Goal: Task Accomplishment & Management: Complete application form

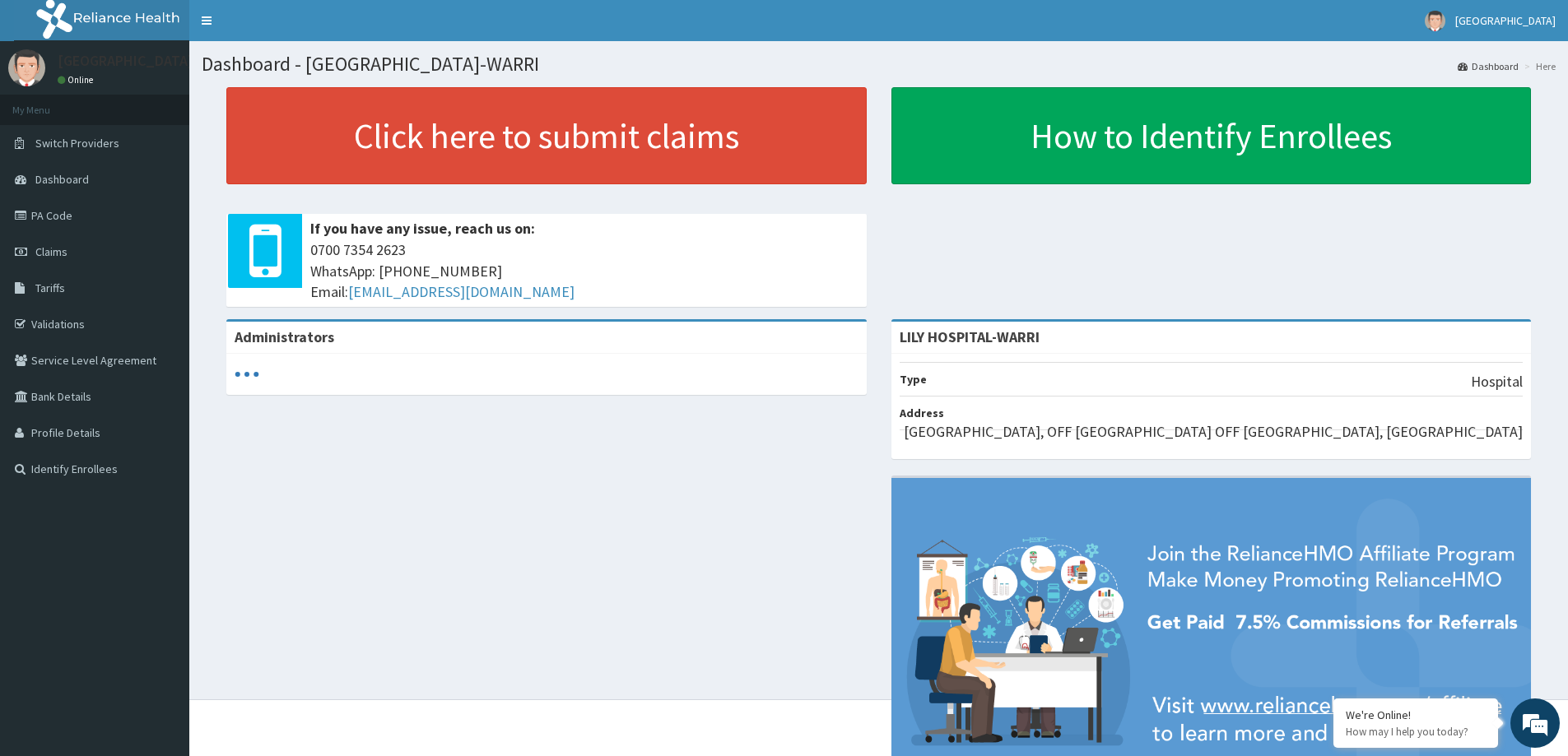
click at [921, 189] on div "Click here to submit claims If you have any issue, reach us on: 0700 7354 2623 …" at bounding box center [878, 203] width 1354 height 232
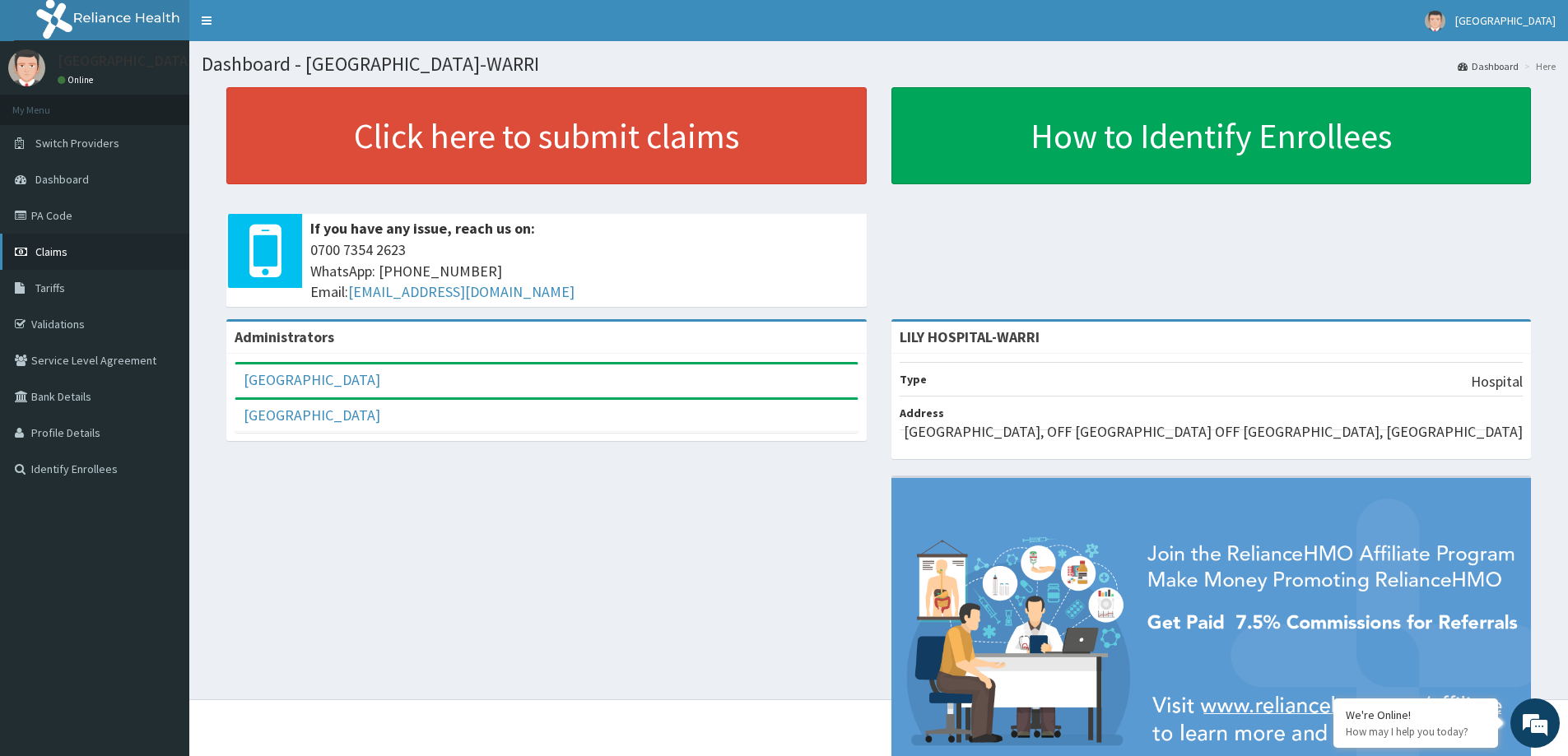
click at [85, 240] on link "Claims" at bounding box center [95, 251] width 190 height 36
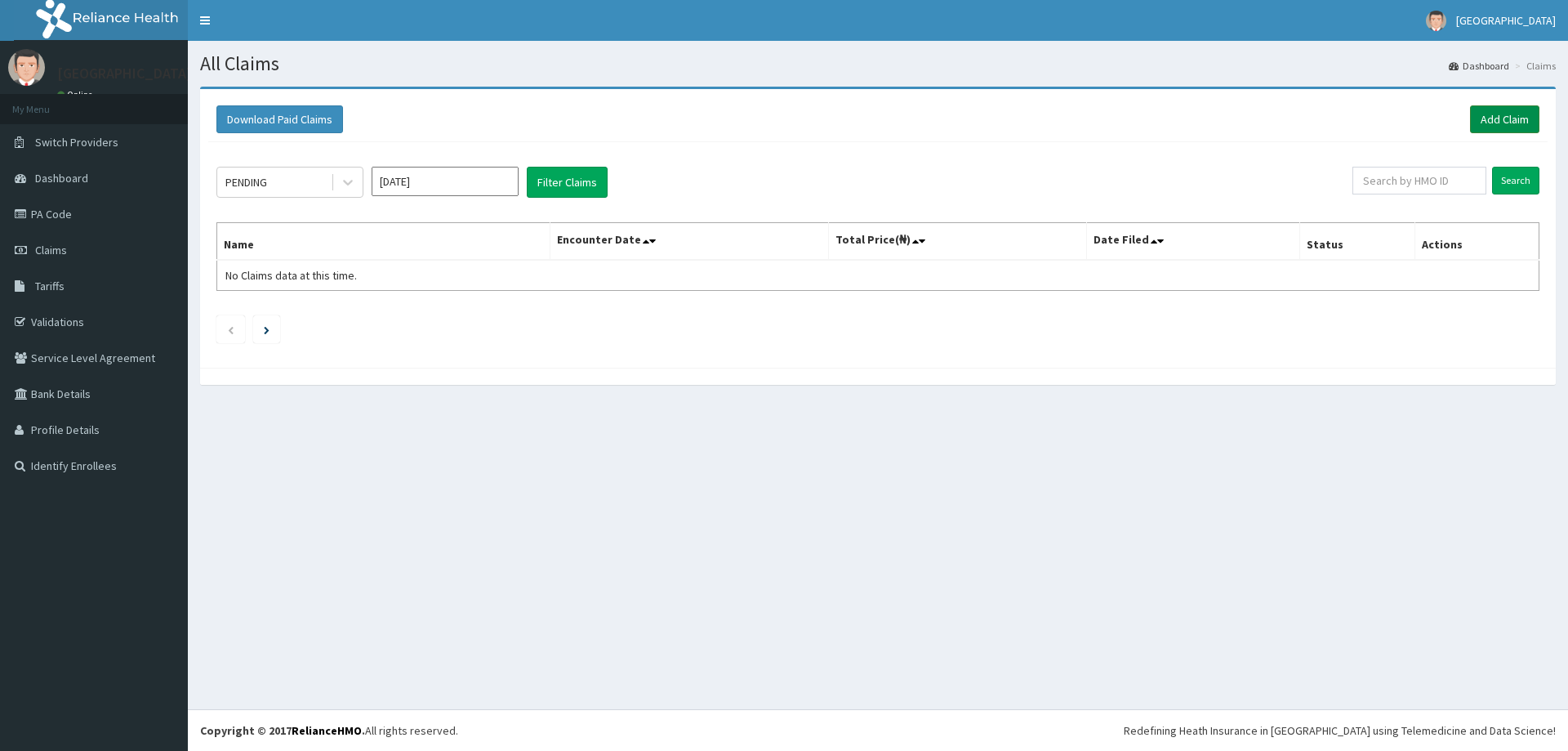
click at [1501, 111] on link "Add Claim" at bounding box center [1505, 119] width 69 height 28
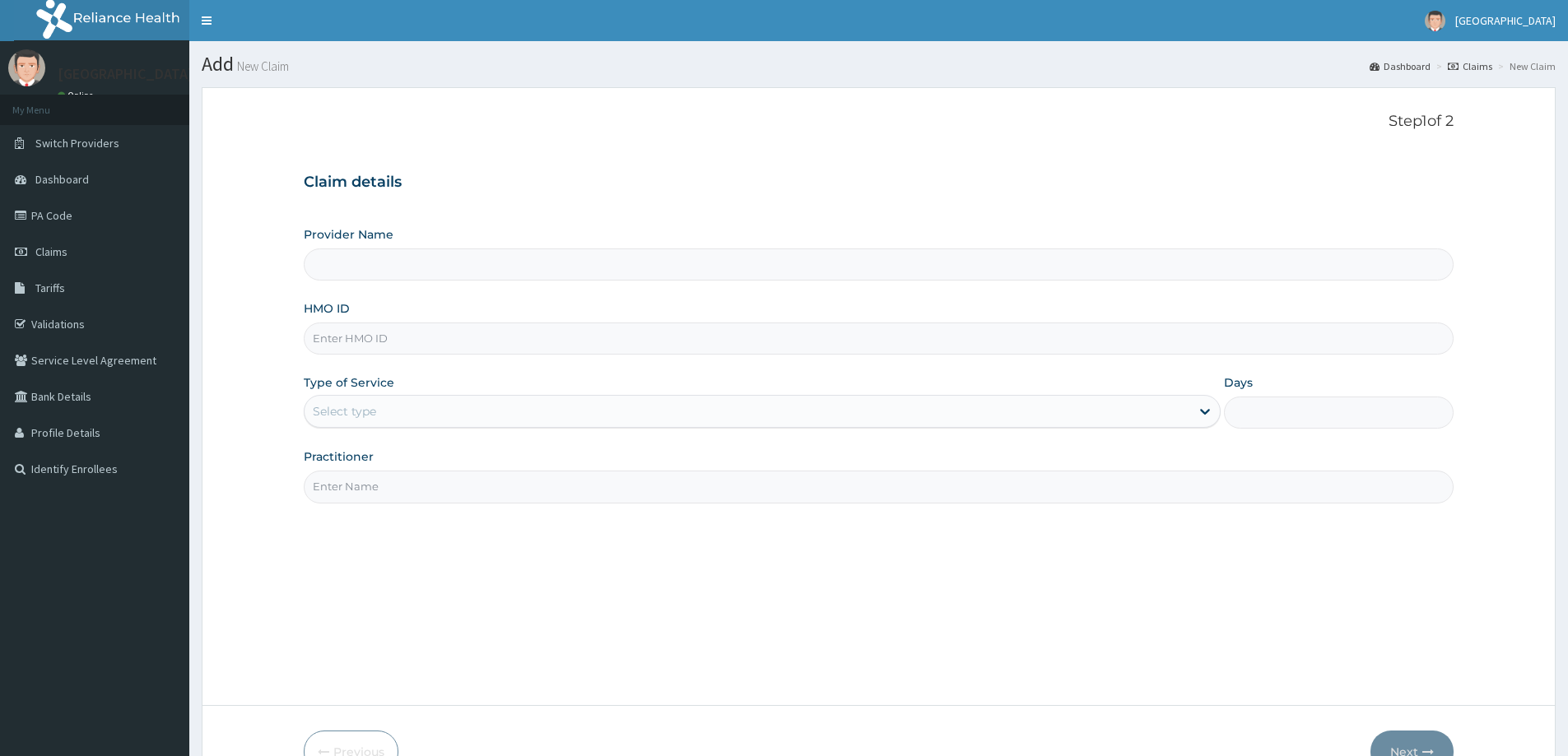
click at [328, 345] on input "HMO ID" at bounding box center [878, 337] width 1150 height 32
paste input "ANL/10017/A"
type input "ANL/10017/A"
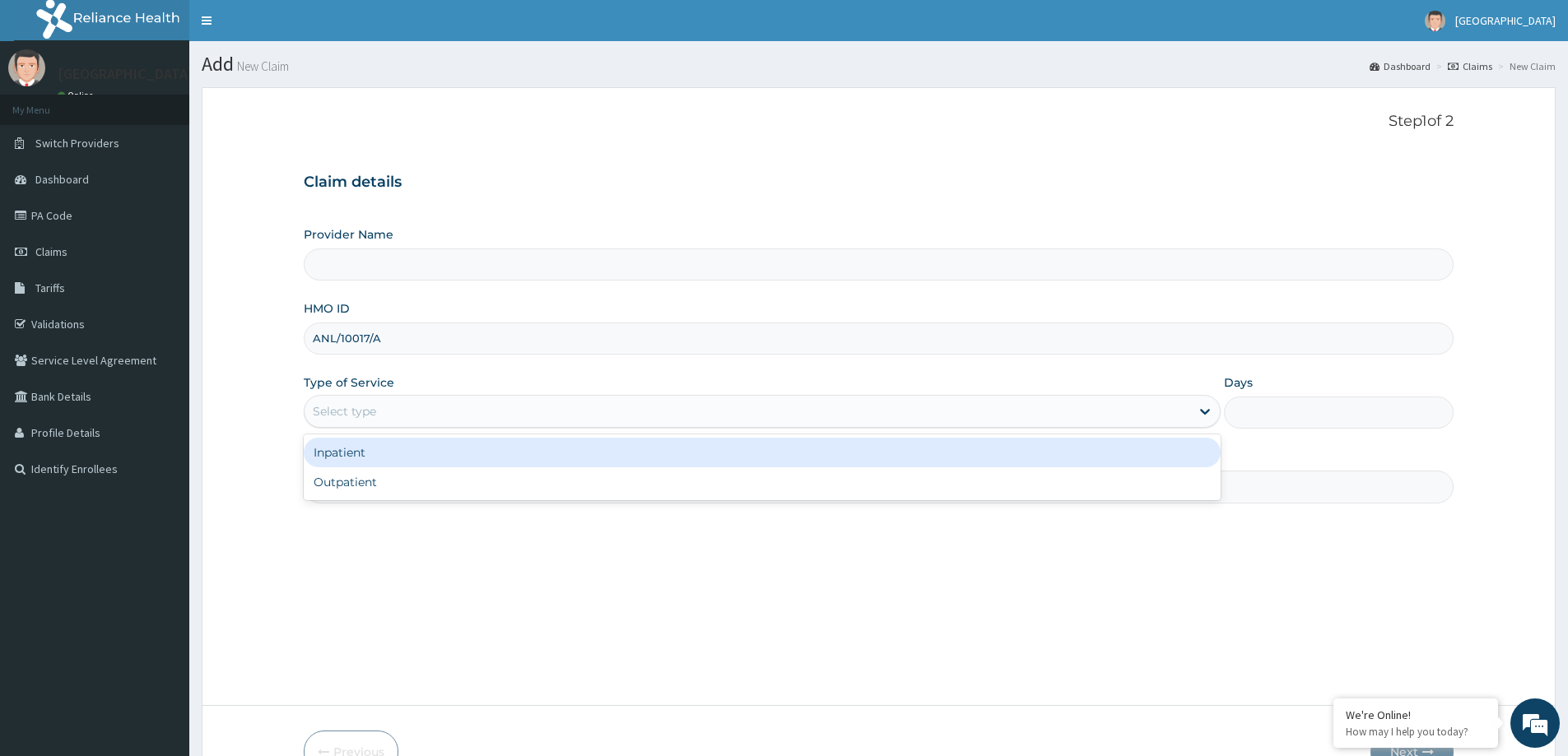
click at [350, 417] on div "Select type" at bounding box center [344, 411] width 64 height 16
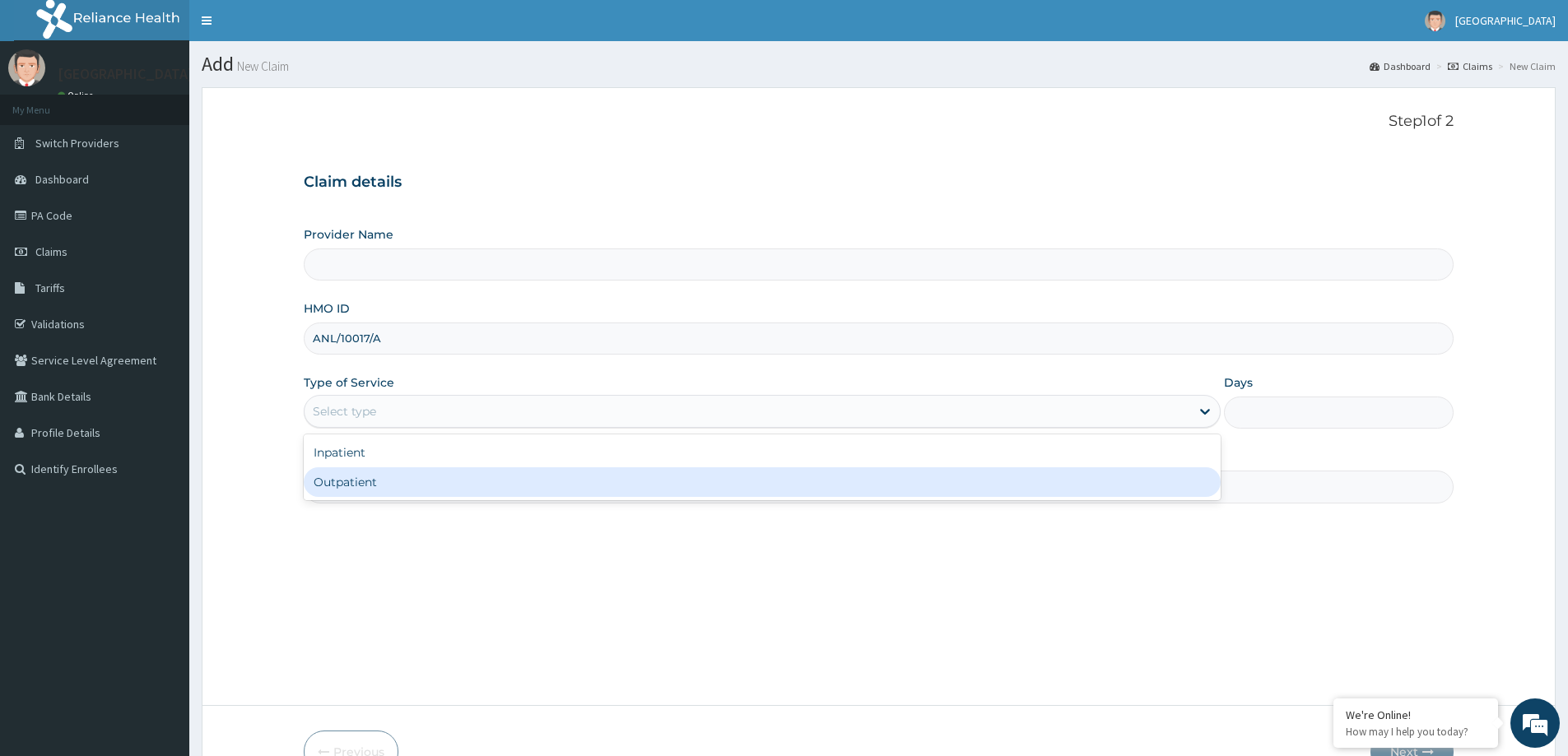
type input "LILY HOSPITAL-WARRI"
click at [348, 489] on div "Outpatient" at bounding box center [762, 481] width 917 height 30
type input "1"
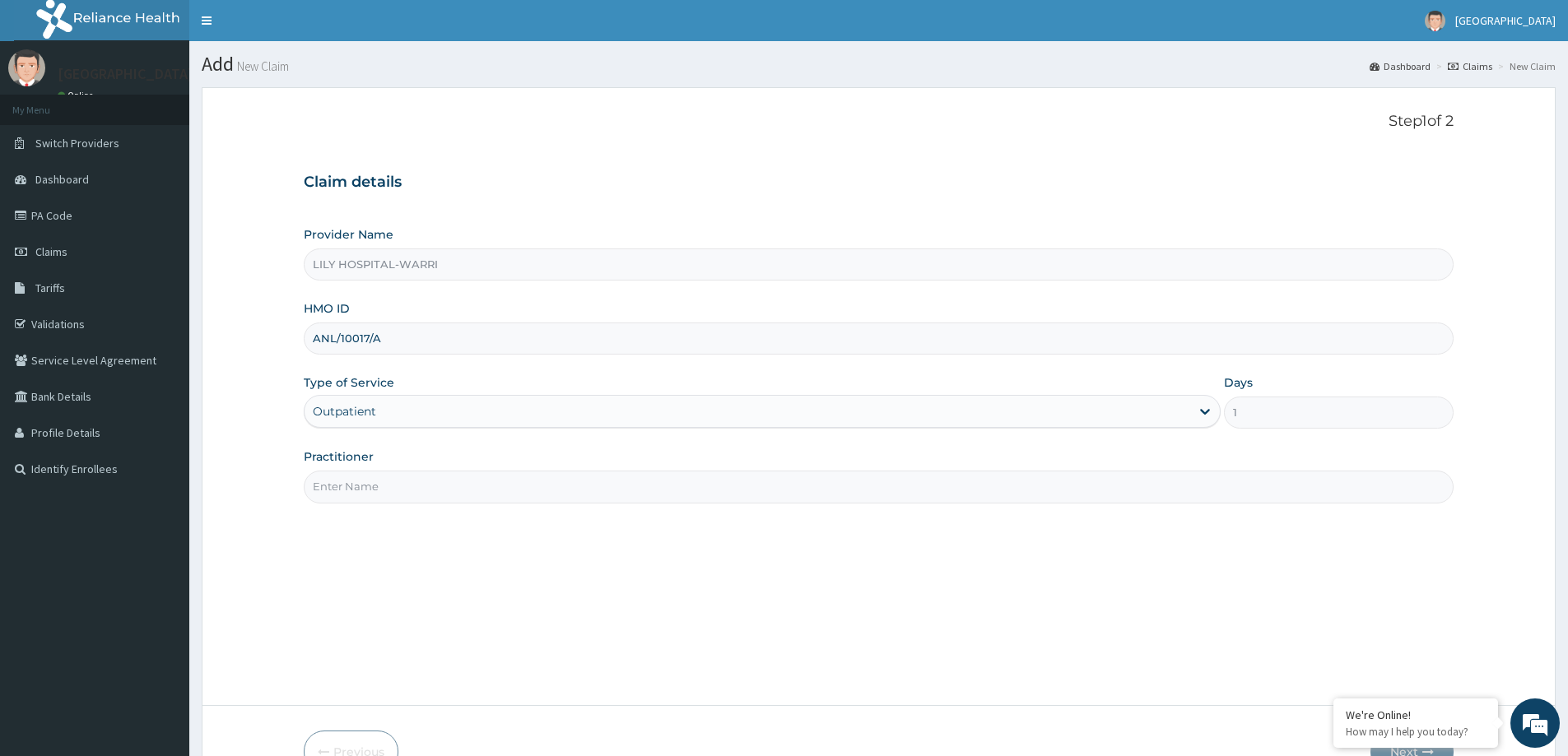
click at [310, 482] on input "Practitioner" at bounding box center [878, 486] width 1150 height 32
type input "General practitioner"
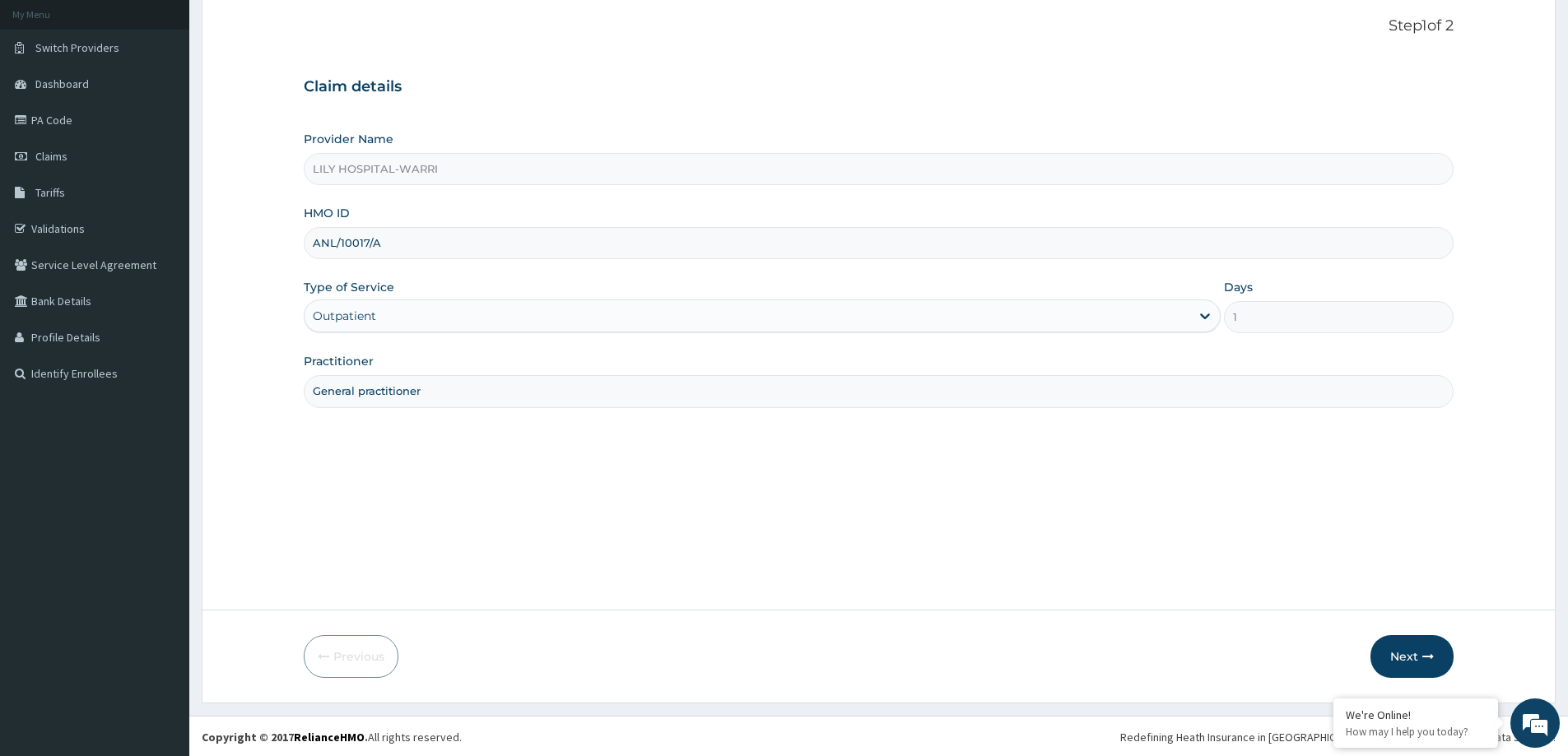
scroll to position [97, 0]
click at [1394, 656] on button "Next" at bounding box center [1412, 654] width 83 height 43
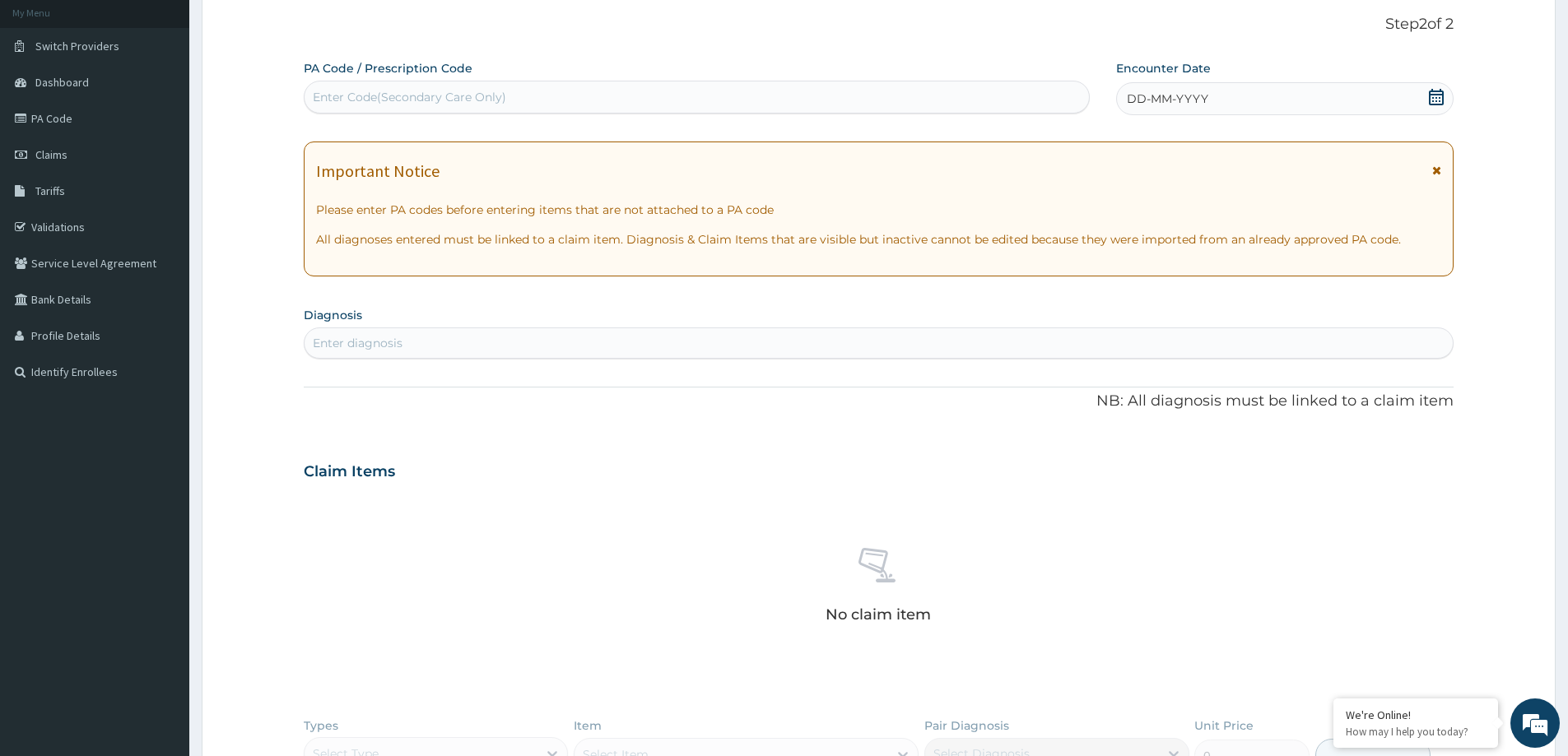
scroll to position [0, 0]
click at [377, 90] on div "Enter Code(Secondary Care Only)" at bounding box center [409, 97] width 193 height 16
paste input "PA/404DB9"
type input "PA/404DB9"
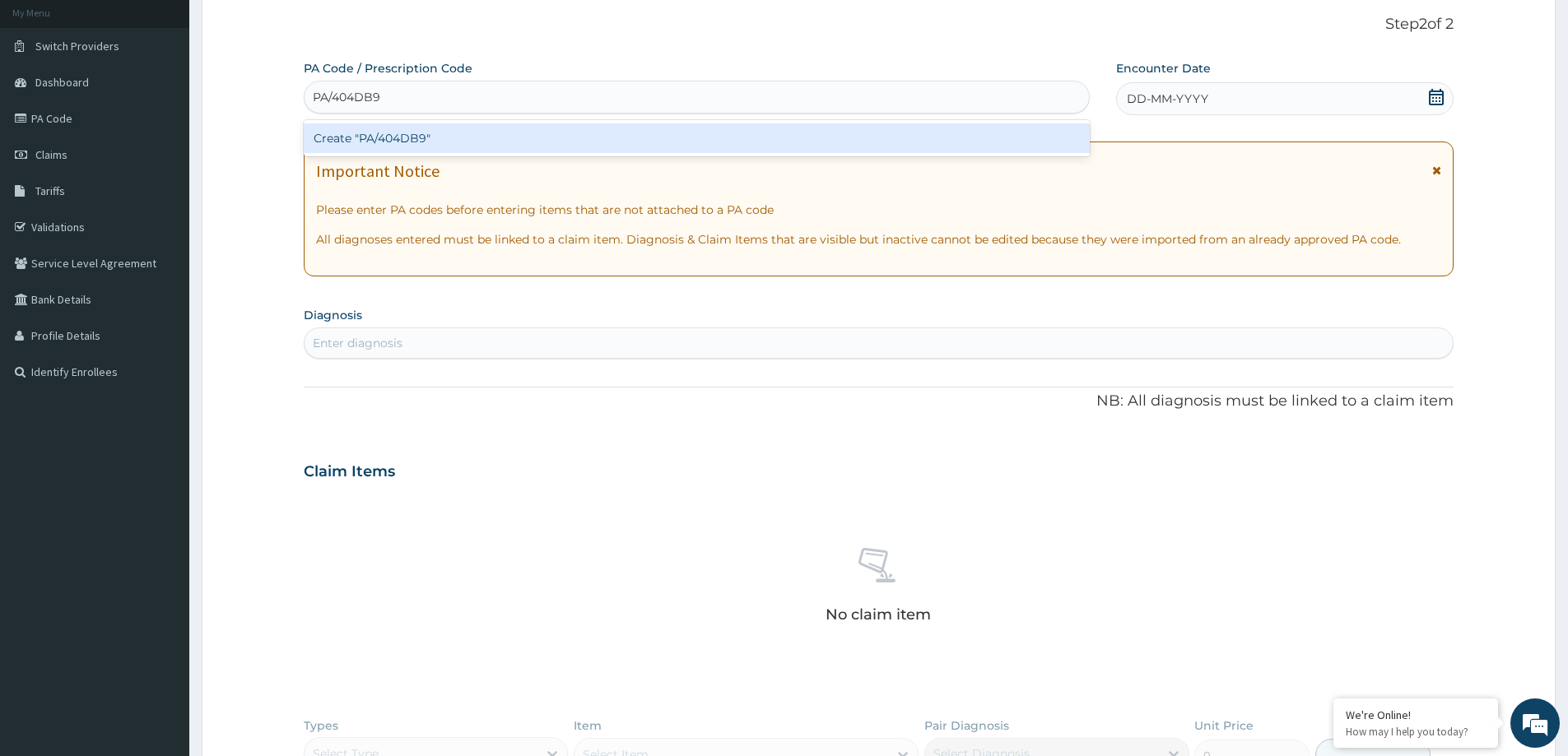
click at [384, 138] on div "Create "PA/404DB9"" at bounding box center [696, 138] width 785 height 30
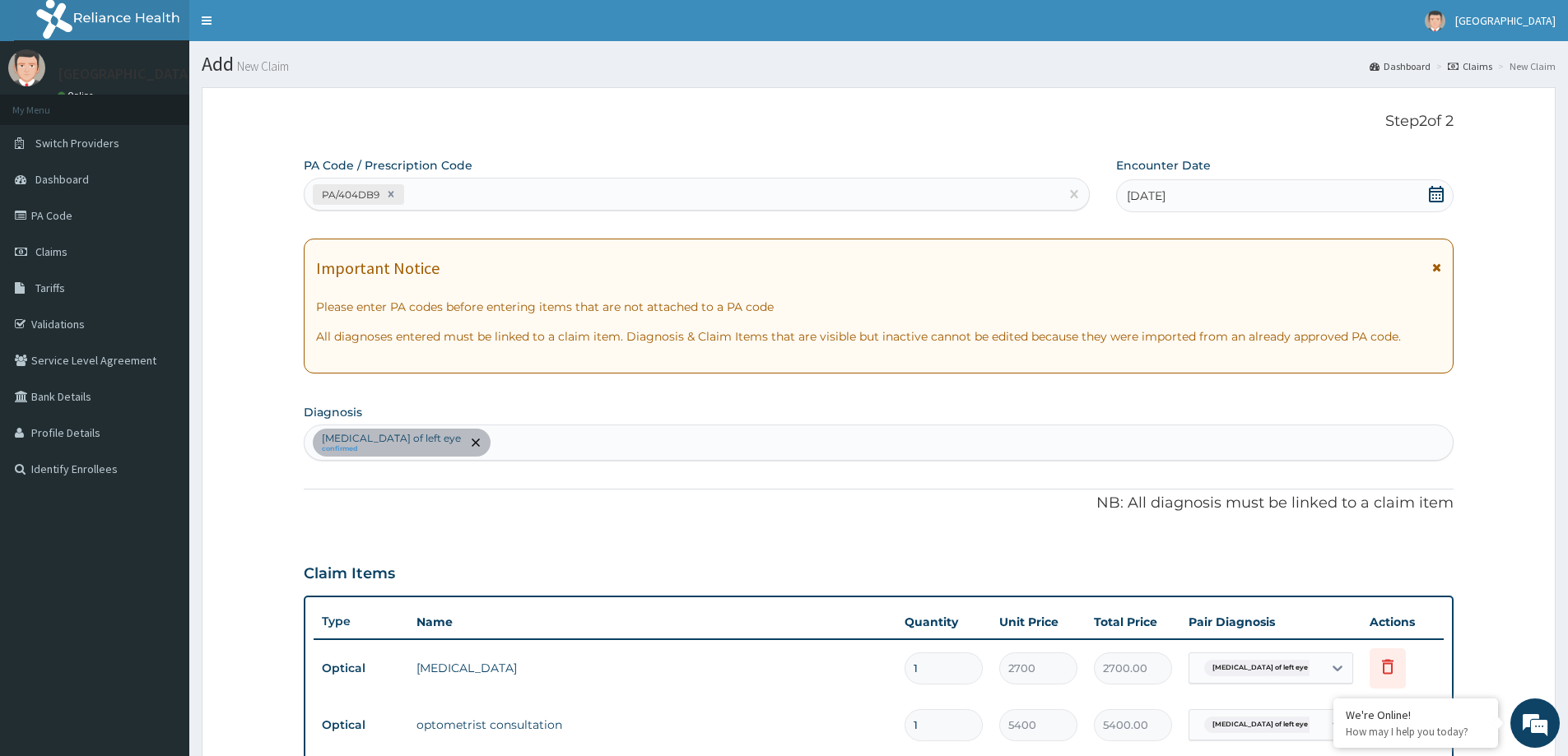
click at [468, 191] on div "PA/404DB9" at bounding box center [682, 194] width 754 height 27
drag, startPoint x: 467, startPoint y: 190, endPoint x: 424, endPoint y: 201, distance: 44.4
click at [424, 201] on div "PA/404DB9" at bounding box center [682, 194] width 754 height 27
click at [425, 203] on div "PA/404DB9" at bounding box center [682, 194] width 754 height 27
paste input "PA/442B54"
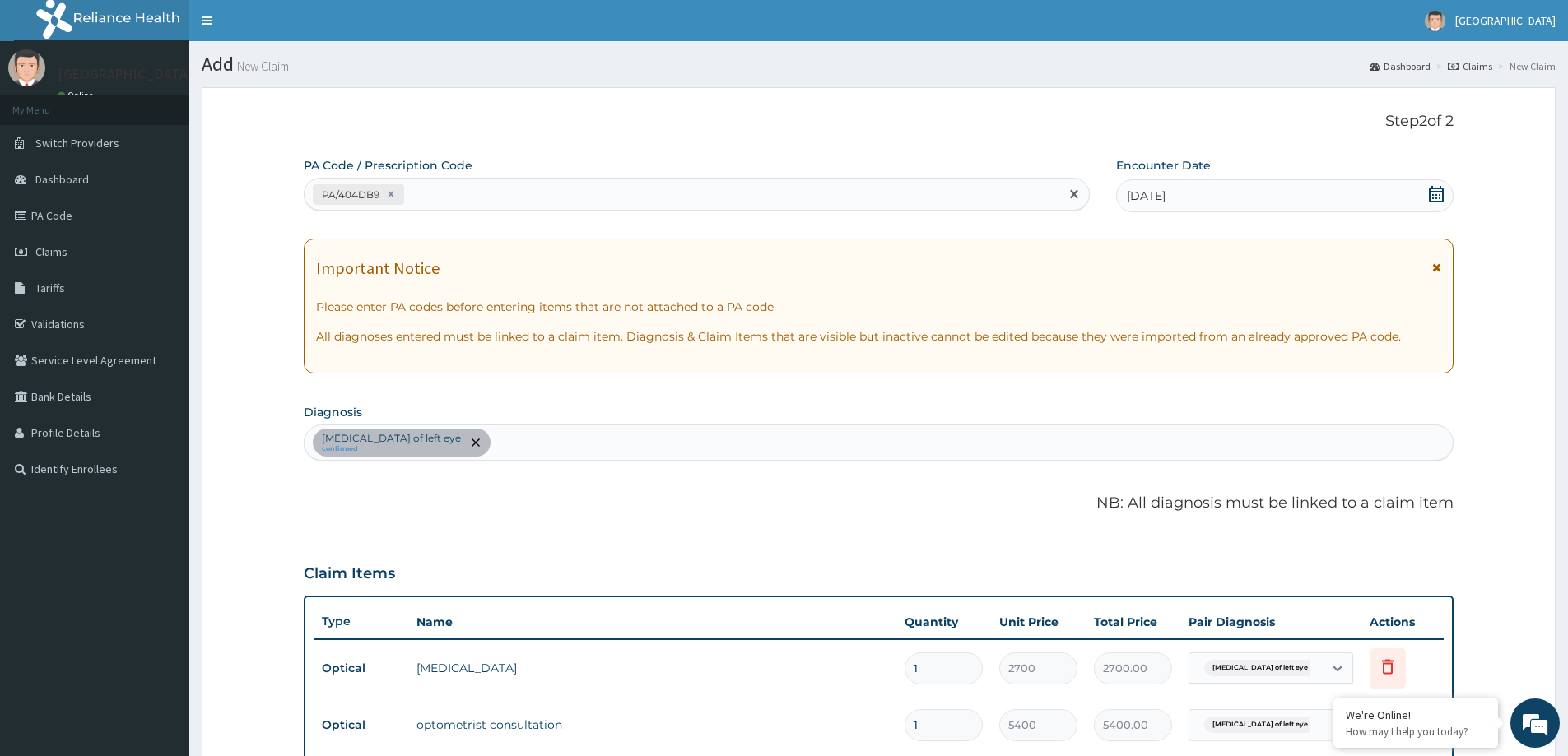
type input "PA/442B54"
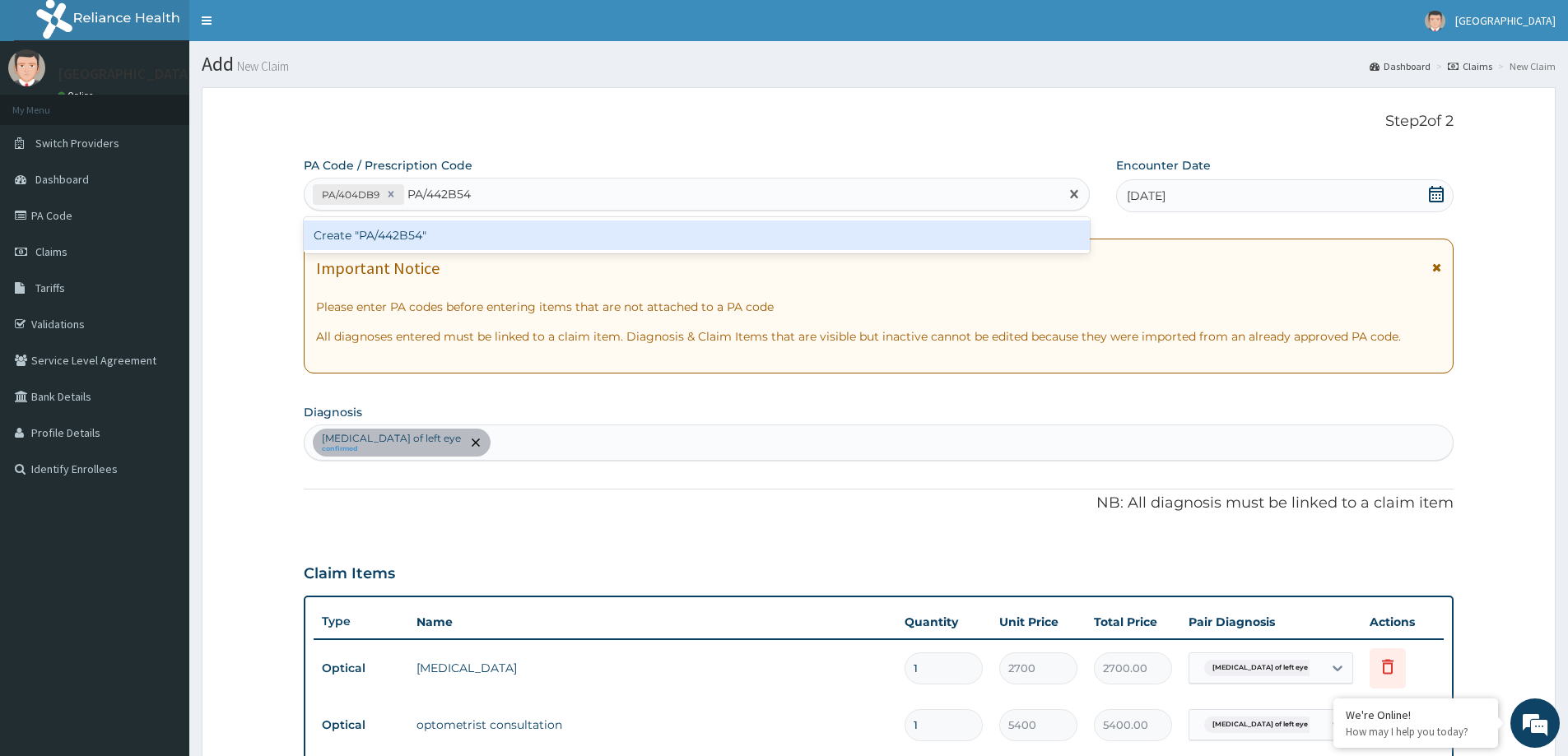
click at [428, 234] on div "Create "PA/442B54"" at bounding box center [696, 235] width 785 height 30
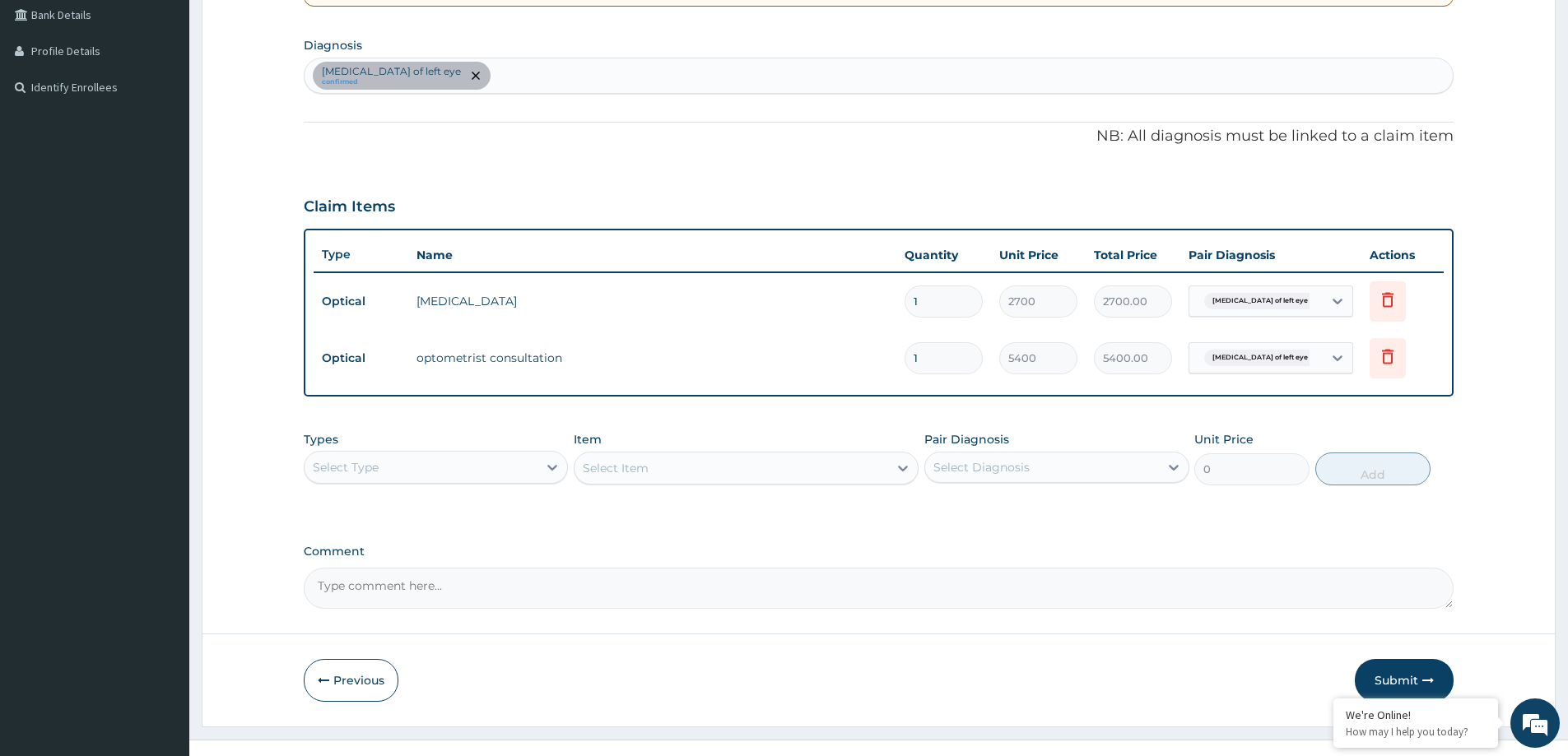
scroll to position [407, 0]
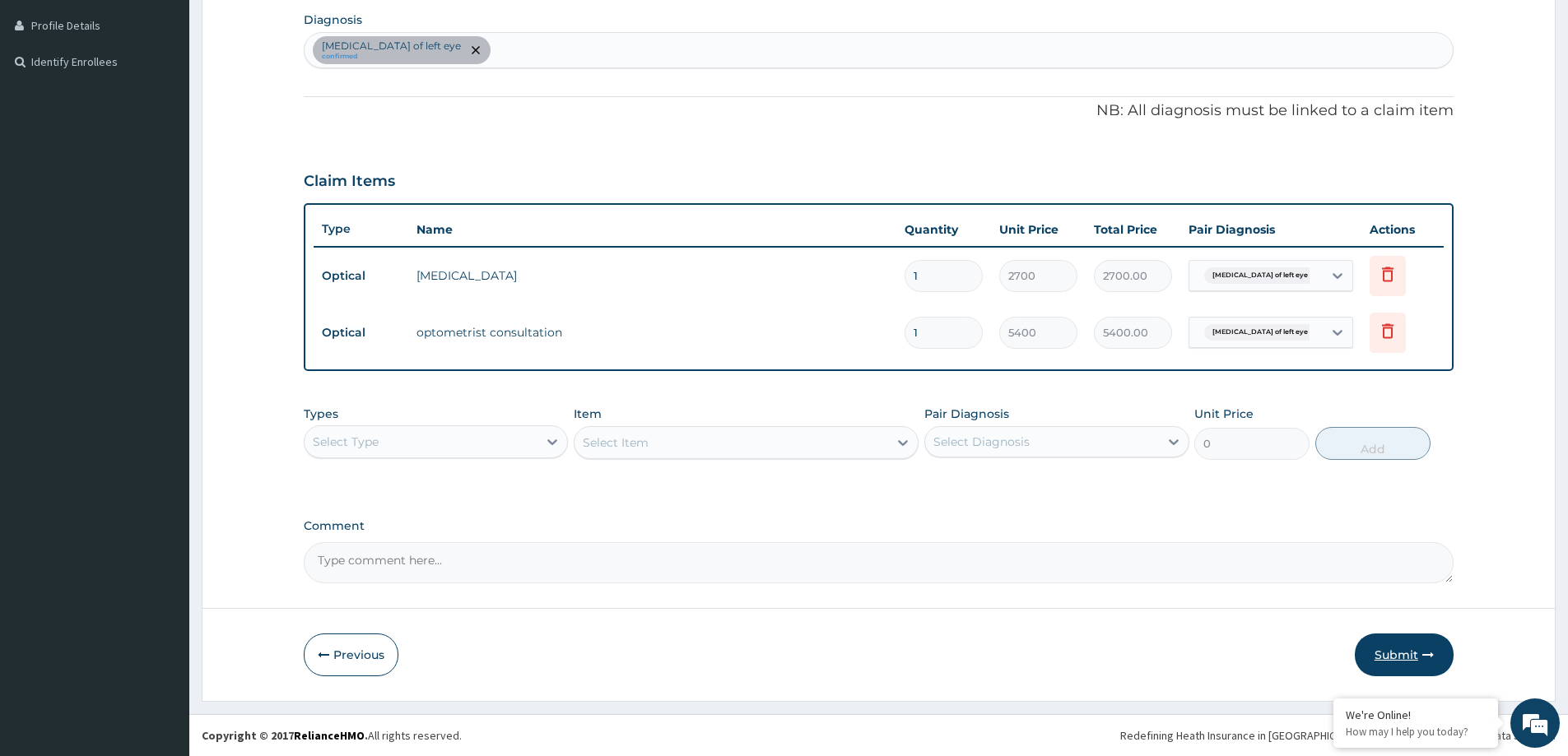
click at [1411, 654] on button "Submit" at bounding box center [1404, 654] width 99 height 43
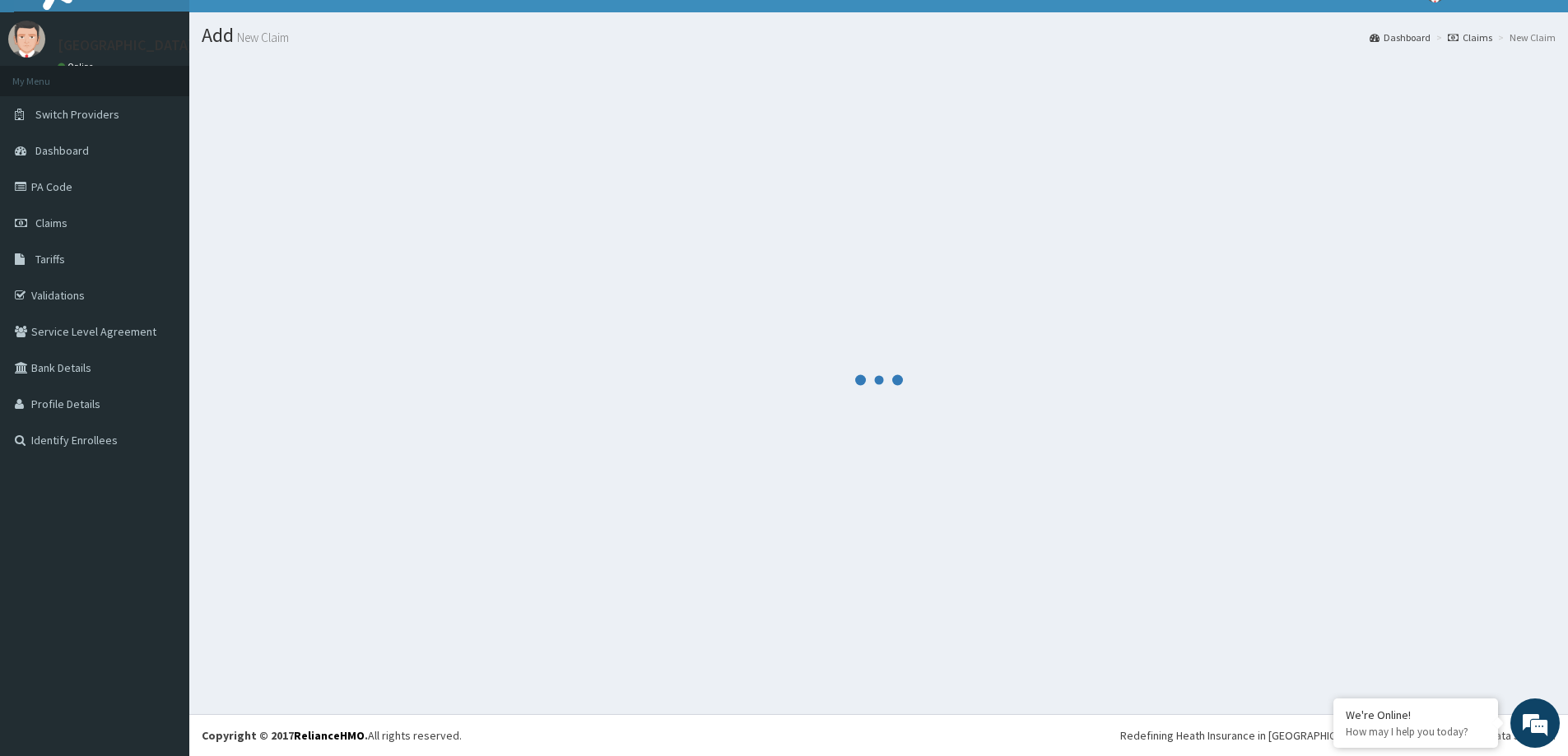
scroll to position [29, 0]
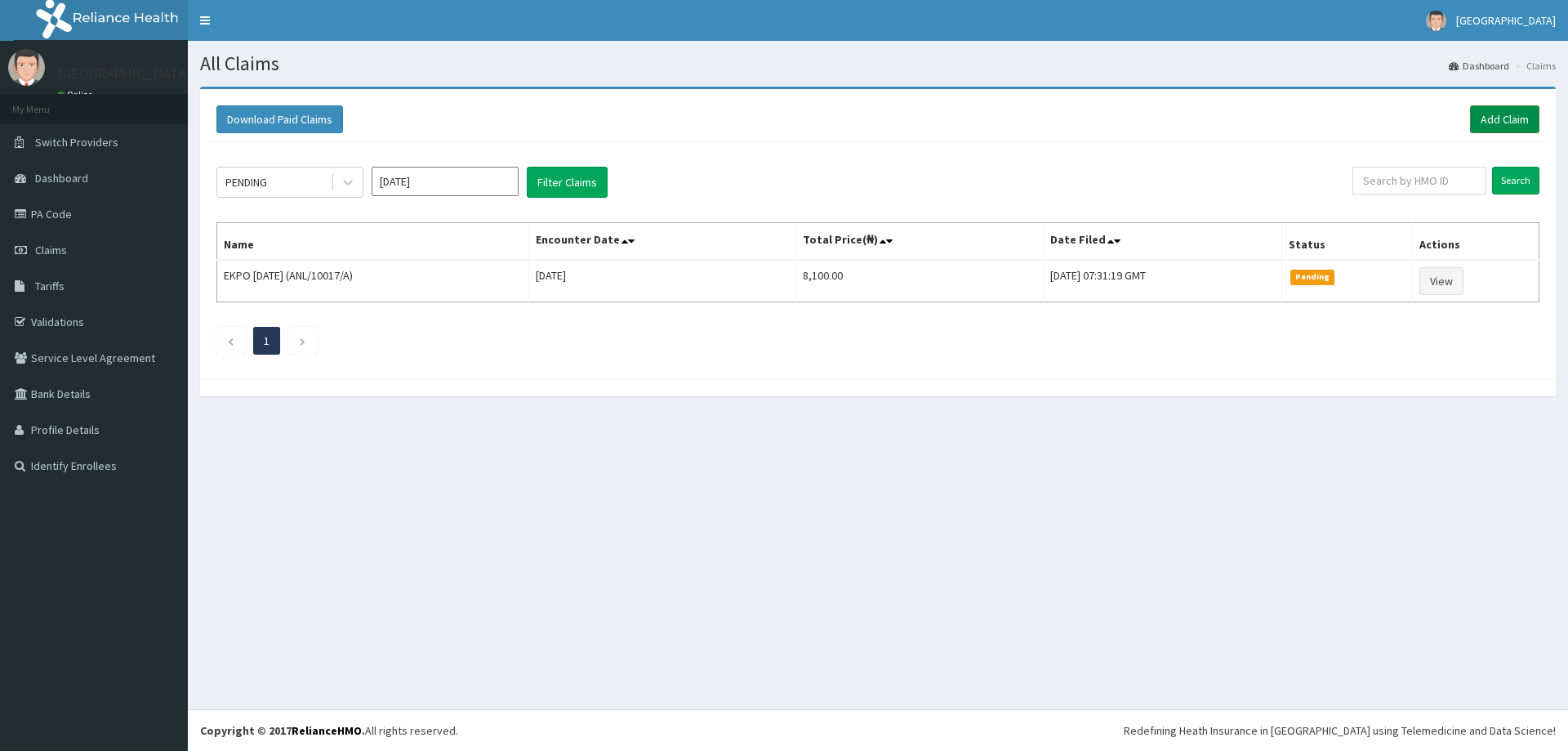
click at [1485, 118] on link "Add Claim" at bounding box center [1505, 119] width 69 height 28
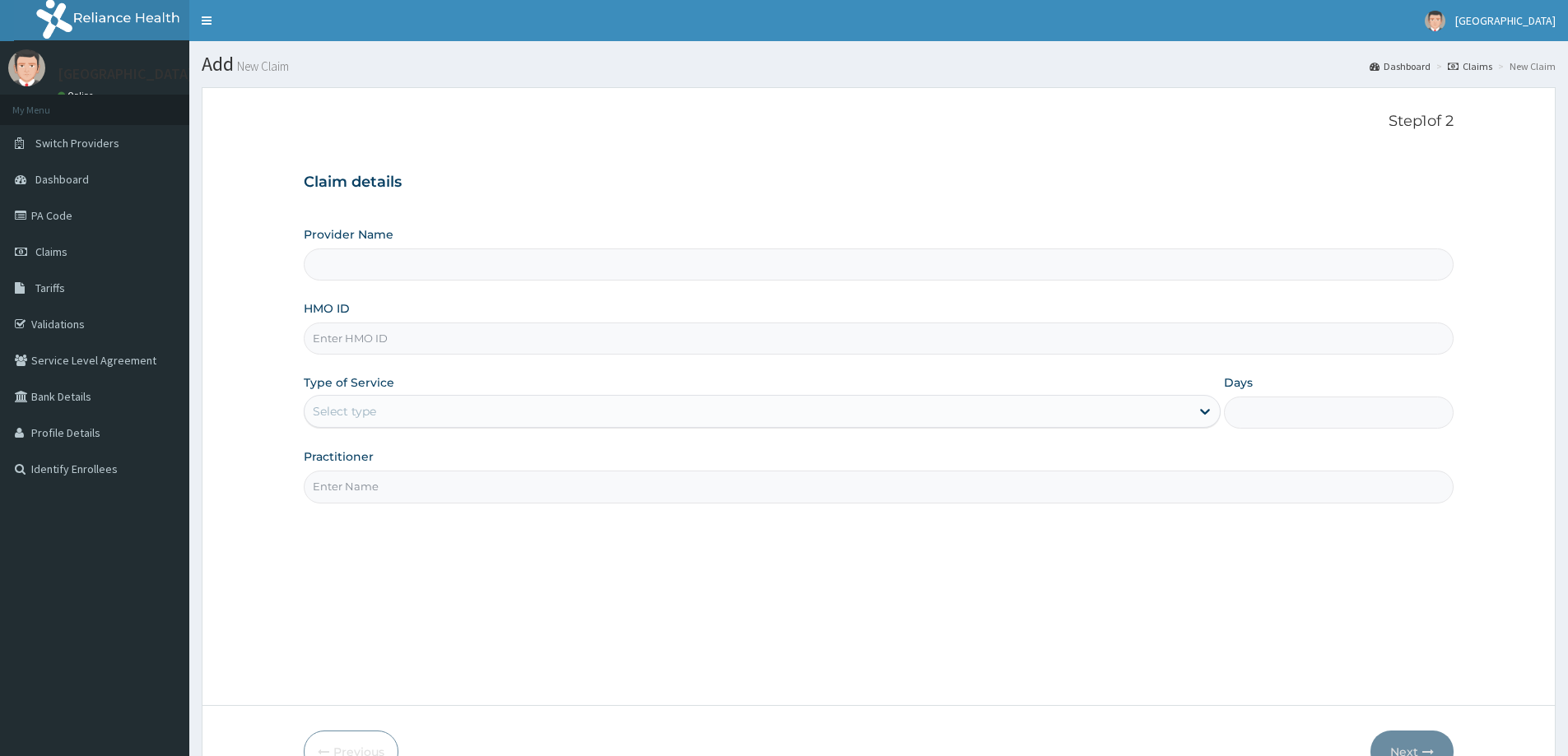
click at [352, 337] on input "HMO ID" at bounding box center [878, 337] width 1150 height 32
paste input "ANL/10017/A"
type input "ANL/10017/A"
click at [340, 407] on div "Select type" at bounding box center [344, 411] width 64 height 16
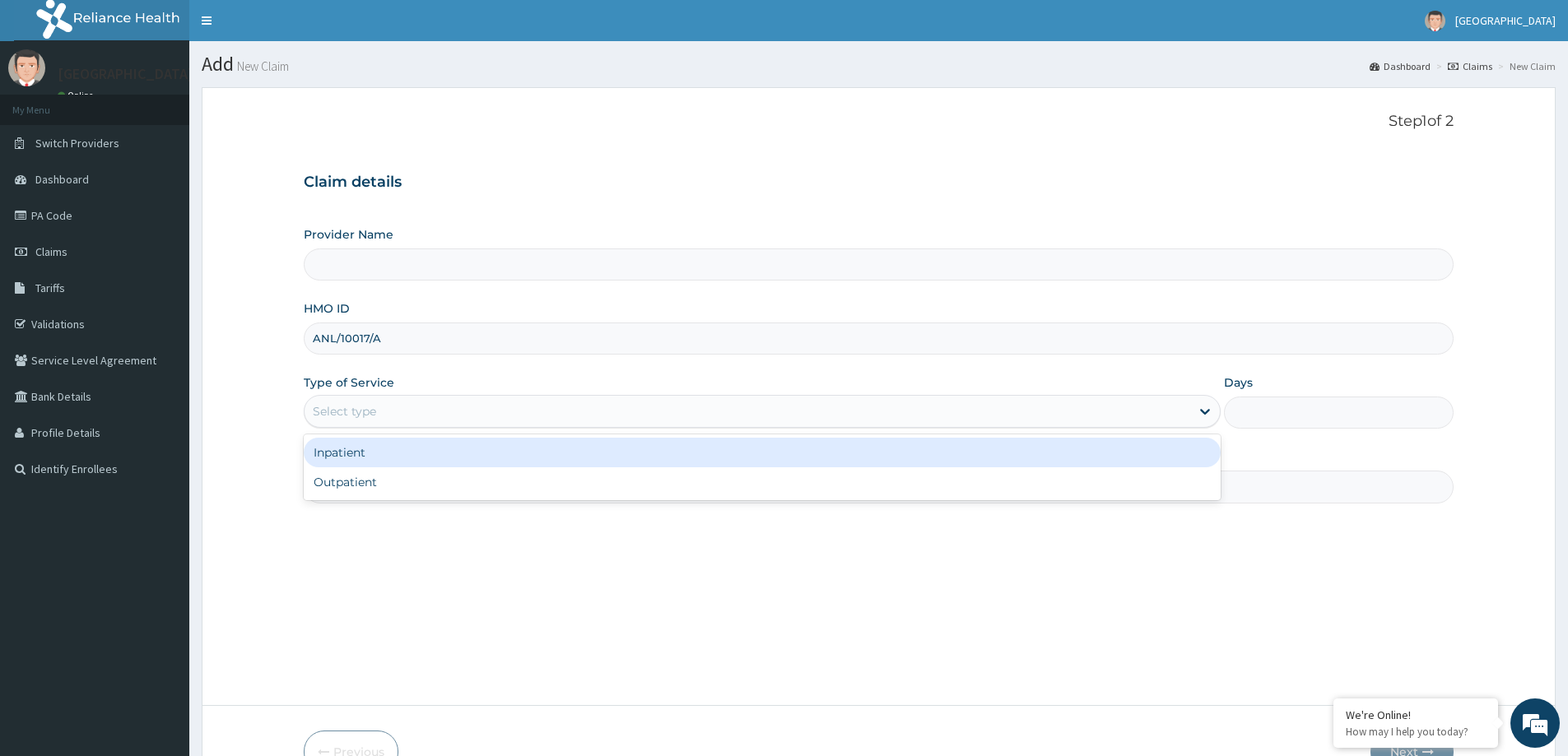
type input "LILY HOSPITAL-WARRI"
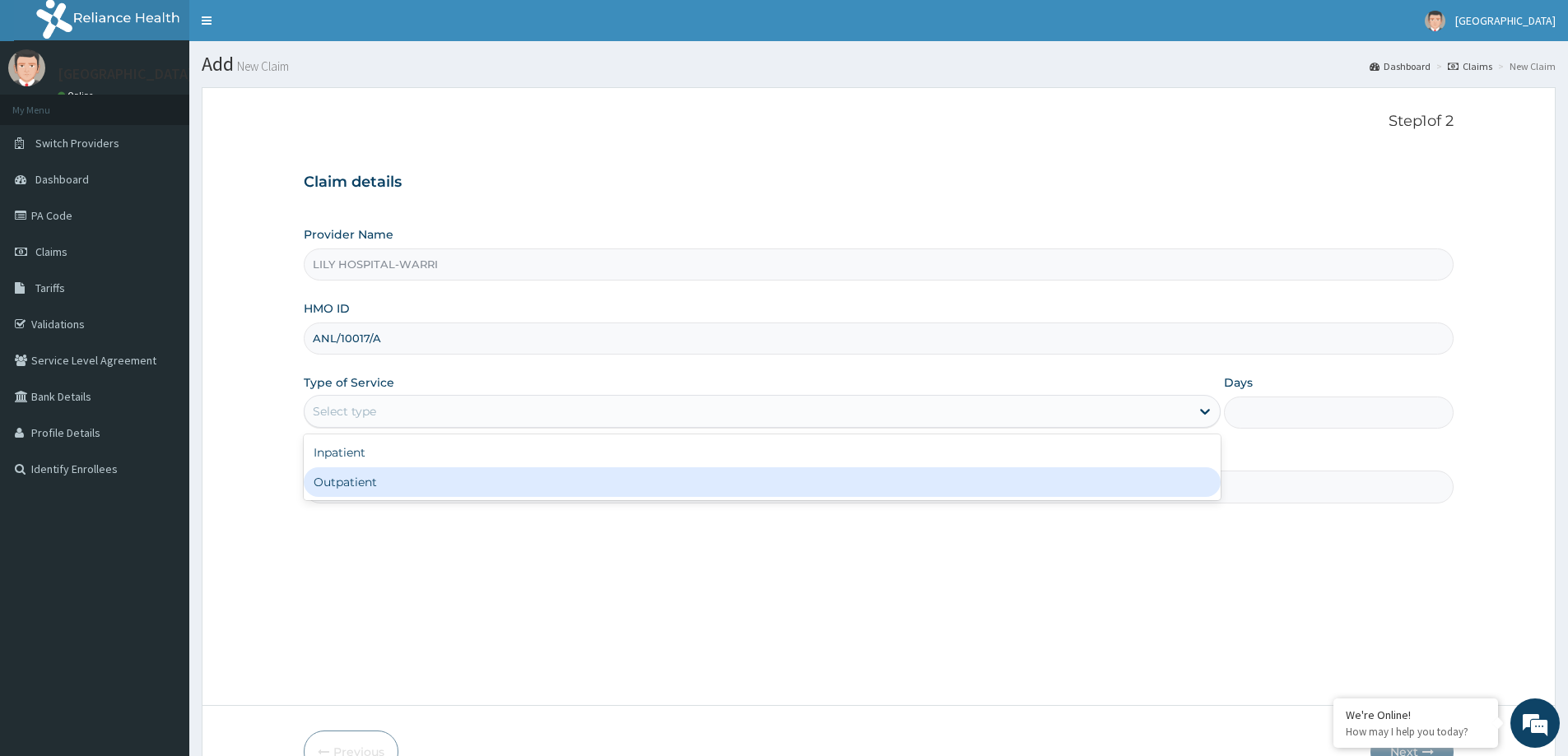
click at [377, 481] on div "Outpatient" at bounding box center [762, 481] width 917 height 30
type input "1"
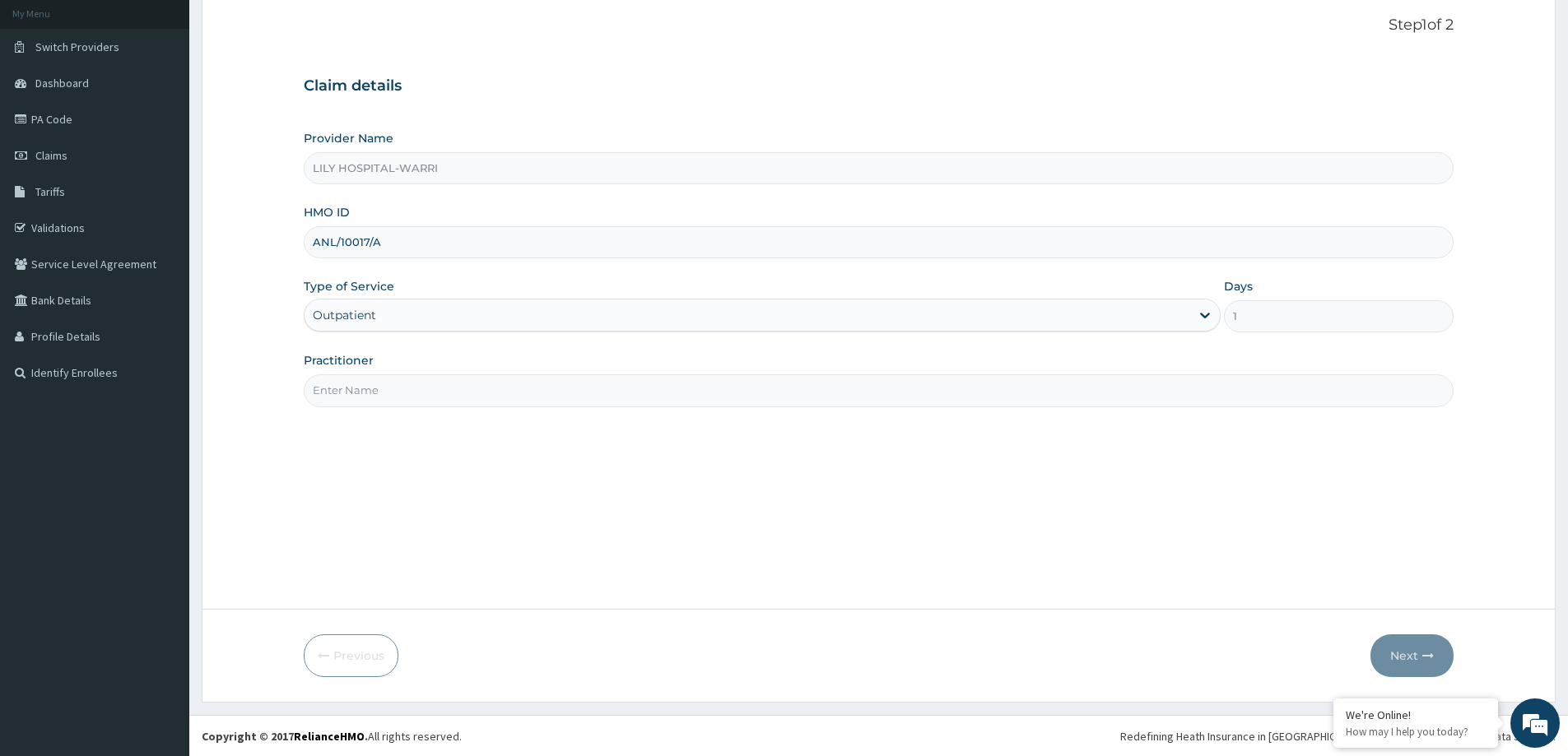
scroll to position [97, 0]
click at [374, 397] on input "Practitioner" at bounding box center [878, 389] width 1150 height 32
type input "General practitioner"
click at [1405, 664] on button "Next" at bounding box center [1412, 654] width 83 height 43
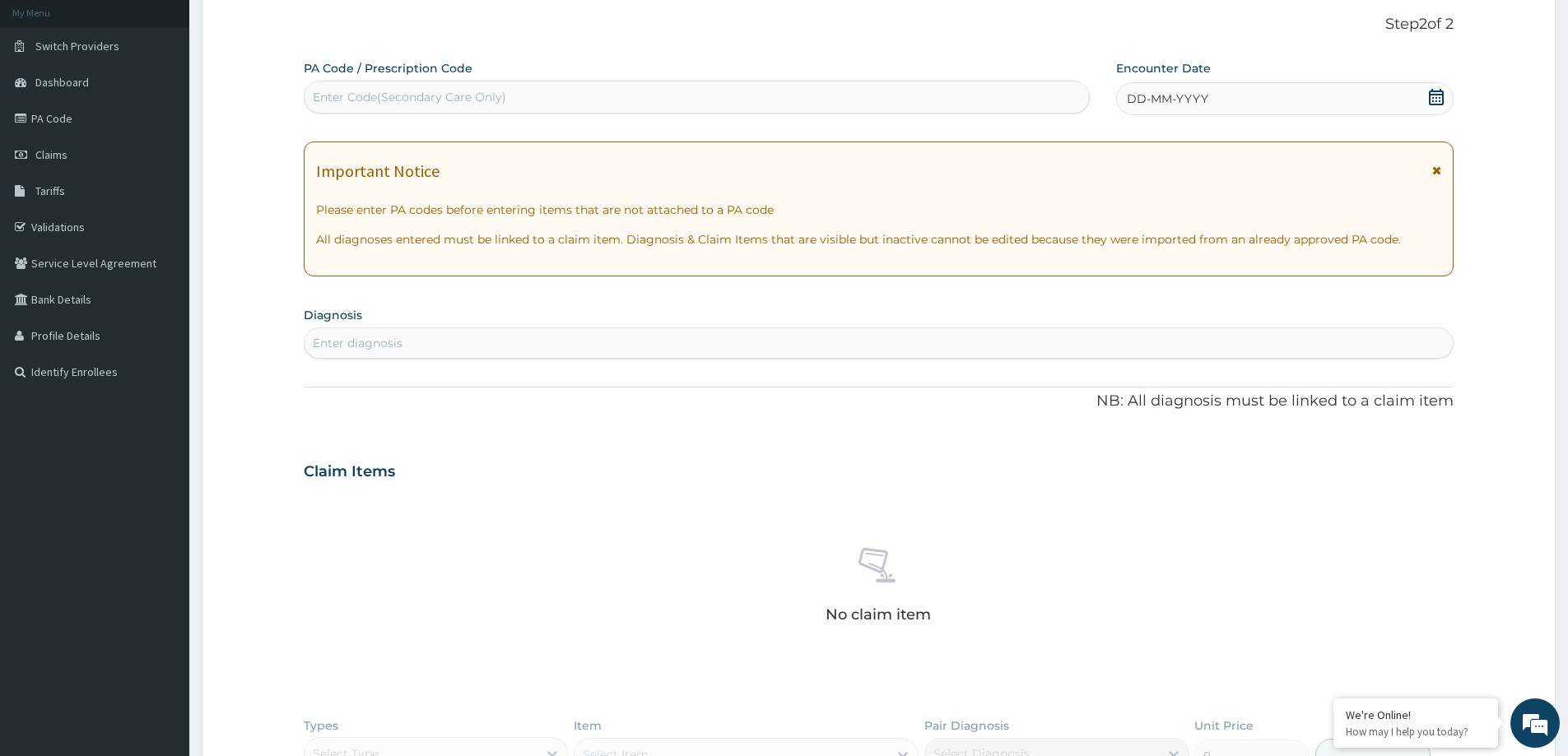
click at [349, 89] on div "Enter Code(Secondary Care Only)" at bounding box center [409, 97] width 193 height 16
paste input "PA/442B54"
type input "PA/442B54"
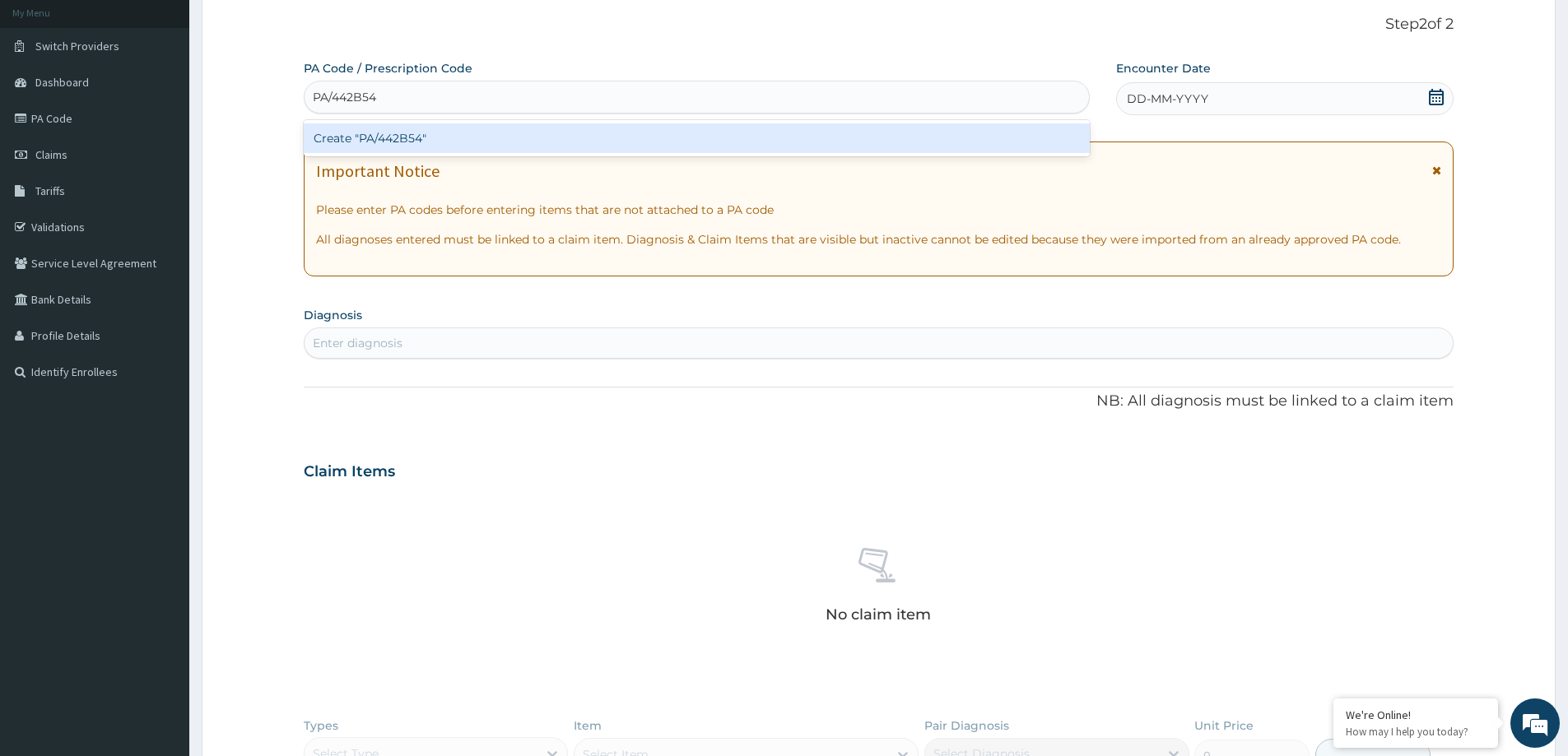
click at [398, 140] on div "Create "PA/442B54"" at bounding box center [696, 138] width 785 height 30
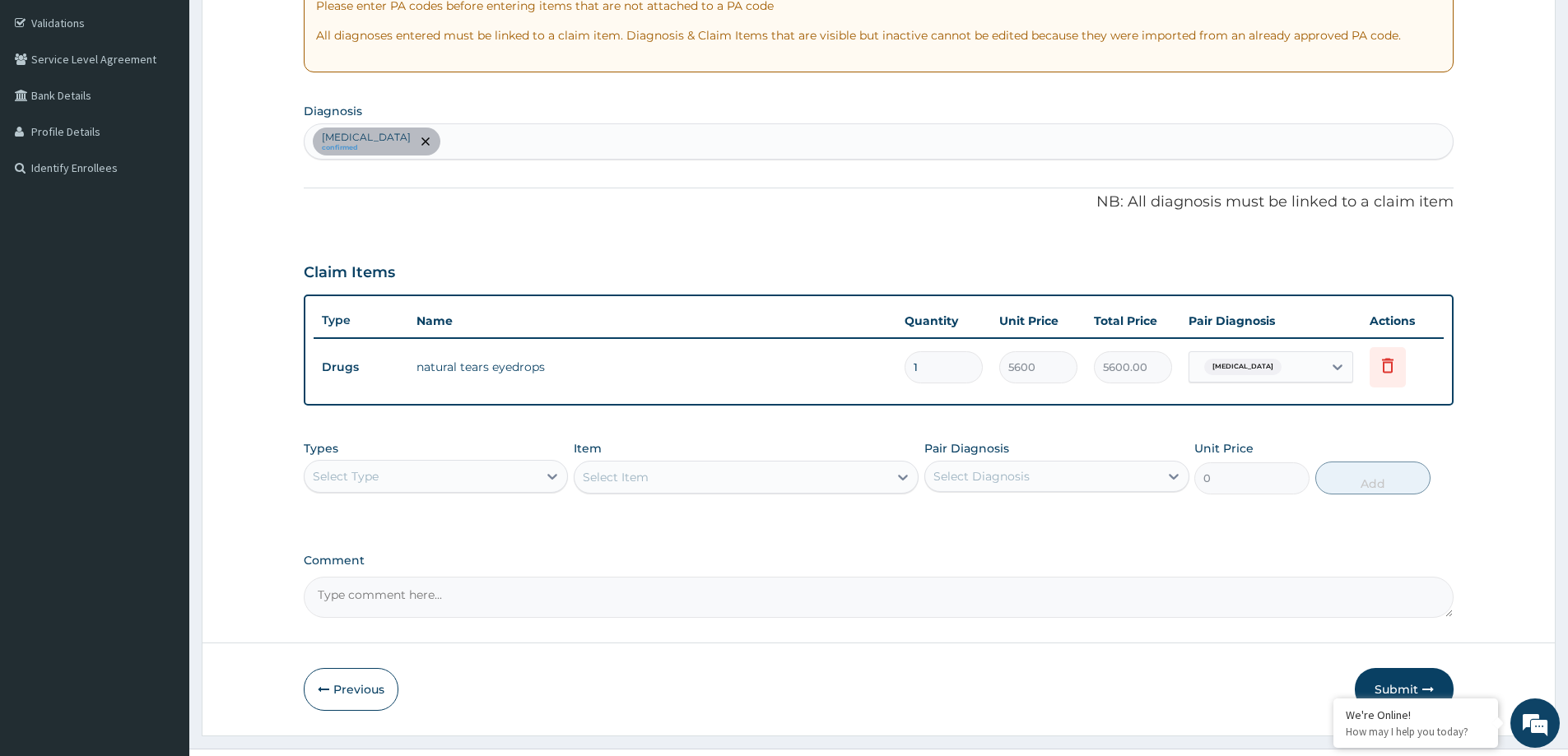
scroll to position [335, 0]
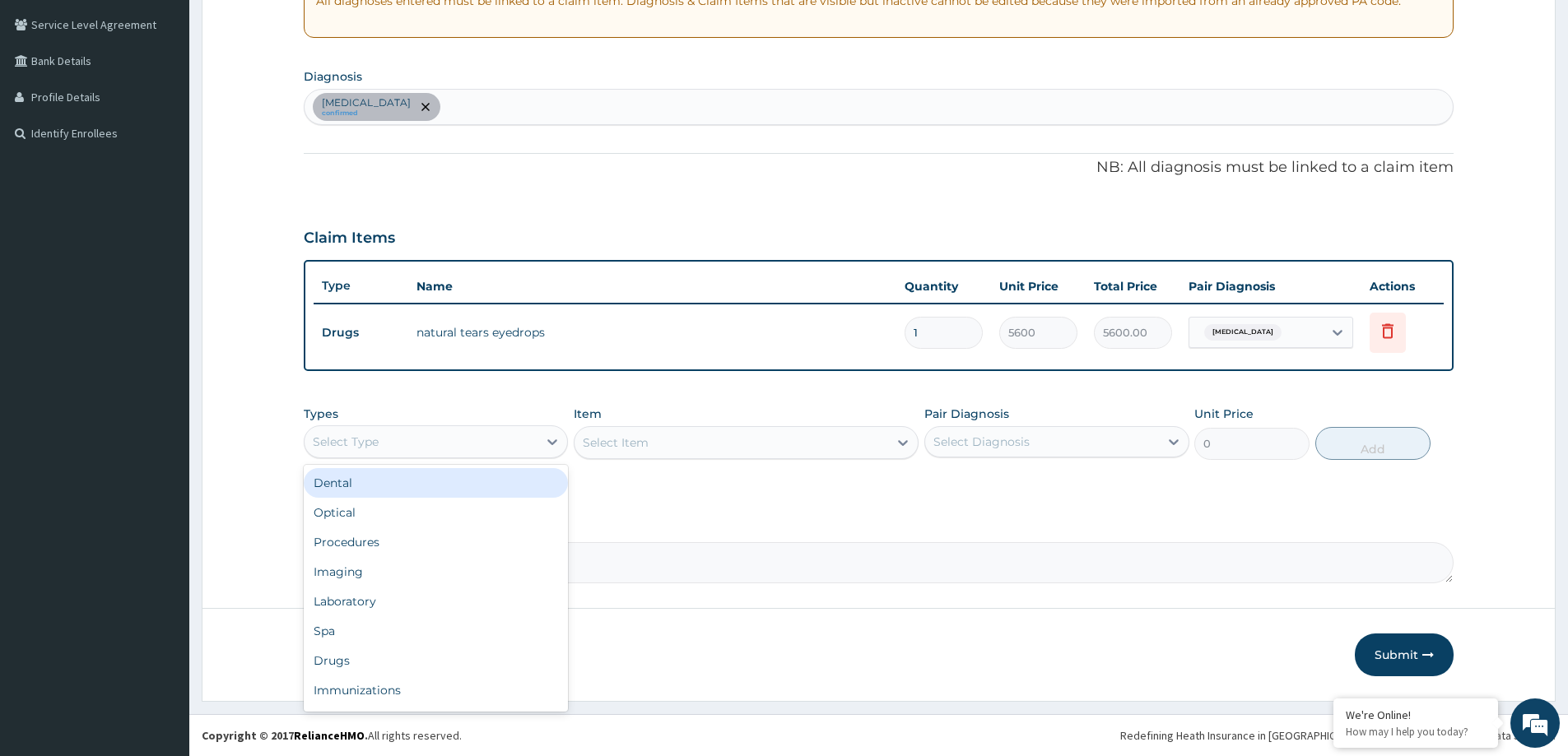
click at [368, 451] on div "Select Type" at bounding box center [421, 441] width 233 height 26
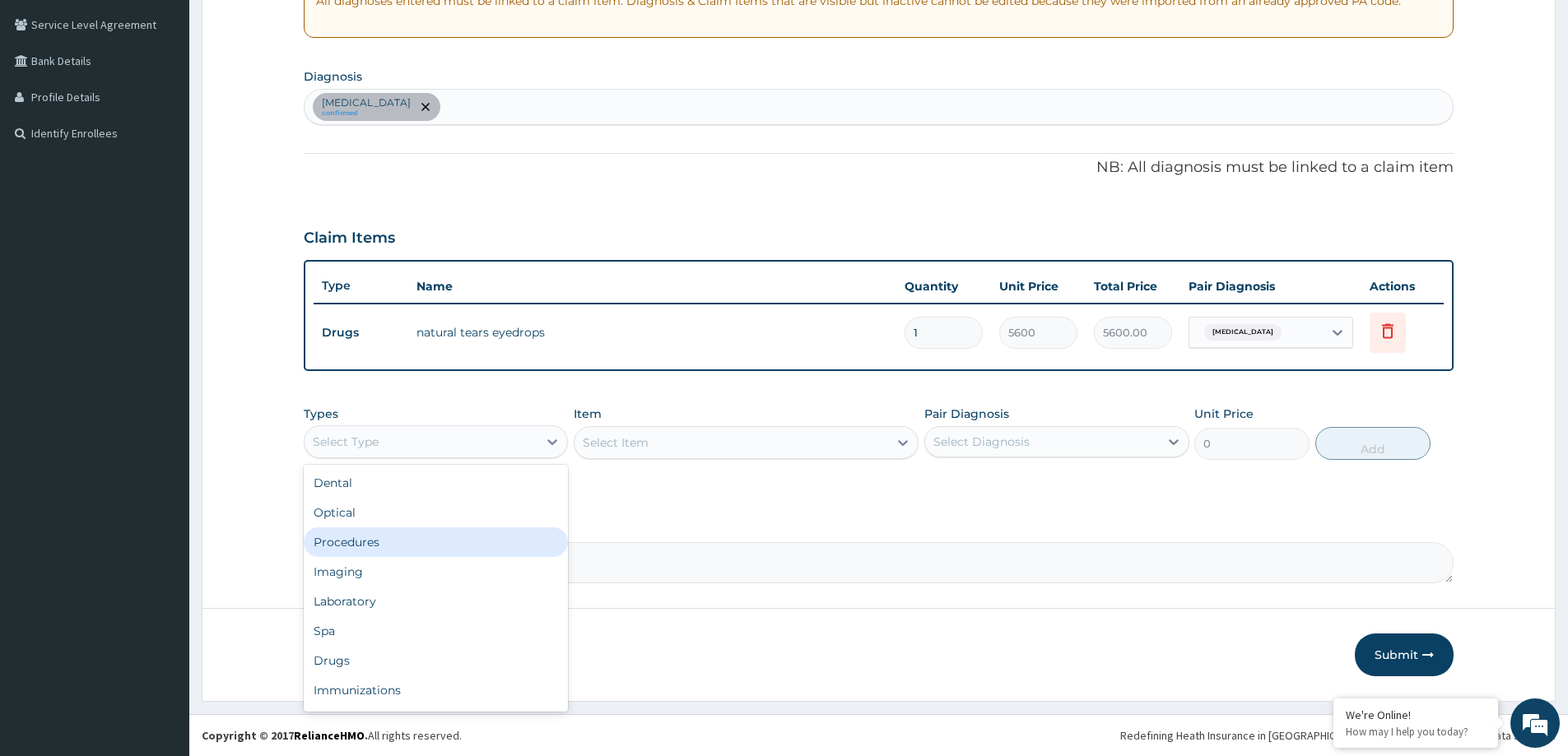
click at [370, 542] on div "Procedures" at bounding box center [435, 541] width 264 height 30
click at [370, 542] on textarea "Comment" at bounding box center [878, 563] width 1150 height 42
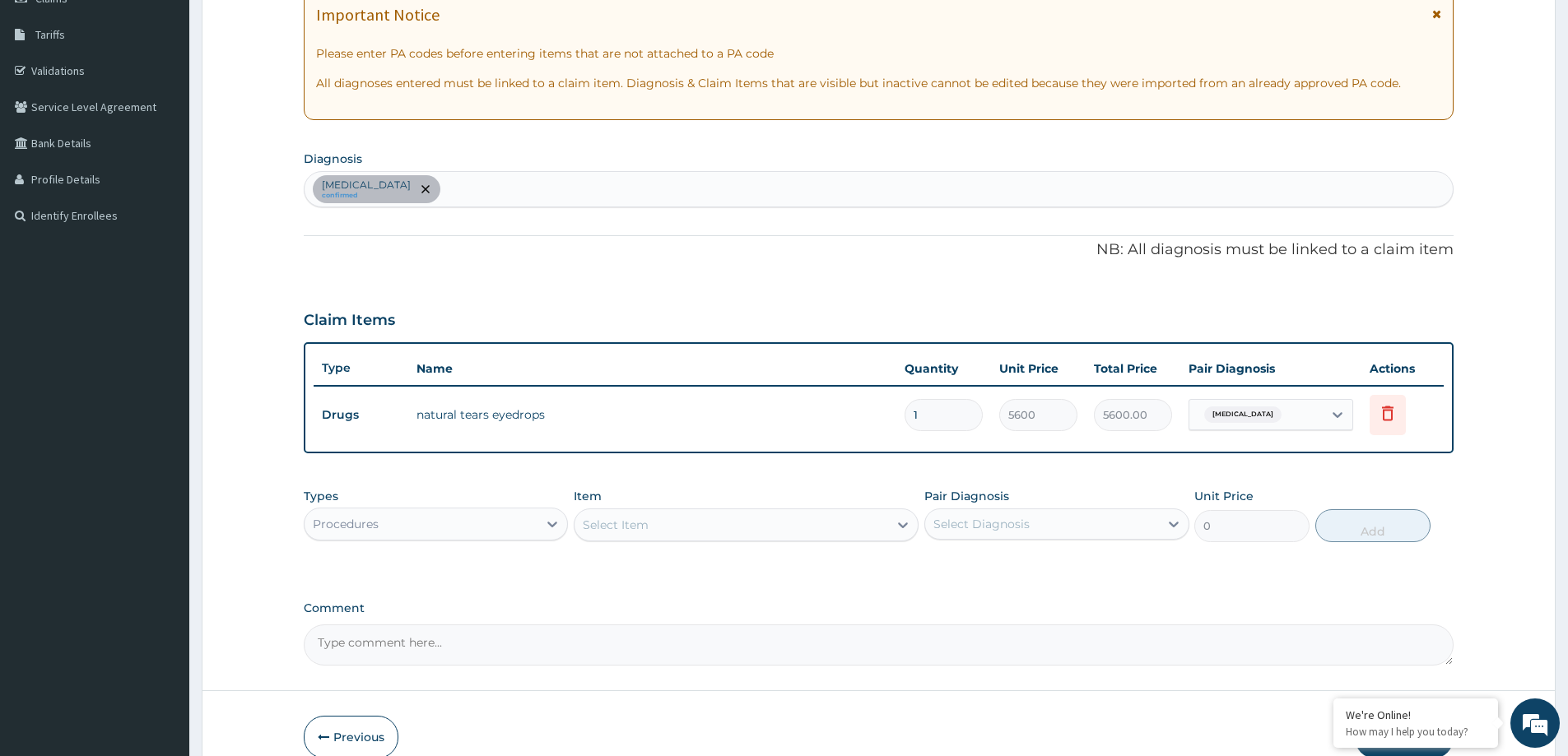
click at [687, 452] on div "Type Name Quantity Unit Price Total Price Pair Diagnosis Actions Drugs natural …" at bounding box center [878, 397] width 1150 height 111
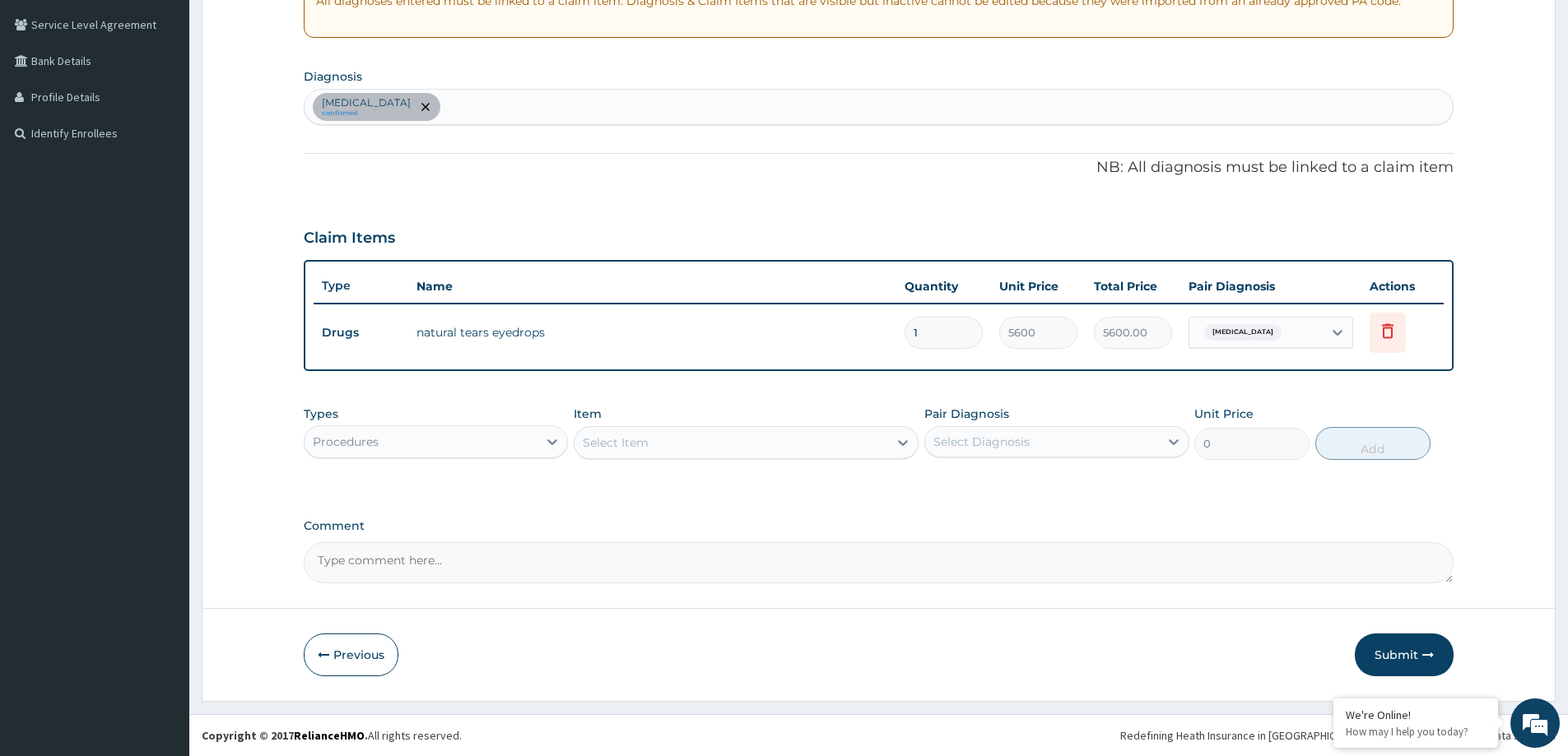
click at [726, 429] on div "Select Item" at bounding box center [731, 442] width 313 height 26
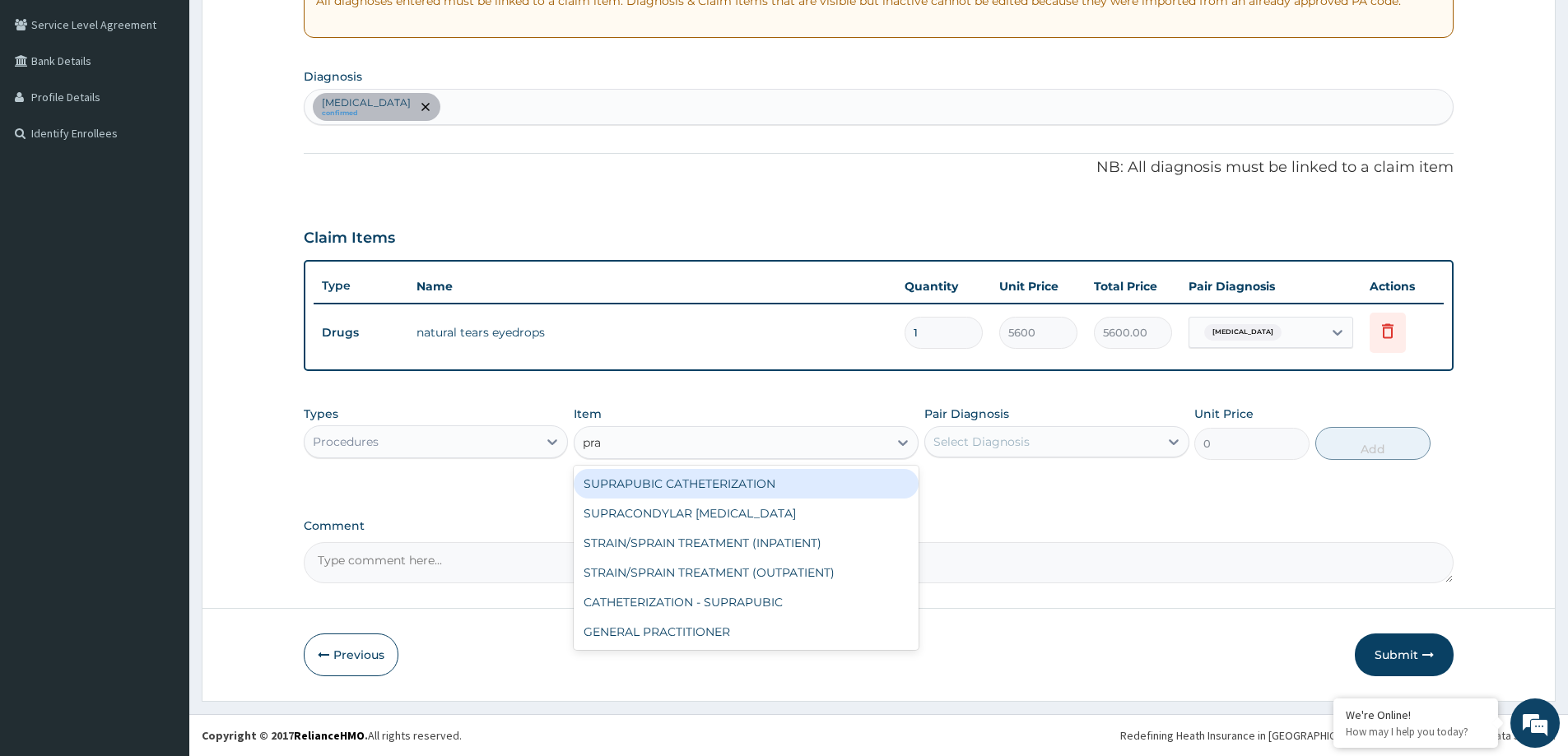
type input "prac"
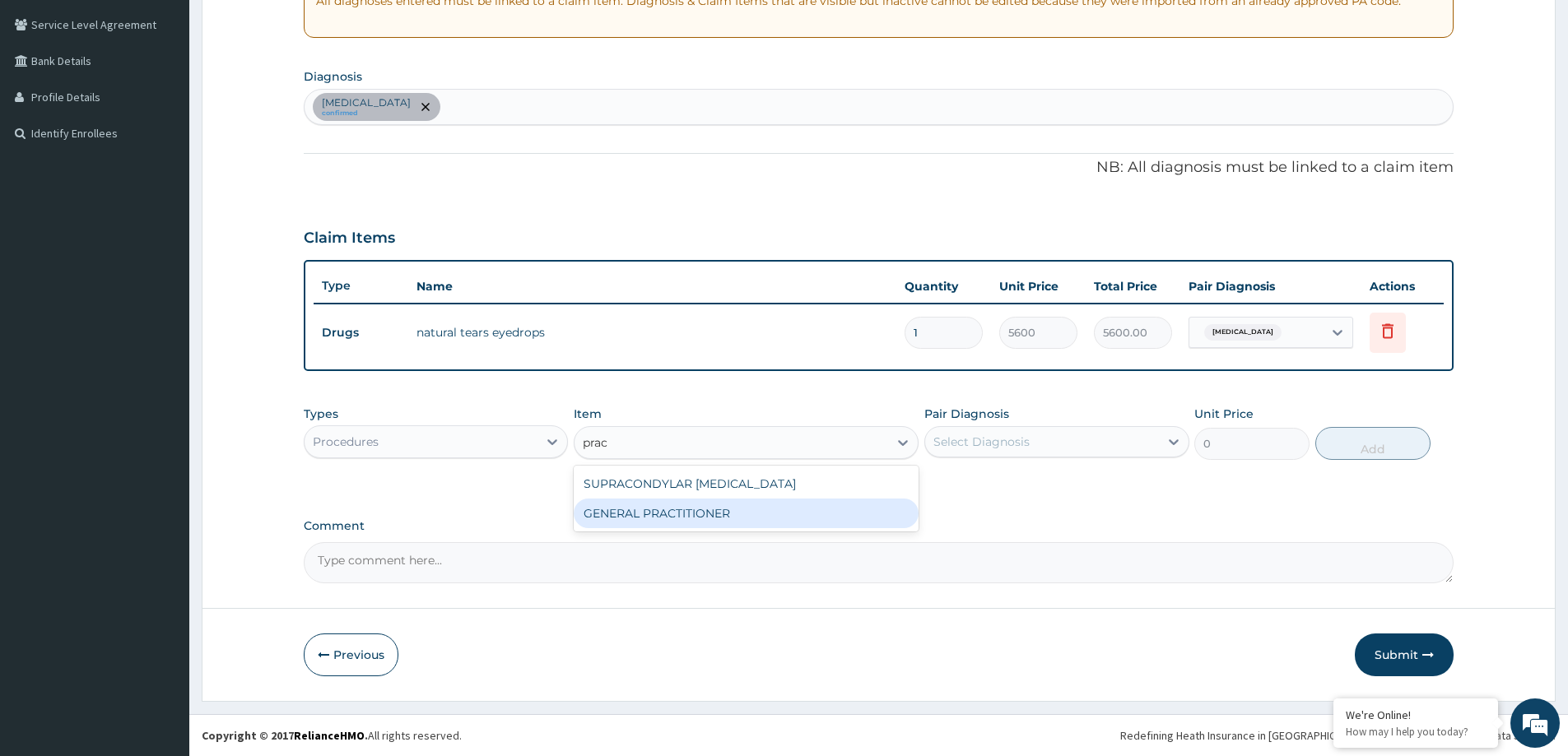
click at [659, 520] on div "GENERAL PRACTITIONER" at bounding box center [746, 513] width 344 height 30
type input "3125"
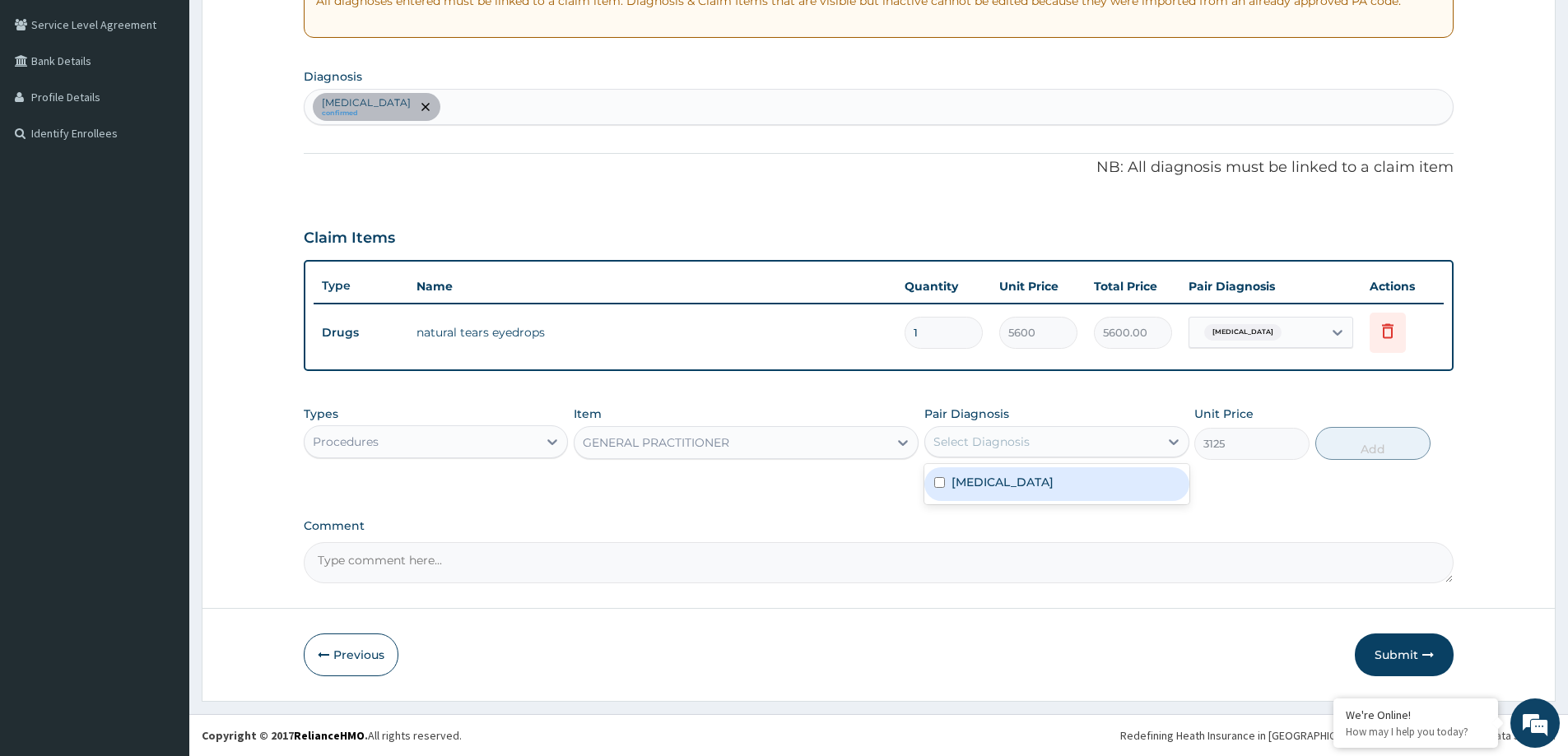
click at [1029, 446] on div "Select Diagnosis" at bounding box center [1041, 441] width 233 height 26
click at [1041, 486] on div "Dry eyes" at bounding box center [1055, 483] width 264 height 34
checkbox input "false"
click at [1074, 505] on div "PA Code / Prescription Code PA/442B54 Encounter Date 01-09-2025 Important Notic…" at bounding box center [878, 202] width 1150 height 762
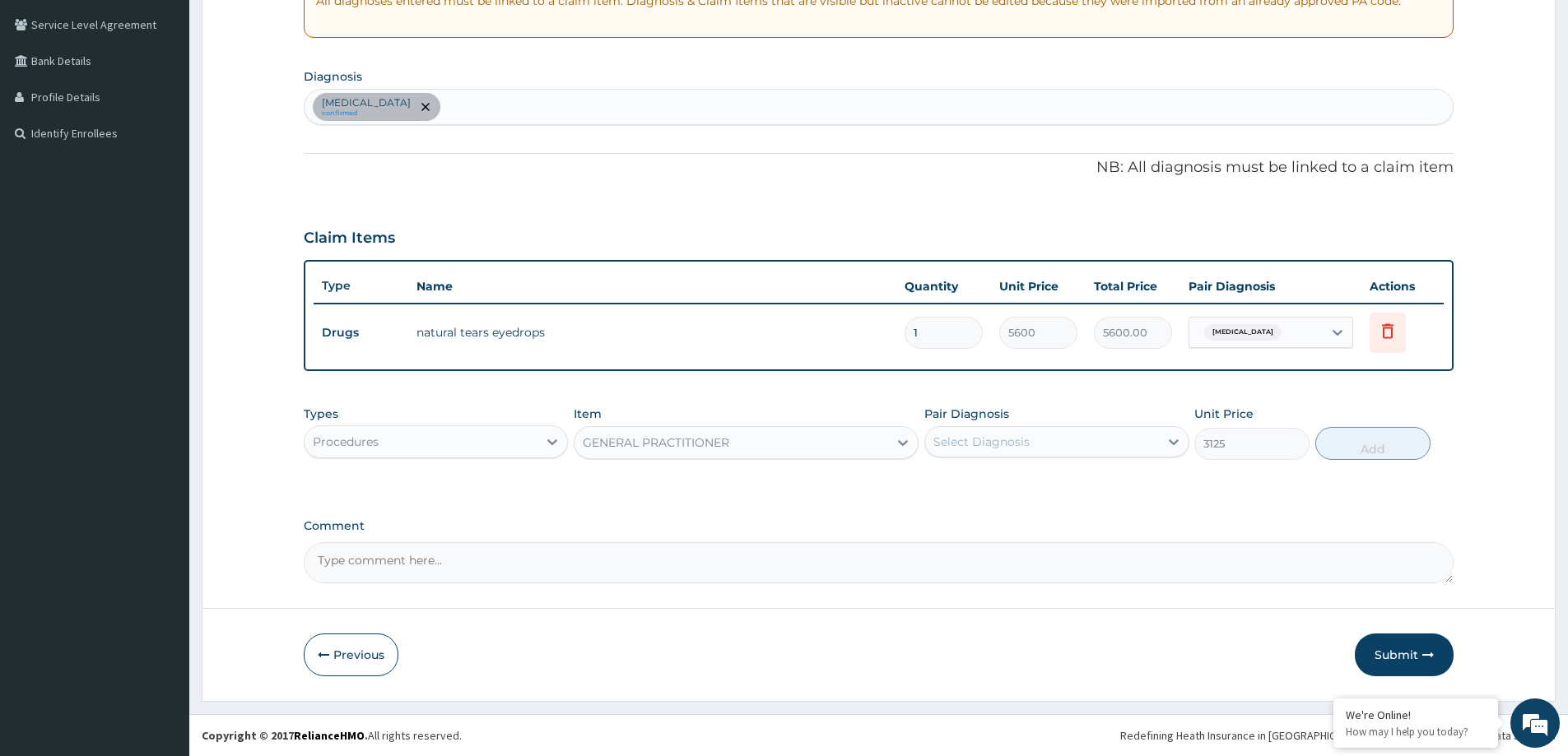
click at [1080, 458] on div "Pair Diagnosis Select Diagnosis" at bounding box center [1055, 432] width 264 height 54
click at [1113, 438] on div "Select Diagnosis" at bounding box center [1041, 441] width 233 height 26
click at [943, 485] on input "checkbox" at bounding box center [939, 481] width 11 height 11
checkbox input "true"
click at [1376, 504] on div "PA Code / Prescription Code PA/442B54 Encounter Date 01-09-2025 Important Notic…" at bounding box center [878, 202] width 1150 height 762
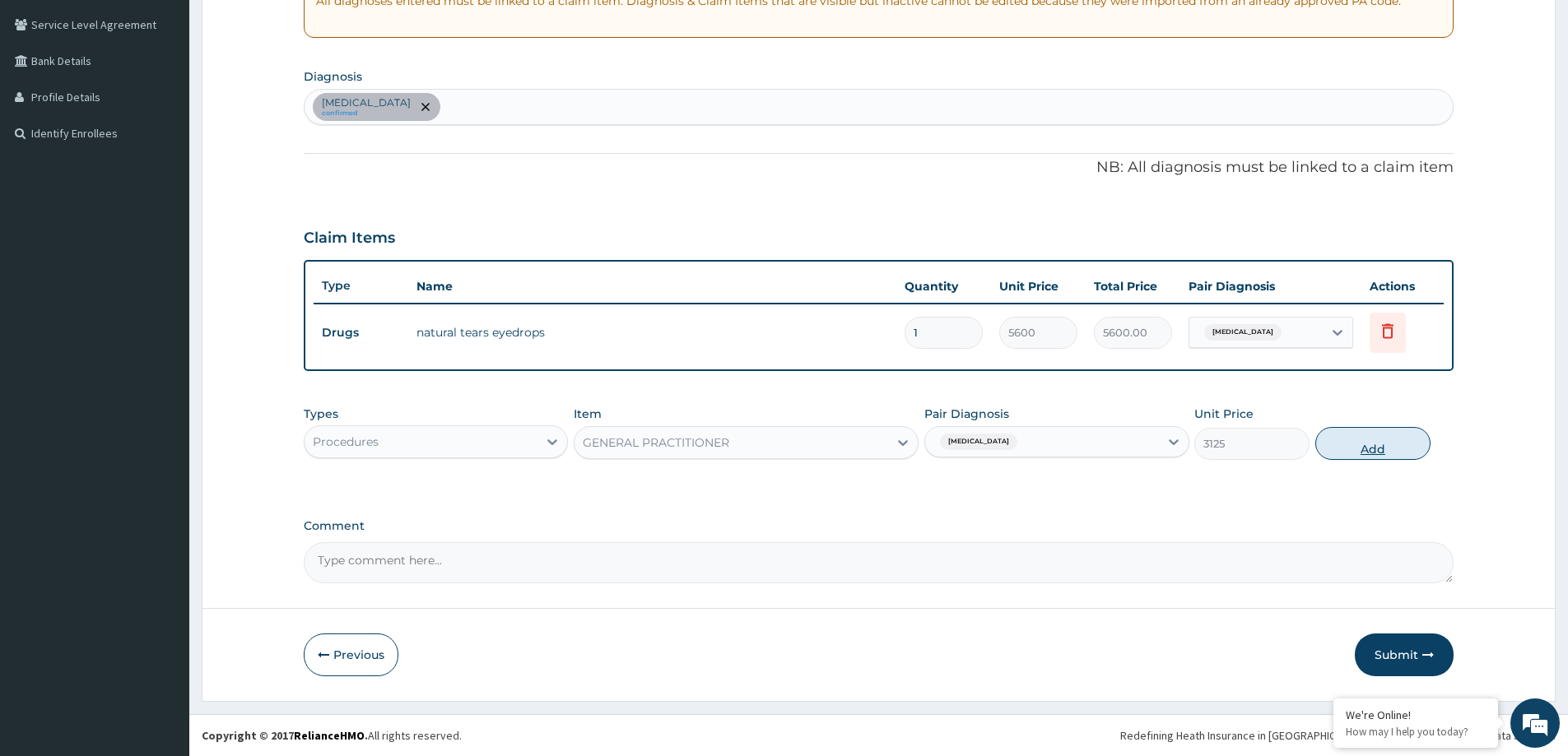
click at [1361, 433] on button "Add" at bounding box center [1373, 444] width 115 height 33
type input "0"
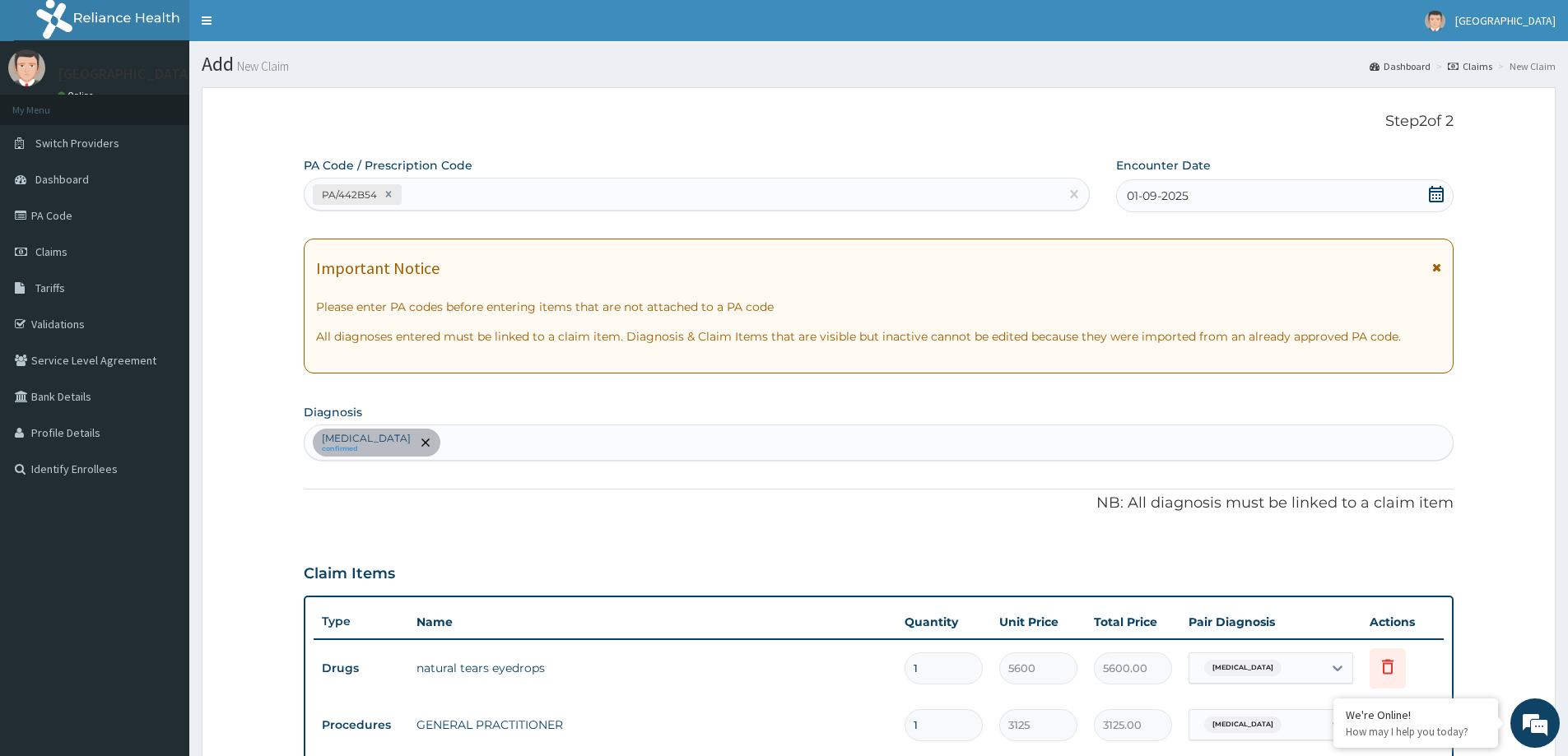
scroll to position [393, 0]
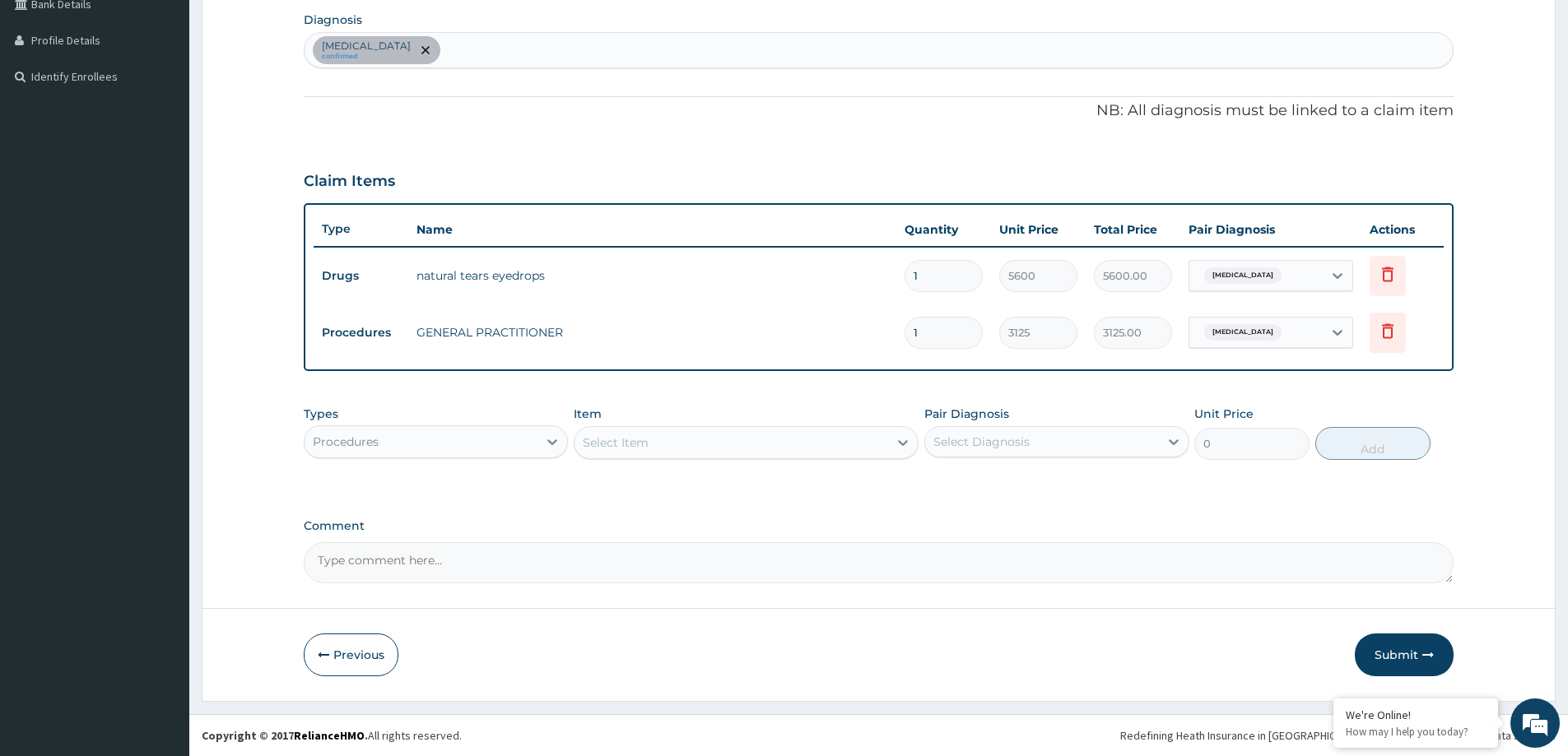
drag, startPoint x: 1382, startPoint y: 656, endPoint x: 434, endPoint y: 337, distance: 1000.2
click at [1383, 656] on button "Submit" at bounding box center [1404, 654] width 99 height 43
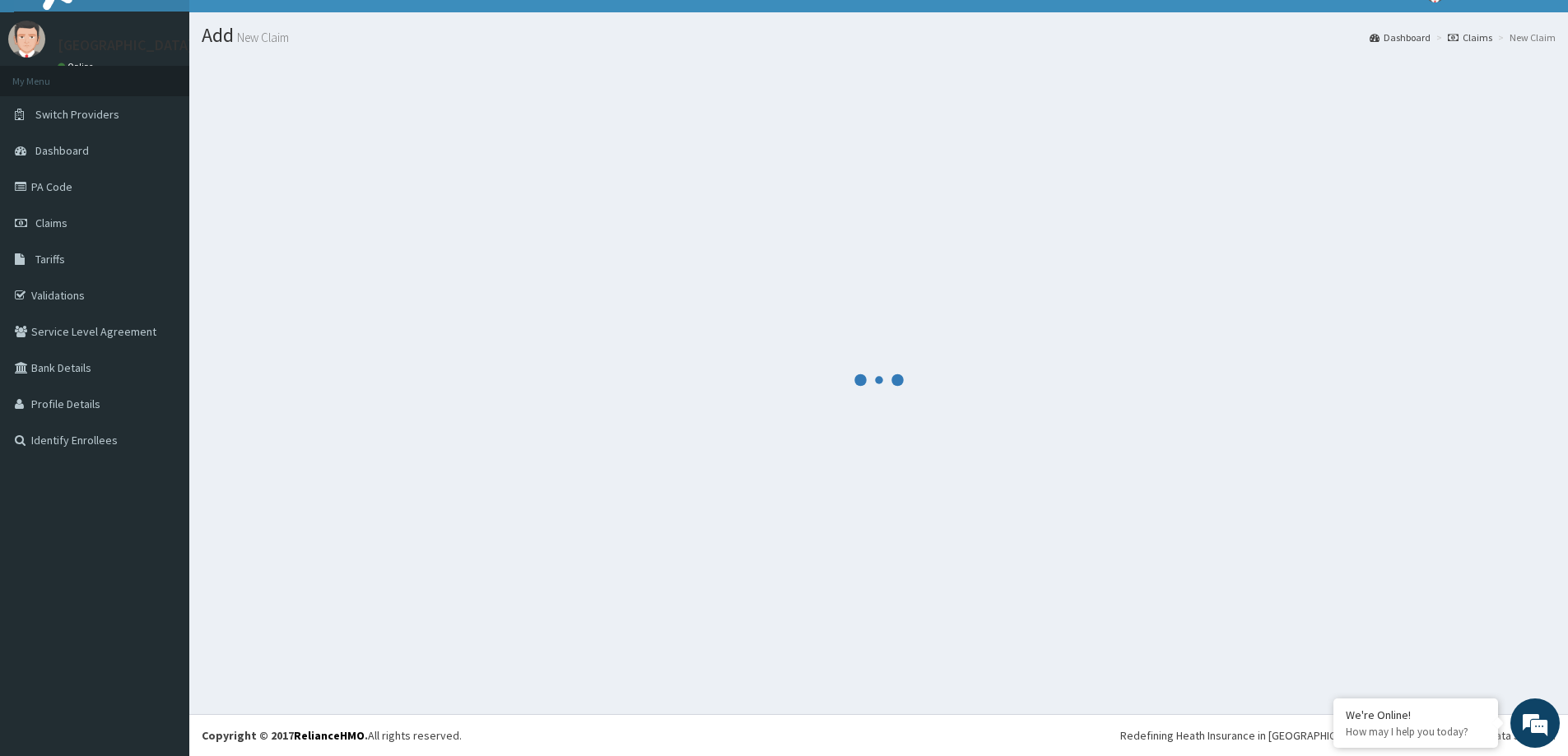
scroll to position [29, 0]
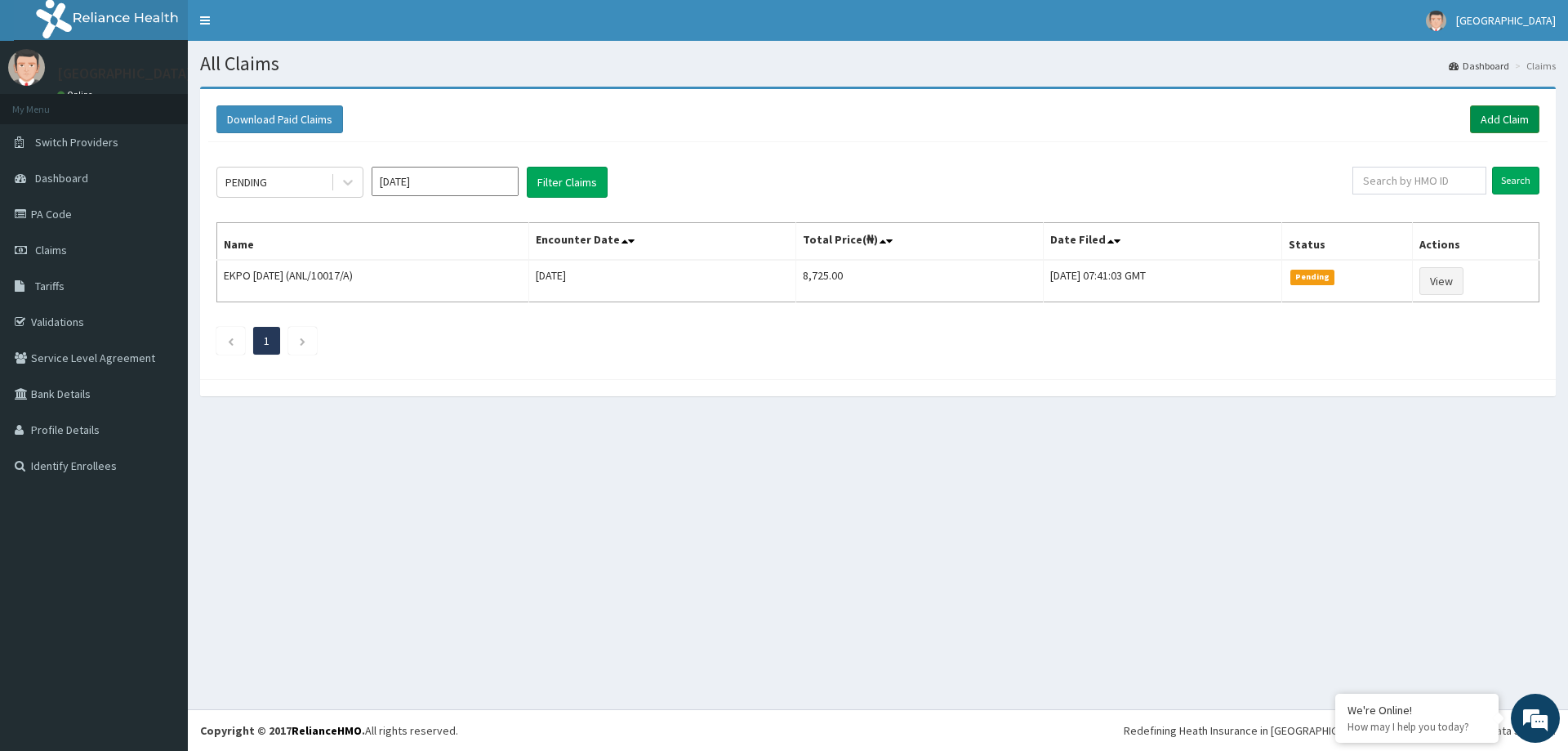
click at [1496, 117] on link "Add Claim" at bounding box center [1505, 119] width 69 height 28
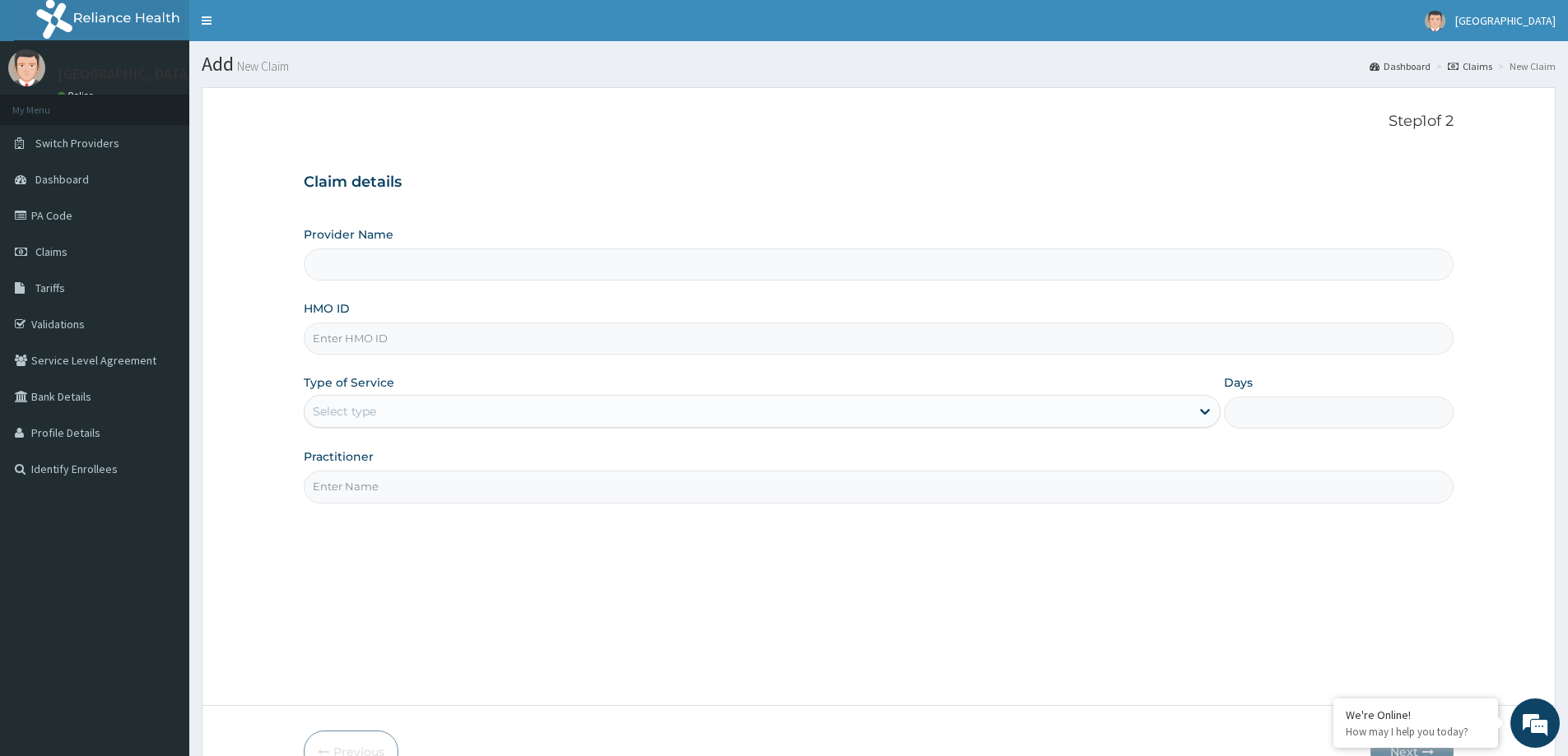
type input "LILY HOSPITAL-WARRI"
click at [339, 344] on input "HMO ID" at bounding box center [878, 337] width 1150 height 32
paste input "RLD/10043/D"
type input "RLD/10043/D"
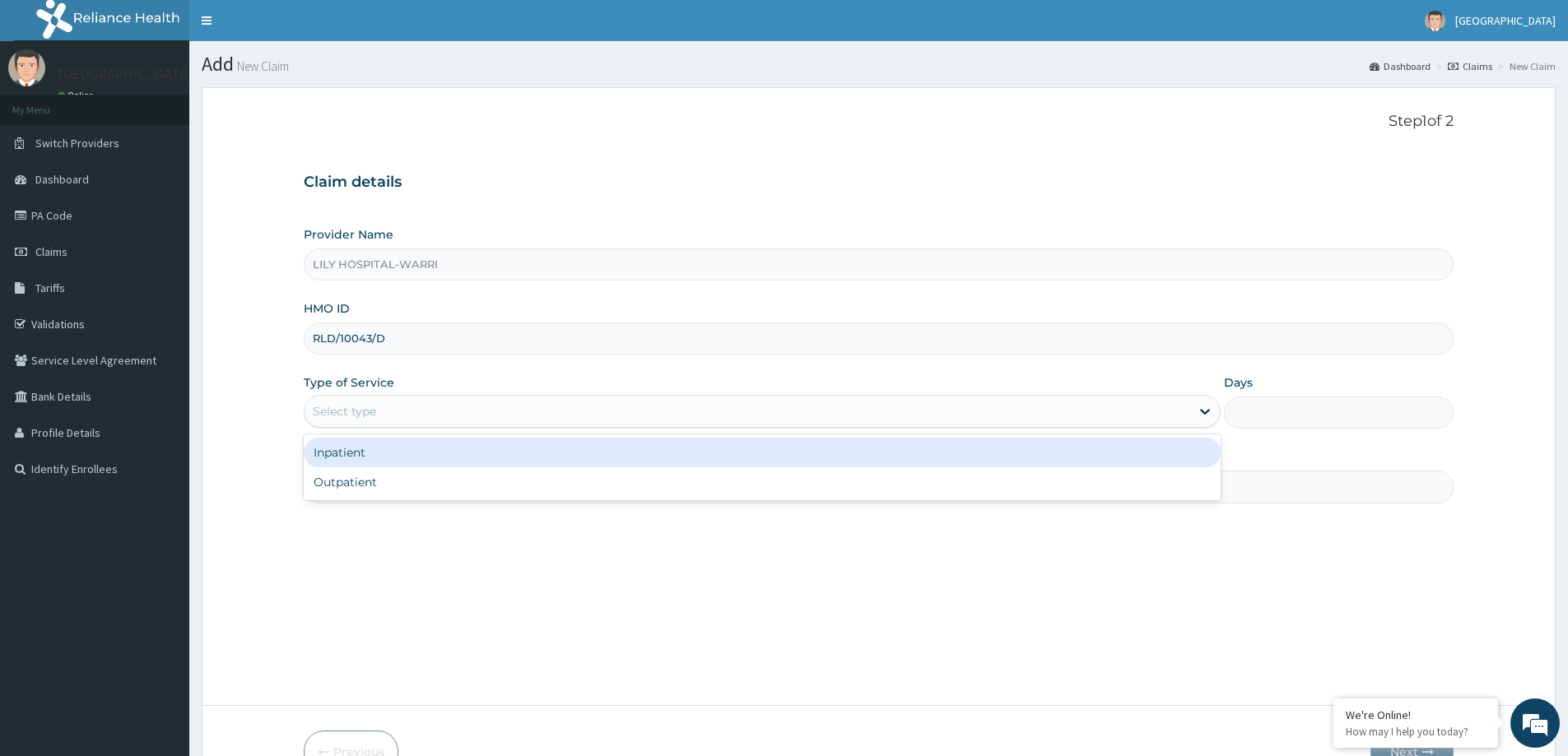
click at [333, 416] on div "Select type" at bounding box center [344, 411] width 64 height 16
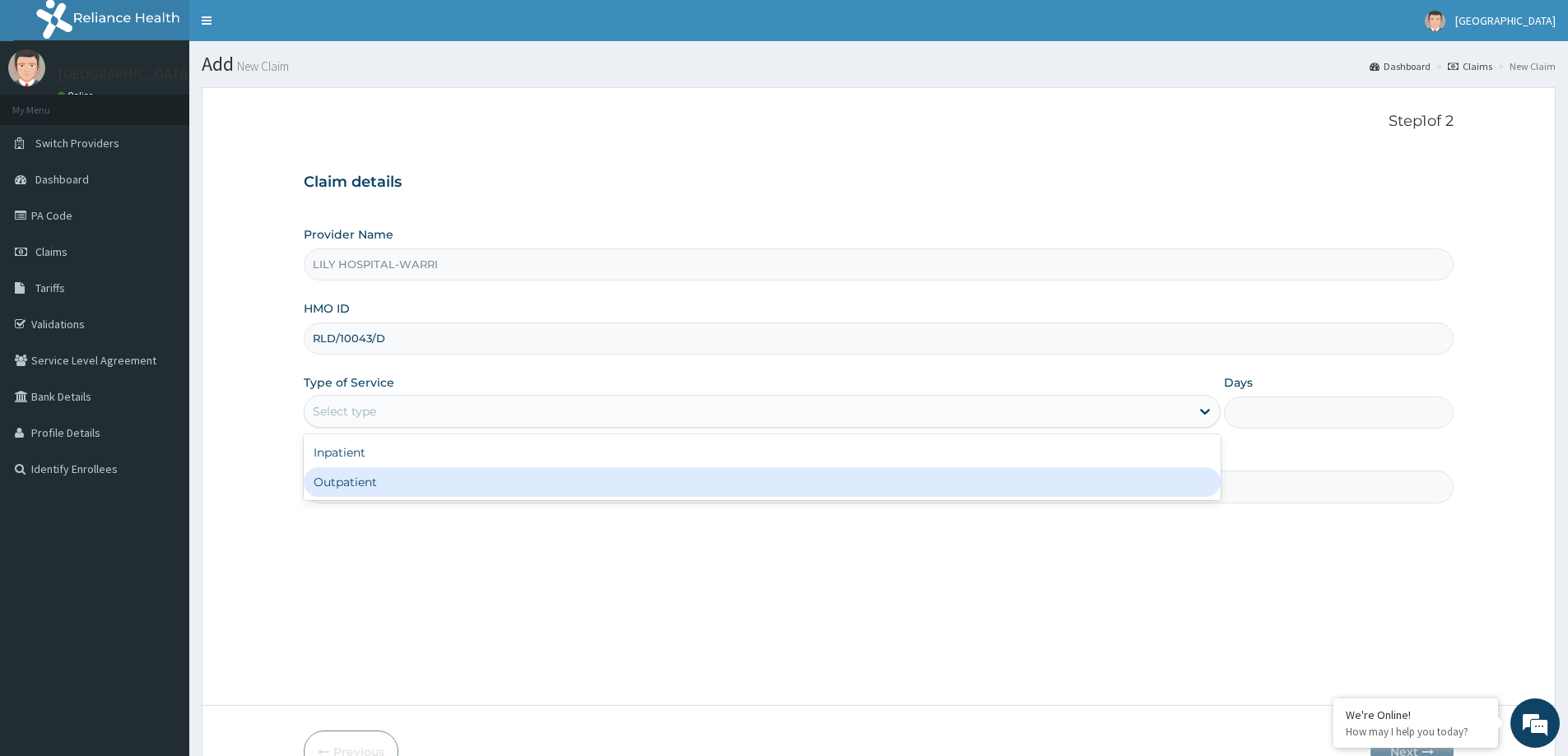
click at [319, 477] on div "Outpatient" at bounding box center [762, 481] width 917 height 30
type input "1"
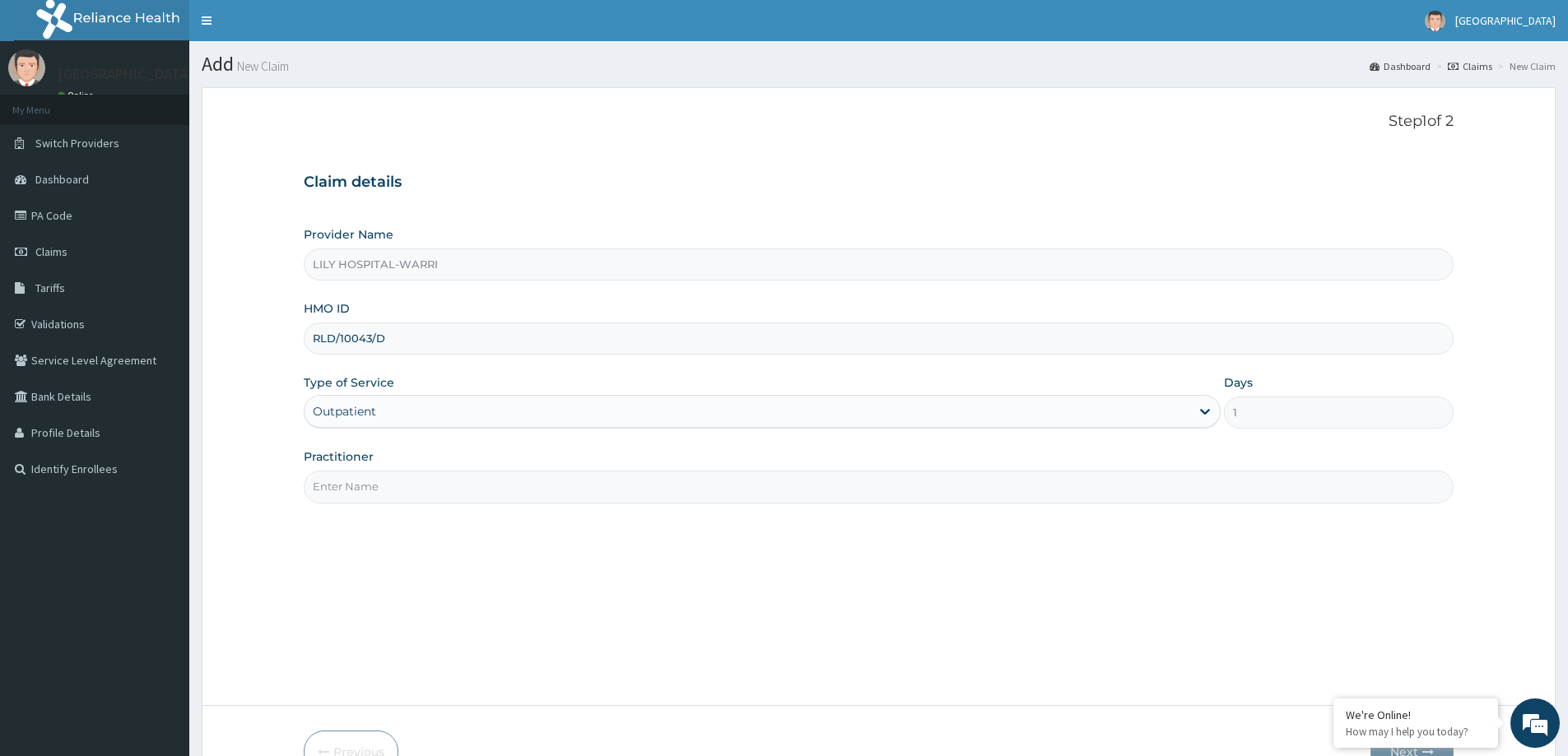
click at [332, 493] on input "Practitioner" at bounding box center [878, 486] width 1150 height 32
type input "General practitioner"
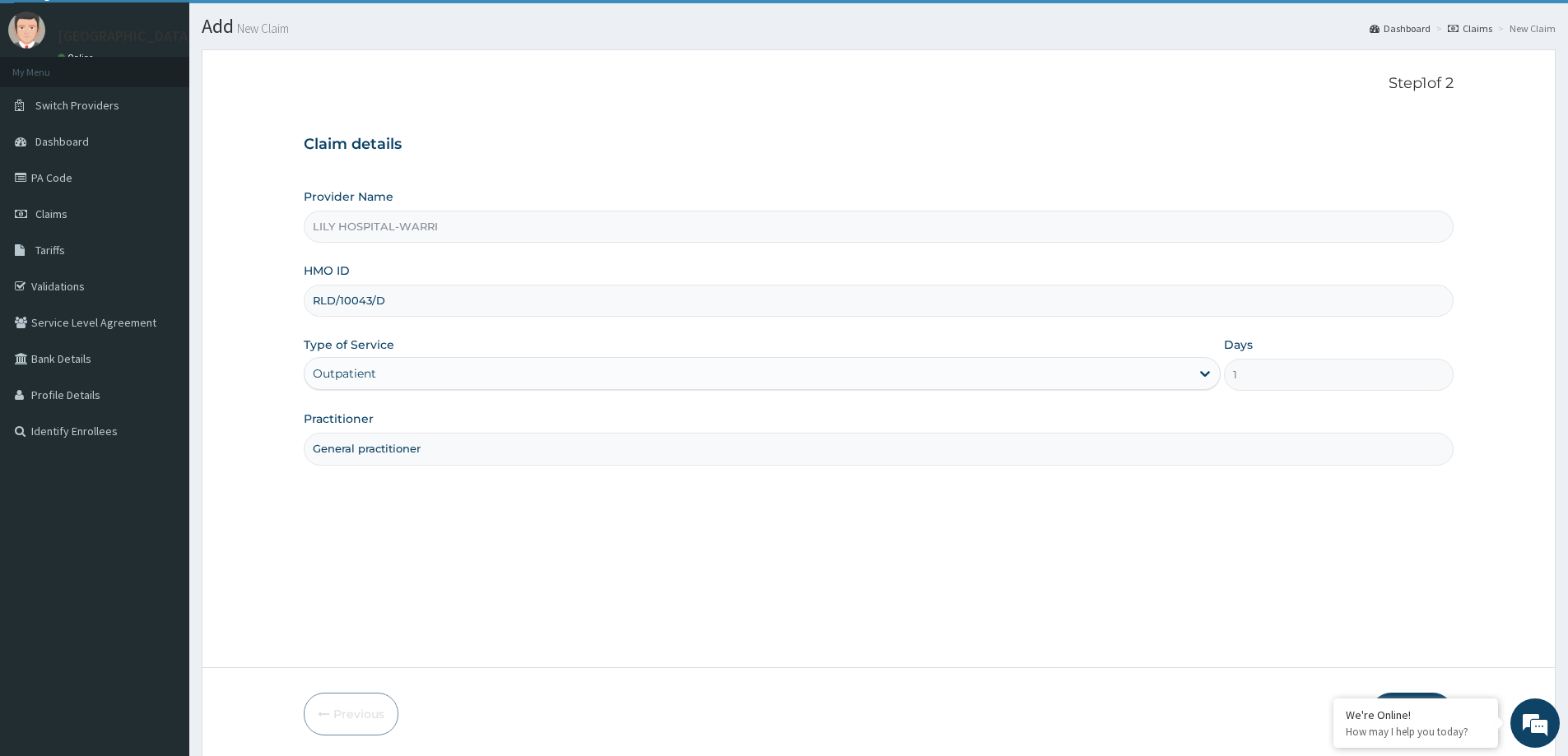
scroll to position [97, 0]
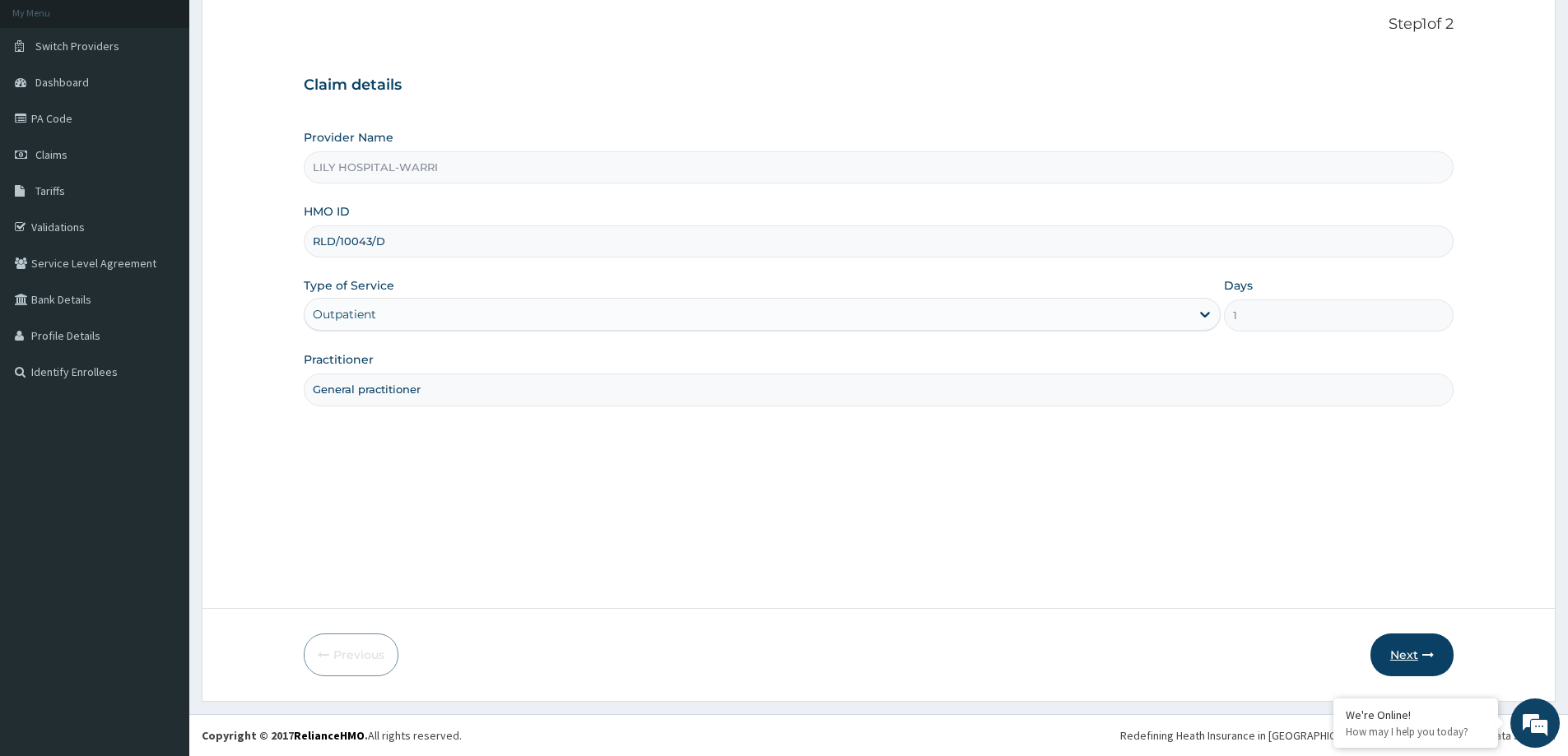
click at [1405, 661] on button "Next" at bounding box center [1412, 654] width 83 height 43
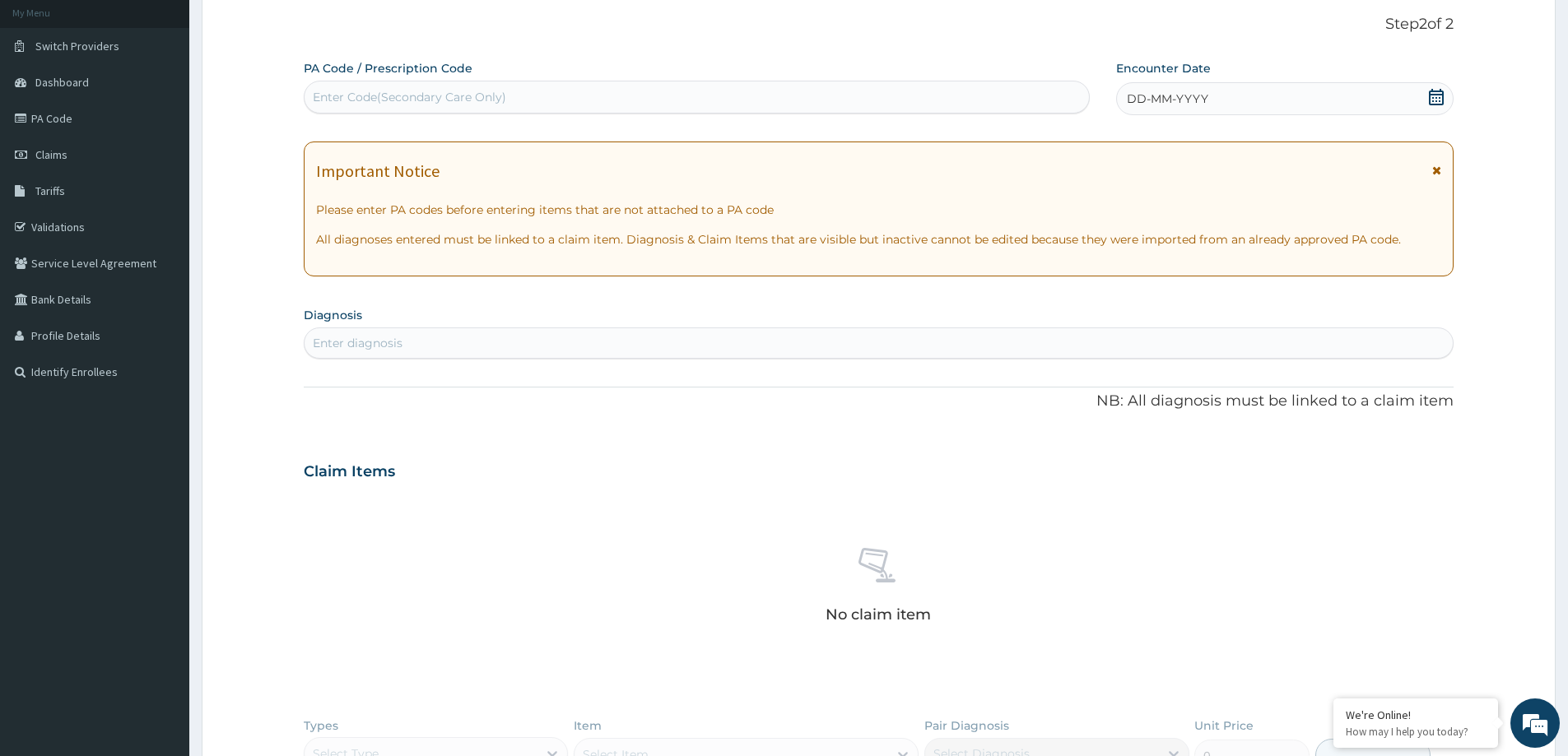
click at [1439, 91] on icon at bounding box center [1435, 97] width 15 height 16
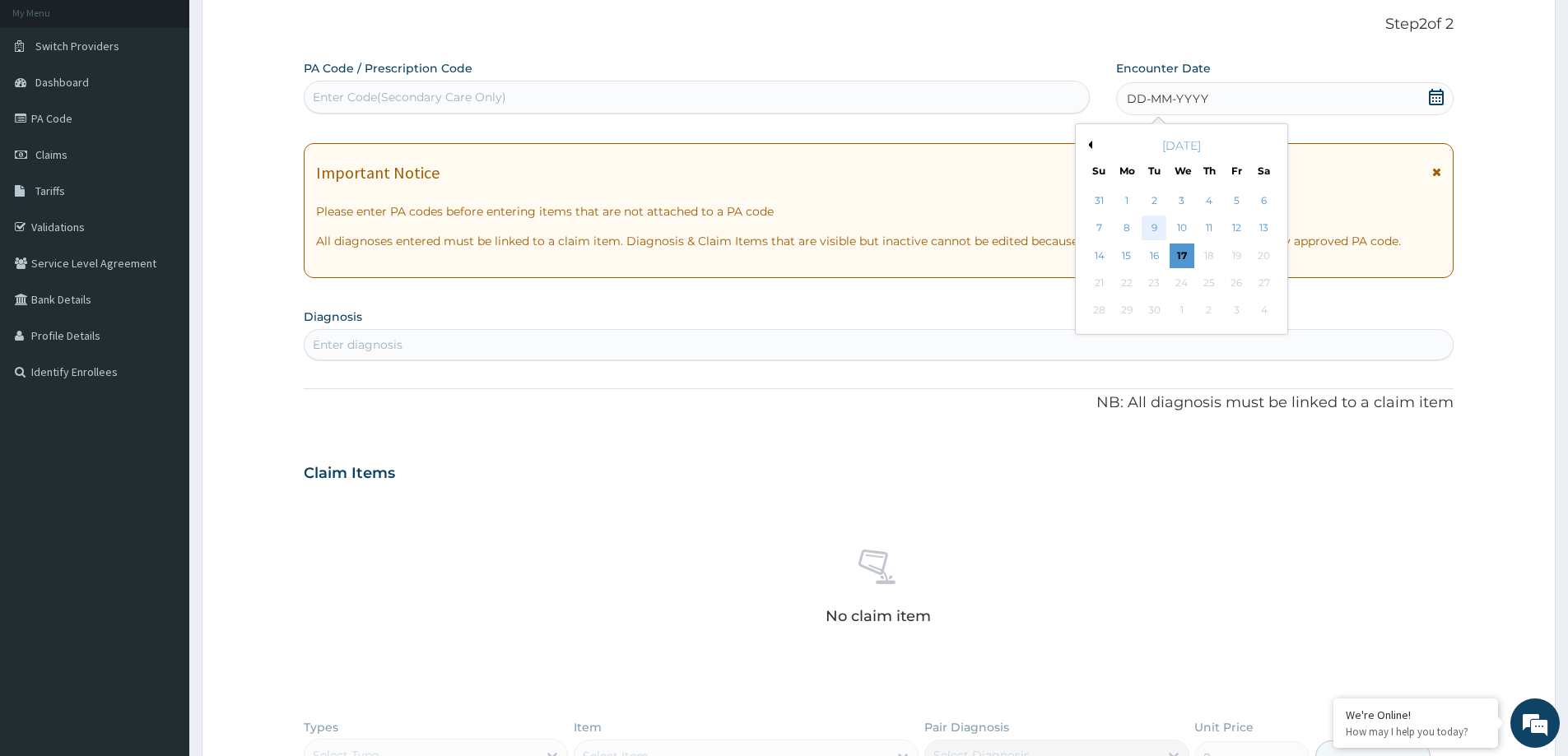
click at [1147, 233] on div "9" at bounding box center [1155, 229] width 25 height 25
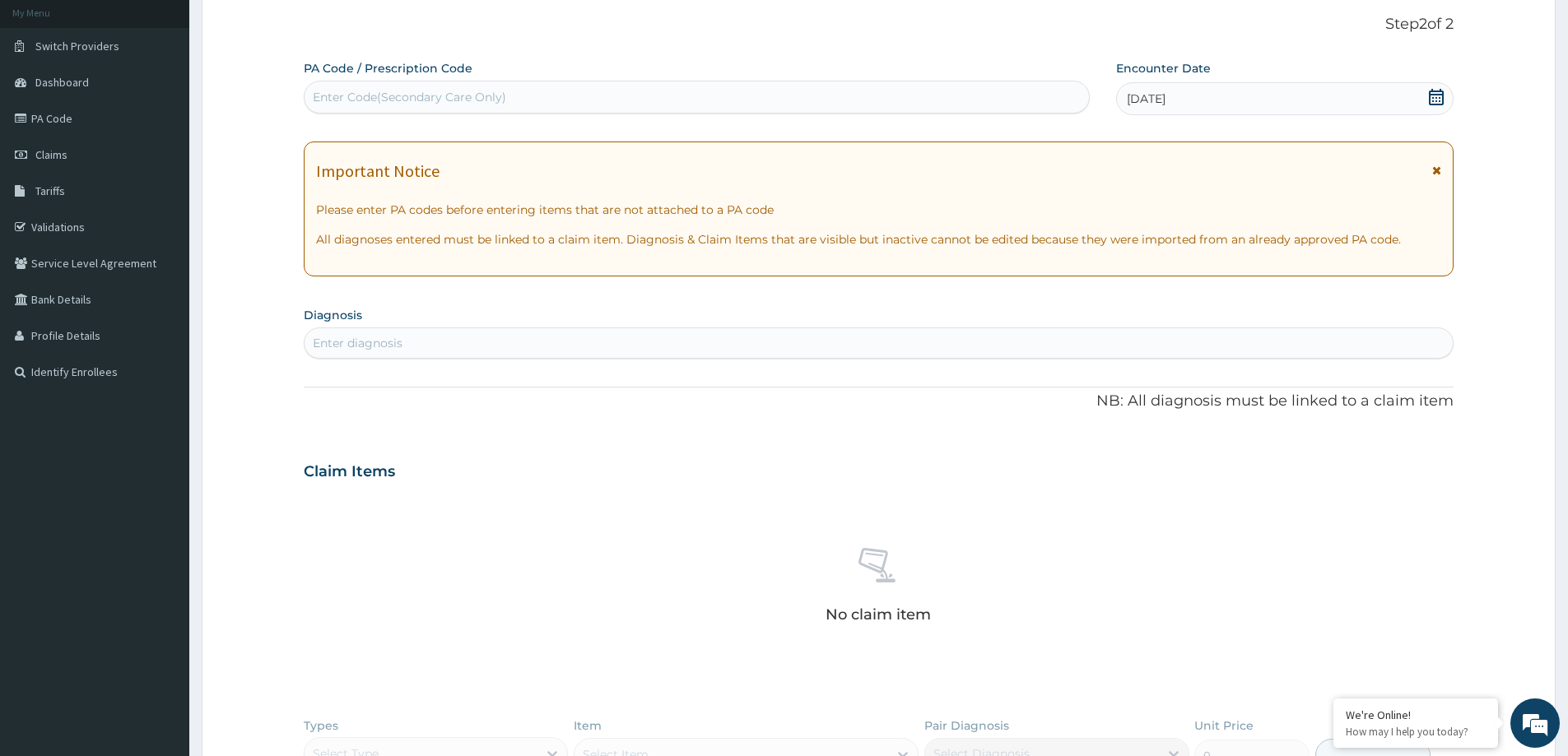
click at [384, 344] on div "Enter diagnosis" at bounding box center [357, 342] width 90 height 16
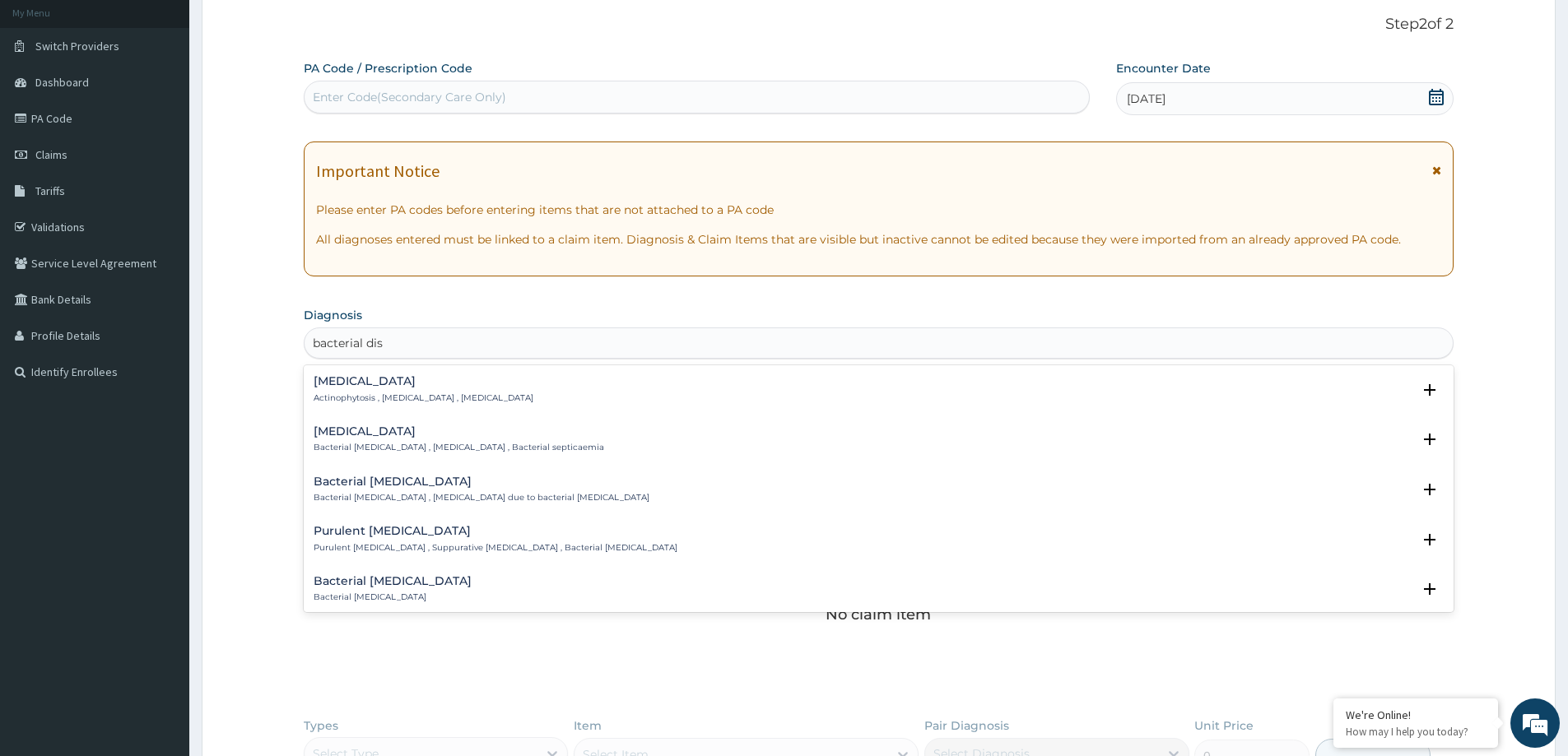
type input "bacterial dise"
click at [383, 387] on h4 "Bacterial infectious disease" at bounding box center [491, 381] width 356 height 13
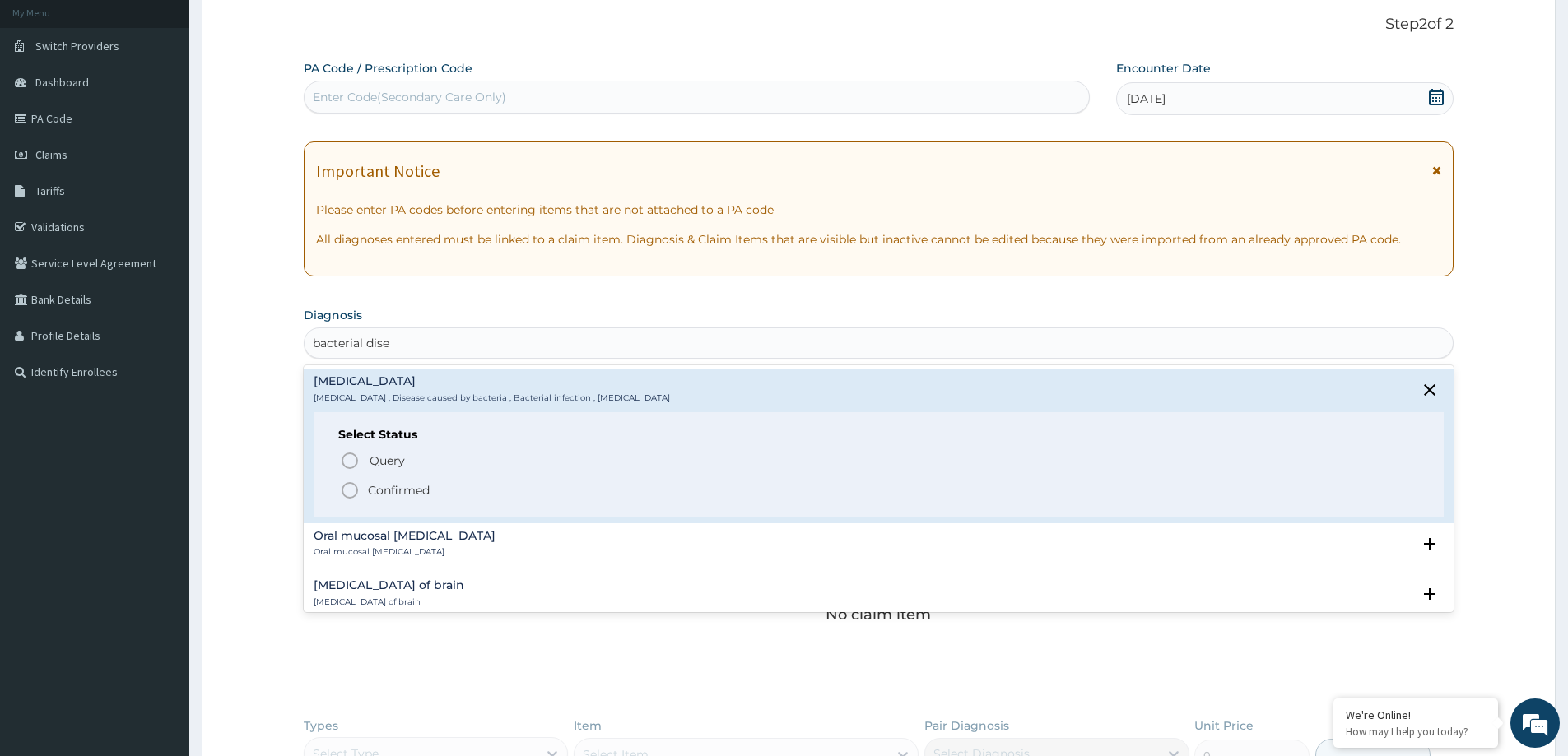
click at [412, 492] on p "Confirmed" at bounding box center [399, 490] width 62 height 16
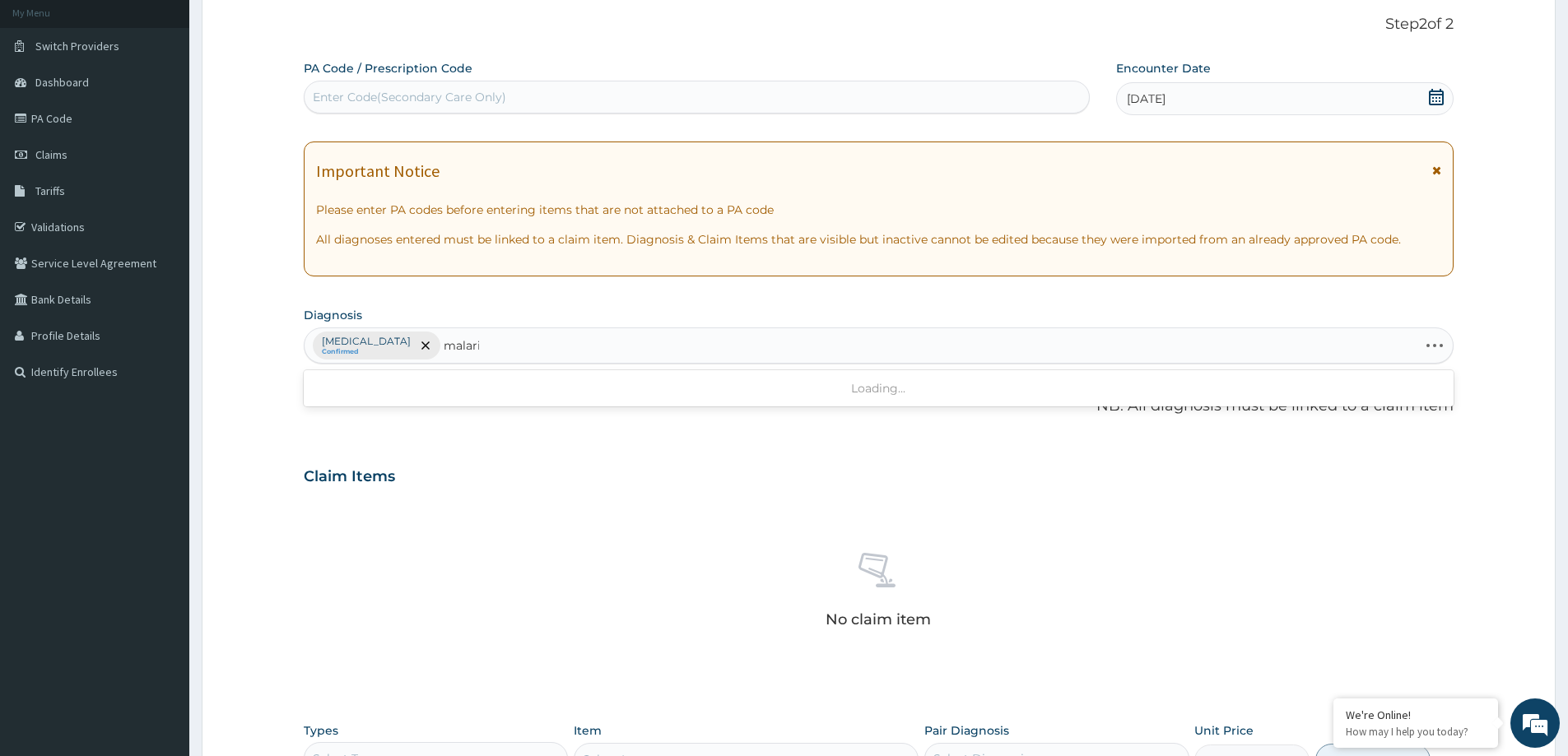
type input "malaria"
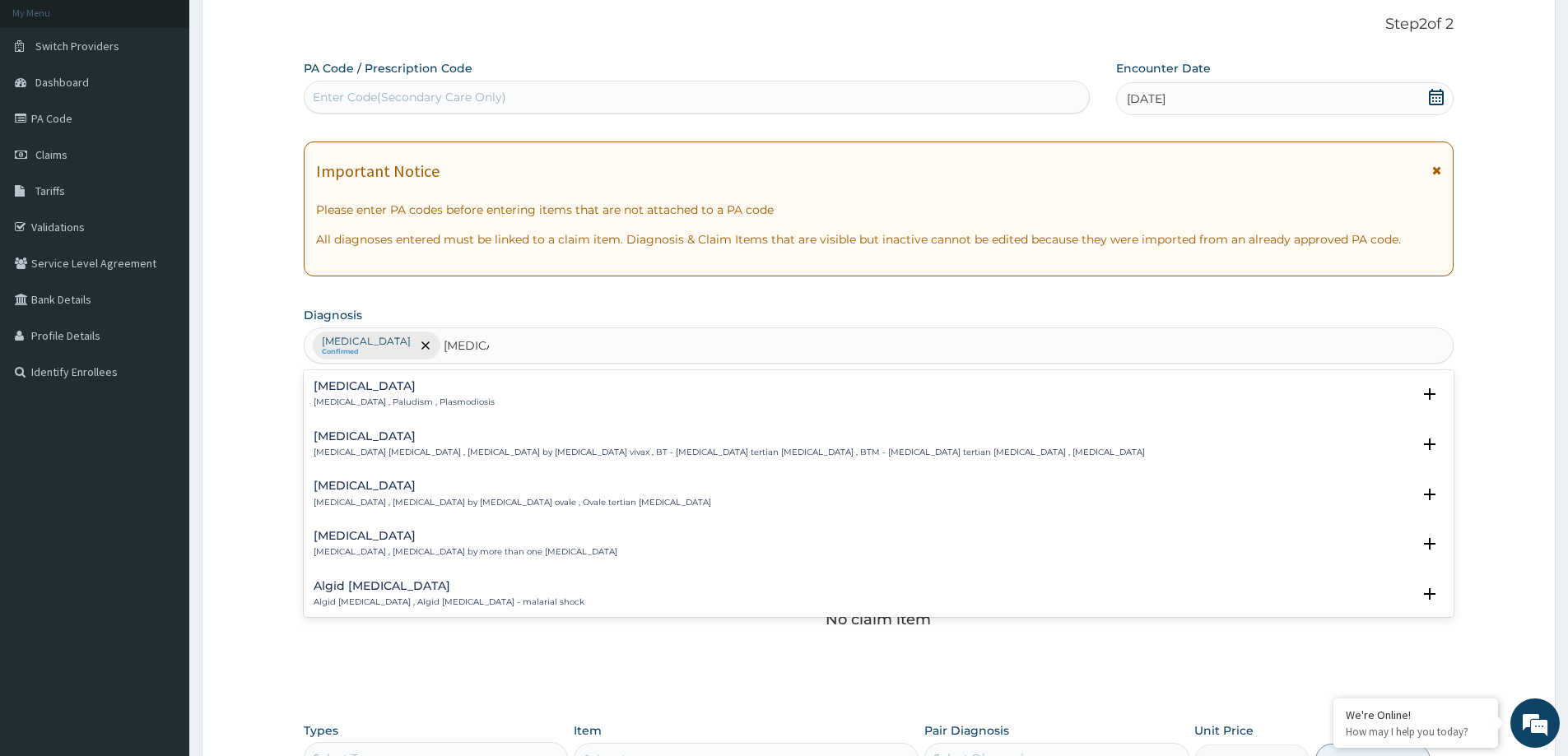
click at [400, 392] on h4 "Malaria" at bounding box center [403, 386] width 181 height 13
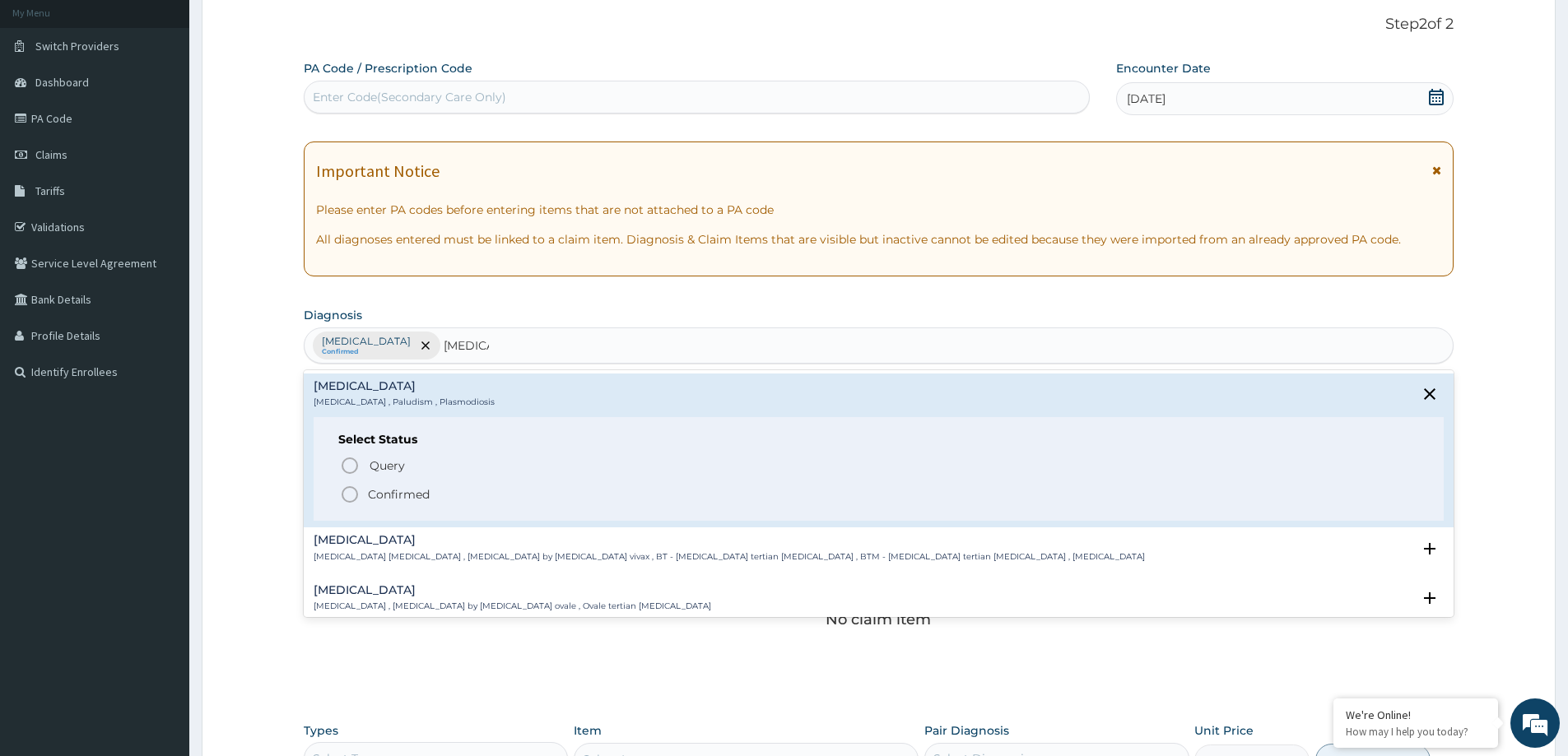
click at [409, 496] on p "Confirmed" at bounding box center [399, 494] width 62 height 16
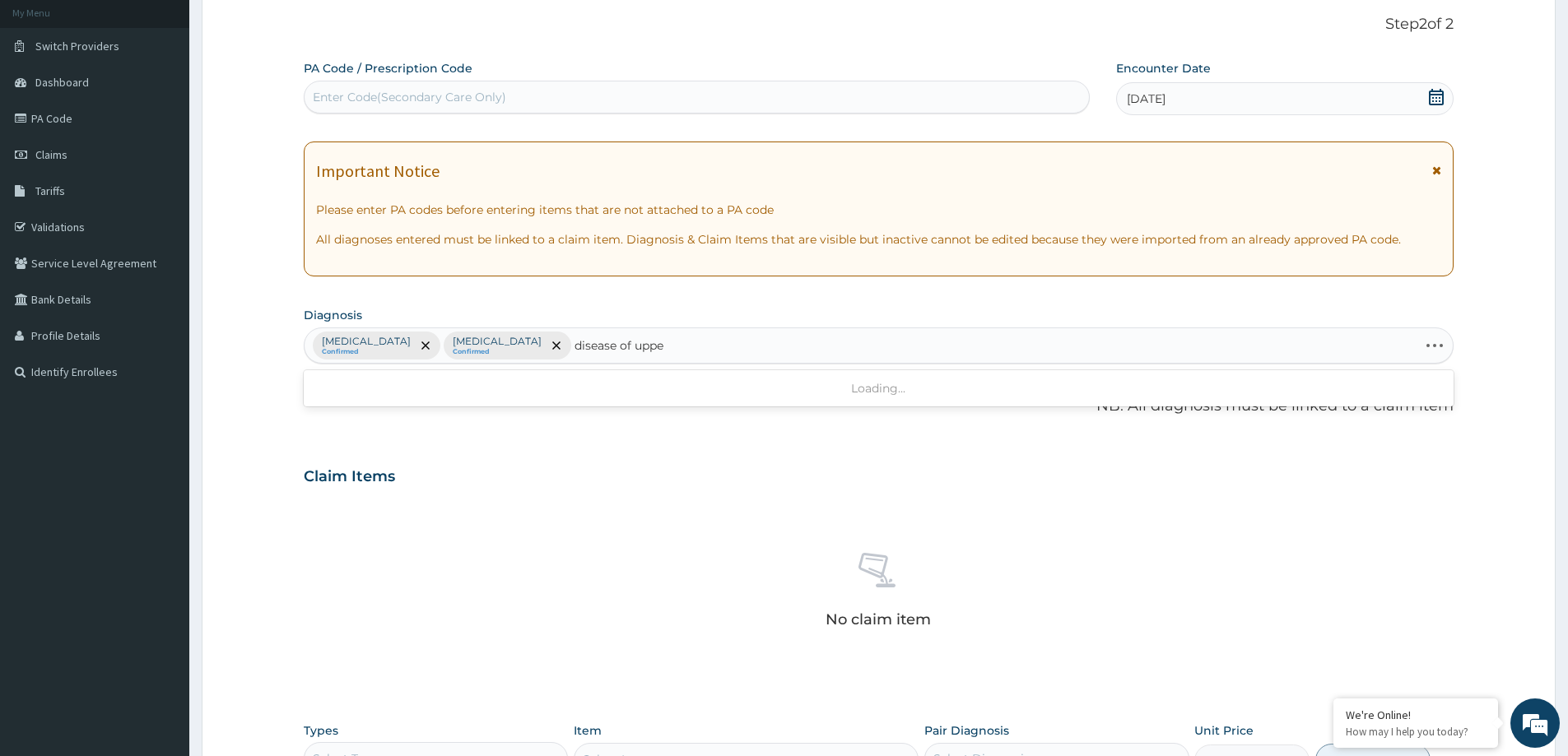
type input "disease of upper"
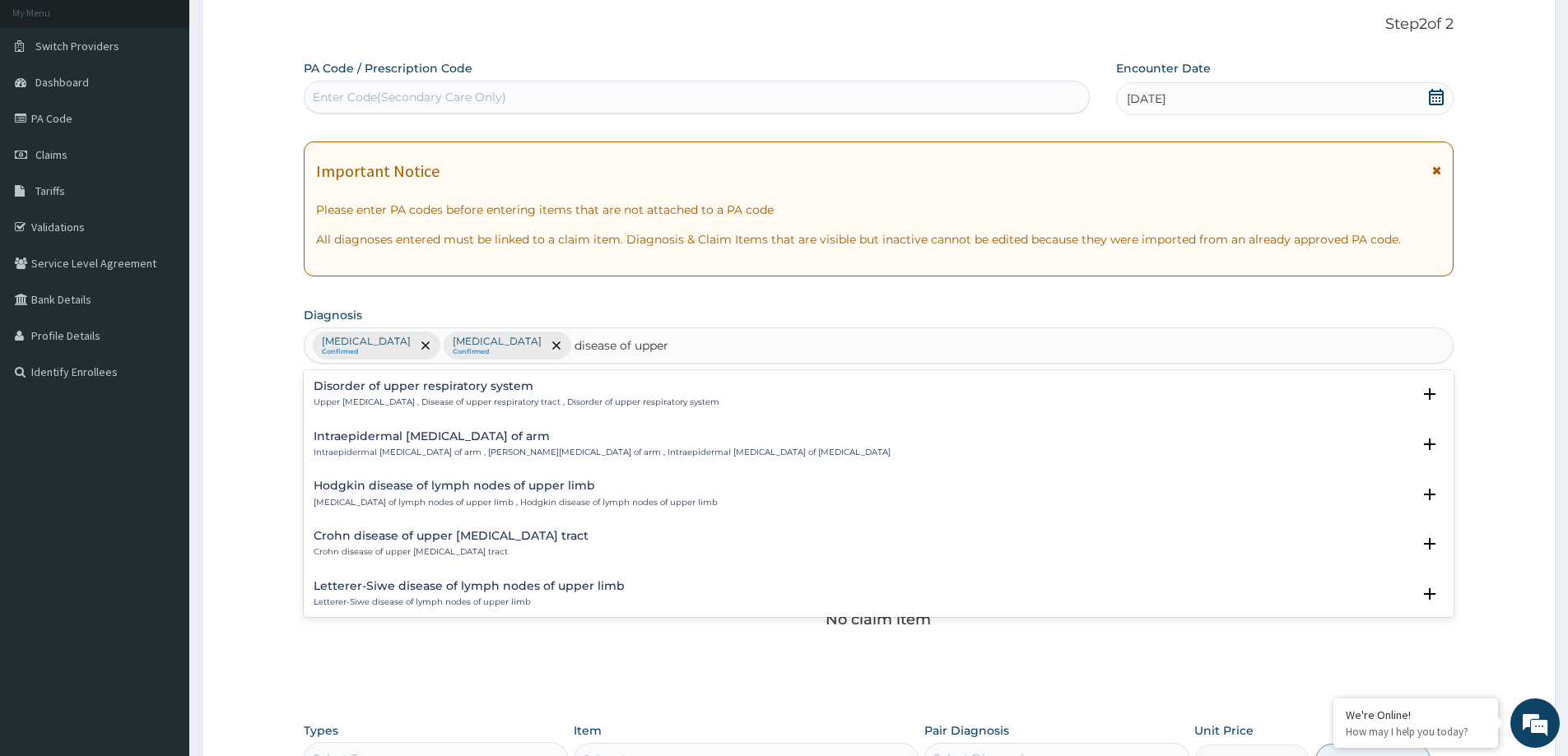
click at [503, 383] on h4 "Disorder of upper respiratory system" at bounding box center [516, 386] width 405 height 13
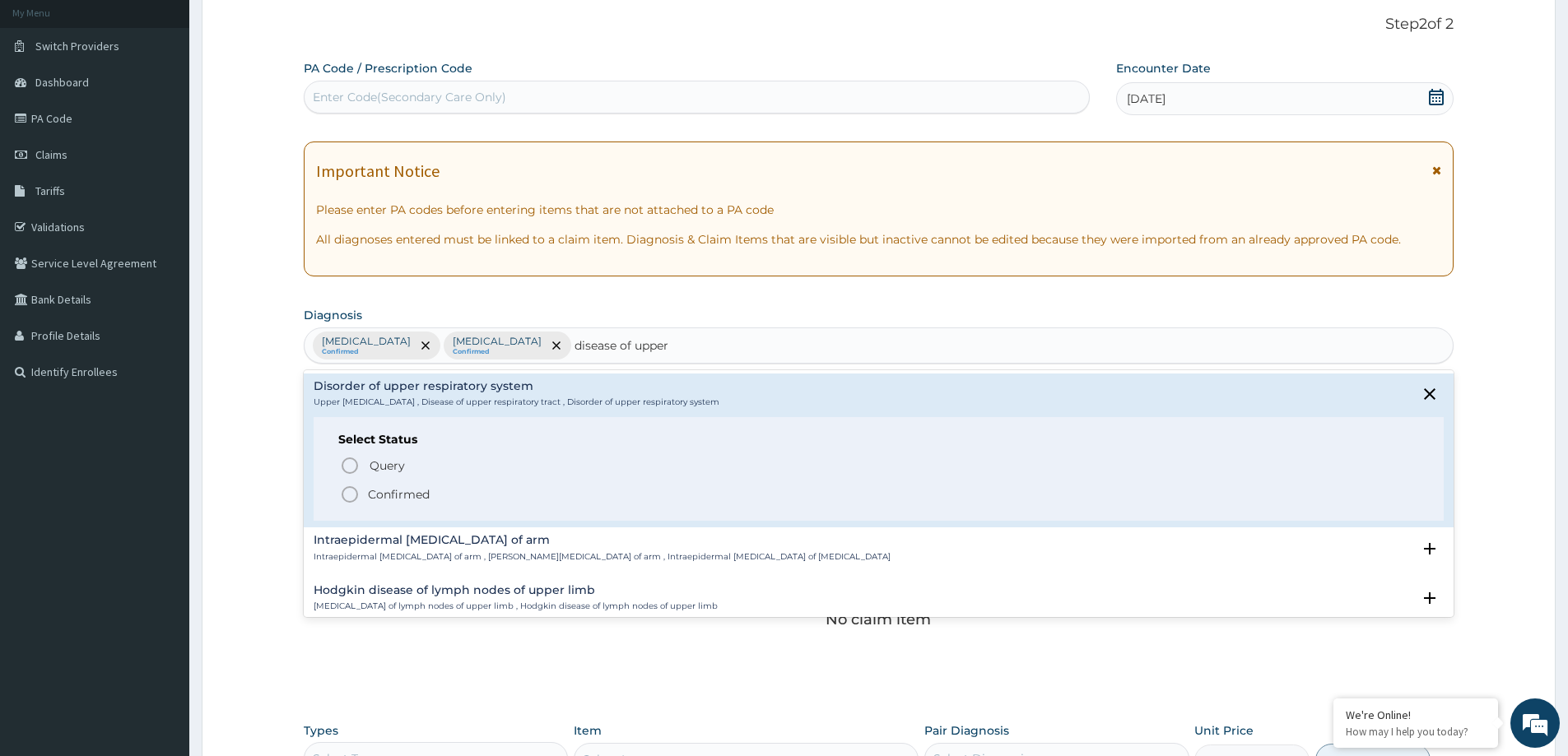
click at [403, 496] on p "Confirmed" at bounding box center [399, 494] width 62 height 16
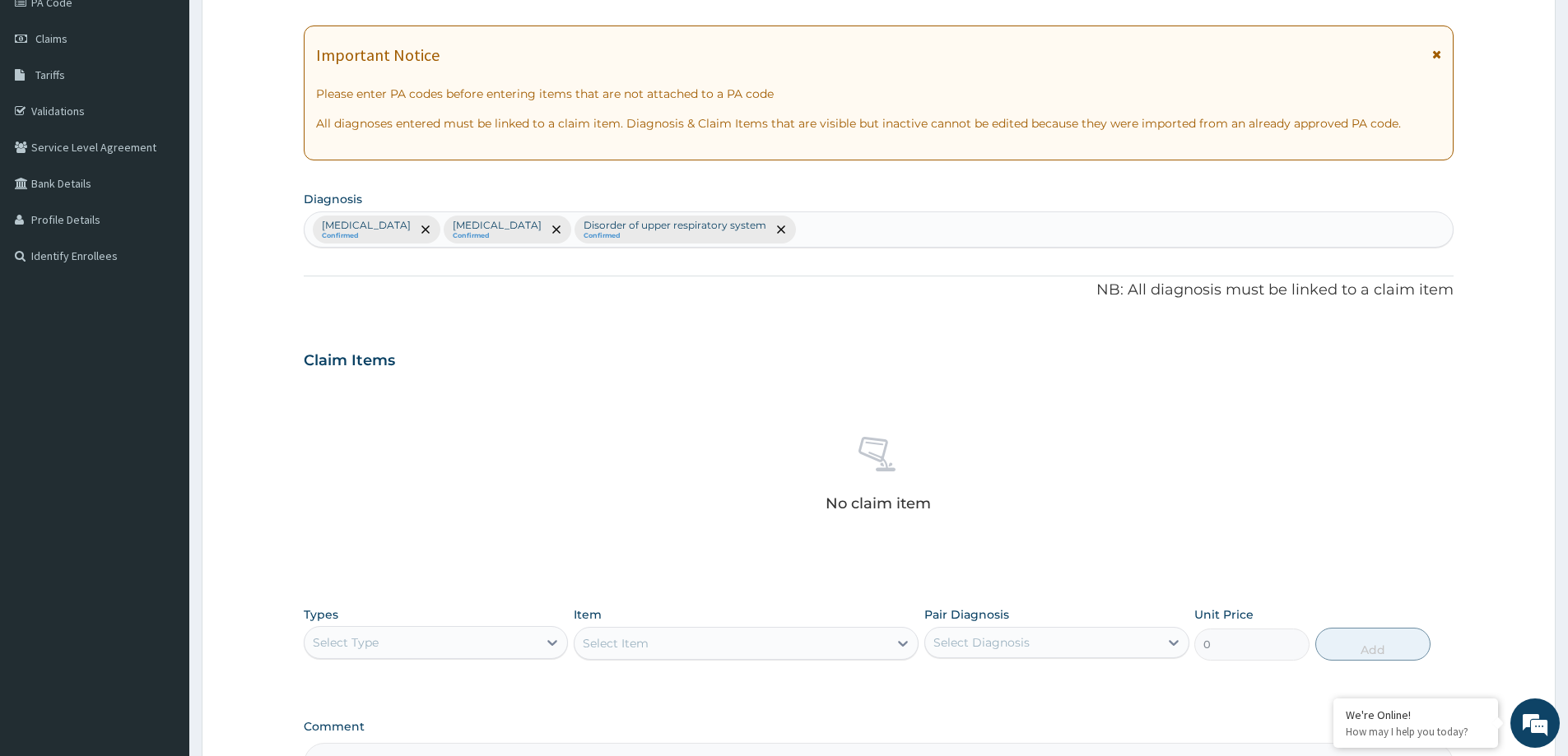
scroll to position [414, 0]
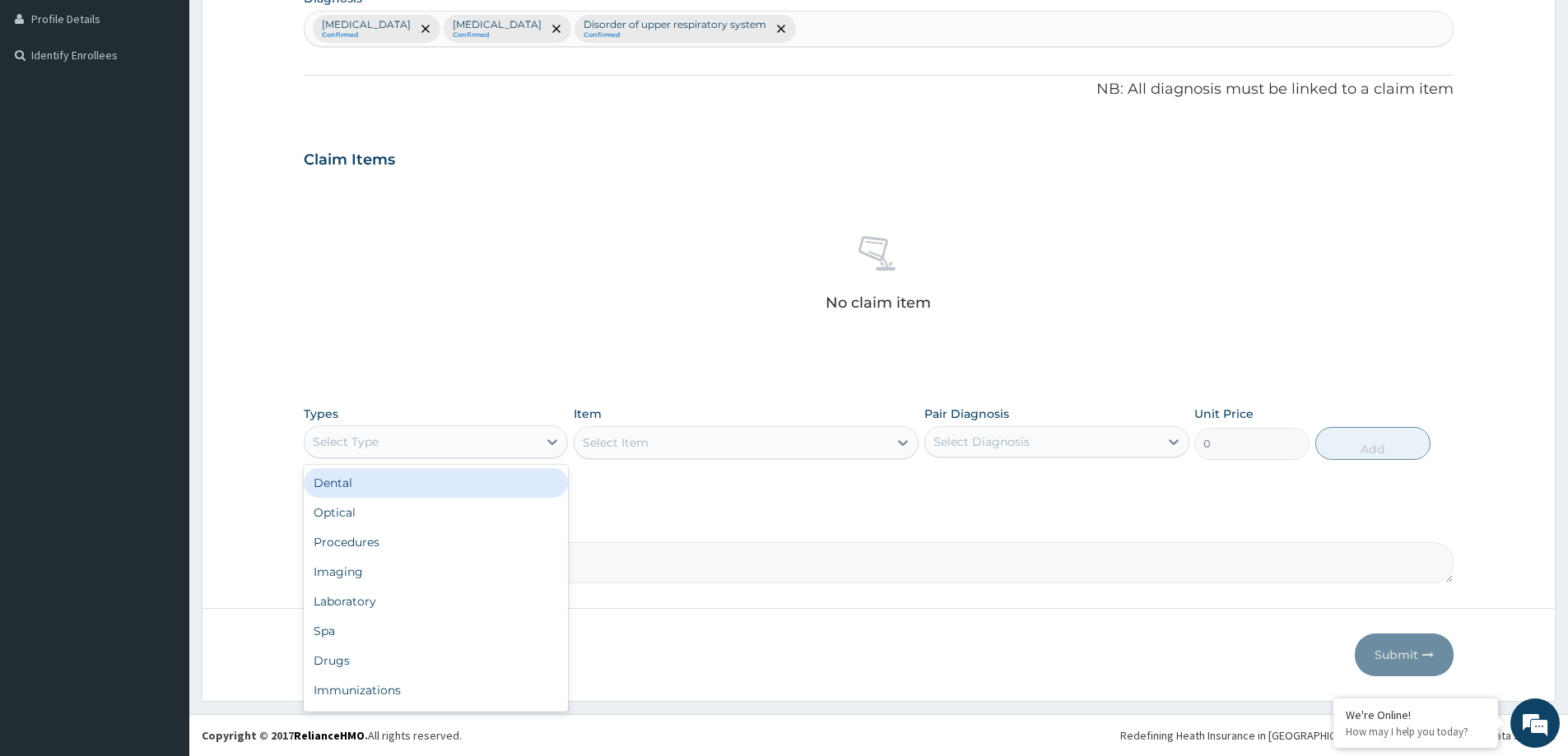
click at [485, 438] on div "Select Type" at bounding box center [421, 441] width 233 height 26
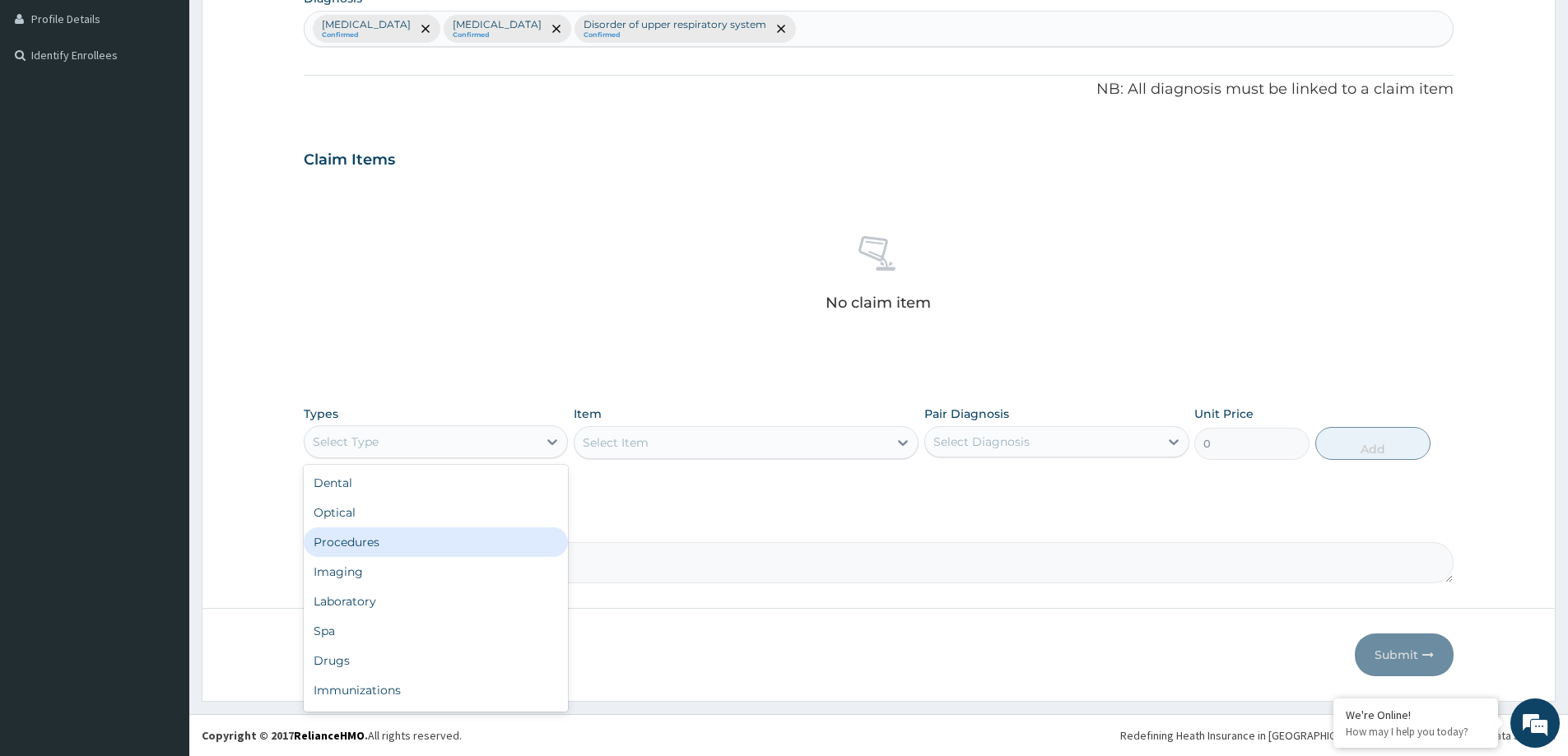
click at [422, 538] on div "Procedures" at bounding box center [435, 541] width 264 height 30
click at [693, 446] on div "Select Item" at bounding box center [731, 442] width 313 height 26
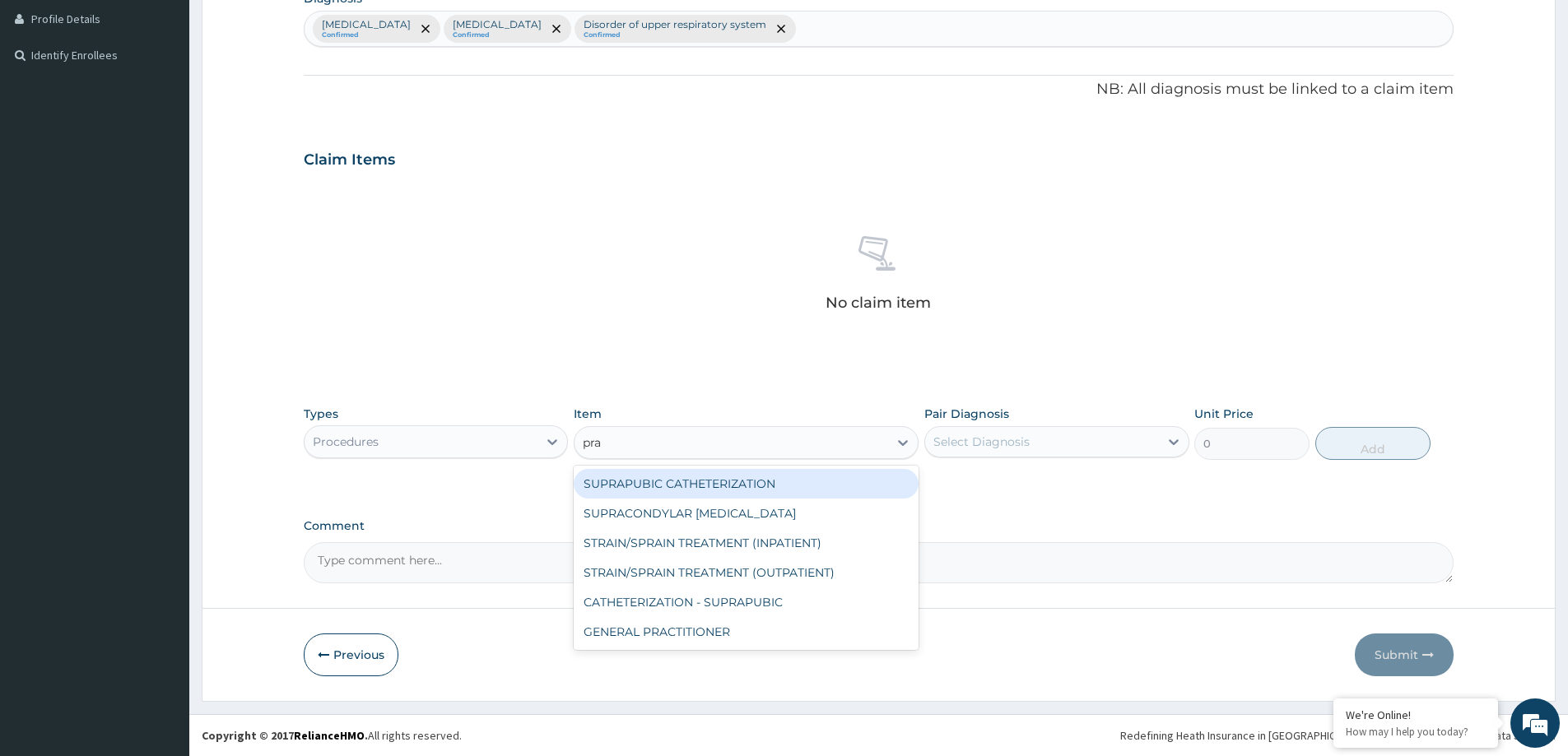
type input "prac"
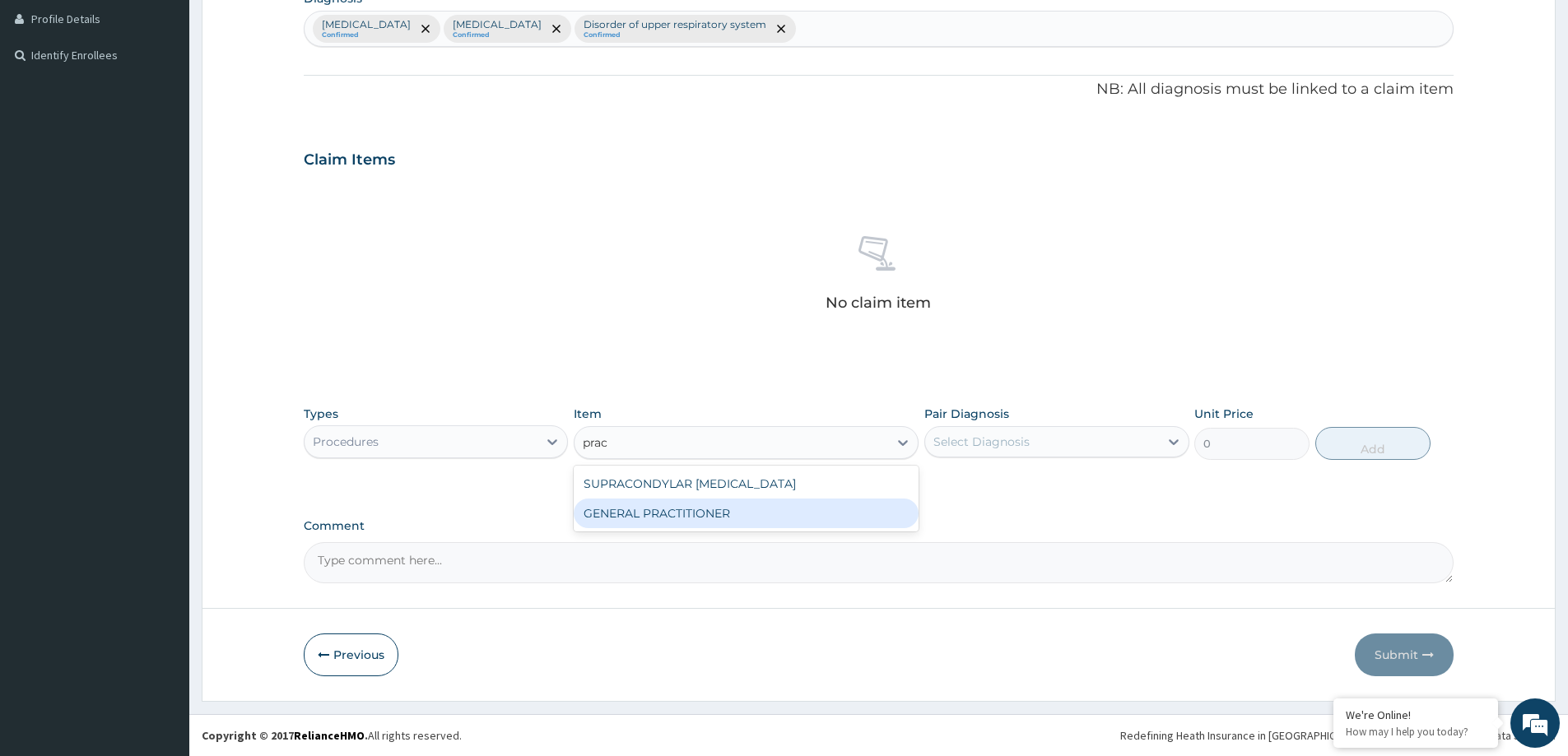
click at [730, 516] on div "GENERAL PRACTITIONER" at bounding box center [746, 513] width 344 height 30
type input "3125"
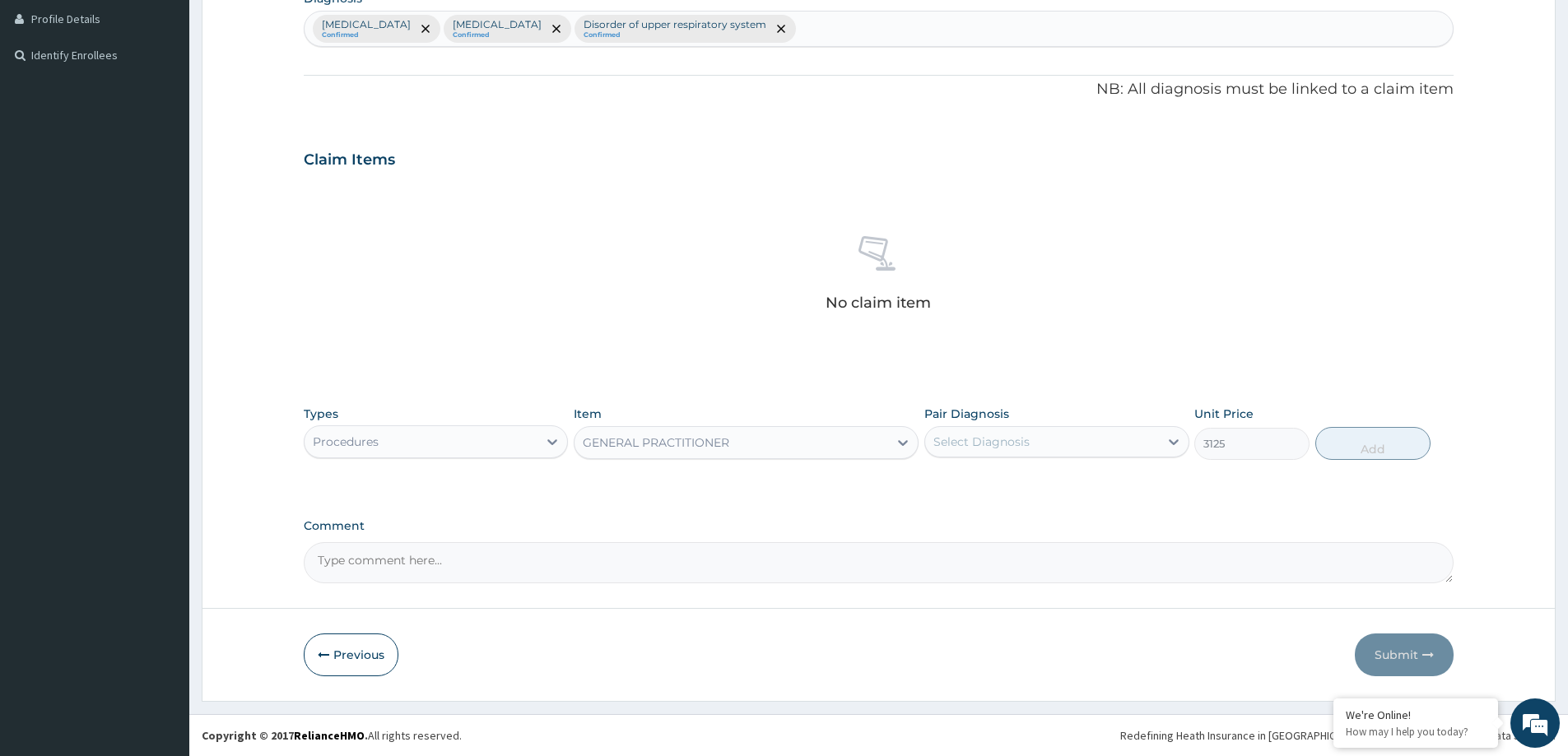
click at [1007, 449] on div "Select Diagnosis" at bounding box center [982, 441] width 97 height 16
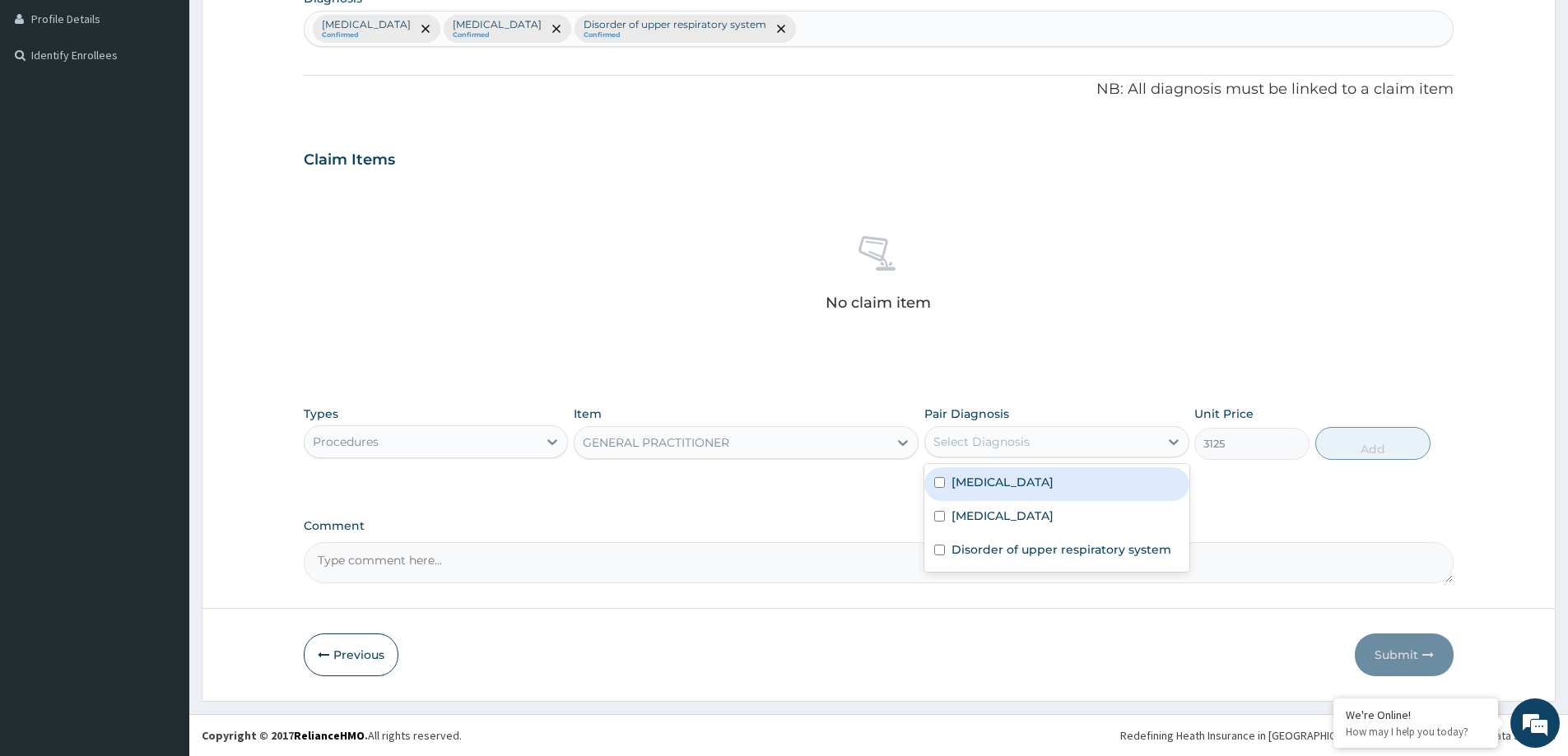
click at [1039, 492] on div "Bacterial infectious disease" at bounding box center [1055, 483] width 264 height 34
checkbox input "true"
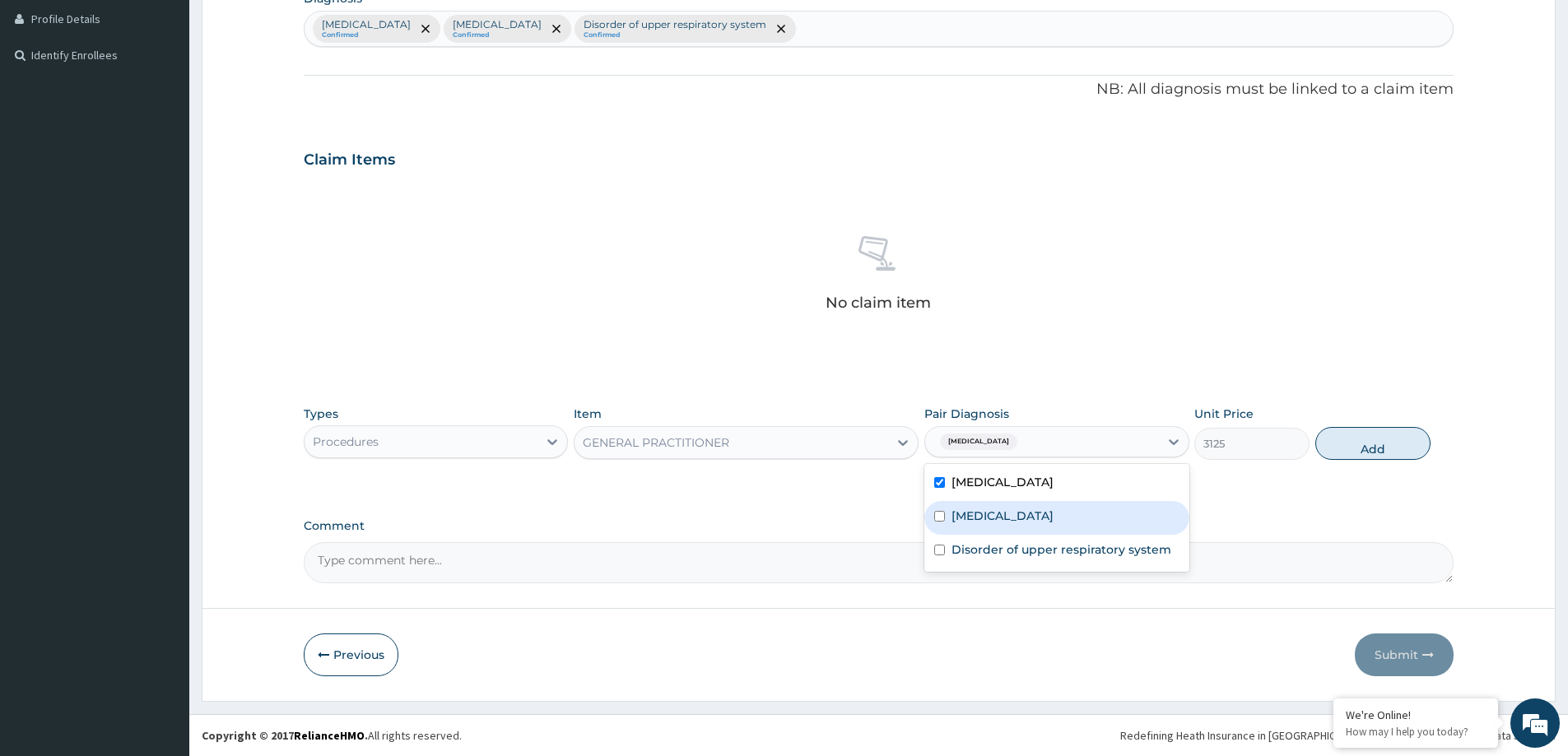
click at [1028, 515] on div "Malaria" at bounding box center [1055, 517] width 264 height 34
checkbox input "true"
click at [1015, 548] on label "Disorder of upper respiratory system" at bounding box center [1060, 549] width 220 height 16
checkbox input "true"
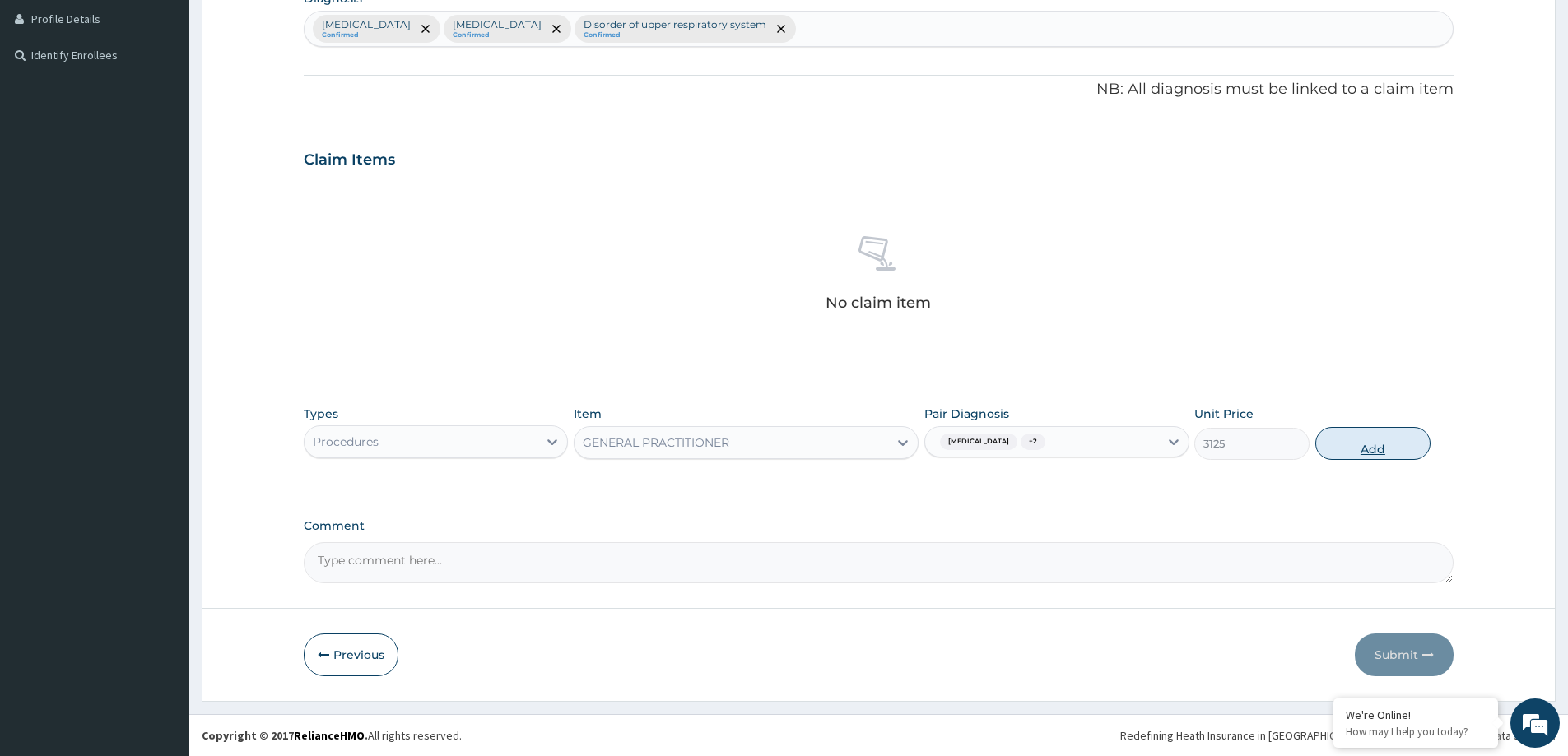
click at [1365, 444] on button "Add" at bounding box center [1373, 444] width 115 height 33
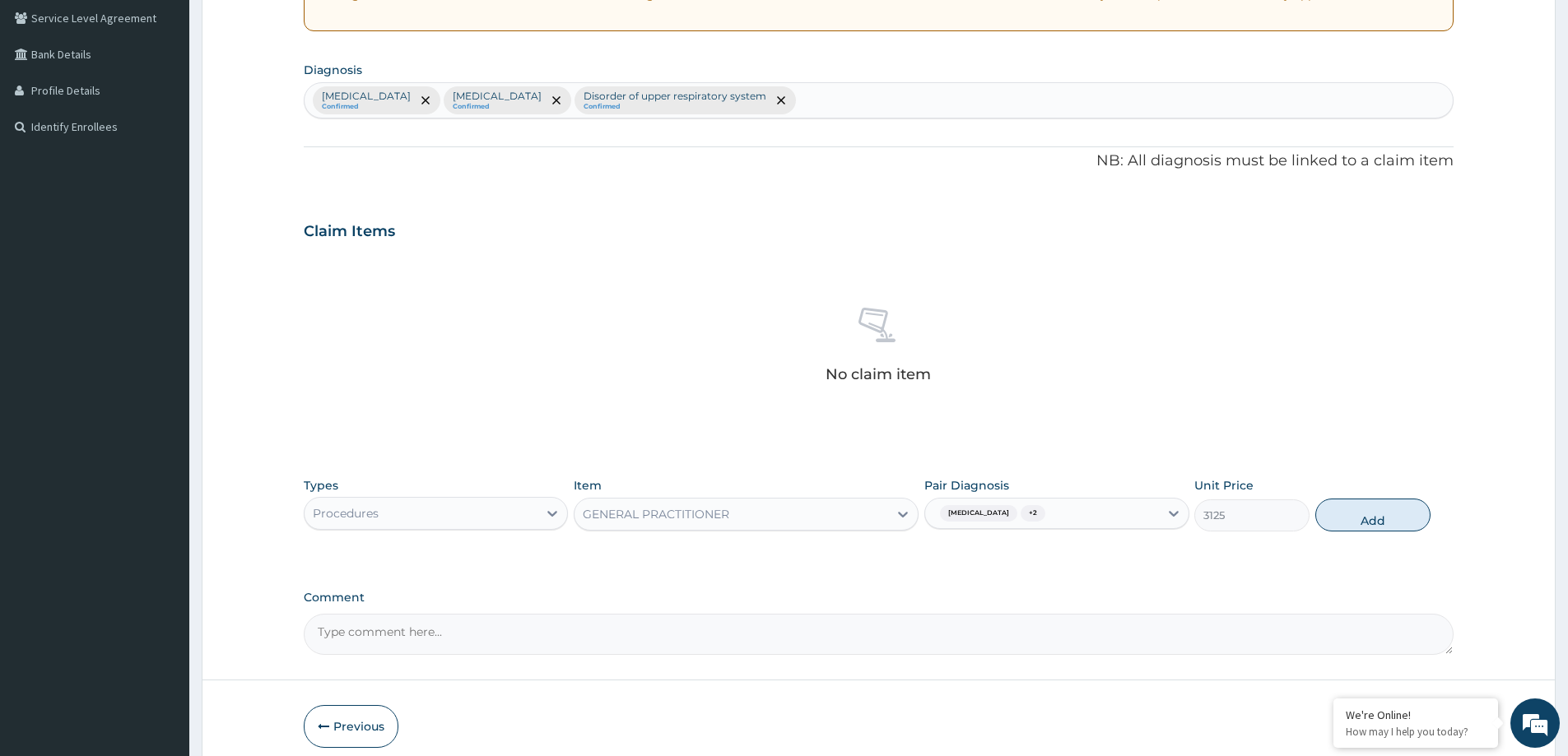
type input "0"
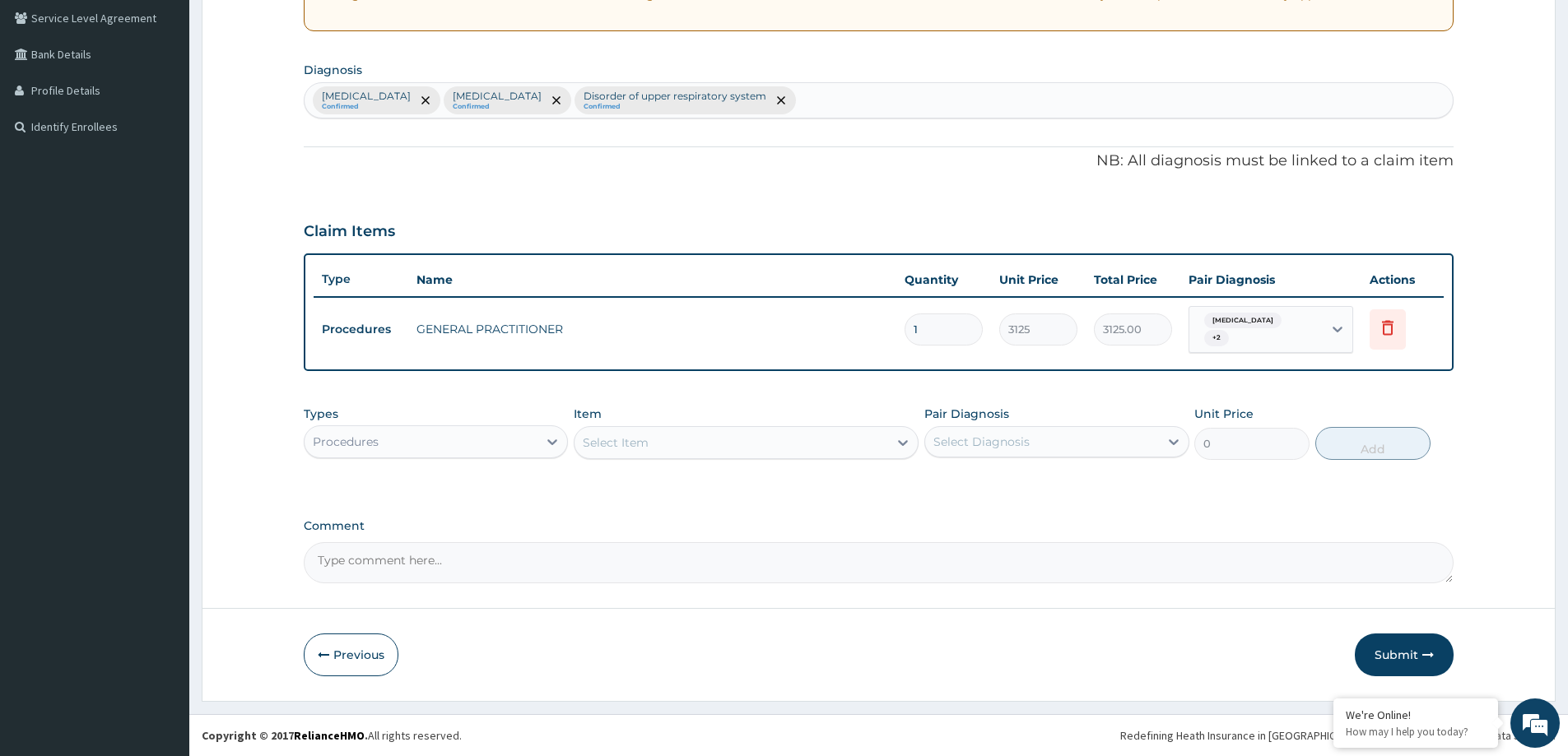
click at [446, 438] on div "Procedures" at bounding box center [421, 441] width 233 height 26
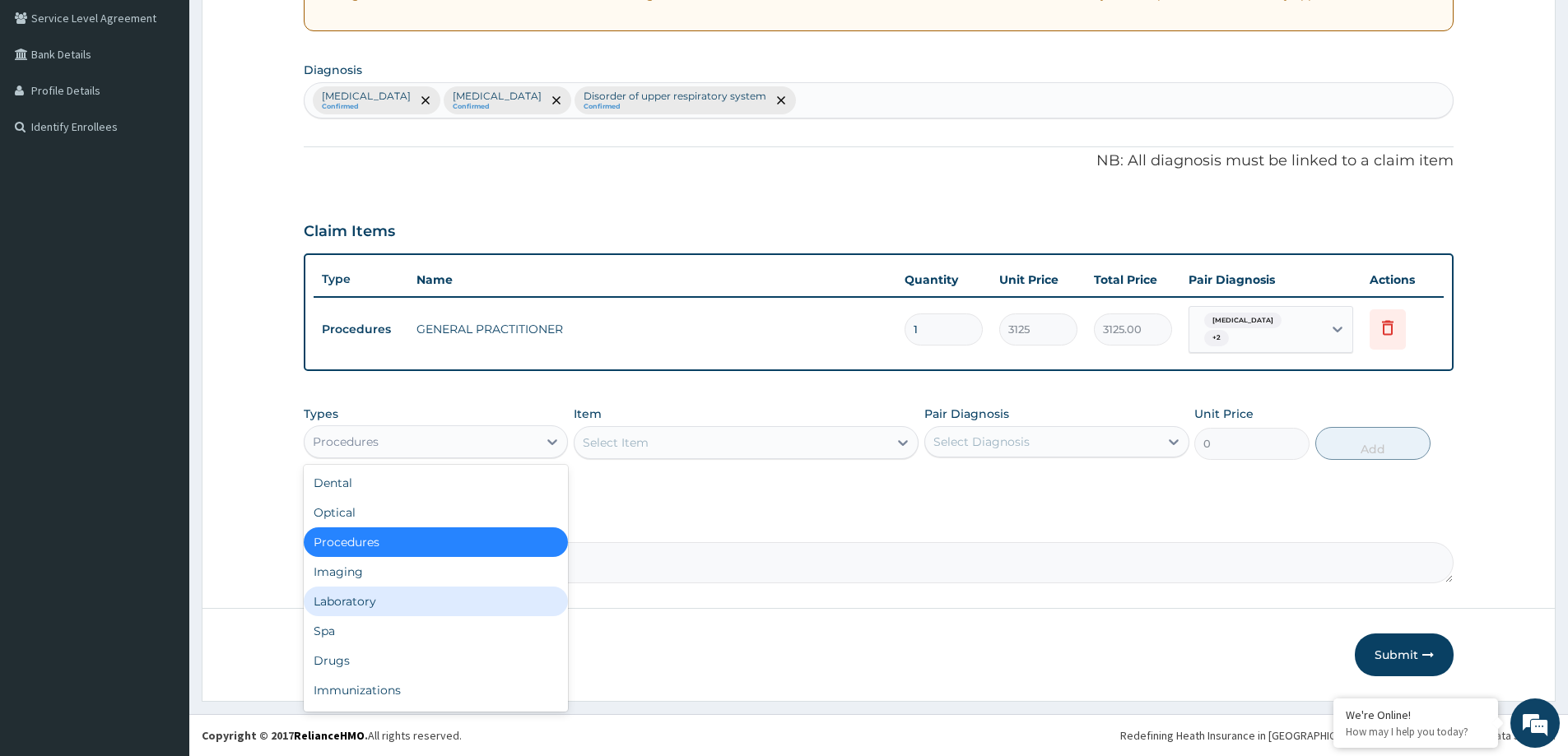
click at [416, 609] on div "Laboratory" at bounding box center [435, 601] width 264 height 30
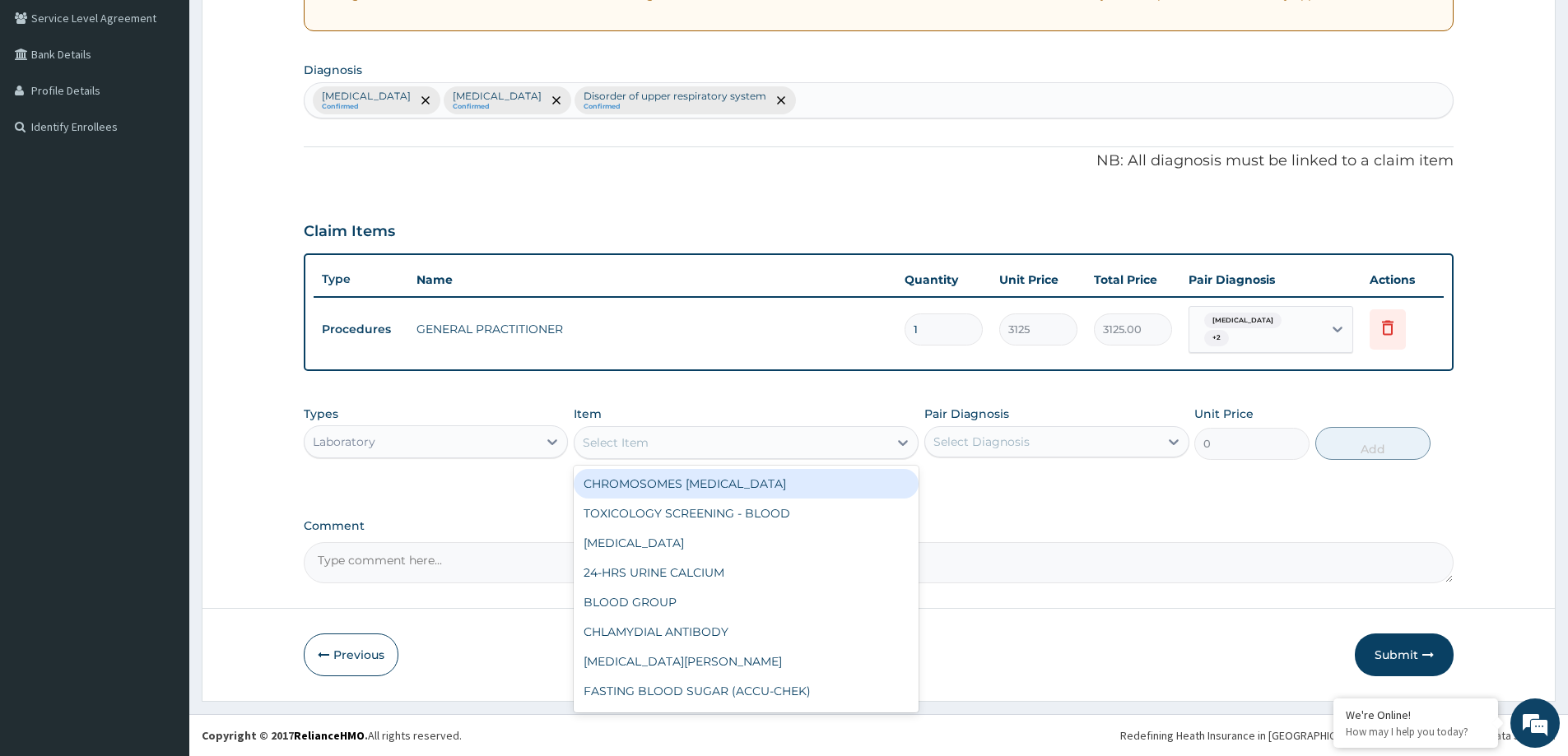
click at [617, 446] on div "Select Item" at bounding box center [615, 442] width 66 height 16
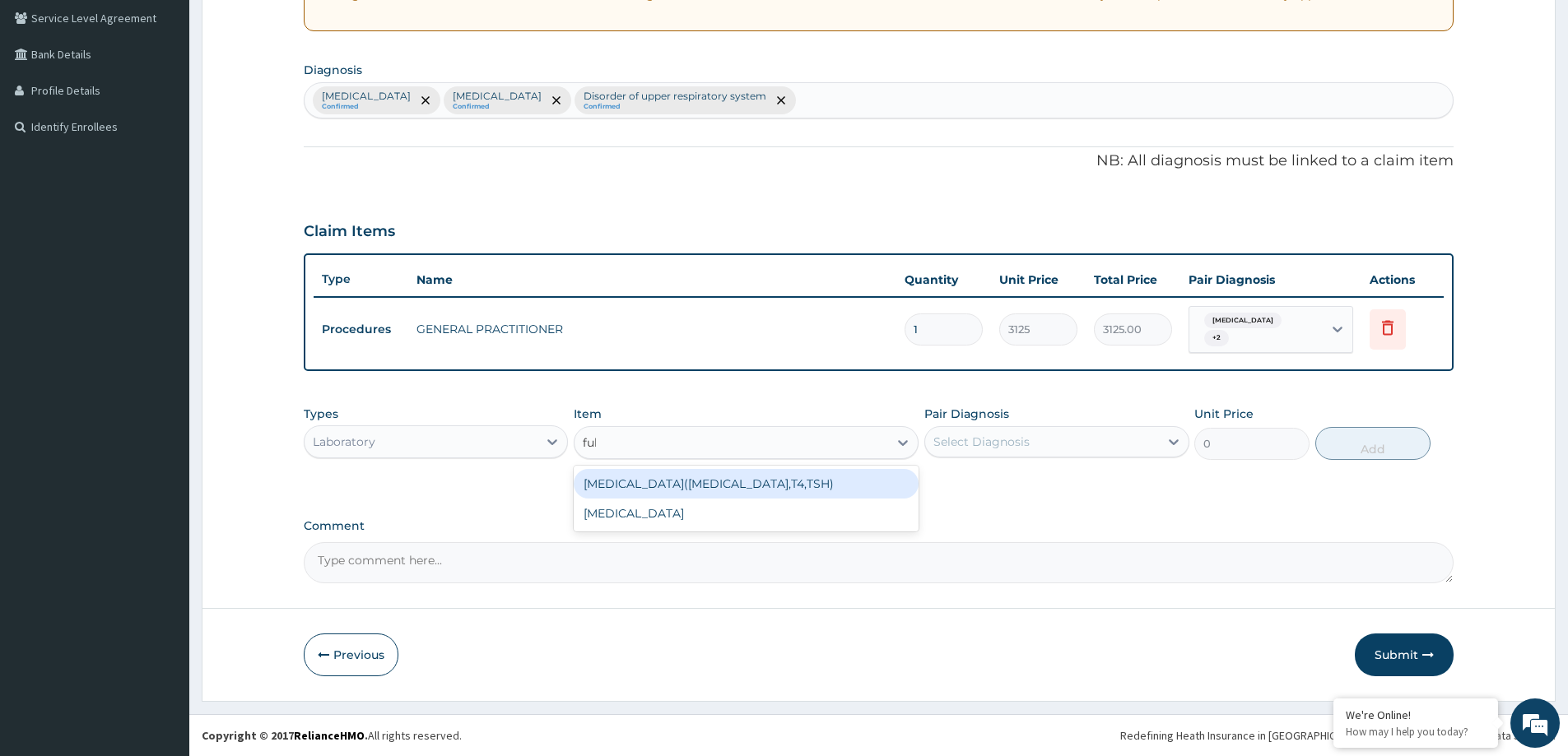
type input "full"
click at [724, 485] on div "FULL BLOOD COUNT" at bounding box center [746, 483] width 344 height 30
type input "3375"
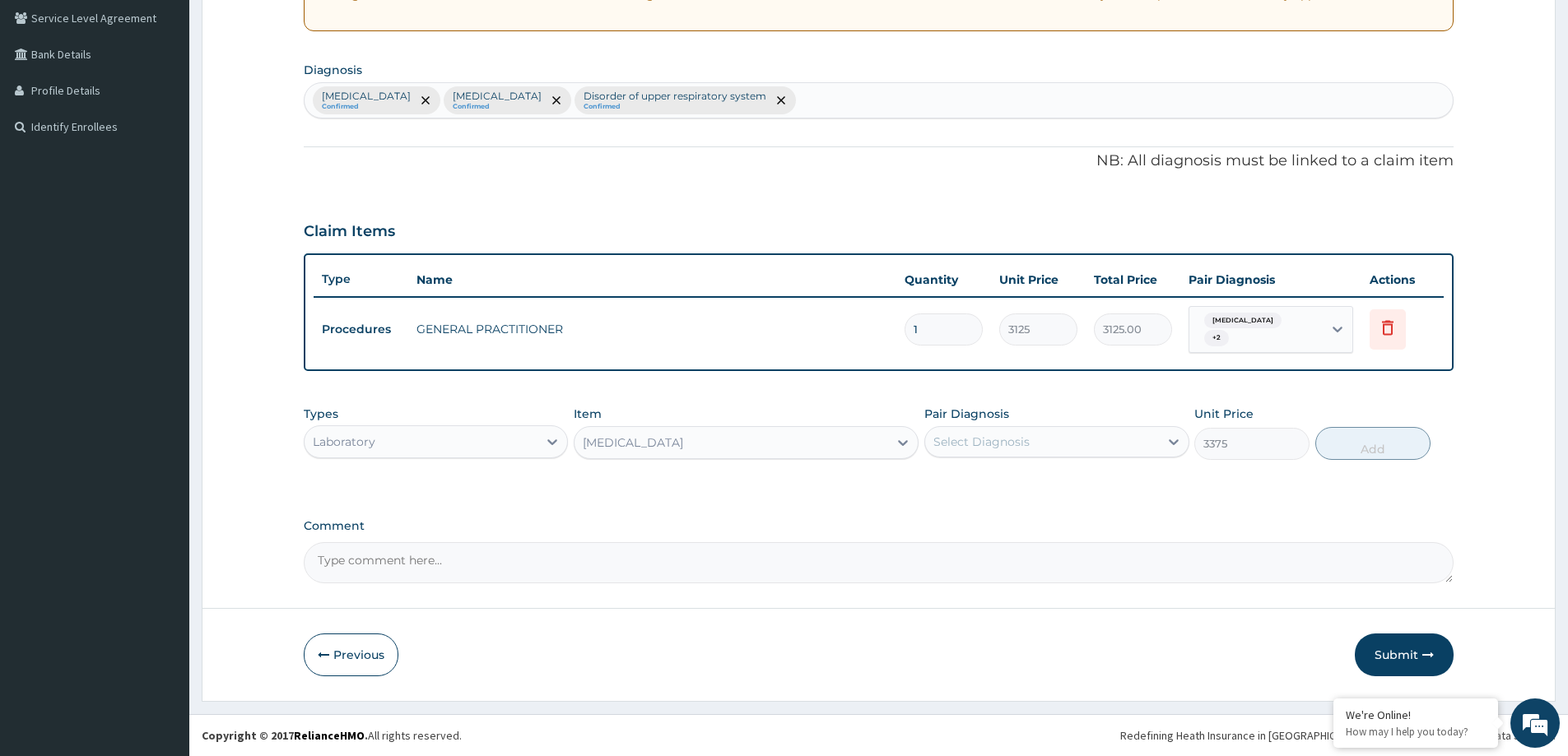
click at [1001, 453] on div "Select Diagnosis" at bounding box center [1041, 441] width 233 height 26
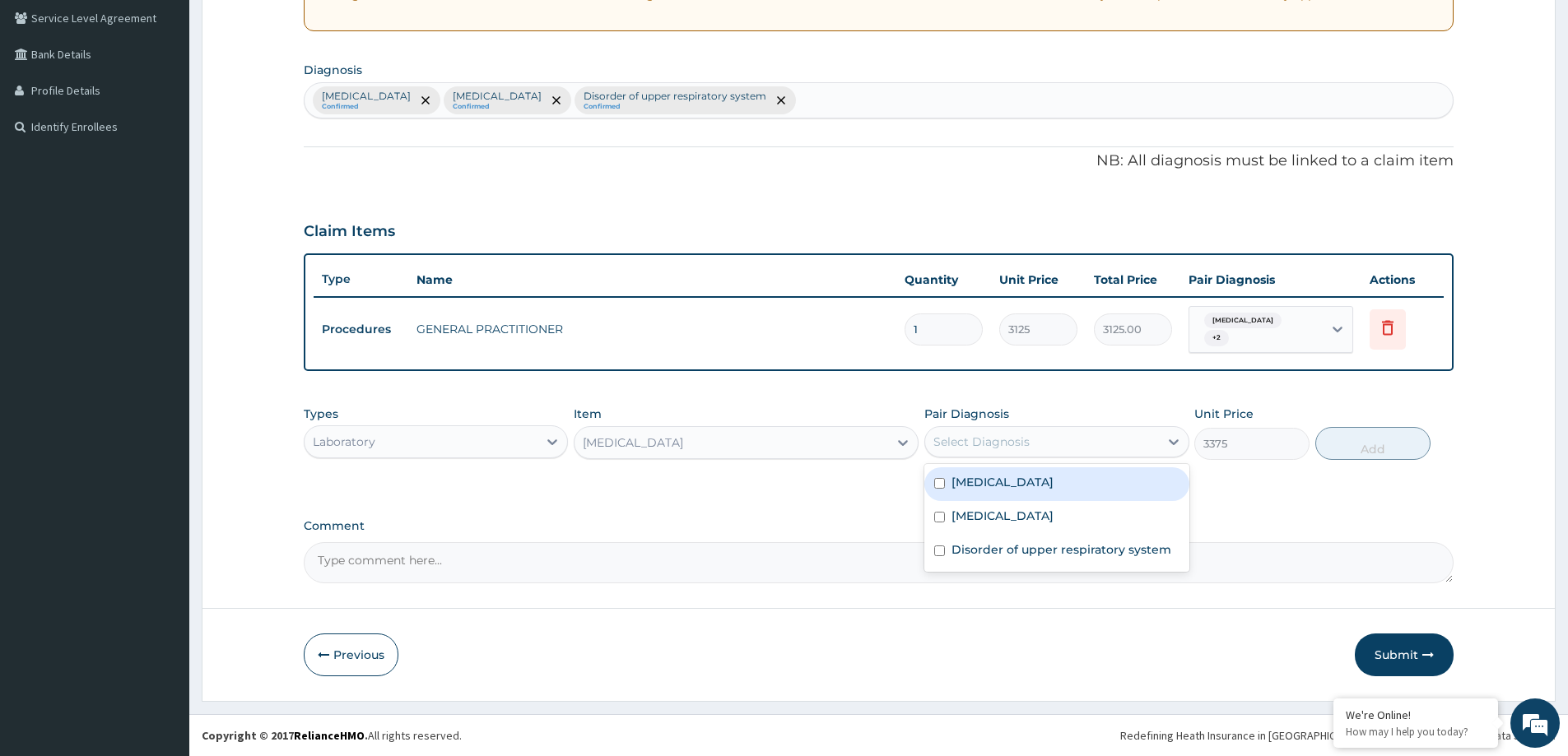
click at [1036, 481] on label "Bacterial infectious disease" at bounding box center [1001, 481] width 102 height 16
checkbox input "true"
click at [1392, 452] on button "Add" at bounding box center [1373, 444] width 115 height 33
type input "0"
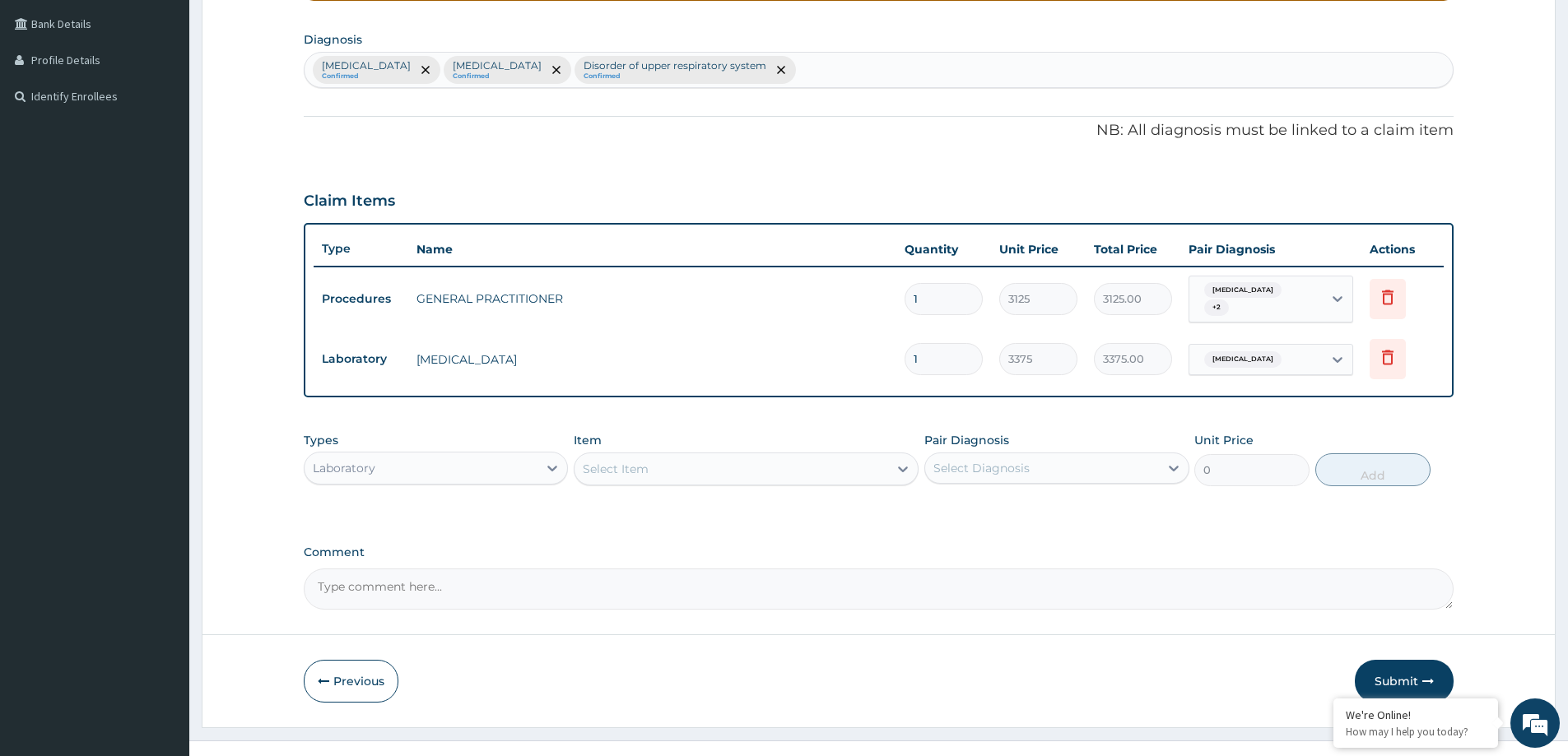
scroll to position [399, 0]
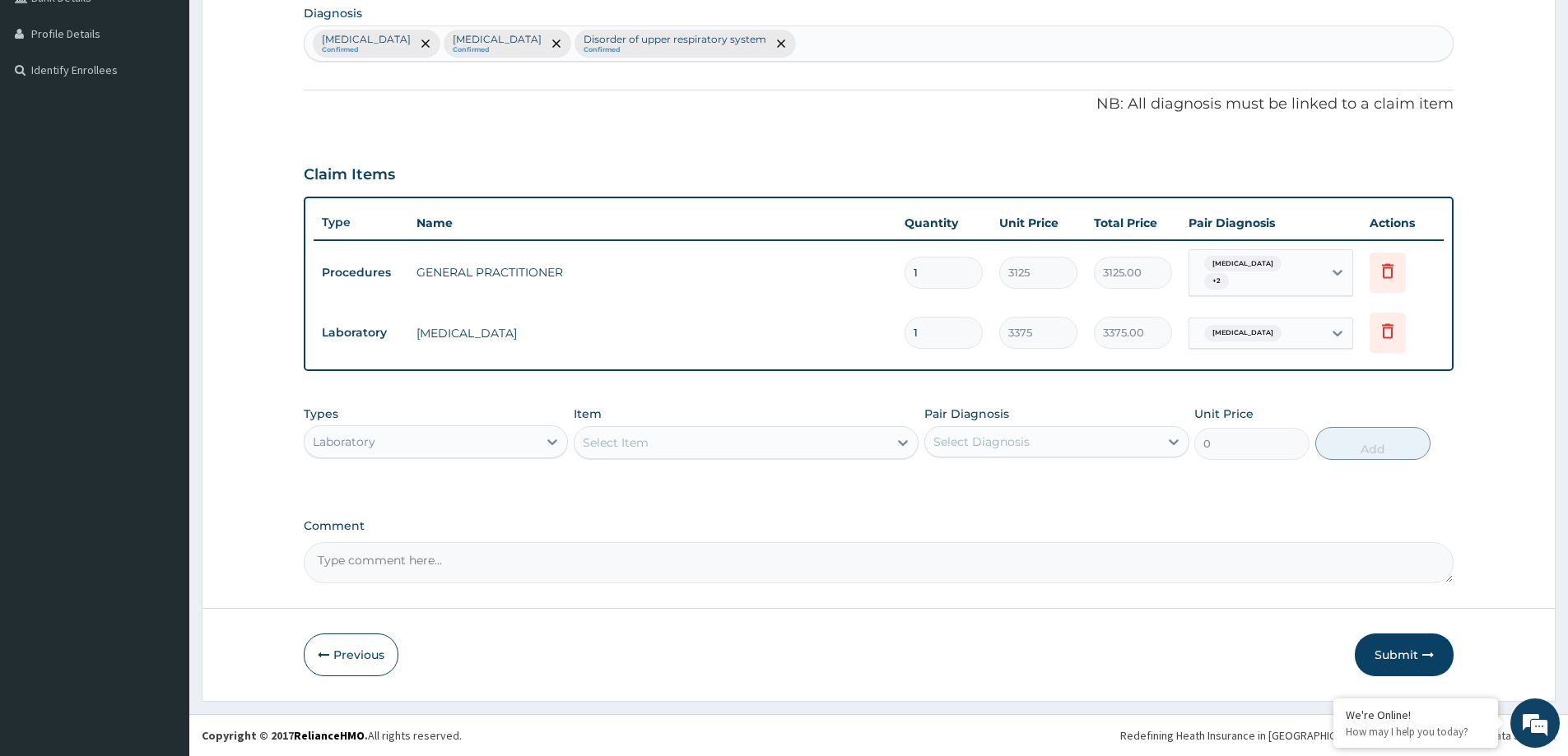
click at [683, 453] on div "Select Item" at bounding box center [731, 442] width 313 height 26
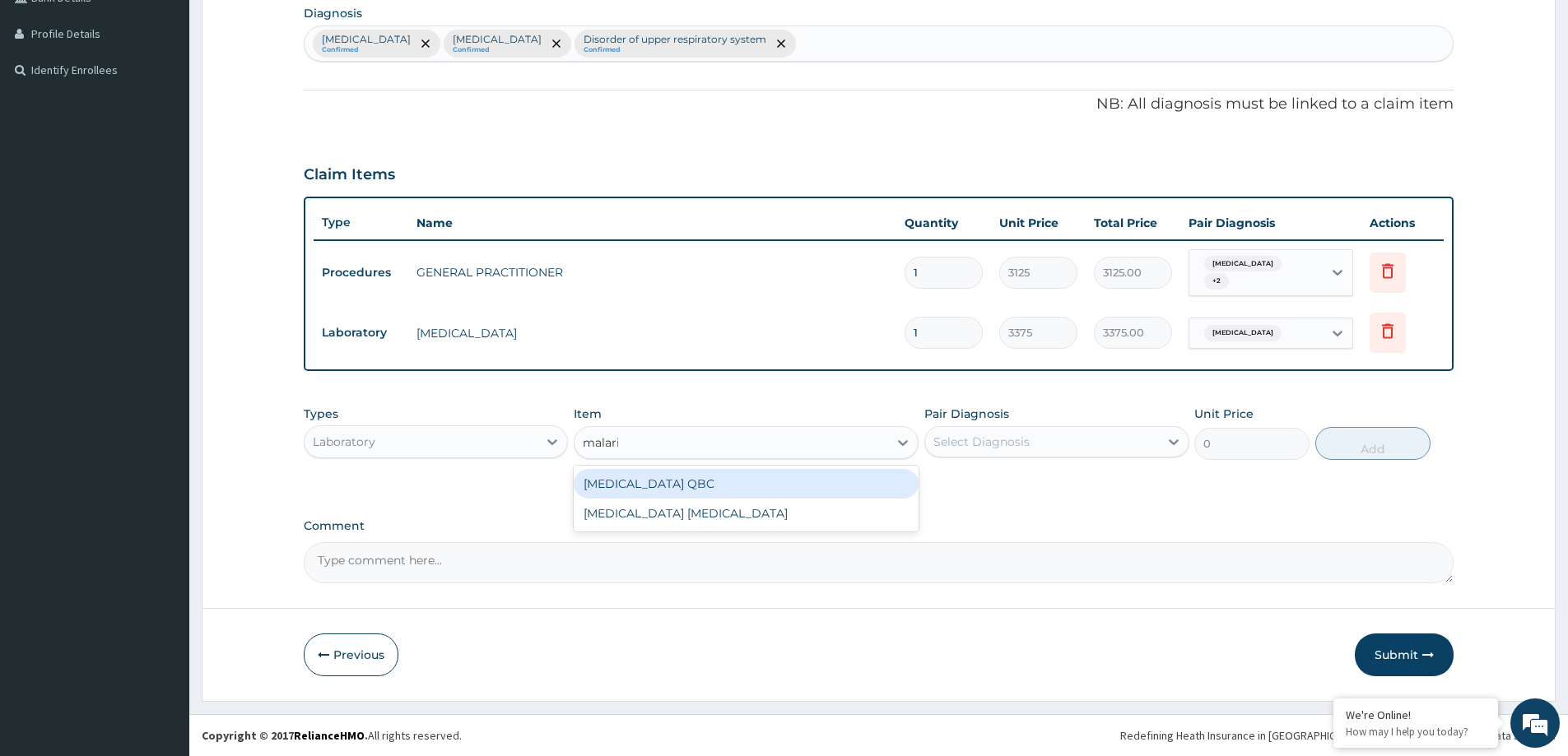
type input "malaria"
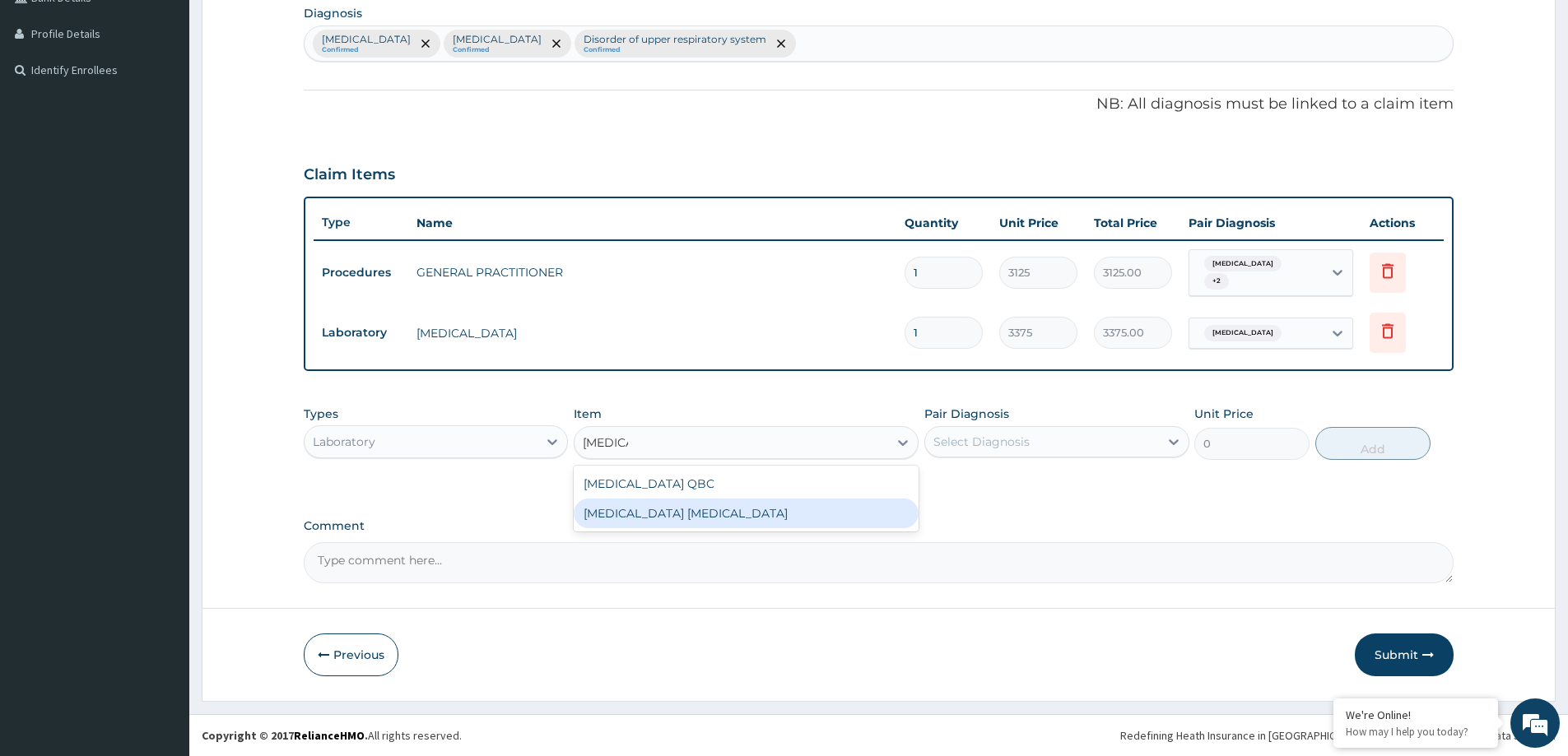
click at [729, 521] on div "MALARIA PARASITE" at bounding box center [746, 513] width 344 height 30
type input "2025"
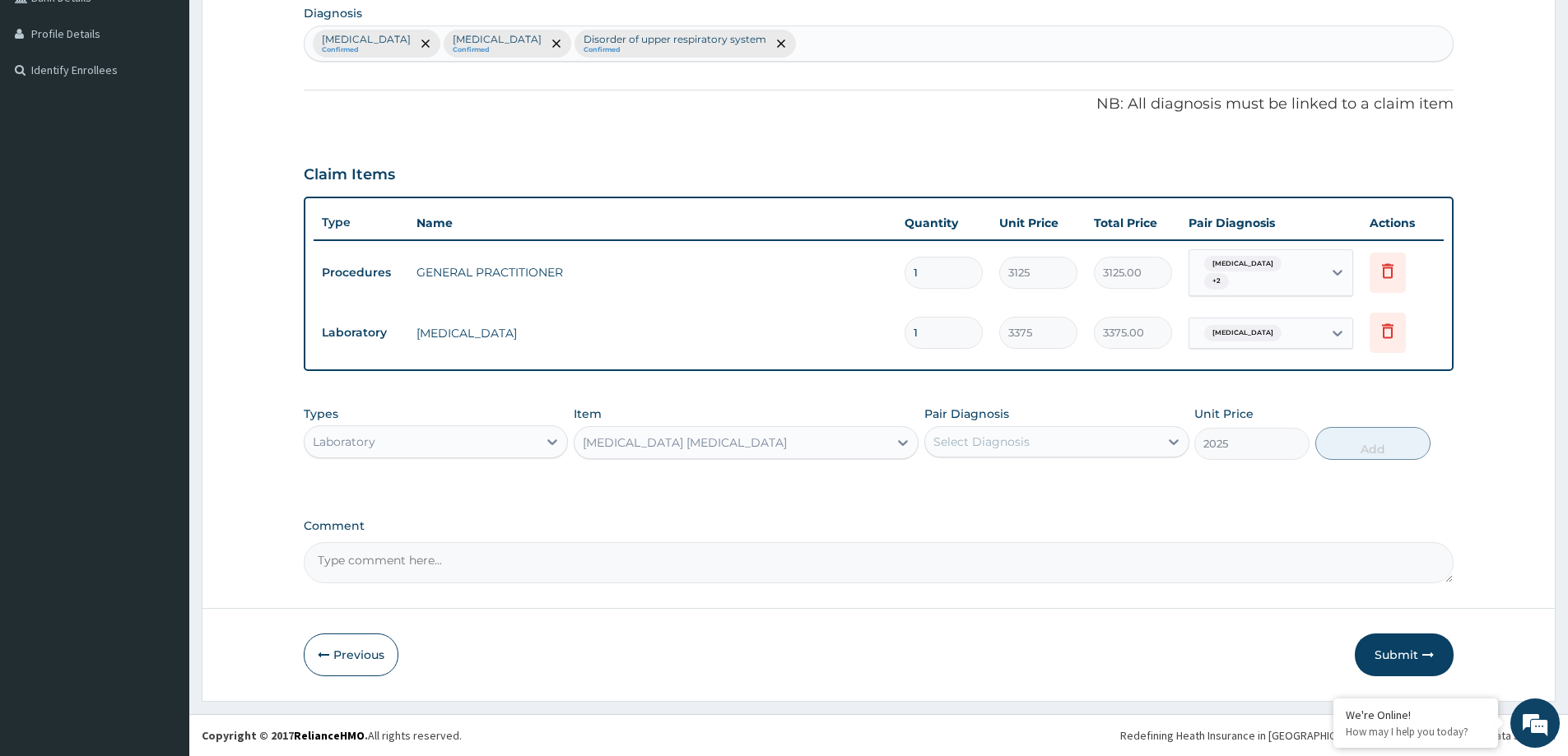
click at [1038, 451] on div "Select Diagnosis" at bounding box center [1041, 441] width 233 height 26
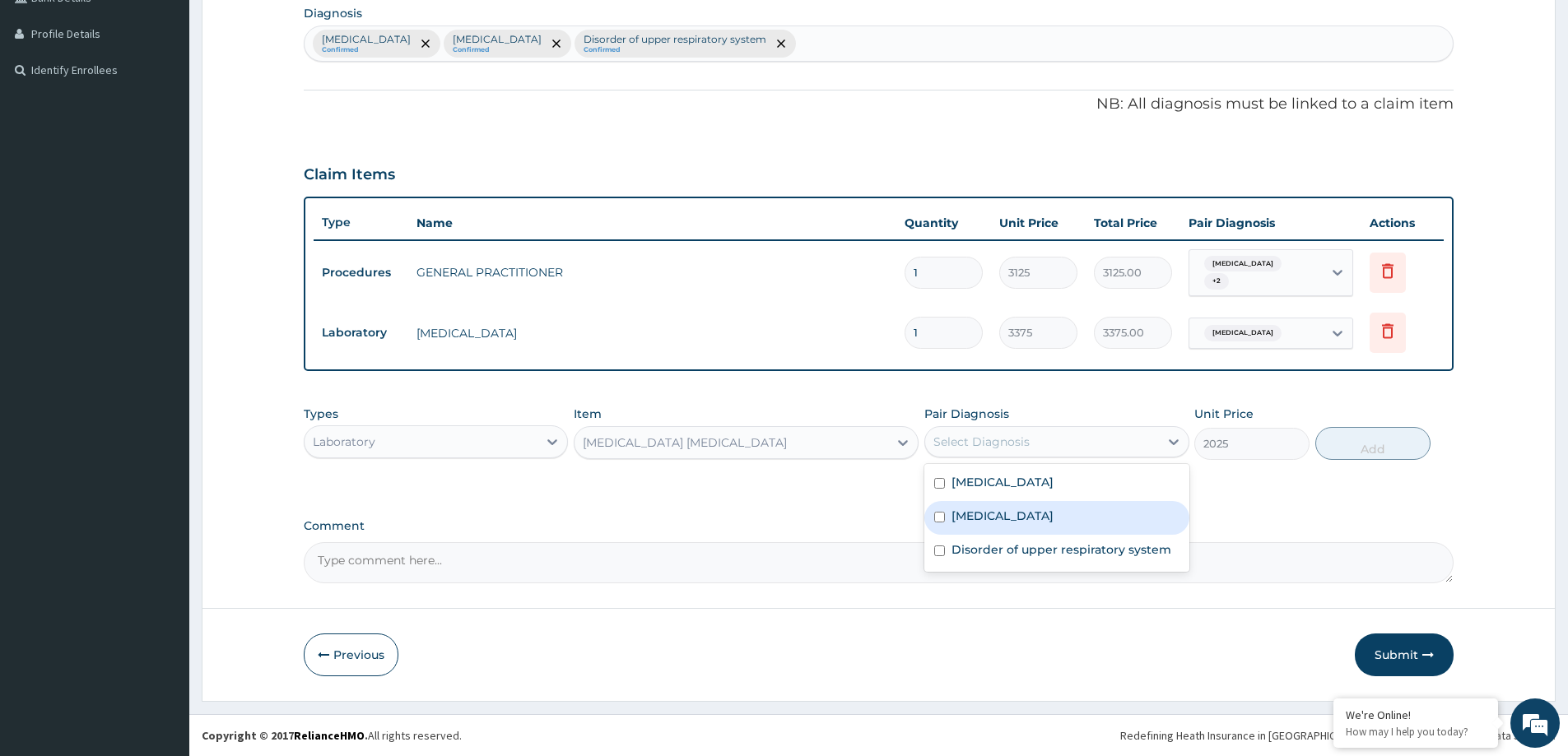
click at [1042, 519] on div "Malaria" at bounding box center [1055, 517] width 264 height 34
checkbox input "true"
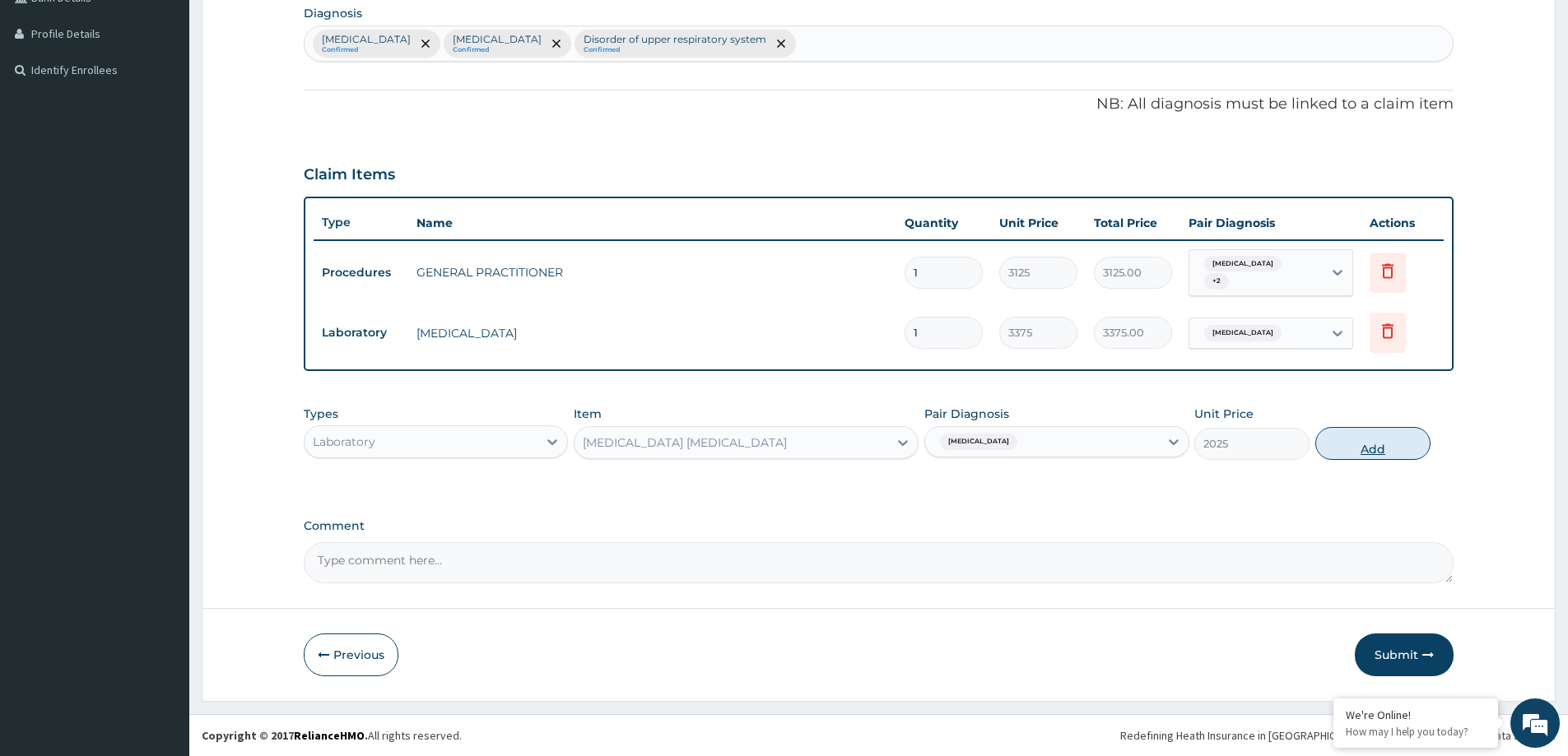
click at [1351, 428] on div "Types Laboratory Item MALARIA PARASITE Pair Diagnosis Malaria Unit Price 2025 A…" at bounding box center [878, 432] width 1150 height 71
click at [1351, 428] on button "Add" at bounding box center [1373, 444] width 115 height 33
type input "0"
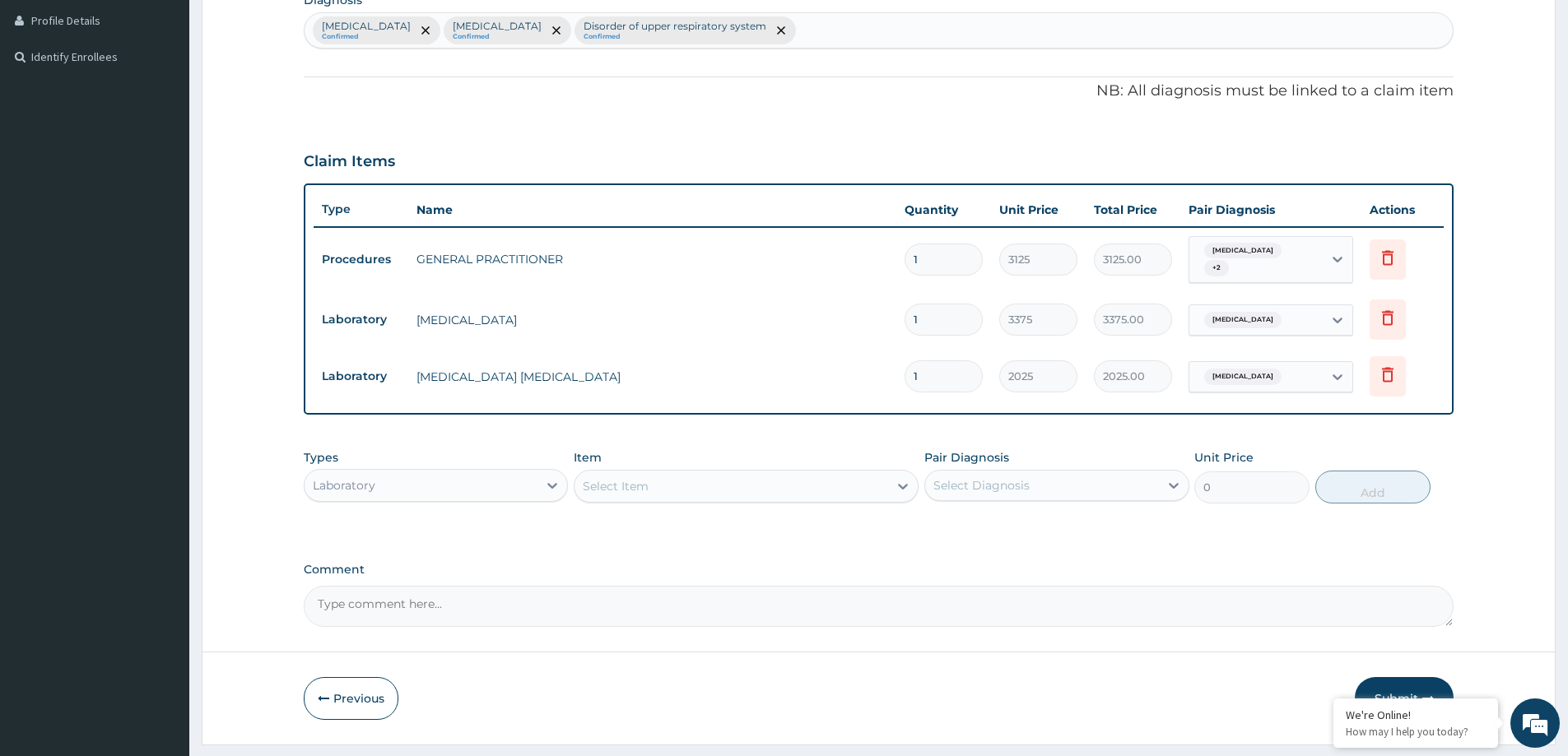
scroll to position [455, 0]
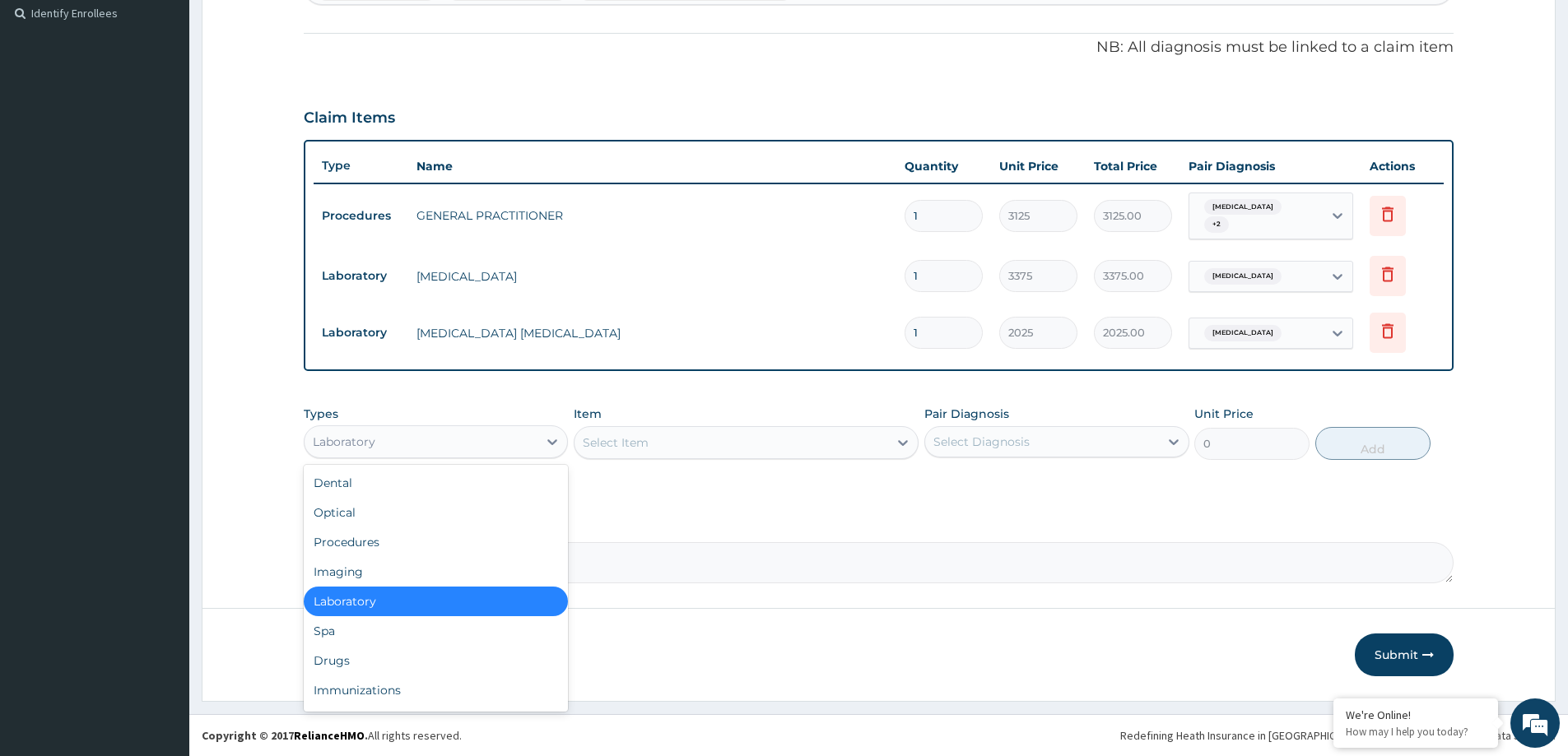
click at [450, 437] on div "Laboratory" at bounding box center [421, 441] width 233 height 26
click at [384, 667] on div "Drugs" at bounding box center [435, 660] width 264 height 30
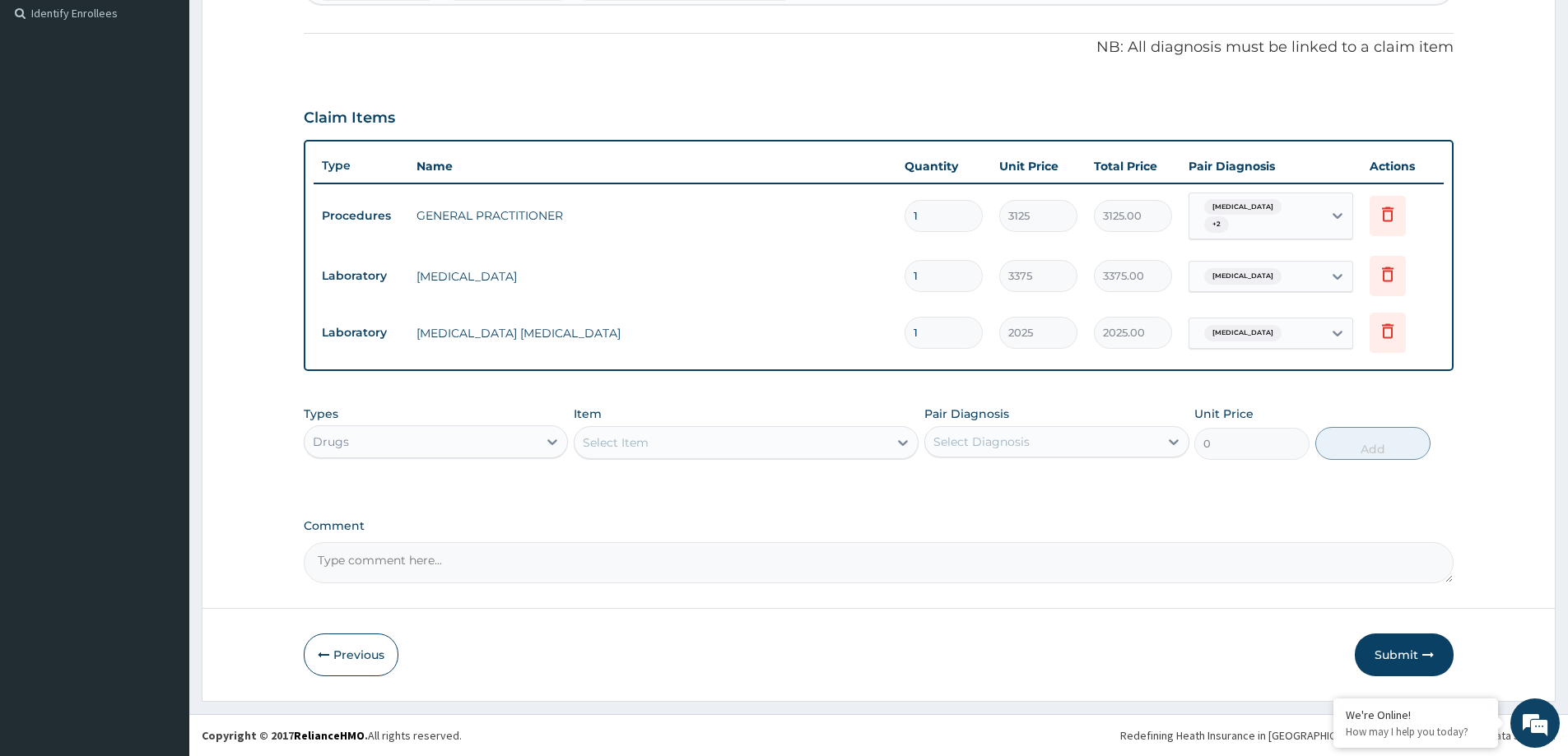
click at [642, 451] on div "Select Item" at bounding box center [615, 442] width 66 height 16
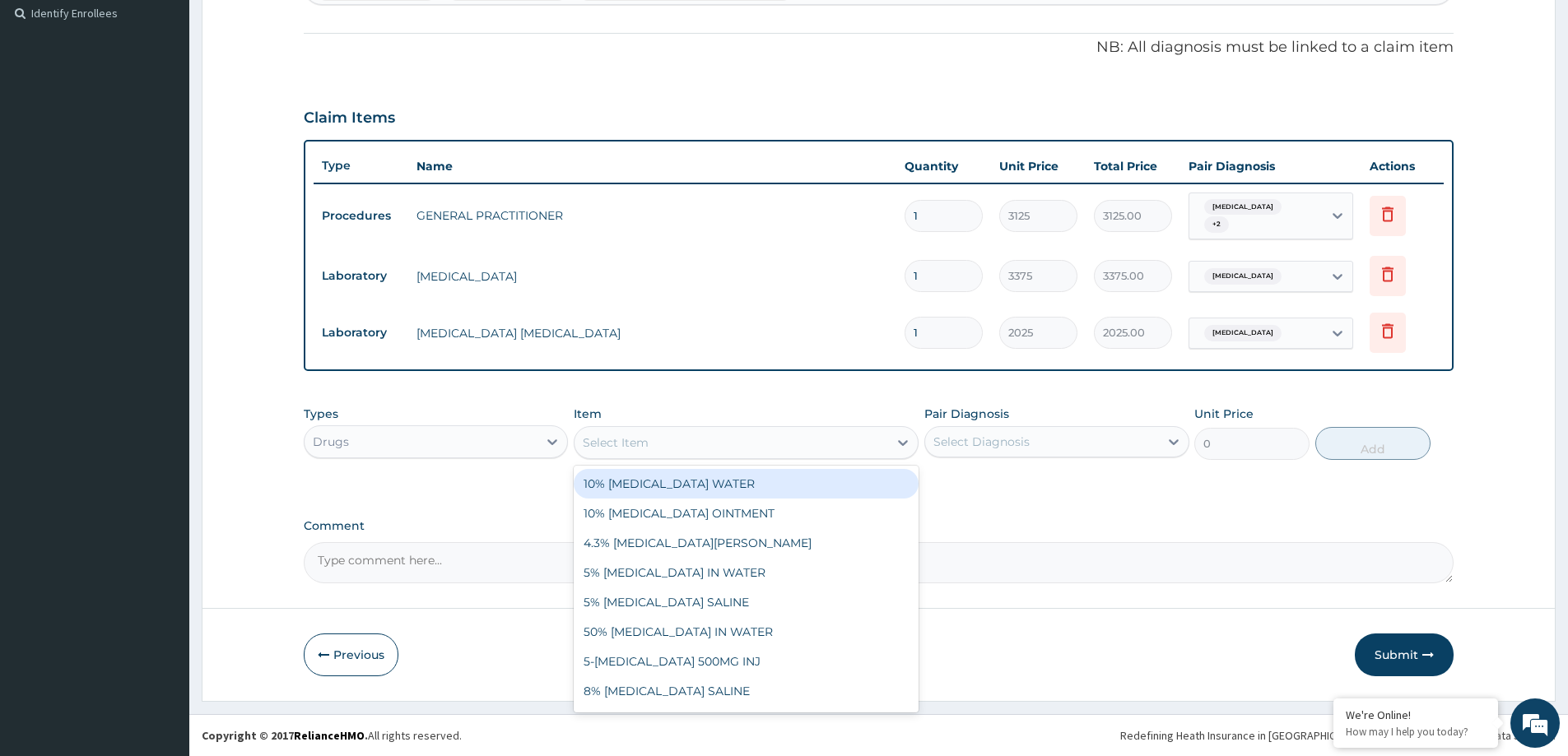
paste input "COUGH SYR WITH CETIRIZINE (ADULT)"
type input "COUGH SYR WITH CETIRIZINE (ADULT)"
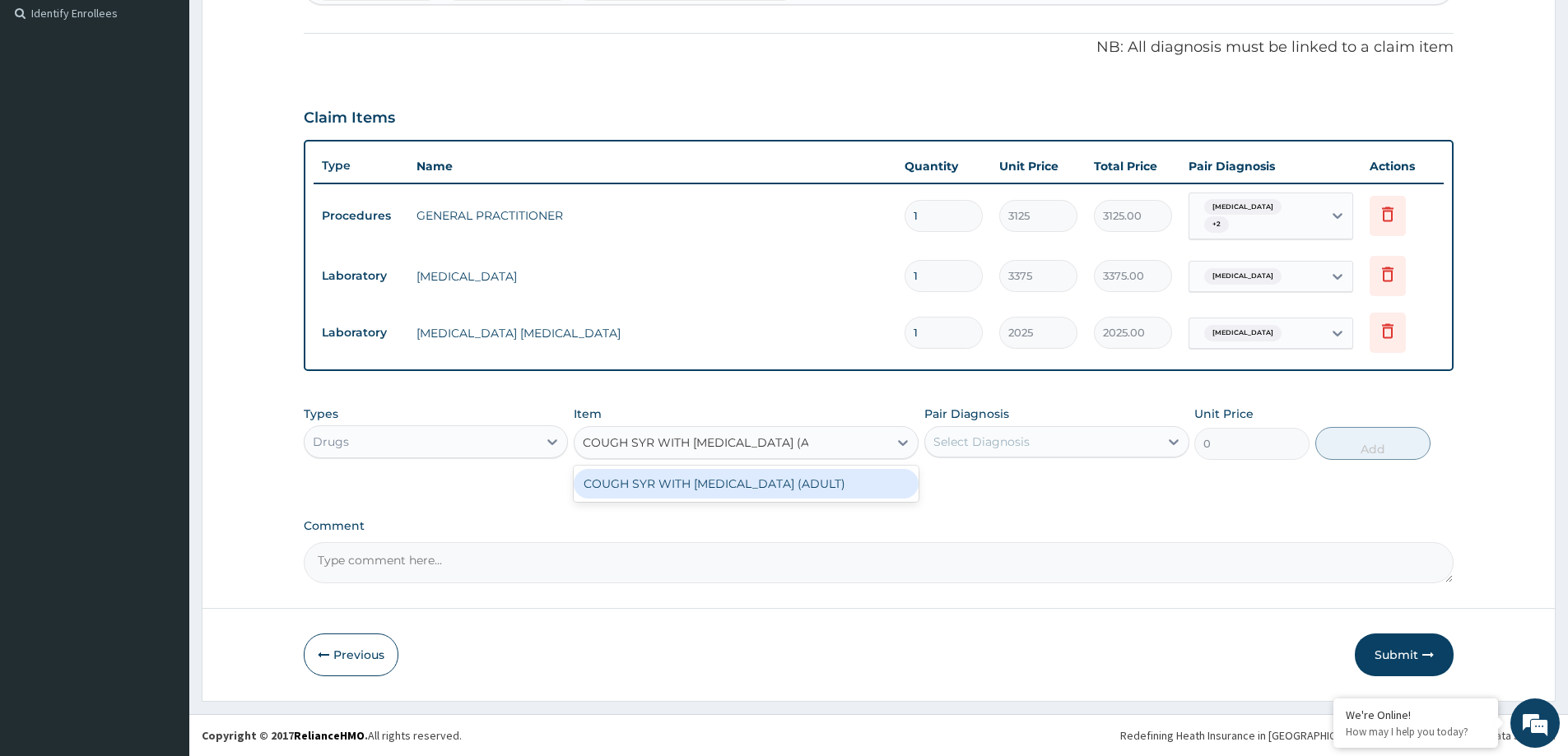
click at [668, 488] on div "COUGH SYR WITH CETIRIZINE (ADULT)" at bounding box center [746, 483] width 344 height 30
type input "790"
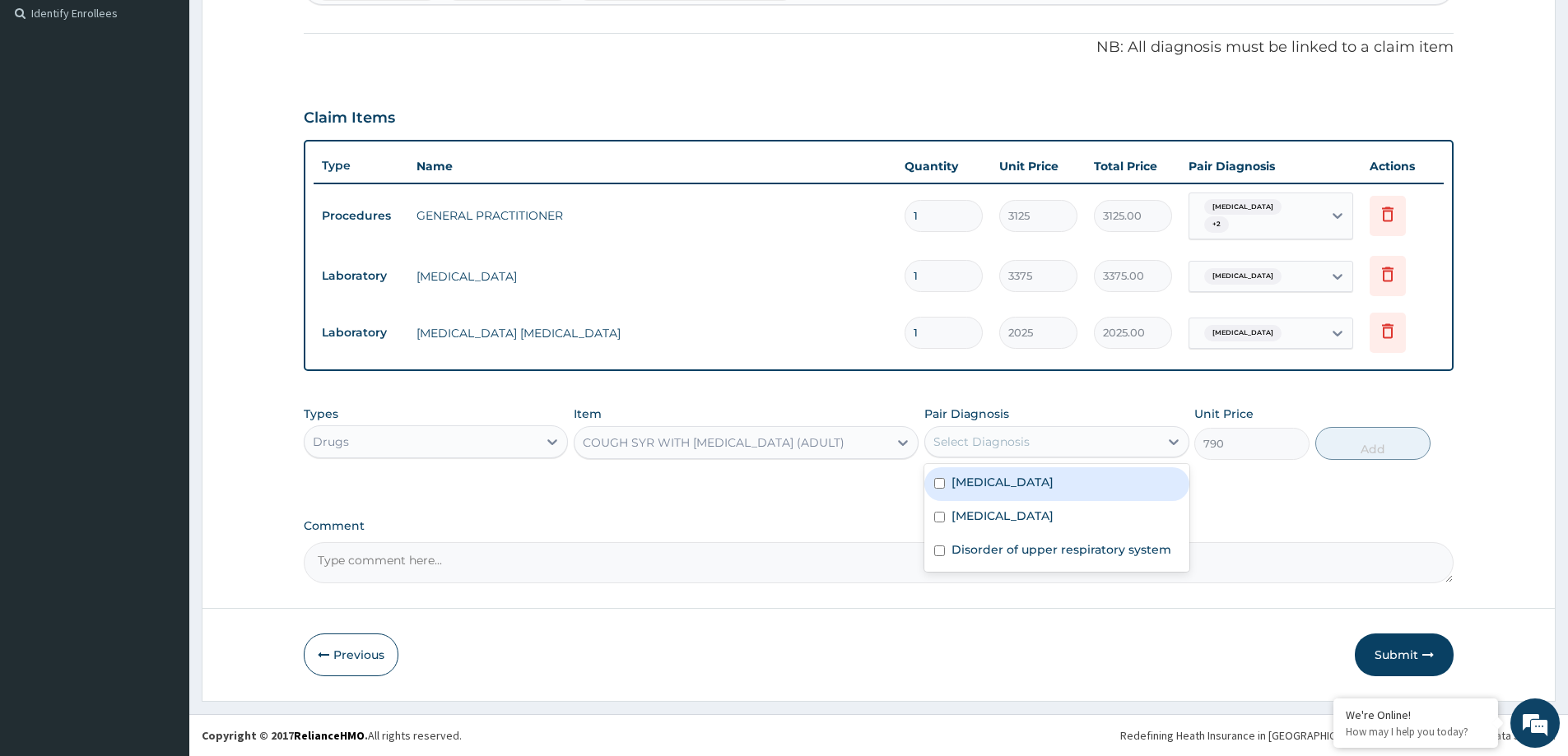
click at [998, 452] on div "Select Diagnosis" at bounding box center [1041, 441] width 233 height 26
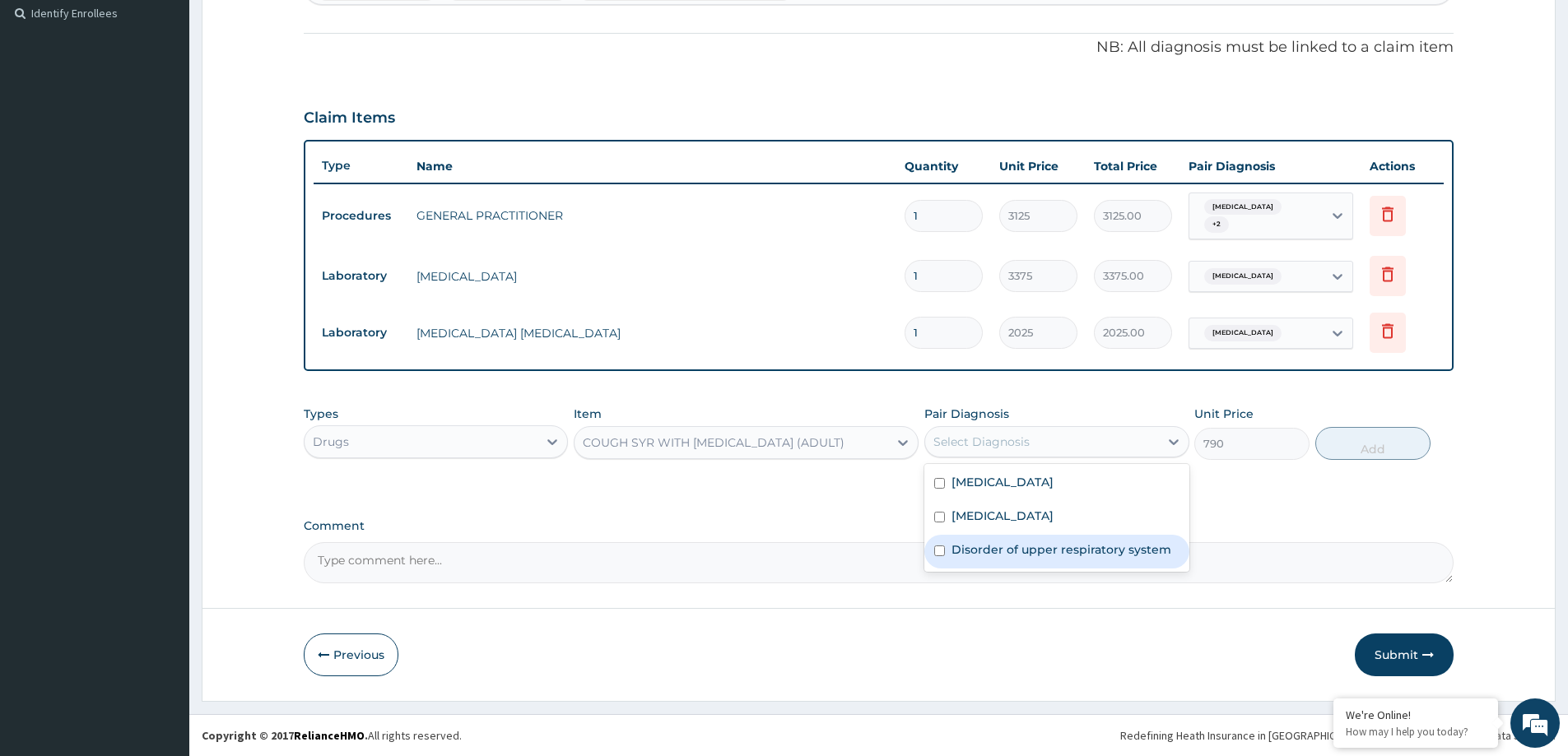
click at [1083, 549] on label "Disorder of upper respiratory system" at bounding box center [1060, 549] width 220 height 16
checkbox input "true"
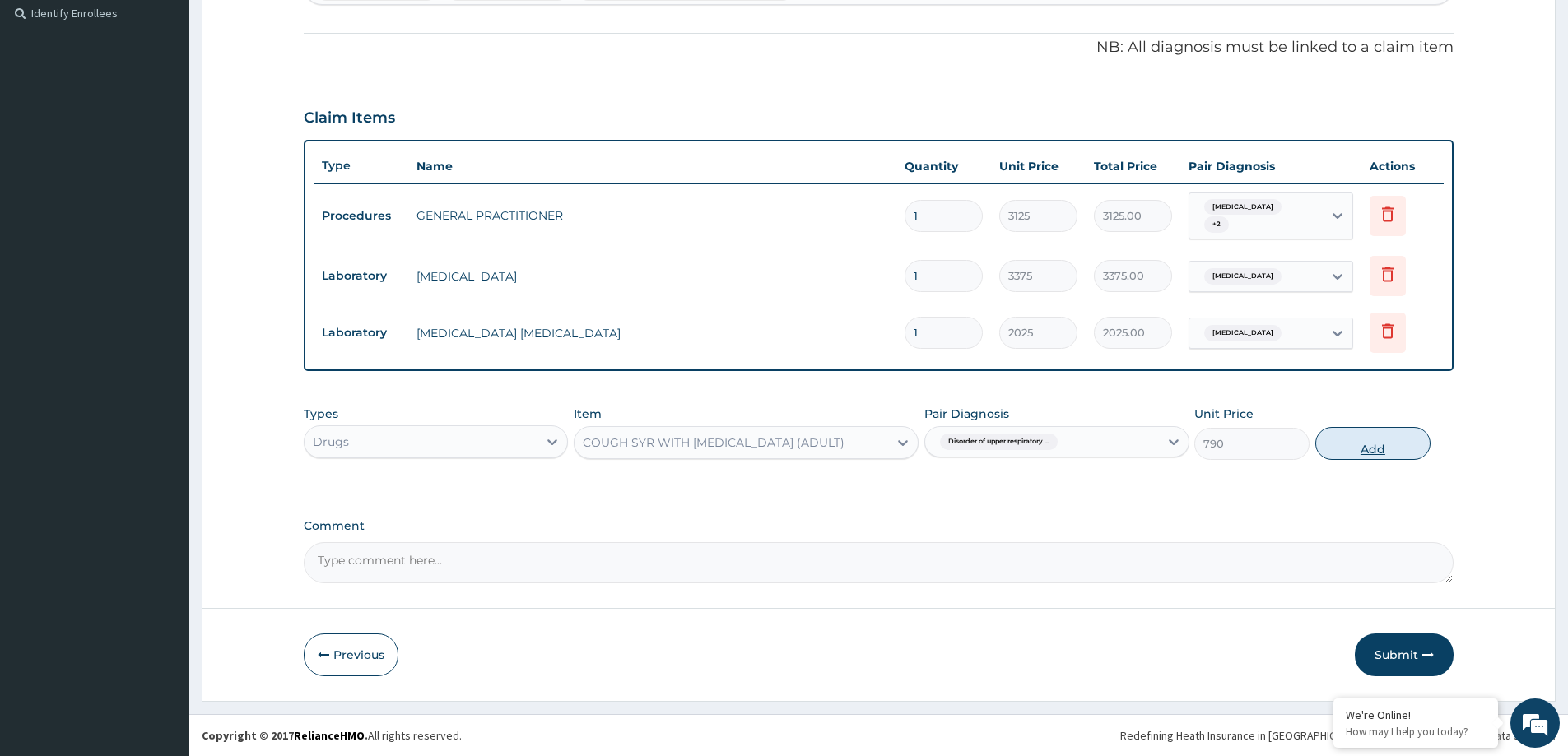
click at [1373, 452] on button "Add" at bounding box center [1373, 444] width 115 height 33
type input "0"
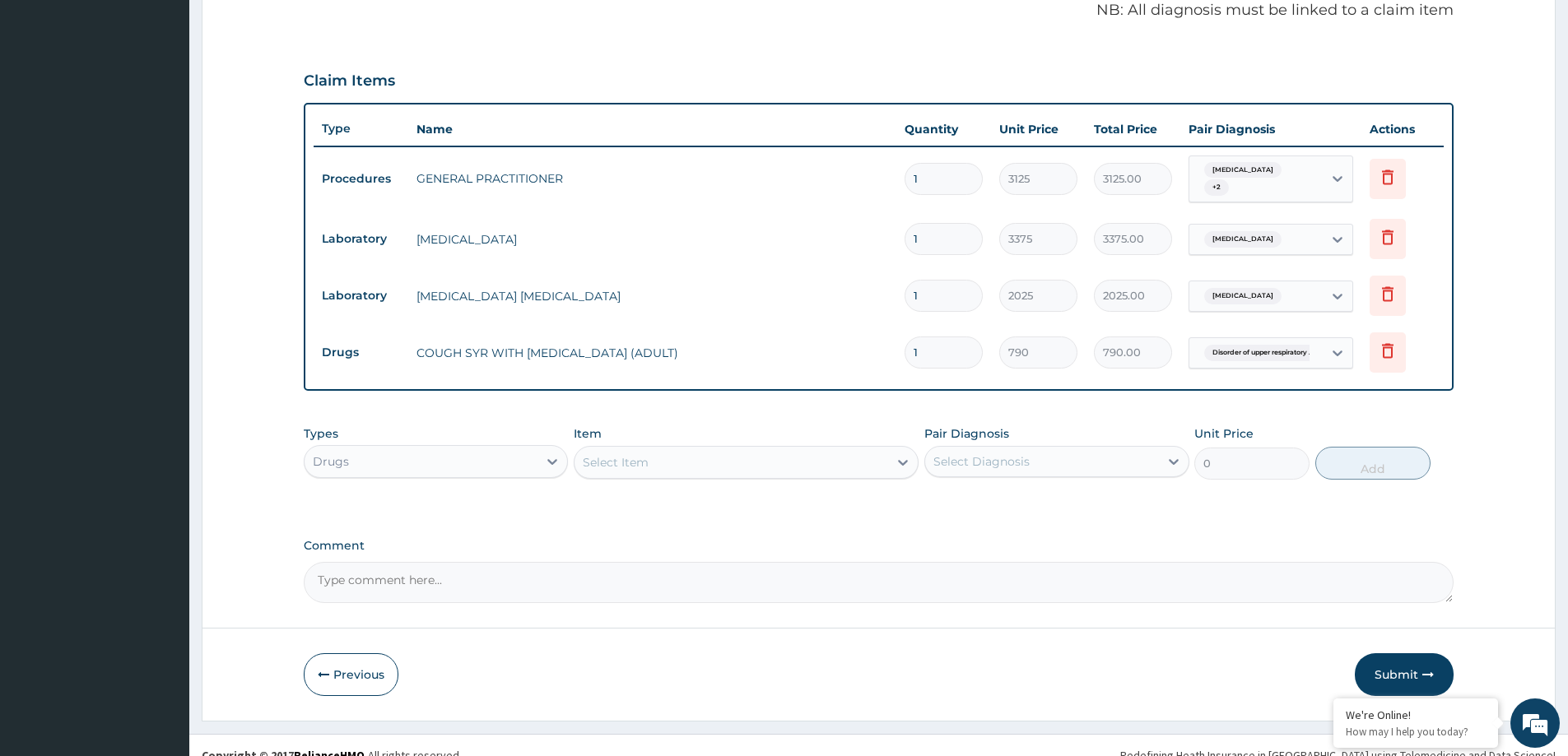
scroll to position [512, 0]
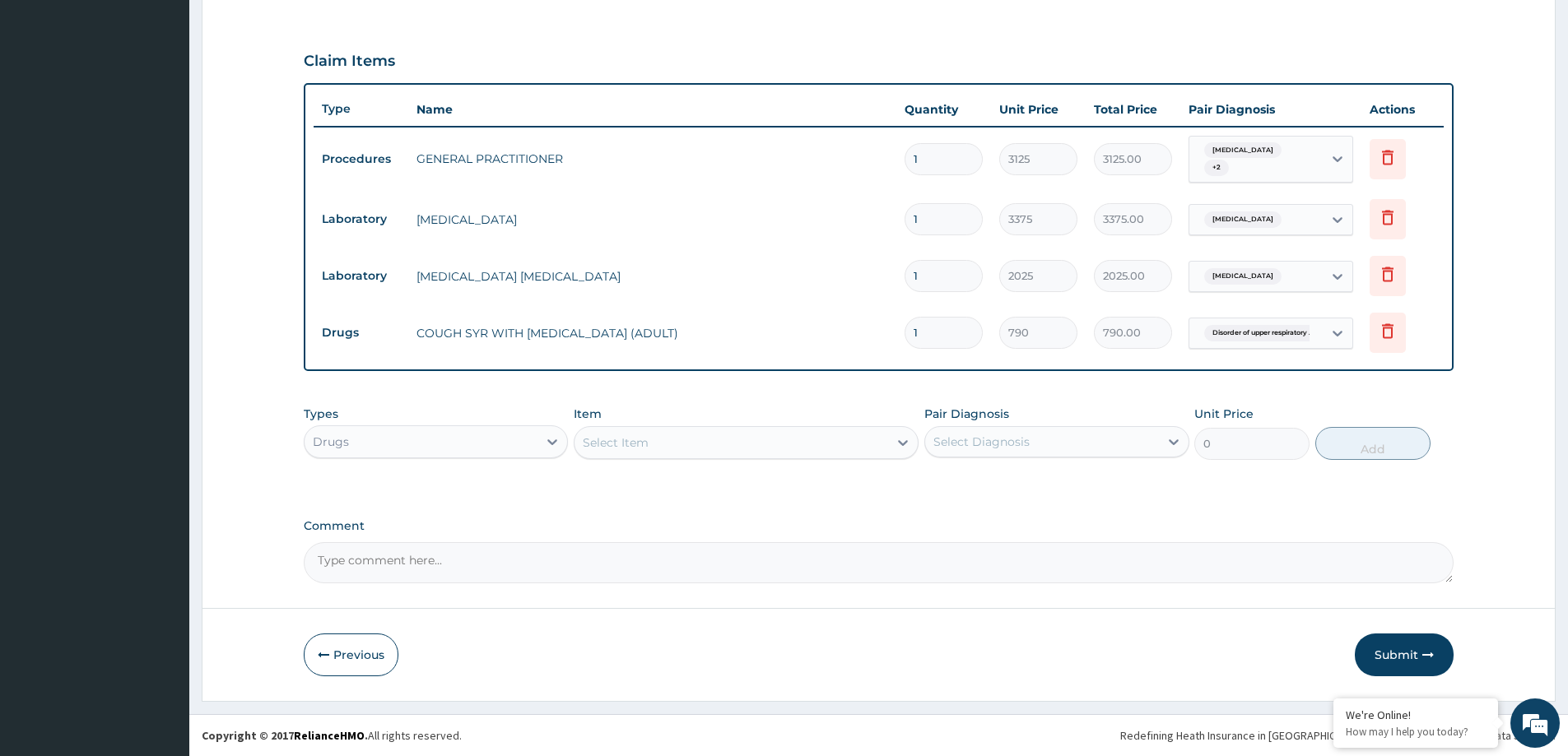
click at [790, 433] on div "Select Item" at bounding box center [731, 442] width 313 height 26
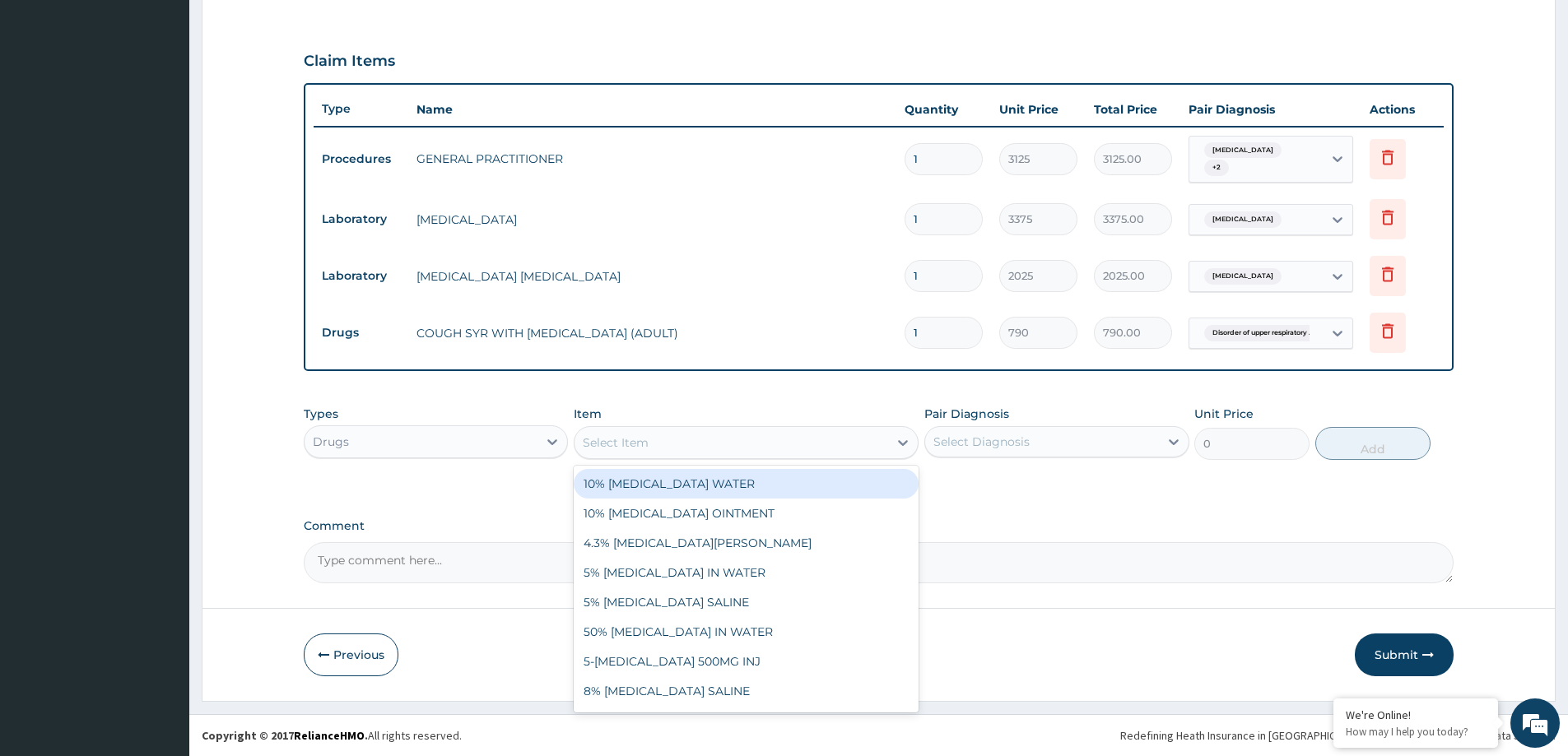
paste input "ORPHENADRINE/PARACETAMOL 35/450MG TAB (NORGESIC)"
type input "ORPHENADRINE/PARACETAMOL 35/450MG TAB (NORGESIC)"
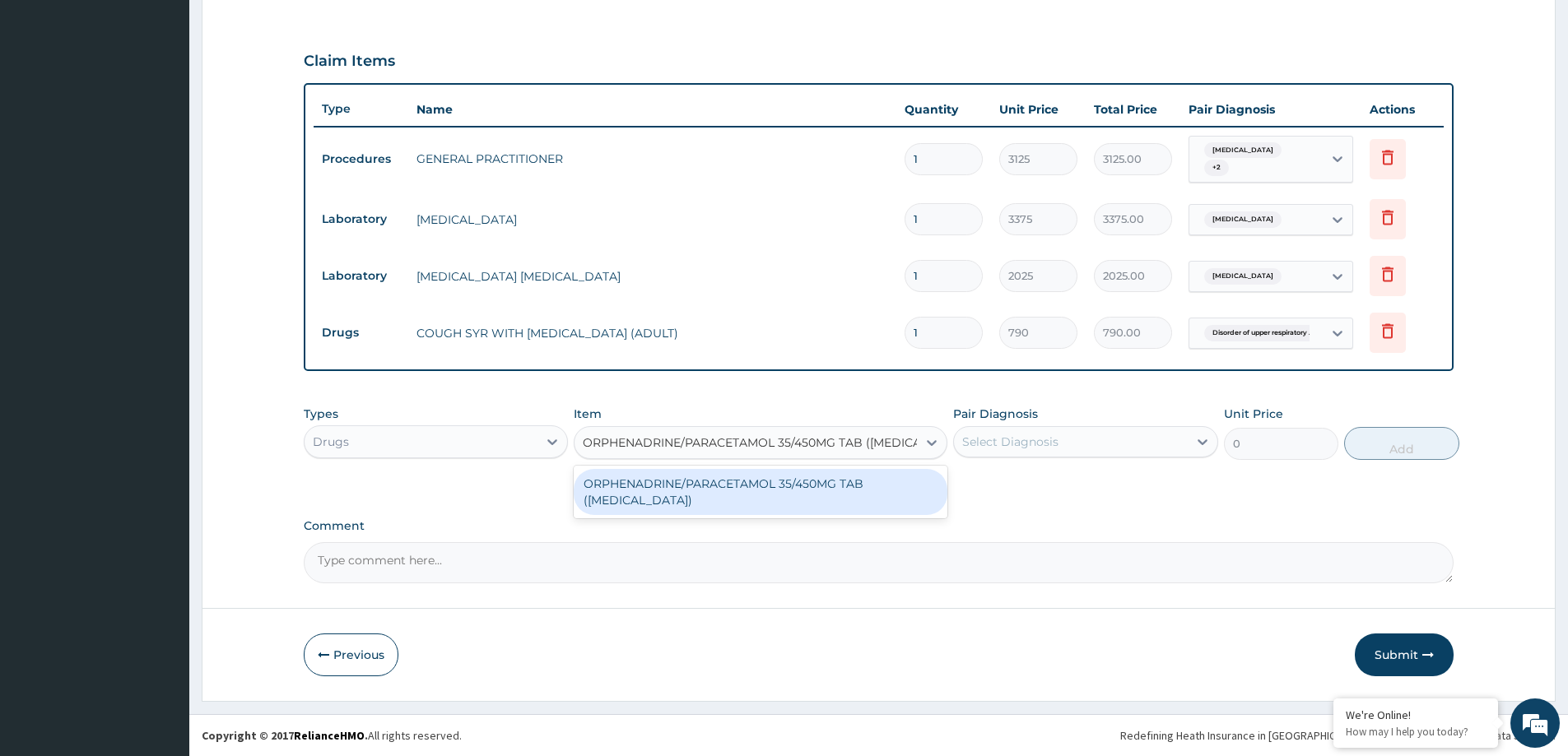
scroll to position [0, 20]
click at [789, 491] on div "ORPHENADRINE/PARACETAMOL 35/450MG TAB (NORGESIC)" at bounding box center [760, 492] width 373 height 46
type input "90"
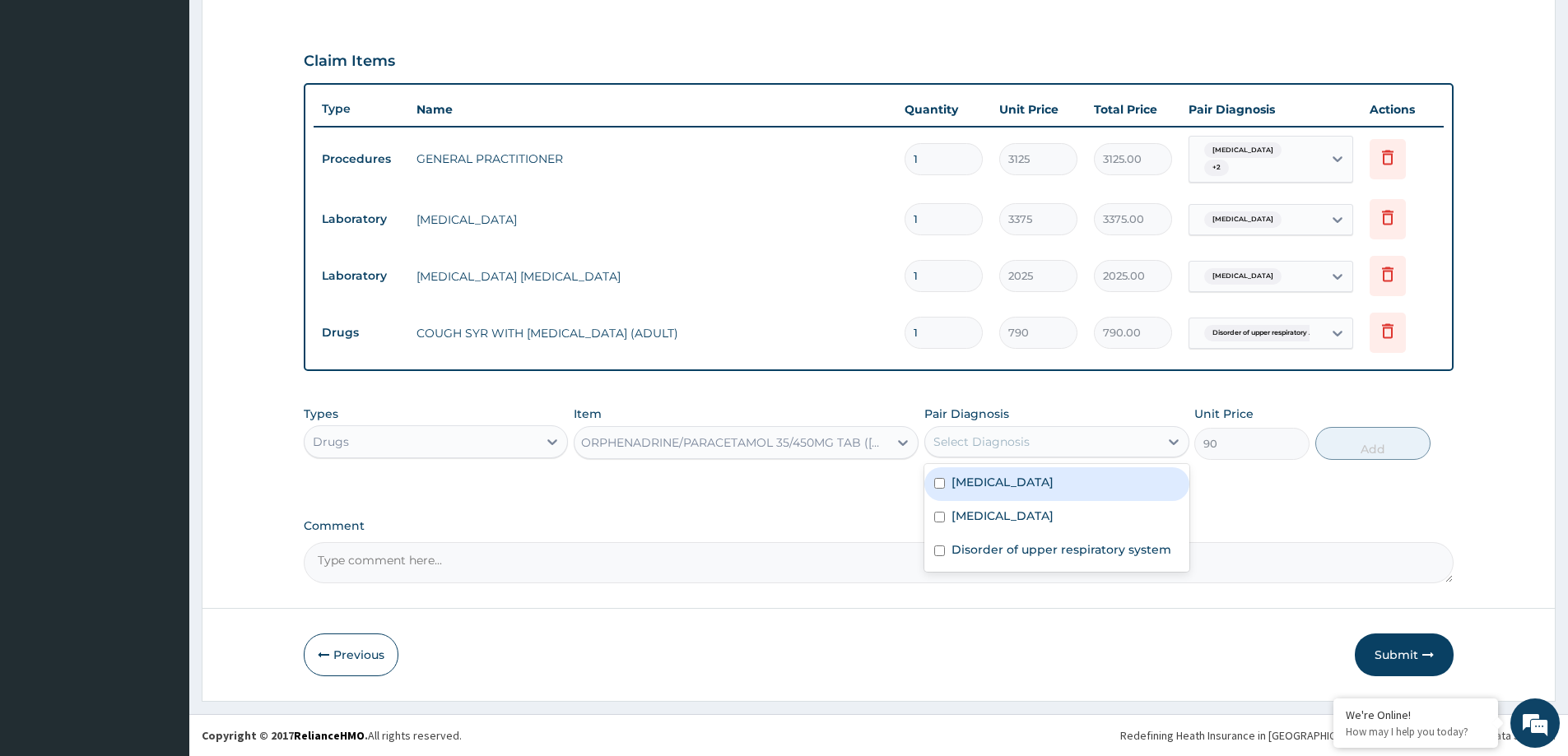
click at [957, 441] on div "Select Diagnosis" at bounding box center [982, 441] width 97 height 16
click at [1091, 510] on div "Malaria" at bounding box center [1055, 517] width 264 height 34
checkbox input "true"
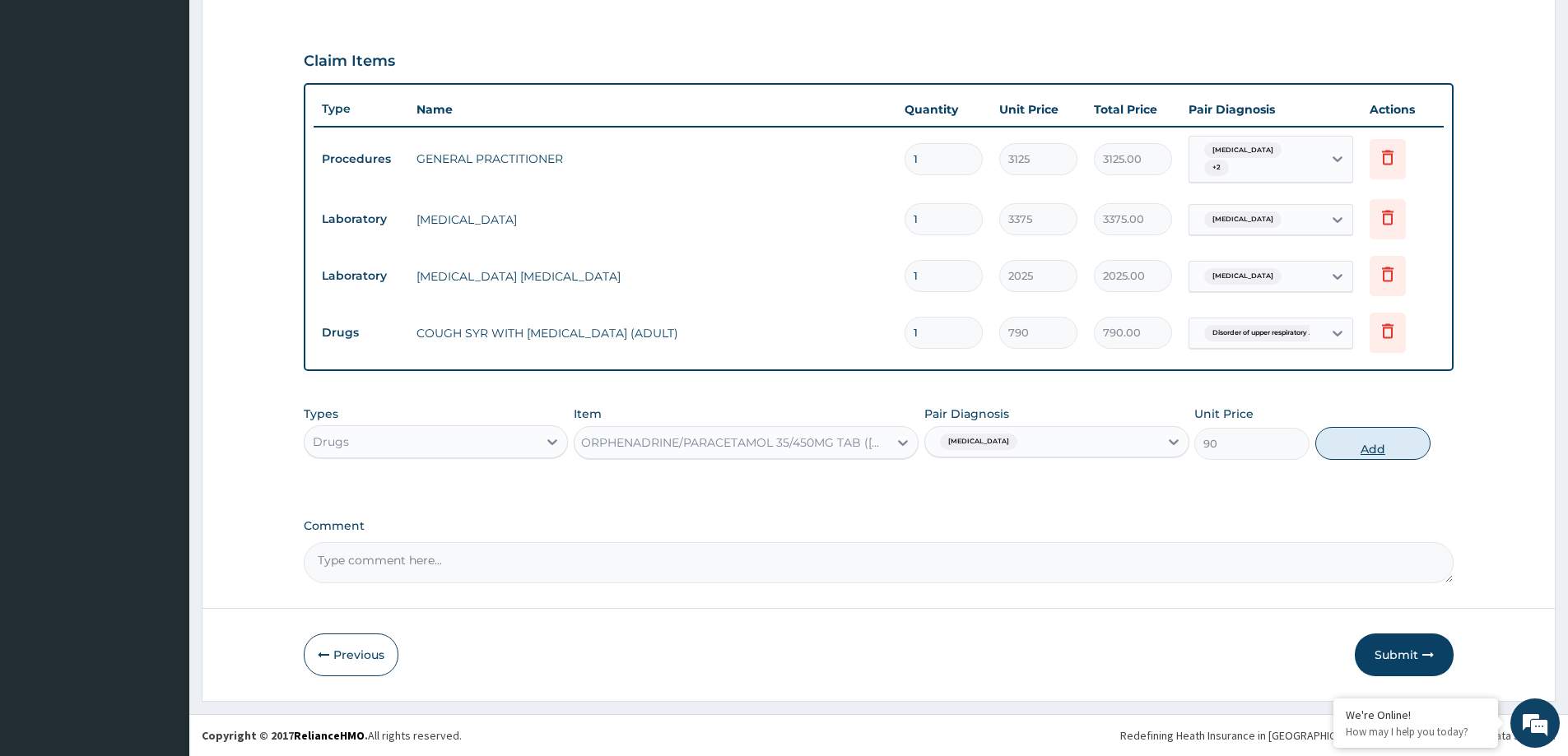
click at [1373, 451] on button "Add" at bounding box center [1373, 444] width 115 height 33
type input "0"
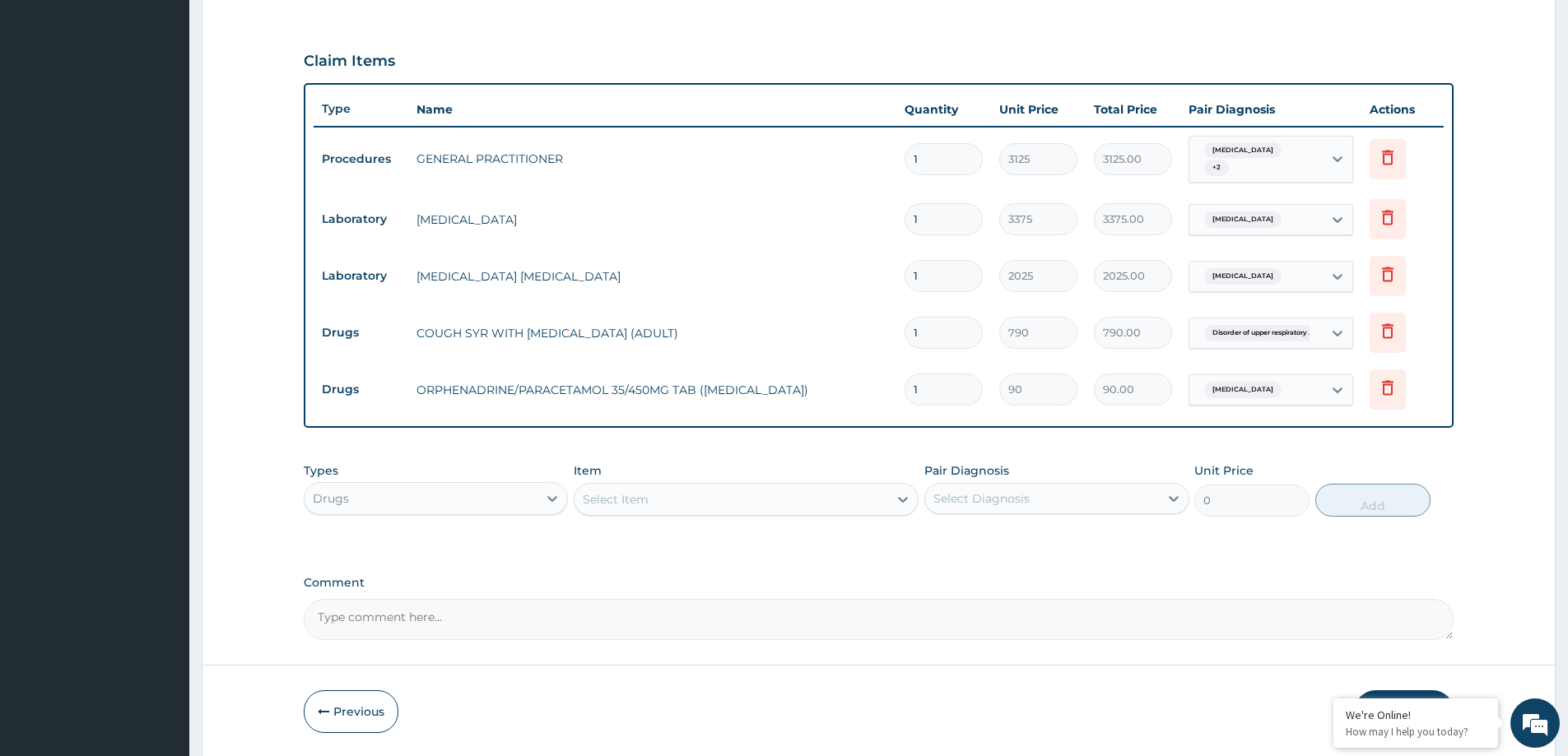
scroll to position [0, 0]
type input "18"
type input "1620.00"
type input "18"
click at [959, 565] on div "PA Code / Prescription Code Enter Code(Secondary Care Only) Encounter Date 09-0…" at bounding box center [878, 141] width 1150 height 995
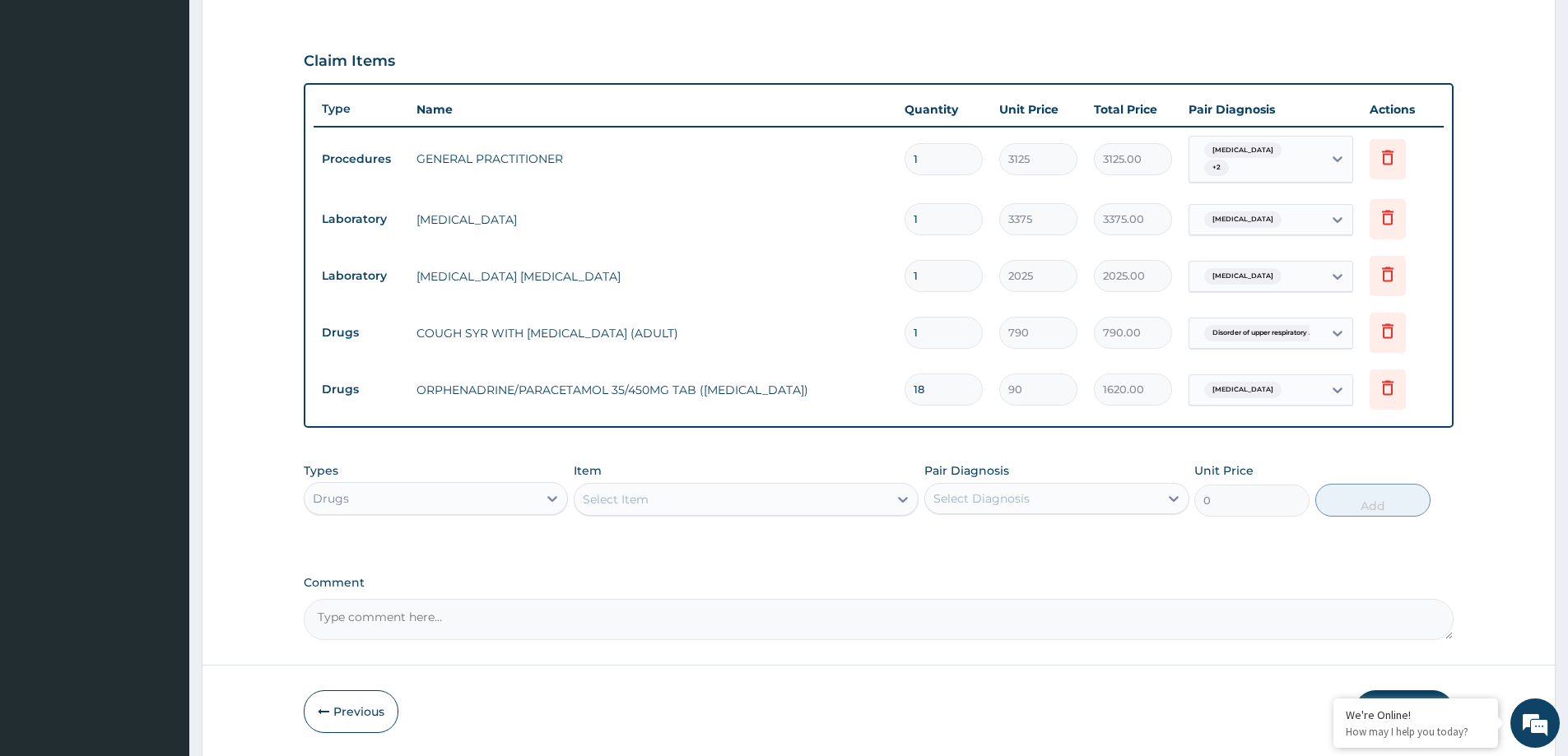
click at [692, 496] on div "Select Item" at bounding box center [731, 499] width 313 height 26
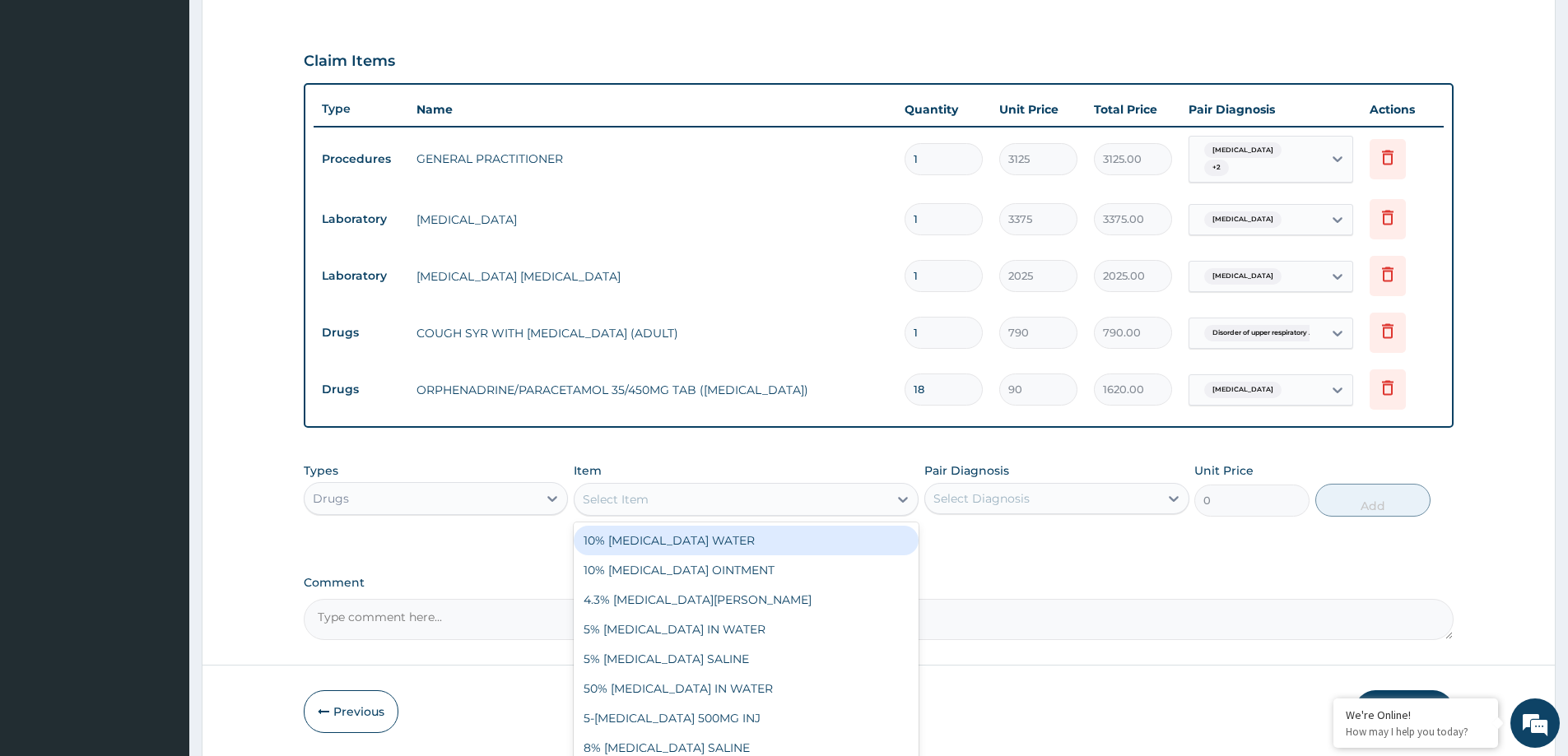
paste input "ARTEMETHER AND LUMEFANTRINE 80/480MG TAB (GENERIC)"
type input "ARTEMETHER AND LUMEFANTRINE 80/480MG TAB (GENERIC)"
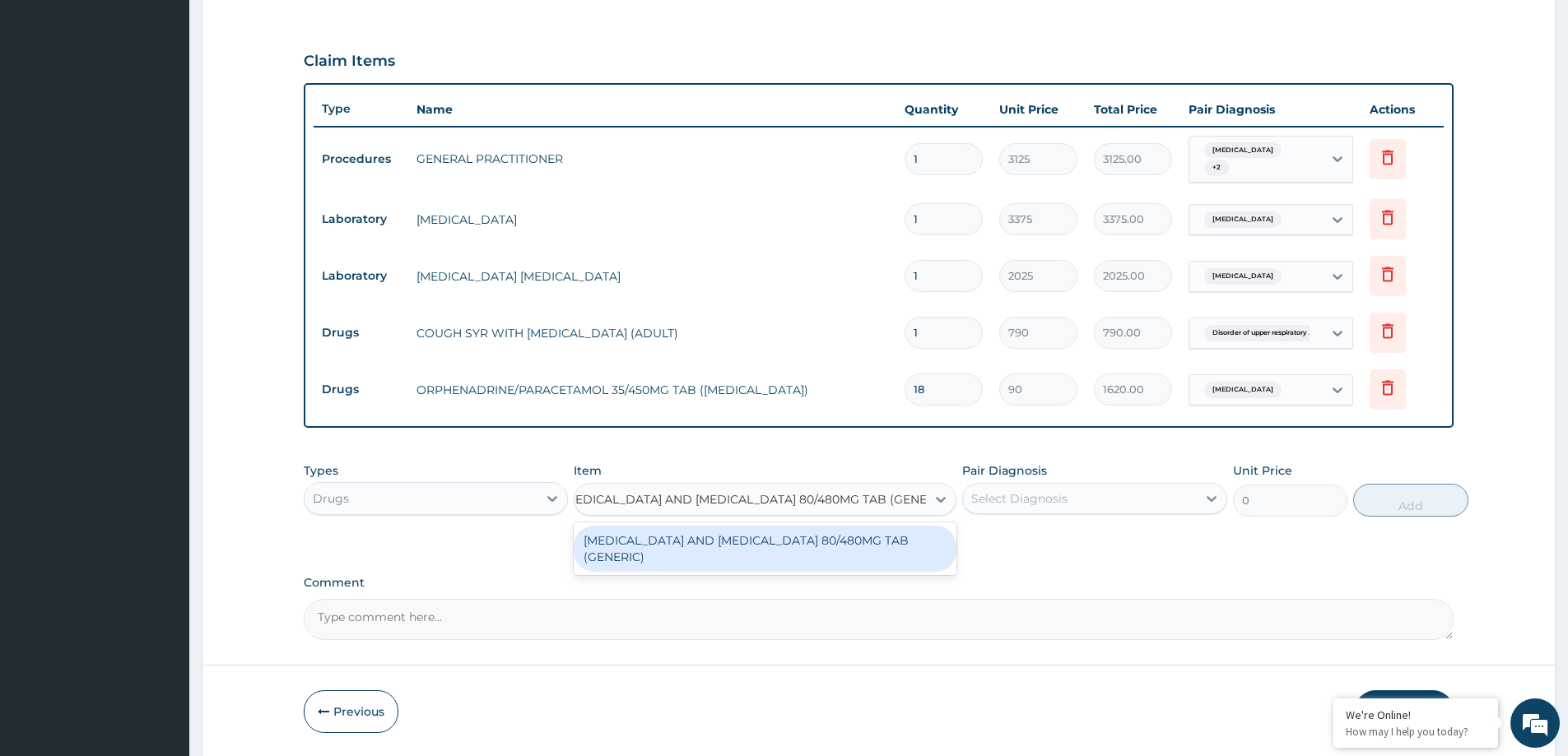
click at [711, 559] on div "ARTEMETHER AND LUMEFANTRINE 80/480MG TAB (GENERIC)" at bounding box center [765, 549] width 383 height 46
type input "210"
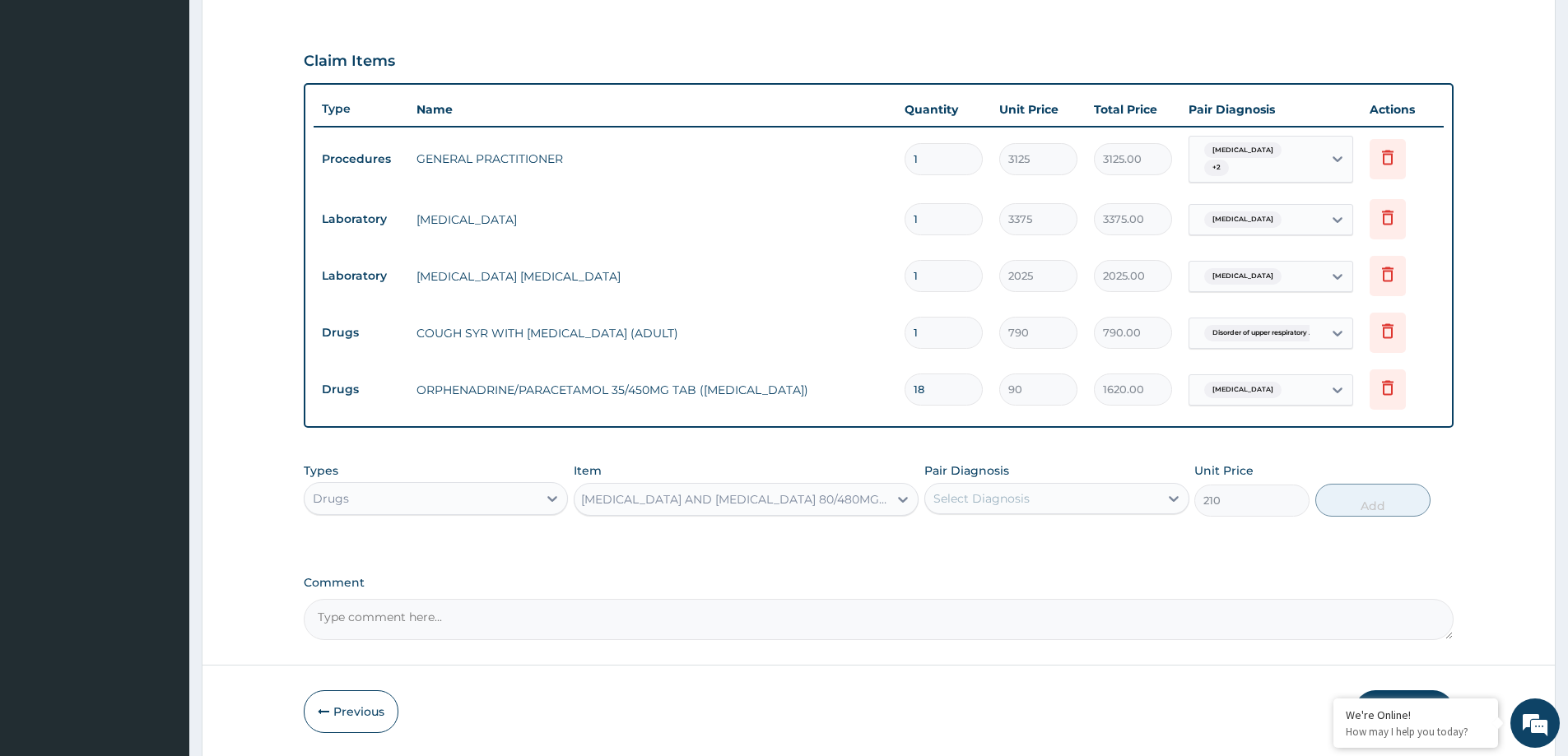
click at [964, 499] on div "Select Diagnosis" at bounding box center [982, 498] width 97 height 16
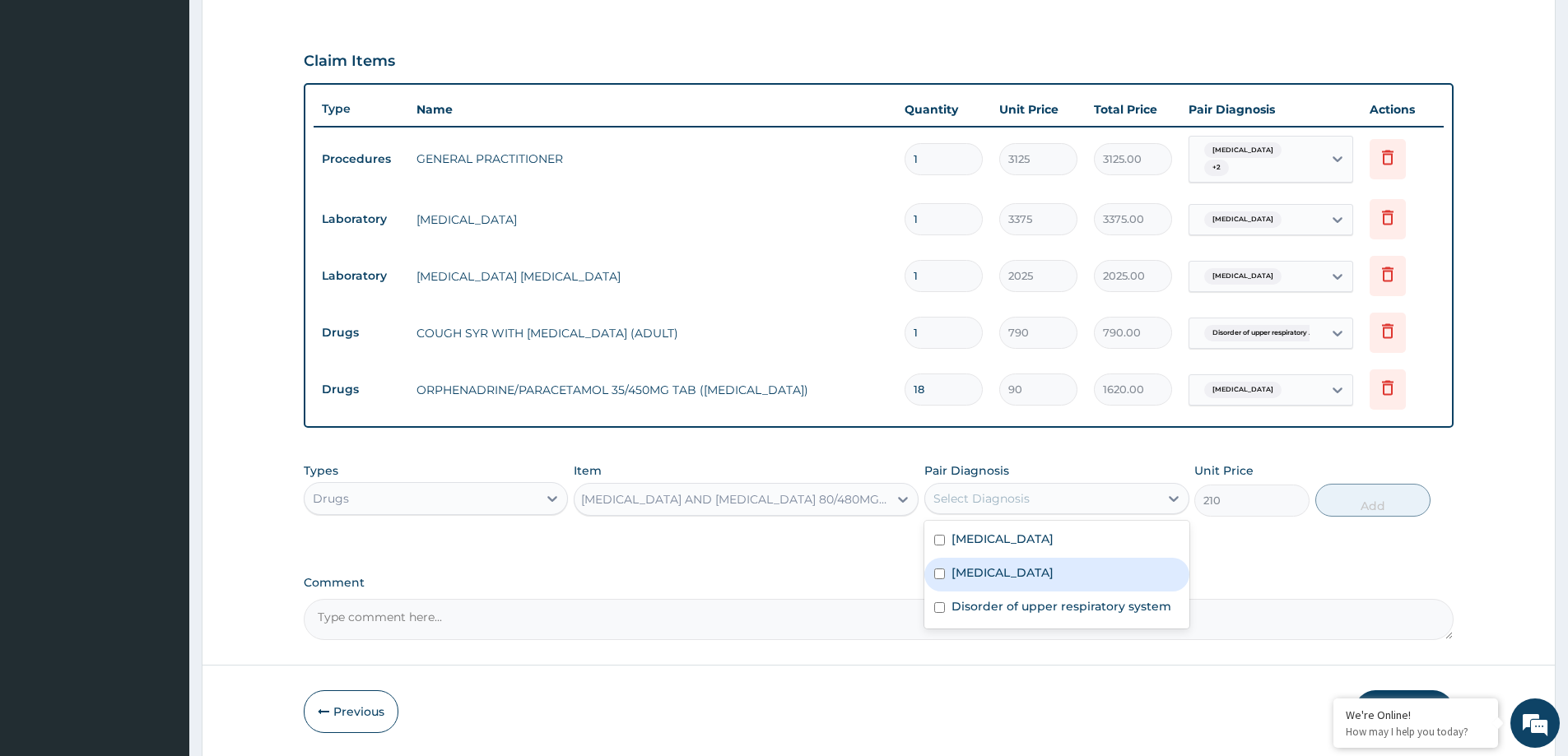
click at [1011, 581] on div "Malaria" at bounding box center [1055, 574] width 264 height 34
checkbox input "true"
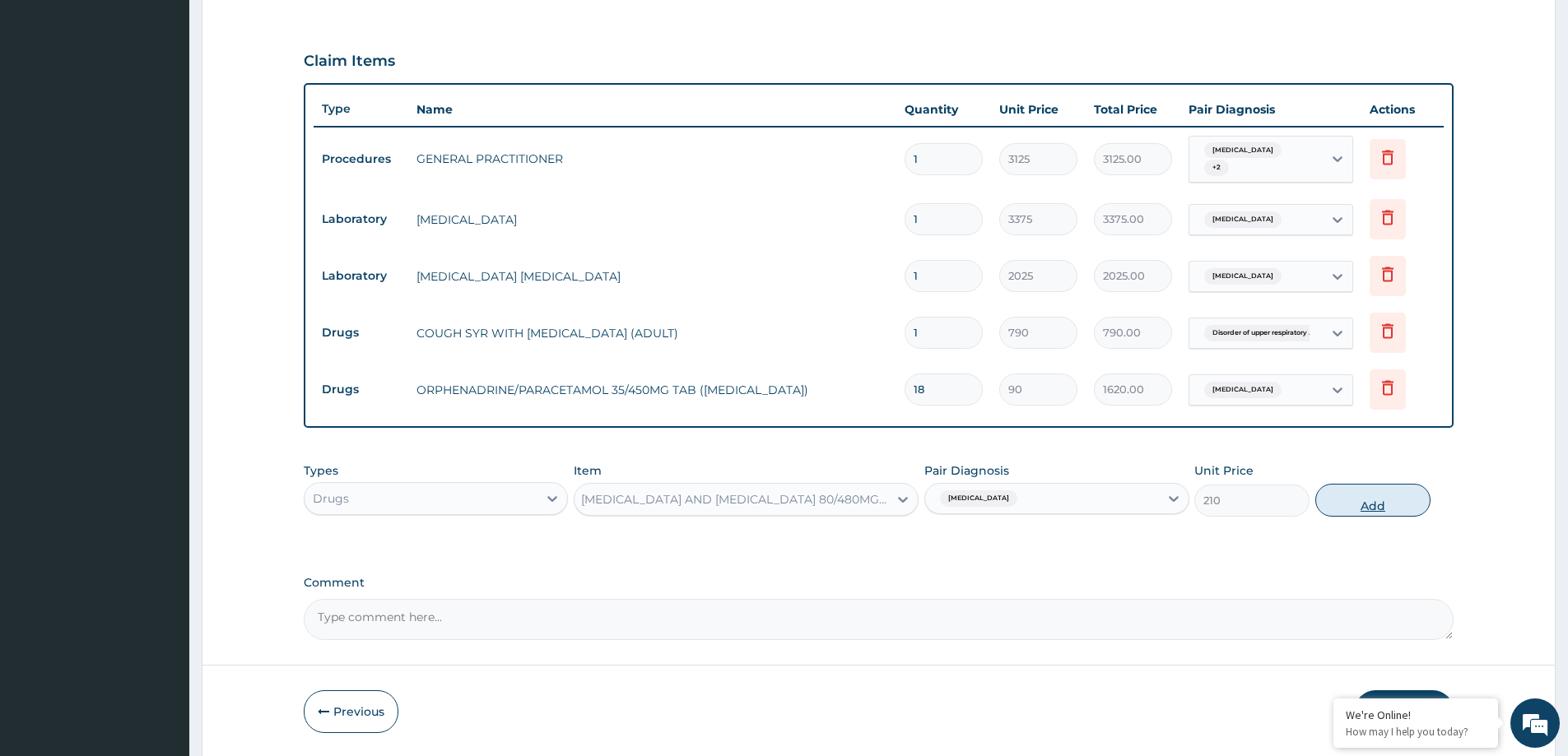
click at [1393, 506] on button "Add" at bounding box center [1373, 500] width 115 height 33
type input "0"
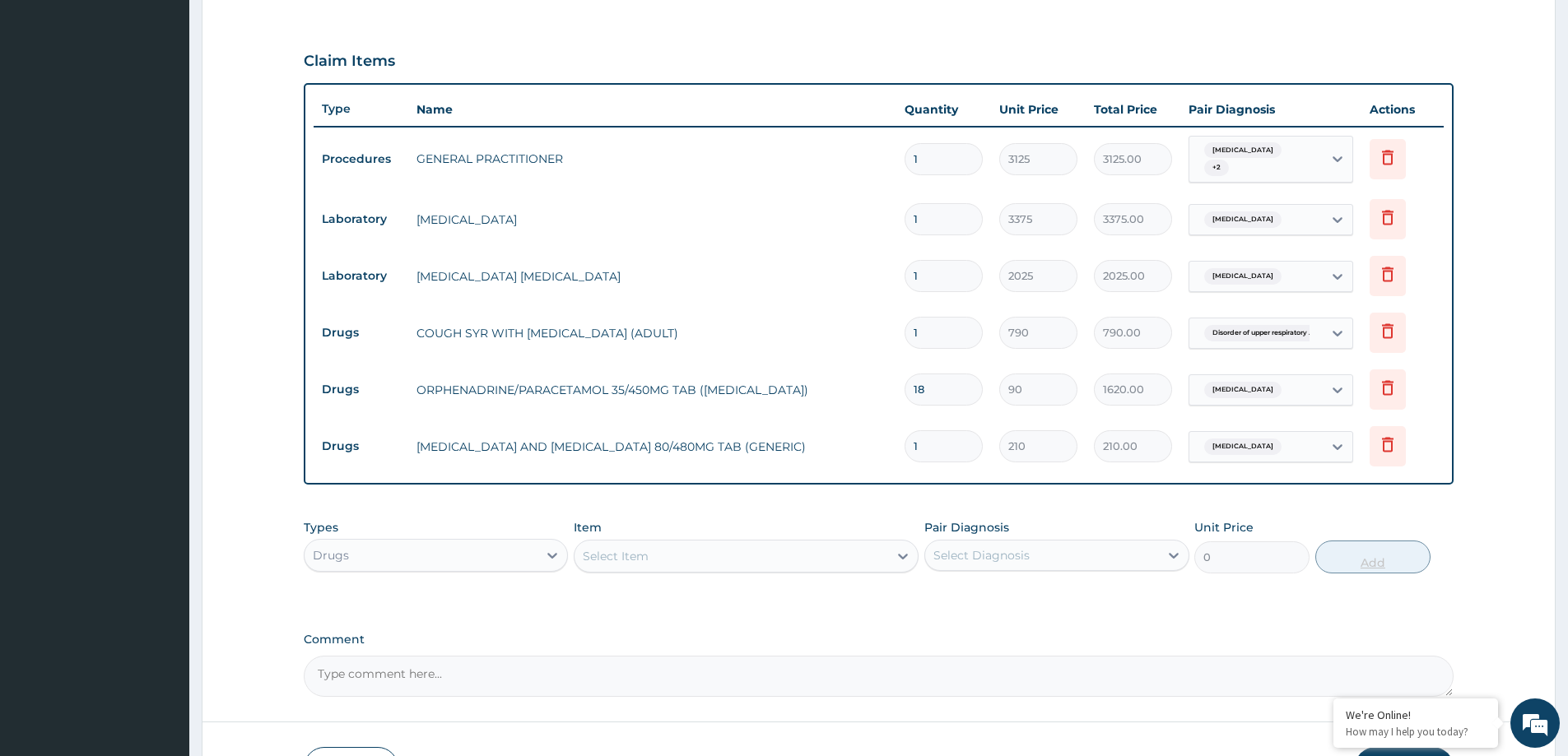
scroll to position [0, 0]
type input "0.00"
type input "6"
type input "1260.00"
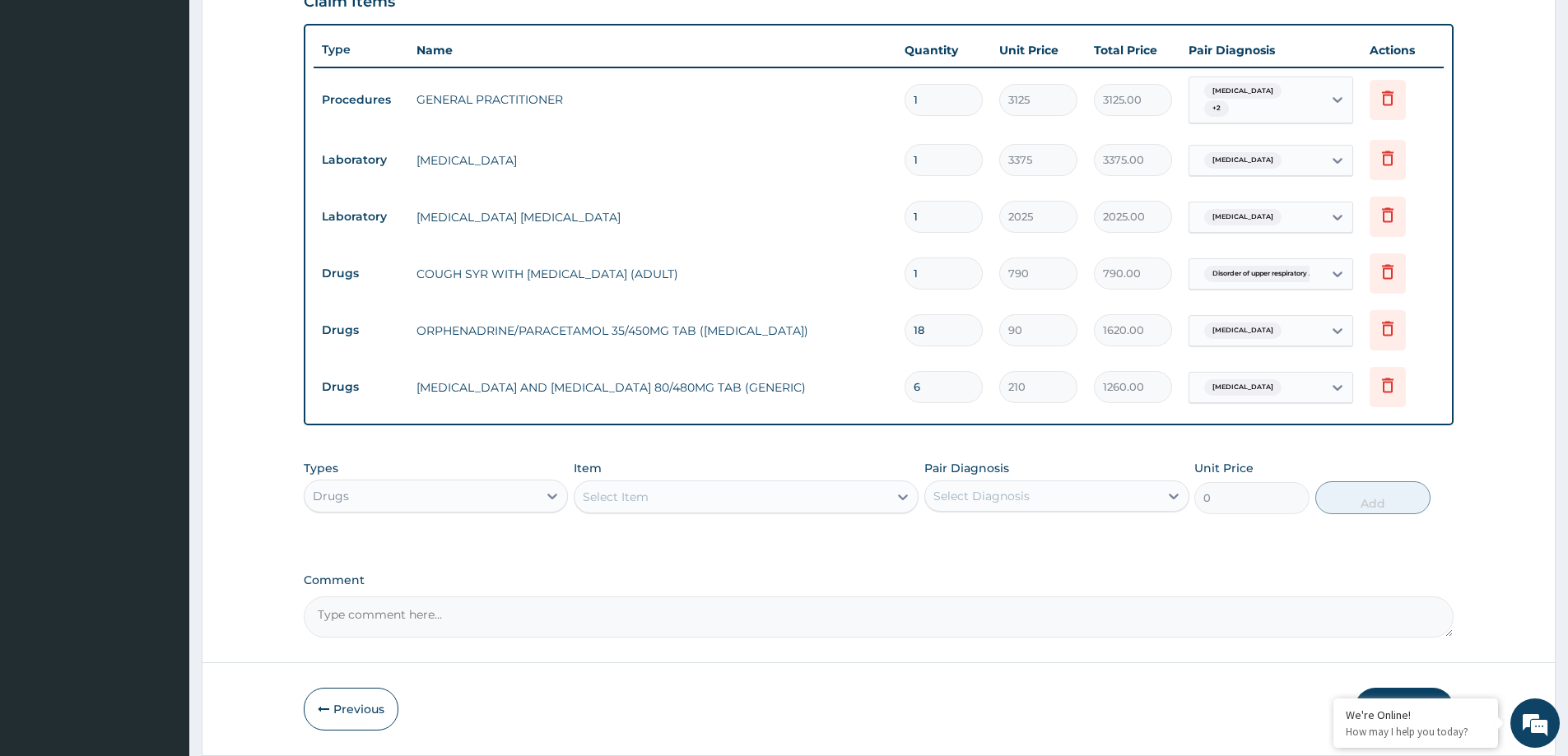
scroll to position [625, 0]
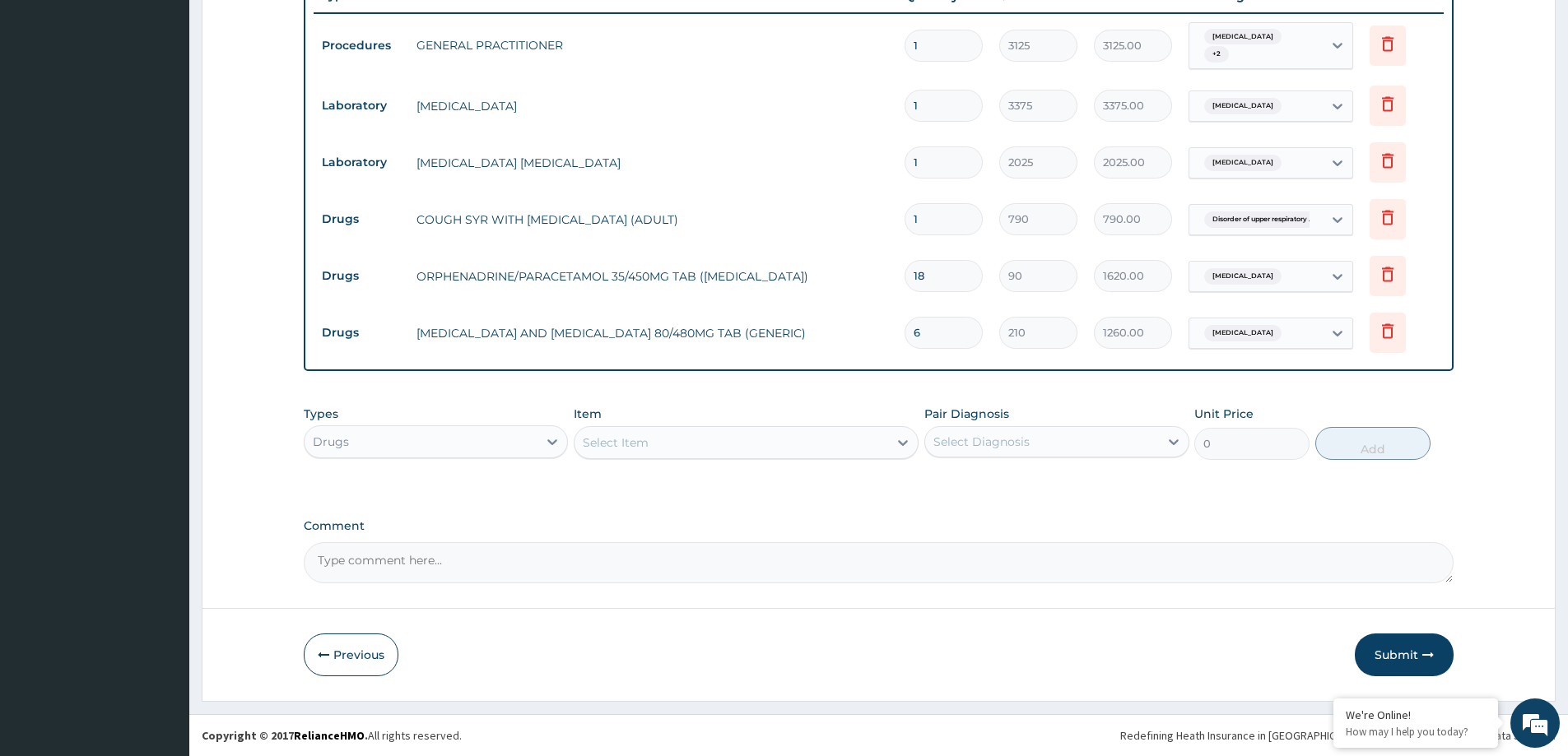
type input "6"
click at [641, 456] on div "Select Item" at bounding box center [746, 443] width 344 height 33
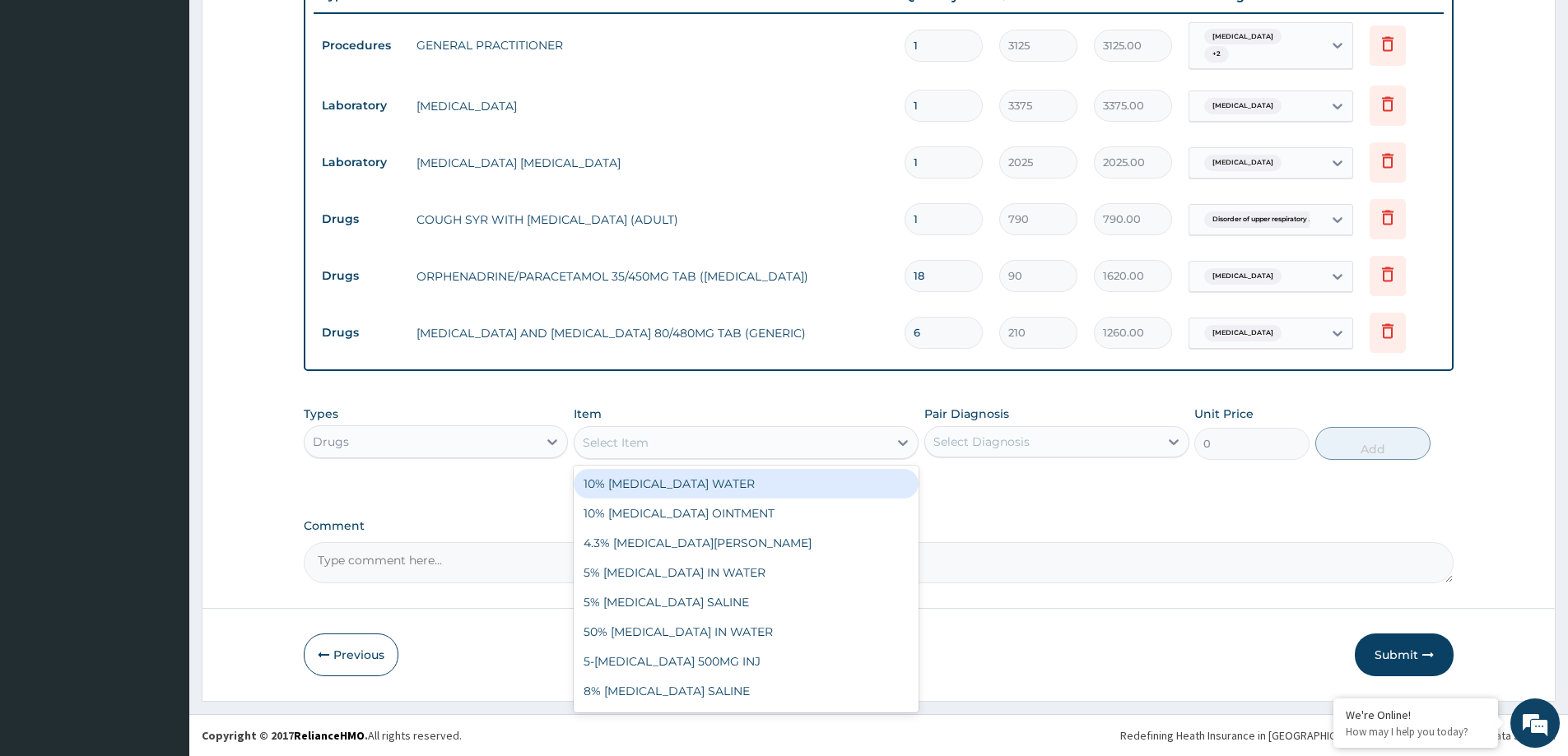
paste input "AMOXYCILLIN AND CLAVULANIC ACID 625MG TAB"
type input "AMOXYCILLIN AND CLAVULANIC ACID 625MG TAB"
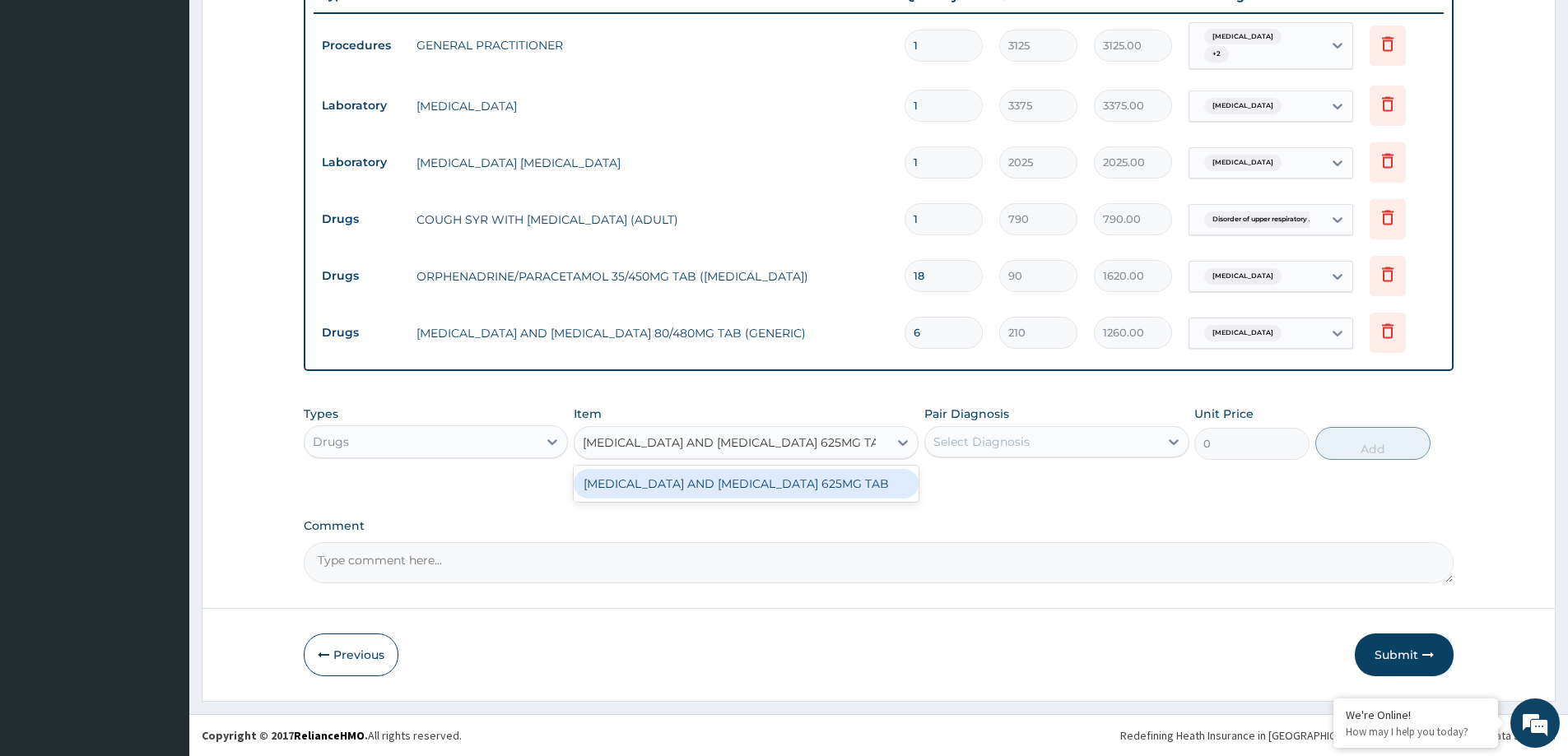
click at [689, 487] on div "AMOXYCILLIN AND CLAVULANIC ACID 625MG TAB" at bounding box center [746, 483] width 344 height 30
type input "230"
click at [959, 444] on div "Select Diagnosis" at bounding box center [982, 441] width 97 height 16
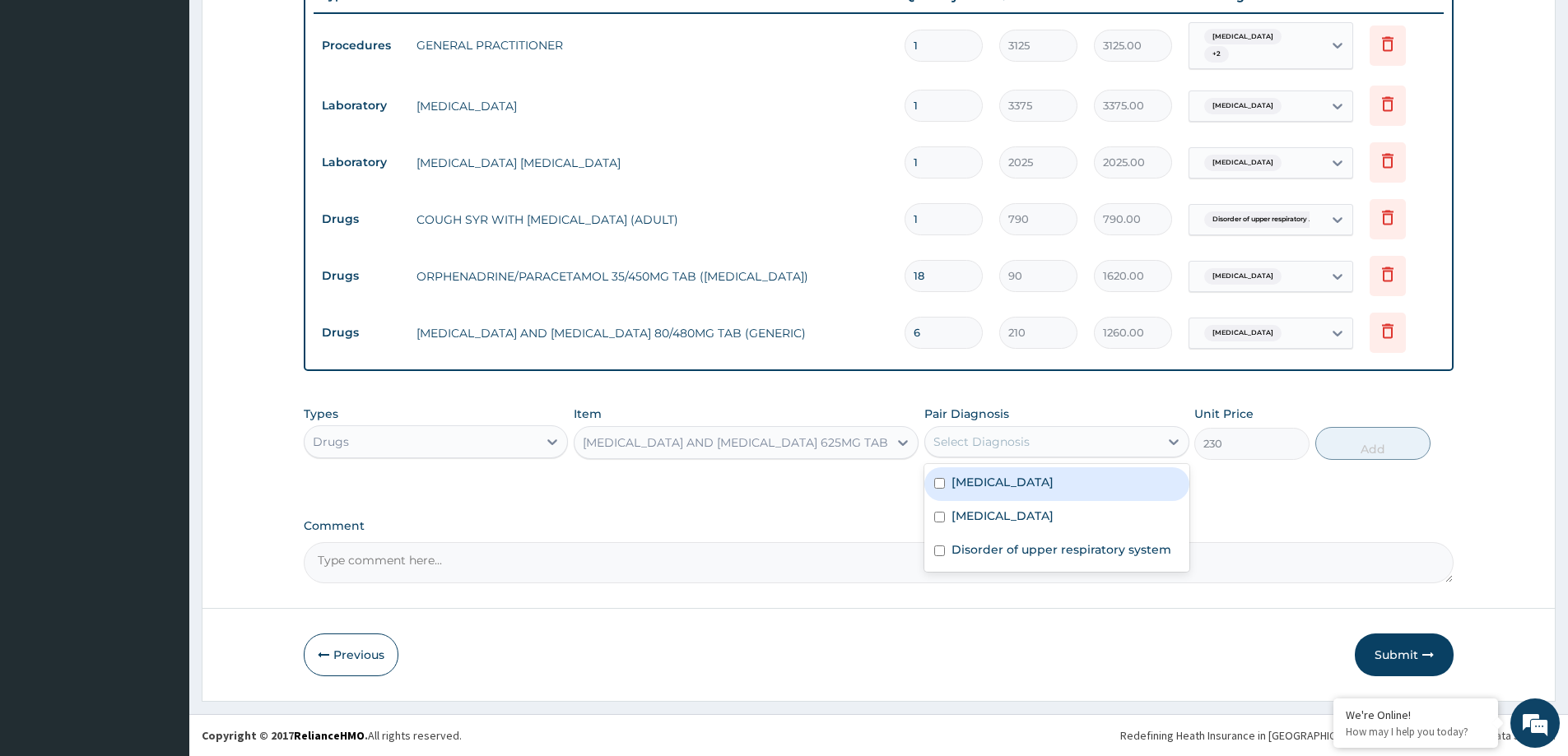
click at [1021, 484] on label "Bacterial infectious disease" at bounding box center [1001, 481] width 102 height 16
checkbox input "true"
click at [1363, 440] on button "Add" at bounding box center [1373, 444] width 115 height 33
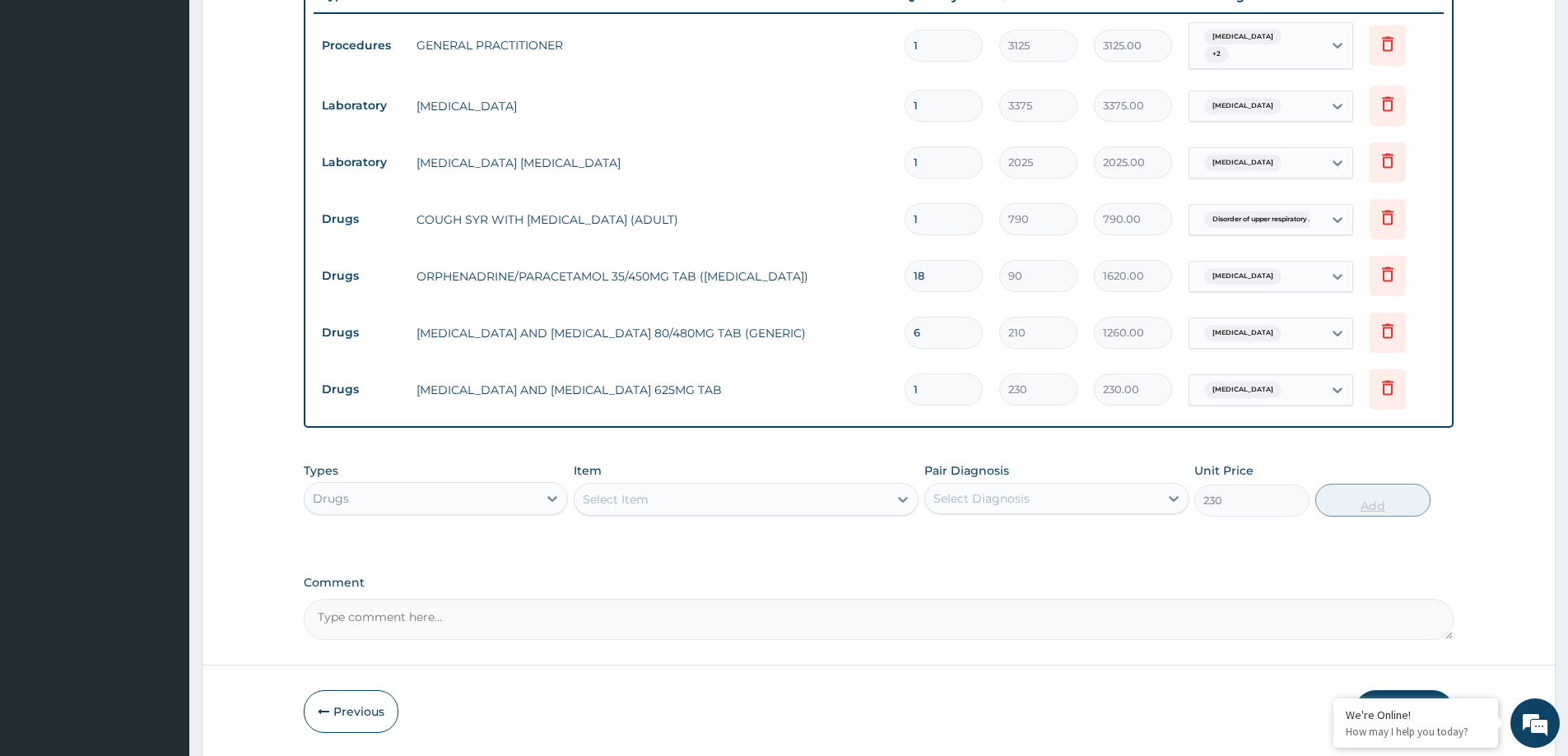
type input "0"
type input "14"
type input "3220.00"
type input "14"
click at [953, 550] on div "PA Code / Prescription Code Enter Code(Secondary Care Only) Encounter Date 09-0…" at bounding box center [878, 85] width 1150 height 1109
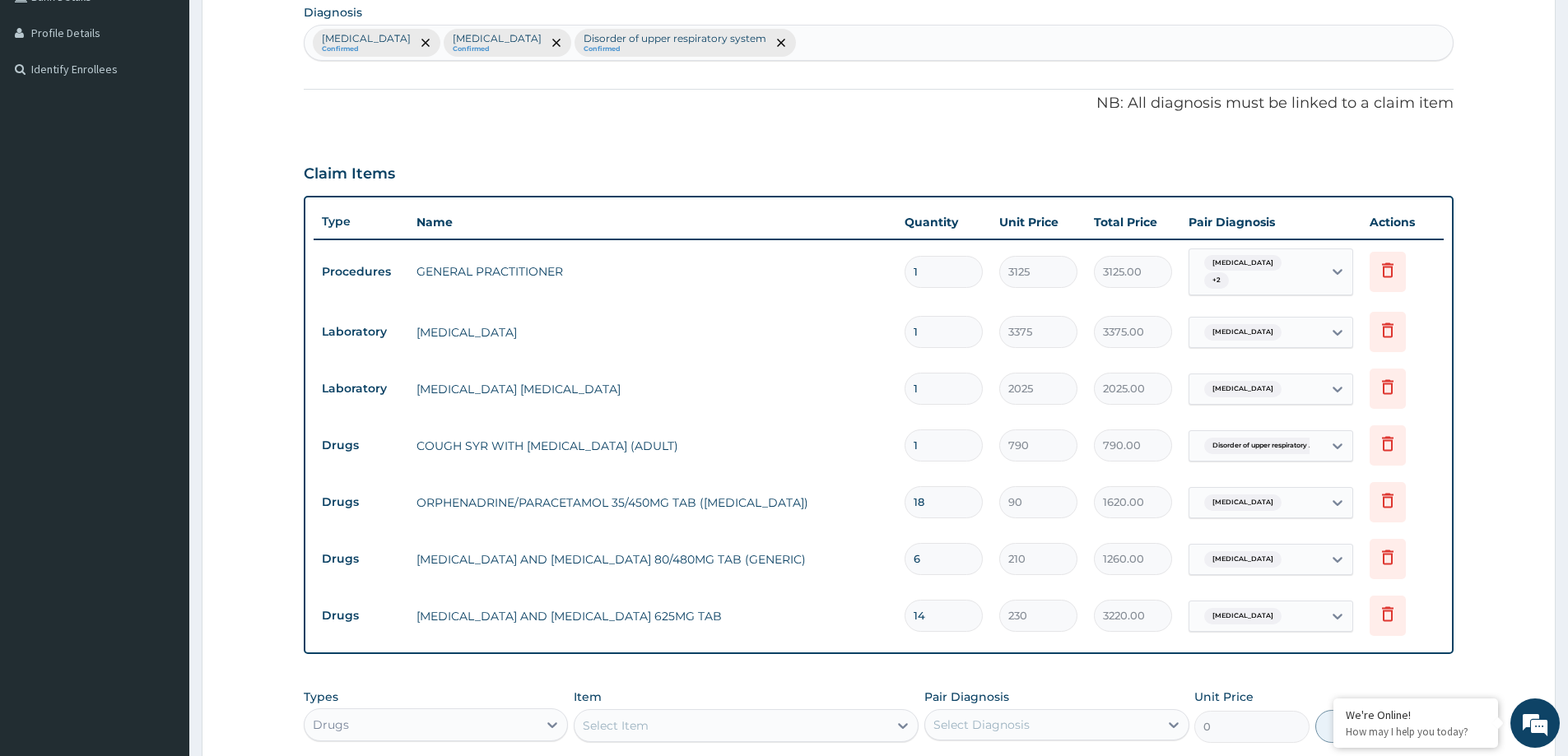
scroll to position [683, 0]
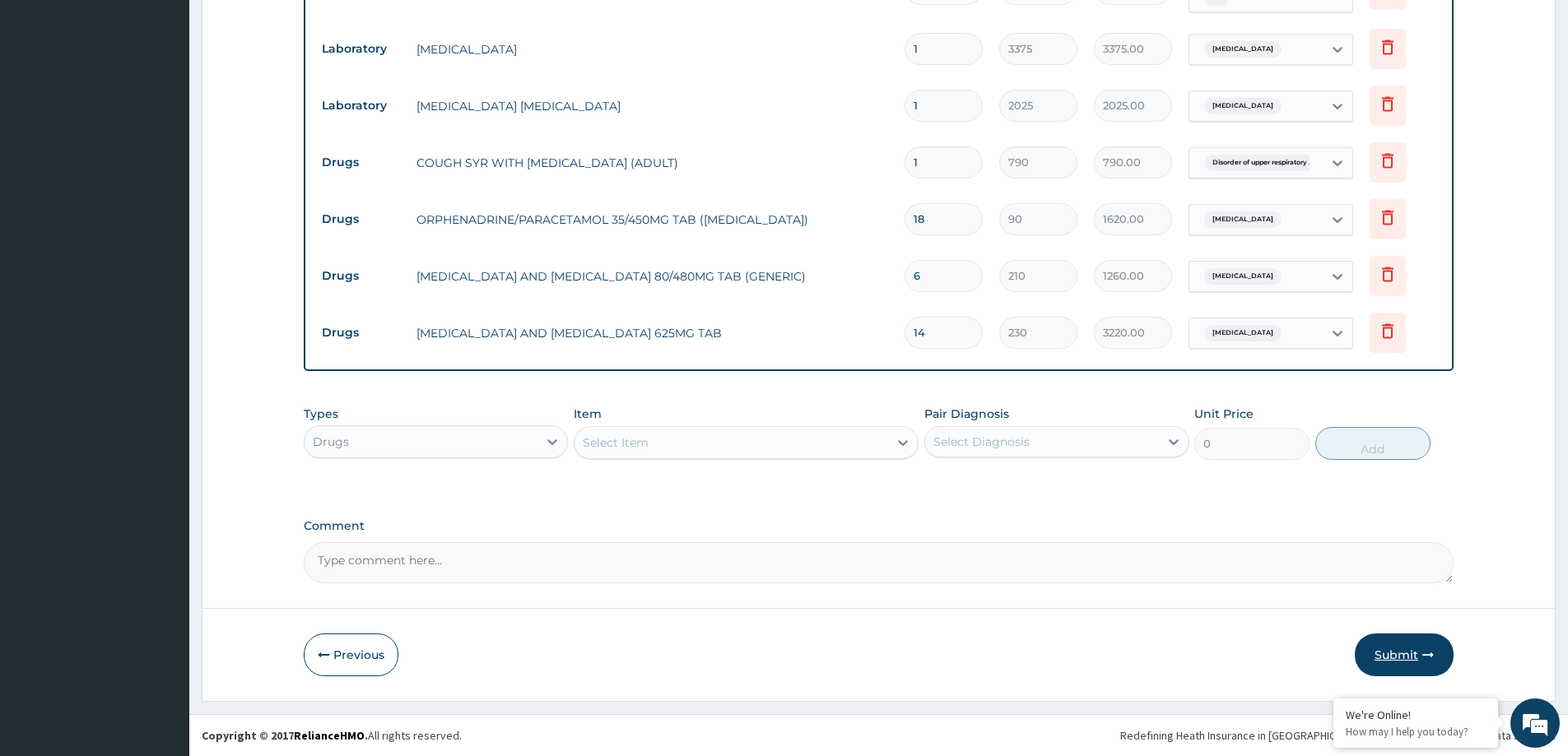
click at [1398, 661] on button "Submit" at bounding box center [1404, 654] width 99 height 43
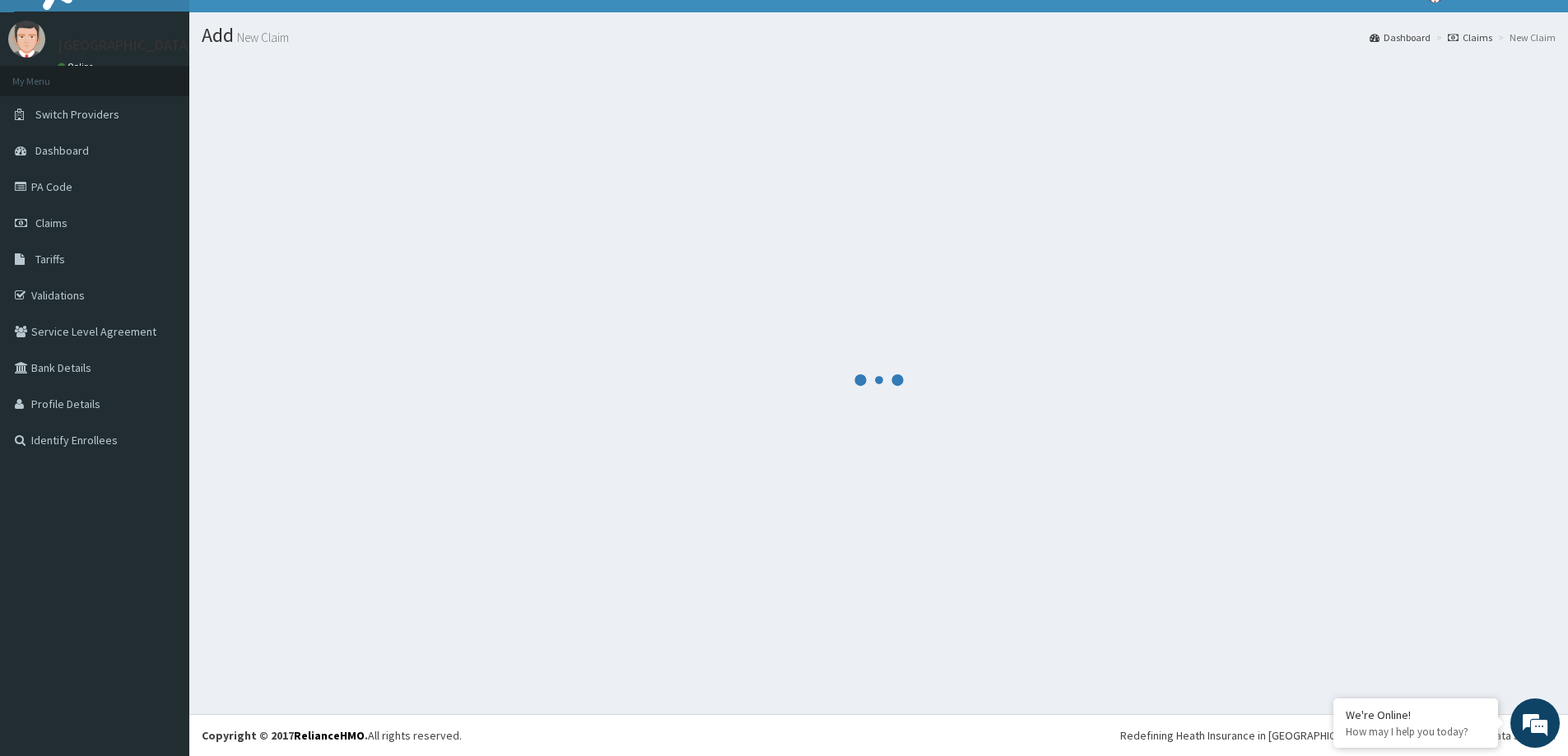
scroll to position [29, 0]
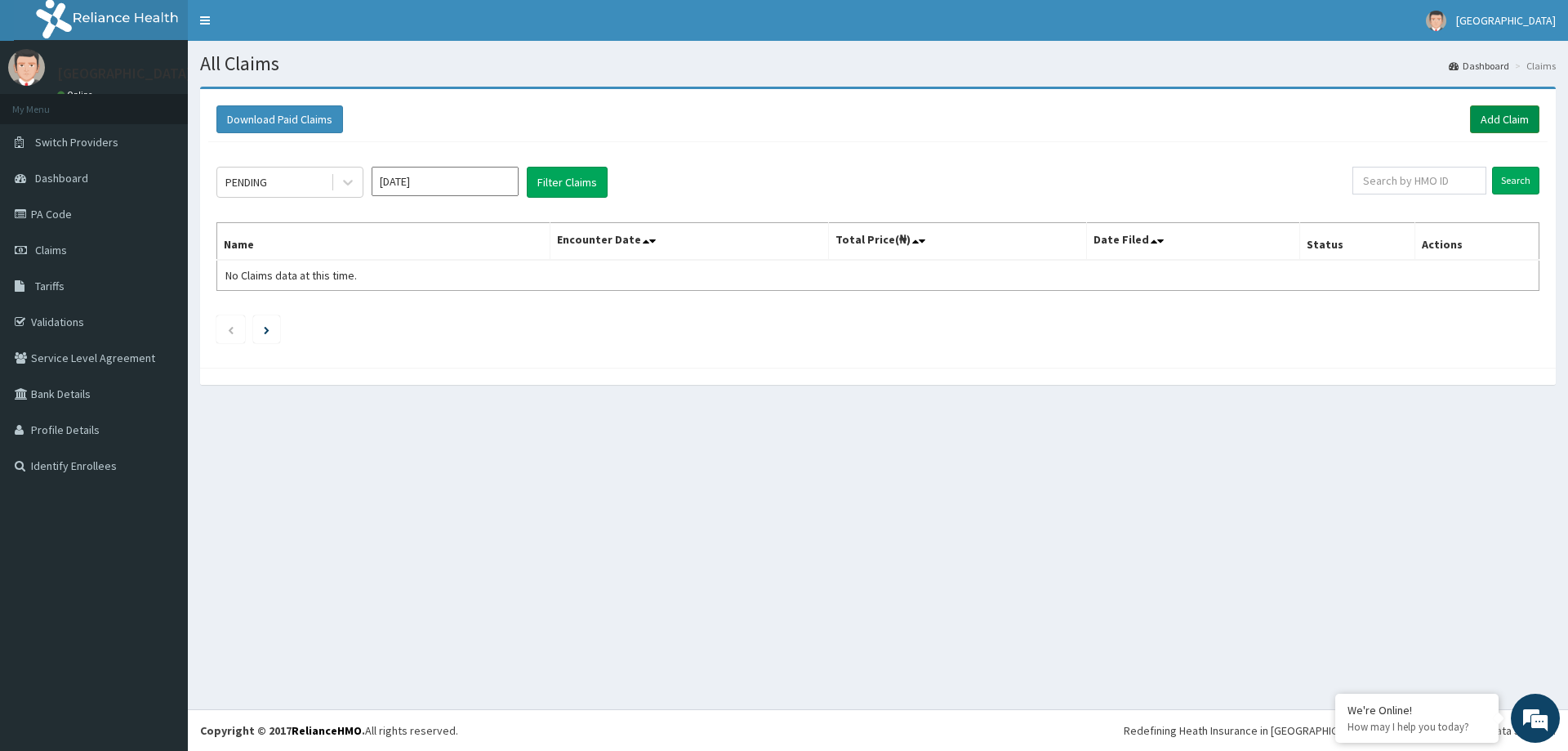
click at [1491, 113] on link "Add Claim" at bounding box center [1505, 119] width 69 height 28
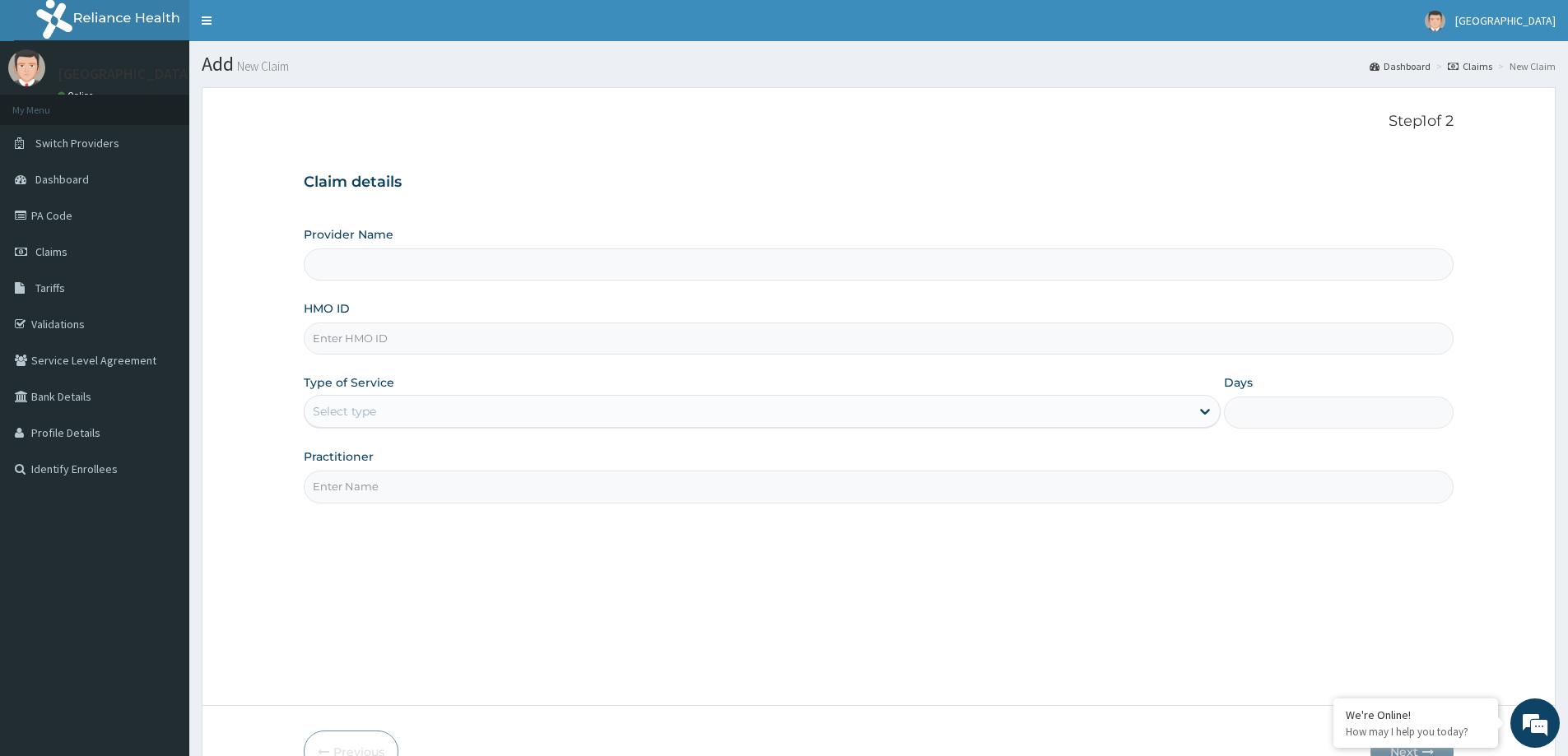
type input "LILY HOSPITAL-WARRI"
click at [349, 350] on input "HMO ID" at bounding box center [878, 337] width 1150 height 32
paste input "ELI/10030/A"
type input "ELI/10030/A"
click at [334, 416] on div "Select type" at bounding box center [344, 411] width 64 height 16
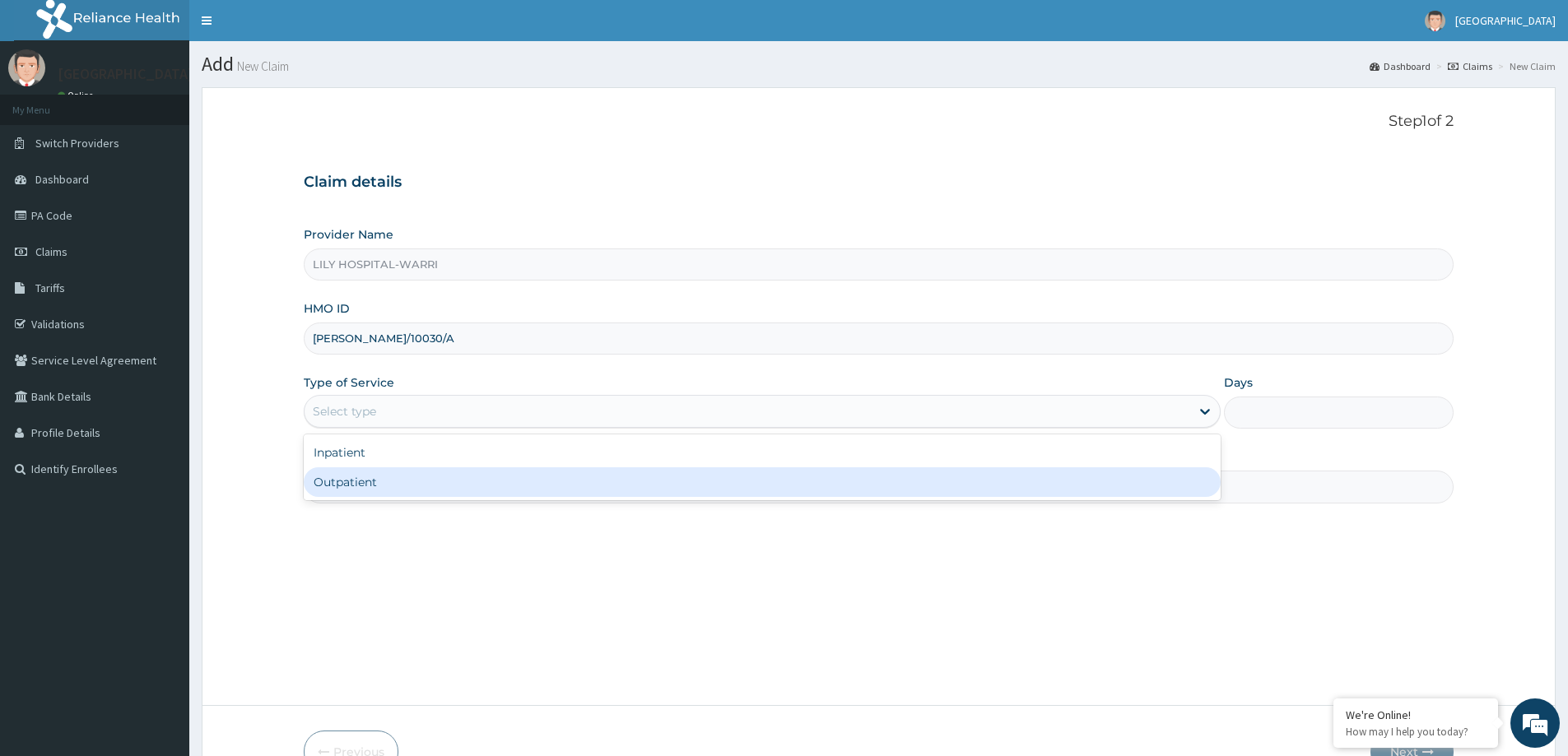
click at [344, 484] on div "Outpatient" at bounding box center [762, 481] width 917 height 30
type input "1"
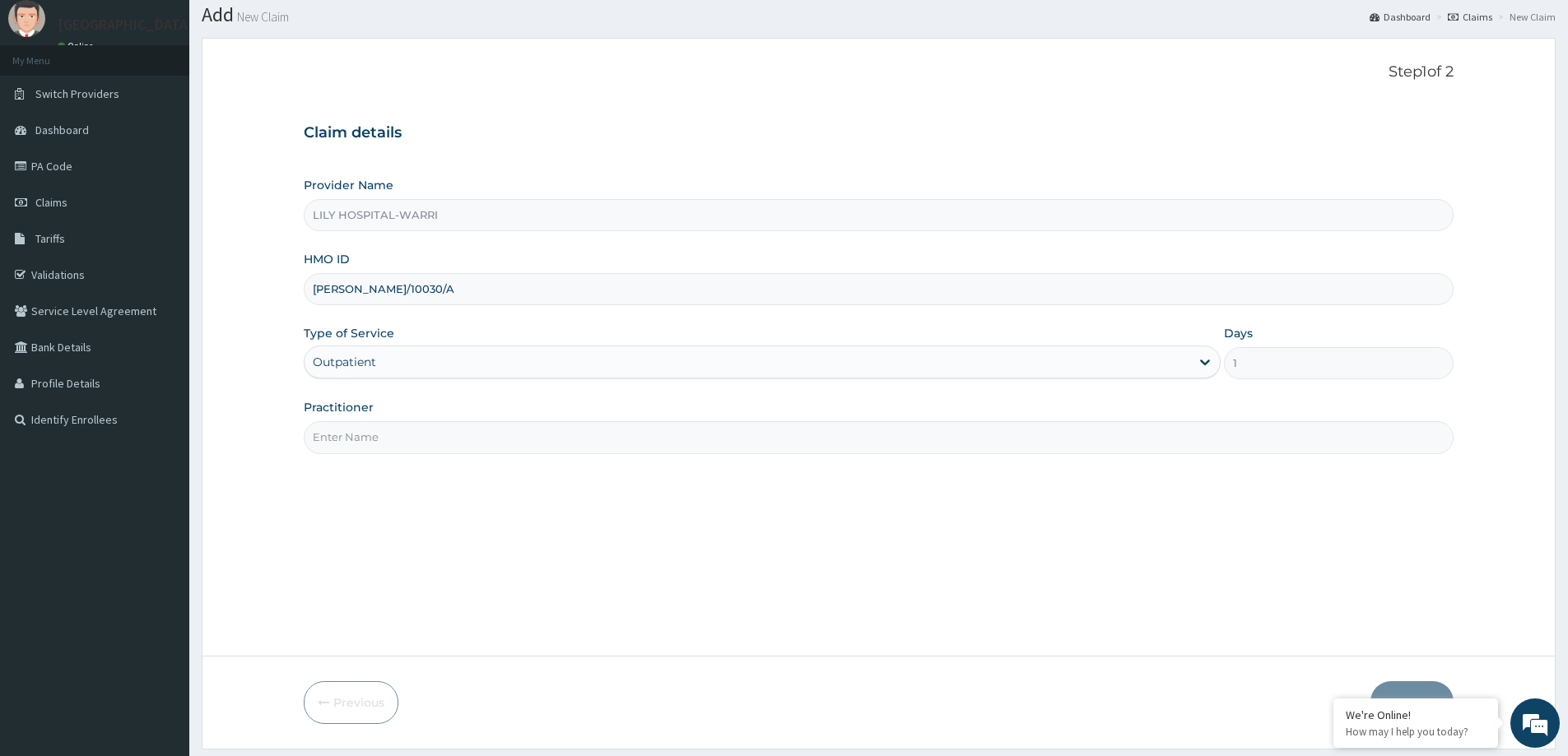
scroll to position [97, 0]
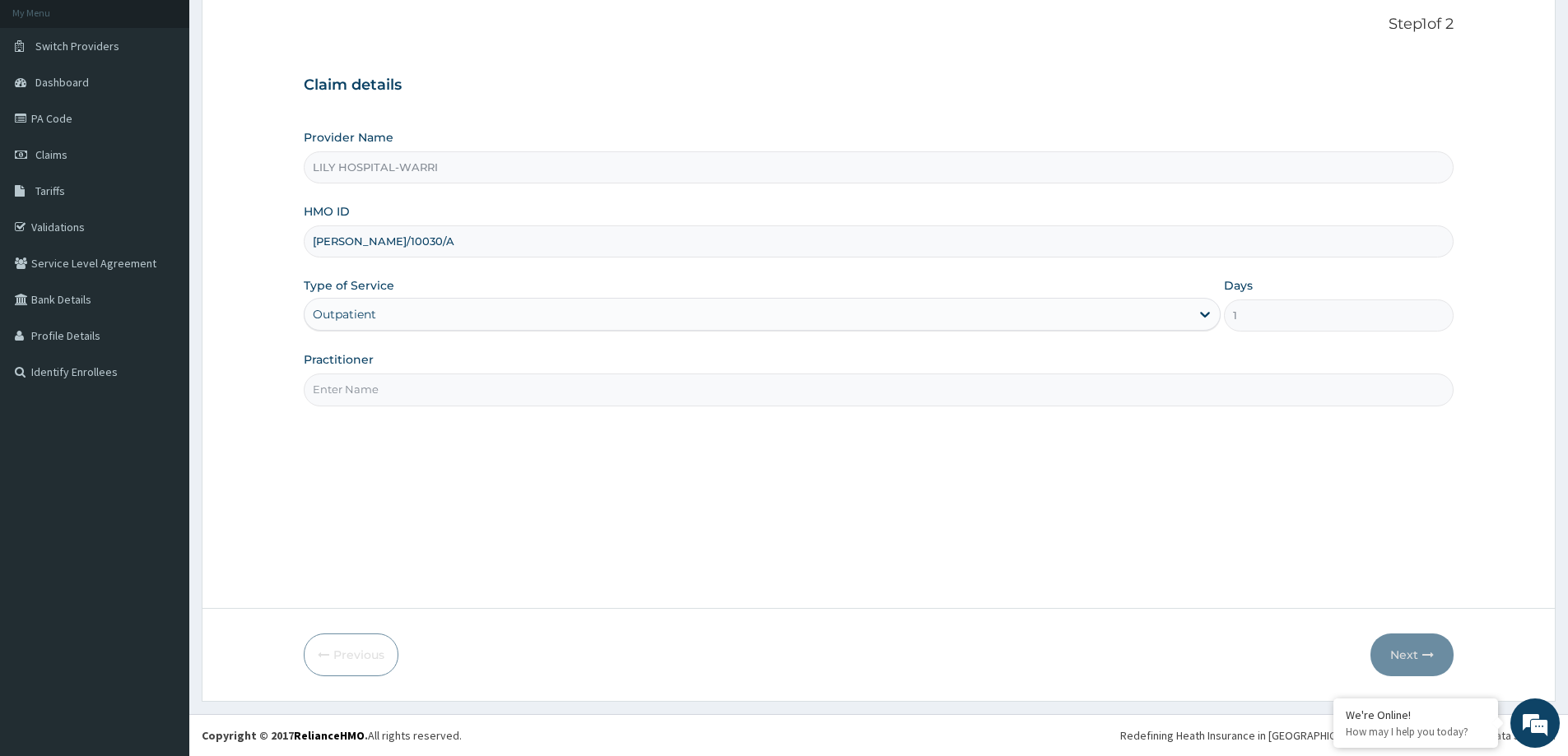
drag, startPoint x: 344, startPoint y: 380, endPoint x: 344, endPoint y: 394, distance: 14.0
click at [344, 381] on input "Practitioner" at bounding box center [878, 389] width 1150 height 32
type input "General practitioner"
click at [1402, 658] on button "Next" at bounding box center [1412, 654] width 83 height 43
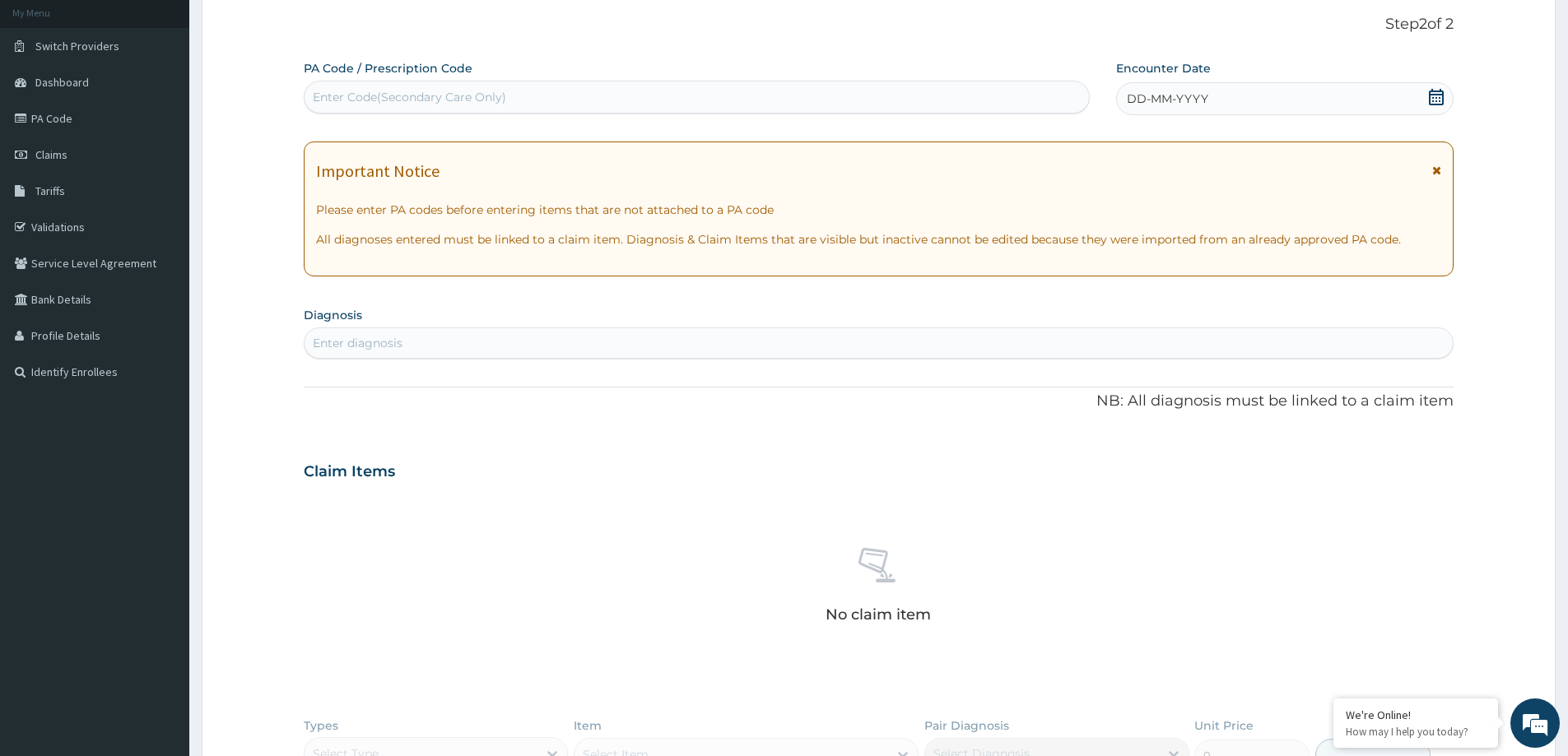
click at [364, 102] on div "Enter Code(Secondary Care Only)" at bounding box center [409, 97] width 193 height 16
paste input "PA/36C198"
type input "PA/36C198"
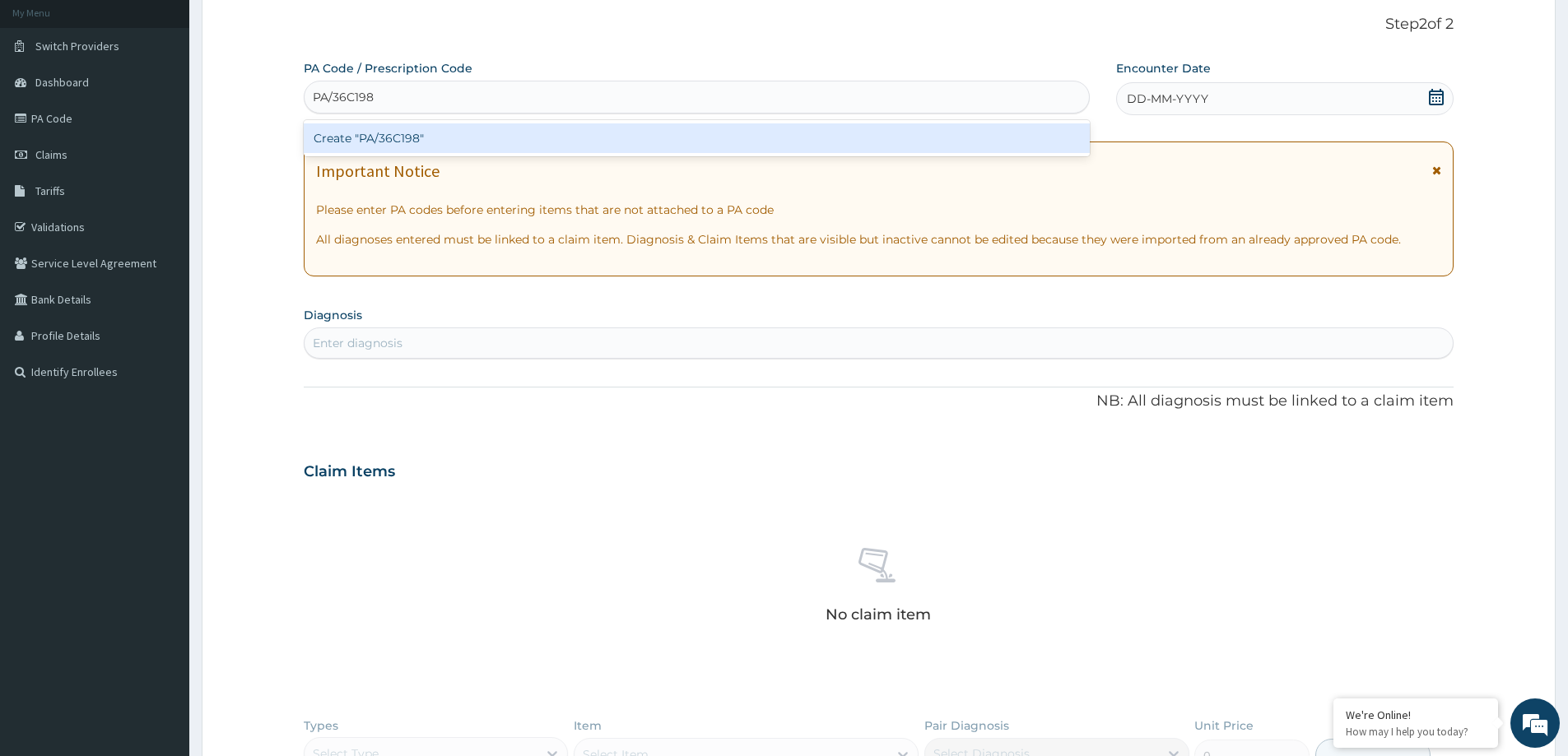
click at [361, 145] on div "Create "PA/36C198"" at bounding box center [696, 138] width 785 height 30
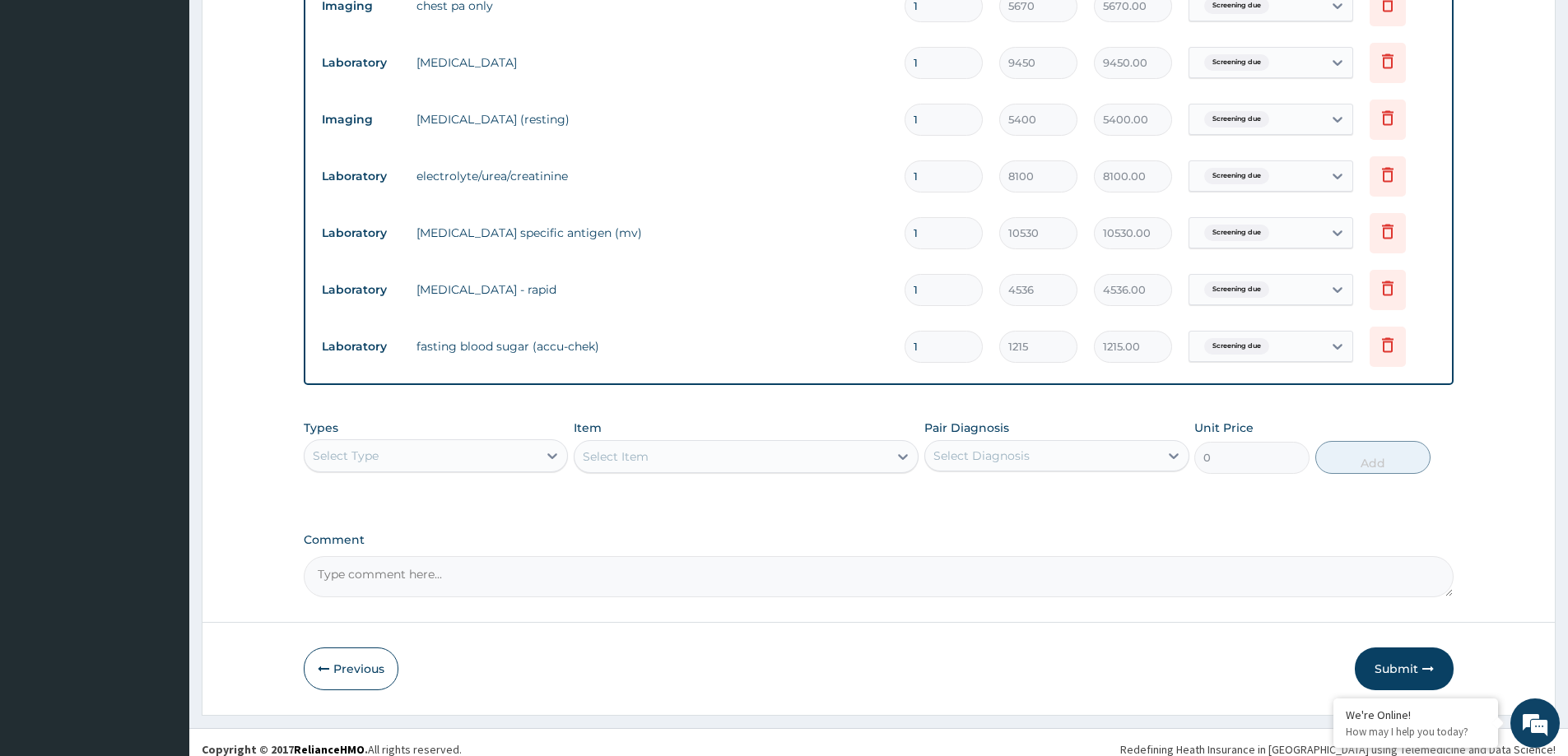
scroll to position [960, 0]
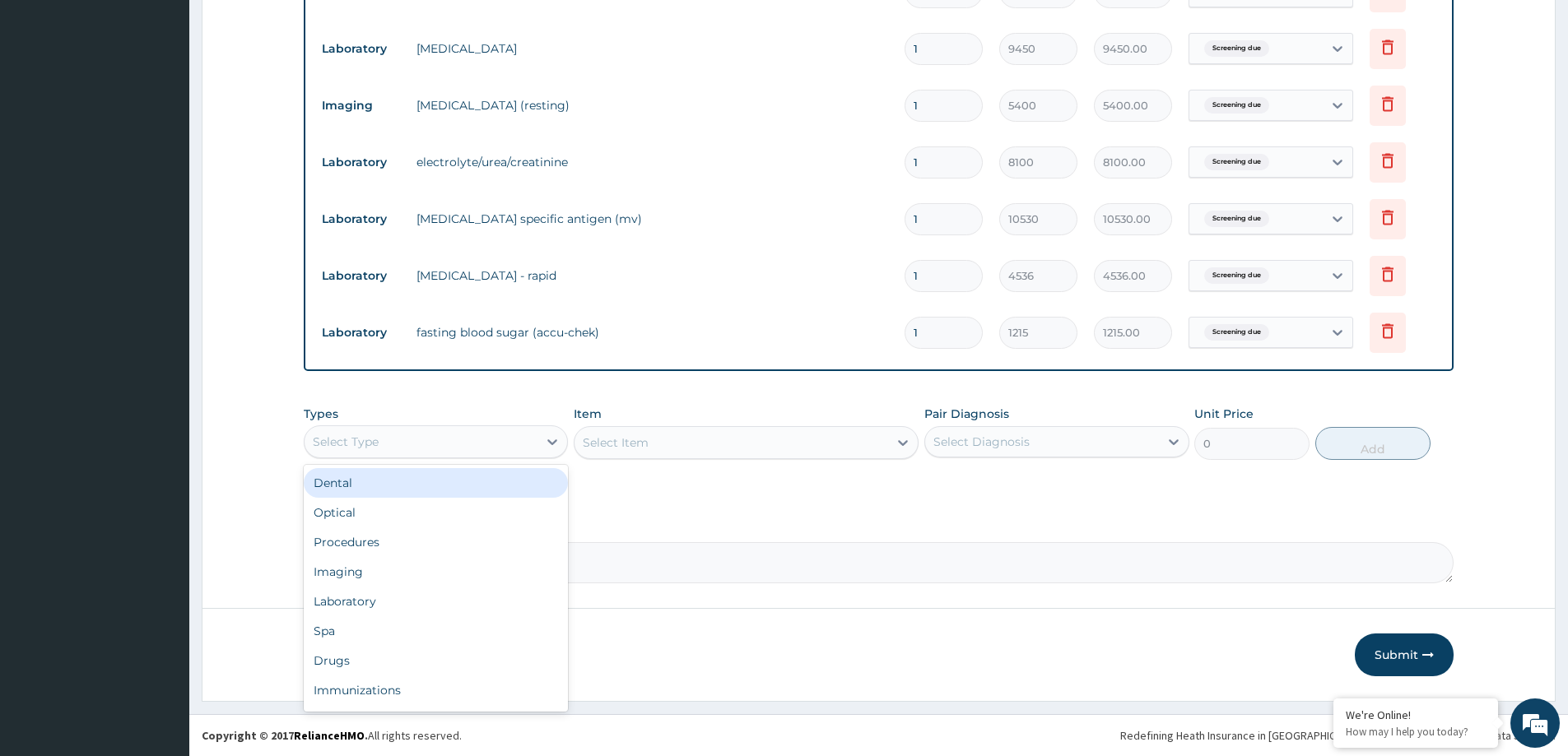
click at [418, 444] on div "Select Type" at bounding box center [421, 441] width 233 height 26
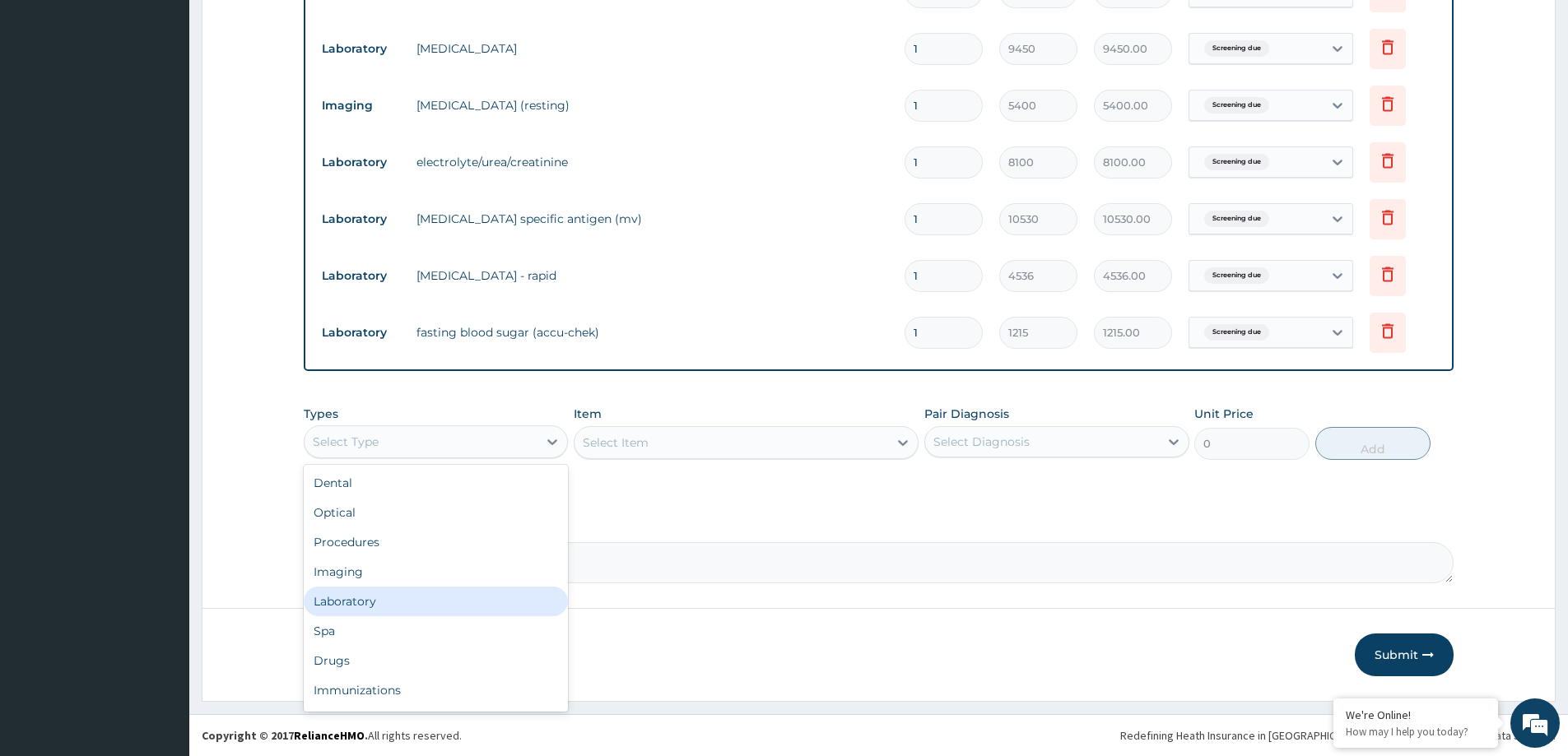
click at [371, 599] on div "Laboratory" at bounding box center [435, 601] width 264 height 30
click at [675, 451] on div "Select Item" at bounding box center [746, 443] width 344 height 33
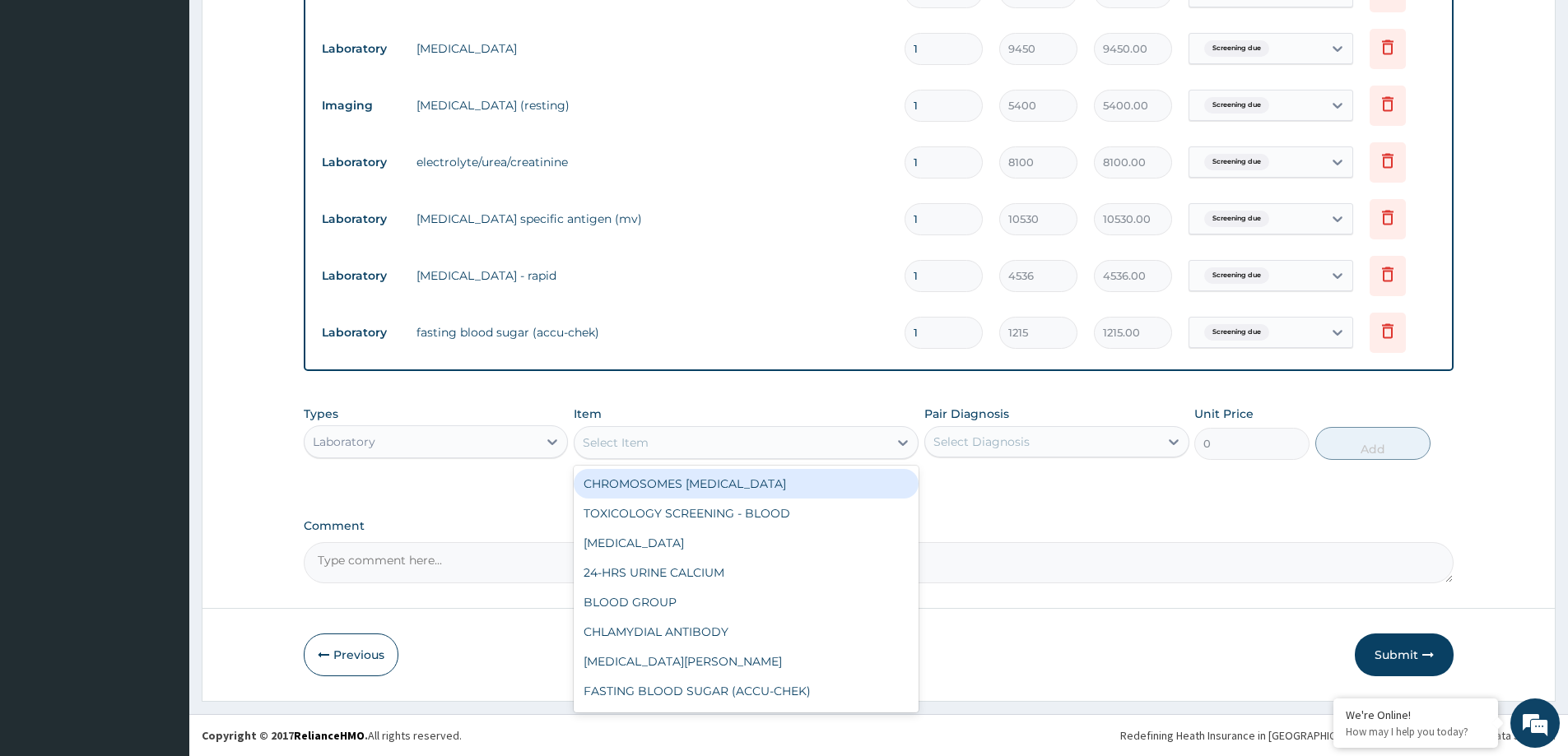
click at [651, 427] on div "Select Item" at bounding box center [746, 443] width 344 height 33
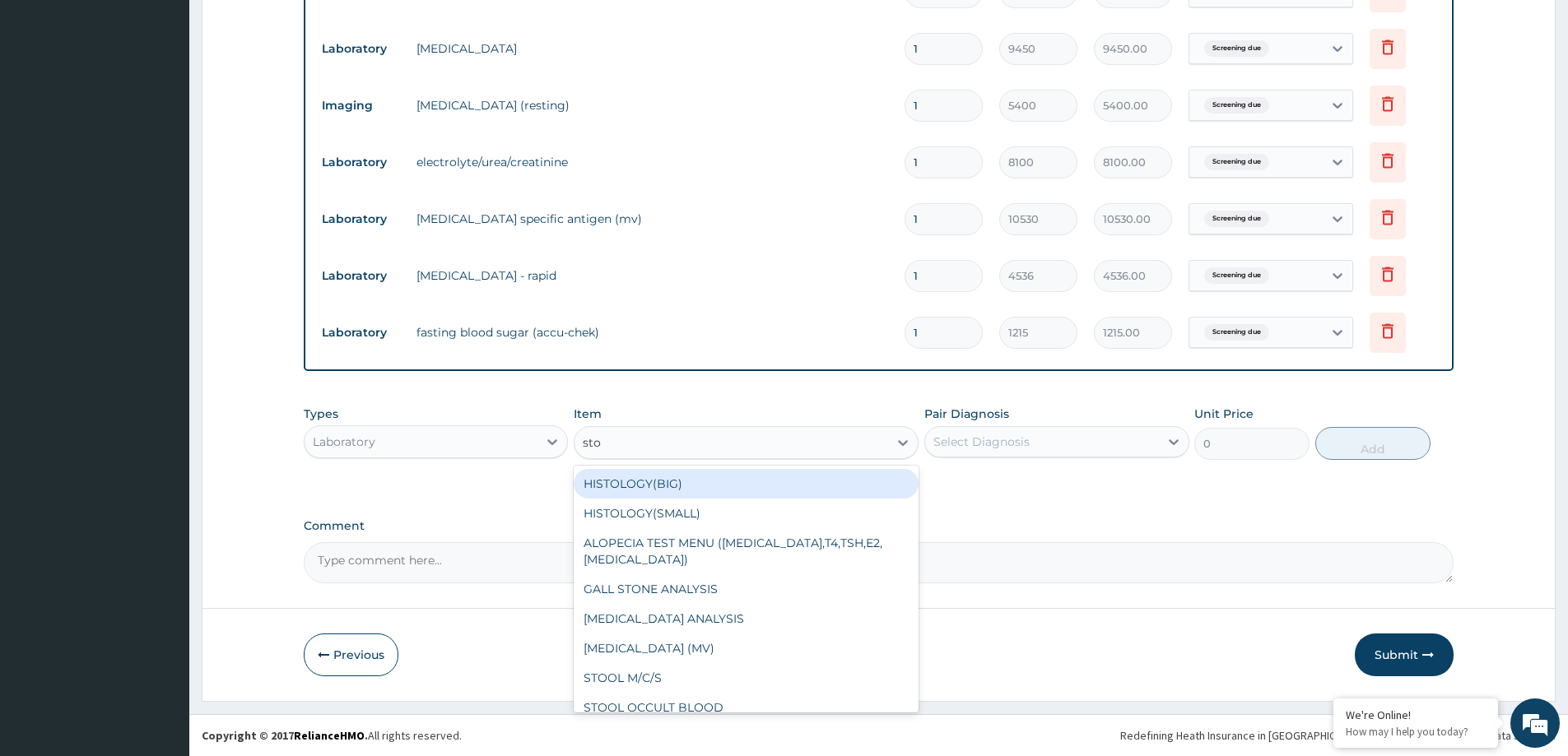
type input "stoo"
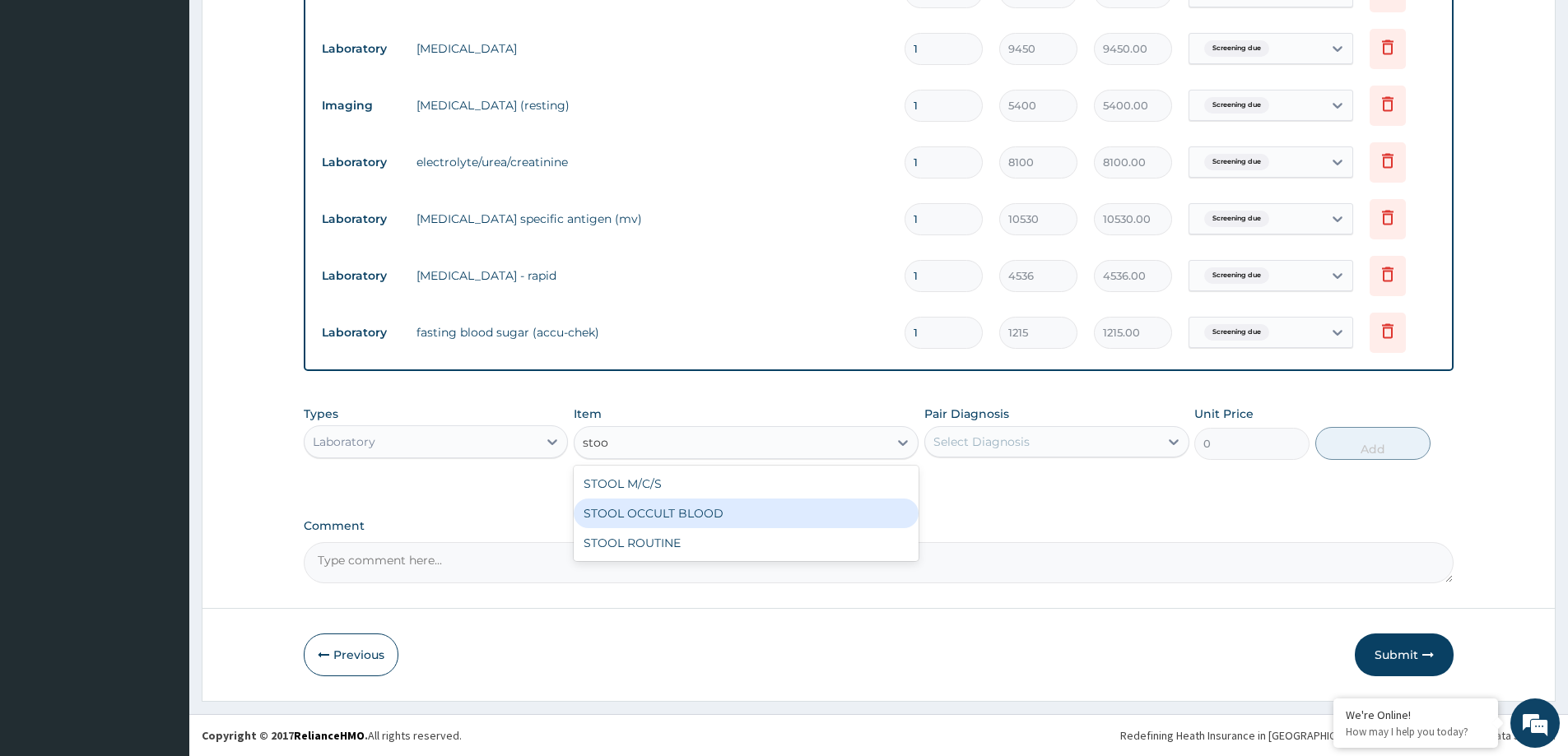
click at [639, 515] on div "STOOL OCCULT BLOOD" at bounding box center [746, 513] width 344 height 30
type input "1620"
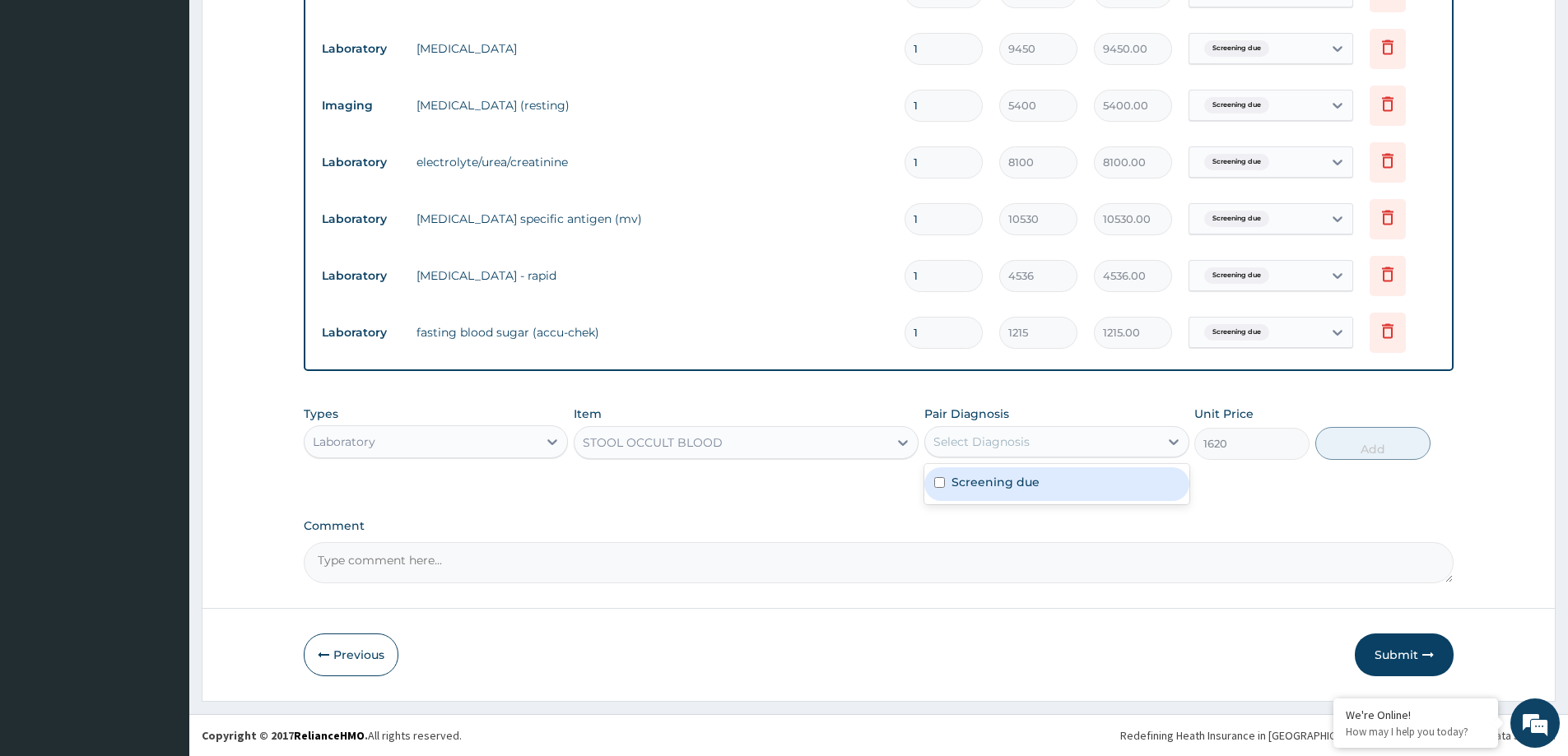
click at [1028, 444] on div "Select Diagnosis" at bounding box center [1041, 441] width 233 height 26
click at [1032, 492] on div "Screening due" at bounding box center [1055, 483] width 264 height 34
checkbox input "true"
click at [1372, 443] on button "Add" at bounding box center [1373, 444] width 115 height 33
type input "0"
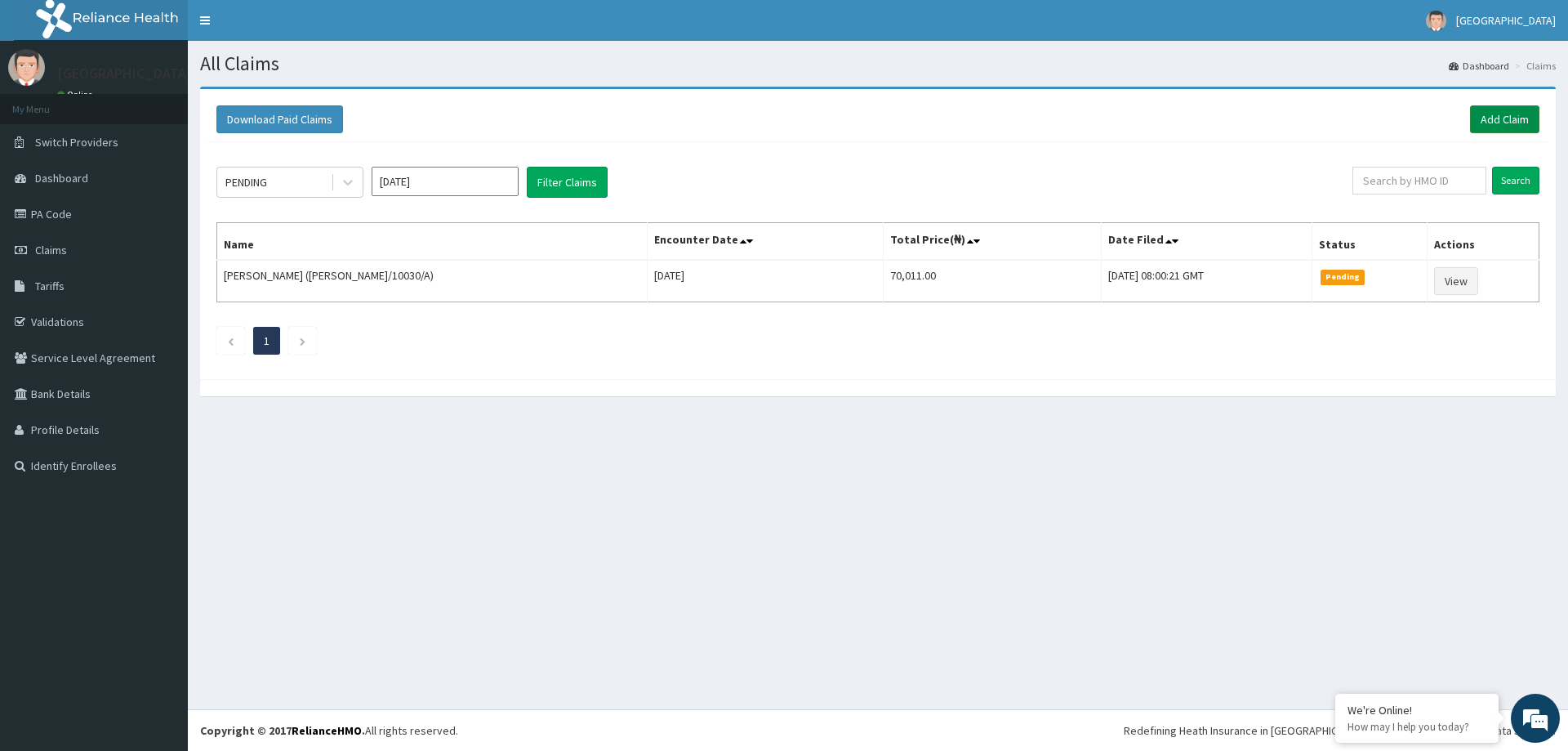
drag, startPoint x: 1486, startPoint y: 116, endPoint x: 1516, endPoint y: 126, distance: 31.6
click at [1486, 116] on link "Add Claim" at bounding box center [1505, 119] width 69 height 28
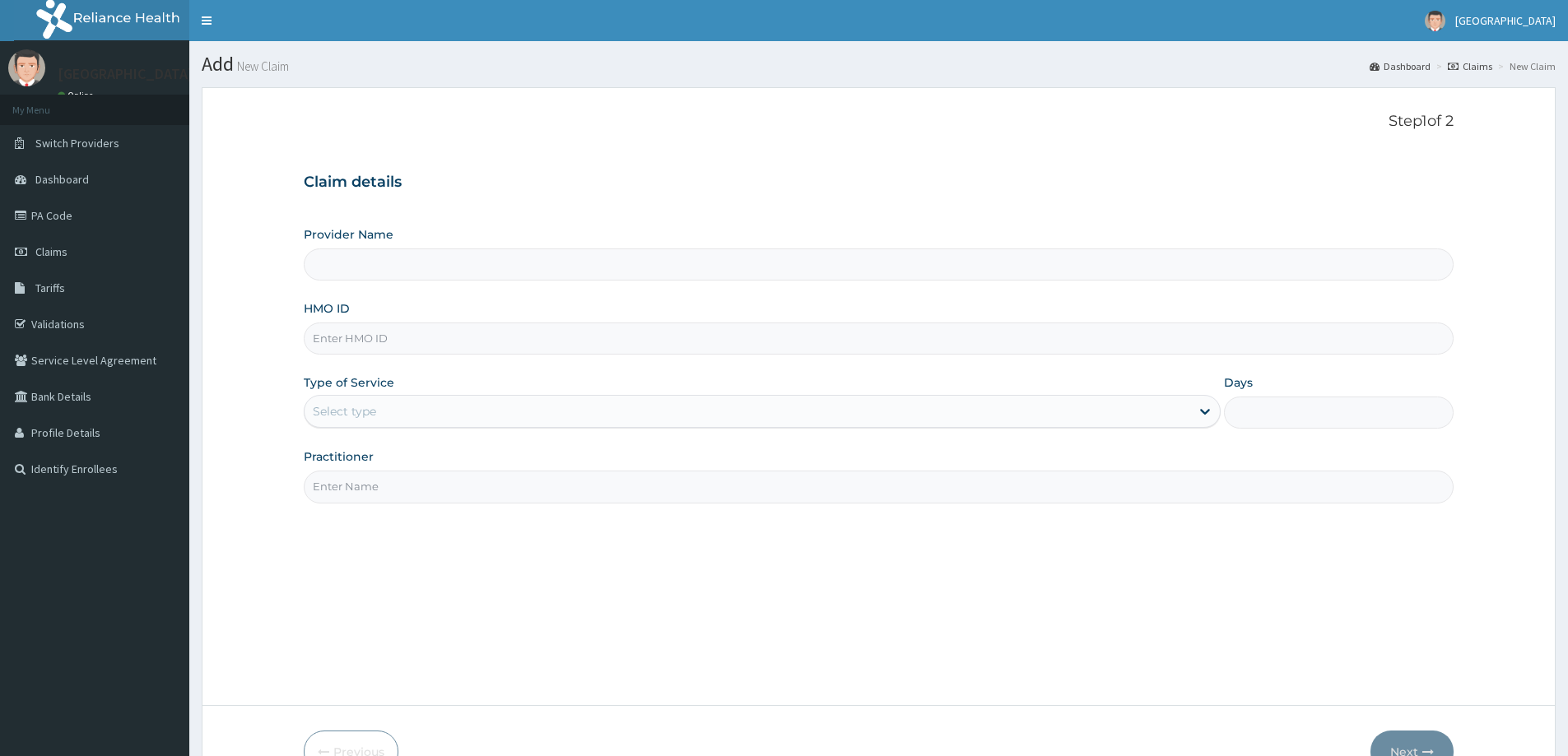
click at [352, 350] on input "HMO ID" at bounding box center [878, 337] width 1150 height 32
paste input "[PERSON_NAME]/10044/A"
type input "[PERSON_NAME]/10044/A"
click at [343, 408] on div "Select type" at bounding box center [344, 411] width 64 height 16
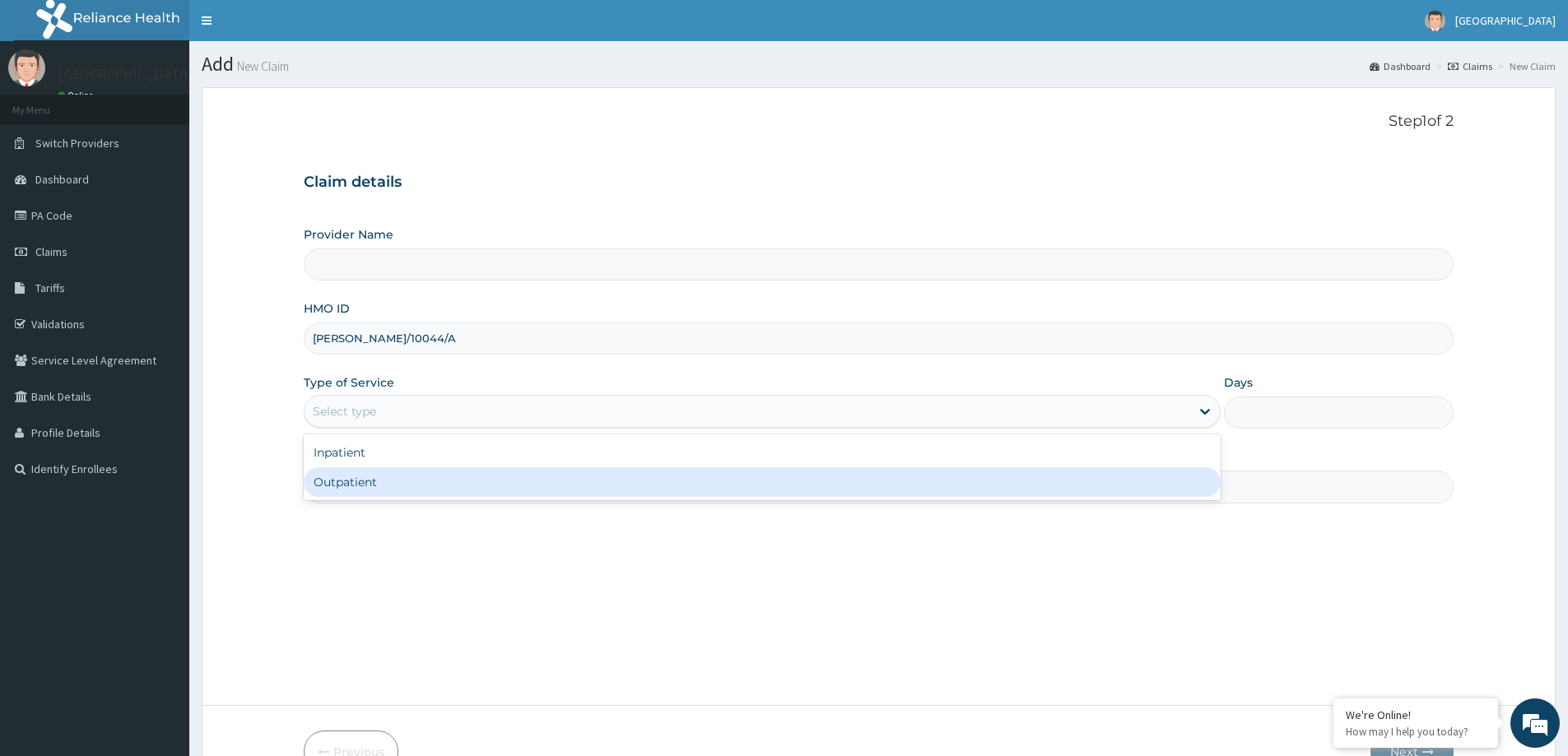
click at [338, 492] on div "Outpatient" at bounding box center [762, 481] width 917 height 30
type input "1"
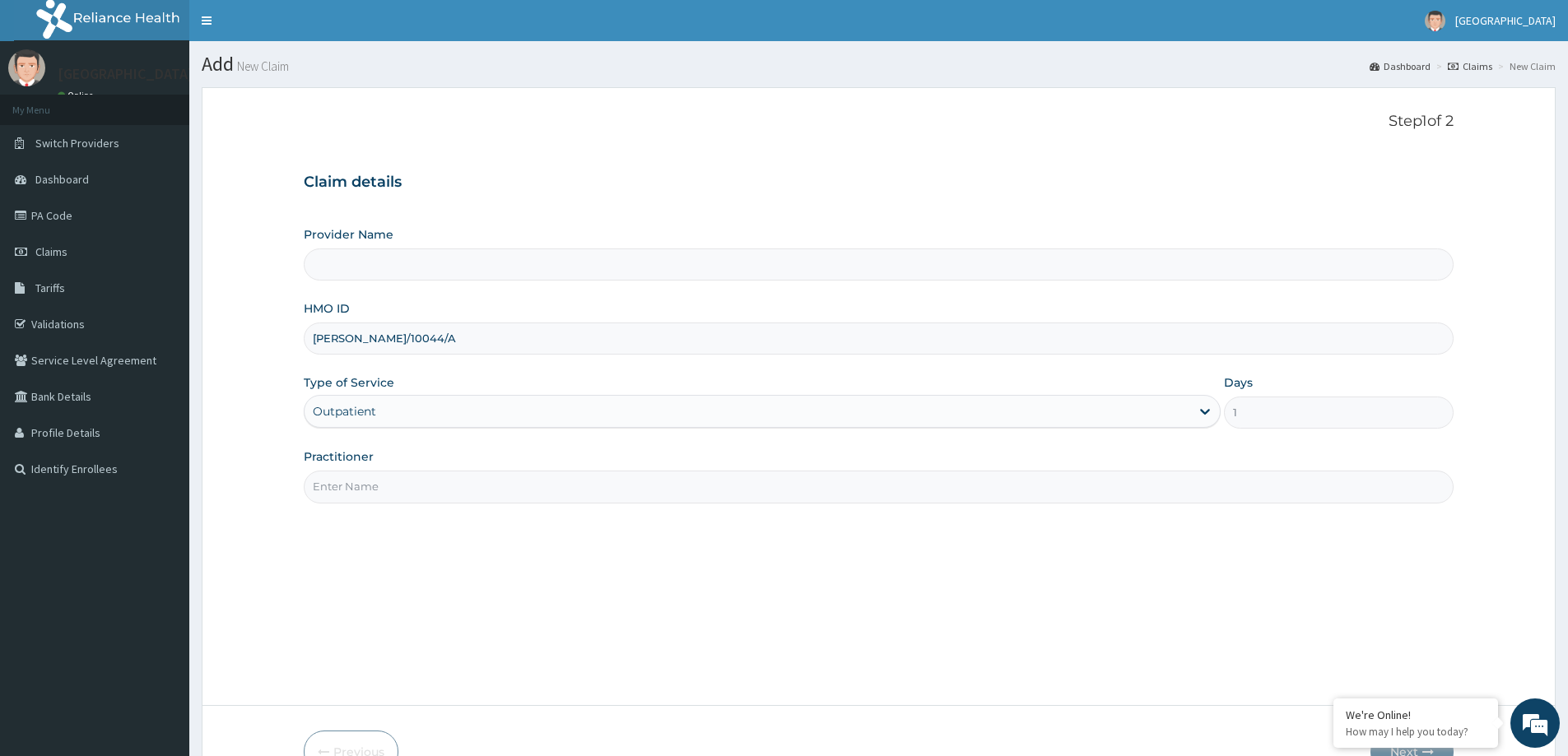
type input "LILY HOSPITAL-WARRI"
click at [361, 492] on input "Practitioner" at bounding box center [878, 486] width 1150 height 32
type input "General practitioner"
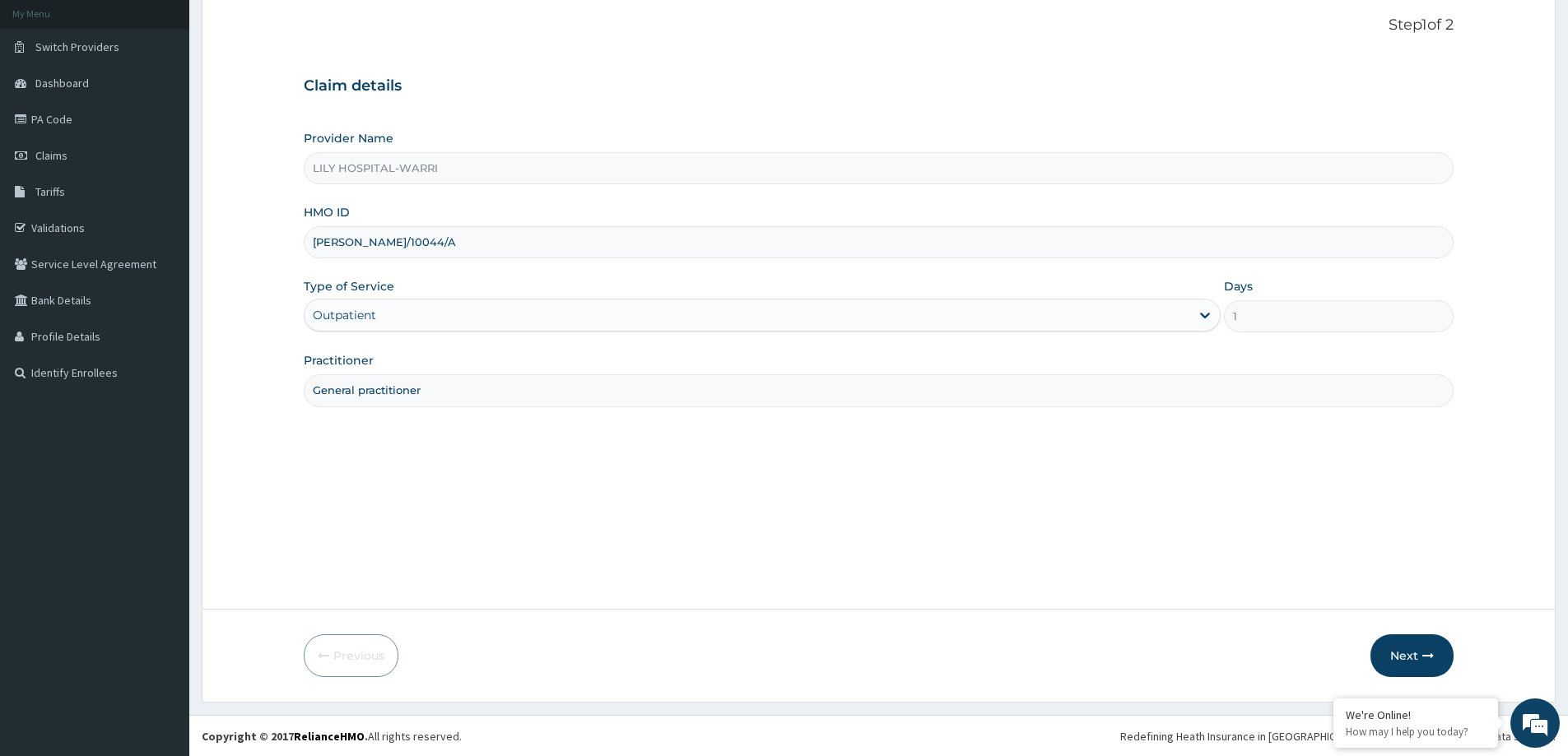
scroll to position [97, 0]
click at [1412, 656] on button "Next" at bounding box center [1412, 654] width 83 height 43
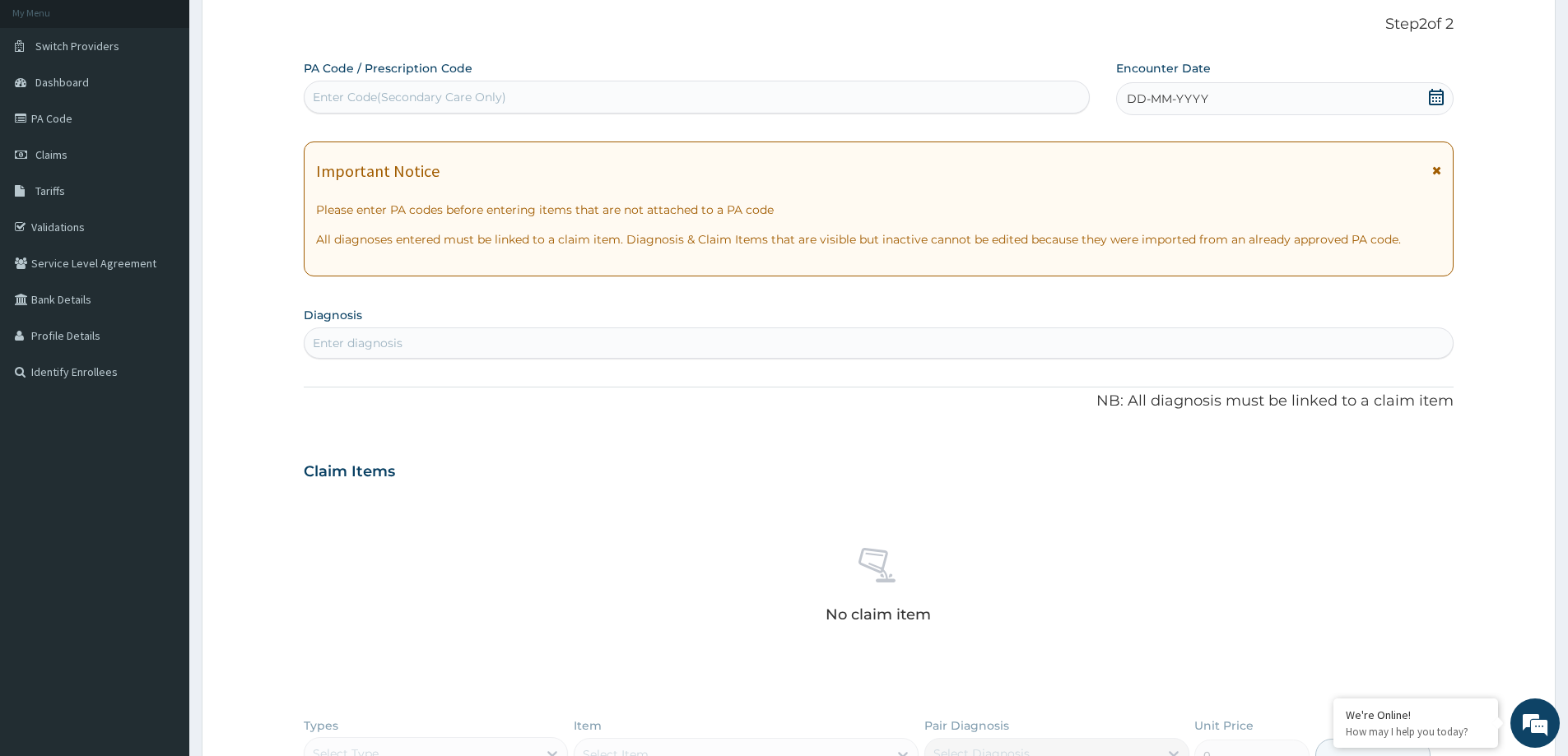
scroll to position [0, 0]
click at [462, 102] on div "Enter Code(Secondary Care Only)" at bounding box center [409, 97] width 193 height 16
paste input "PA/8B43EC"
type input "PA/8B43EC"
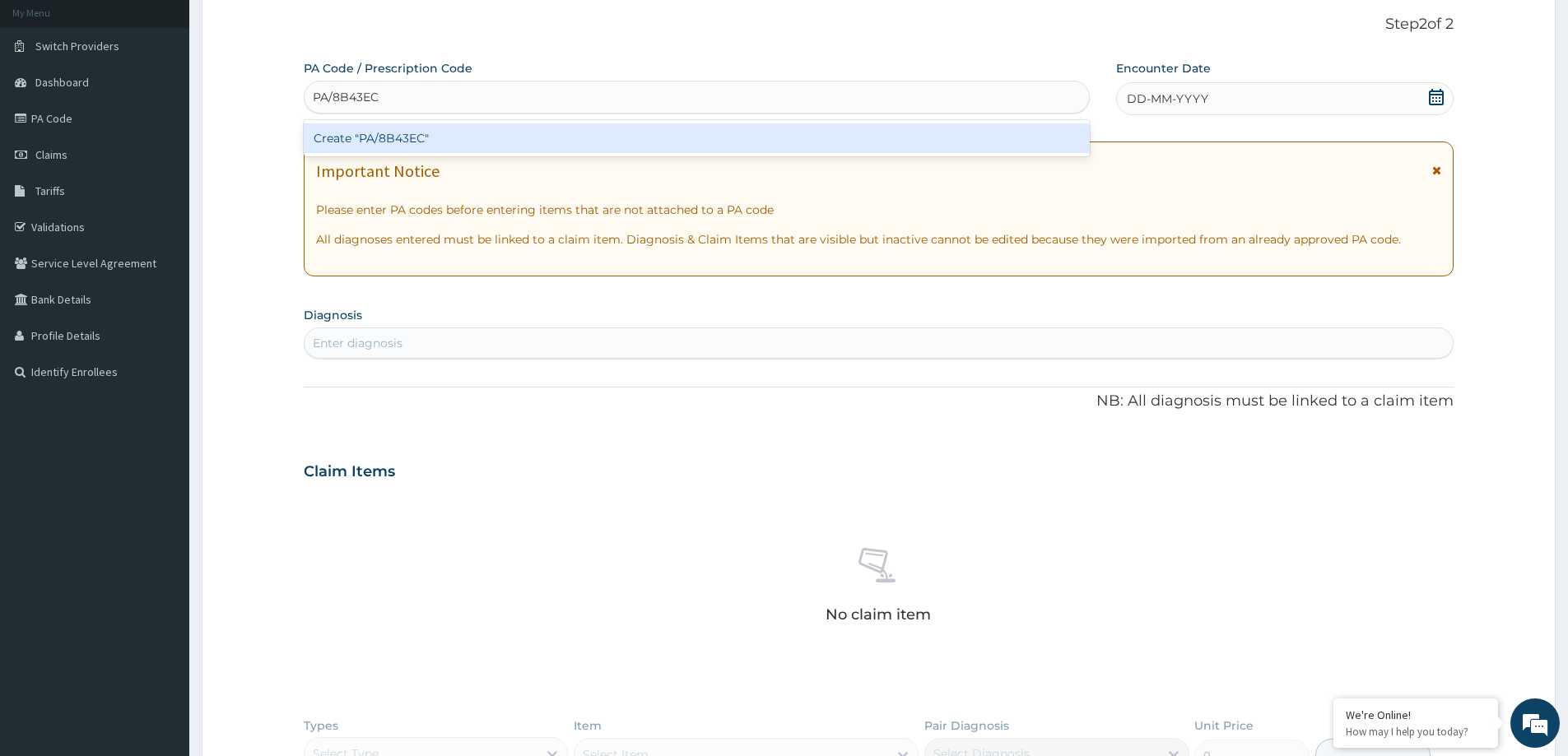
click at [377, 140] on div "Create "PA/8B43EC"" at bounding box center [696, 138] width 785 height 30
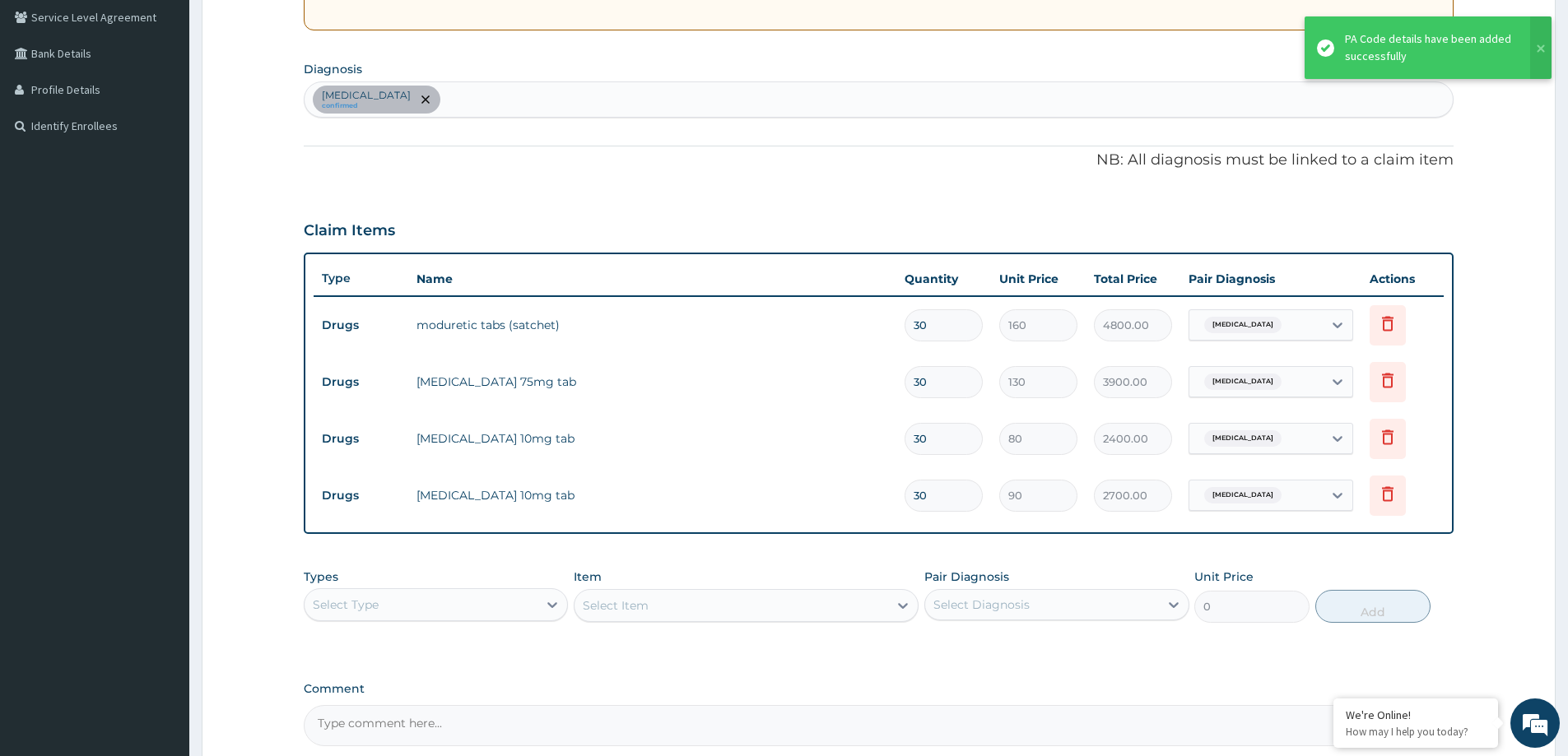
scroll to position [345, 0]
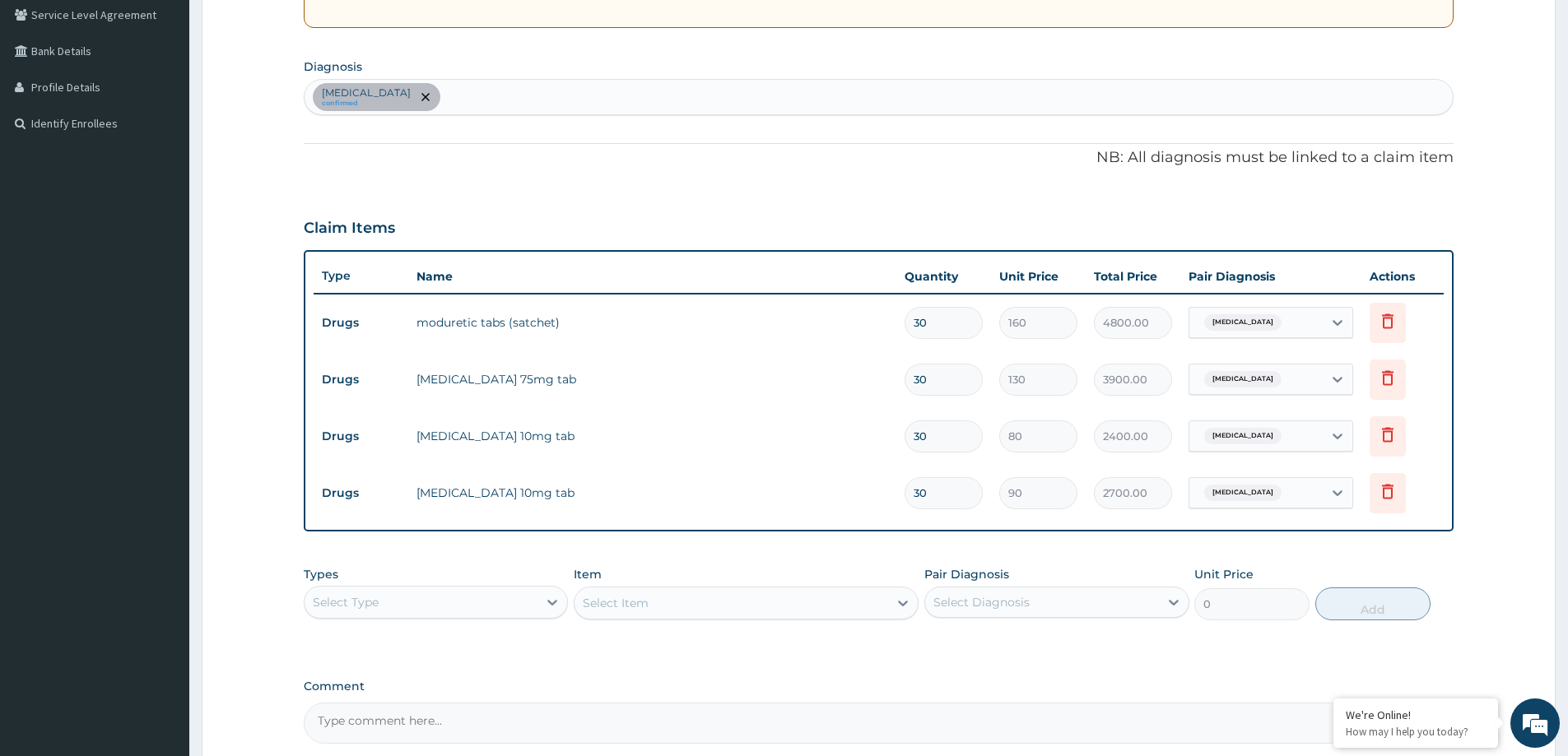
click at [469, 618] on div "Select Type" at bounding box center [435, 602] width 264 height 33
click at [456, 701] on div "Procedures" at bounding box center [435, 702] width 264 height 30
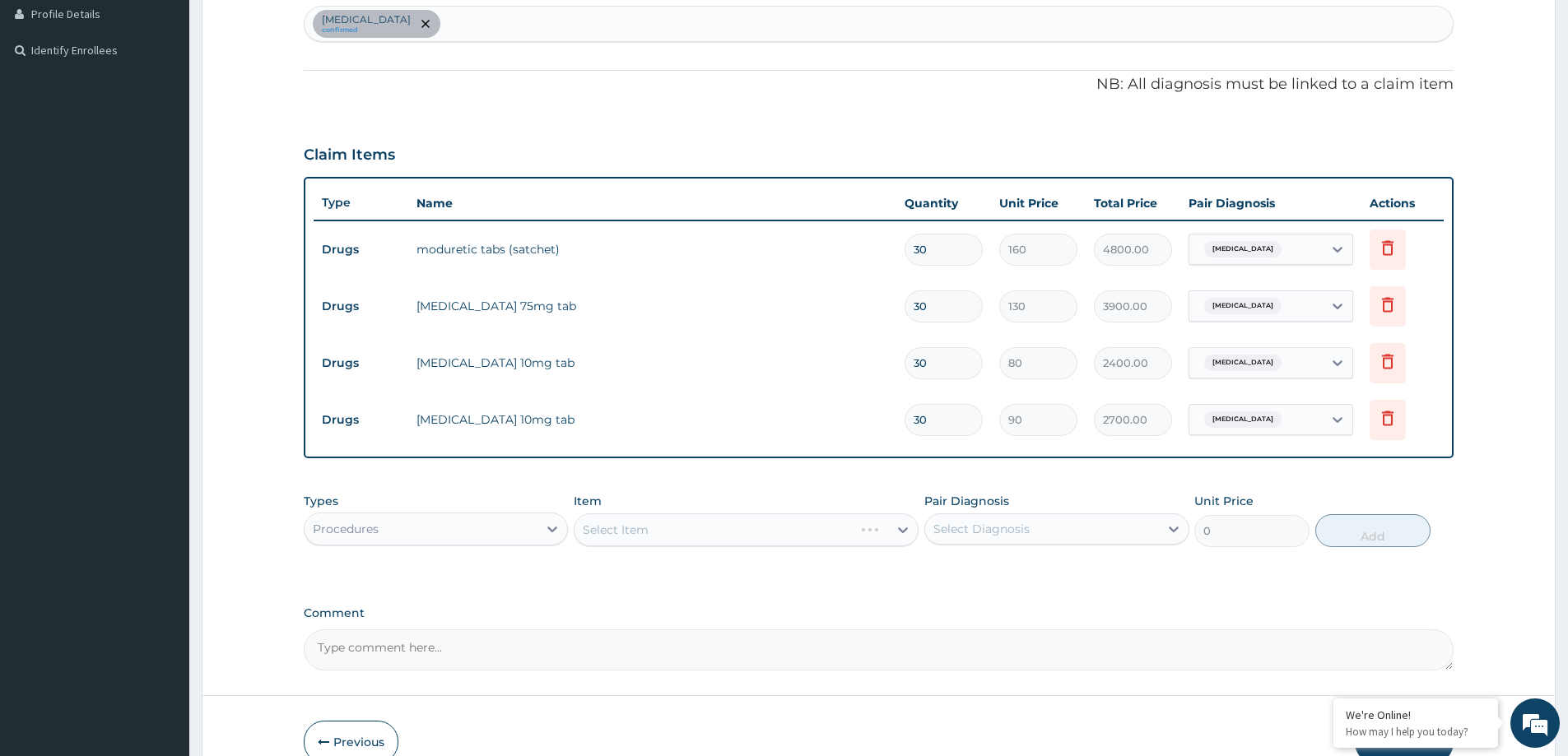
scroll to position [506, 0]
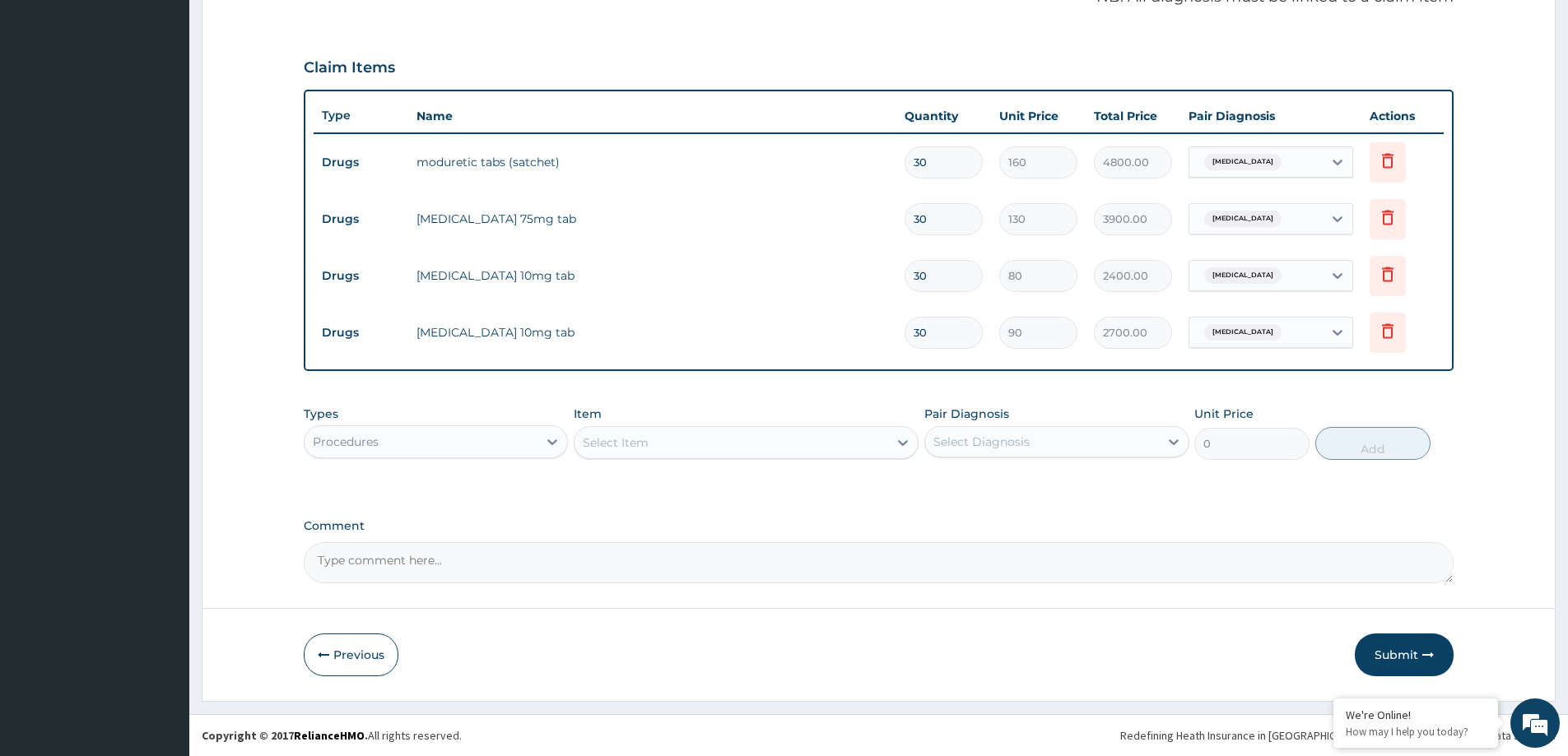
click at [899, 449] on icon at bounding box center [902, 442] width 16 height 16
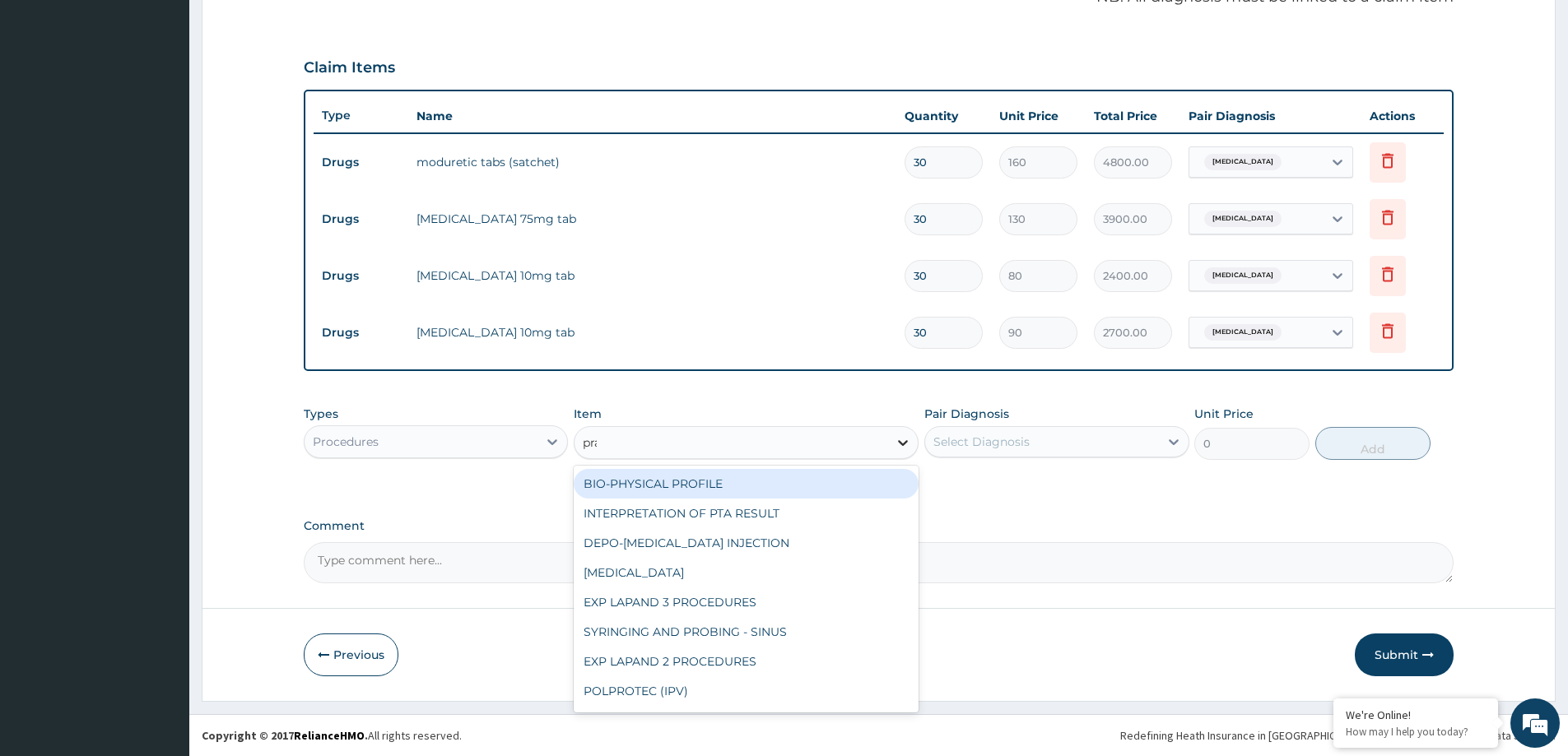
type input "prac"
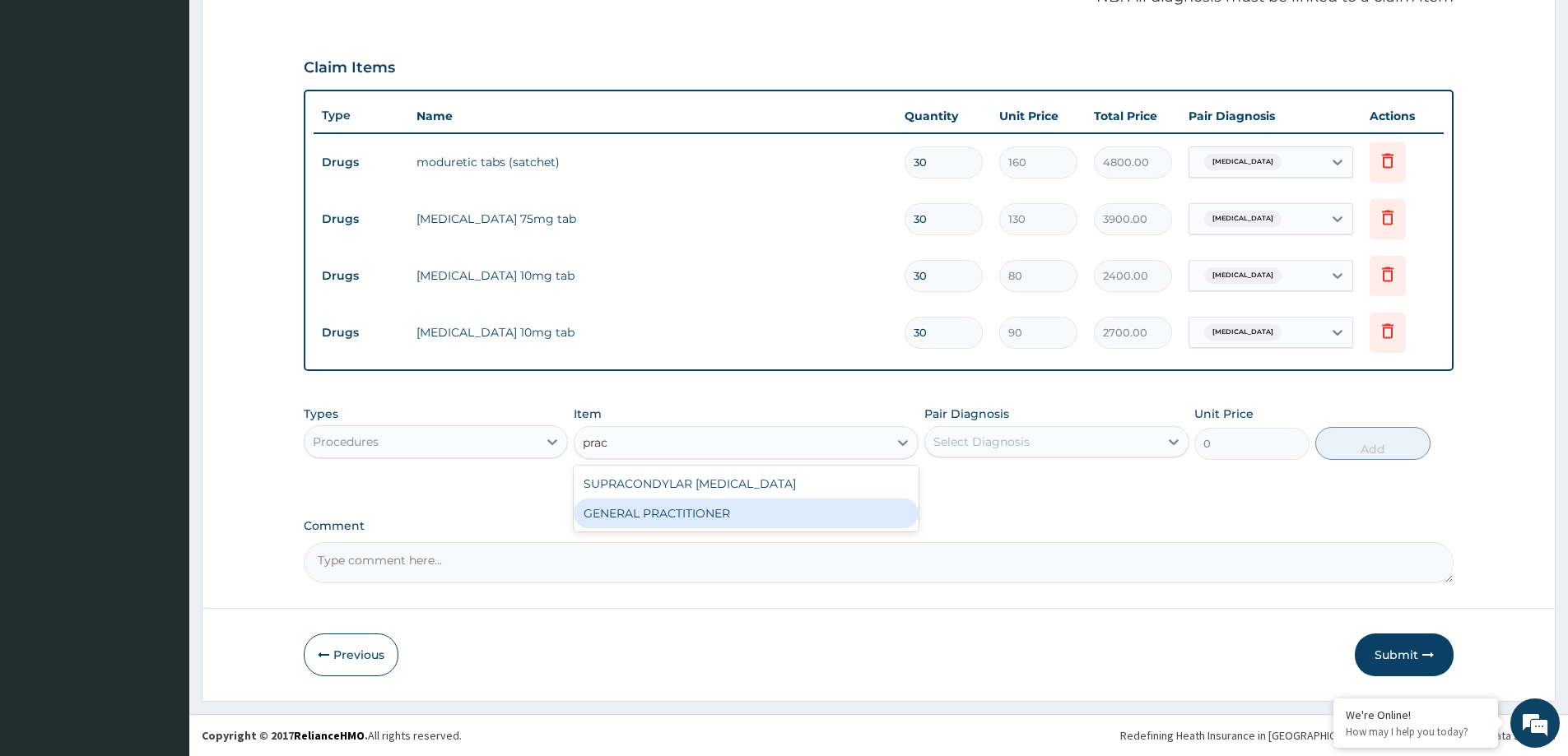
click at [856, 517] on div "GENERAL PRACTITIONER" at bounding box center [746, 513] width 344 height 30
type input "3125"
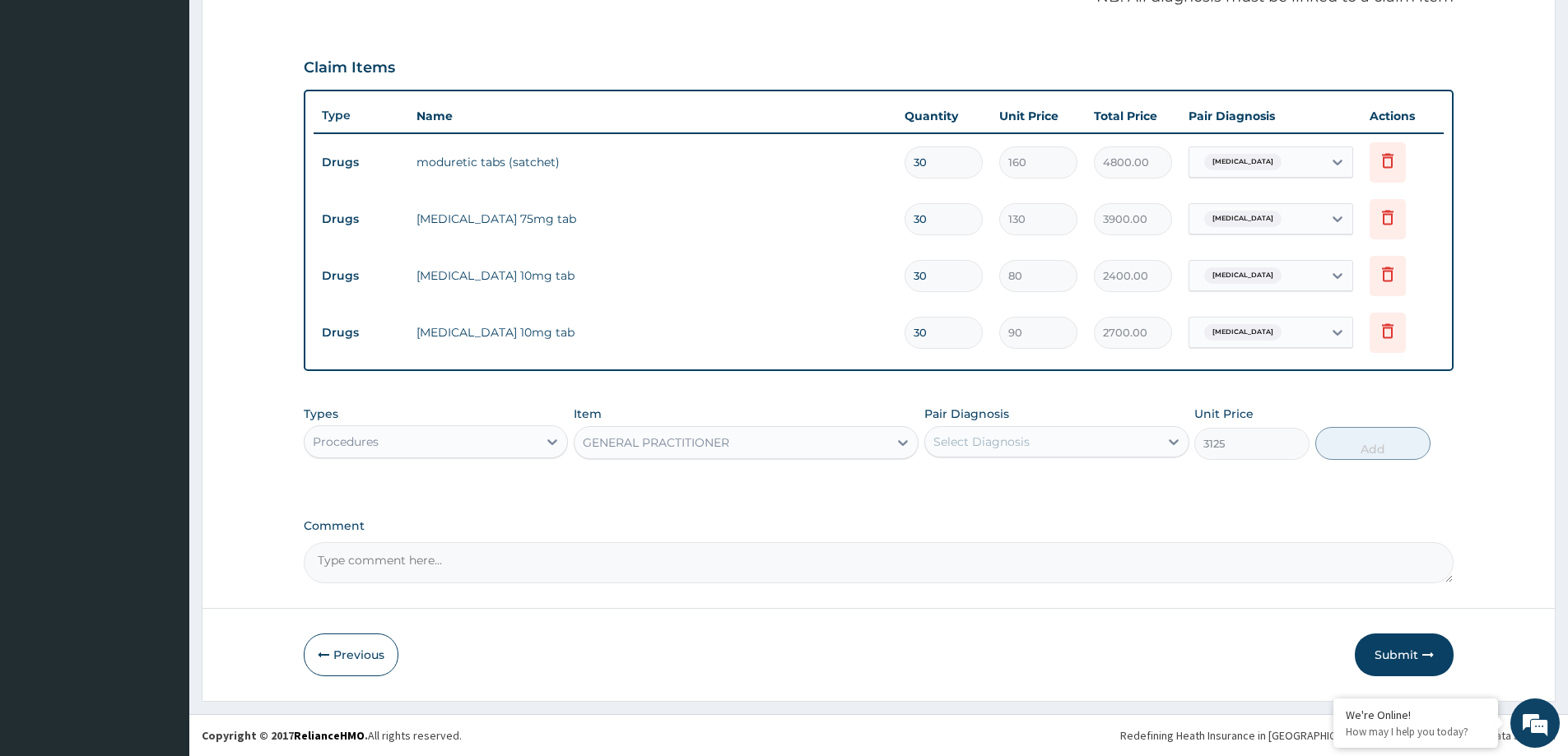
click at [977, 432] on div "Select Diagnosis" at bounding box center [1041, 441] width 233 height 26
click at [1027, 480] on label "Essential tremor" at bounding box center [1001, 481] width 102 height 16
checkbox input "true"
click at [1349, 450] on button "Add" at bounding box center [1373, 444] width 115 height 33
type input "0"
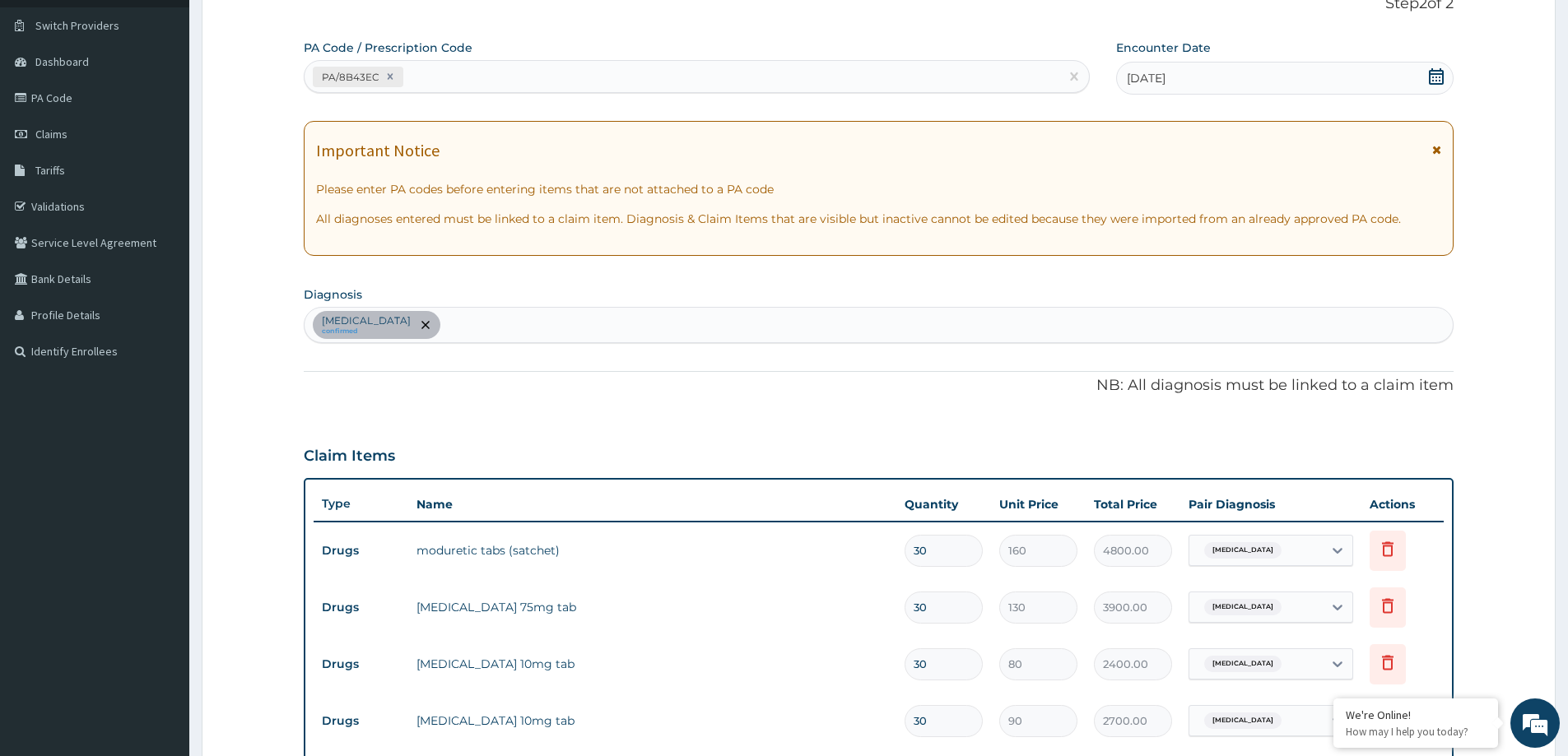
scroll to position [95, 0]
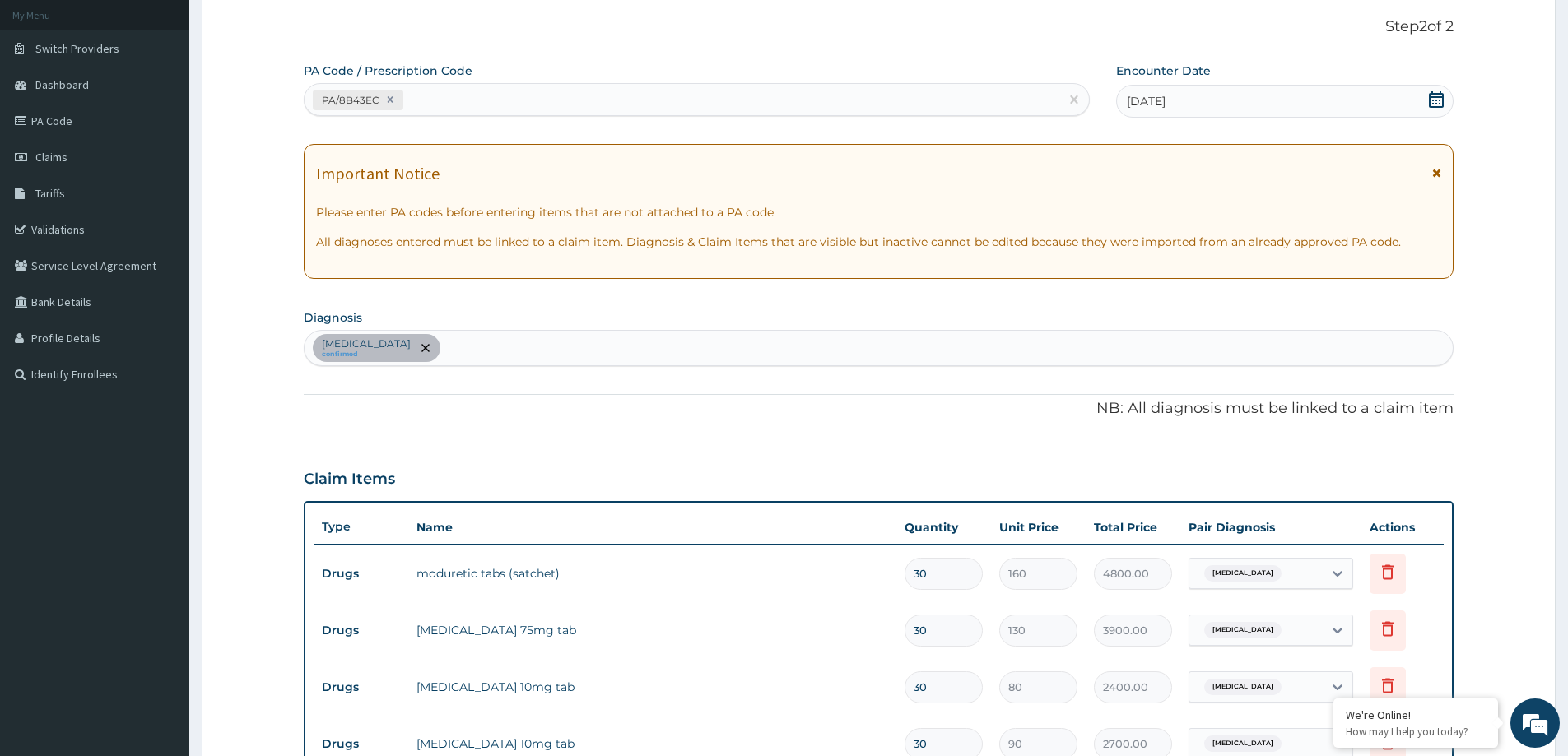
click at [496, 354] on div "Essential tremor confirmed" at bounding box center [878, 348] width 1148 height 35
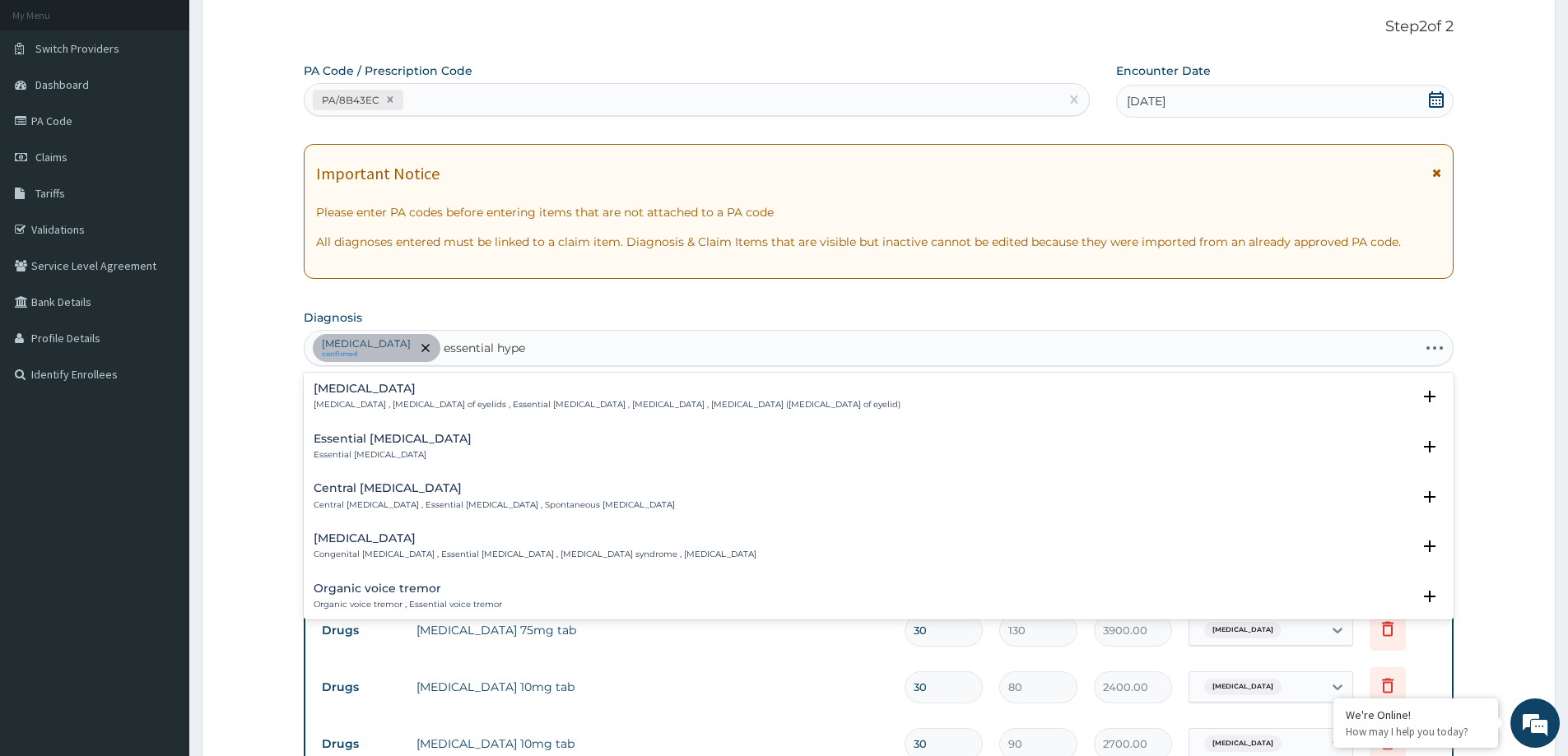
type input "essential hyper"
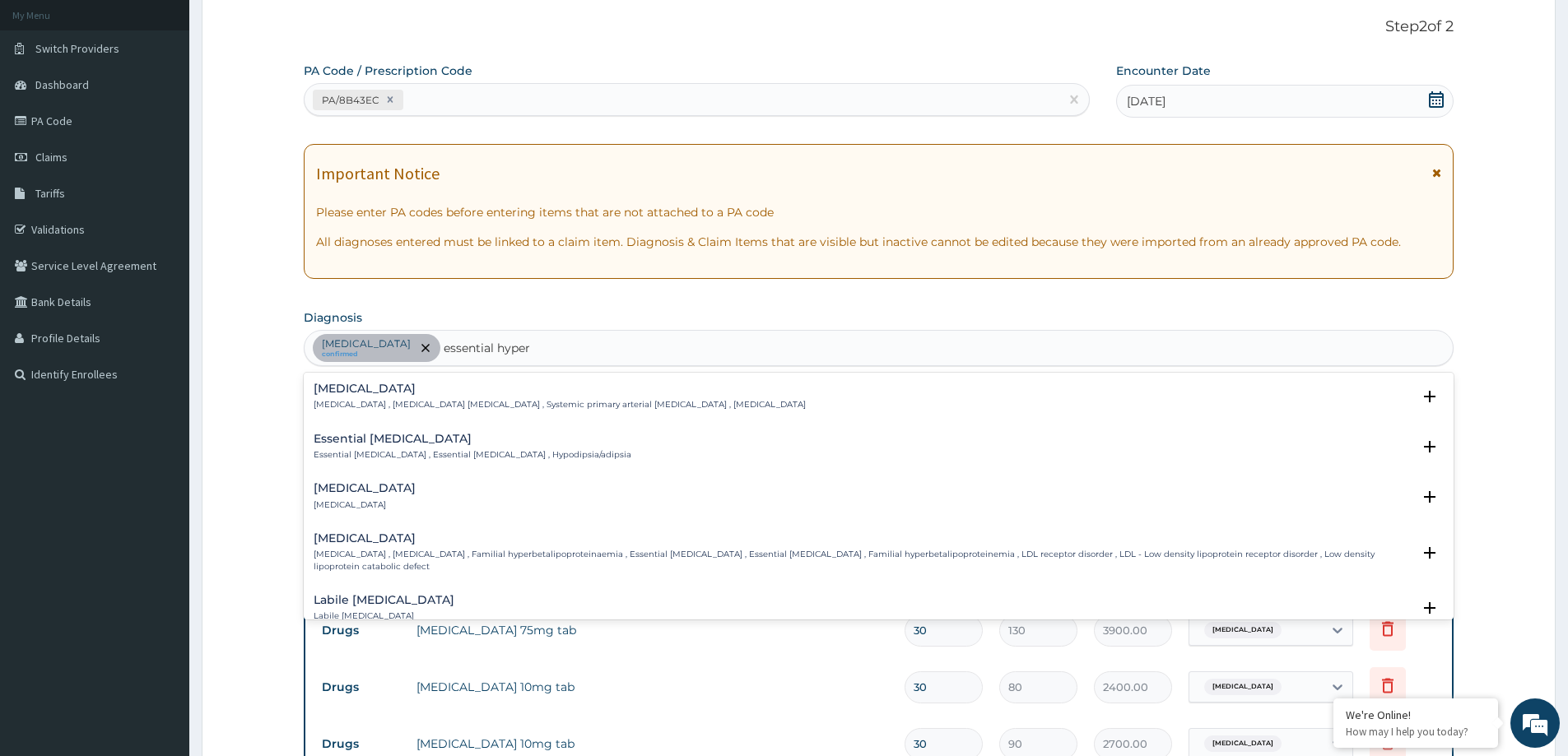
click at [405, 391] on h4 "Essential hypertension" at bounding box center [559, 389] width 492 height 13
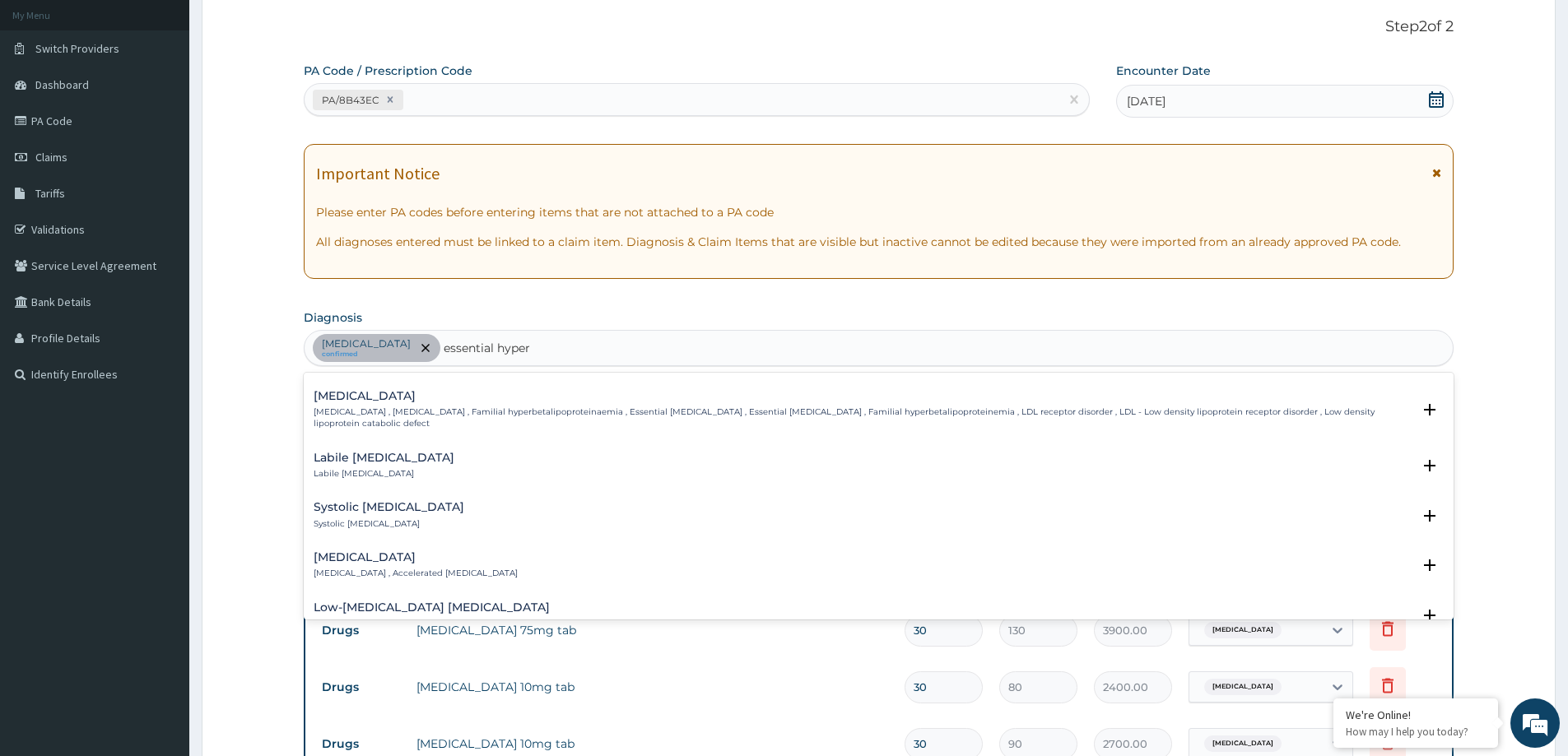
scroll to position [0, 0]
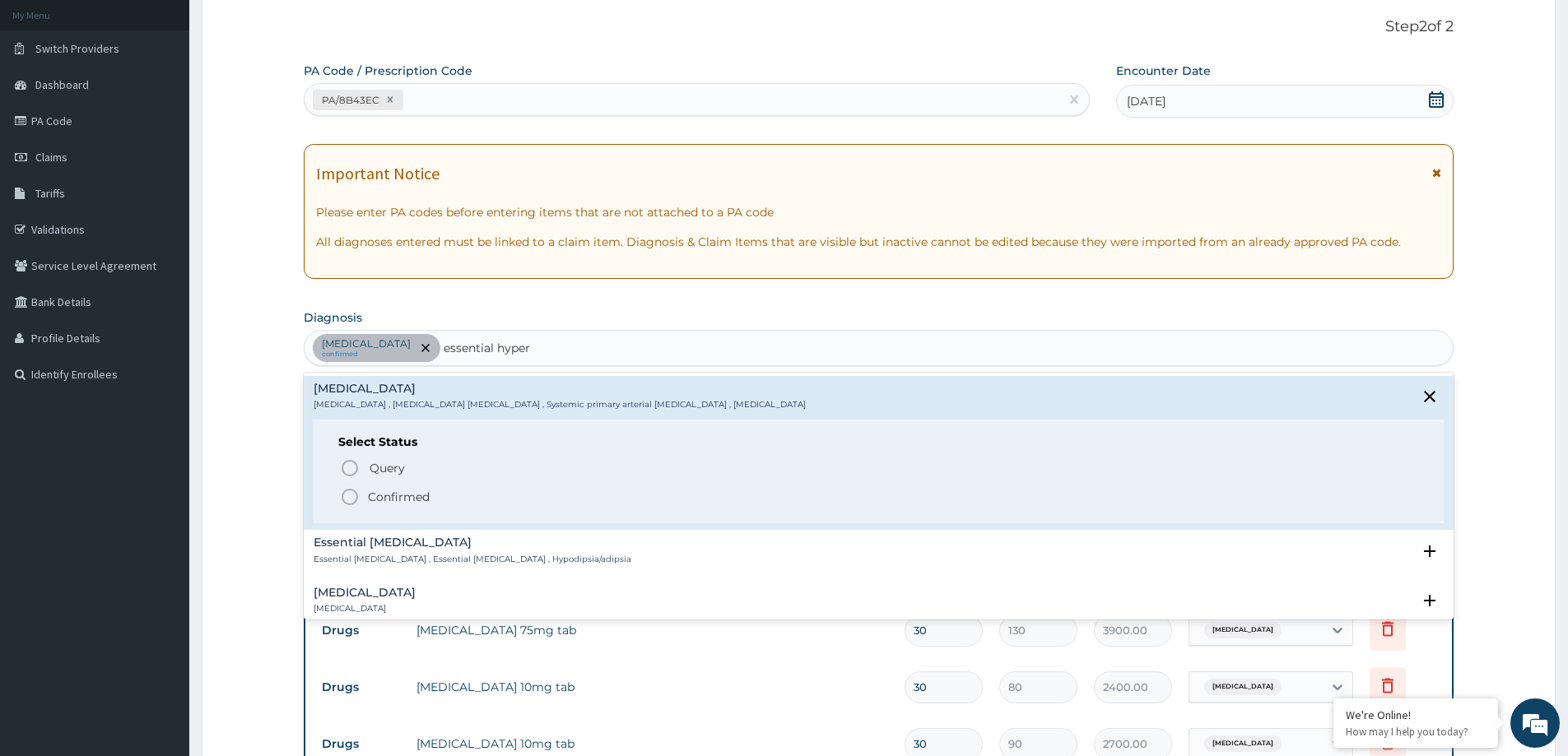
click at [381, 495] on p "Confirmed" at bounding box center [399, 496] width 62 height 16
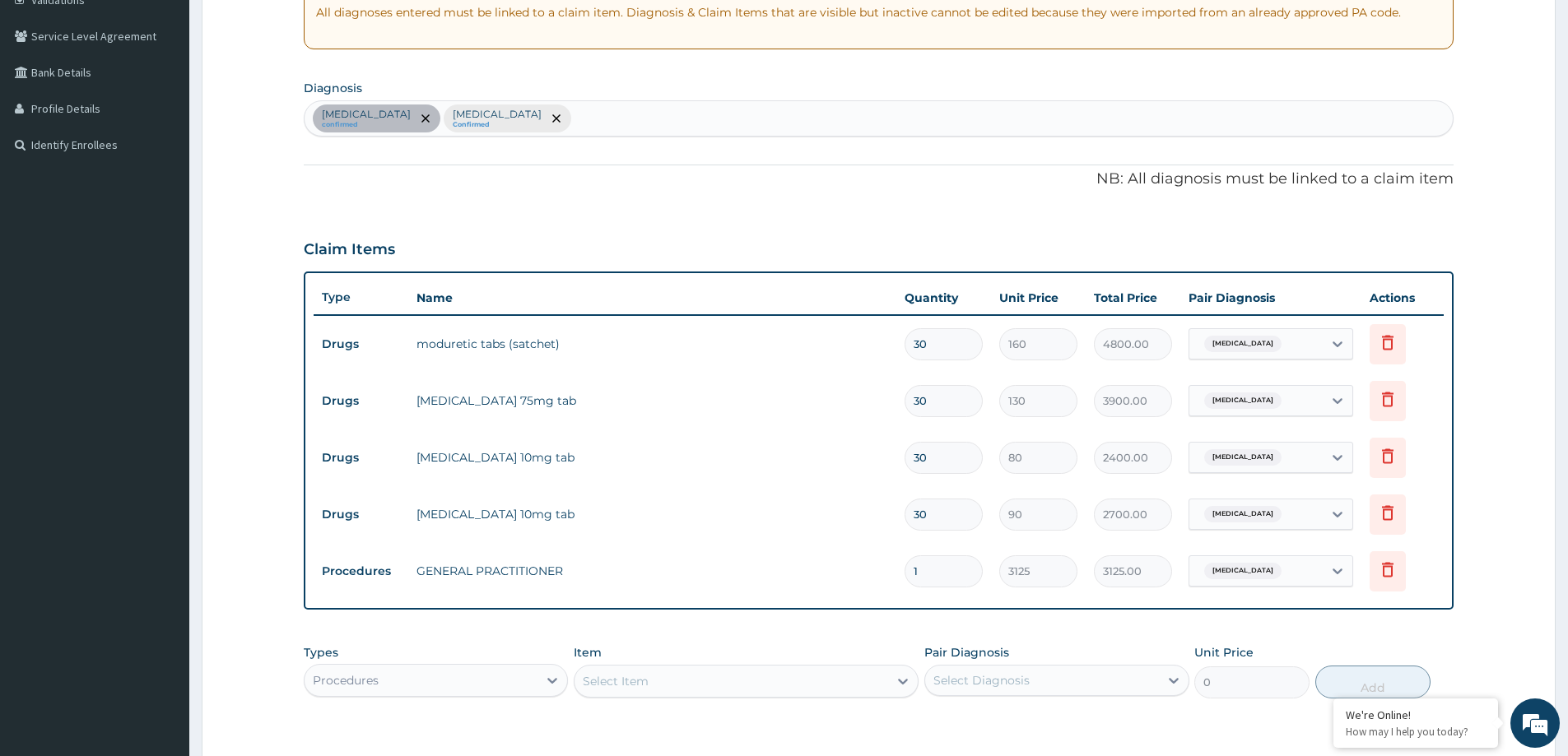
scroll to position [563, 0]
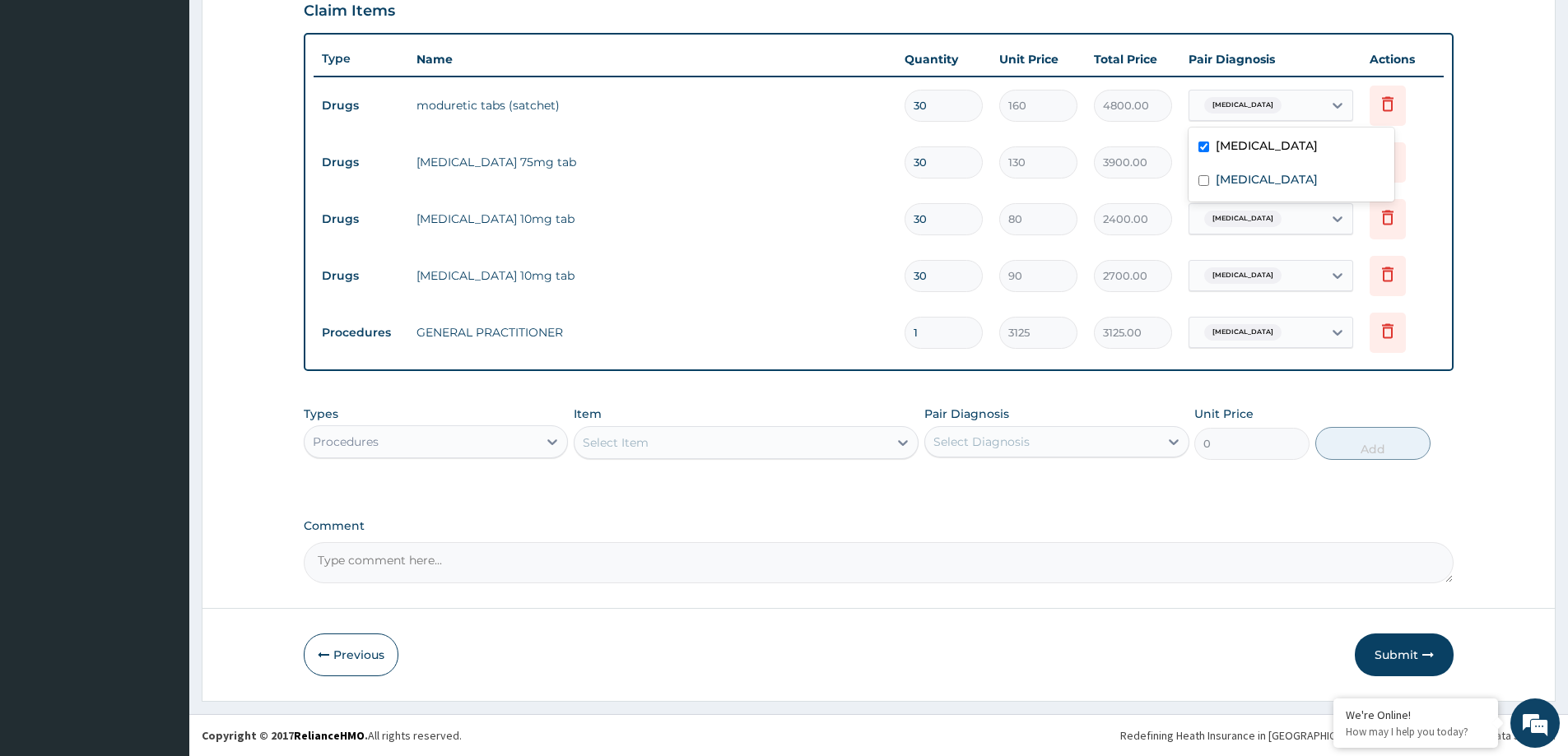
click at [1265, 113] on span "Essential tremor" at bounding box center [1243, 104] width 77 height 16
click at [1258, 175] on label "Essential hypertension" at bounding box center [1266, 179] width 102 height 16
click at [1199, 177] on input "checkbox" at bounding box center [1203, 180] width 11 height 11
checkbox input "true"
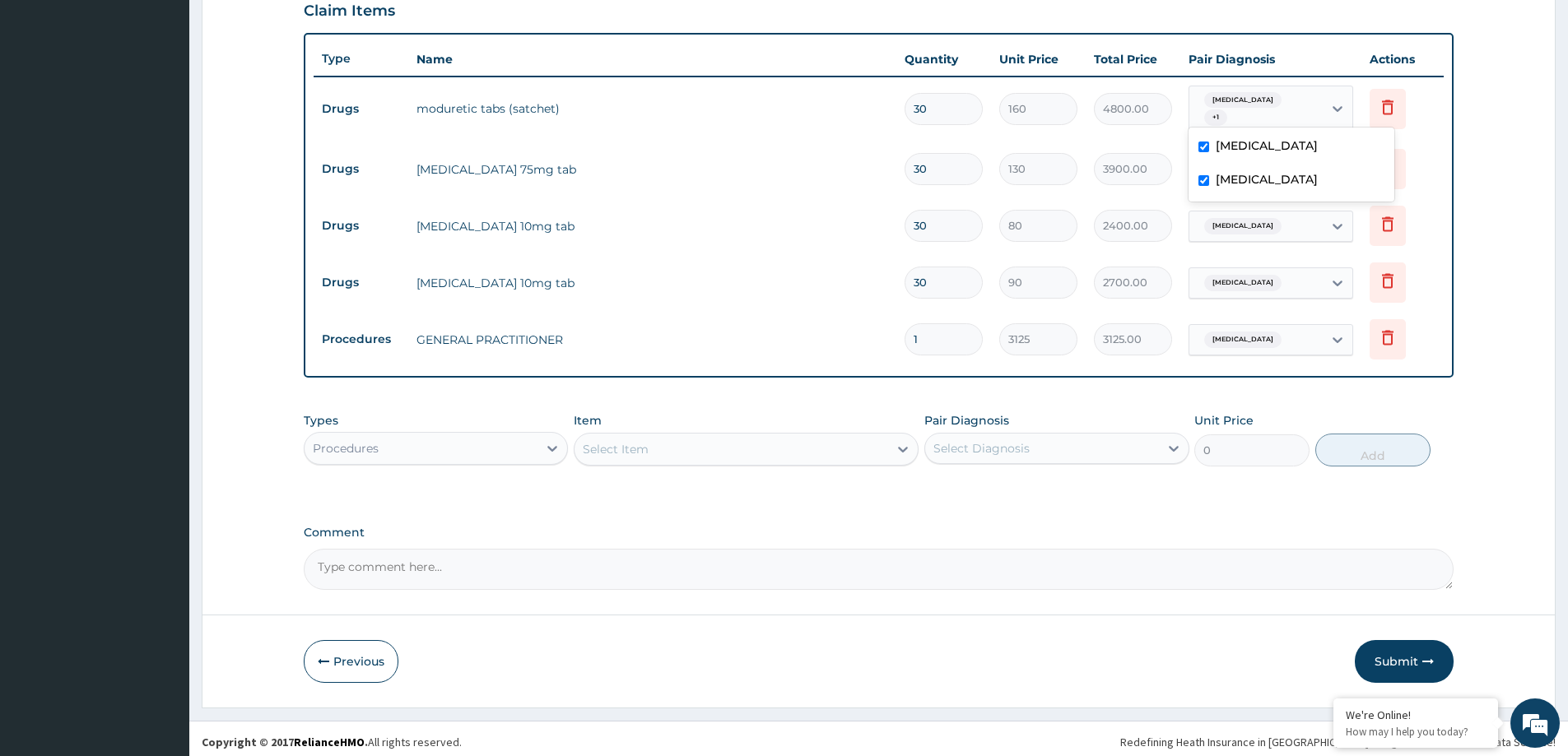
click at [1225, 221] on span "Essential tremor" at bounding box center [1243, 225] width 77 height 16
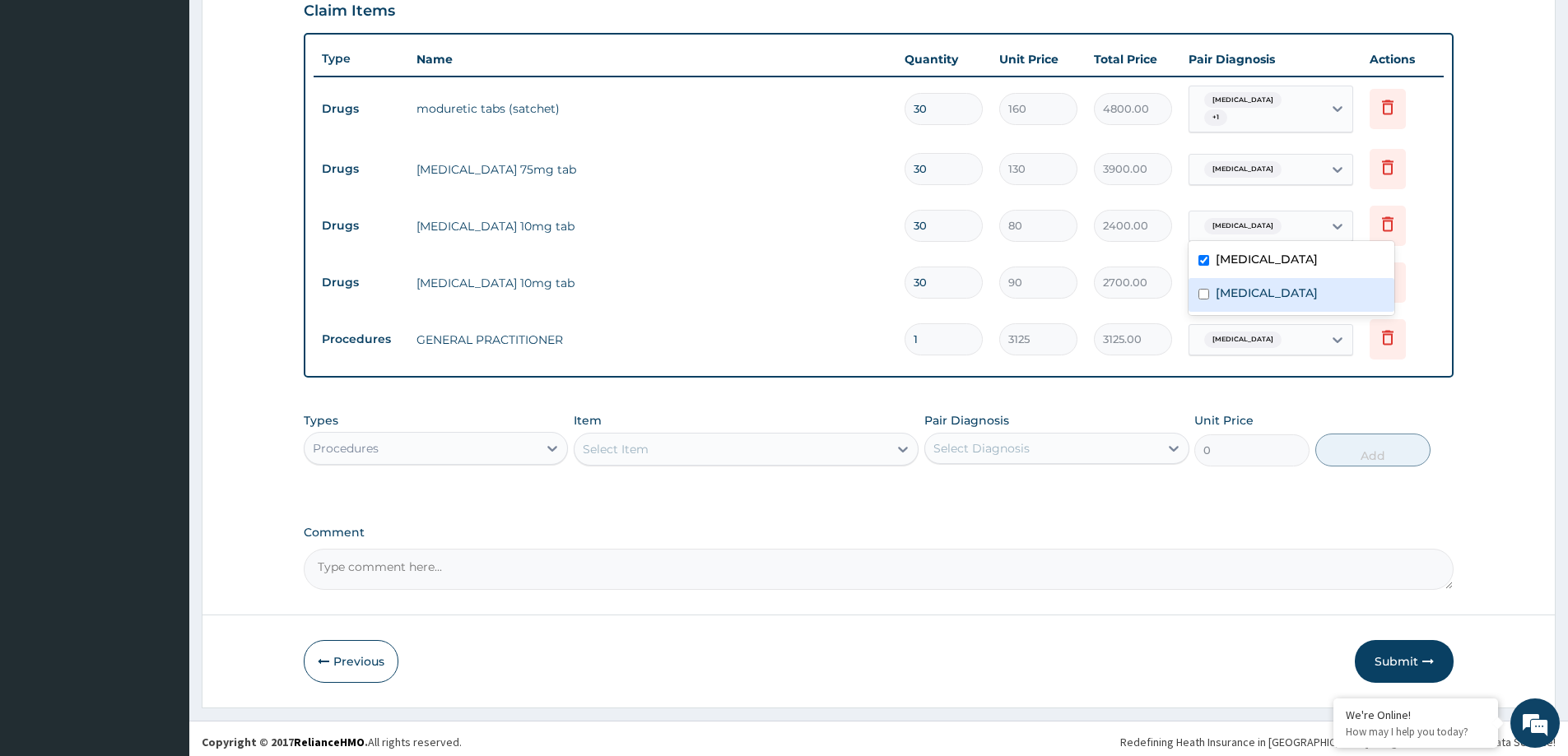
click at [1197, 295] on div "Essential hypertension" at bounding box center [1290, 295] width 206 height 34
checkbox input "true"
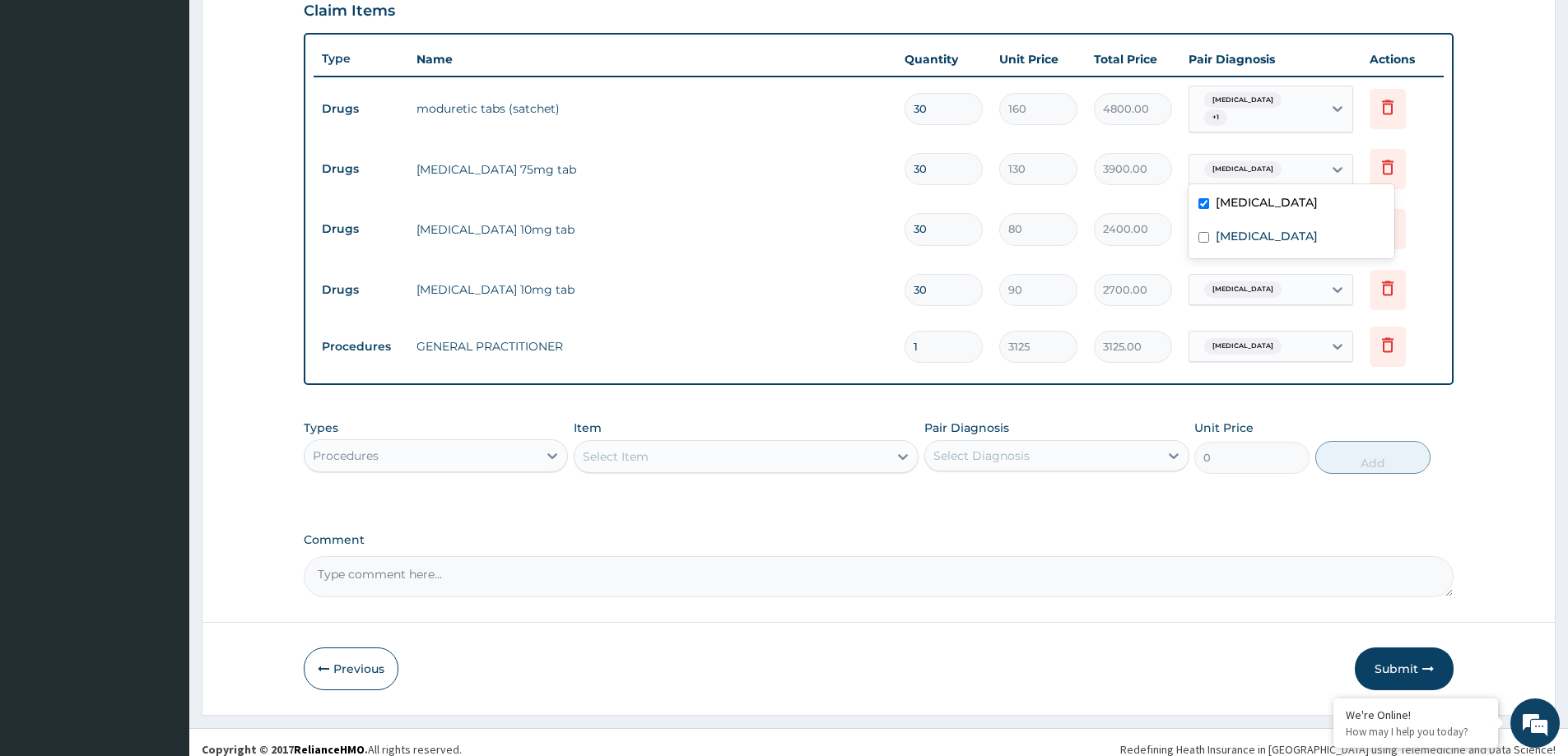
click at [1239, 161] on span "Essential tremor" at bounding box center [1243, 169] width 77 height 16
click at [1206, 236] on input "checkbox" at bounding box center [1203, 237] width 11 height 11
checkbox input "true"
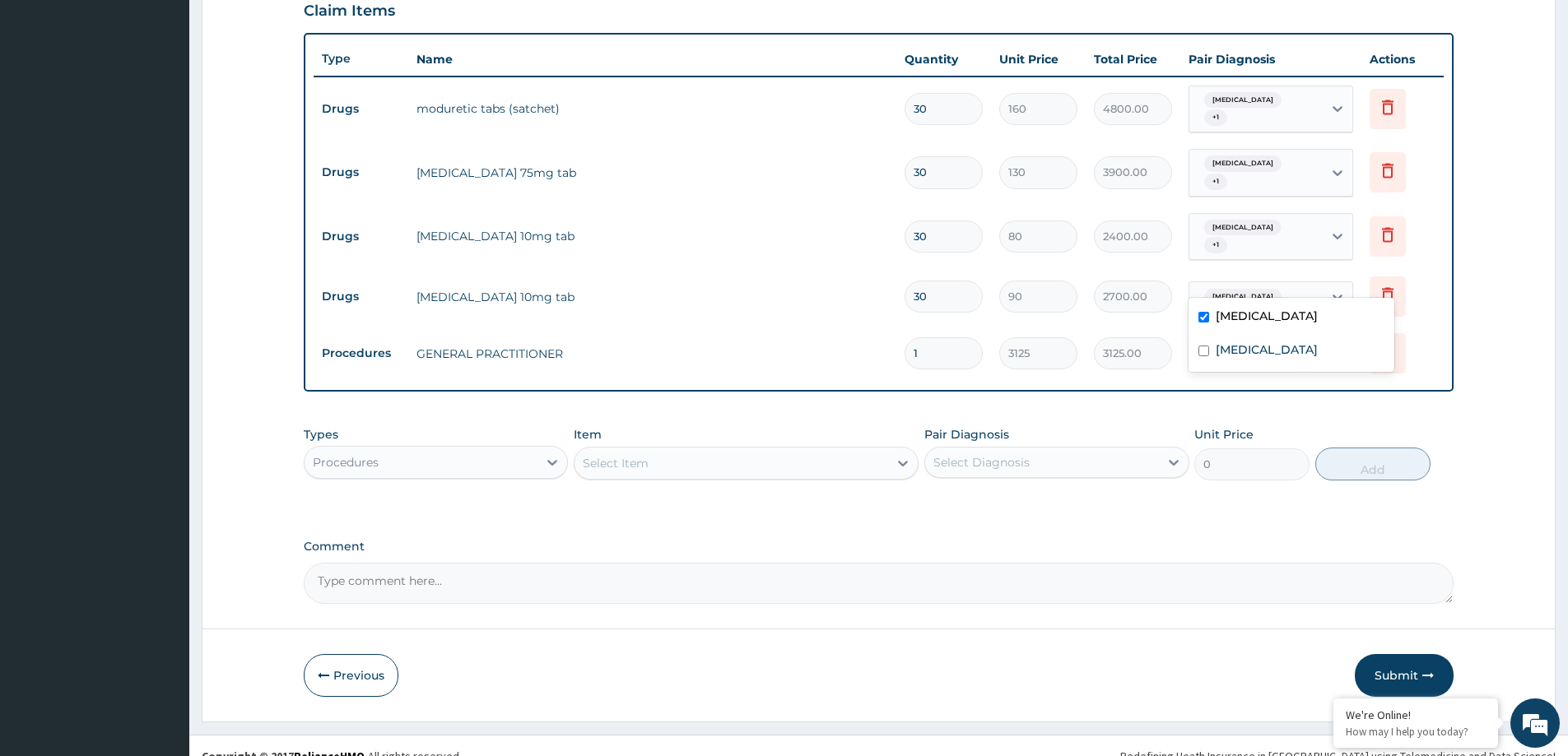
click at [1240, 286] on div "Essential tremor" at bounding box center [1240, 297] width 86 height 21
click at [1206, 351] on input "checkbox" at bounding box center [1203, 350] width 11 height 11
checkbox input "true"
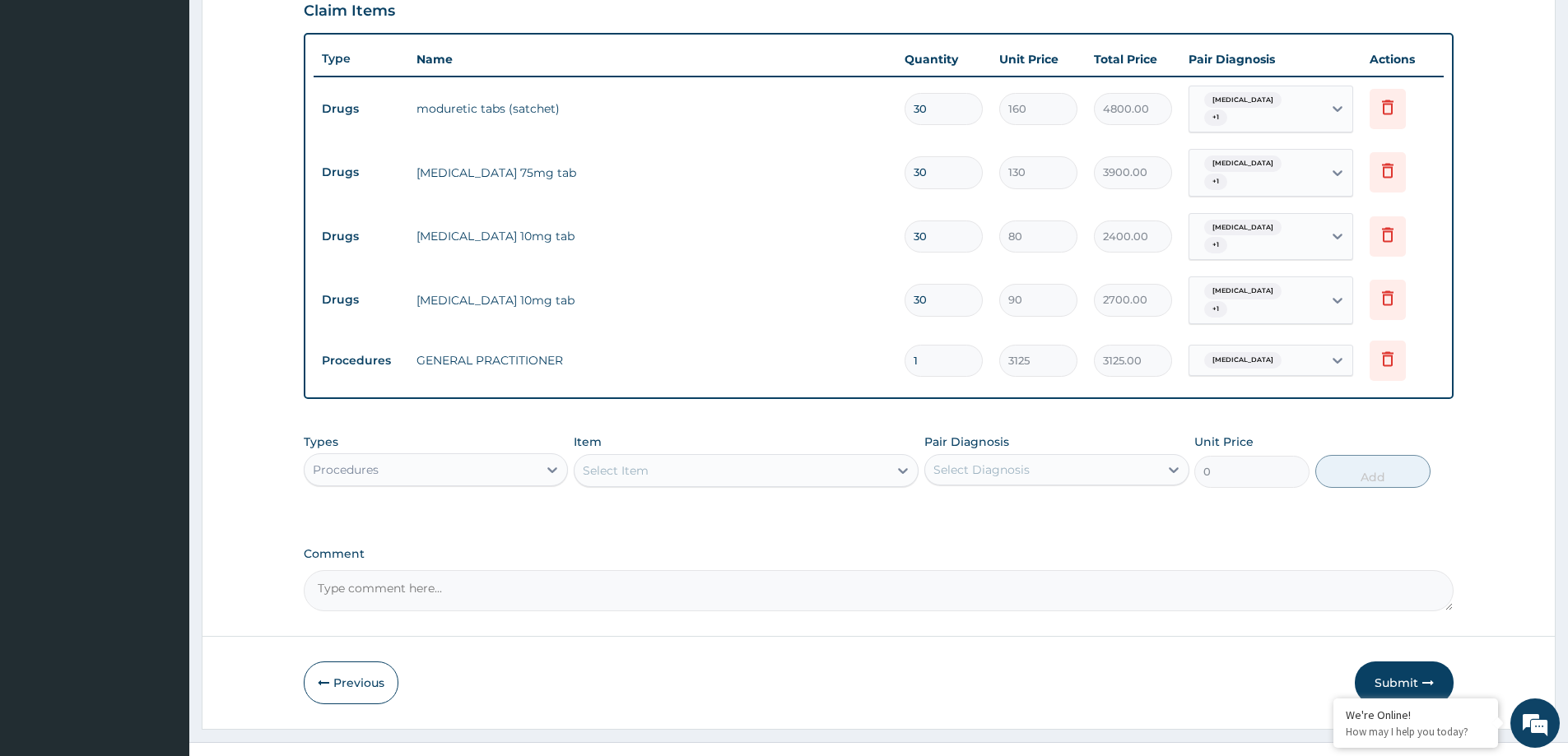
click at [1227, 388] on div "PA Code / Prescription Code PA/8B43EC Encounter Date 10-09-2025 Important Notic…" at bounding box center [878, 103] width 1150 height 1017
click at [1240, 352] on span "Essential tremor" at bounding box center [1243, 360] width 77 height 16
click at [1205, 410] on input "checkbox" at bounding box center [1203, 407] width 11 height 11
checkbox input "true"
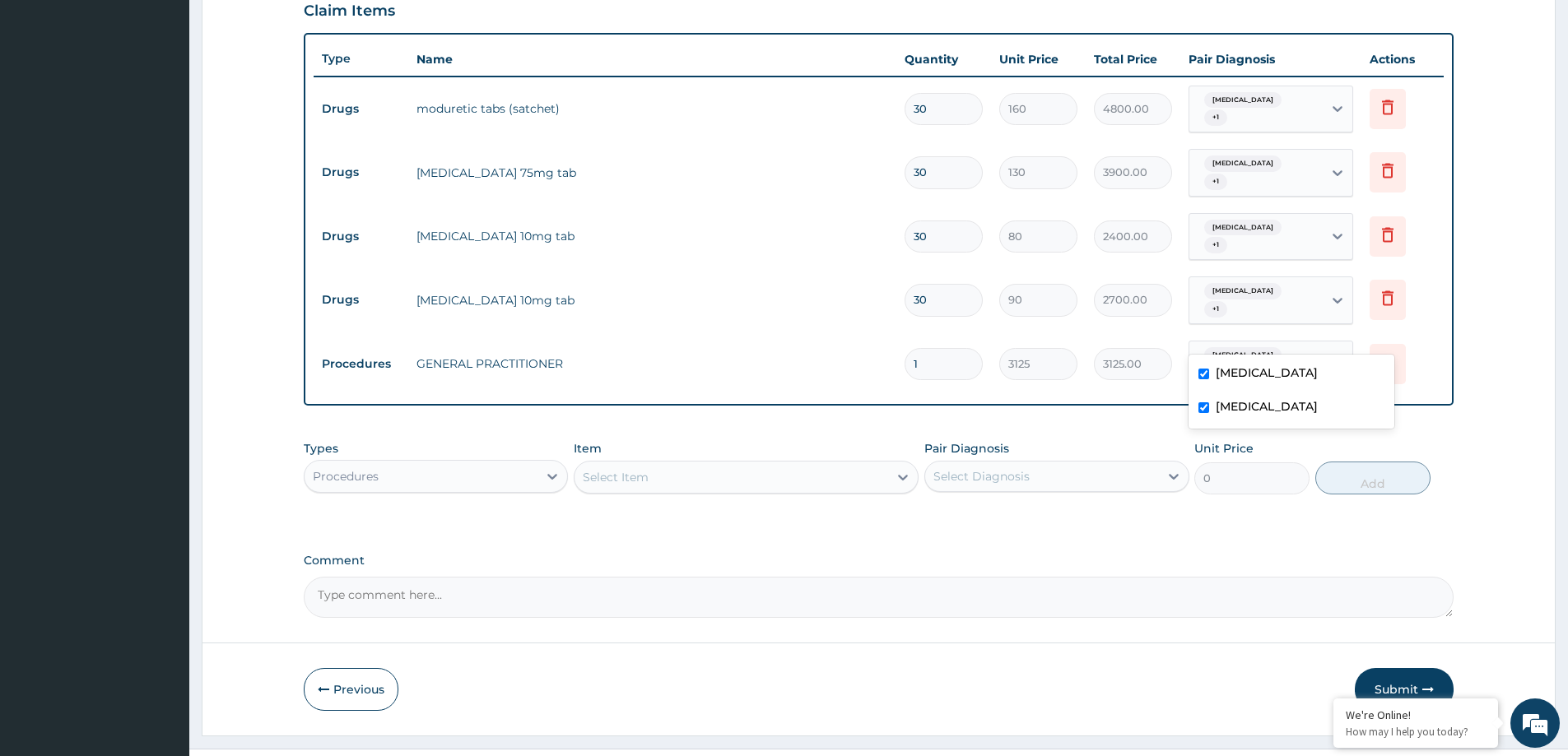
click at [1059, 385] on div "PA Code / Prescription Code PA/8B43EC Encounter Date 10-09-2025 Important Notic…" at bounding box center [878, 106] width 1150 height 1023
drag, startPoint x: 1393, startPoint y: 640, endPoint x: 797, endPoint y: 409, distance: 639.2
click at [1392, 668] on button "Submit" at bounding box center [1404, 689] width 99 height 43
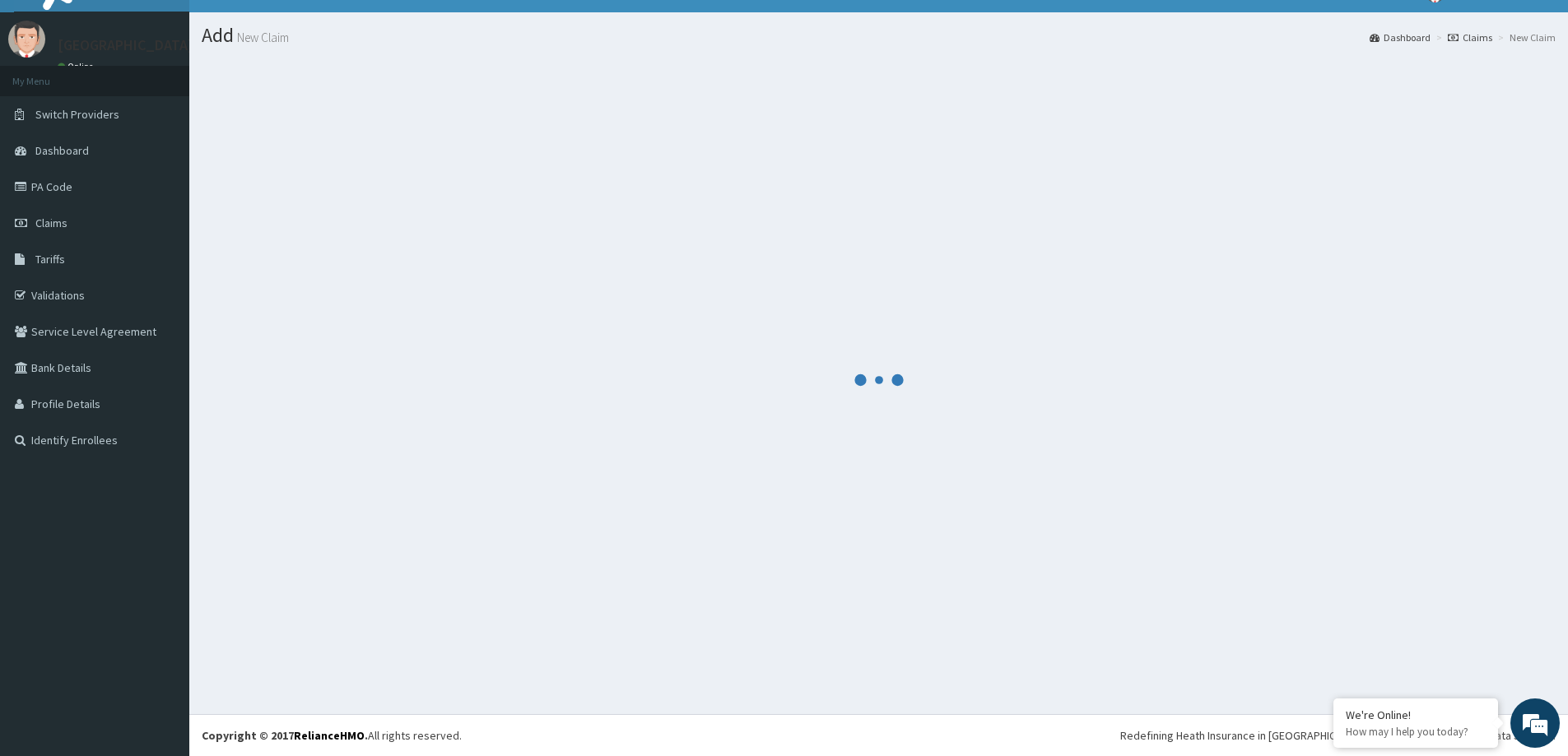
scroll to position [29, 0]
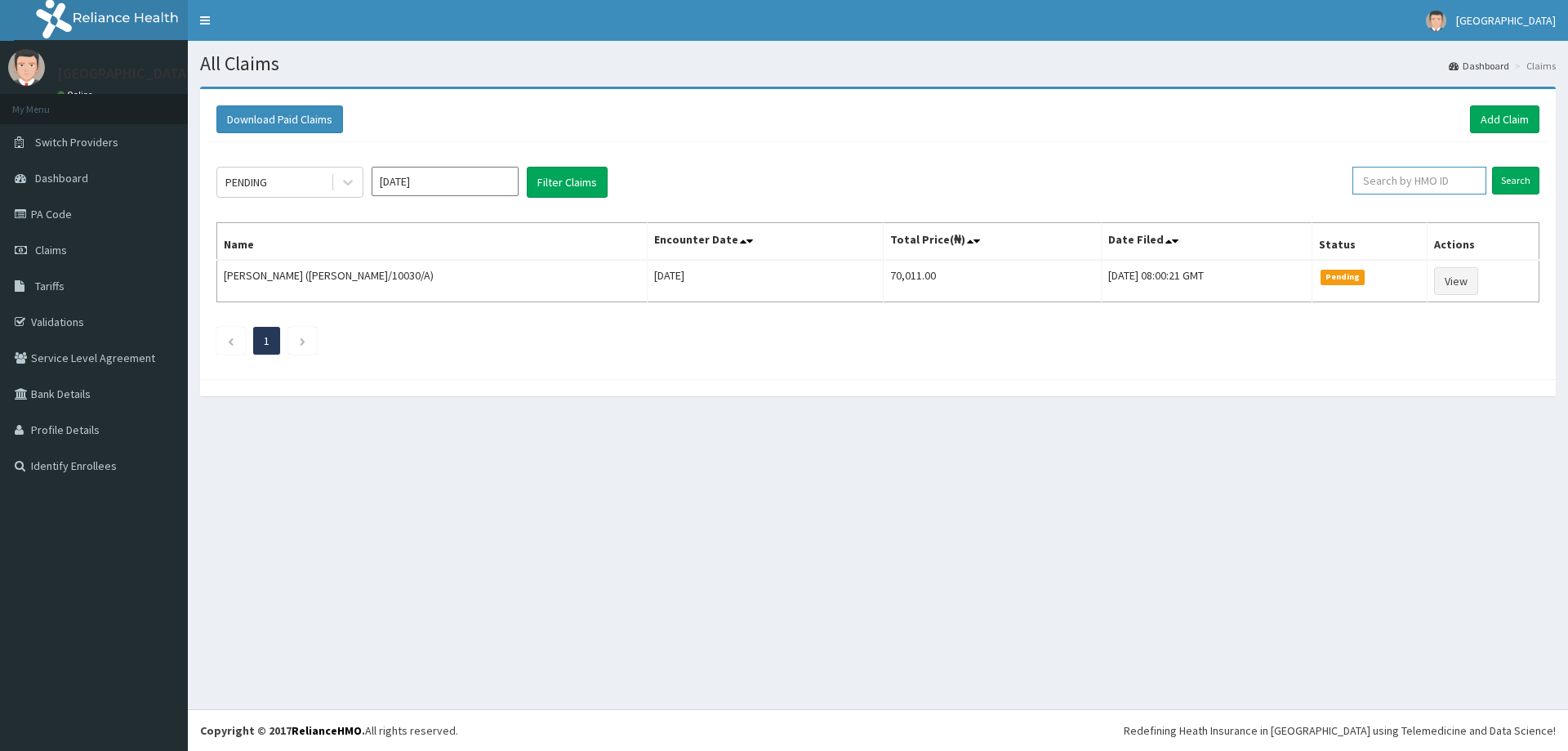
click at [1397, 178] on input "text" at bounding box center [1420, 181] width 134 height 28
paste input "ANL/10081/A"
type input "ANL/10081/A"
click at [1503, 187] on input "Search" at bounding box center [1515, 181] width 47 height 28
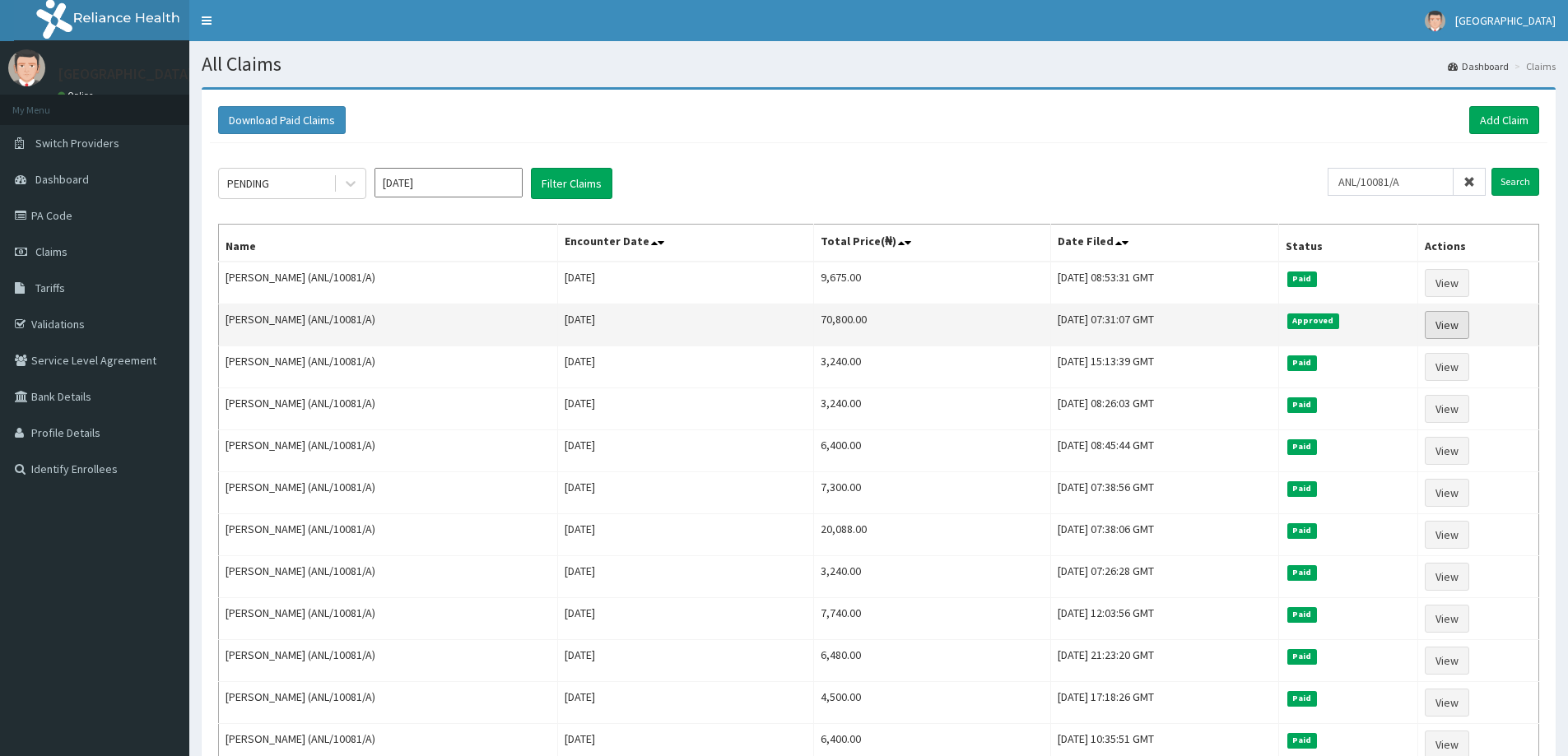
click at [1461, 334] on link "View" at bounding box center [1447, 325] width 44 height 28
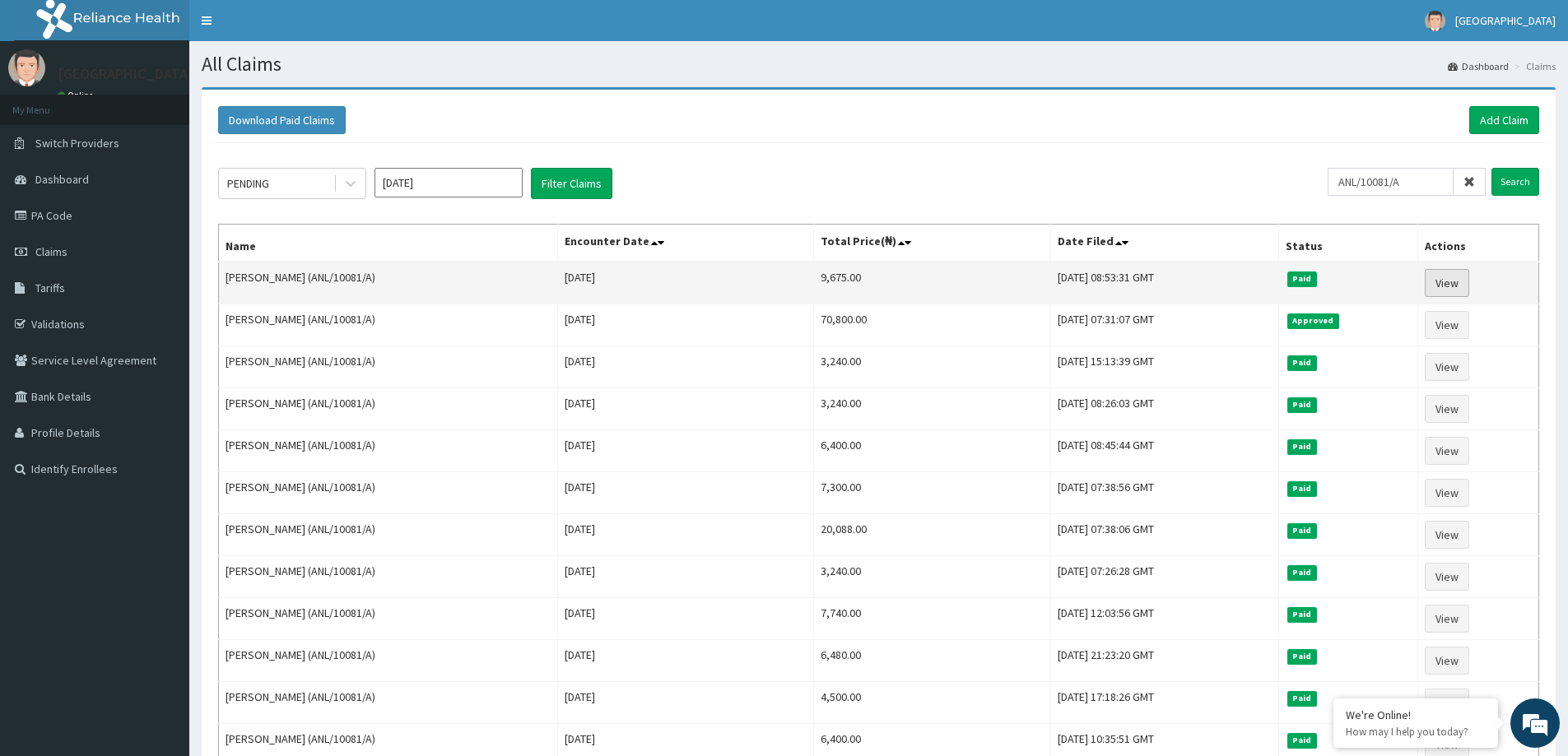
click at [1463, 284] on link "View" at bounding box center [1447, 282] width 44 height 28
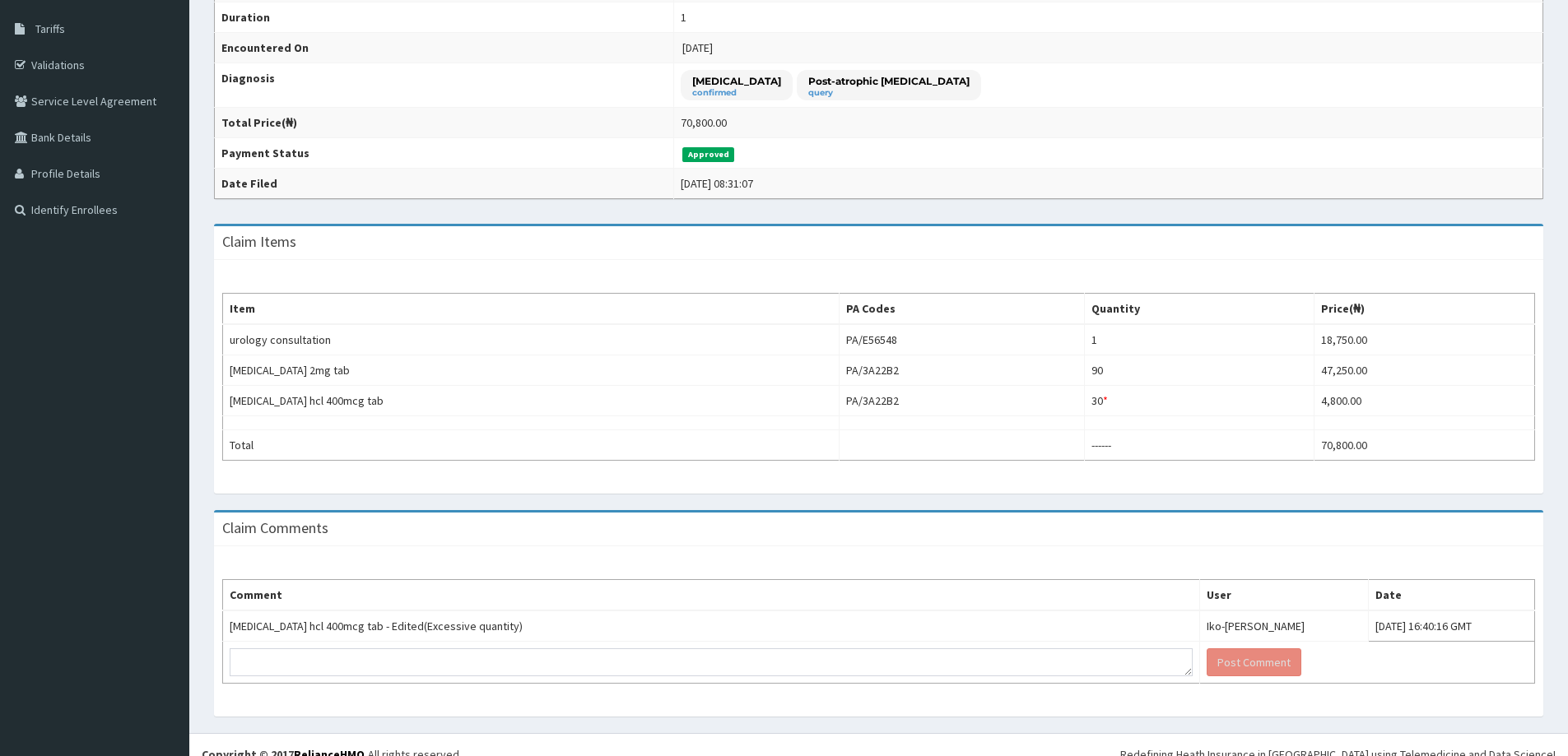
scroll to position [278, 0]
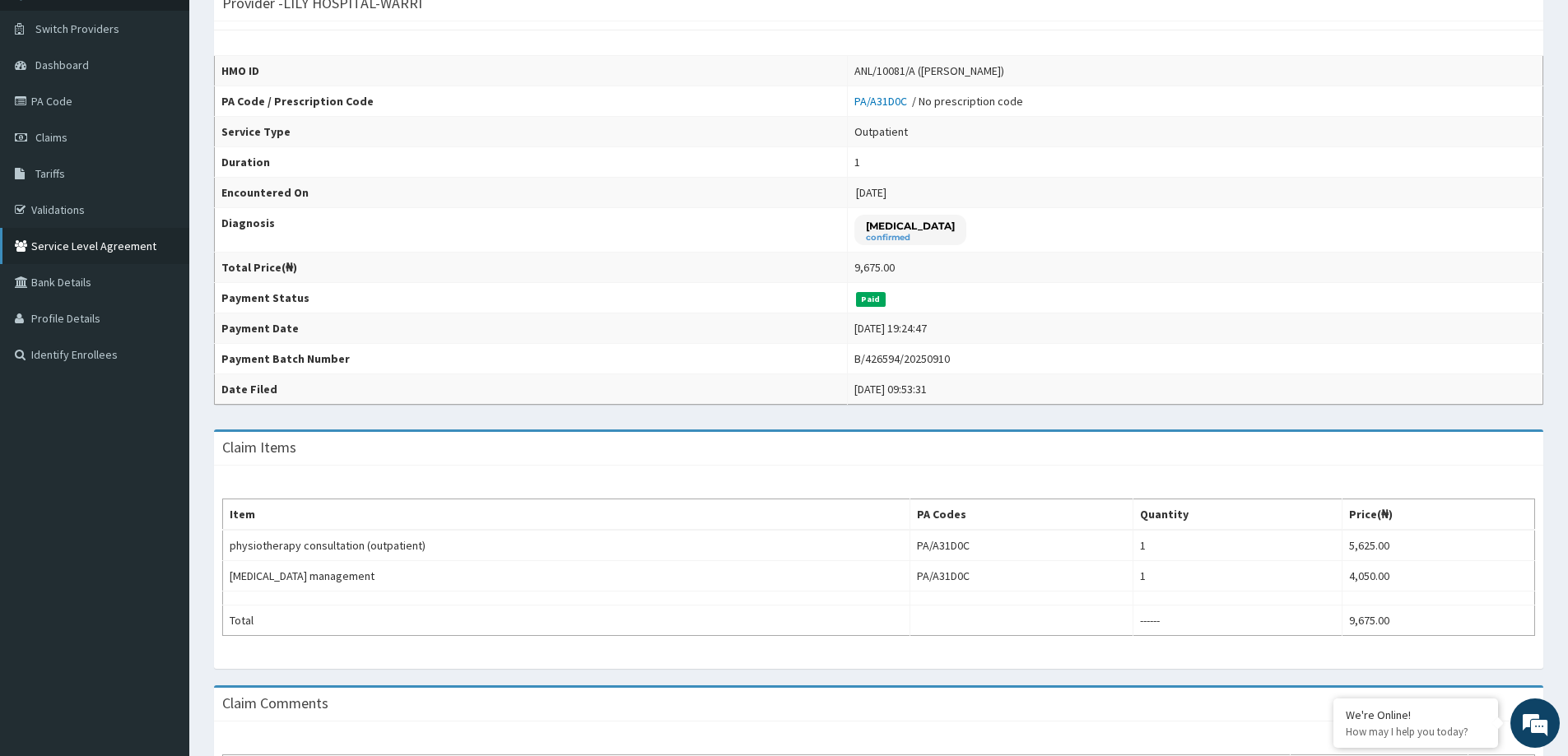
scroll to position [113, 0]
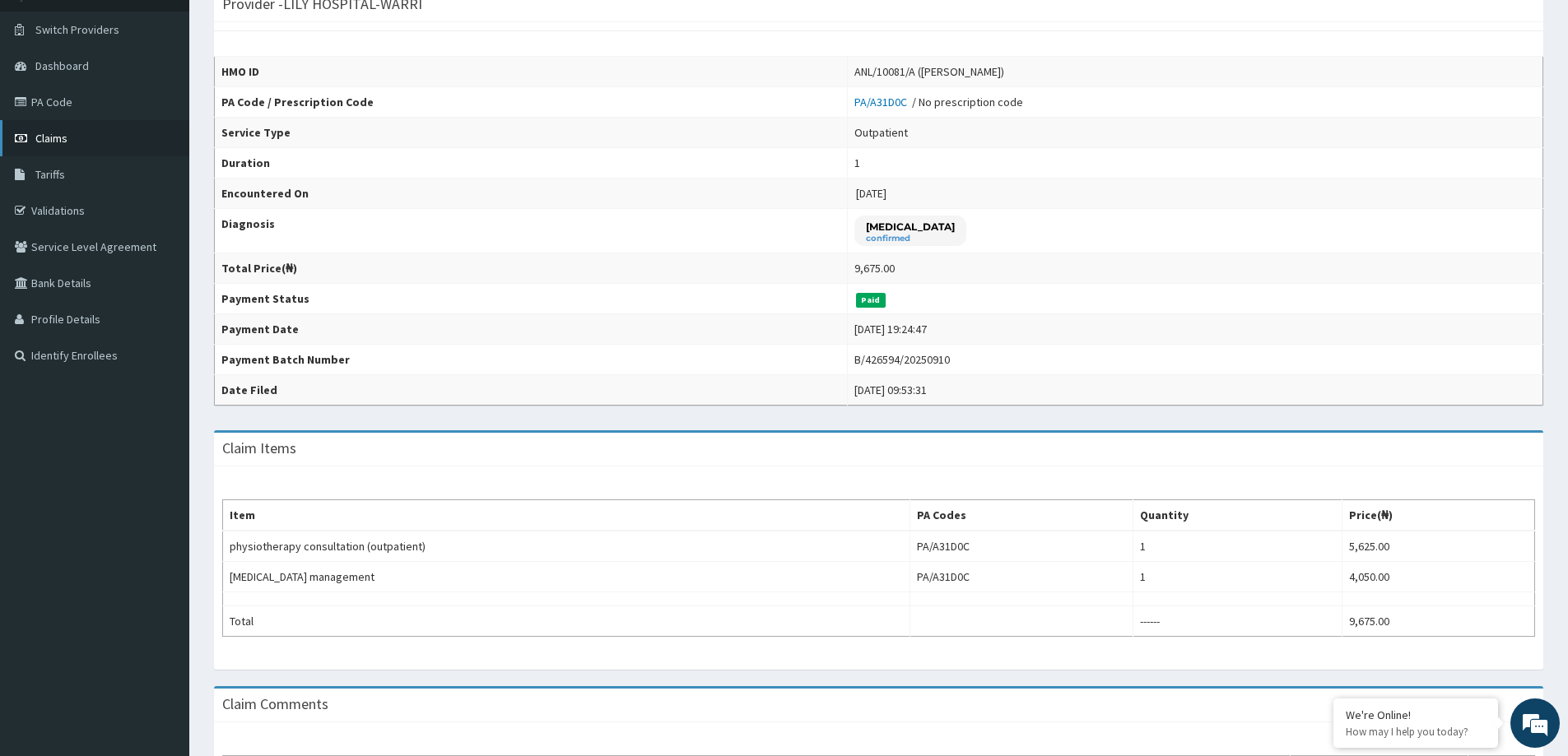
click at [87, 126] on link "Claims" at bounding box center [95, 137] width 190 height 36
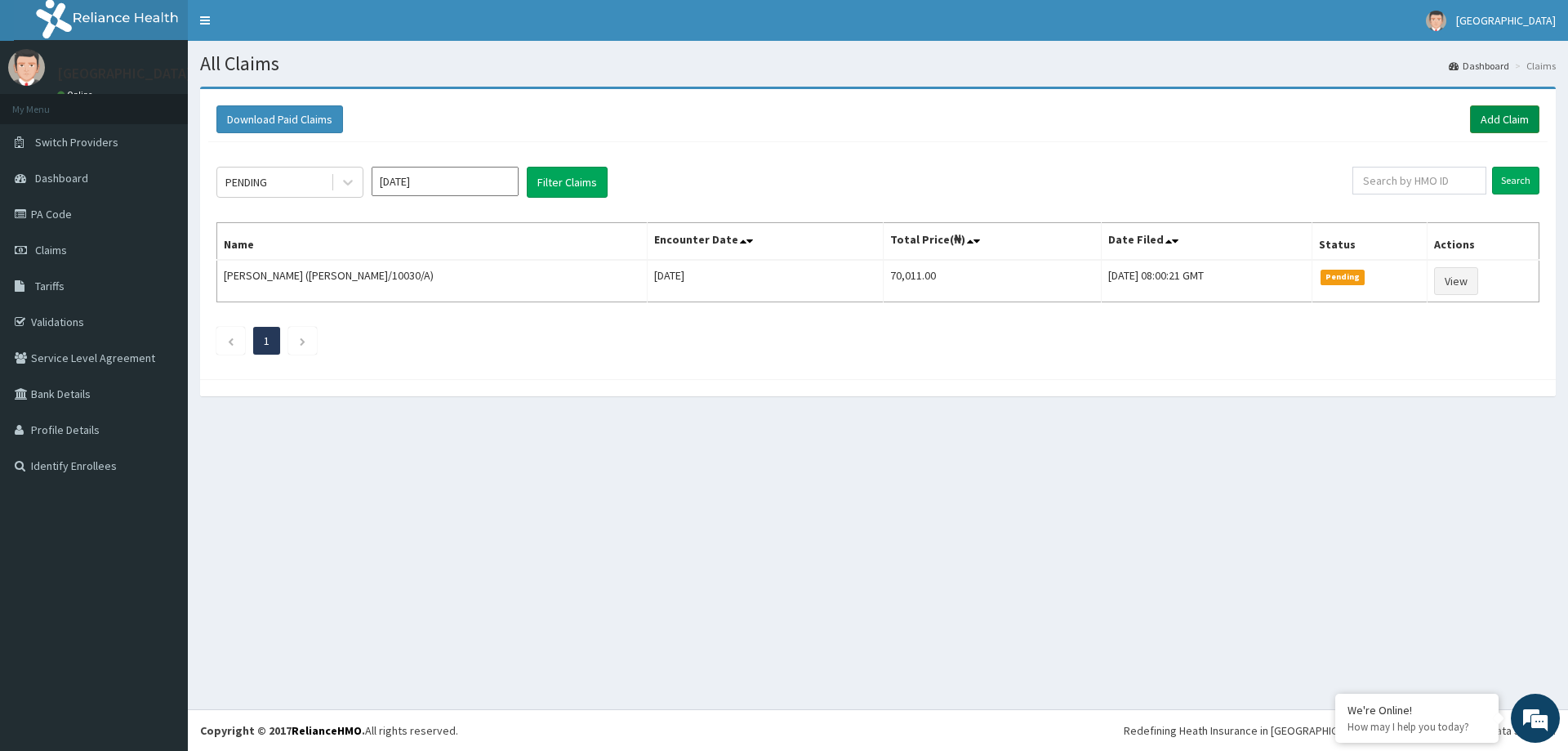
click at [1471, 117] on link "Add Claim" at bounding box center [1505, 119] width 69 height 28
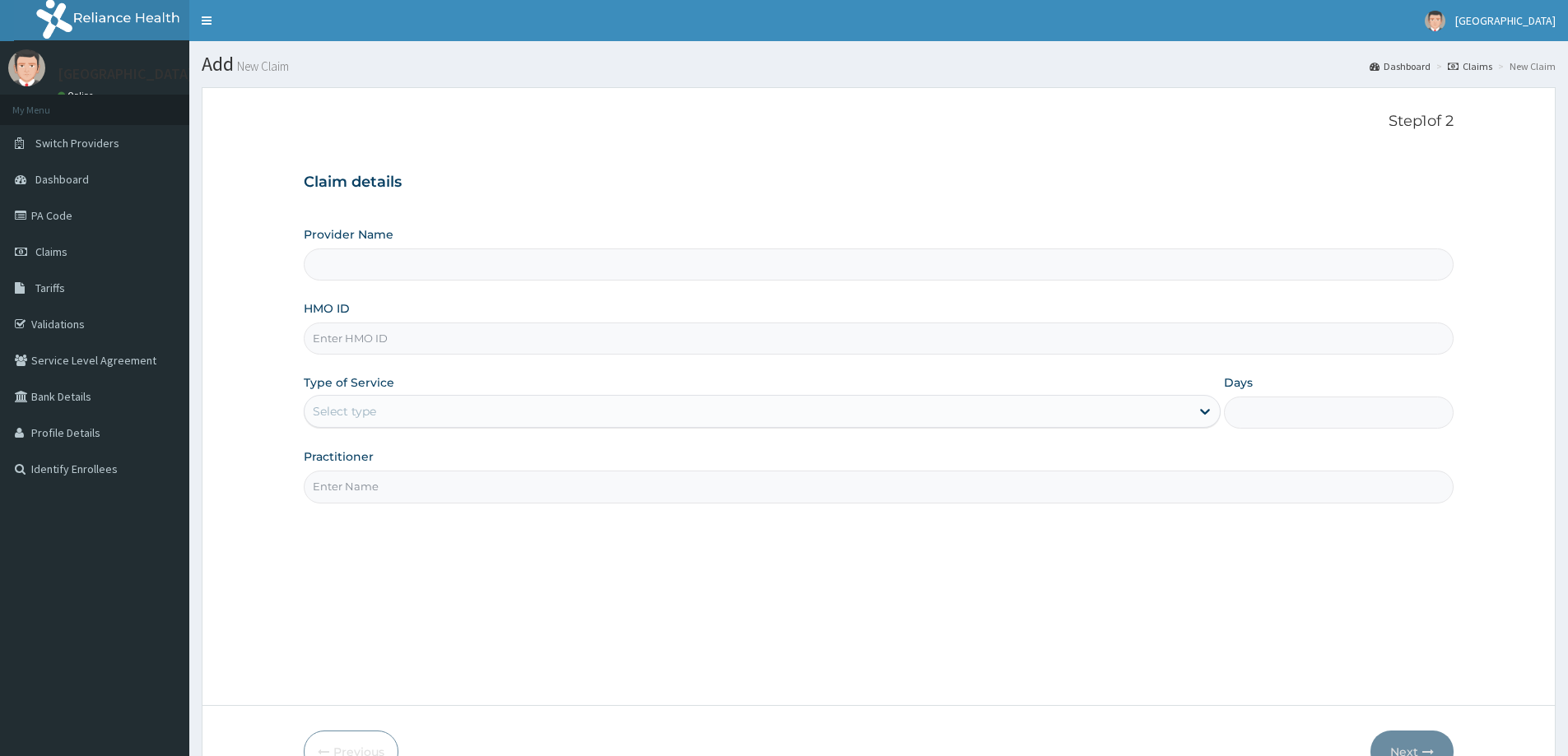
click at [332, 346] on input "HMO ID" at bounding box center [878, 337] width 1150 height 32
paste input "ANL/10081/A"
type input "ANL/10081/A"
click at [356, 433] on div "Provider Name HMO ID ANL/10081/A Type of Service Select type Days Practitioner" at bounding box center [878, 364] width 1150 height 276
type input "LILY HOSPITAL-WARRI"
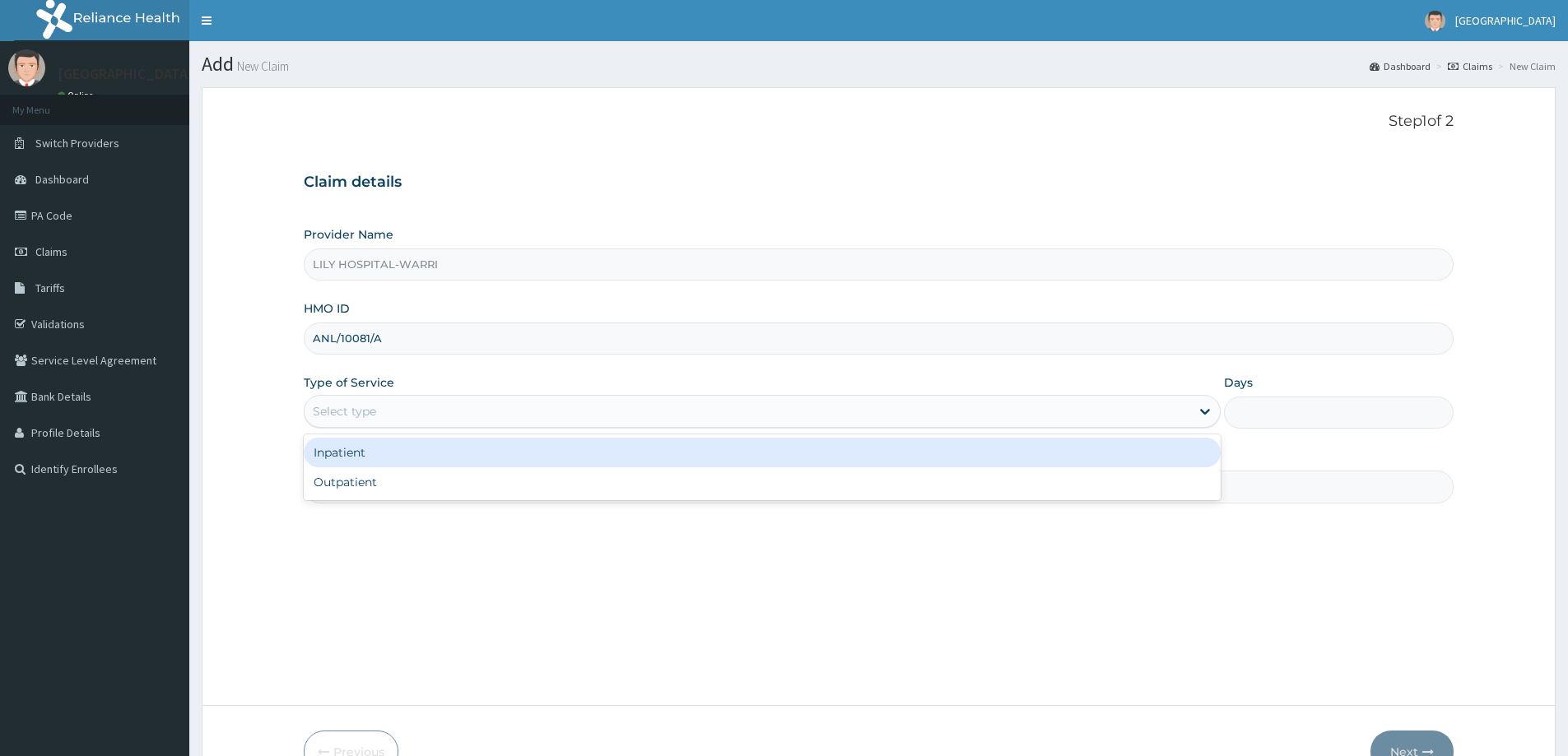
click at [361, 417] on div "Select type" at bounding box center [344, 411] width 64 height 16
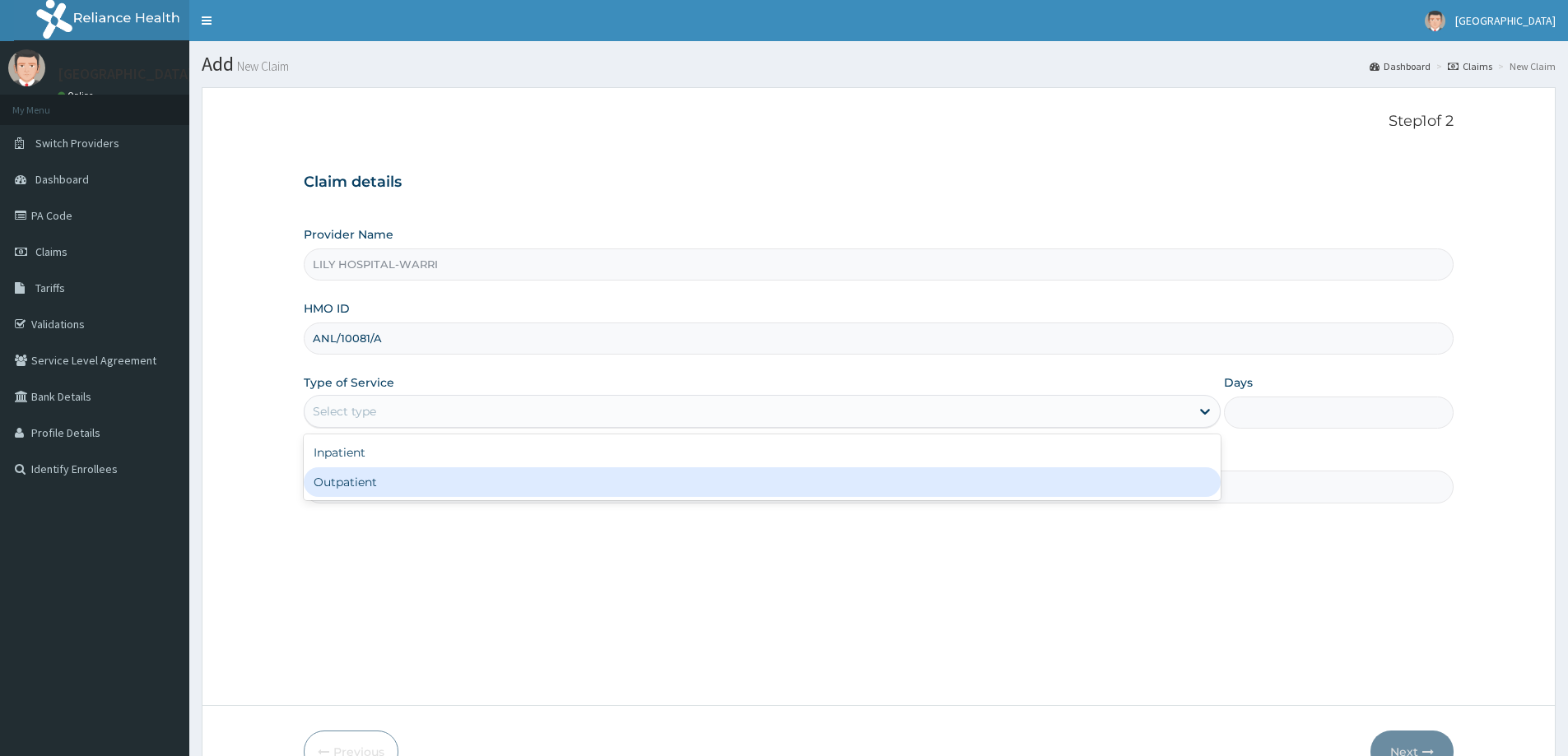
click at [360, 488] on div "Outpatient" at bounding box center [762, 481] width 917 height 30
type input "1"
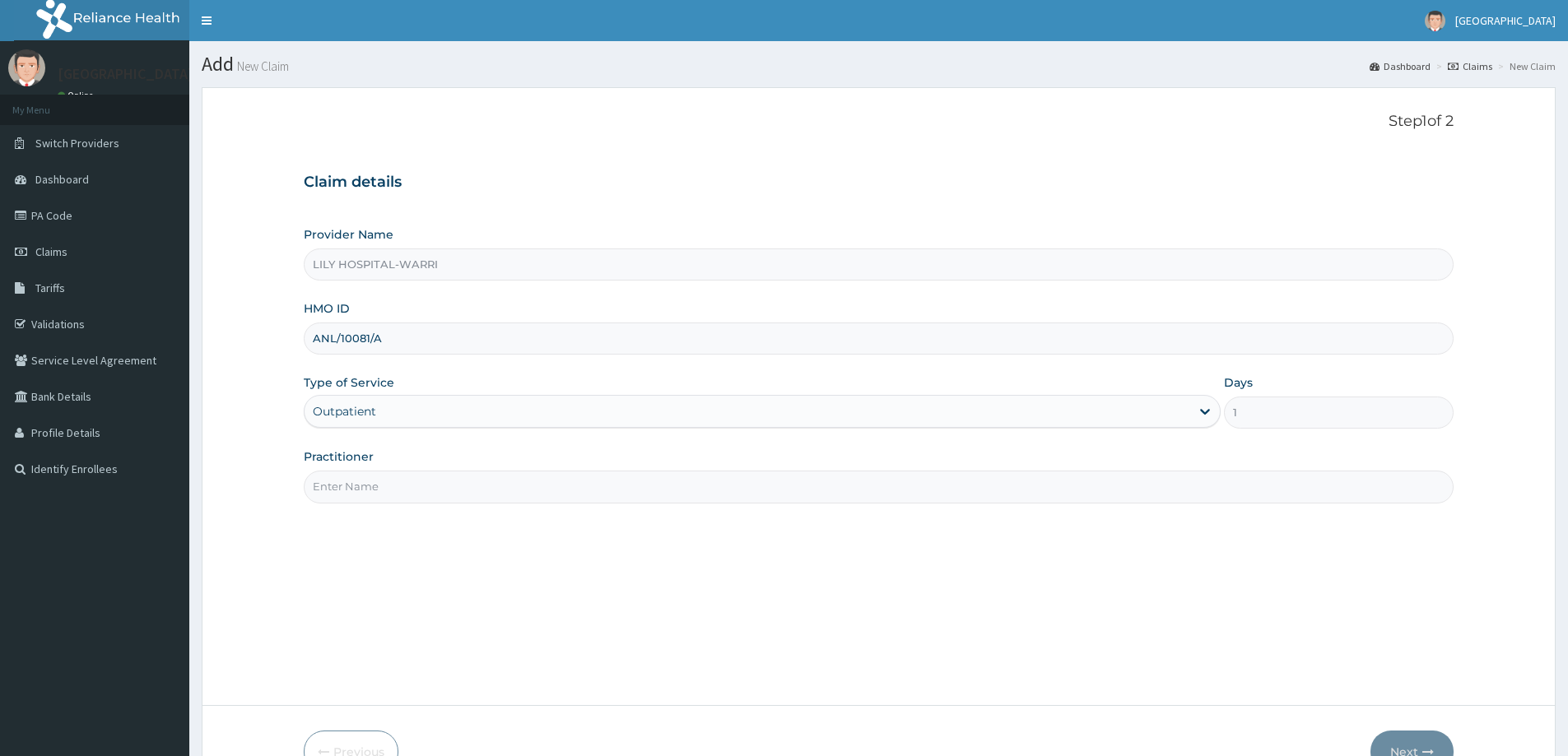
click at [344, 486] on input "Practitioner" at bounding box center [878, 486] width 1150 height 32
type input "General practitioner"
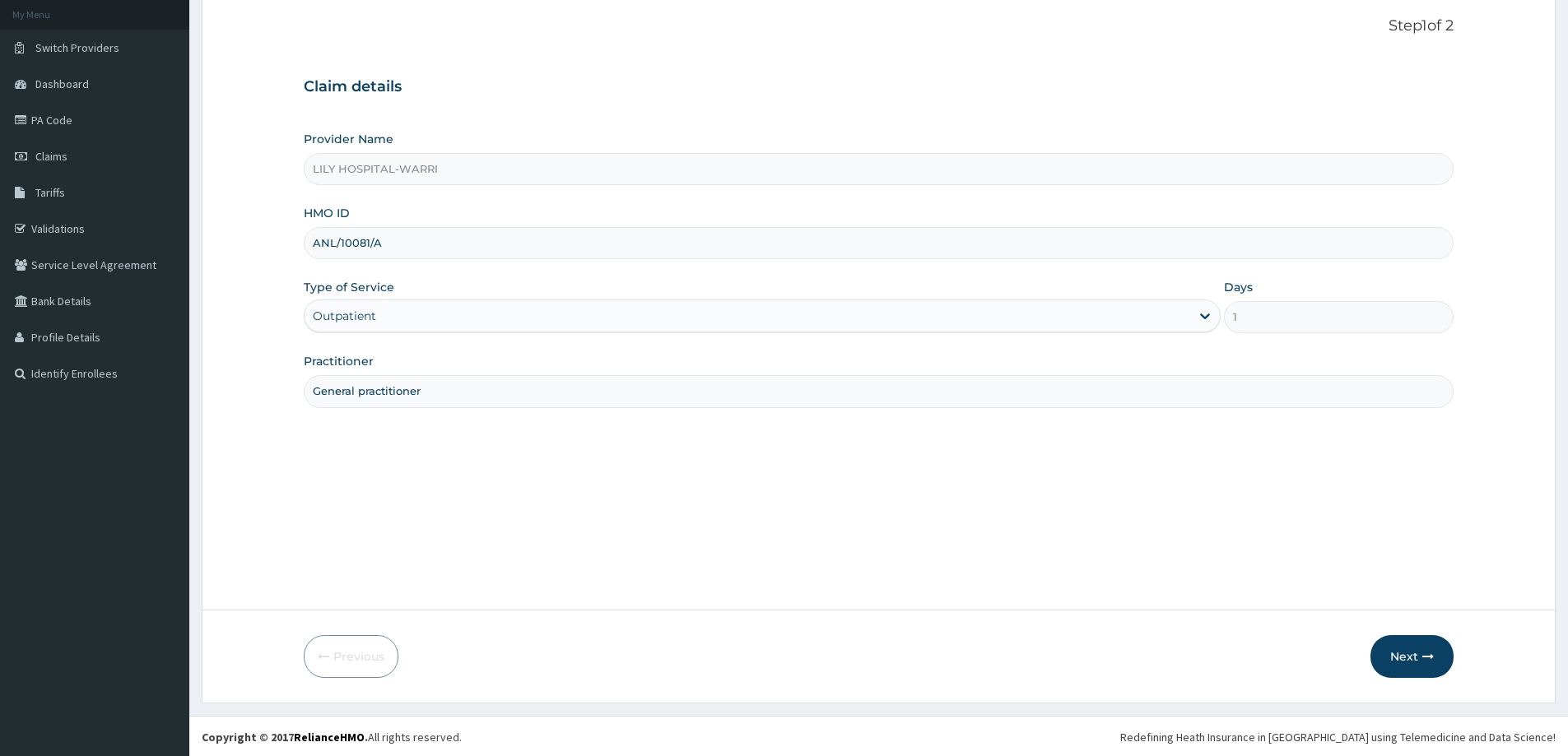
scroll to position [97, 0]
click at [1414, 656] on button "Next" at bounding box center [1412, 654] width 83 height 43
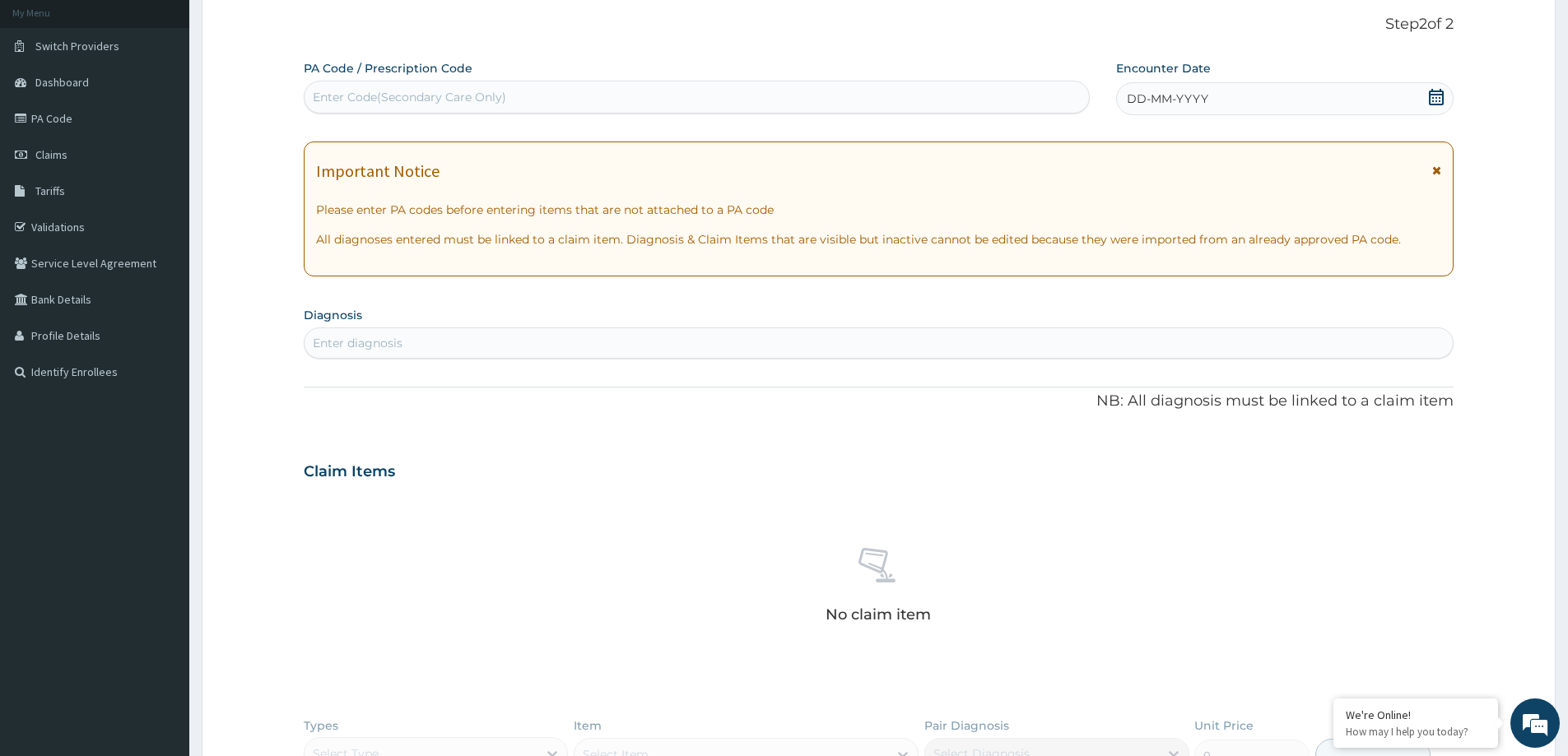
scroll to position [0, 0]
click at [364, 97] on div "Enter Code(Secondary Care Only)" at bounding box center [409, 97] width 193 height 16
paste input "PA/7E445E"
type input "PA/7E445E"
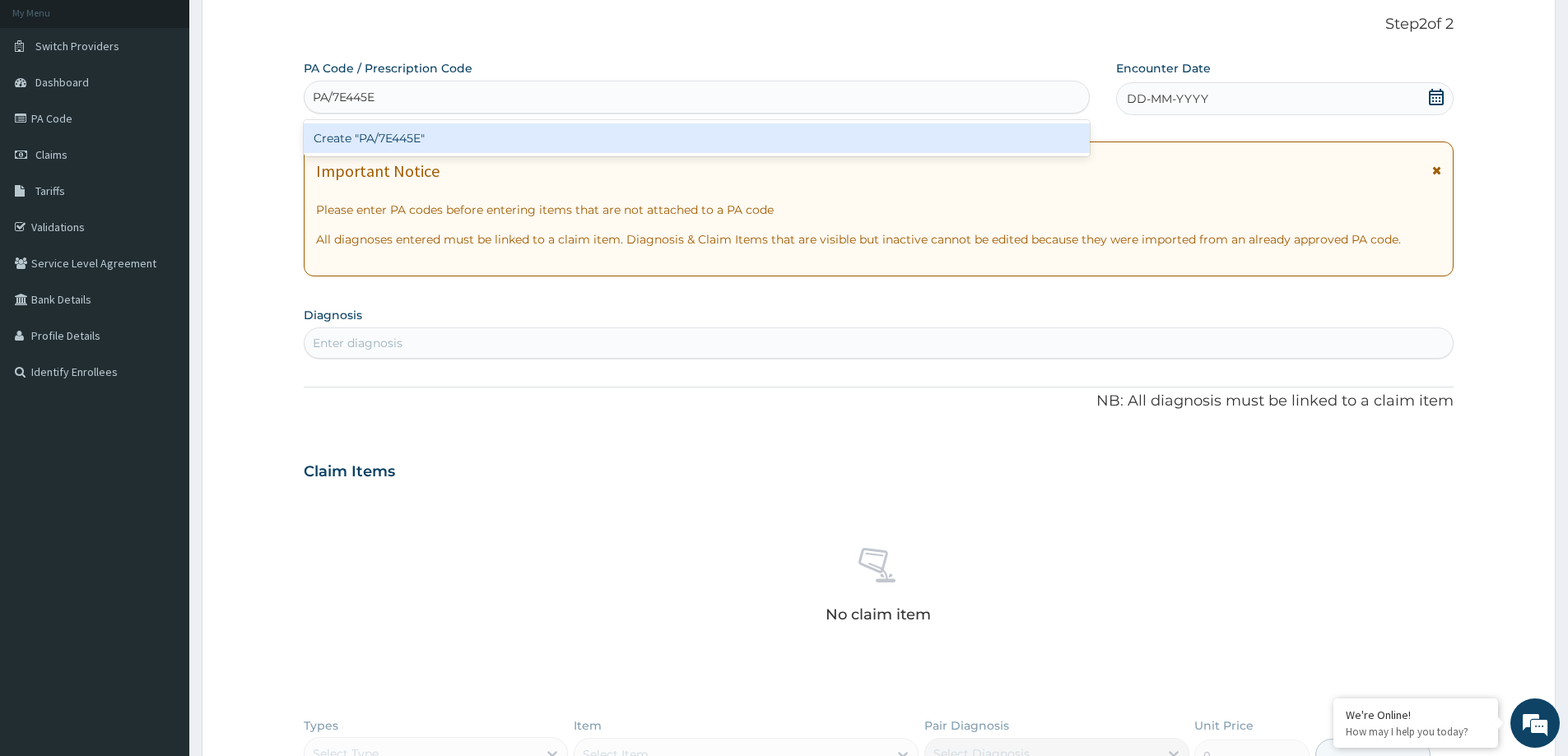
click at [401, 143] on div "Create "PA/7E445E"" at bounding box center [696, 138] width 785 height 30
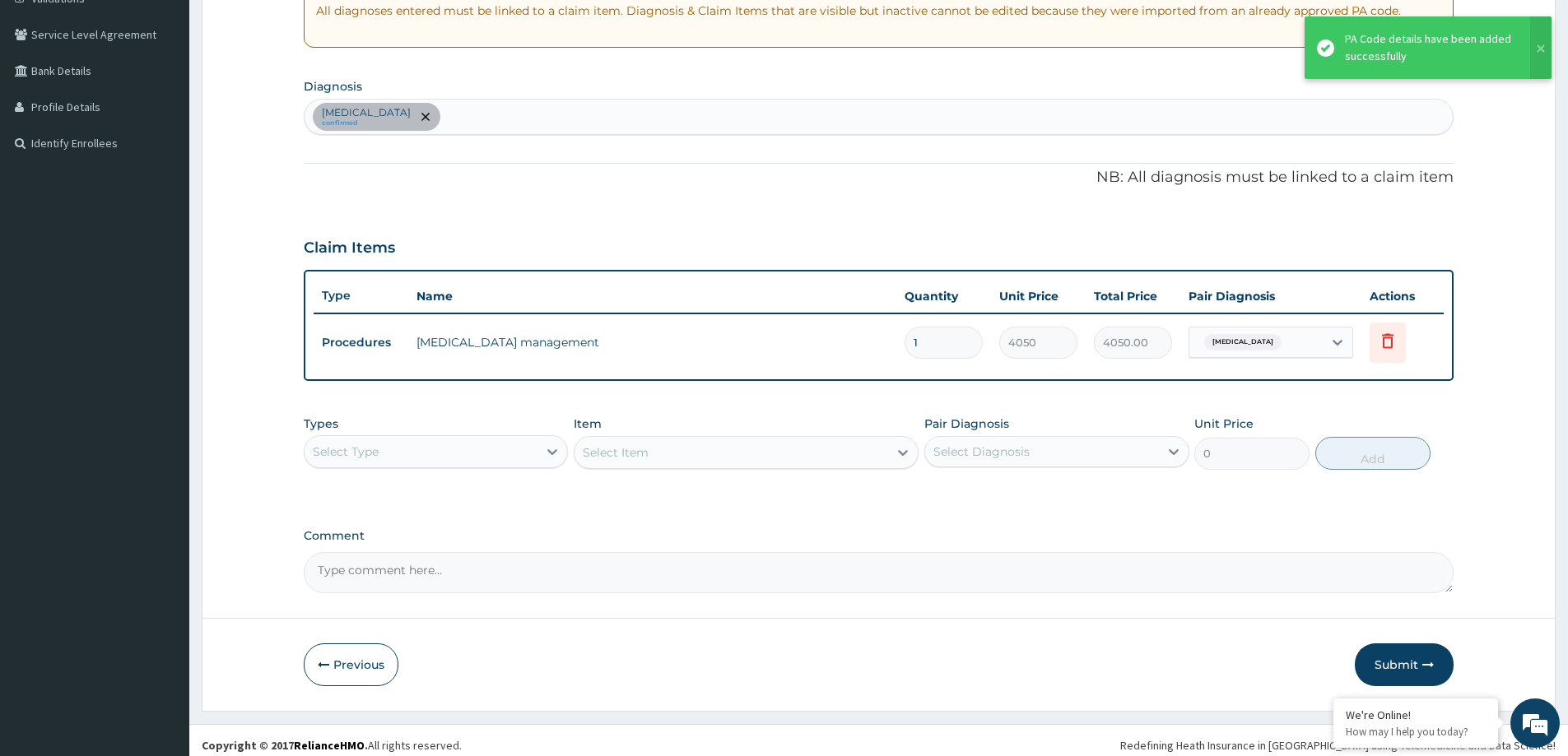
scroll to position [335, 0]
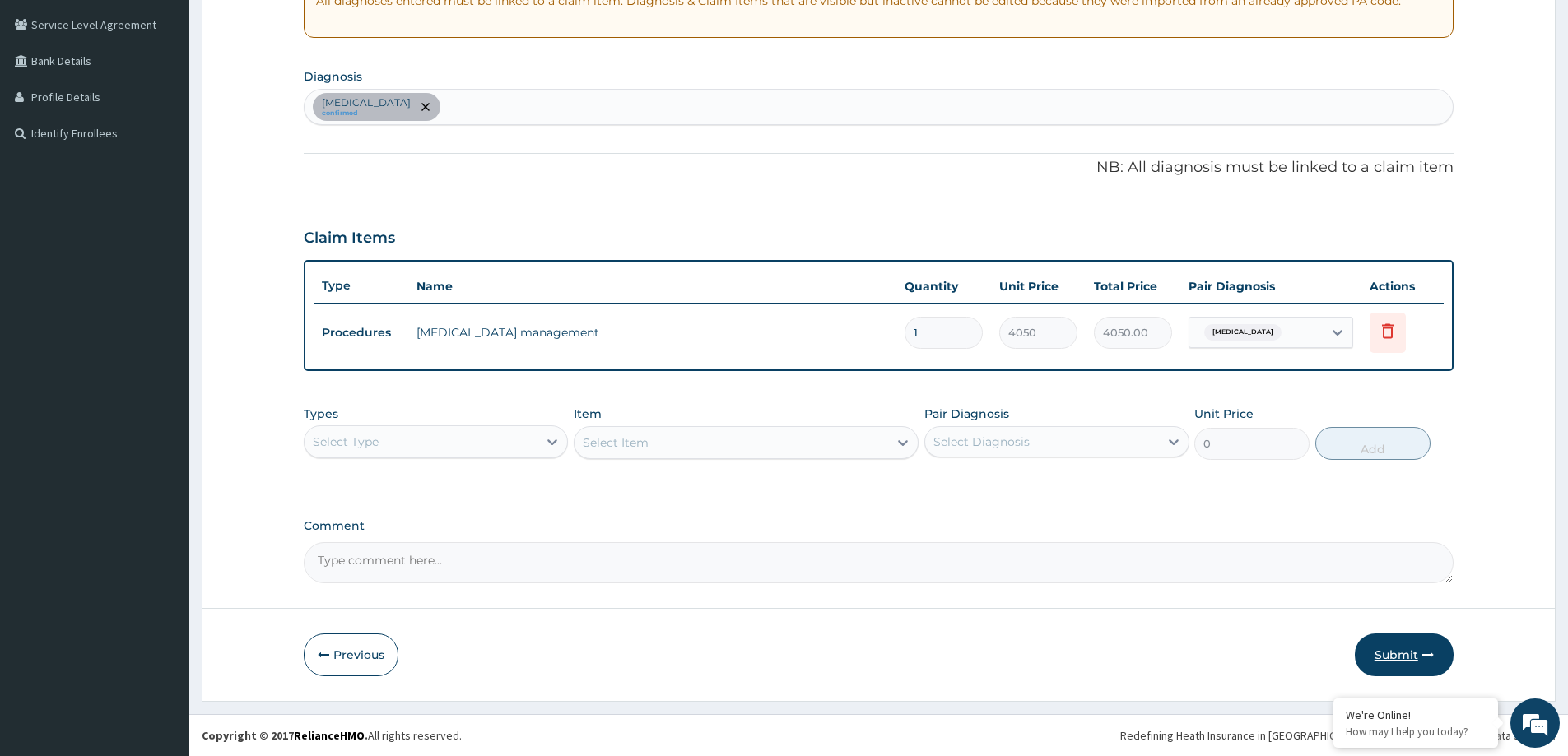
click at [1387, 664] on button "Submit" at bounding box center [1404, 654] width 99 height 43
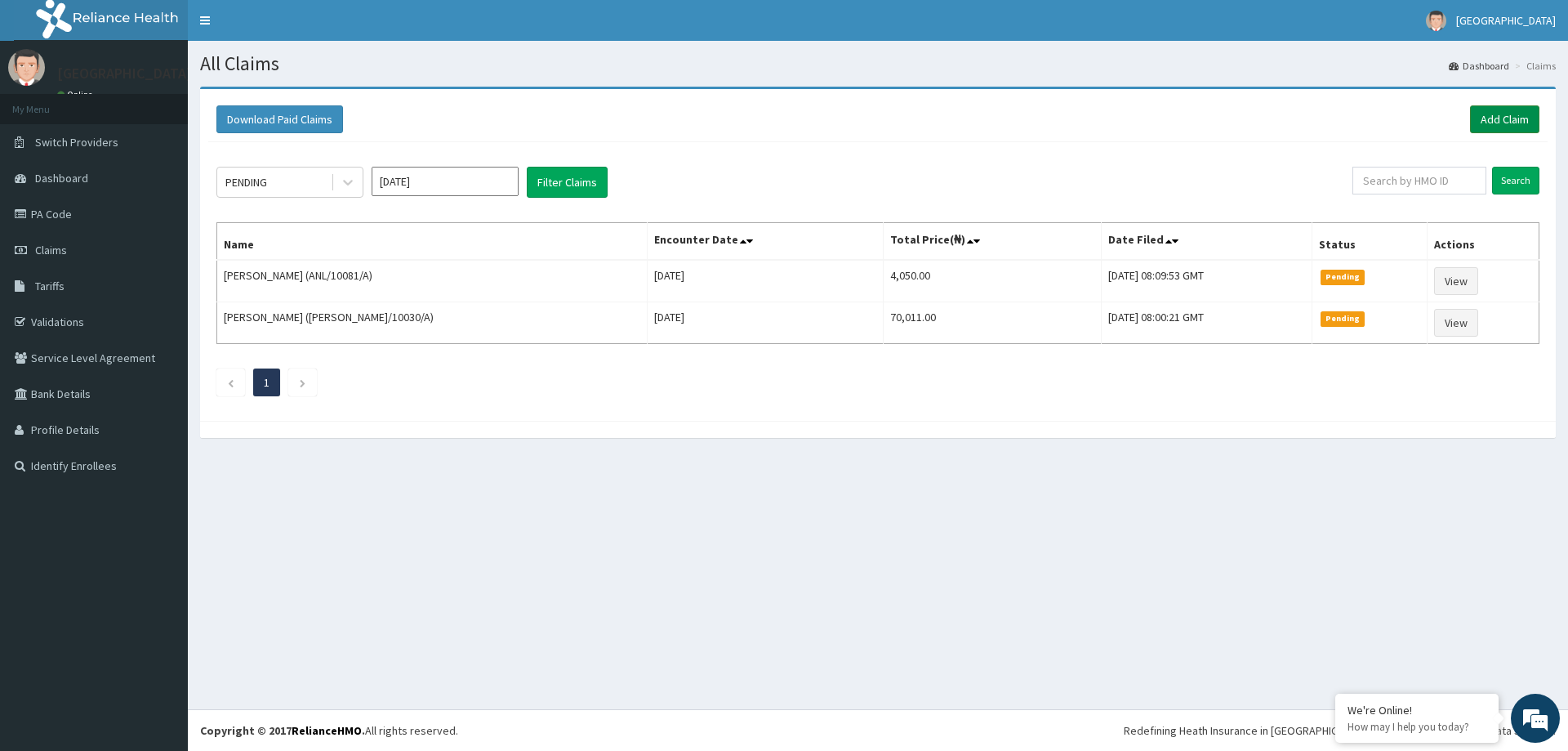
click at [1514, 121] on link "Add Claim" at bounding box center [1505, 119] width 69 height 28
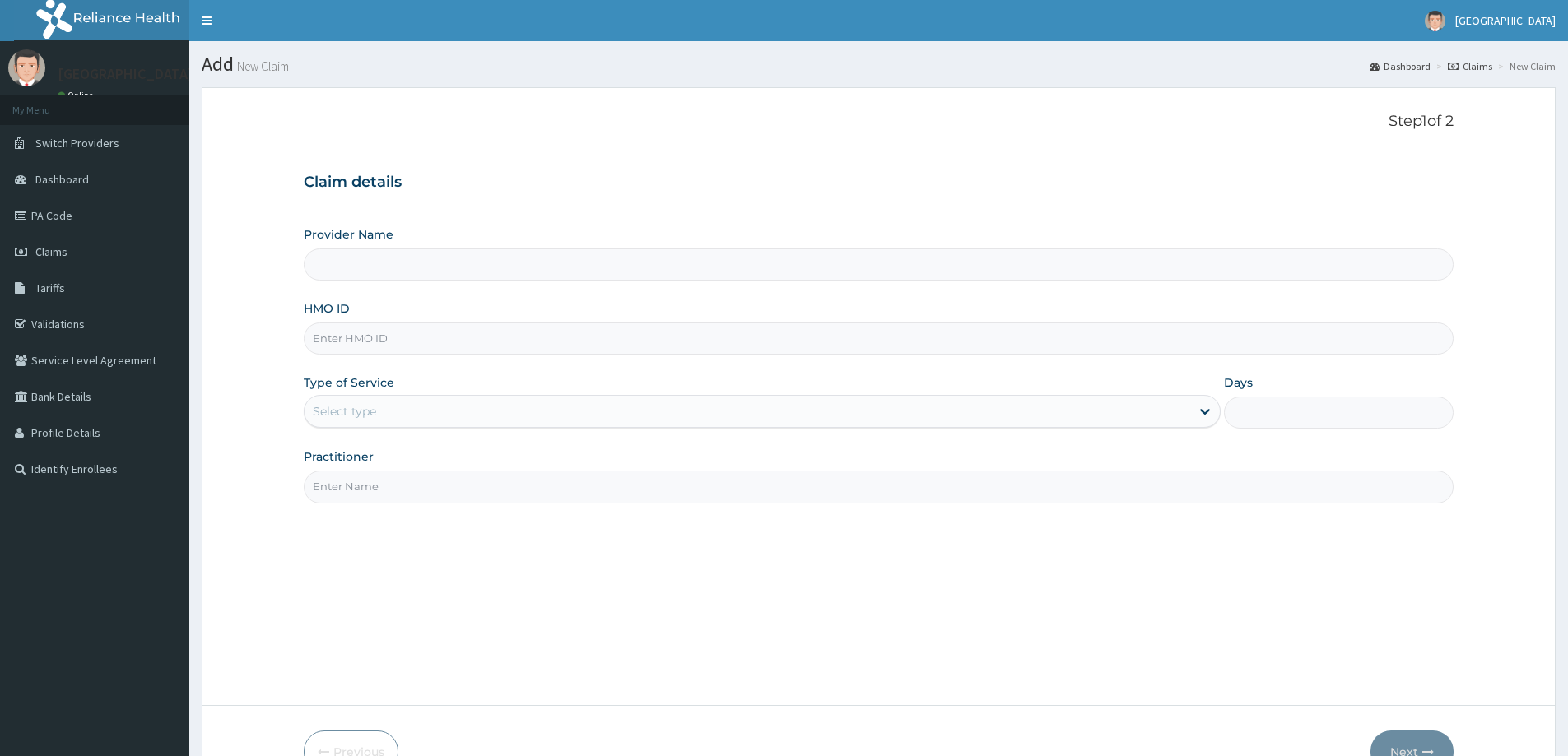
click at [344, 339] on input "HMO ID" at bounding box center [878, 337] width 1150 height 32
paste input "ANL/10110/C"
type input "ANL/10110/C"
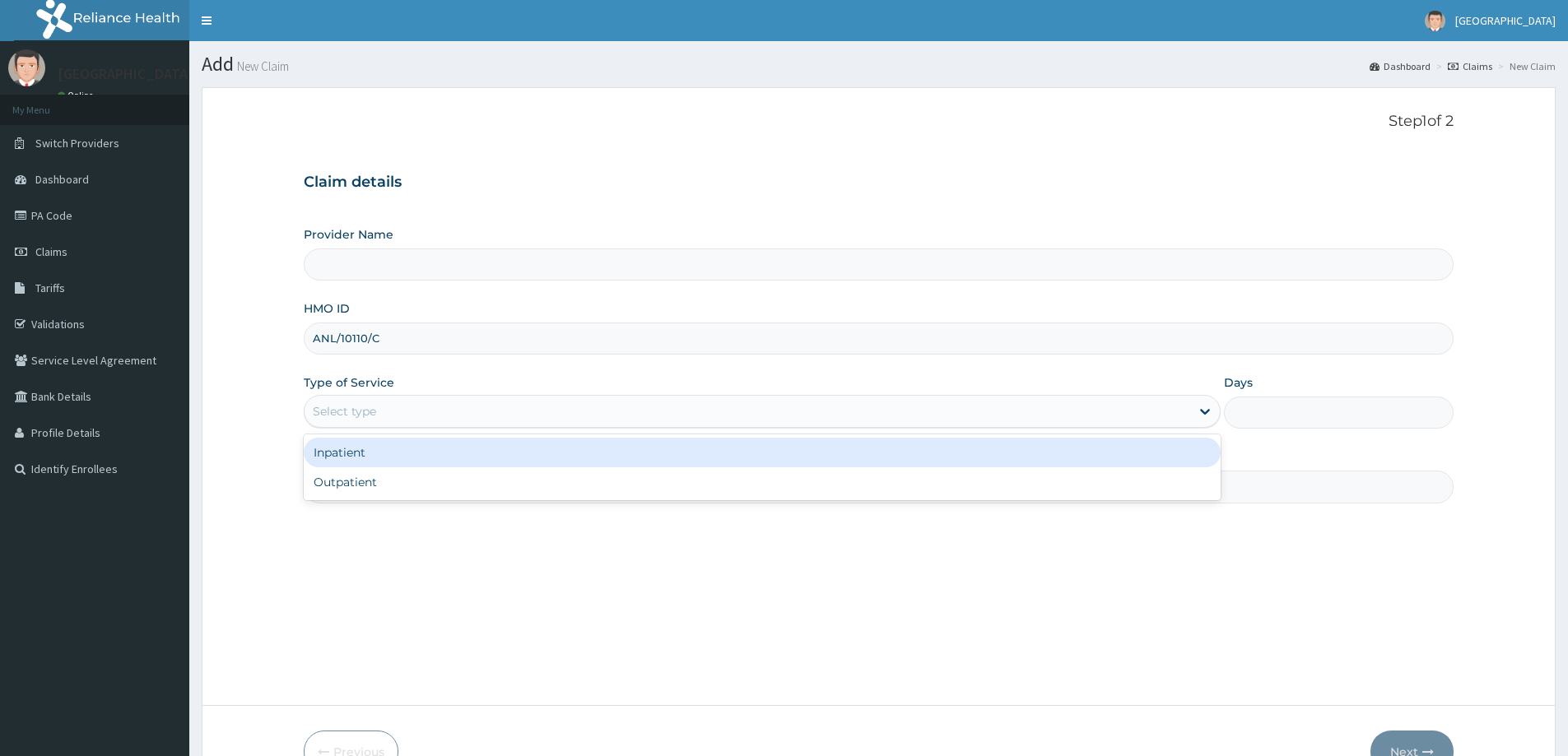
click at [356, 420] on div "Select type" at bounding box center [344, 411] width 64 height 16
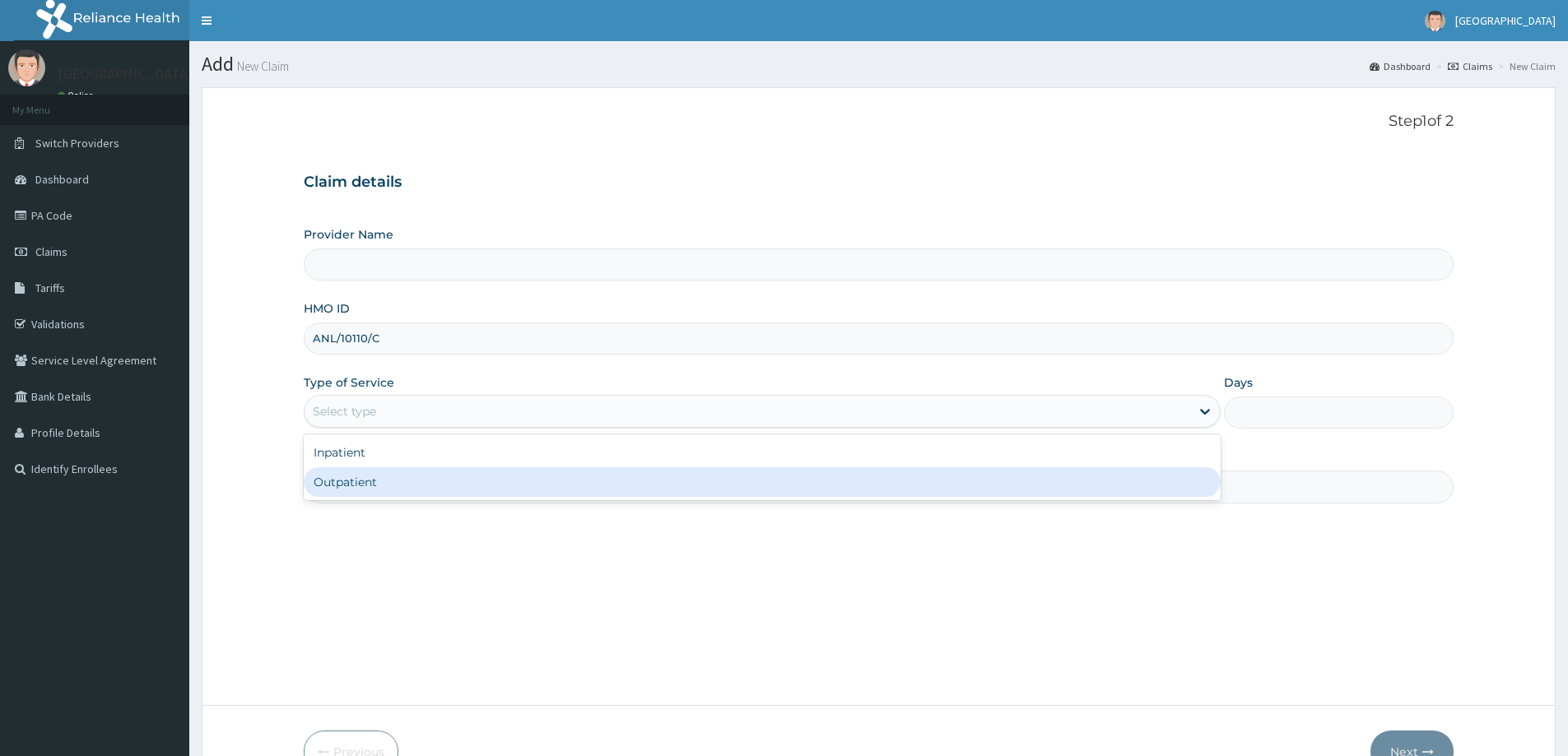
click at [352, 480] on div "Outpatient" at bounding box center [762, 481] width 917 height 30
type input "1"
type input "LILY HOSPITAL-WARRI"
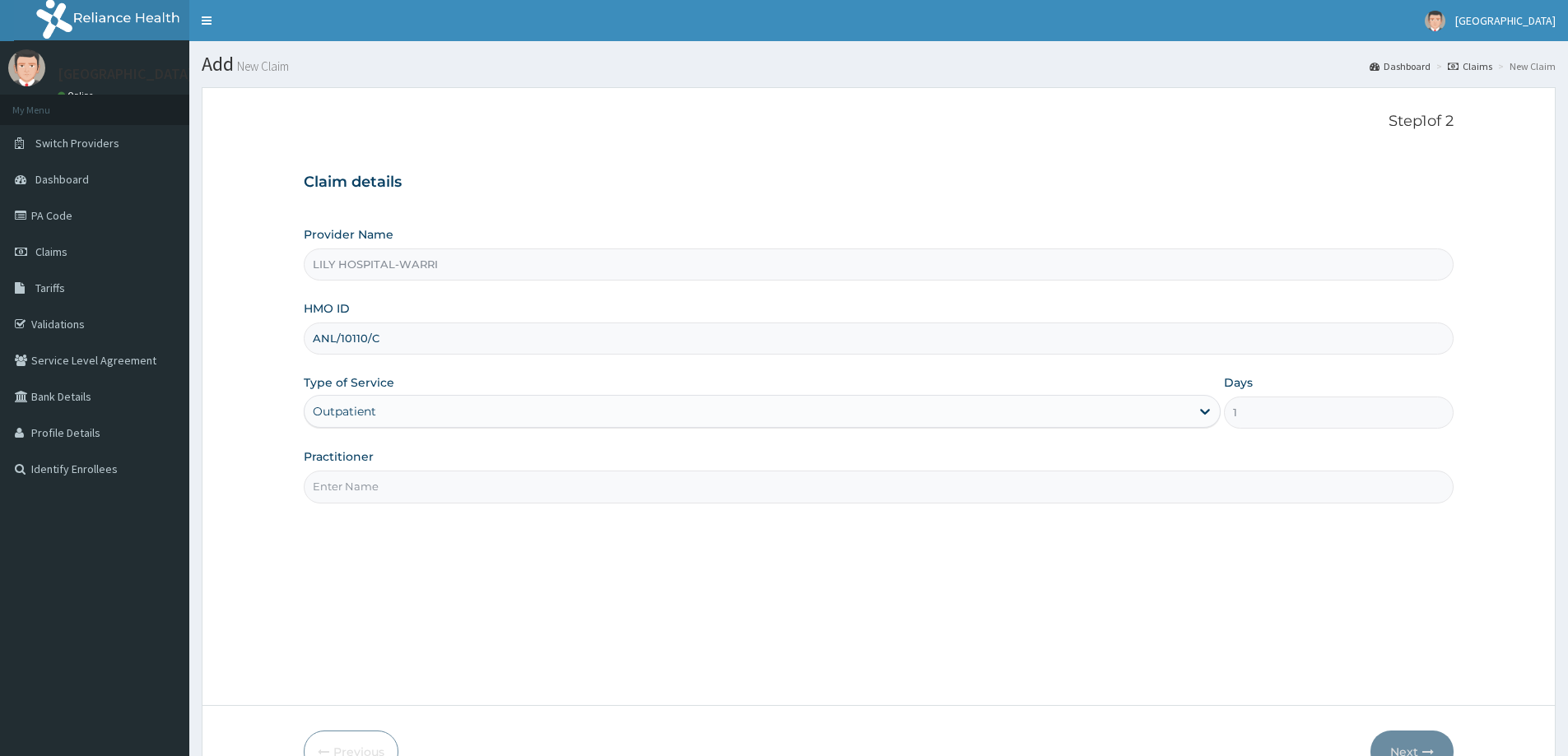
click at [346, 496] on input "Practitioner" at bounding box center [878, 486] width 1150 height 32
type input "General practitioner"
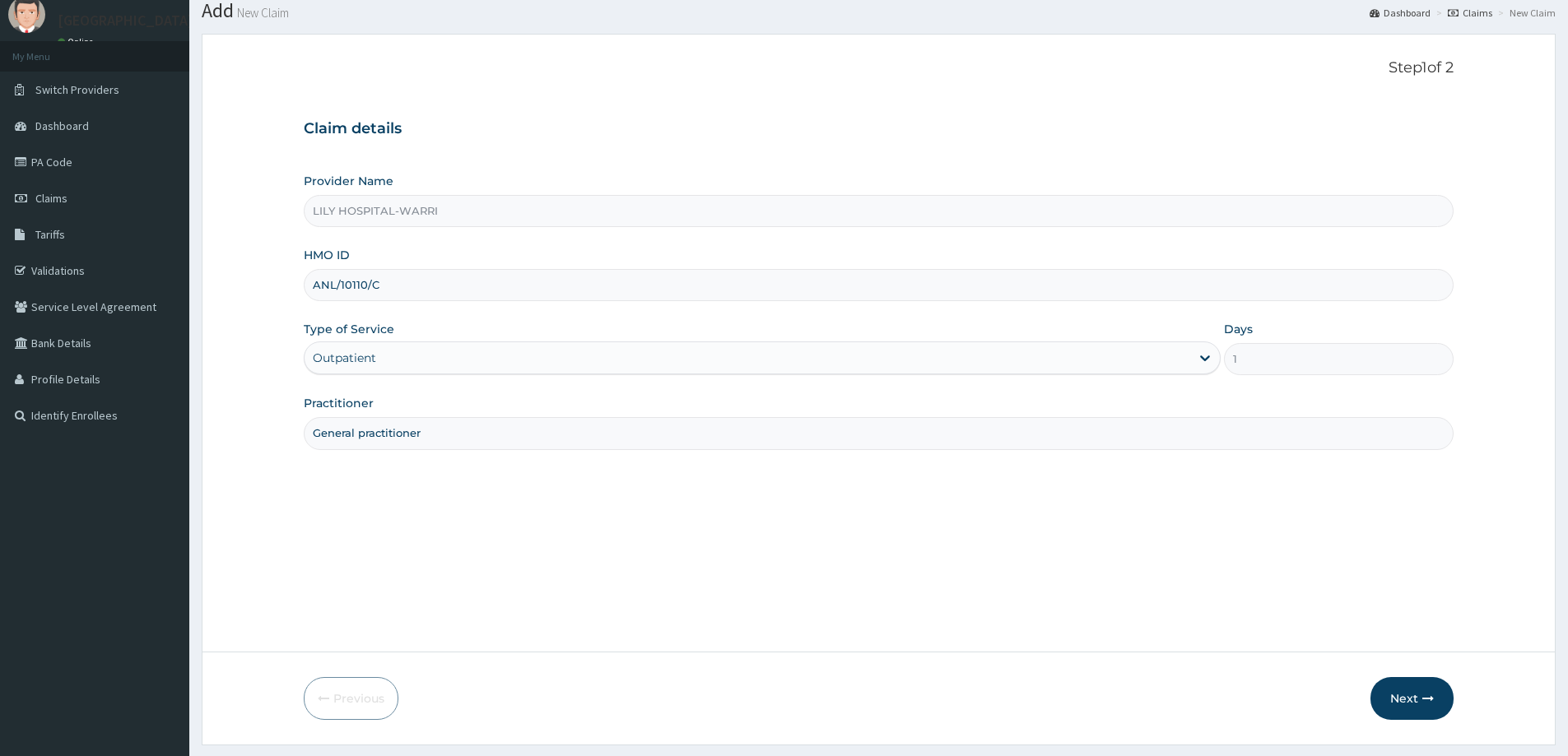
scroll to position [97, 0]
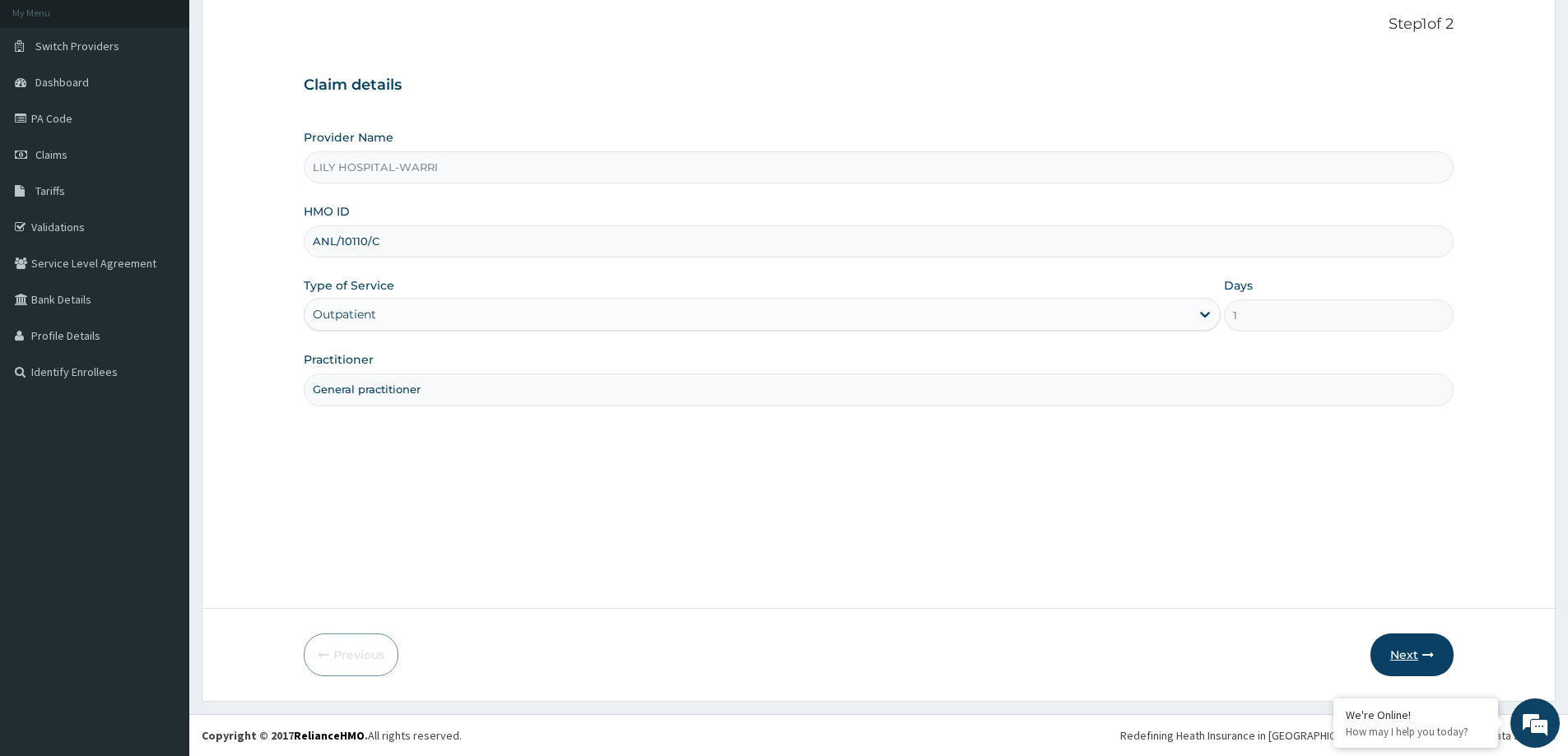
click at [1405, 650] on button "Next" at bounding box center [1412, 654] width 83 height 43
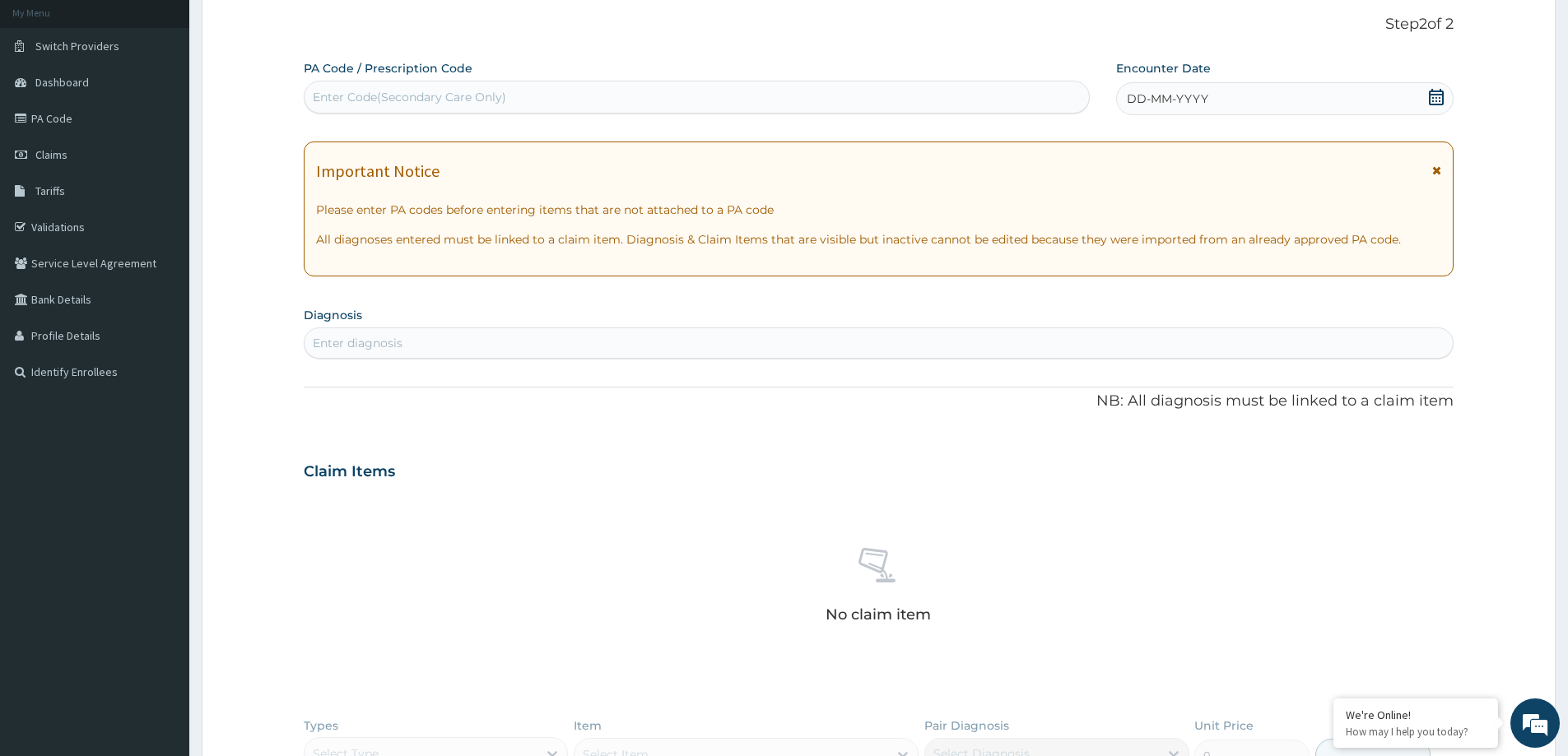
scroll to position [0, 0]
click at [361, 102] on div "Enter Code(Secondary Care Only)" at bounding box center [409, 97] width 193 height 16
paste input "PA/D34A95"
type input "PA/D34A95"
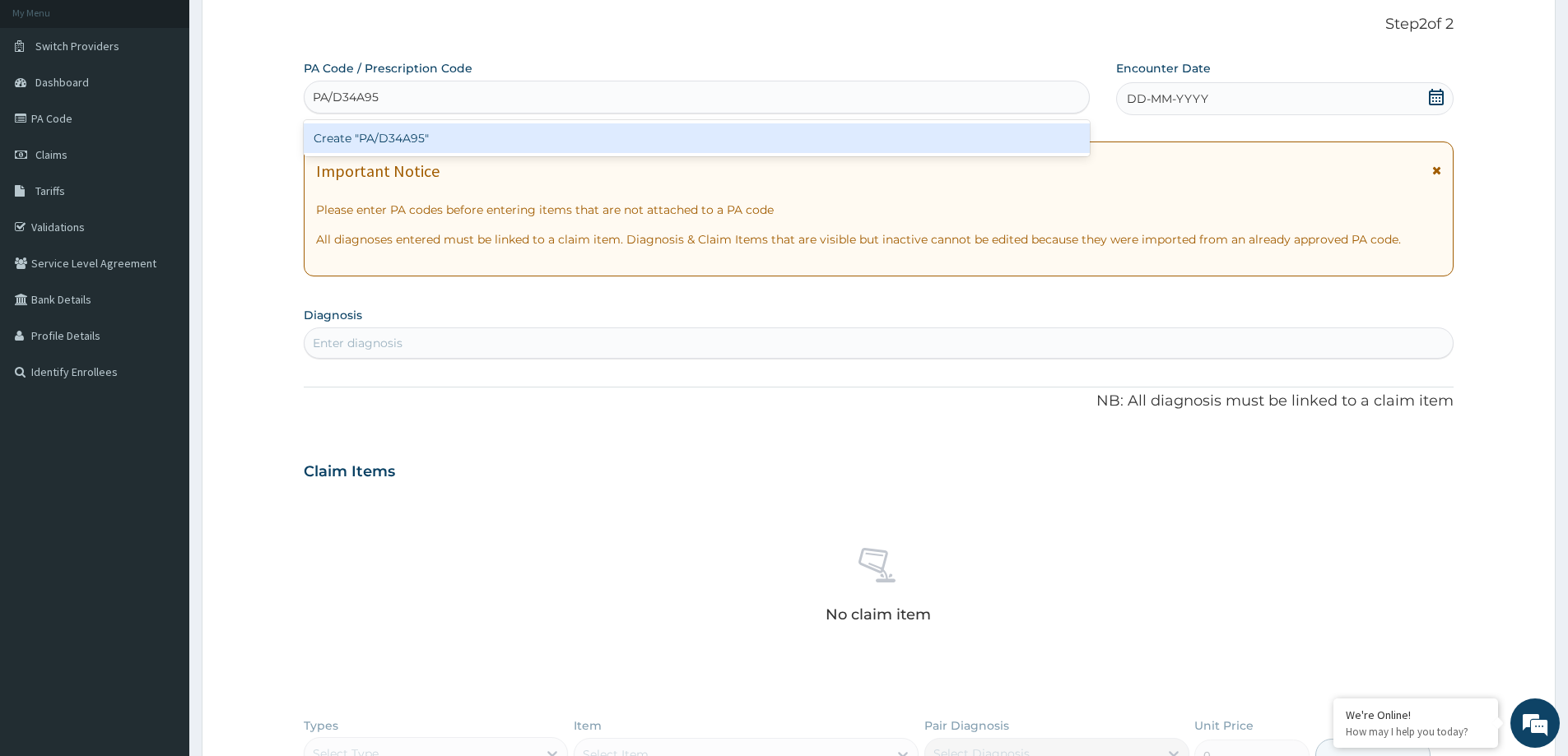
click at [363, 135] on div "Create "PA/D34A95"" at bounding box center [696, 138] width 785 height 30
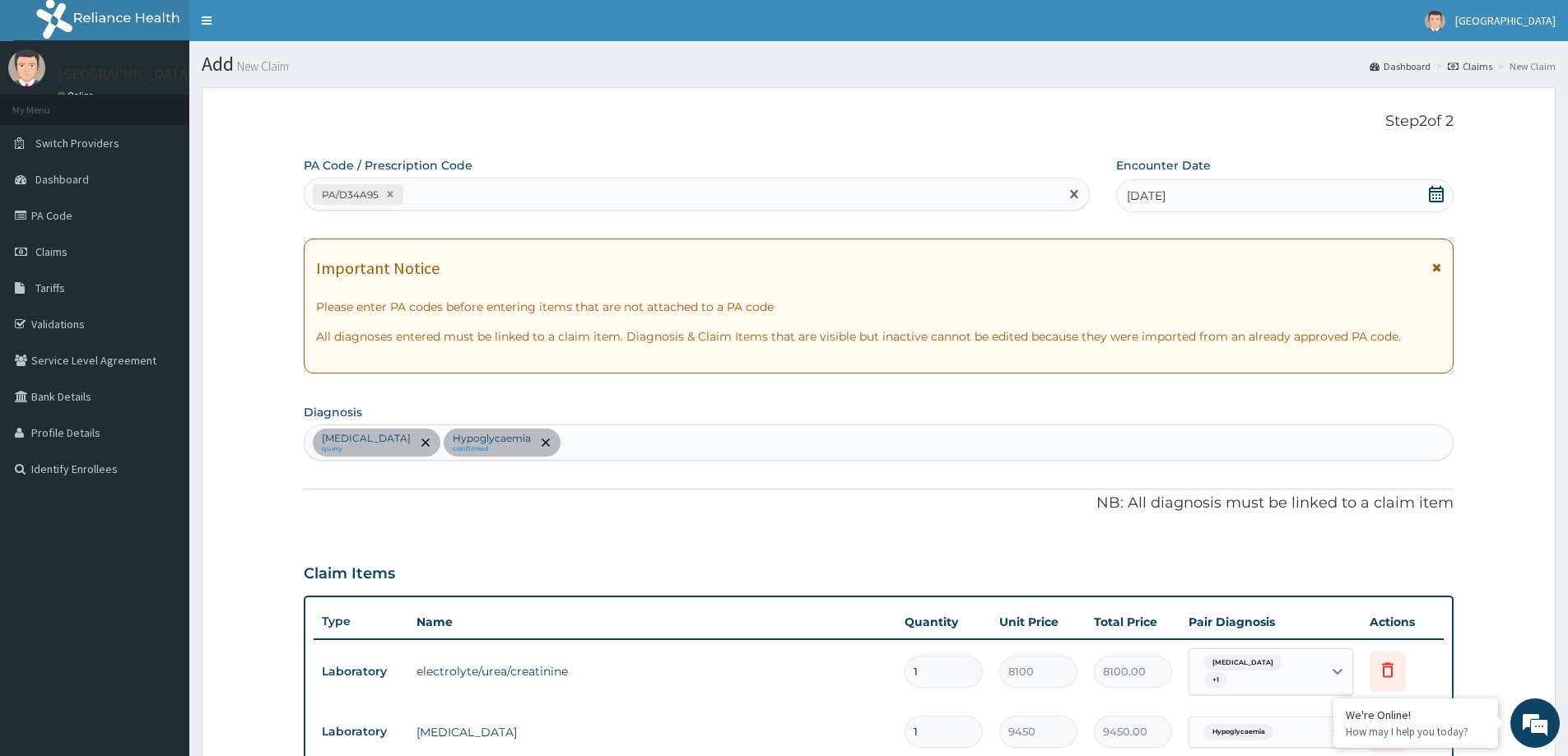
click at [431, 201] on div "PA/D34A95" at bounding box center [682, 194] width 754 height 27
paste input "PA/1CF072"
type input "PA/1CF072"
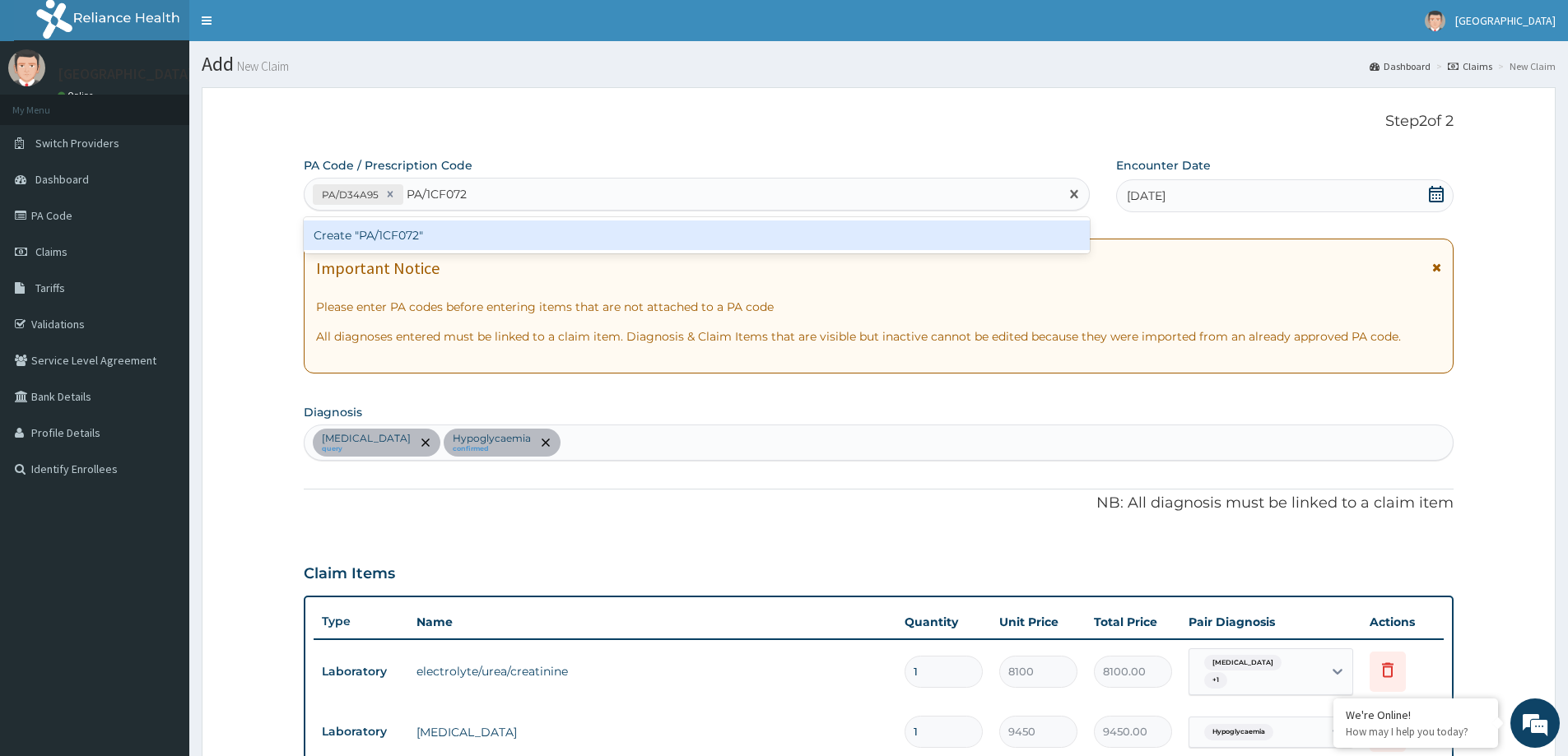
click at [417, 239] on div "Create "PA/1CF072"" at bounding box center [696, 235] width 785 height 30
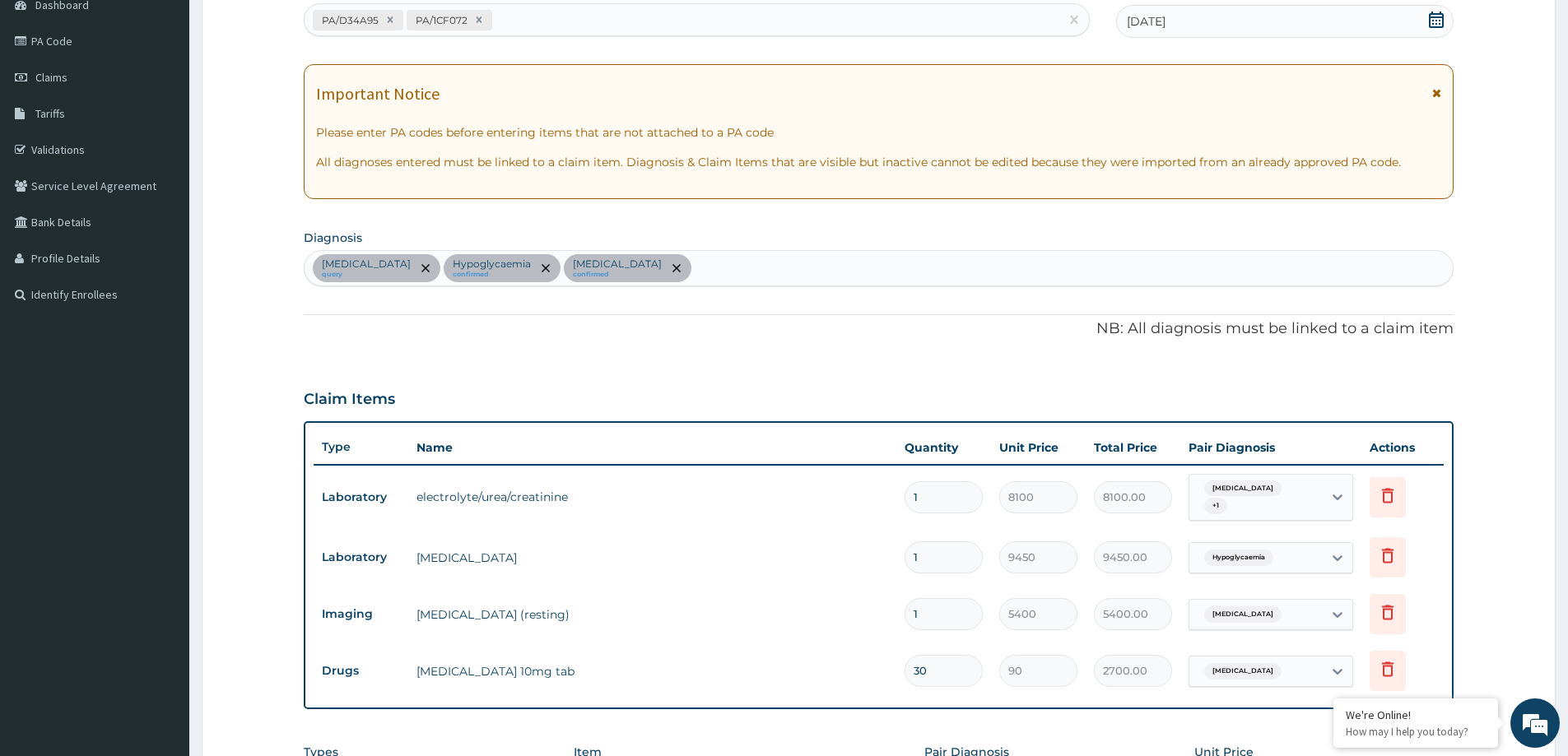
scroll to position [138, 0]
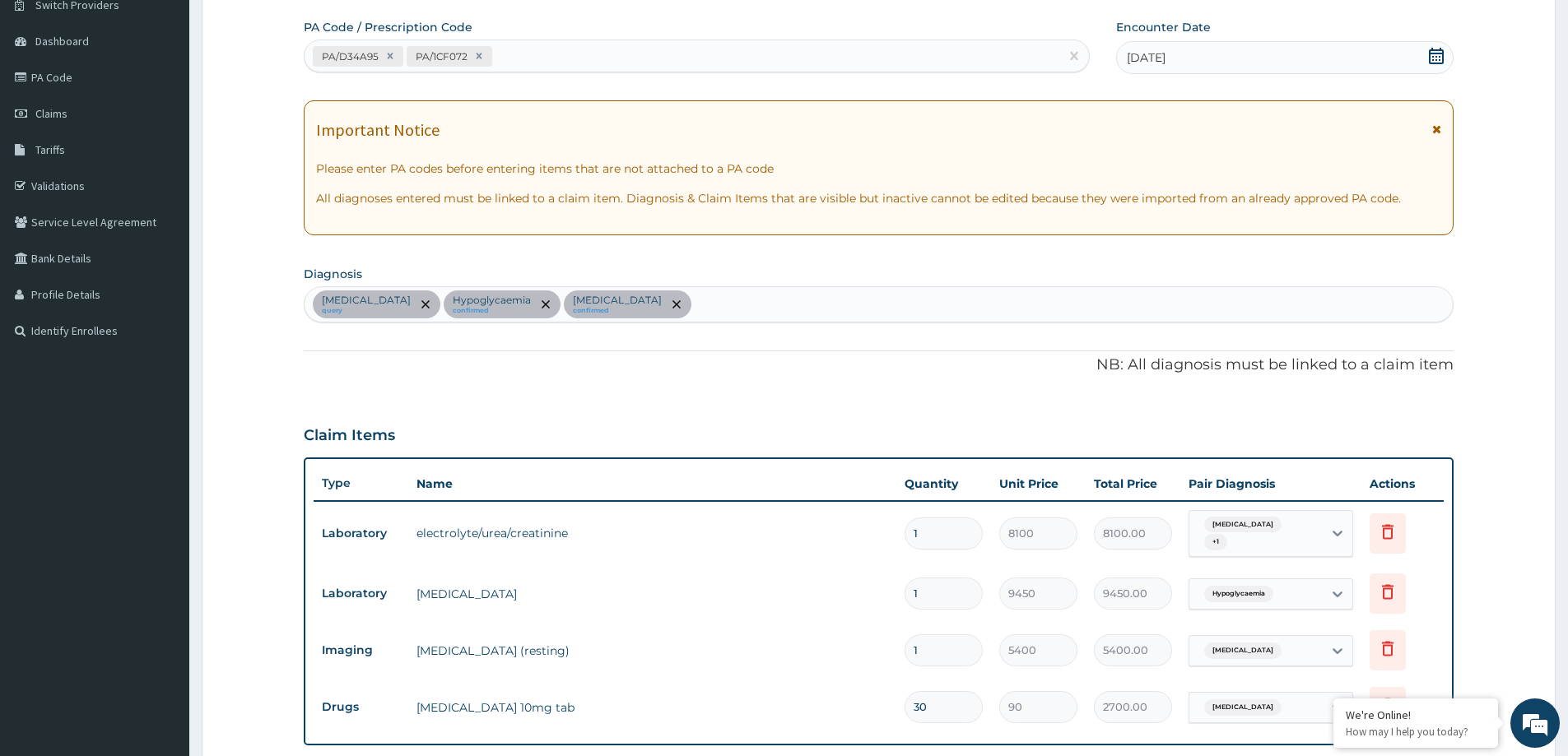
click at [848, 305] on div "Benign essential hypertension query Hypoglycaemia confirmed Essential hypertens…" at bounding box center [878, 305] width 1148 height 35
click at [463, 361] on p "NB: All diagnosis must be linked to a claim item" at bounding box center [878, 365] width 1150 height 21
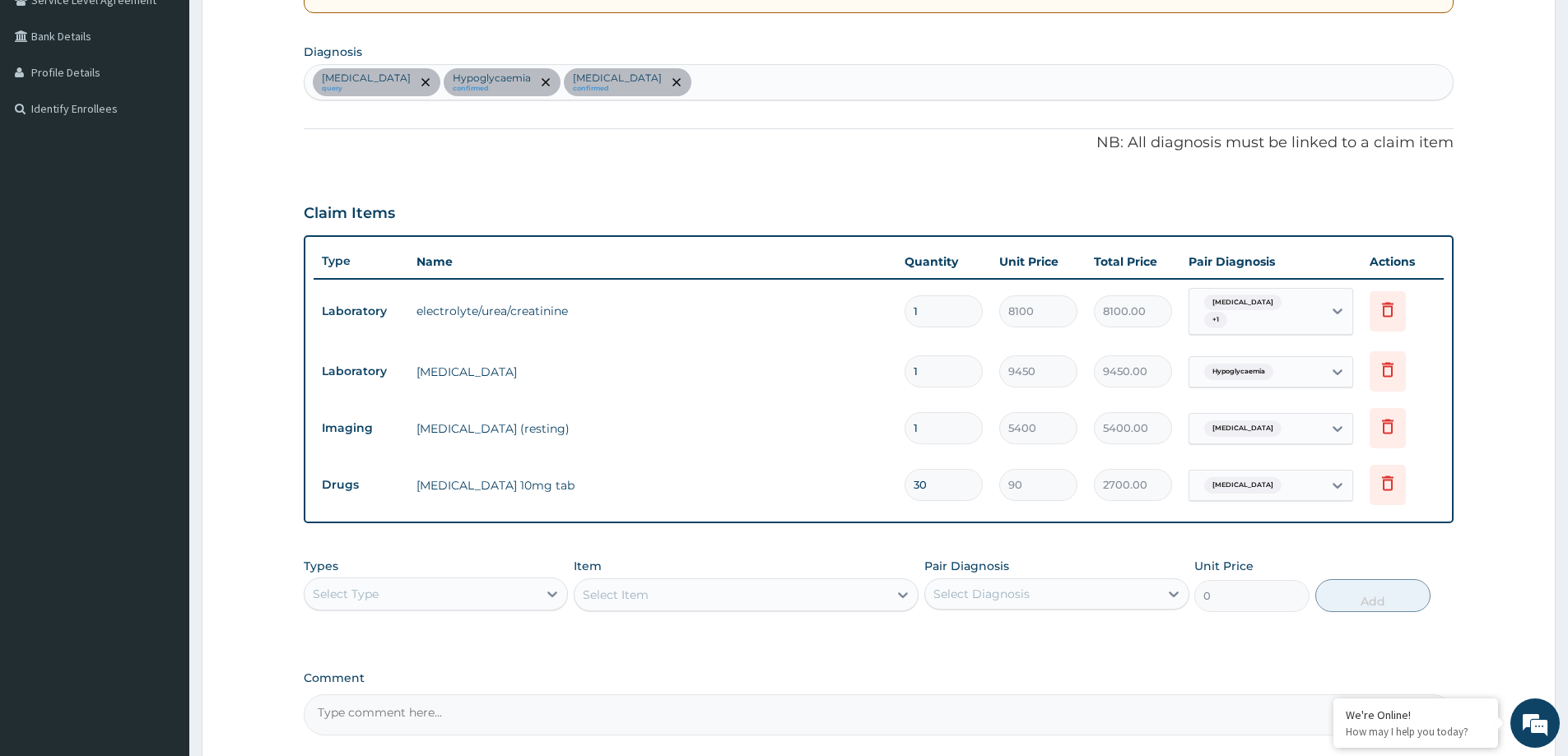
scroll to position [348, 0]
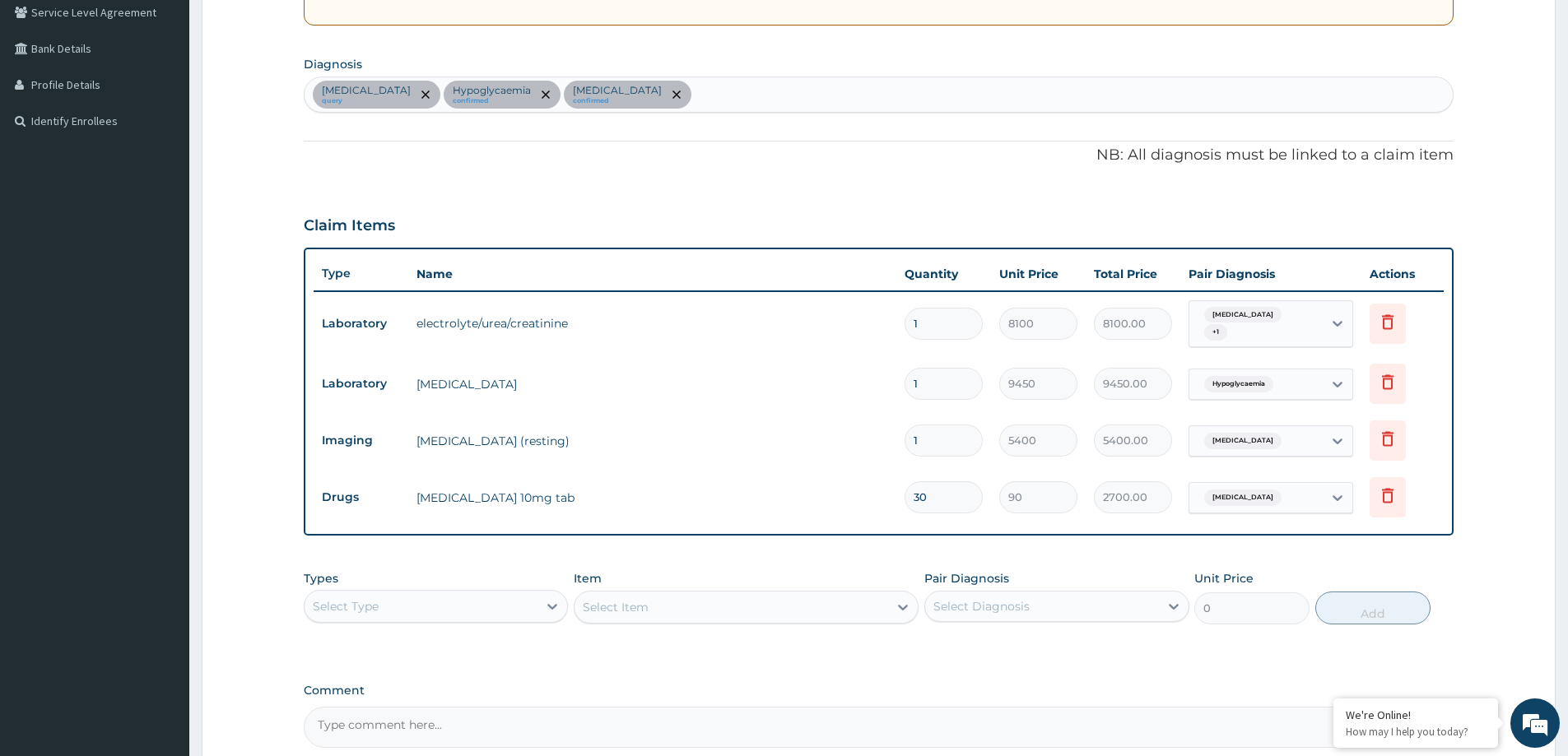
click at [832, 99] on div "Benign essential hypertension query Hypoglycaemia confirmed Essential hypertens…" at bounding box center [878, 95] width 1148 height 35
type input "bacterial diseas"
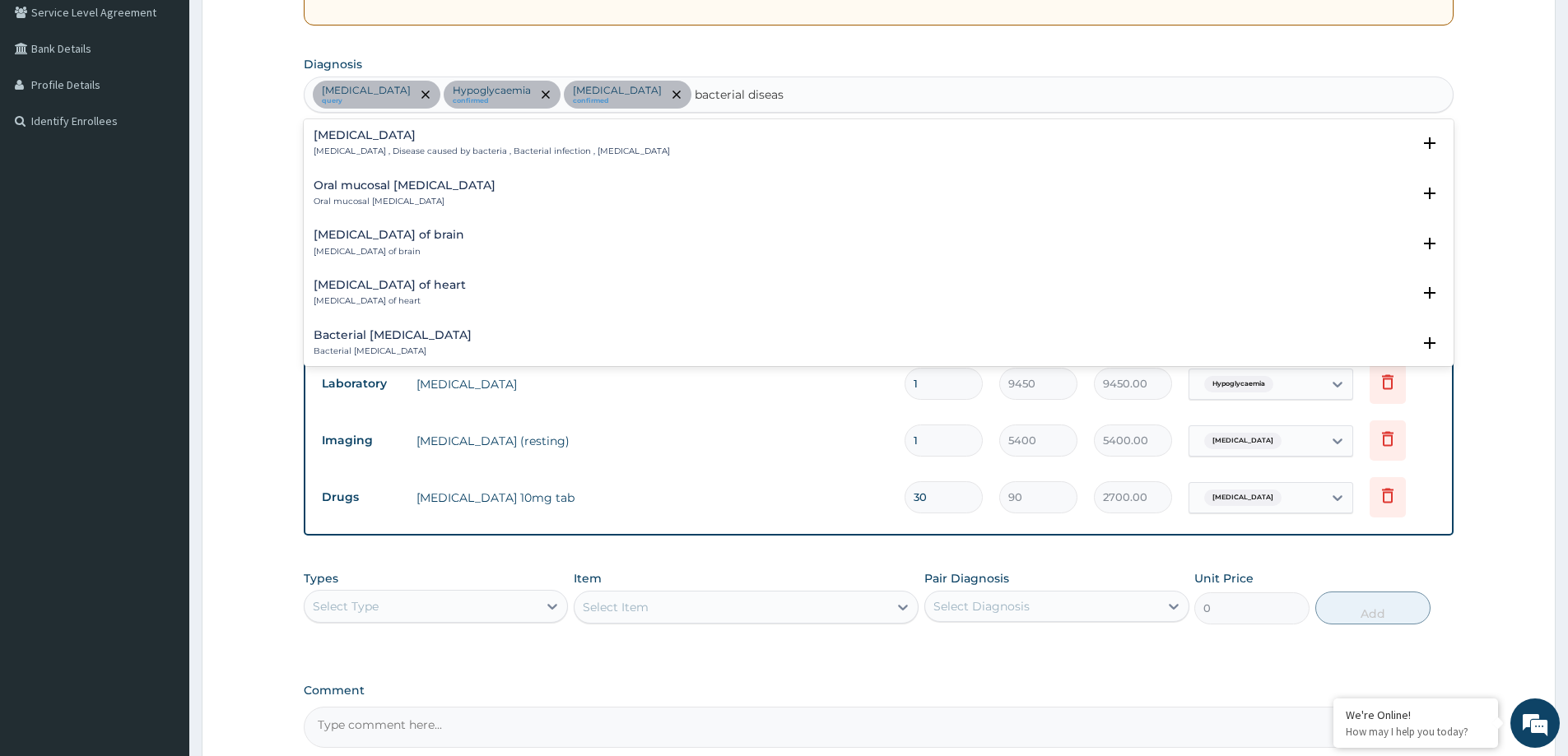
click at [405, 159] on div "Bacterial infectious disease Bacterial infectious disease , Disease caused by b…" at bounding box center [878, 148] width 1130 height 37
click at [435, 135] on h4 "Bacterial infectious disease" at bounding box center [491, 135] width 356 height 13
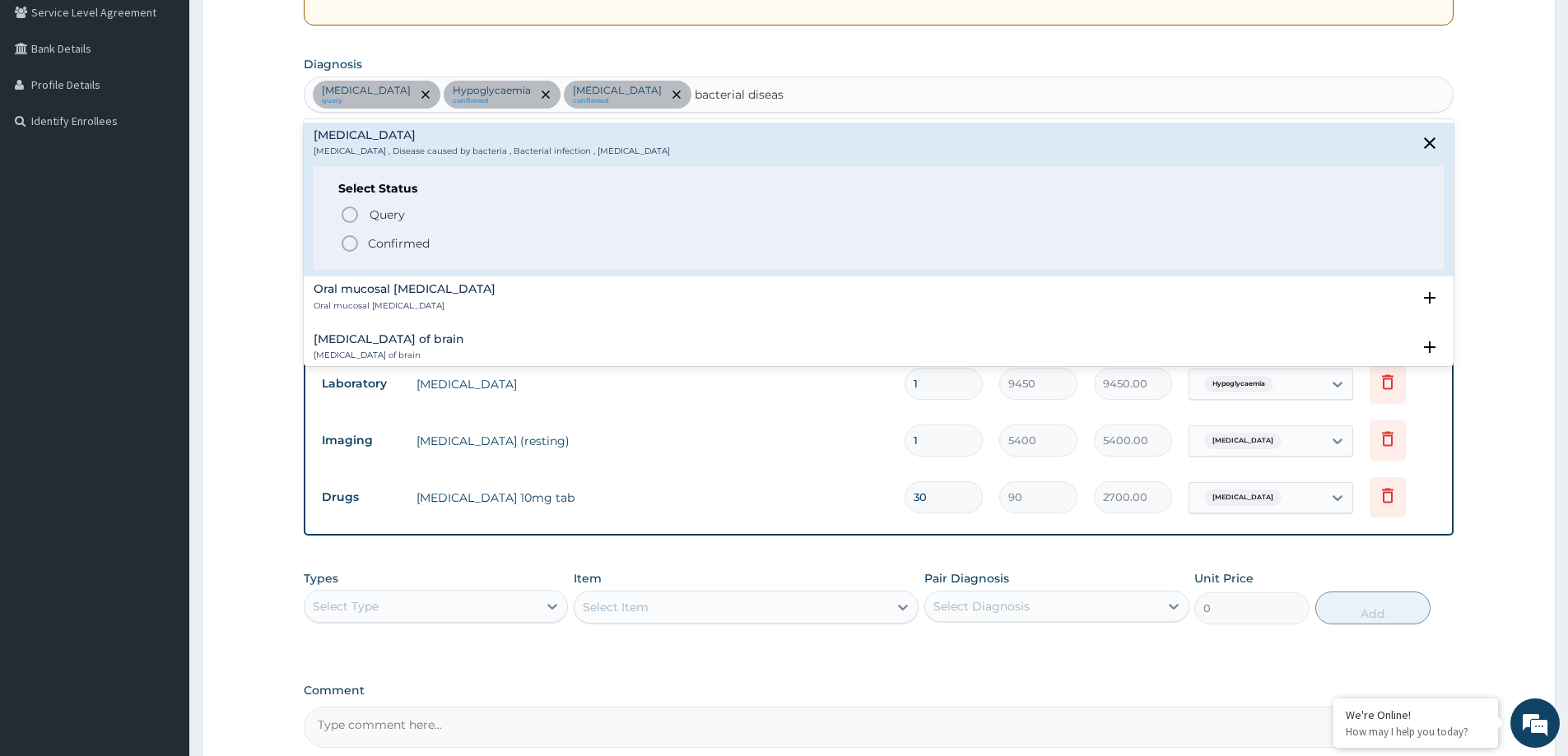
click at [395, 239] on p "Confirmed" at bounding box center [399, 243] width 62 height 16
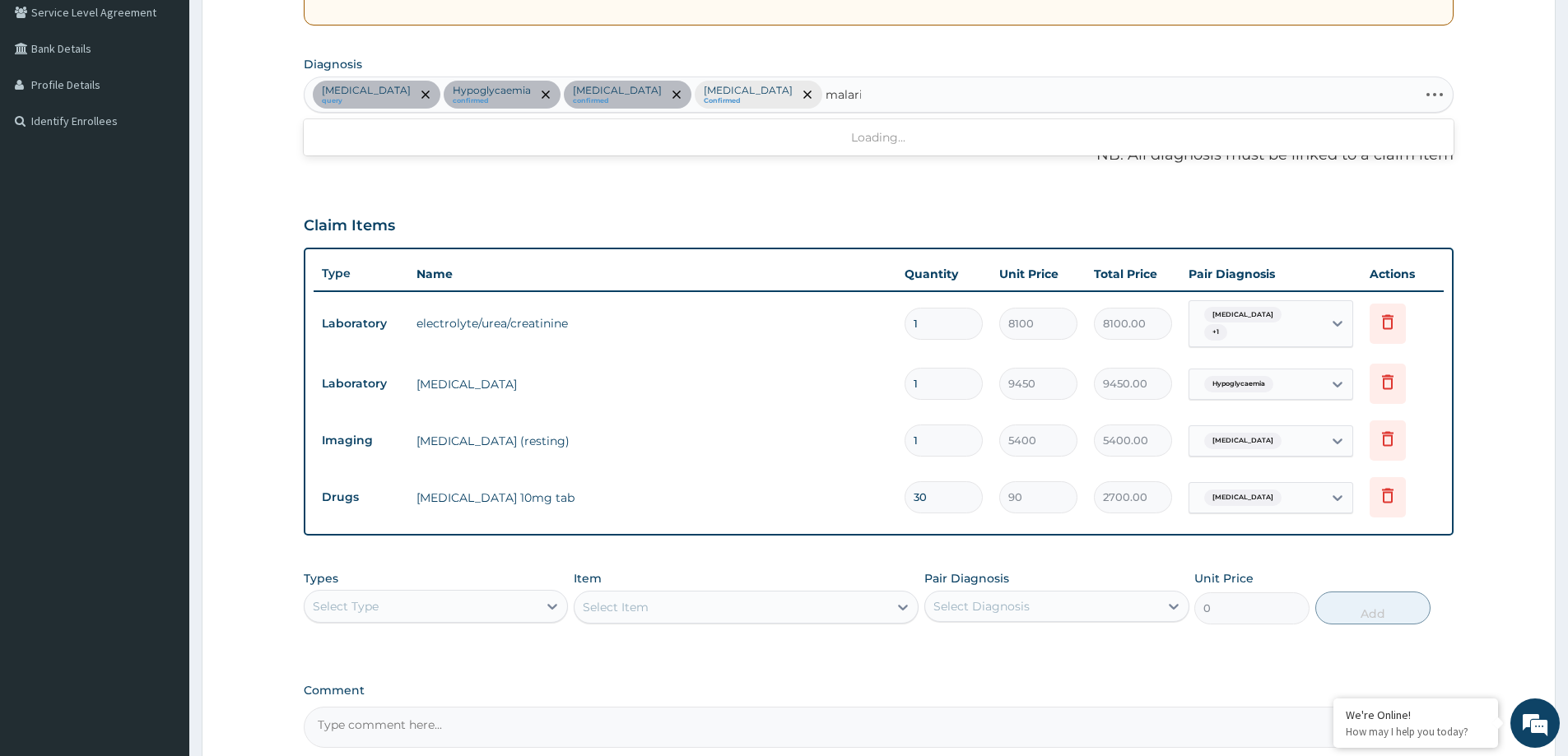
type input "malaria"
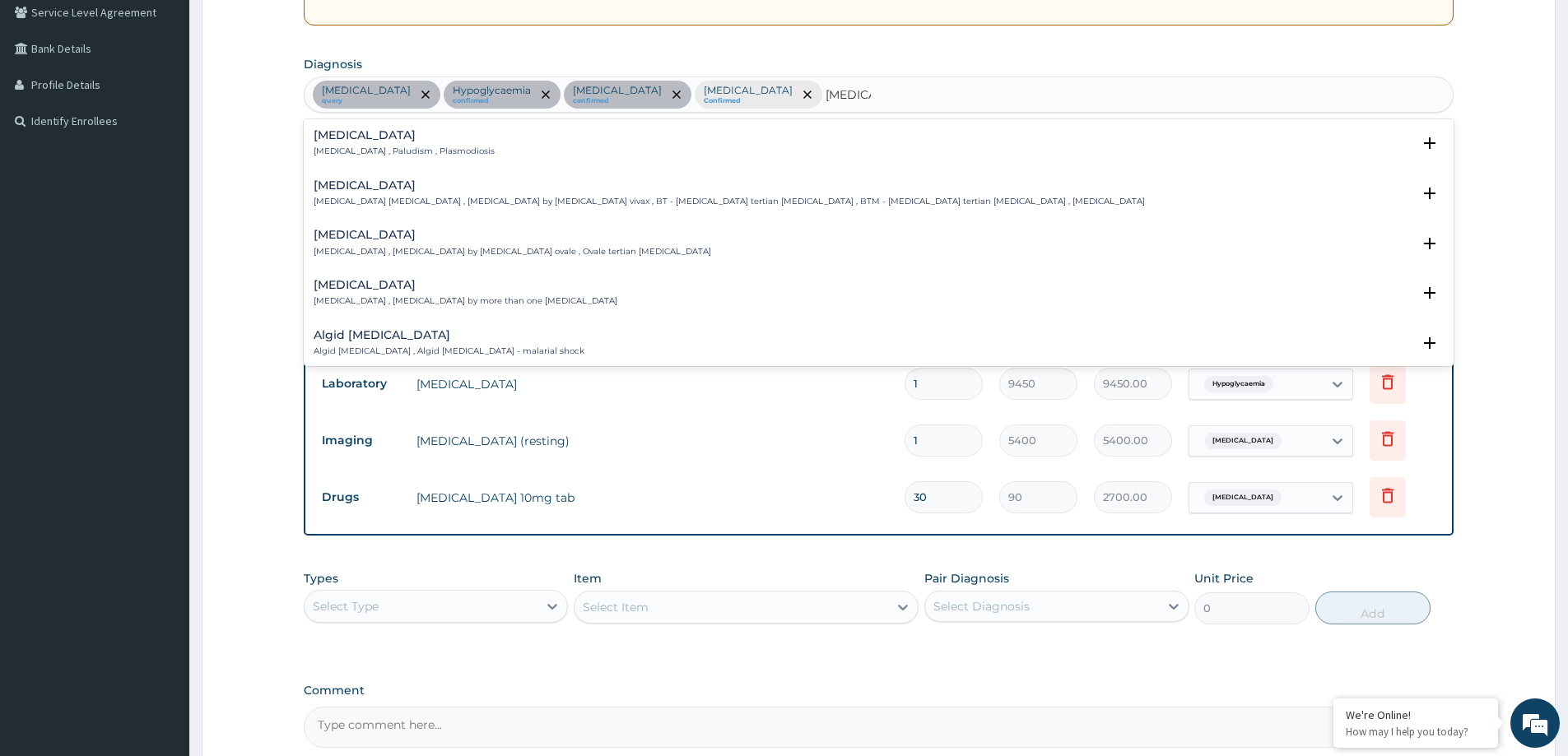
click at [421, 137] on h4 "Malaria" at bounding box center [403, 135] width 181 height 13
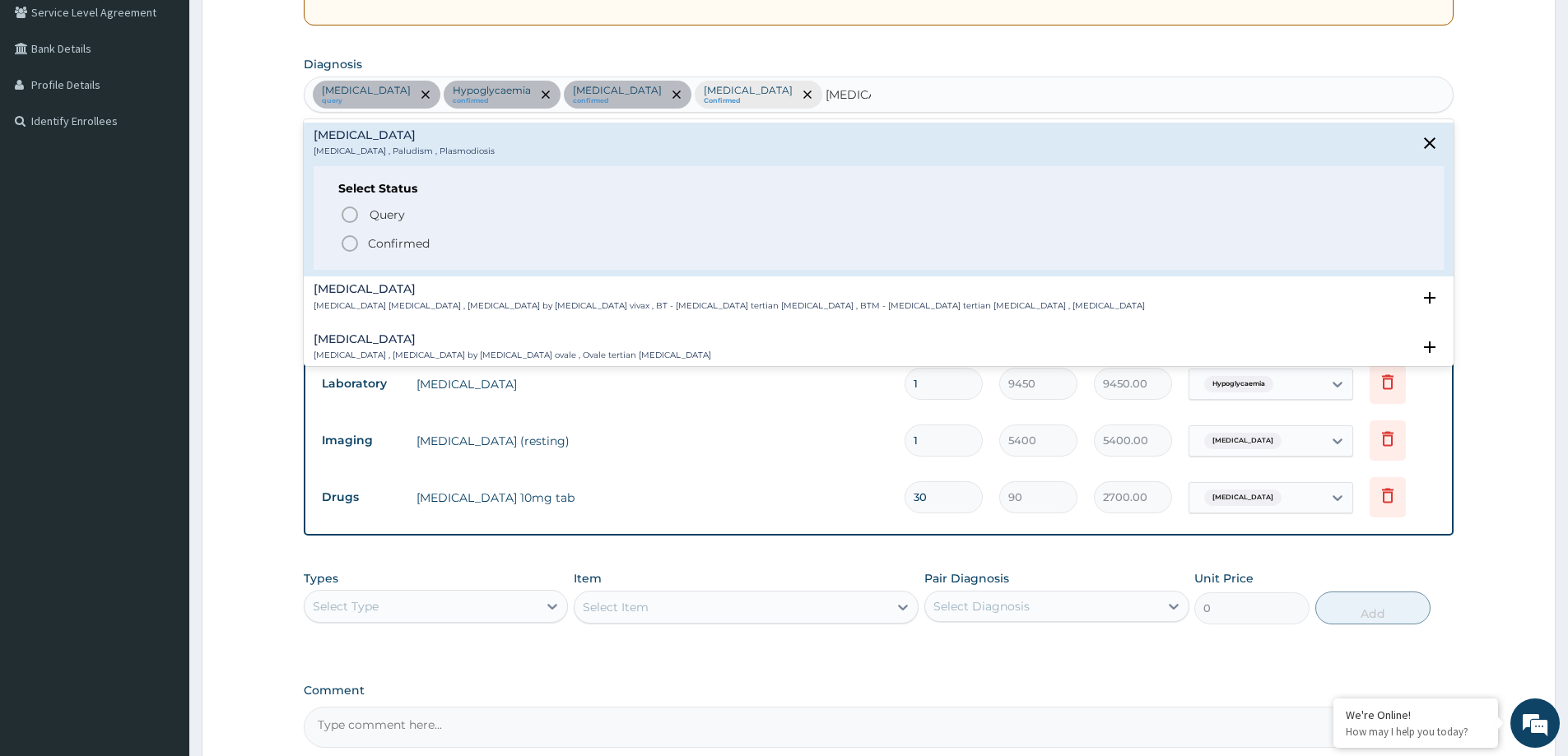
click at [405, 242] on p "Confirmed" at bounding box center [399, 243] width 62 height 16
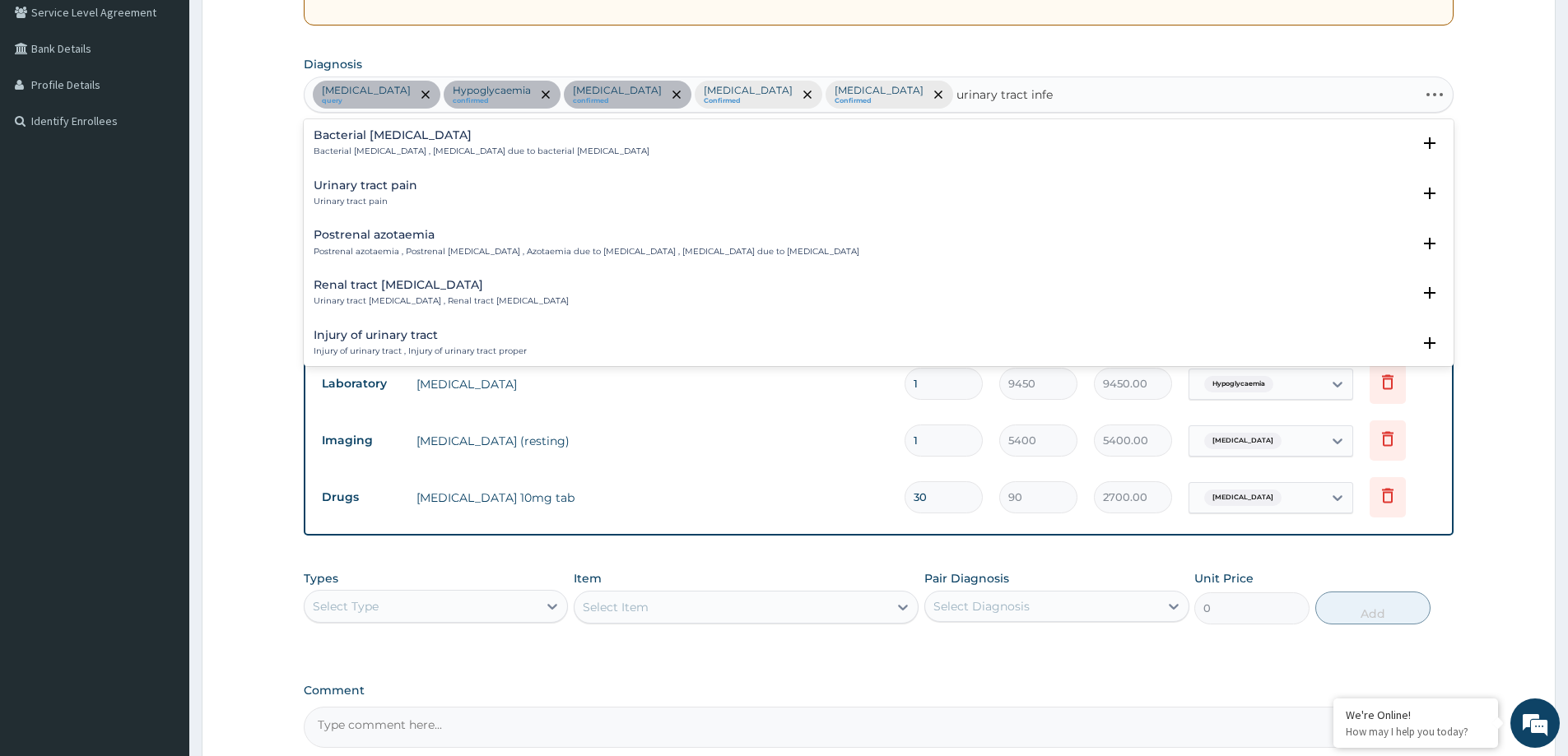
type input "urinary tract infec"
click at [411, 195] on div "Bacterial urinary infection Bacterial urinary infection , Bacterial UTI (urinar…" at bounding box center [438, 193] width 251 height 29
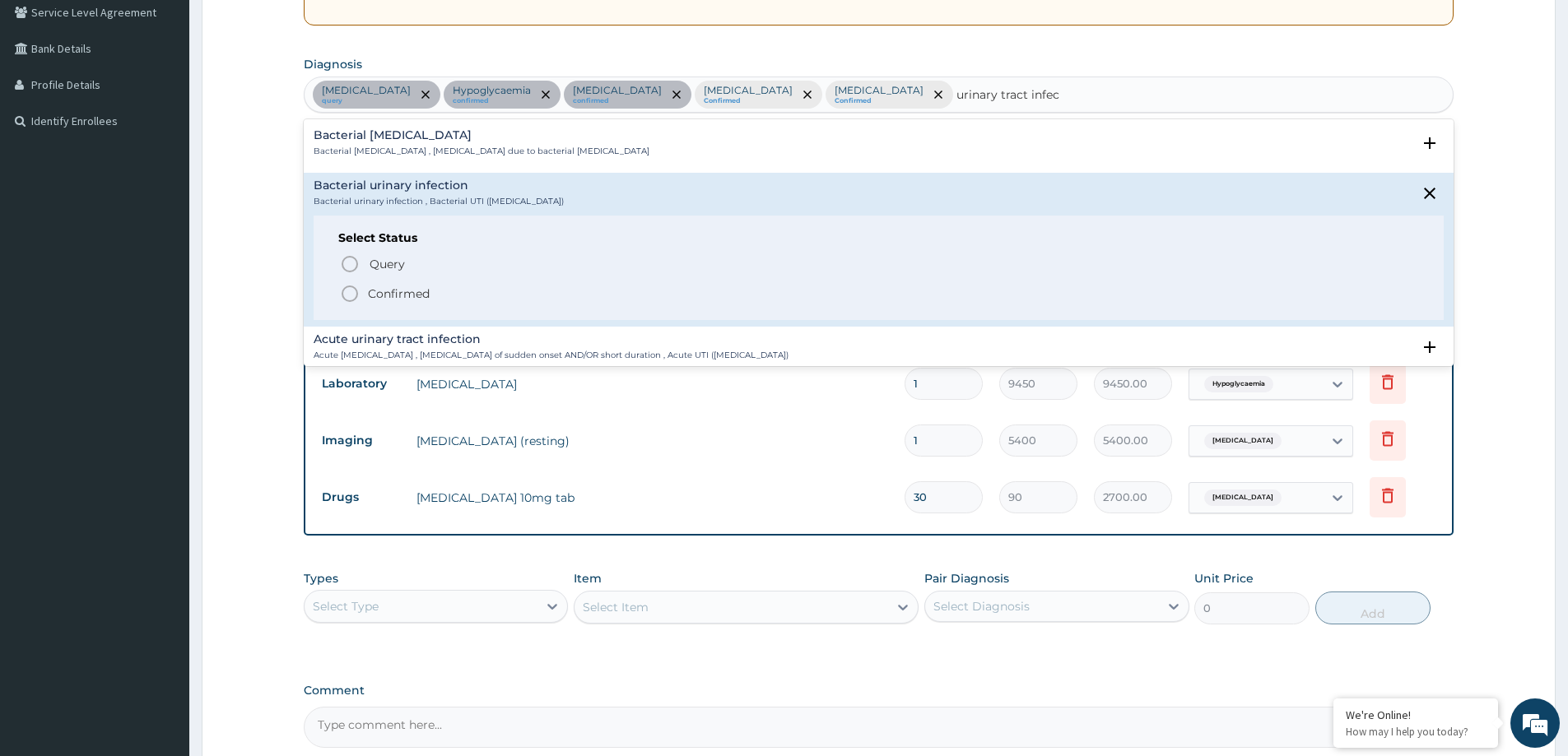
click at [407, 287] on p "Confirmed" at bounding box center [399, 293] width 62 height 16
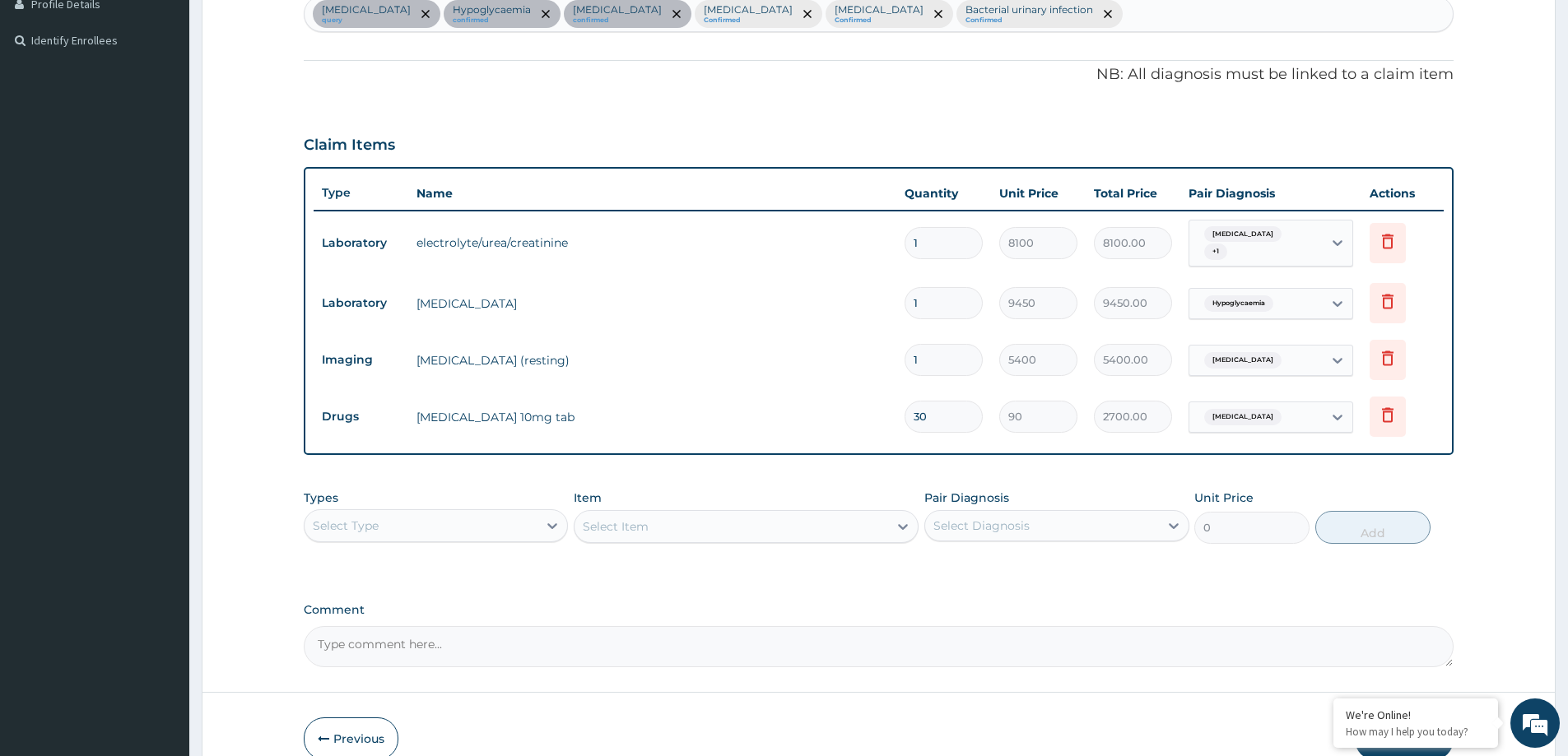
scroll to position [512, 0]
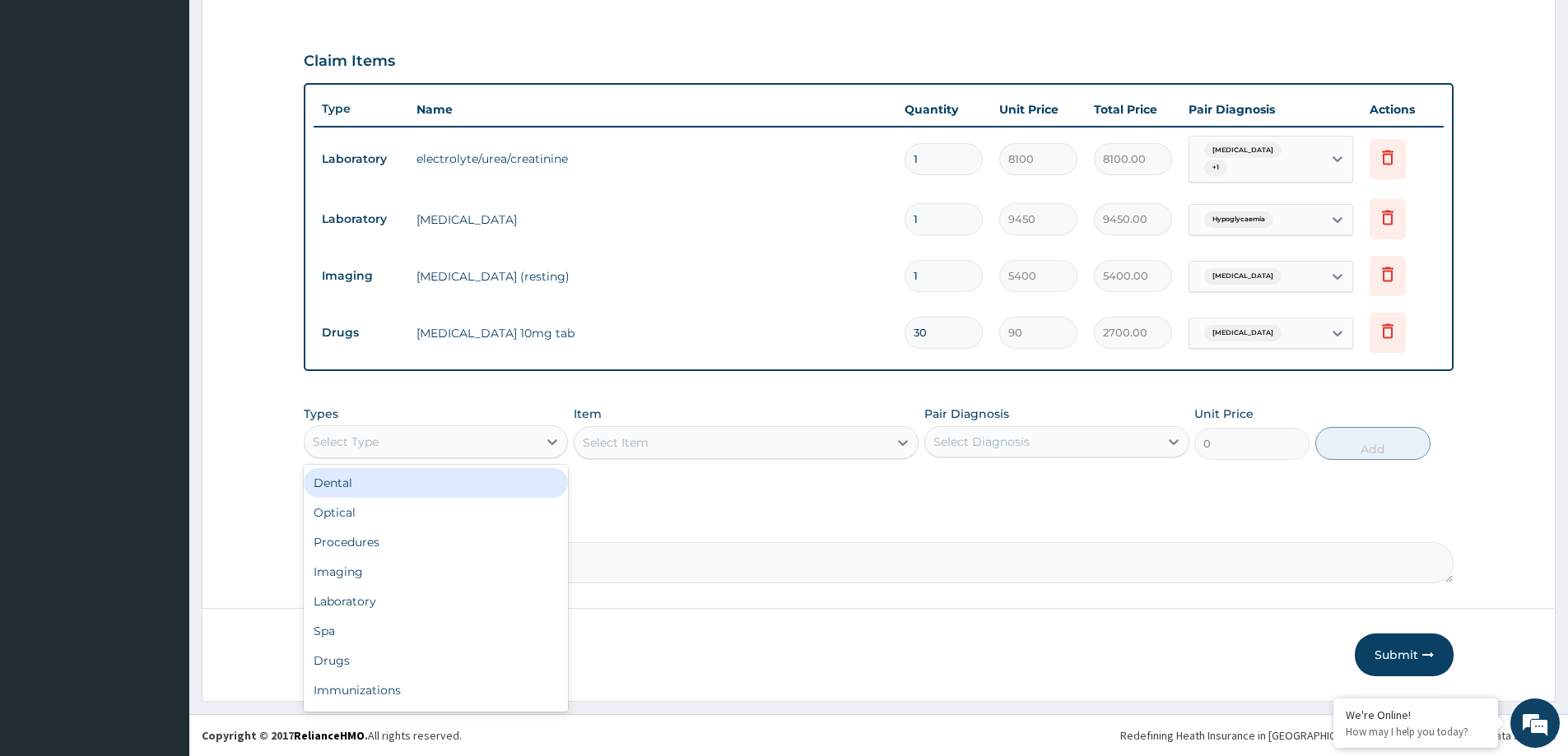
click at [422, 451] on div "Select Type" at bounding box center [421, 441] width 233 height 26
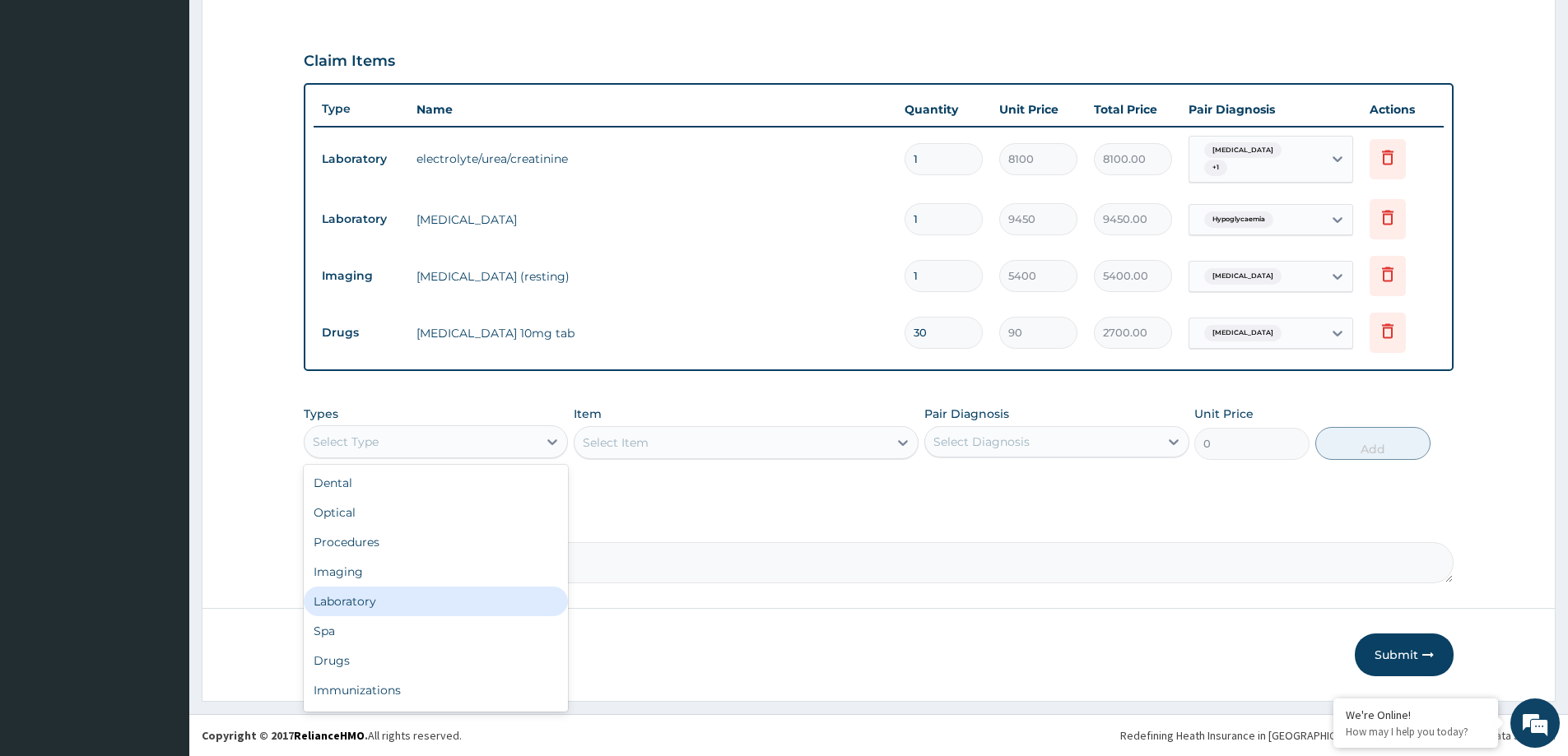
click at [436, 611] on div "Laboratory" at bounding box center [435, 601] width 264 height 30
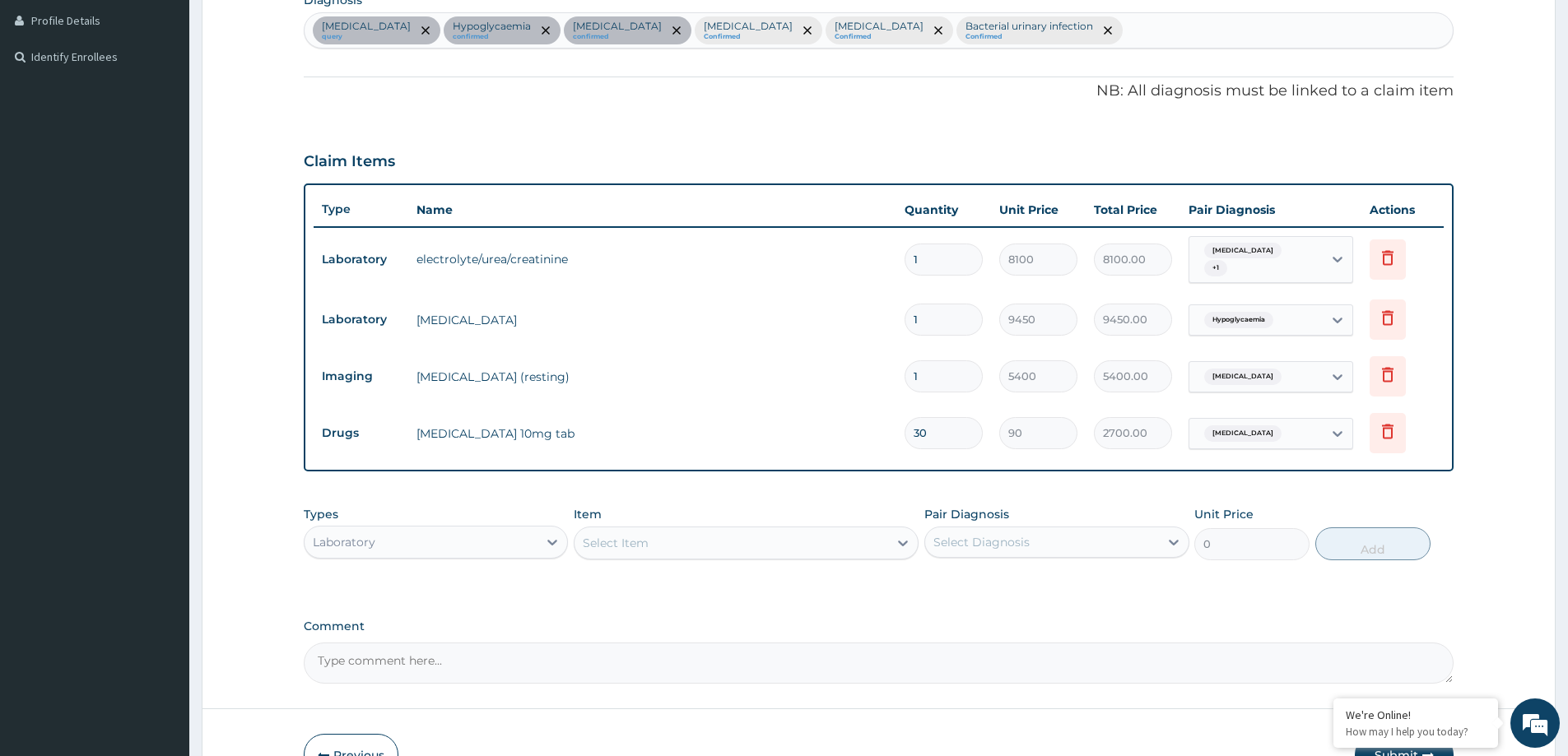
scroll to position [430, 0]
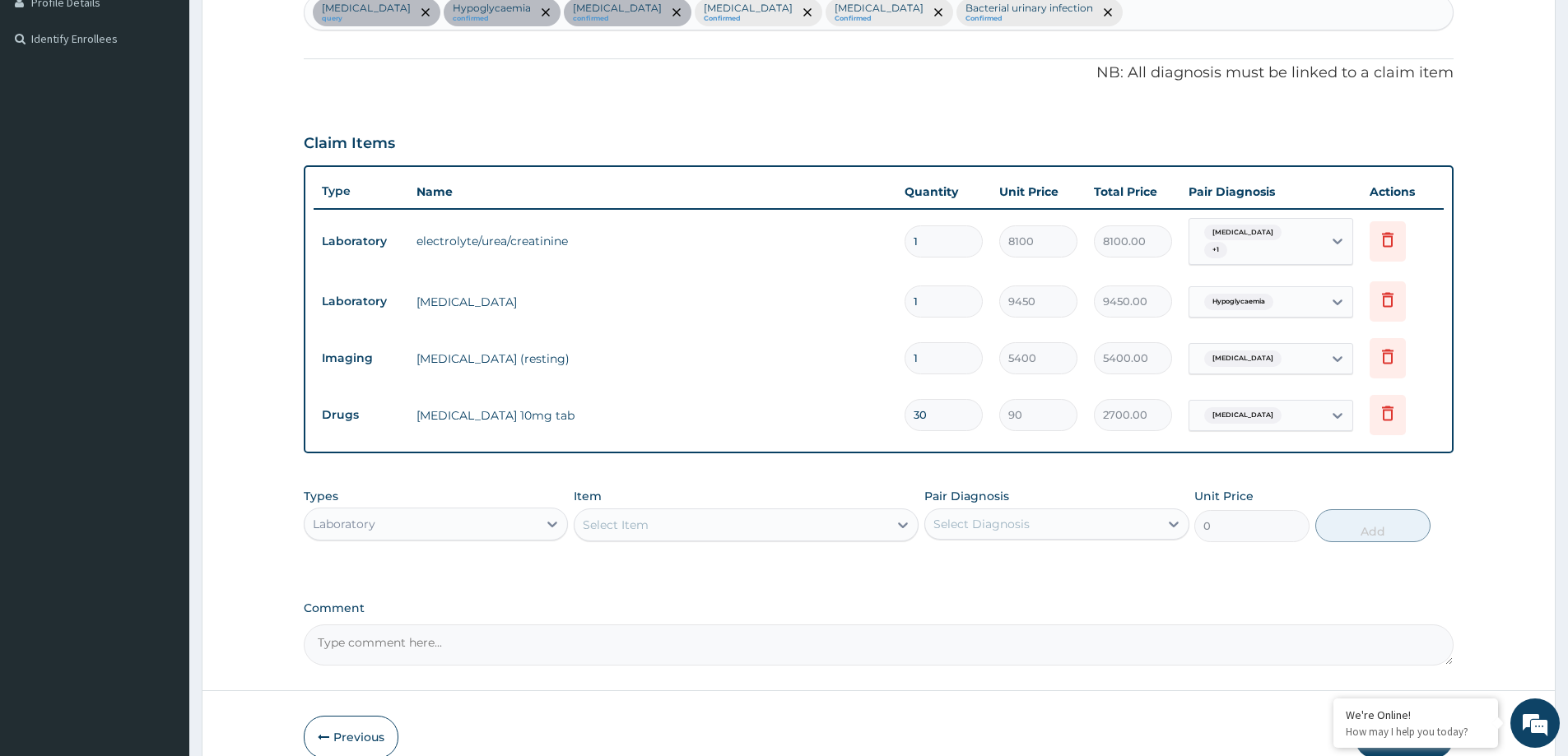
click at [733, 519] on div "Select Item" at bounding box center [731, 524] width 313 height 26
type input "full"
click at [687, 567] on div "FULL BLOOD COUNT" at bounding box center [746, 566] width 344 height 30
type input "3375"
click at [1013, 519] on div "Select Diagnosis" at bounding box center [982, 523] width 97 height 16
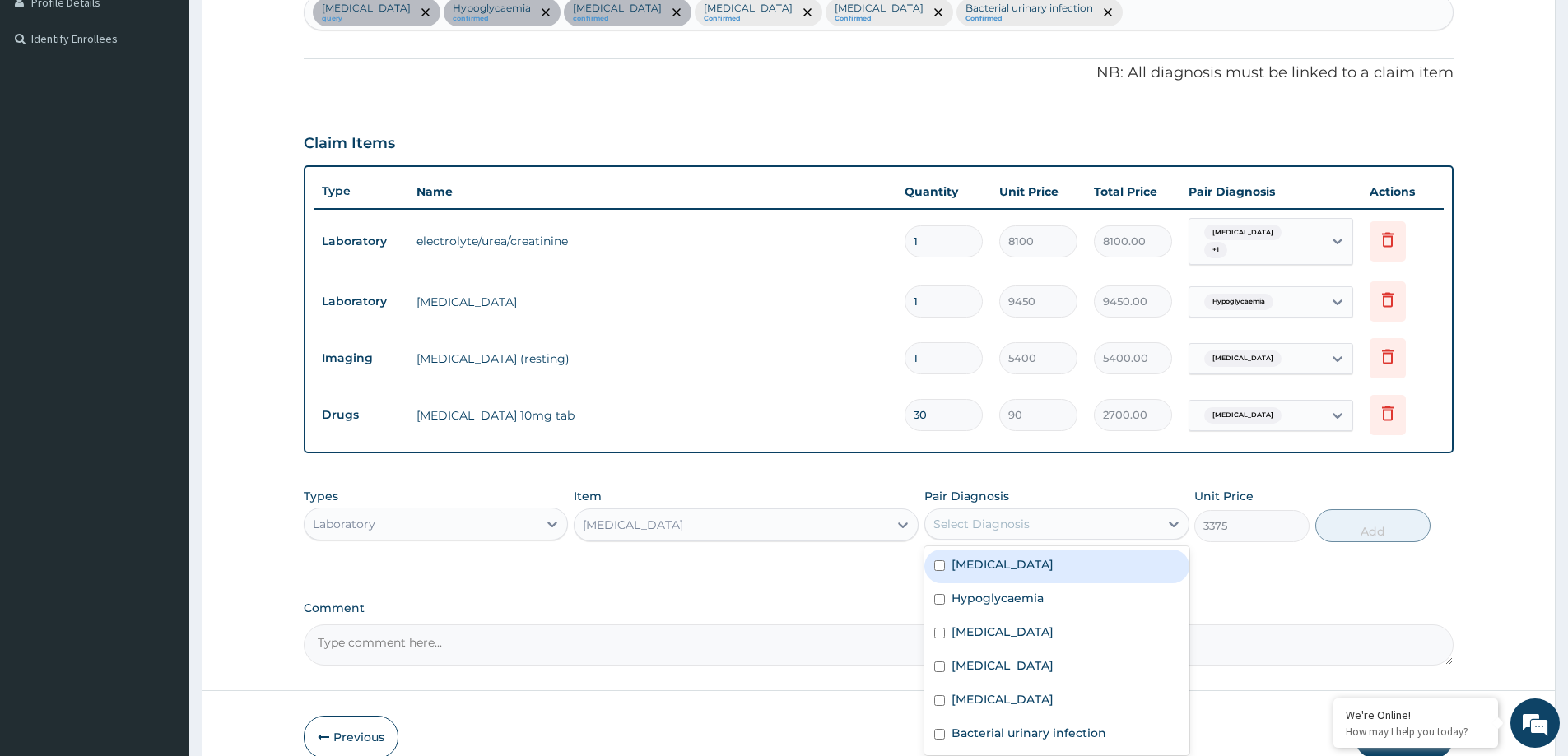
scroll to position [512, 0]
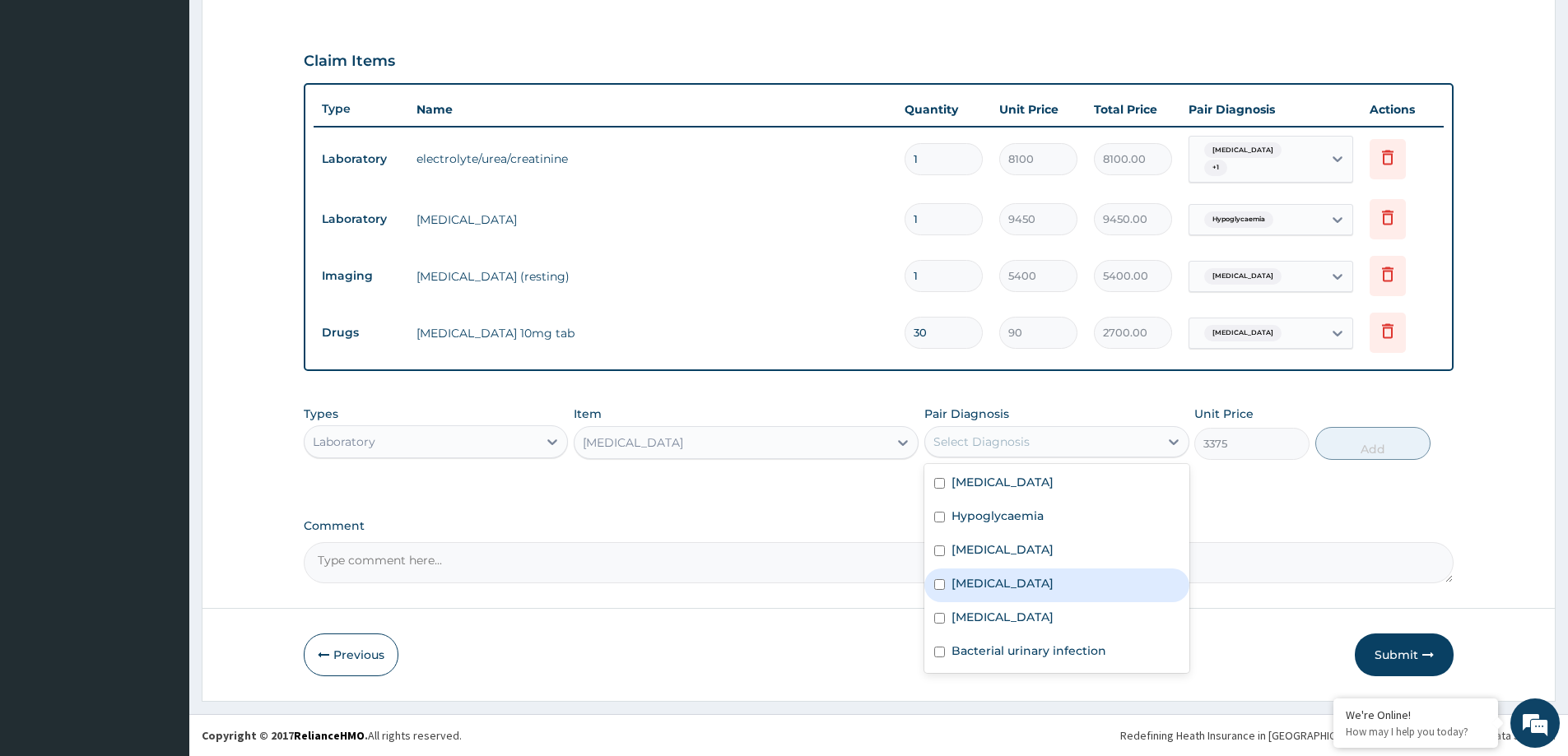
click at [1029, 592] on label "[MEDICAL_DATA]" at bounding box center [1001, 583] width 102 height 16
click at [1053, 591] on label "[MEDICAL_DATA]" at bounding box center [1001, 583] width 102 height 16
checkbox input "true"
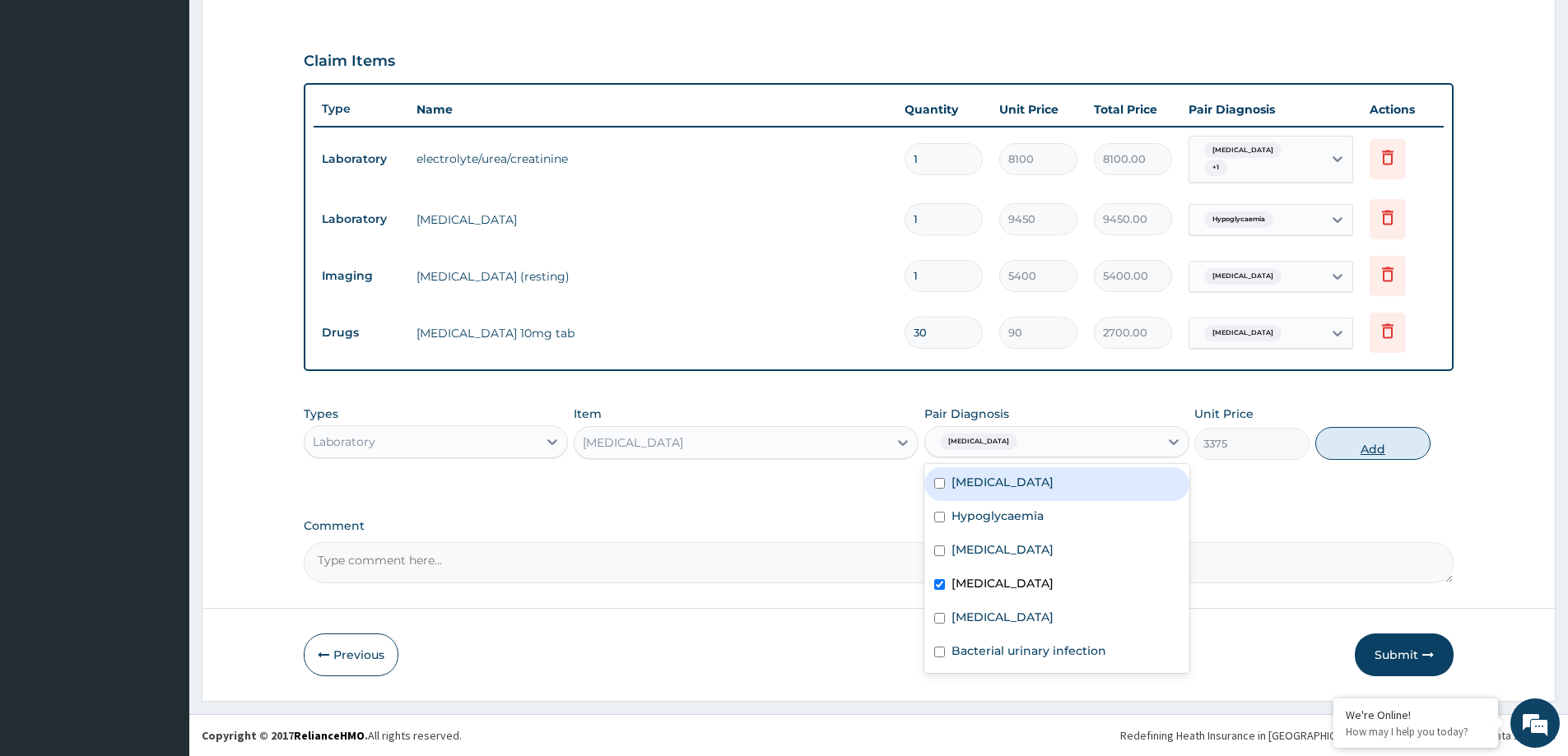
click at [1346, 450] on button "Add" at bounding box center [1373, 444] width 115 height 33
type input "0"
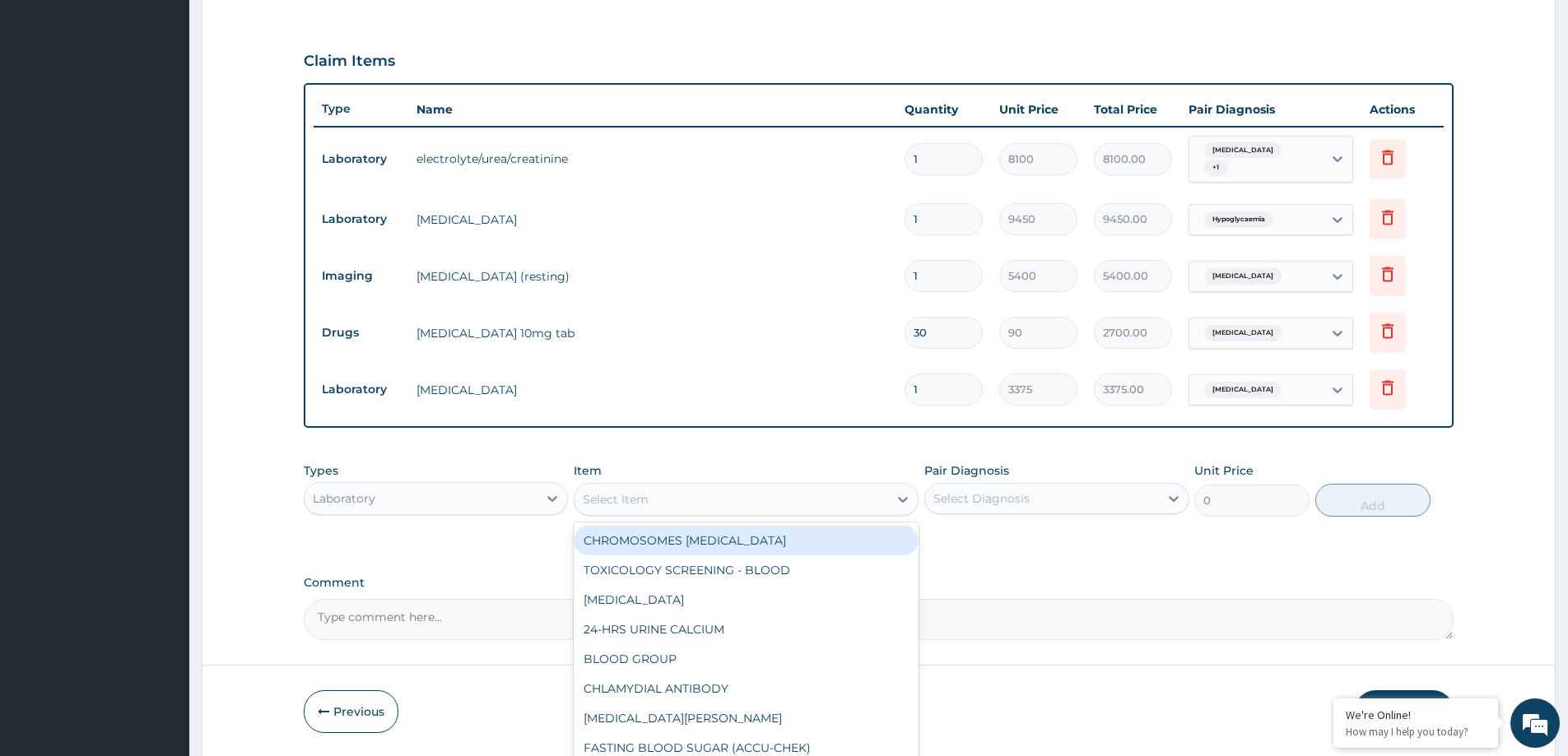
click at [654, 493] on div "Select Item" at bounding box center [731, 499] width 313 height 26
paste input "[MEDICAL_DATA] [MEDICAL_DATA]"
type input "[MEDICAL_DATA] [MEDICAL_DATA]"
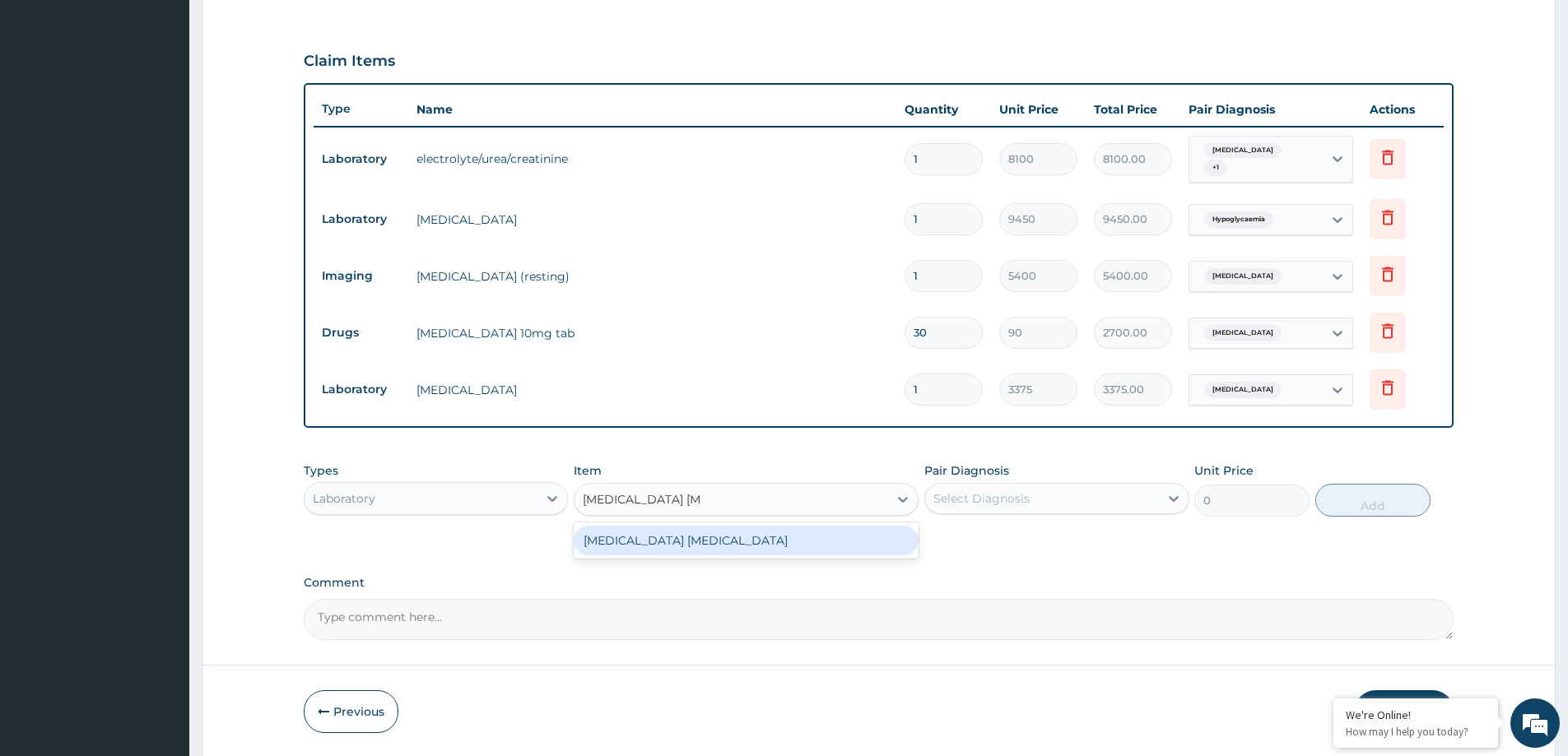
click at [699, 534] on div "[MEDICAL_DATA] [MEDICAL_DATA]" at bounding box center [746, 540] width 344 height 30
type input "2025"
click at [1035, 505] on div "Select Diagnosis" at bounding box center [1041, 498] width 233 height 26
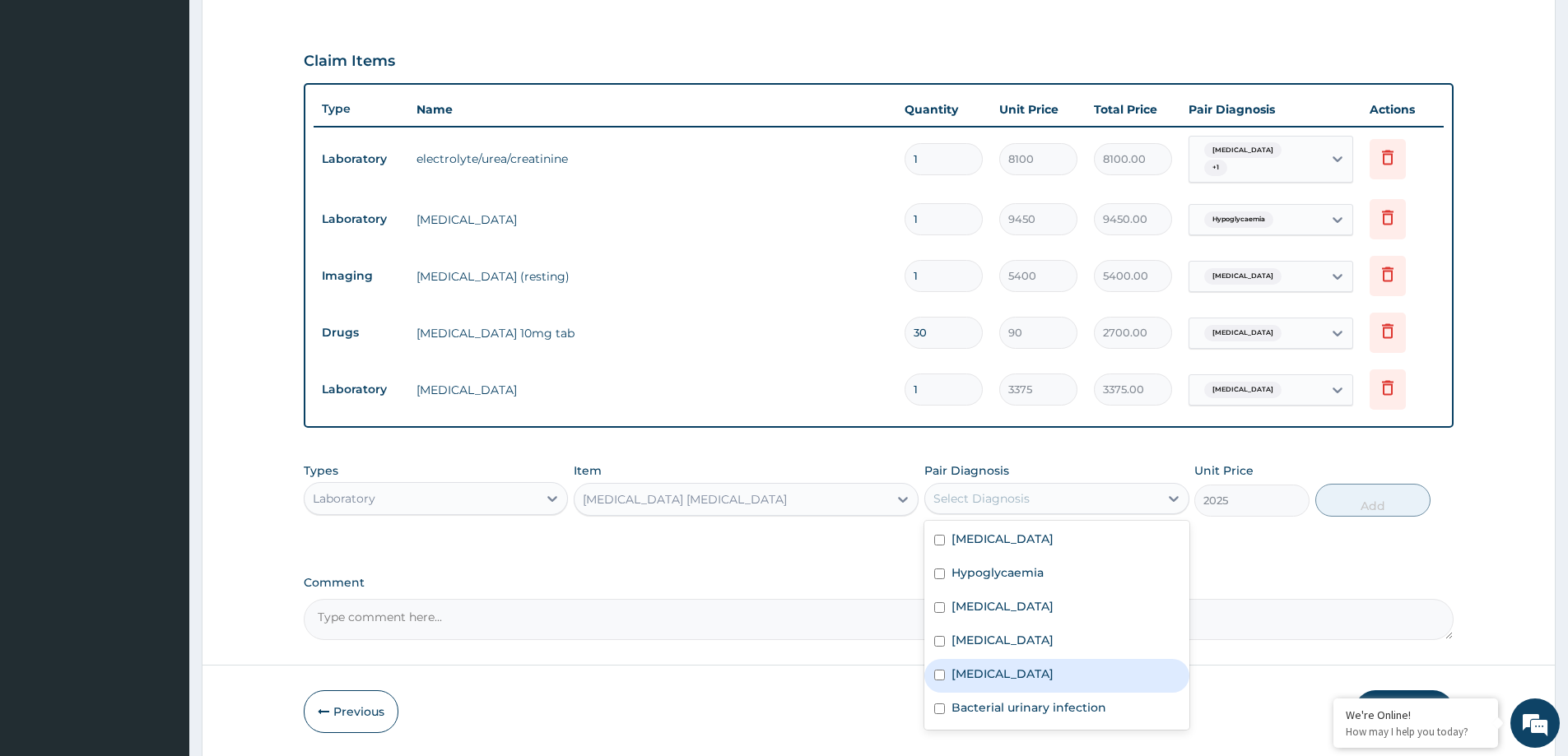
click at [1005, 676] on div "[MEDICAL_DATA]" at bounding box center [1055, 675] width 264 height 34
checkbox input "true"
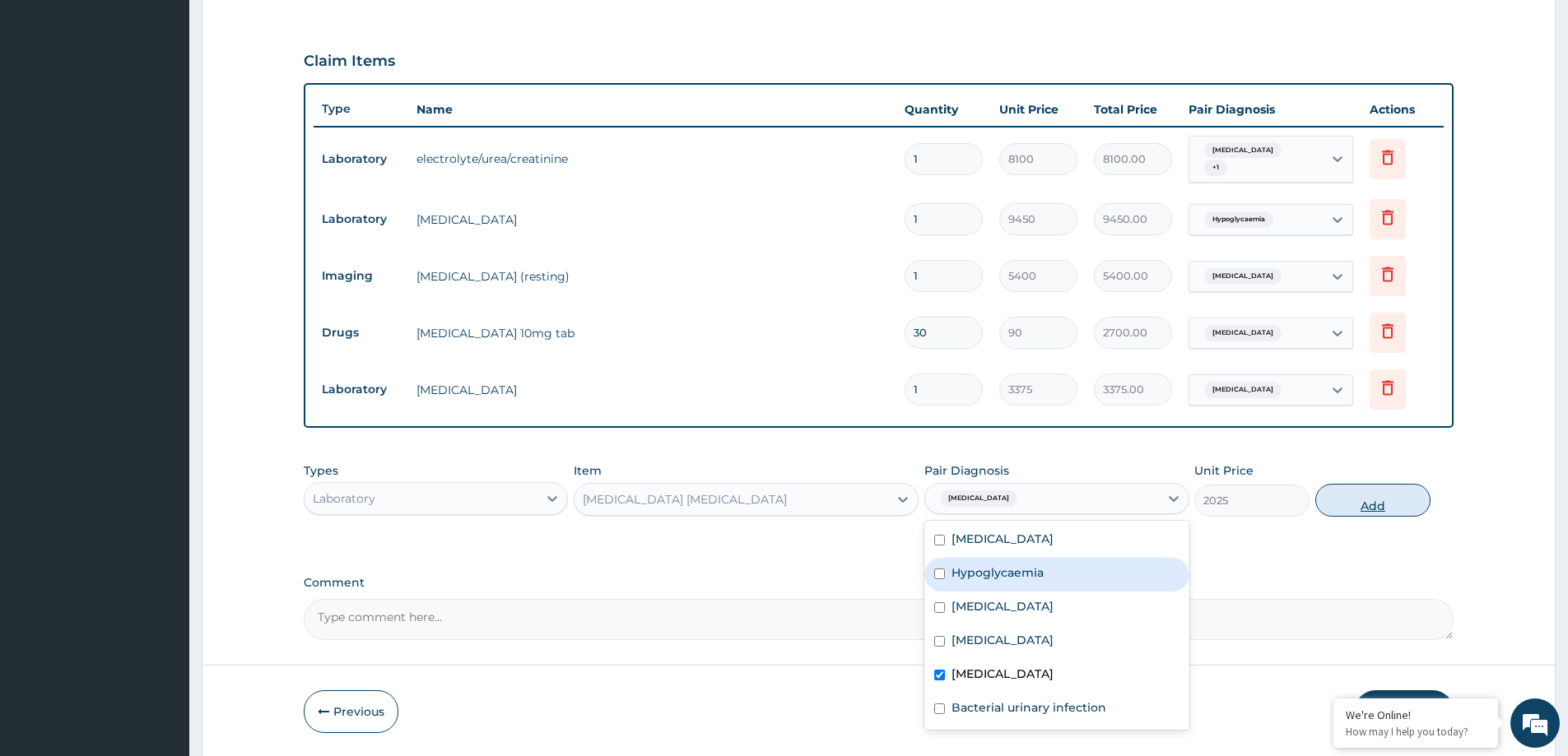
click at [1395, 508] on button "Add" at bounding box center [1373, 500] width 115 height 33
type input "0"
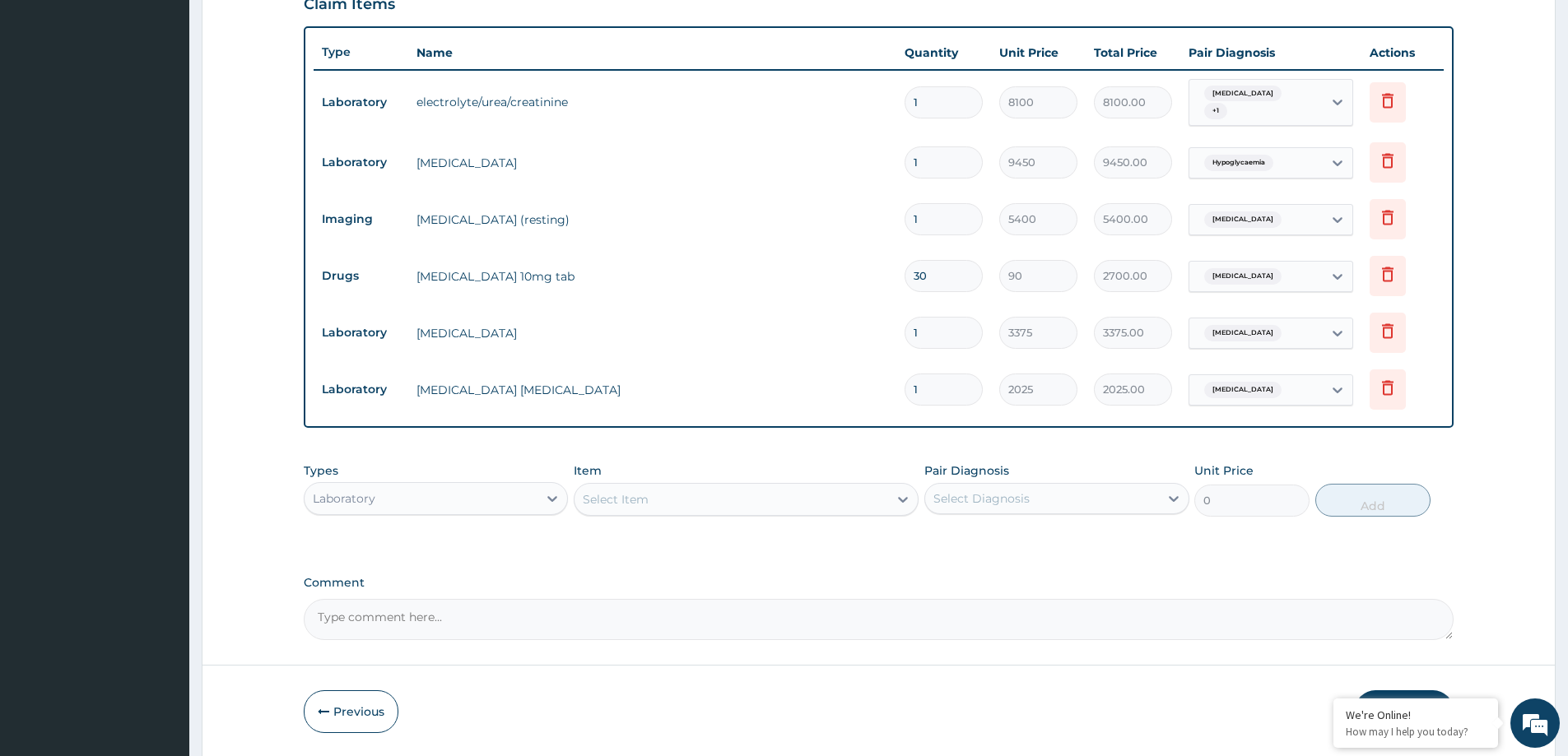
scroll to position [625, 0]
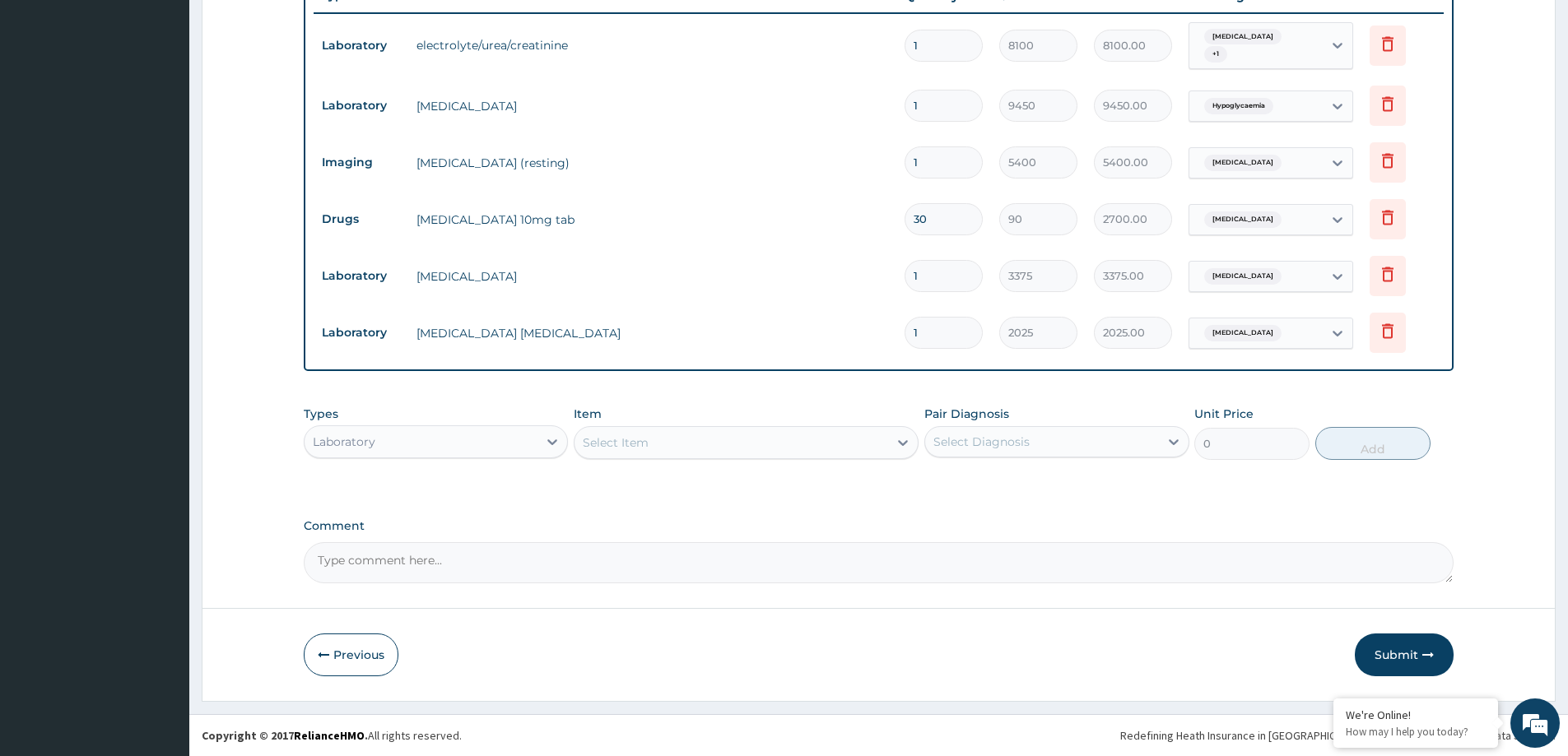
click at [670, 449] on div "Select Item" at bounding box center [731, 442] width 313 height 26
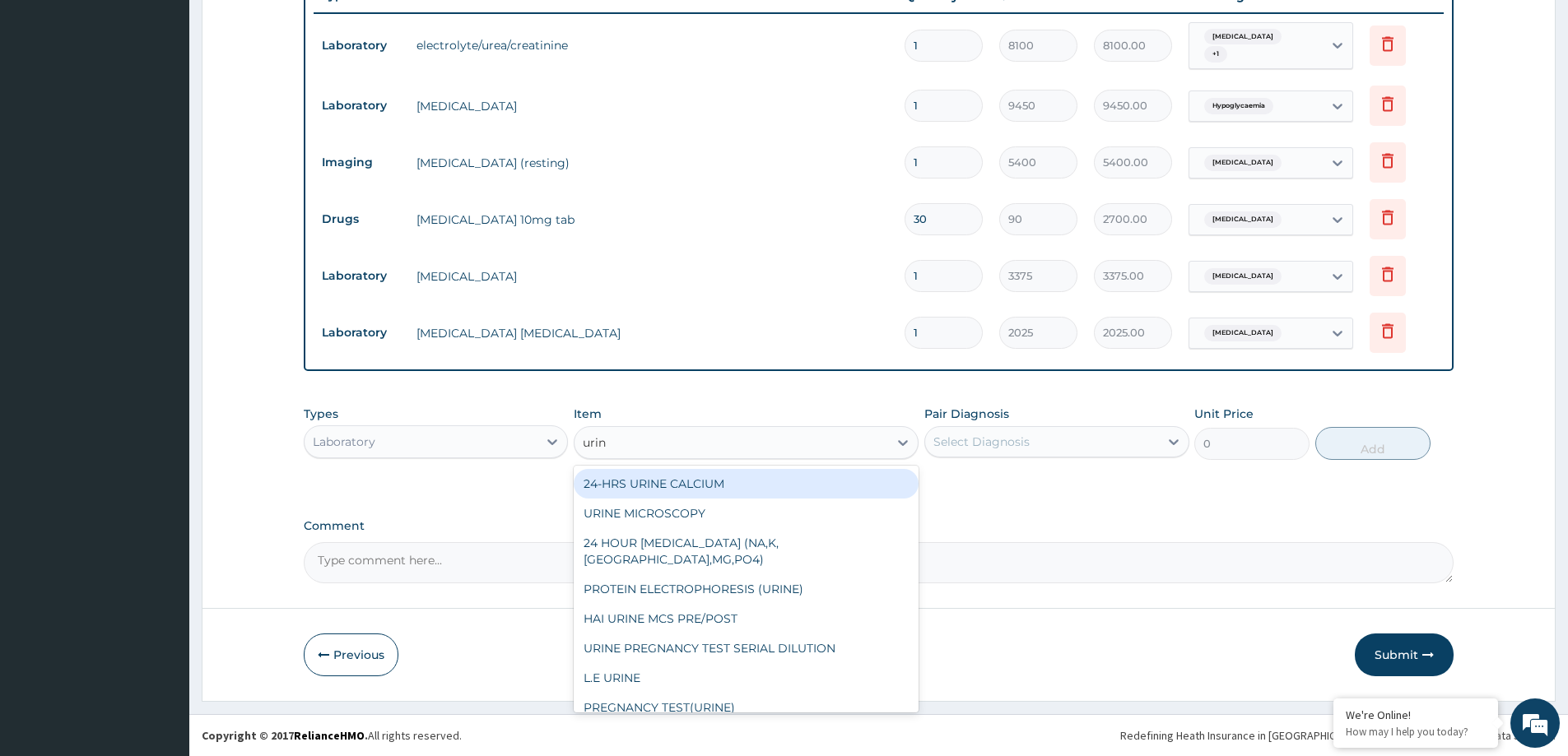
type input "urina"
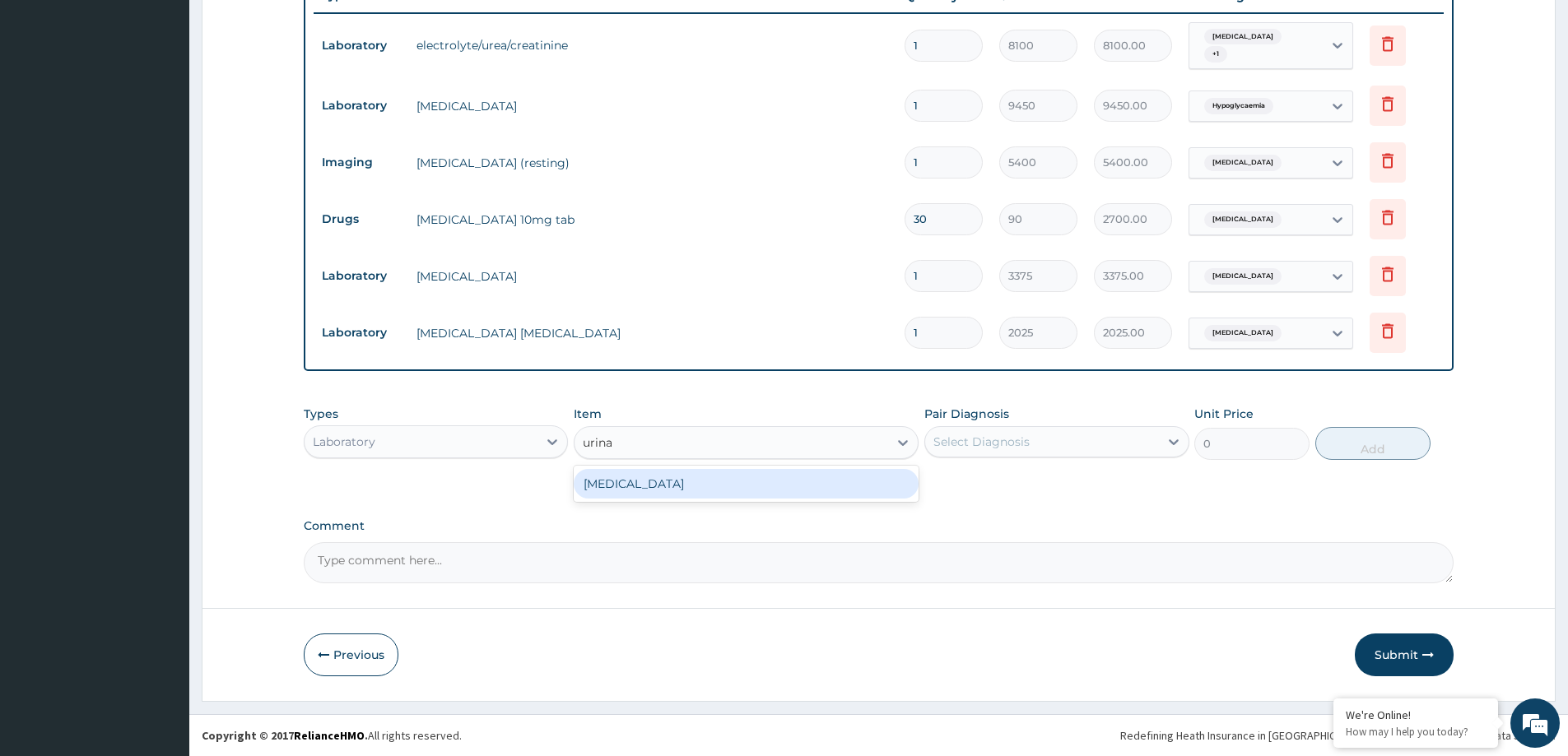
click at [666, 490] on div "[MEDICAL_DATA]" at bounding box center [746, 483] width 344 height 30
type input "1215"
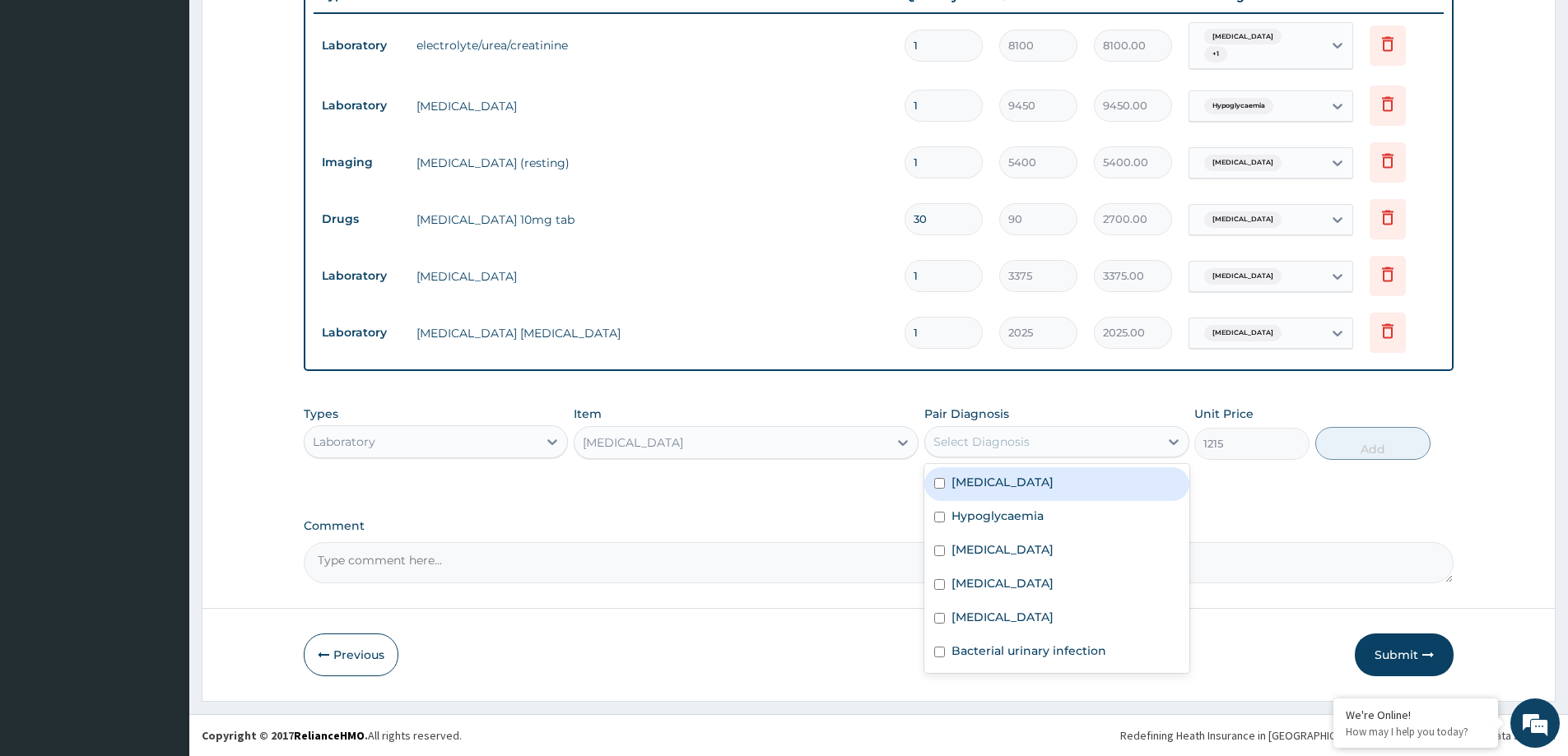
click at [1008, 451] on div "Select Diagnosis" at bounding box center [1041, 441] width 233 height 26
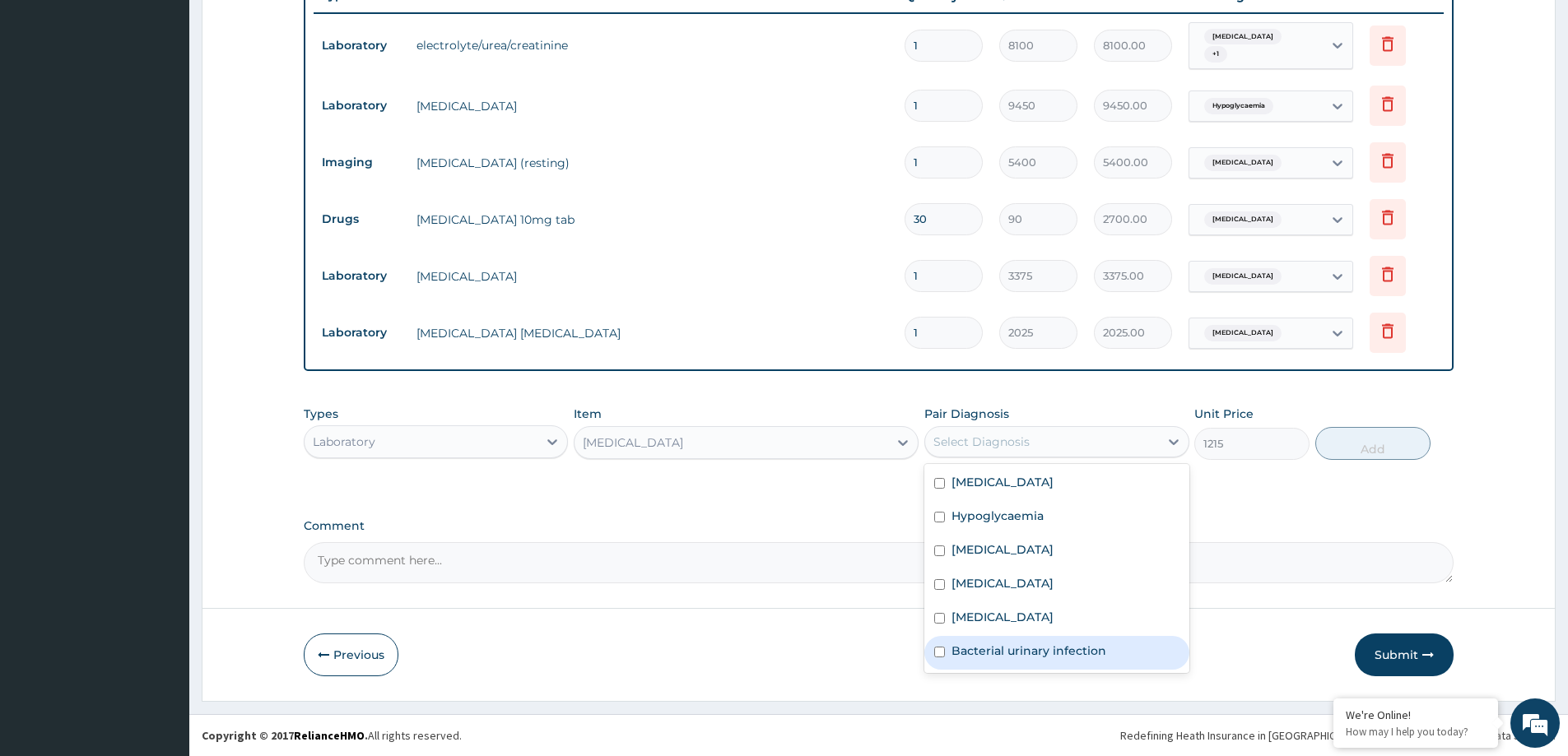
click at [1013, 662] on div "Bacterial urinary infection" at bounding box center [1055, 653] width 264 height 34
checkbox input "true"
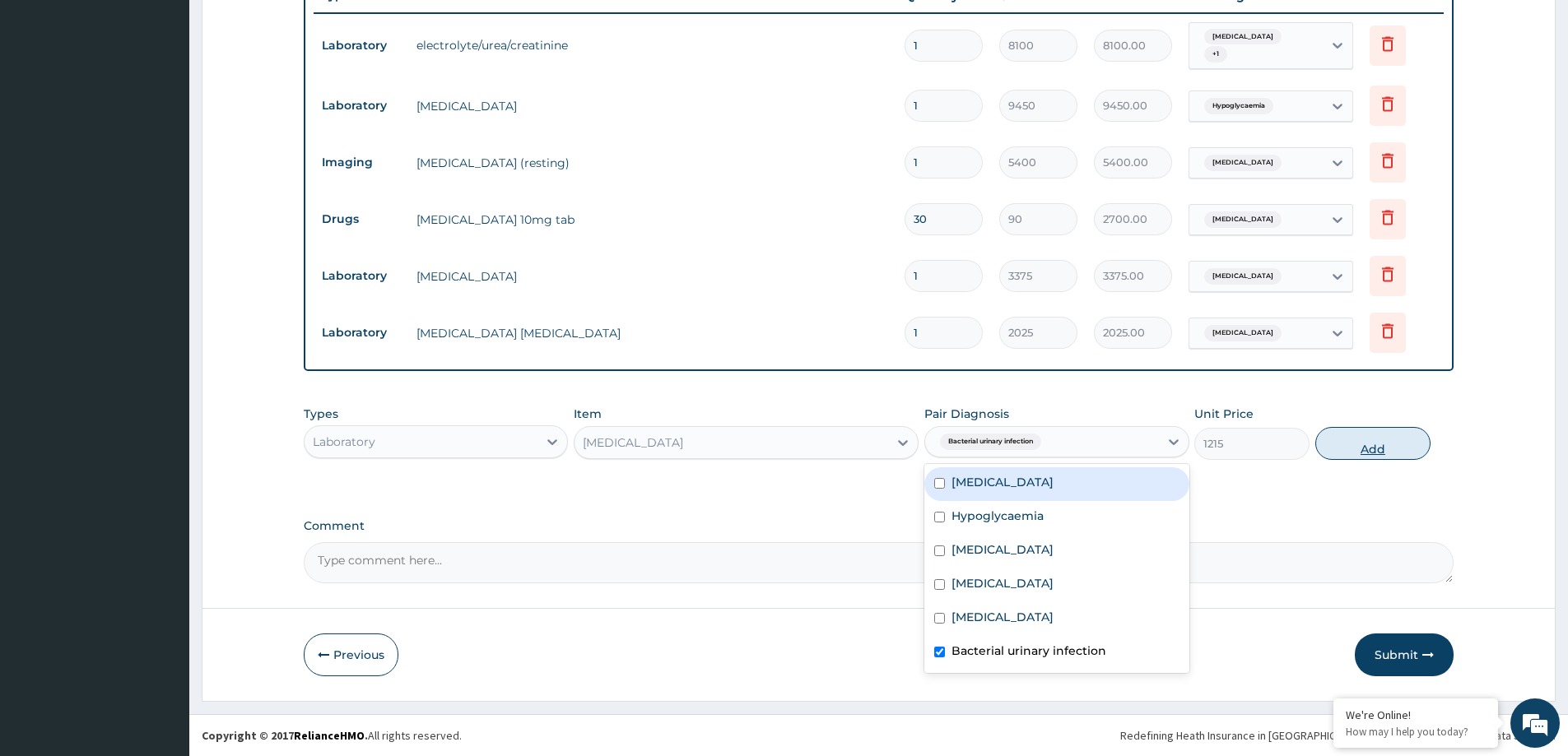
click at [1386, 444] on button "Add" at bounding box center [1373, 444] width 115 height 33
type input "0"
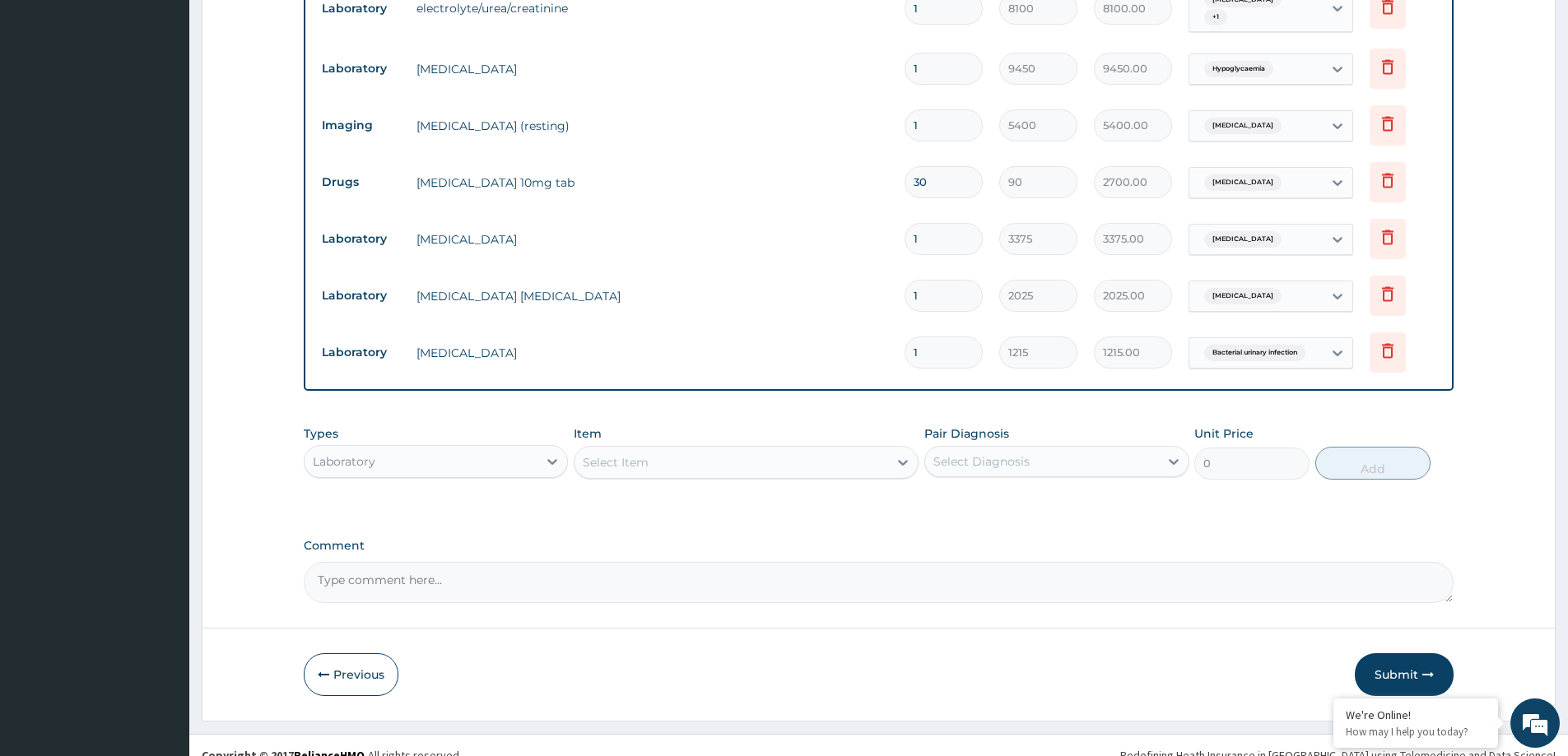
scroll to position [683, 0]
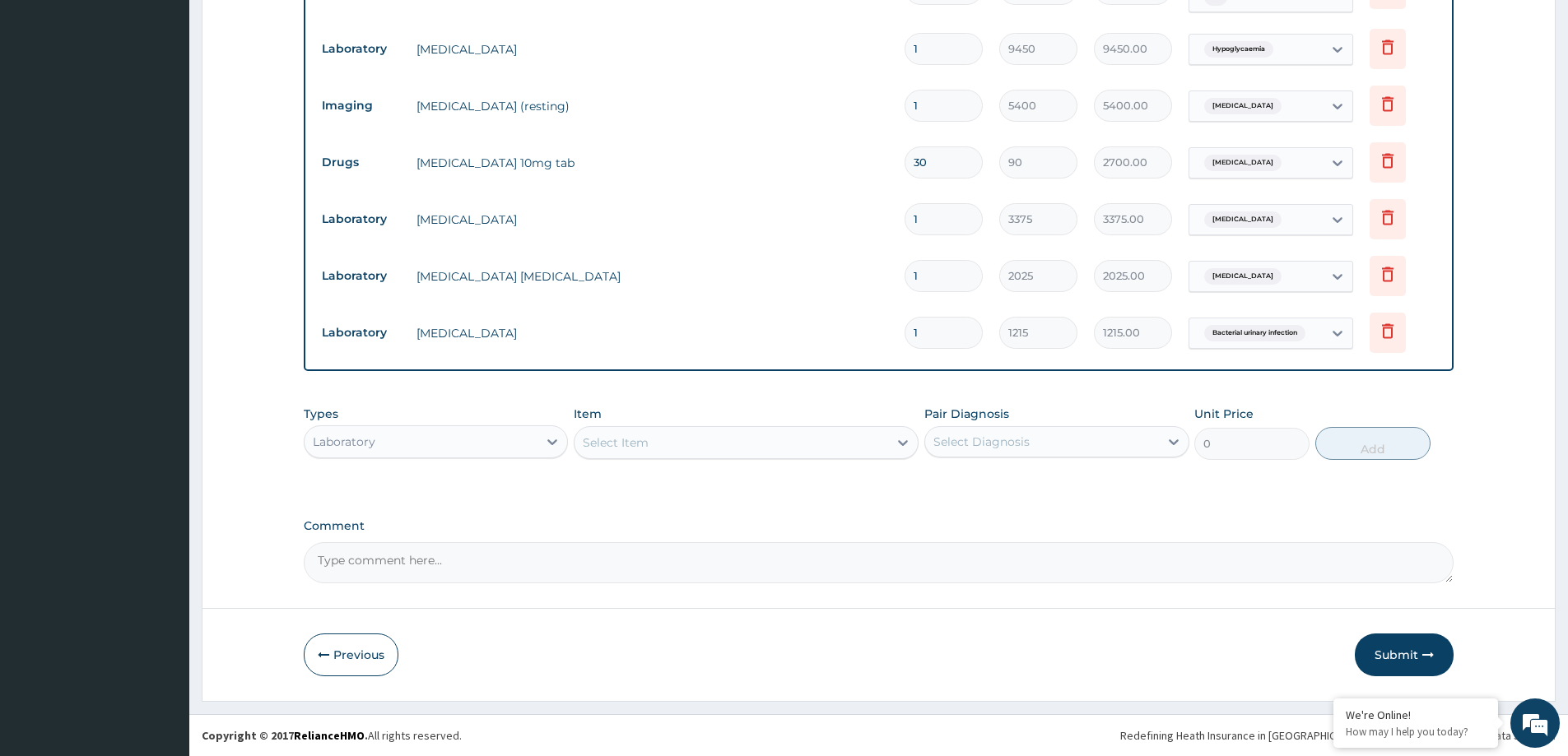
click at [711, 448] on div "Select Item" at bounding box center [731, 442] width 313 height 26
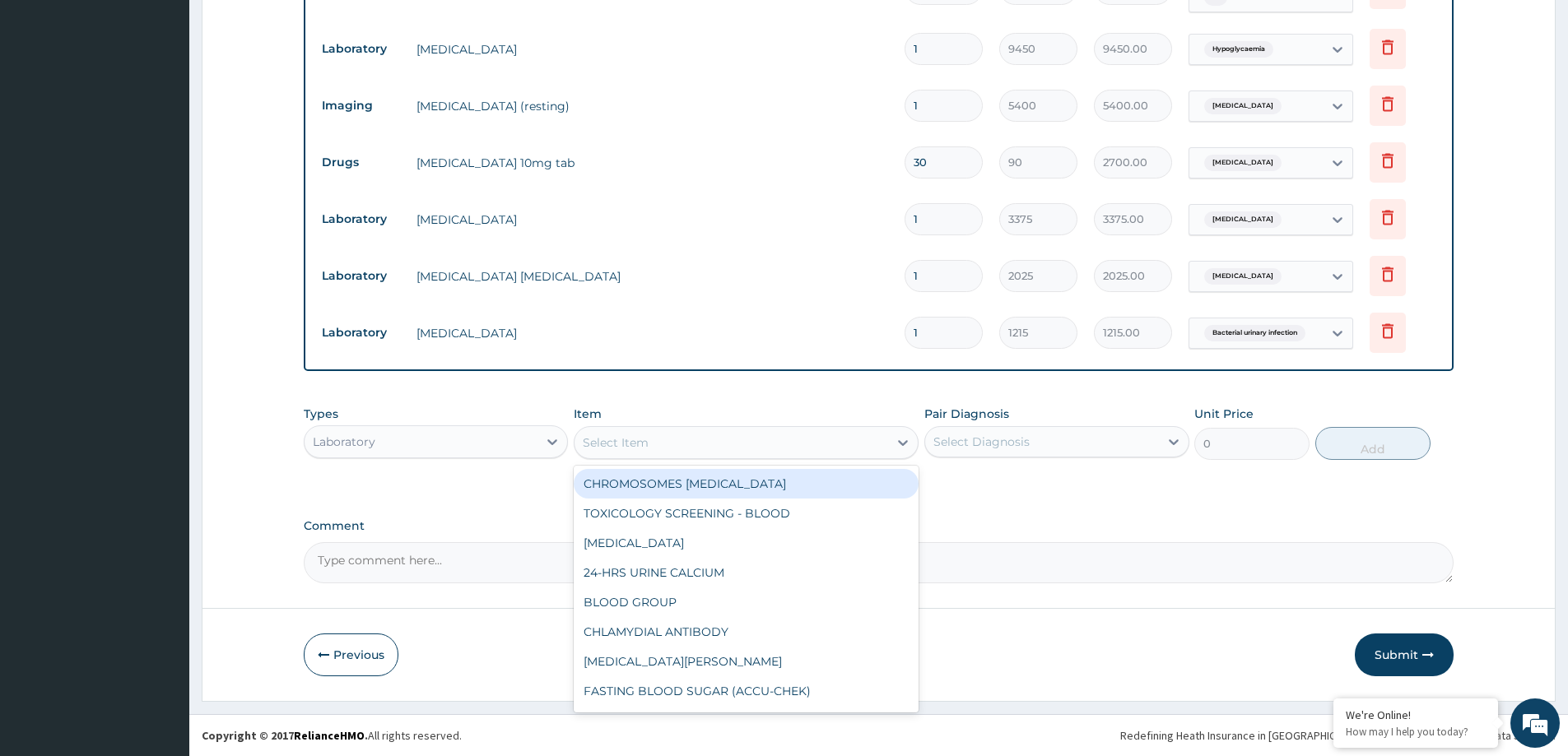
paste input "RANDOM BLOOD SUGAR"
type input "RANDOM BLOOD SUGAR"
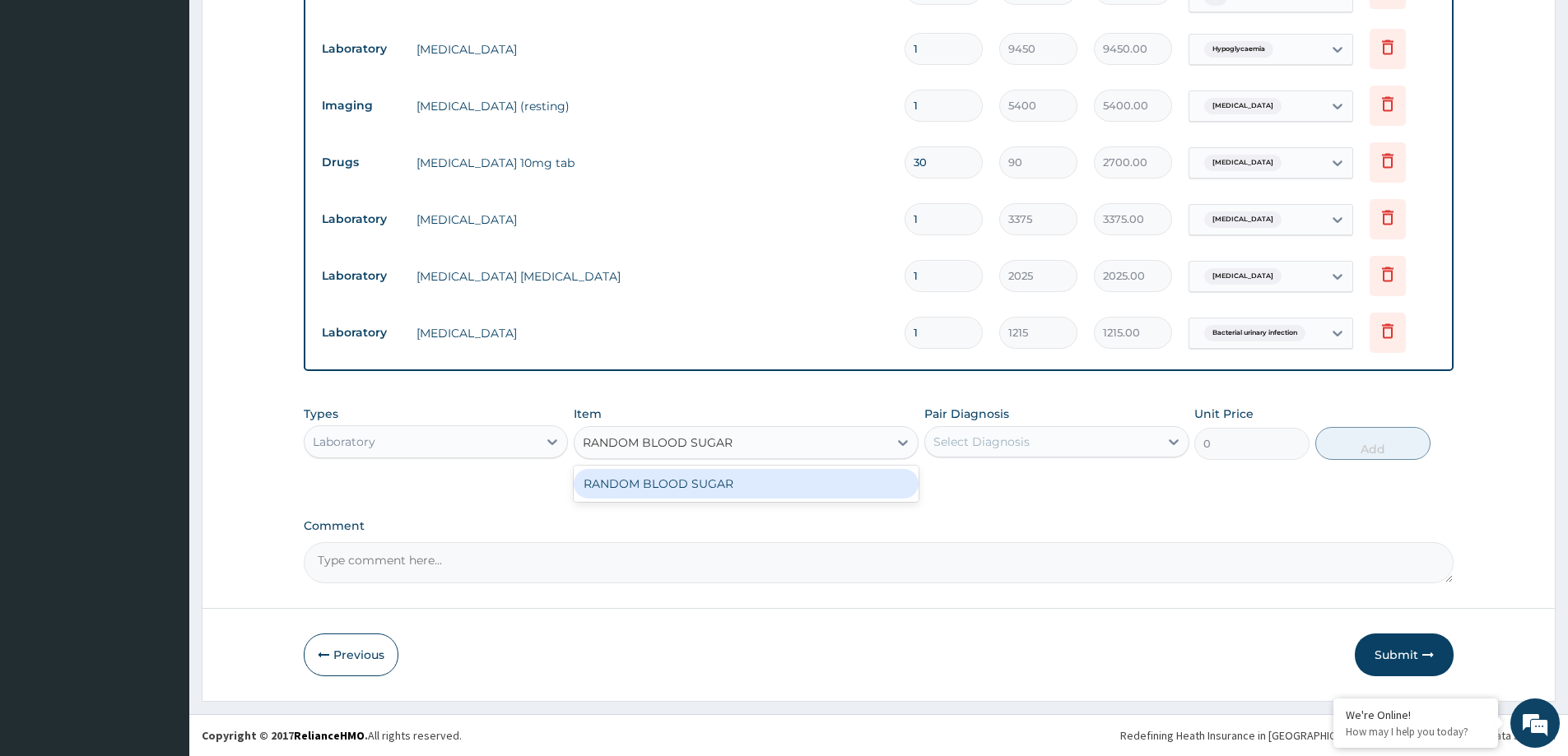
click at [699, 480] on div "RANDOM BLOOD SUGAR" at bounding box center [746, 483] width 344 height 30
type input "1350"
click at [1013, 438] on div "Select Diagnosis" at bounding box center [982, 441] width 97 height 16
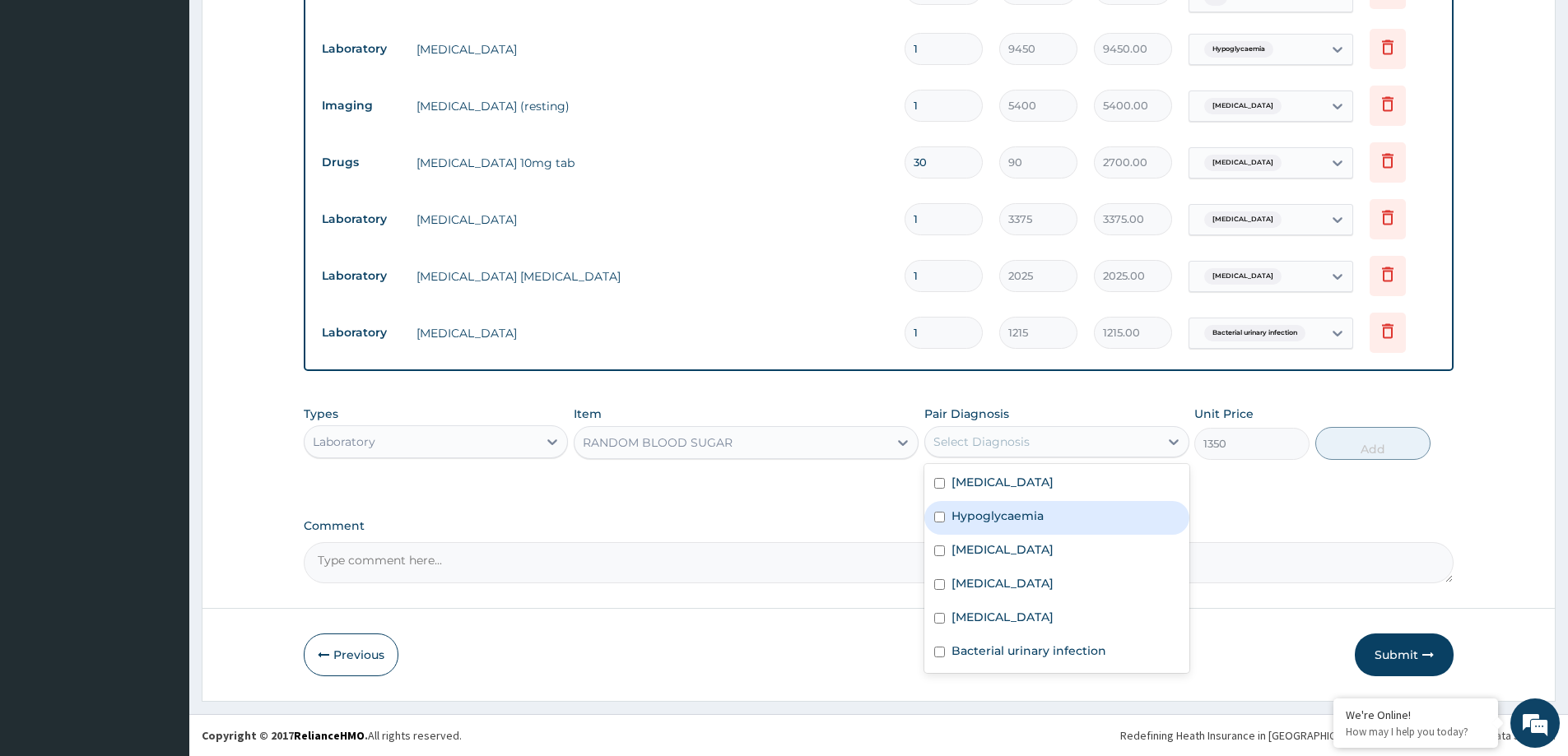
click at [1011, 508] on label "Hypoglycaemia" at bounding box center [996, 515] width 92 height 16
checkbox input "true"
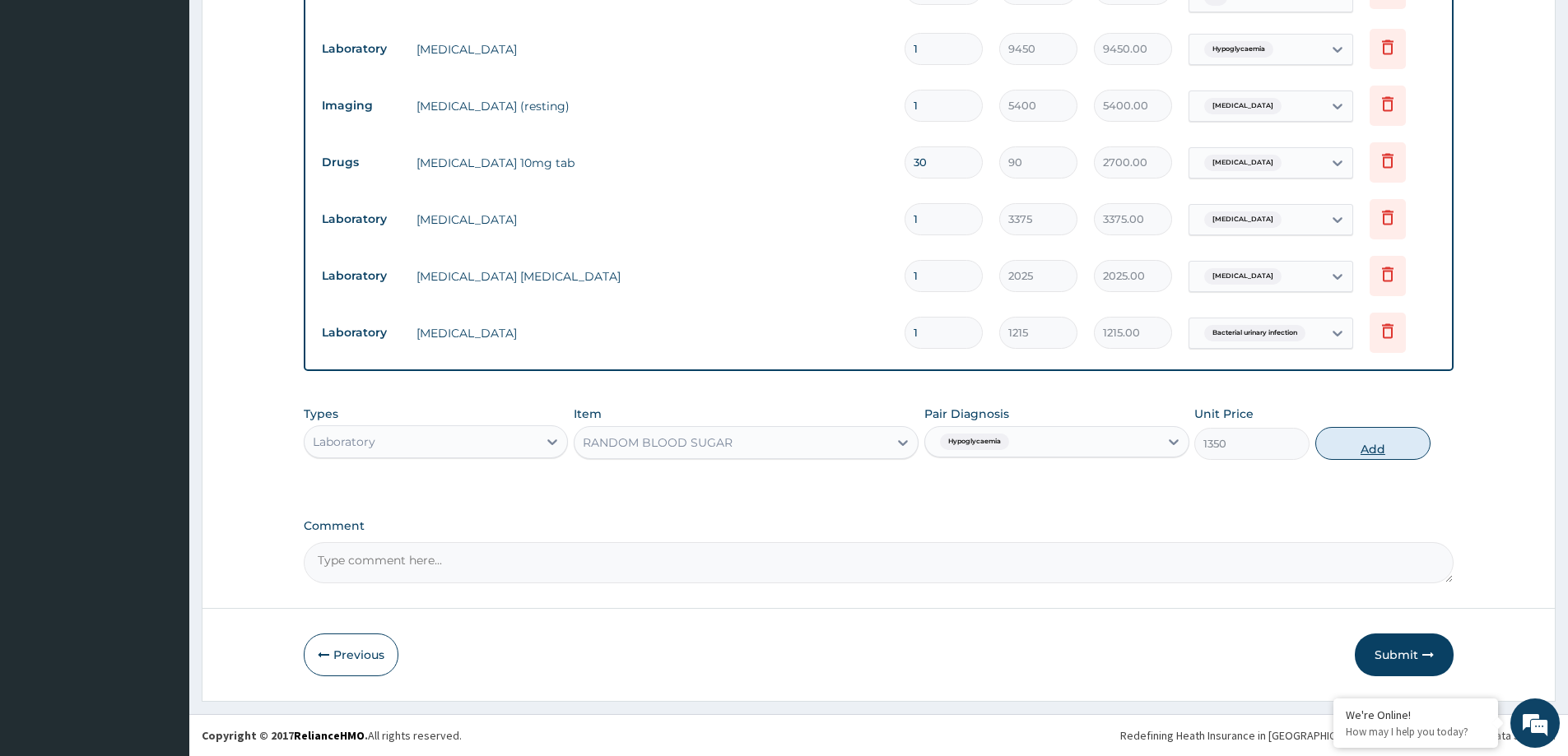
click at [1345, 454] on button "Add" at bounding box center [1373, 444] width 115 height 33
type input "0"
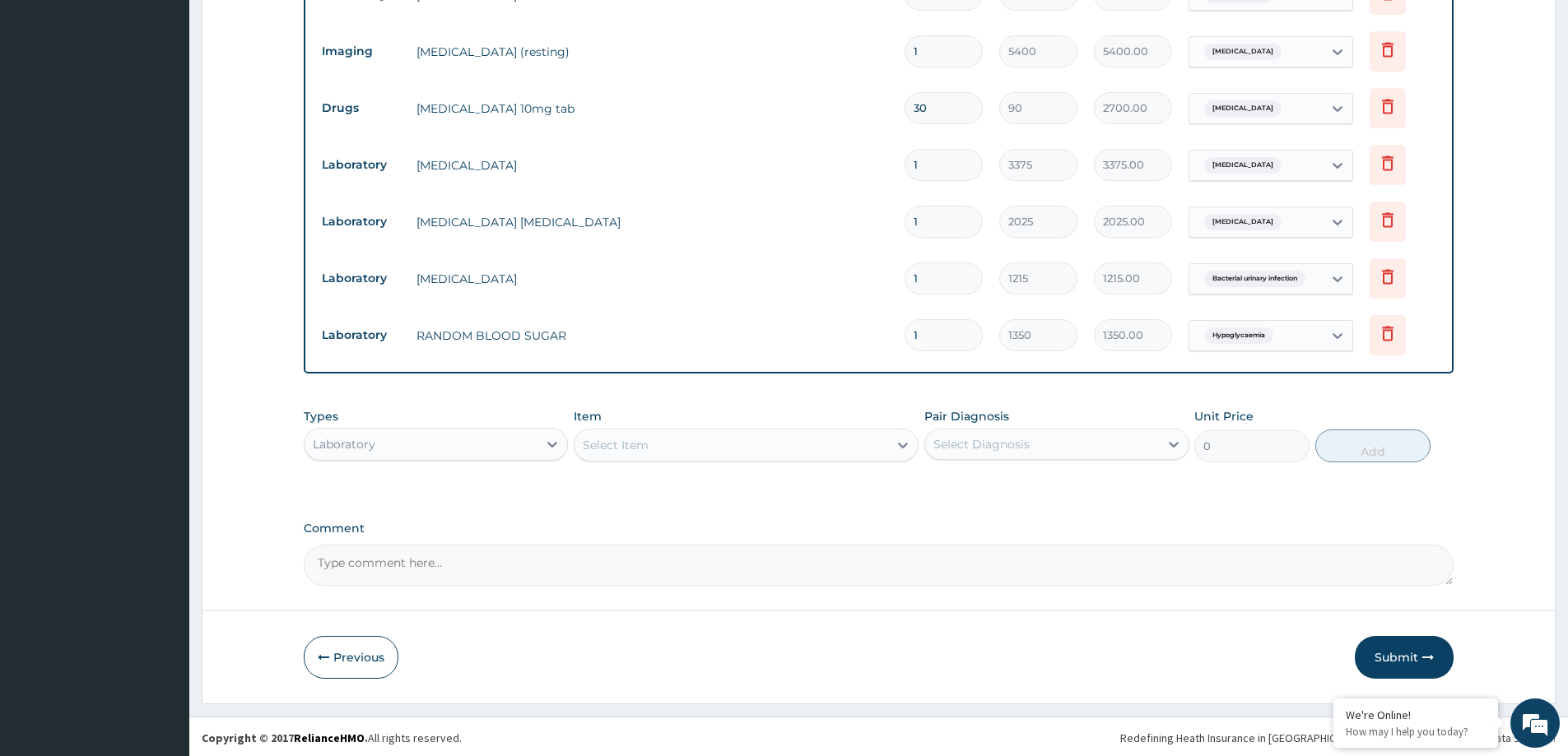
scroll to position [740, 0]
click at [411, 437] on div "Laboratory" at bounding box center [421, 441] width 233 height 26
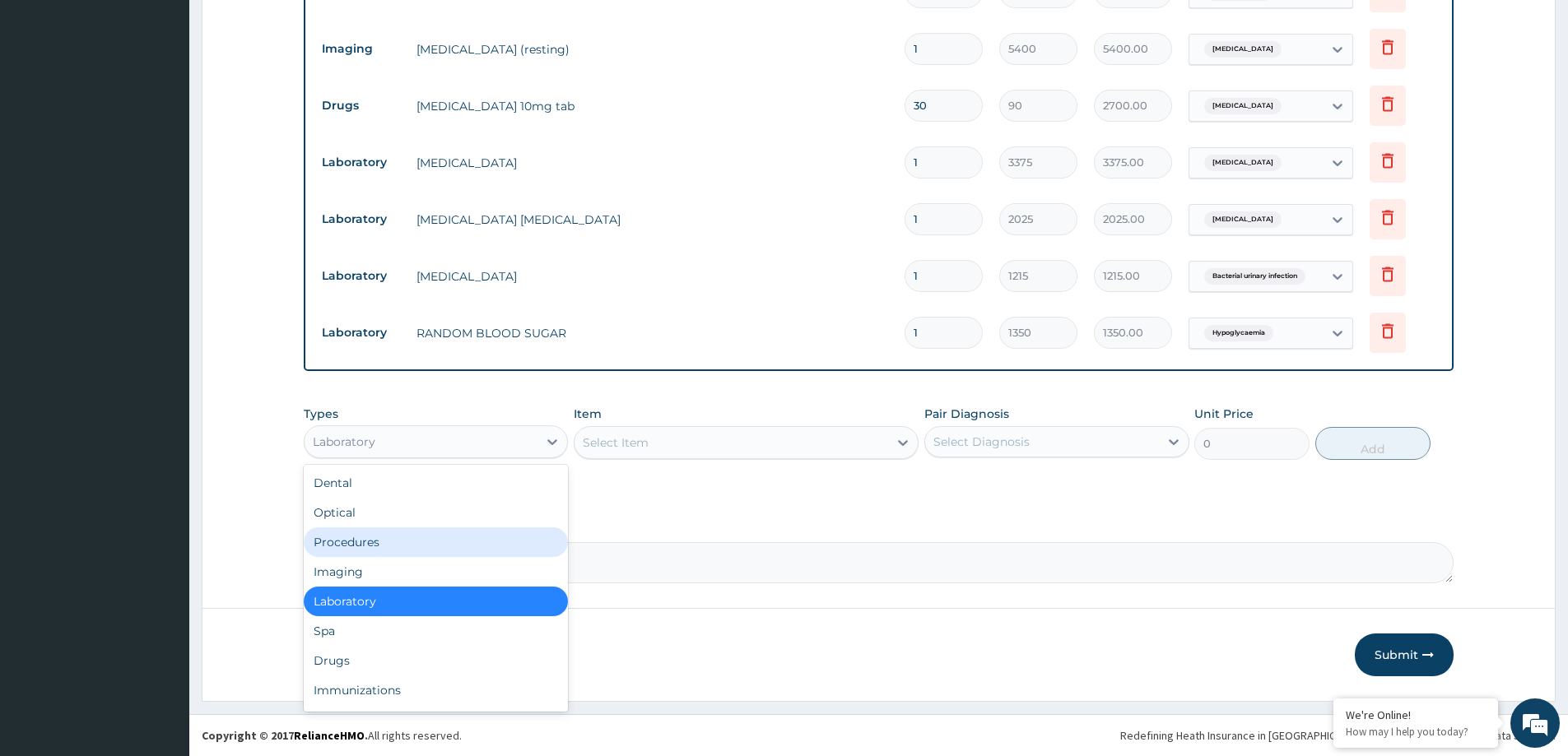
click at [398, 538] on div "Procedures" at bounding box center [435, 541] width 264 height 30
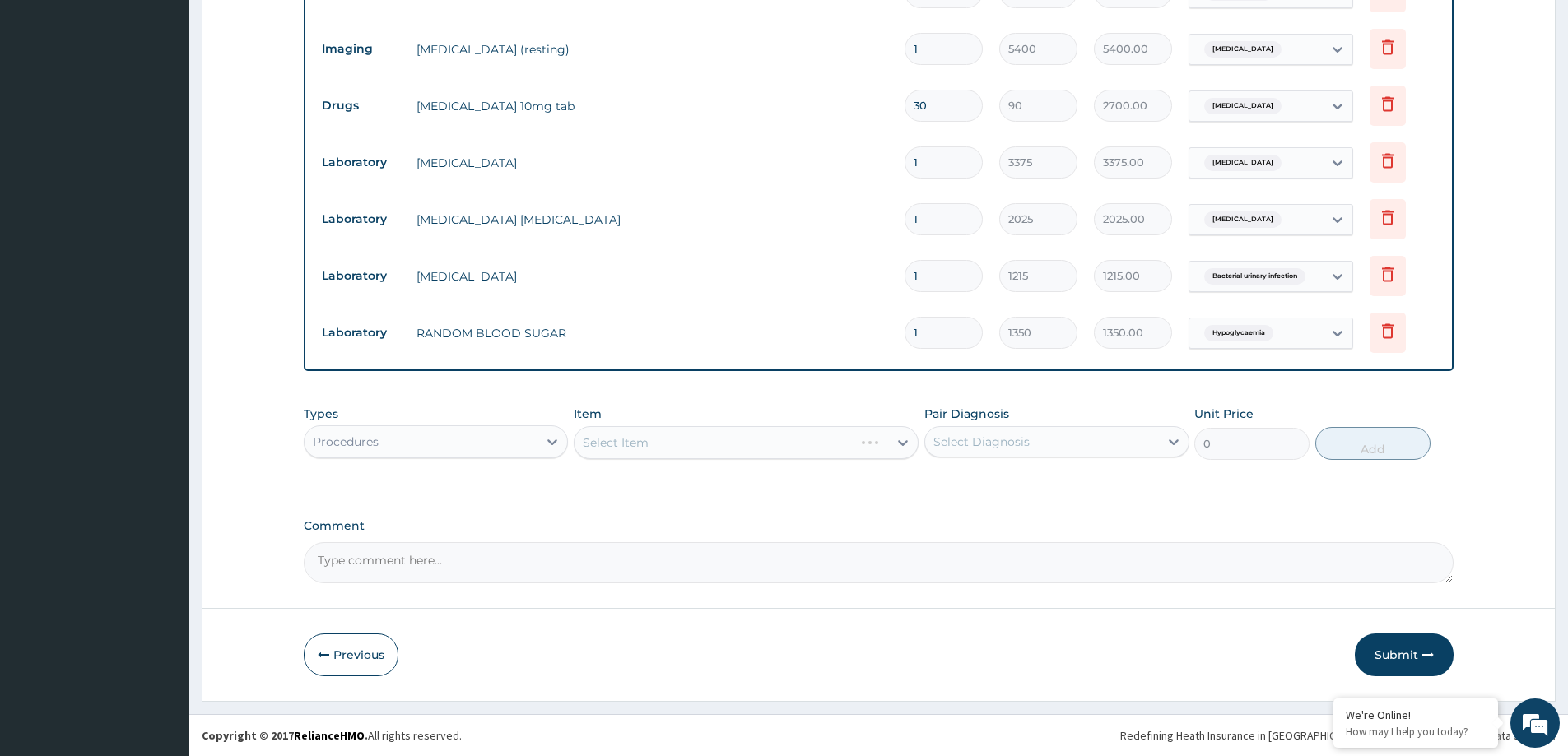
click at [666, 448] on div "Select Item" at bounding box center [746, 443] width 344 height 33
click at [859, 449] on div "Select Item" at bounding box center [746, 443] width 344 height 33
click at [859, 450] on div "Select Item" at bounding box center [746, 443] width 344 height 33
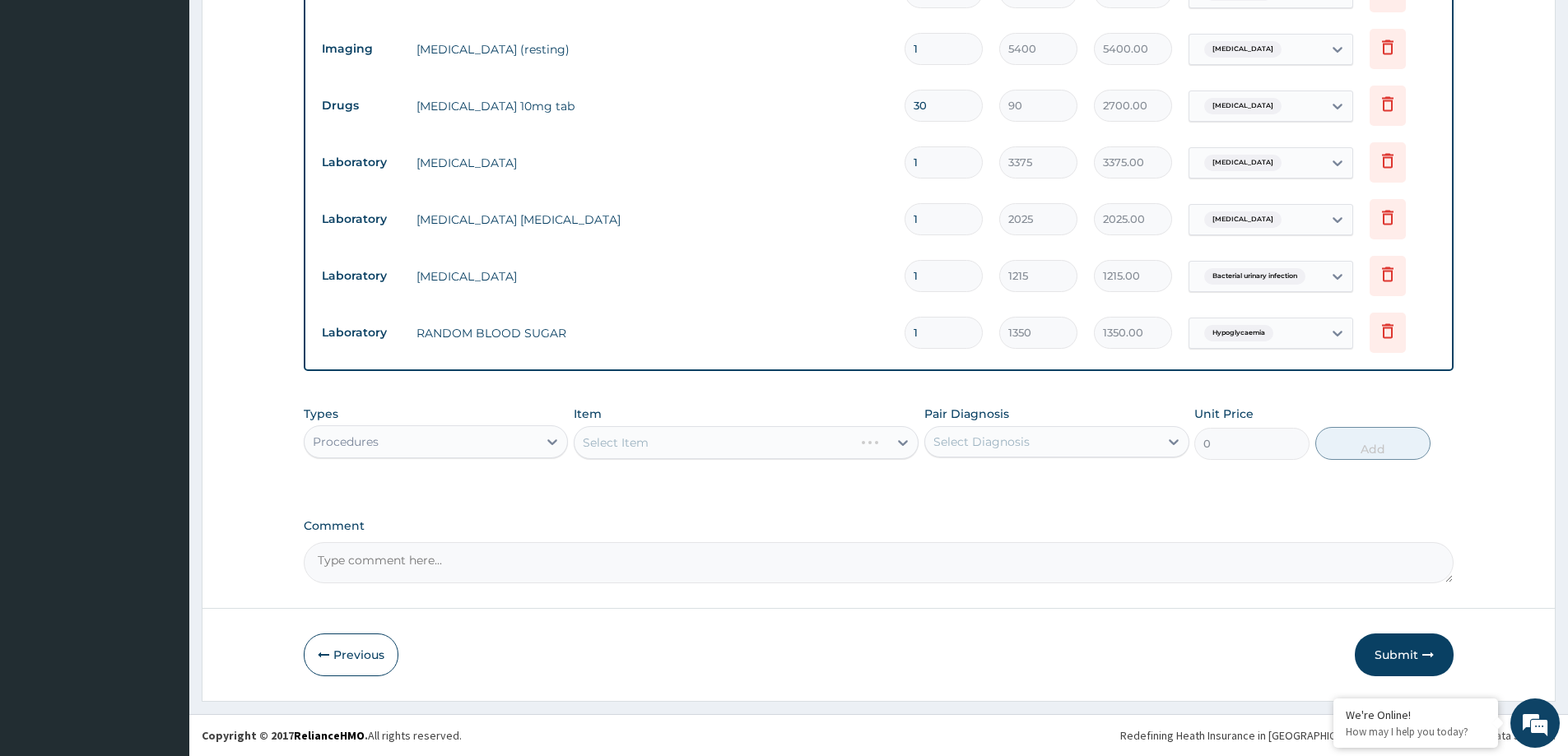
click at [859, 450] on div "Select Item" at bounding box center [746, 443] width 344 height 33
click at [493, 500] on div "PA Code / Prescription Code PA/D34A95 PA/1CF072 Encounter Date 11-09-2025 Impor…" at bounding box center [878, 1] width 1150 height 1166
click at [817, 451] on div "Select Item" at bounding box center [746, 443] width 344 height 33
click at [849, 447] on div "Select Item" at bounding box center [746, 443] width 344 height 33
click at [892, 483] on div "Types Procedures Item Select Item Pair Diagnosis Select Diagnosis Unit Price 0 …" at bounding box center [878, 445] width 1150 height 96
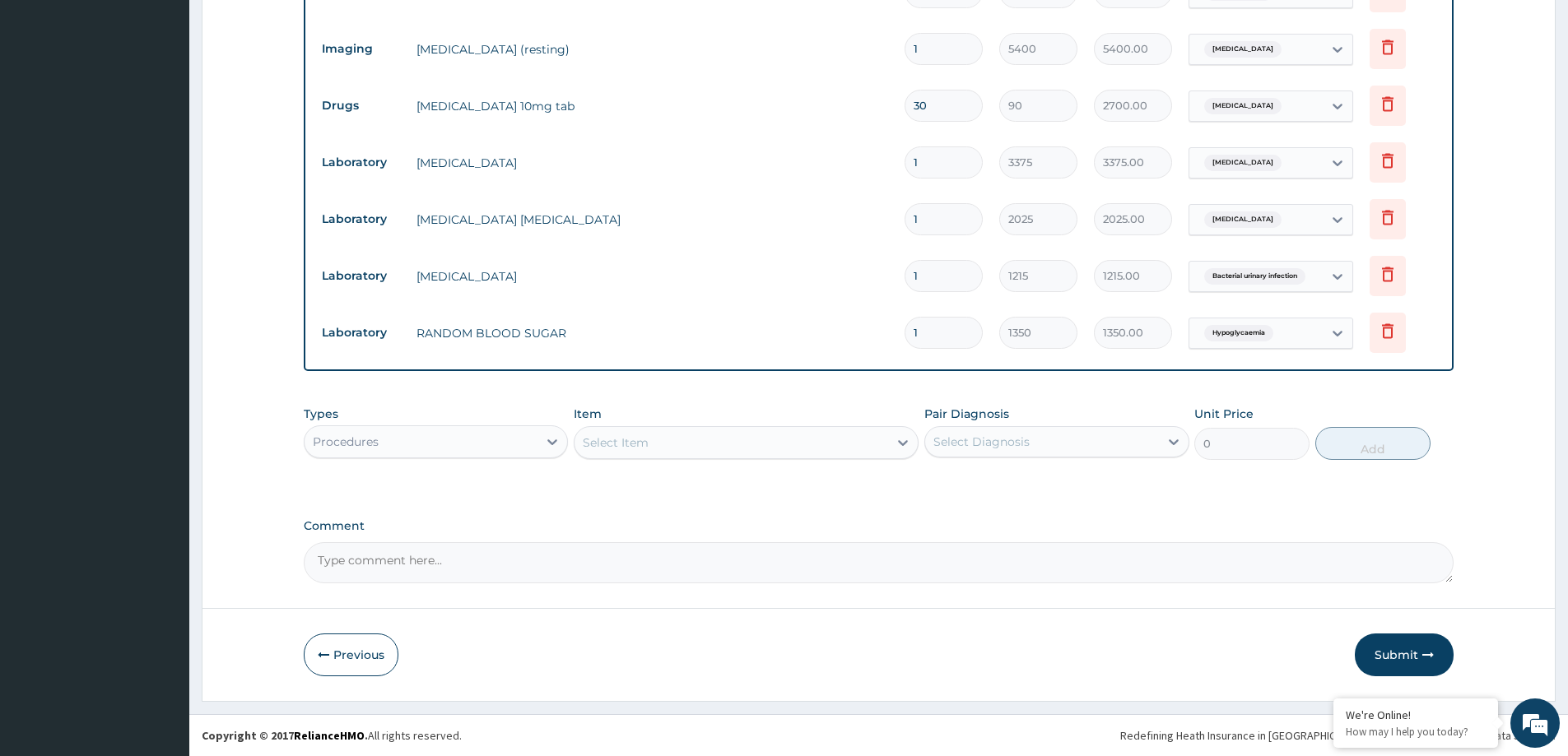
click at [839, 442] on div "Select Item" at bounding box center [731, 442] width 313 height 26
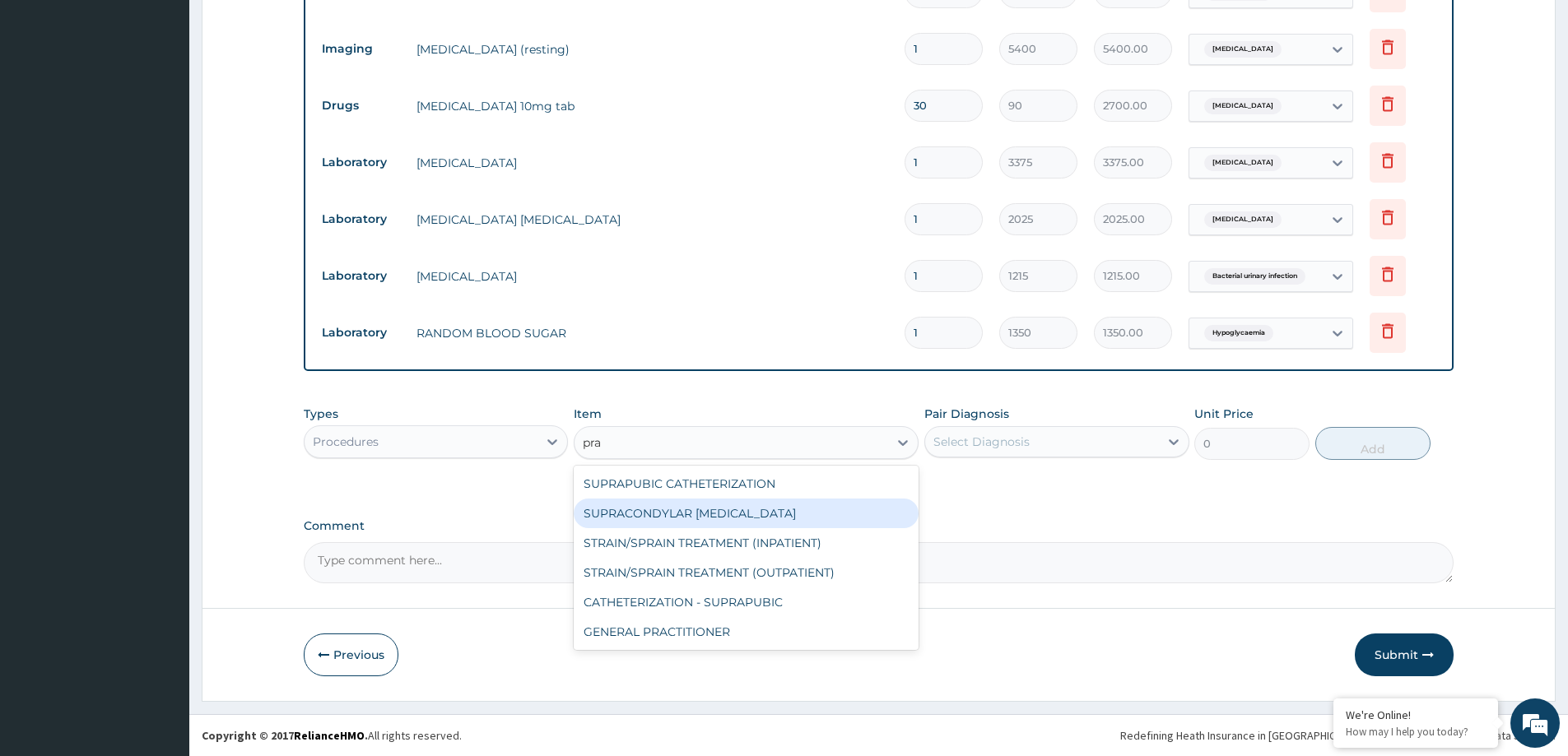
type input "prac"
click at [653, 508] on div "GENERAL PRACTITIONER" at bounding box center [746, 513] width 344 height 30
type input "3125"
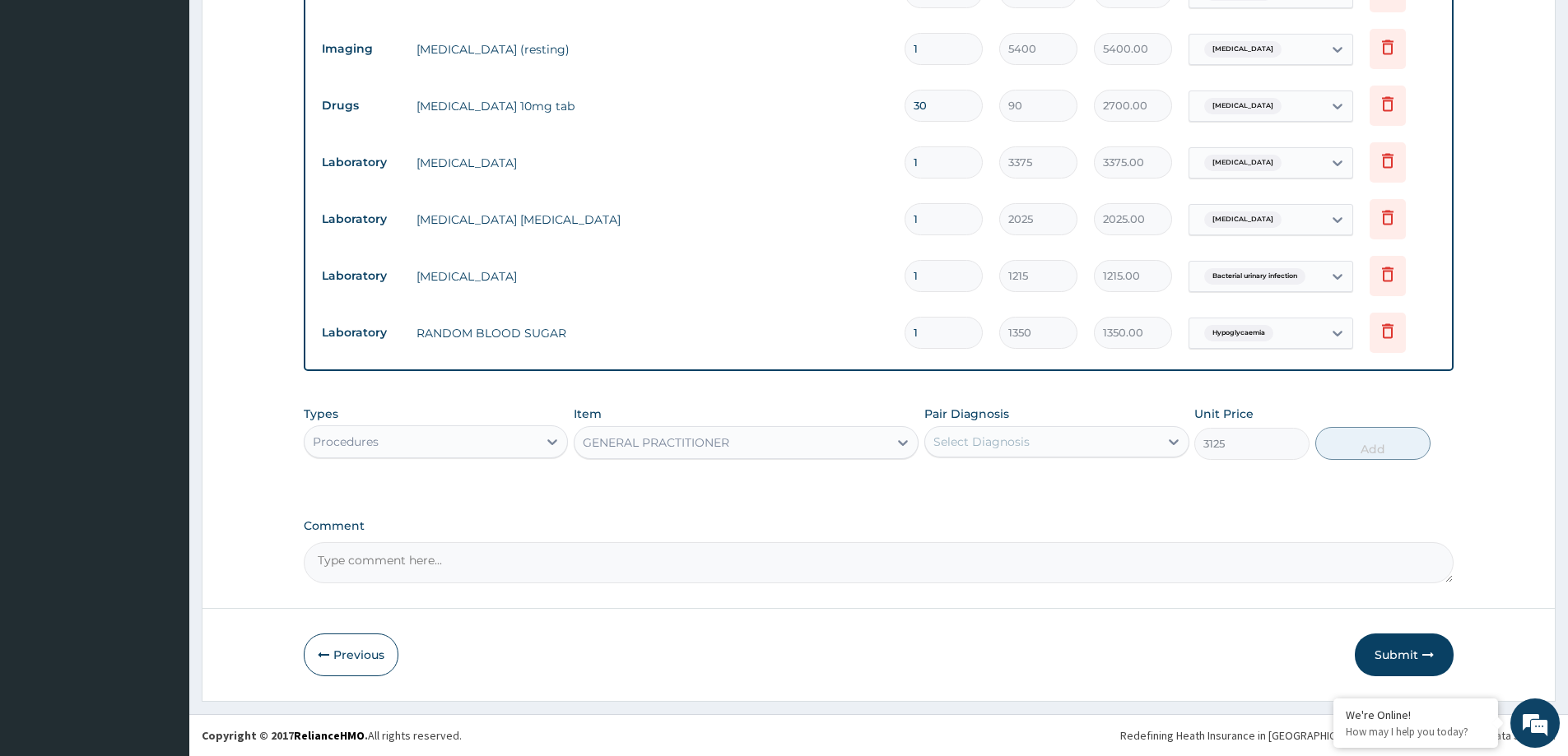
click at [1047, 442] on div "Select Diagnosis" at bounding box center [1041, 441] width 233 height 26
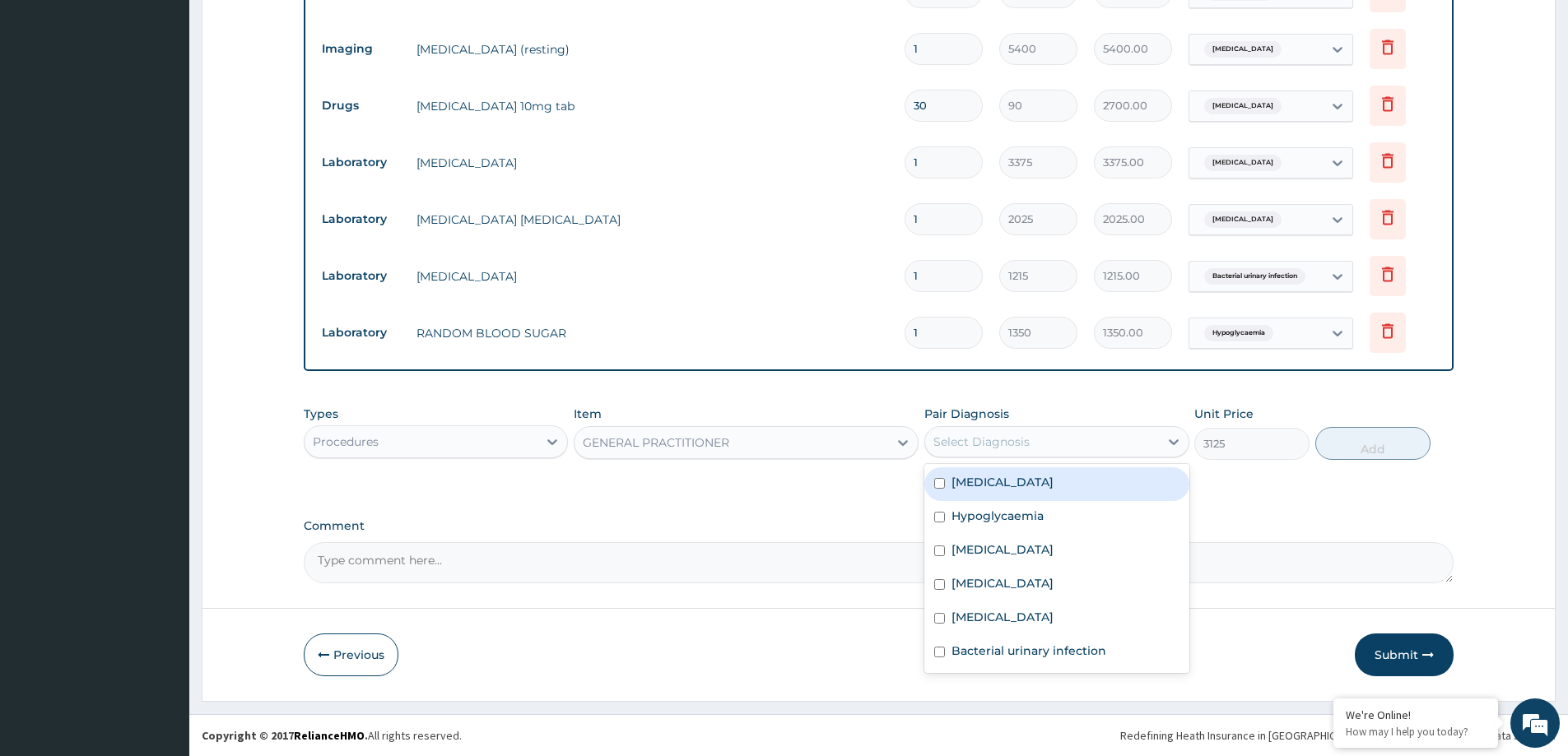
drag, startPoint x: 1036, startPoint y: 478, endPoint x: 1014, endPoint y: 511, distance: 39.7
click at [1036, 477] on label "Benign essential hypertension" at bounding box center [1001, 481] width 102 height 16
checkbox input "true"
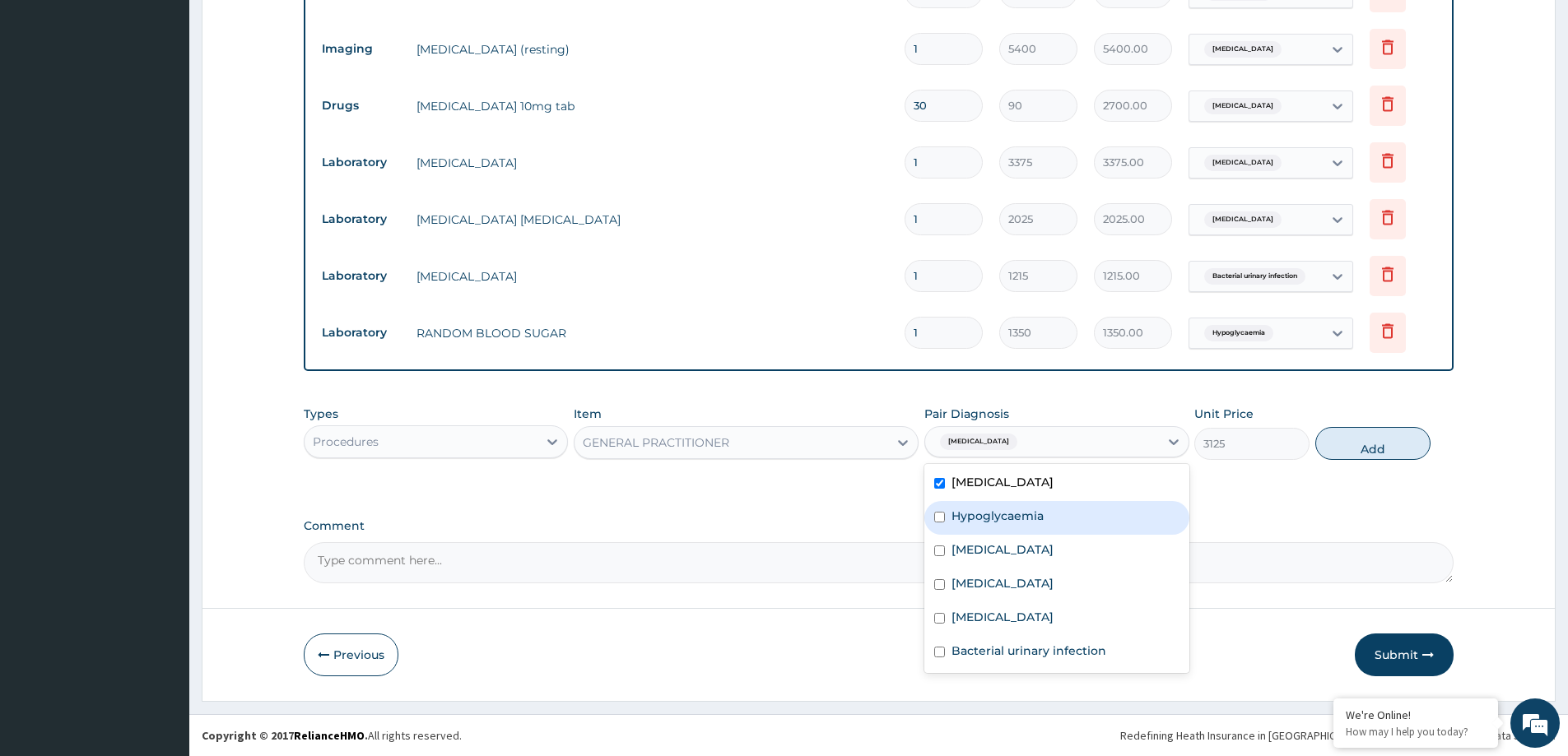
click at [1013, 513] on label "Hypoglycaemia" at bounding box center [996, 515] width 92 height 16
checkbox input "true"
click at [995, 546] on label "Essential hypertension" at bounding box center [1001, 549] width 102 height 16
checkbox input "true"
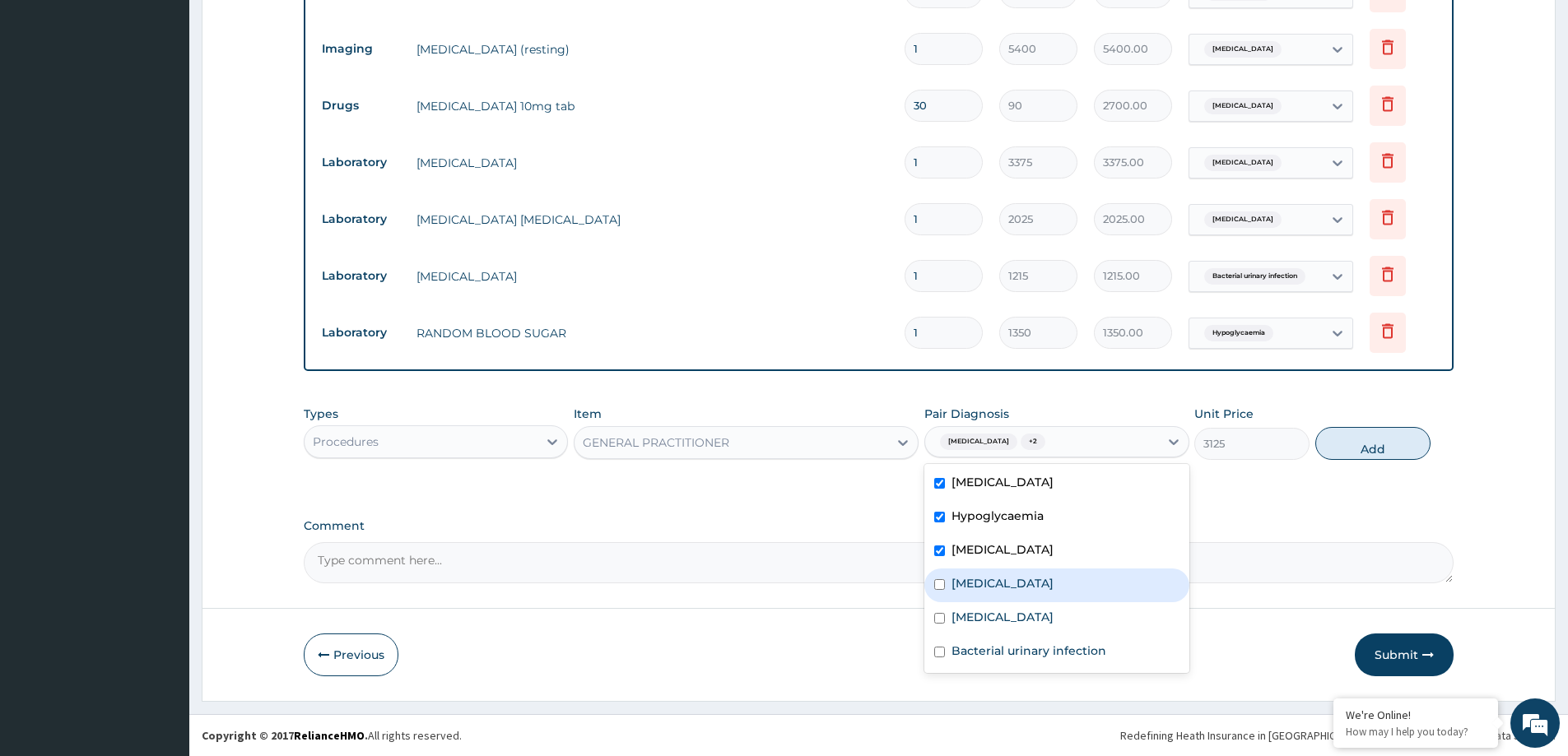
click at [976, 582] on label "[MEDICAL_DATA]" at bounding box center [1001, 583] width 102 height 16
checkbox input "true"
click at [974, 622] on label "[MEDICAL_DATA]" at bounding box center [1001, 617] width 102 height 16
checkbox input "true"
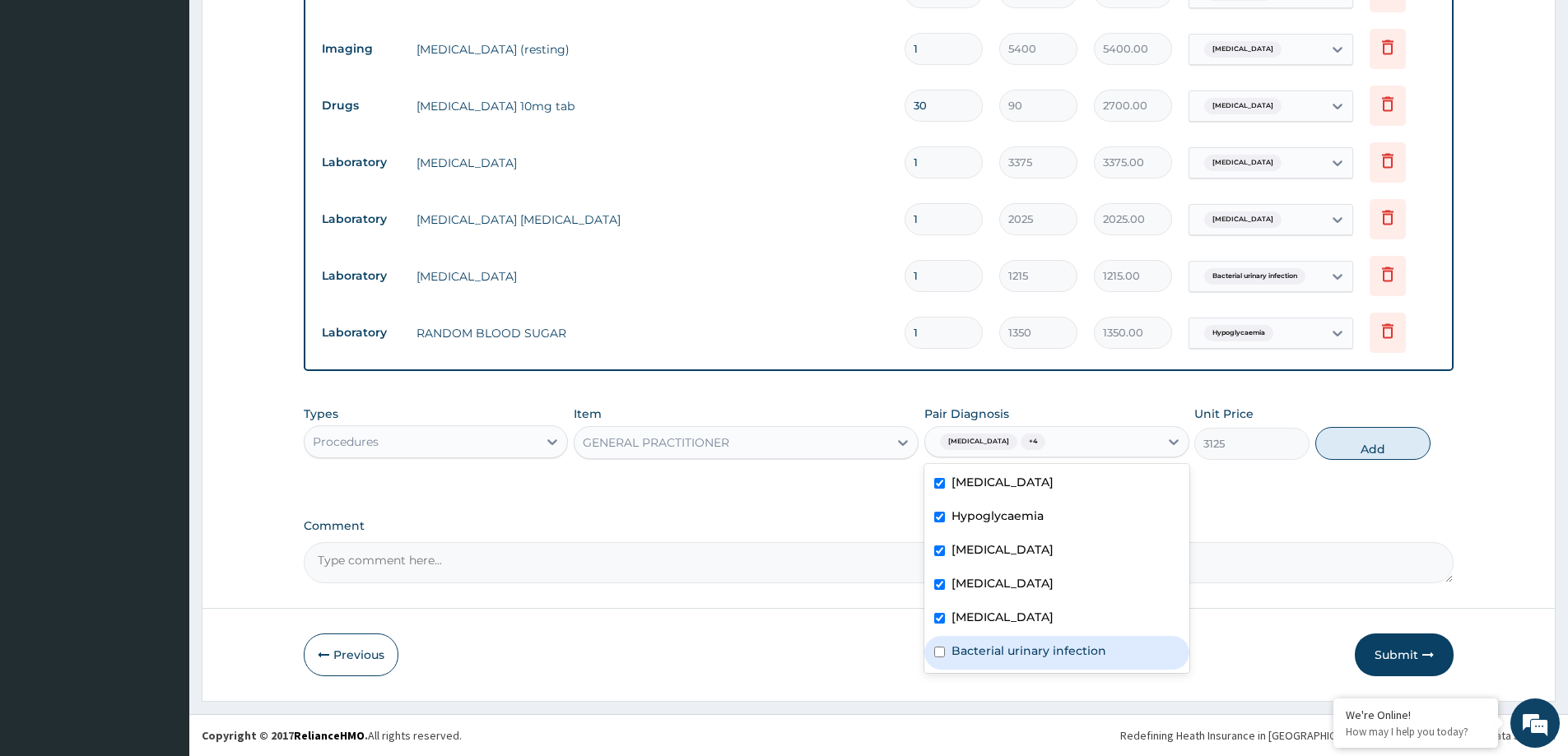
click at [963, 664] on div "Bacterial urinary infection" at bounding box center [1055, 653] width 264 height 34
checkbox input "true"
click at [1404, 446] on button "Add" at bounding box center [1373, 444] width 115 height 33
type input "0"
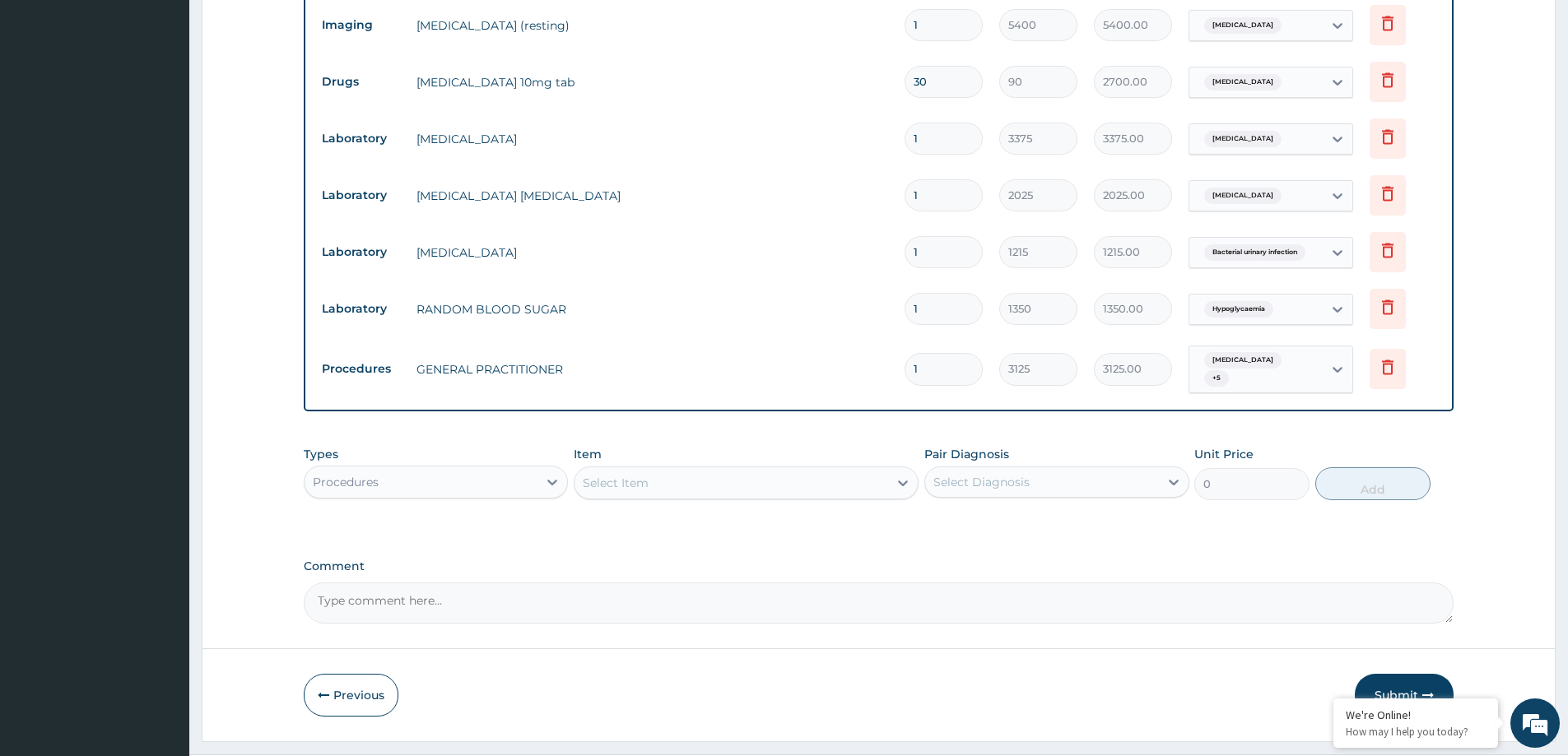
scroll to position [803, 0]
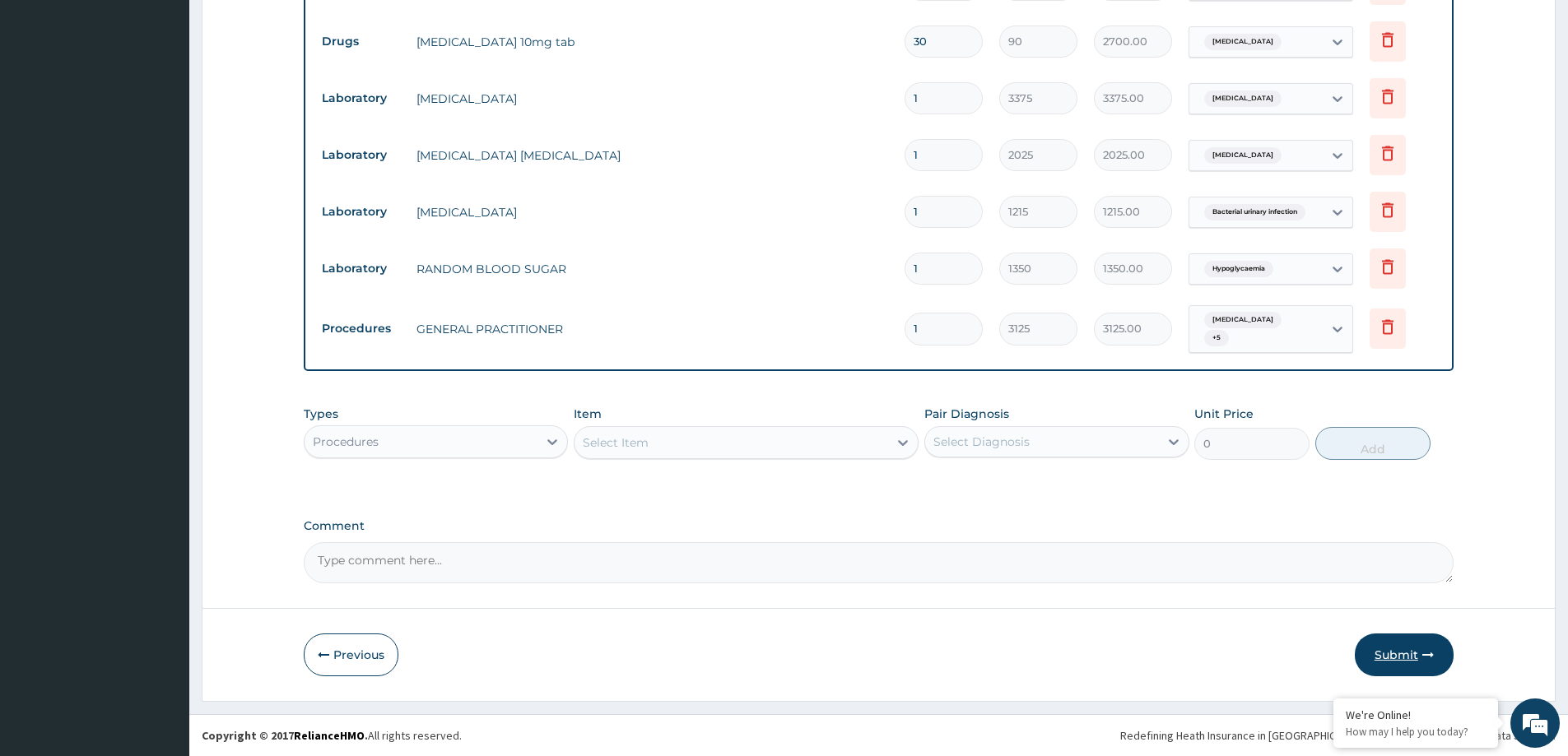
click at [1381, 652] on button "Submit" at bounding box center [1404, 654] width 99 height 43
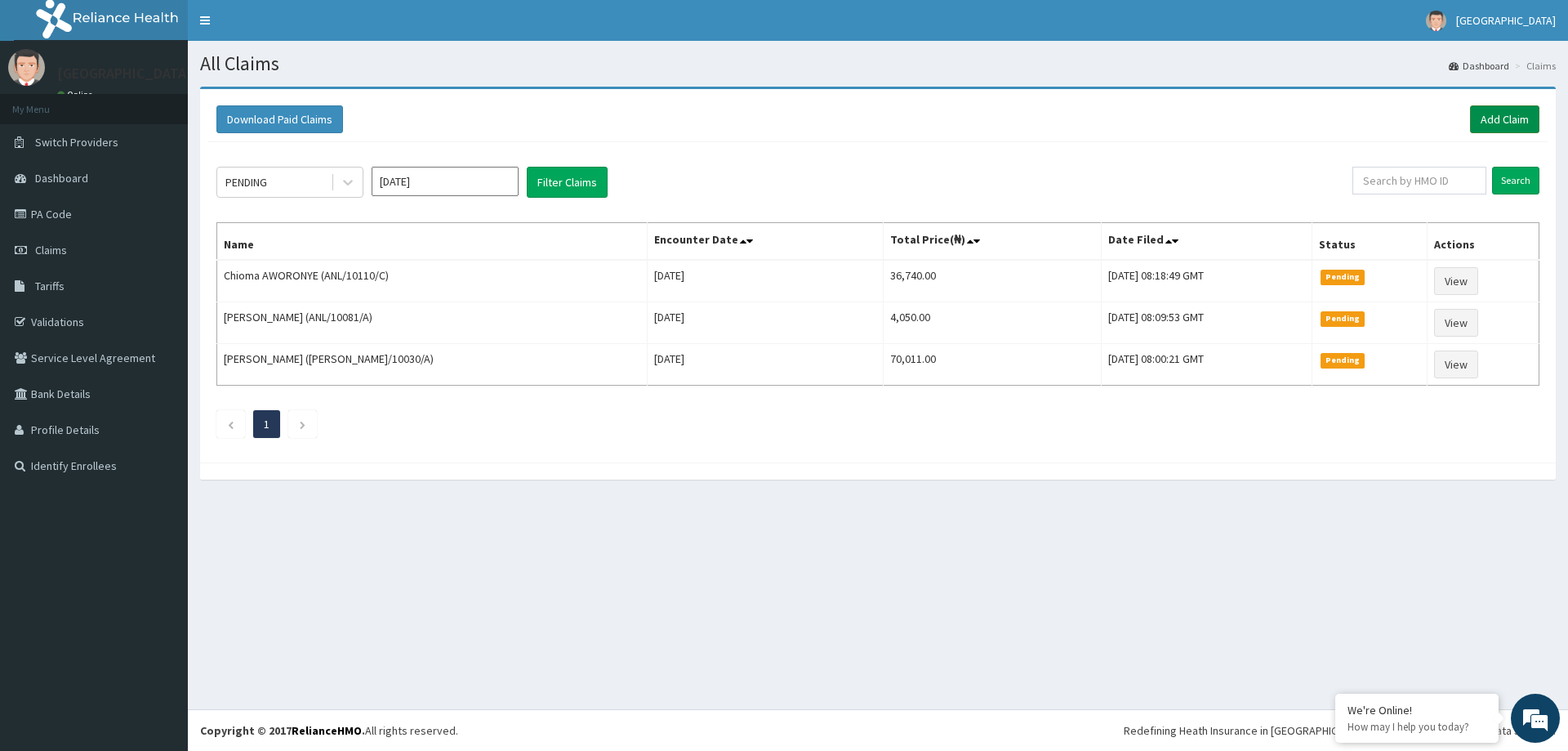
click at [1501, 117] on link "Add Claim" at bounding box center [1505, 119] width 69 height 28
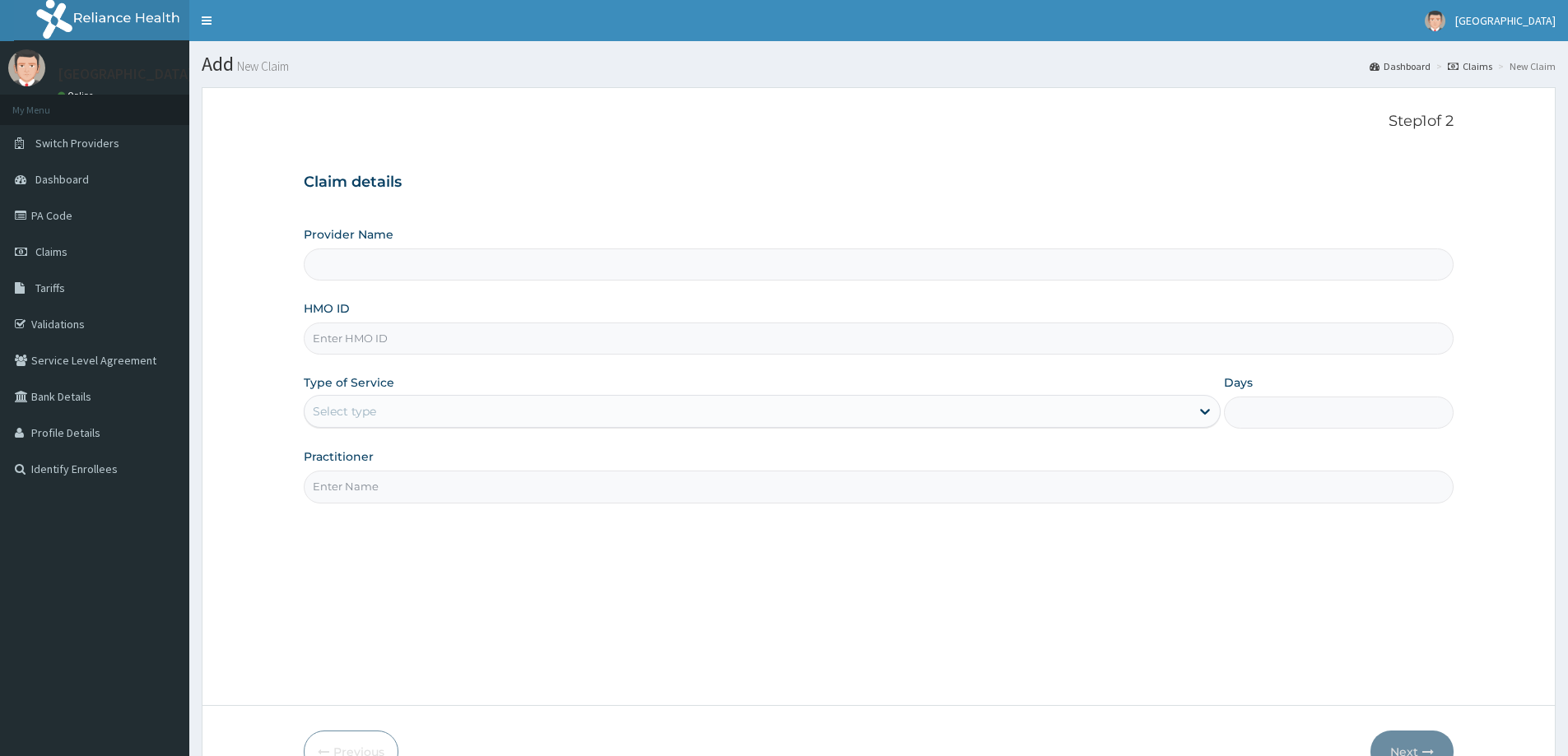
drag, startPoint x: 0, startPoint y: 0, endPoint x: 355, endPoint y: 339, distance: 490.9
click at [355, 339] on input "HMO ID" at bounding box center [878, 337] width 1150 height 32
paste input "ANL/10110/C"
type input "ANL/10110/C"
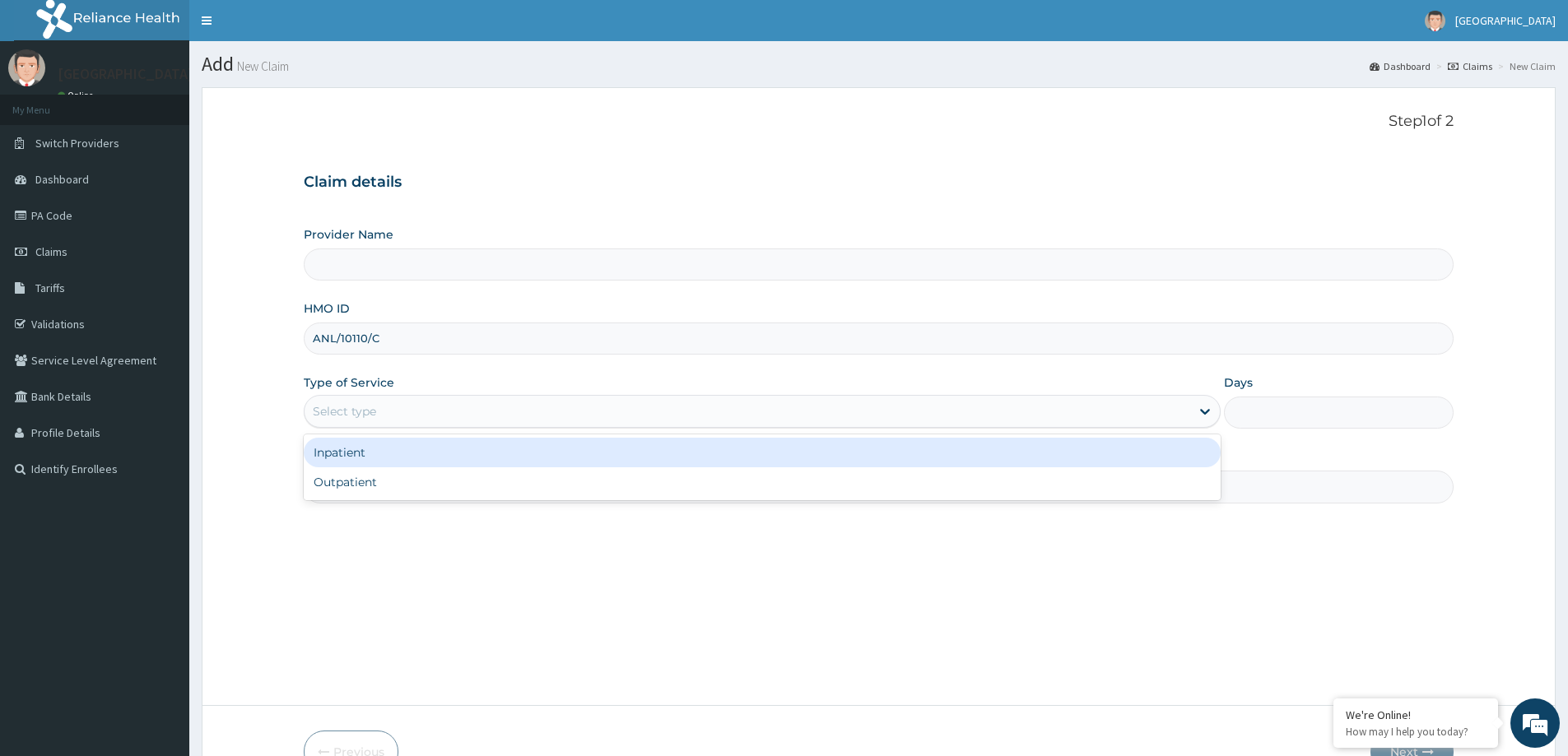
click at [356, 411] on div "Select type" at bounding box center [344, 411] width 64 height 16
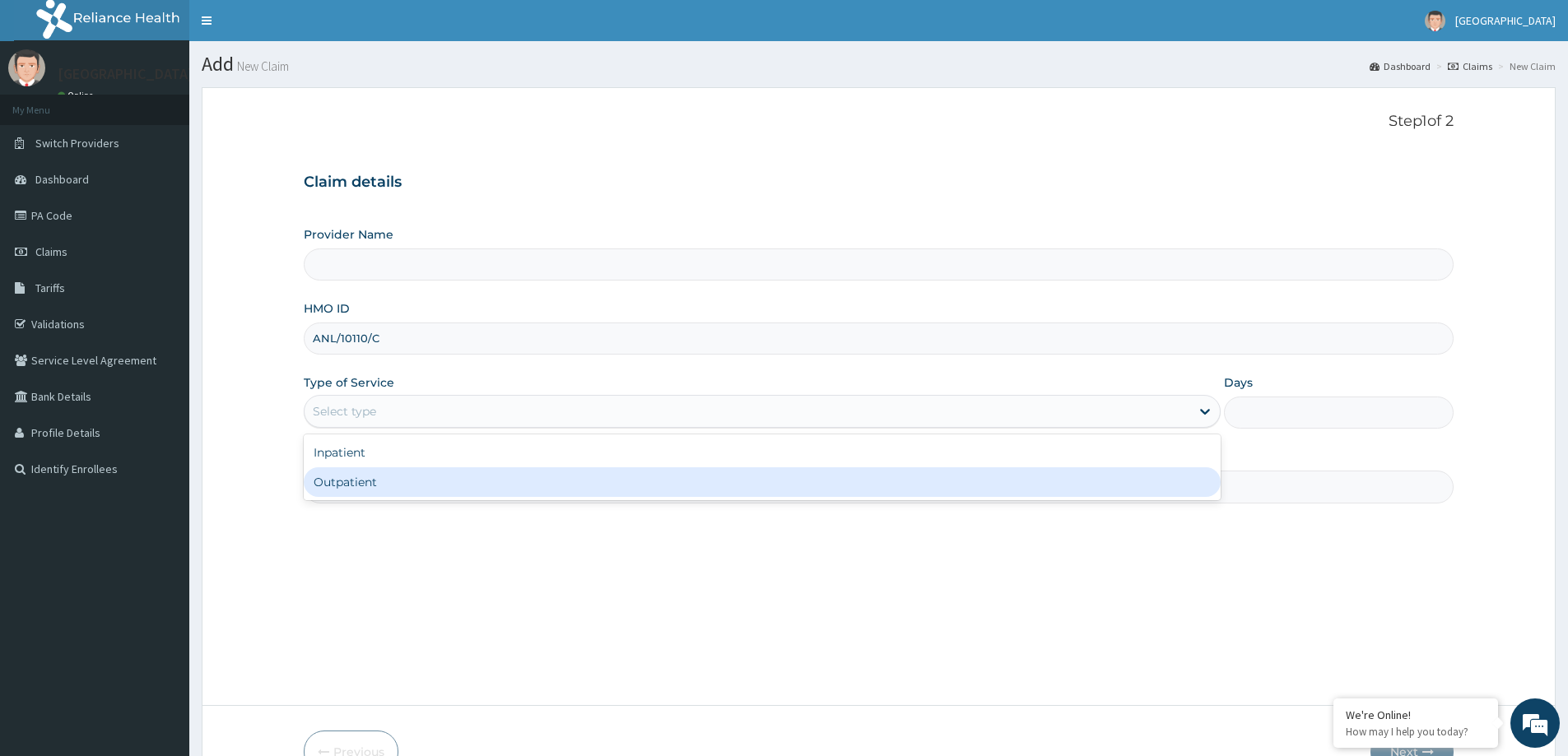
click at [344, 486] on div "Outpatient" at bounding box center [762, 481] width 917 height 30
type input "1"
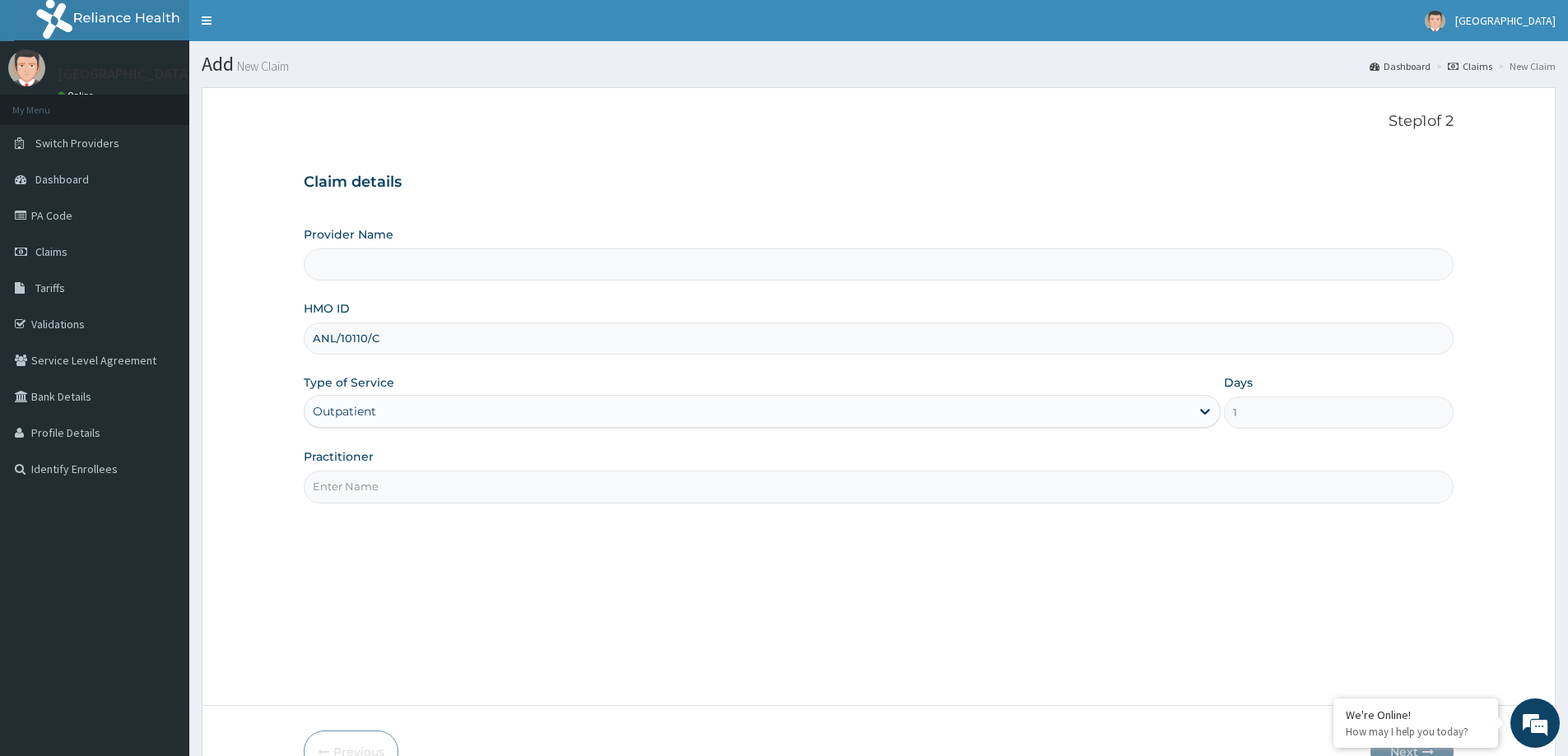
click at [358, 494] on input "Practitioner" at bounding box center [878, 486] width 1150 height 32
type input "LILY HOSPITAL-WARRI"
type input "General practitioner"
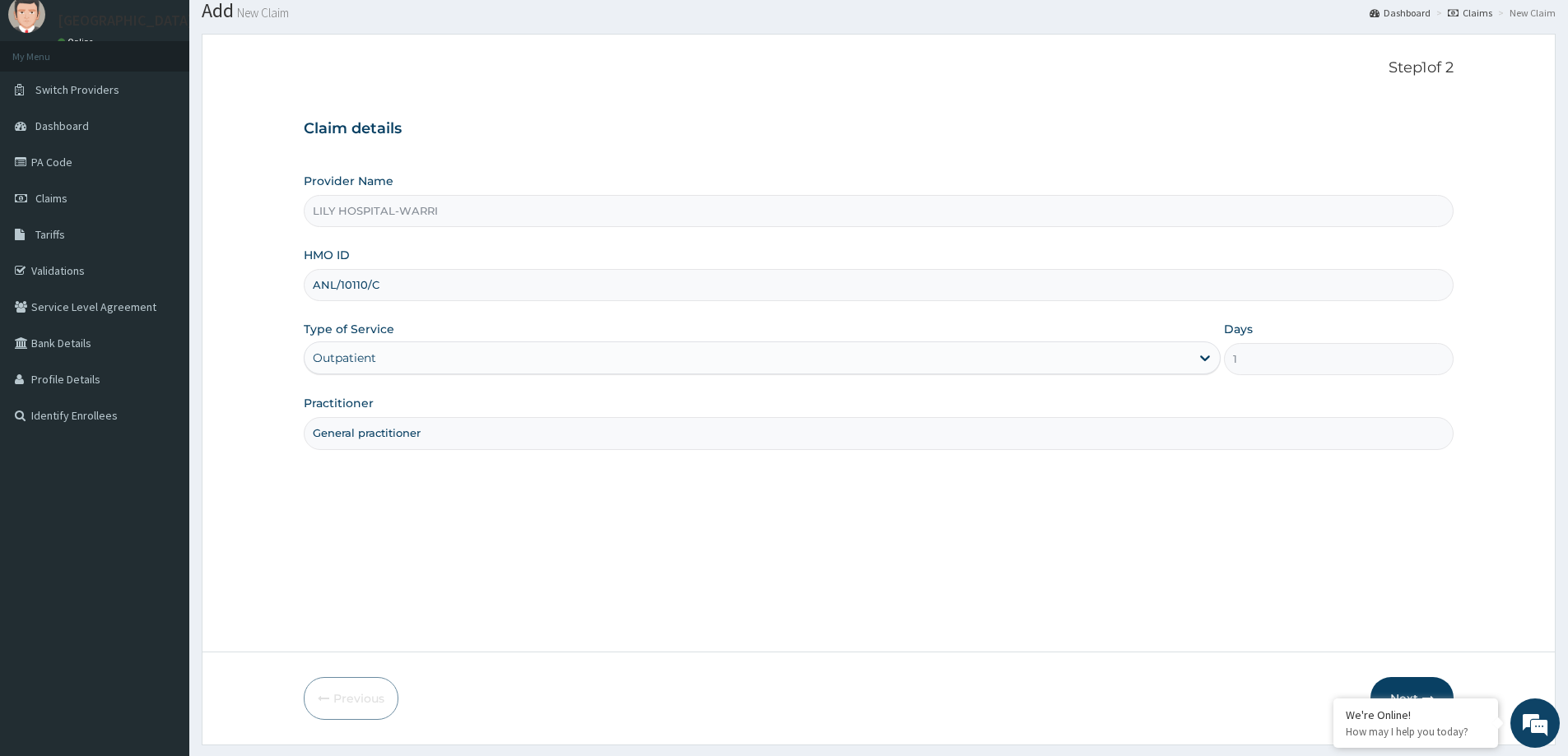
scroll to position [97, 0]
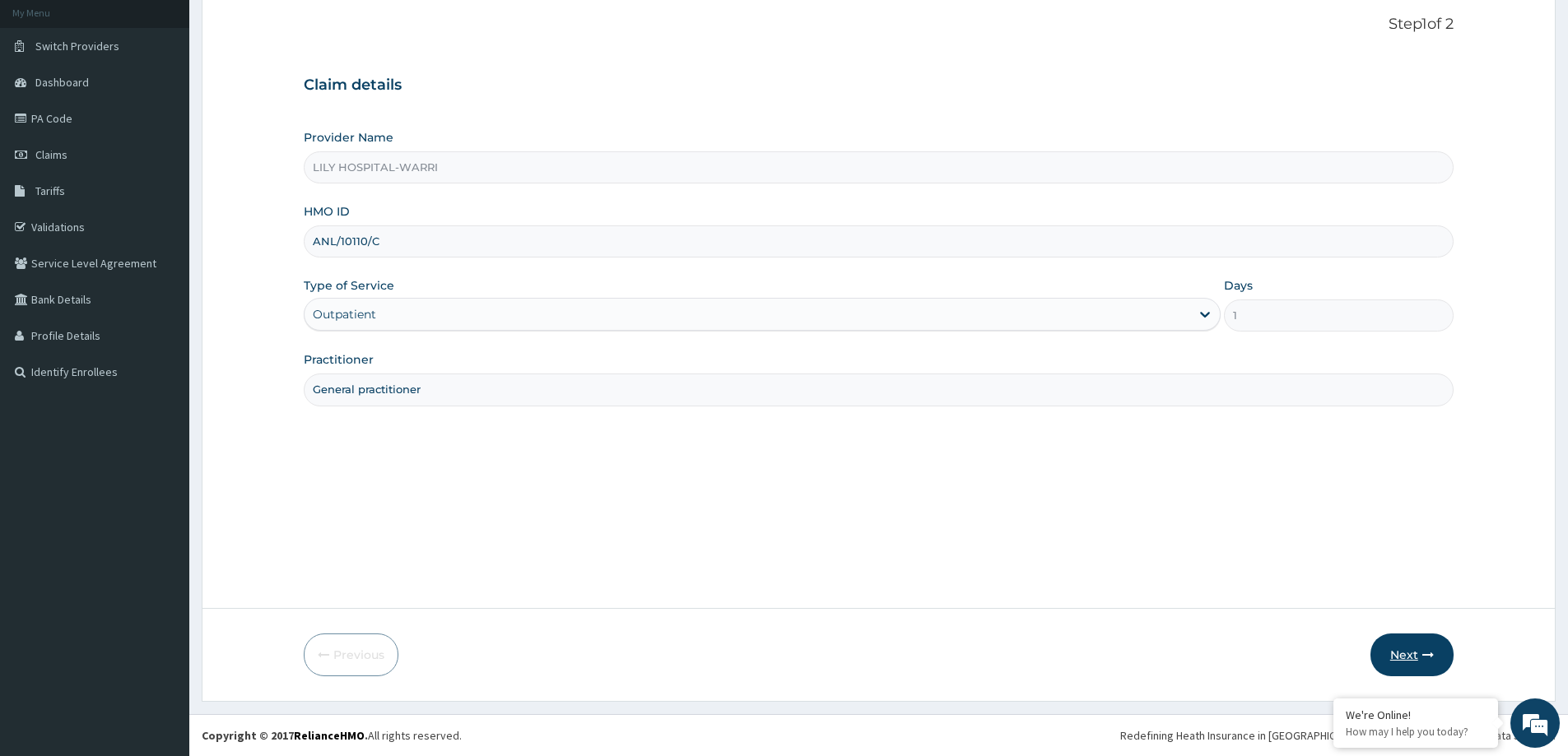
click at [1399, 657] on button "Next" at bounding box center [1412, 654] width 83 height 43
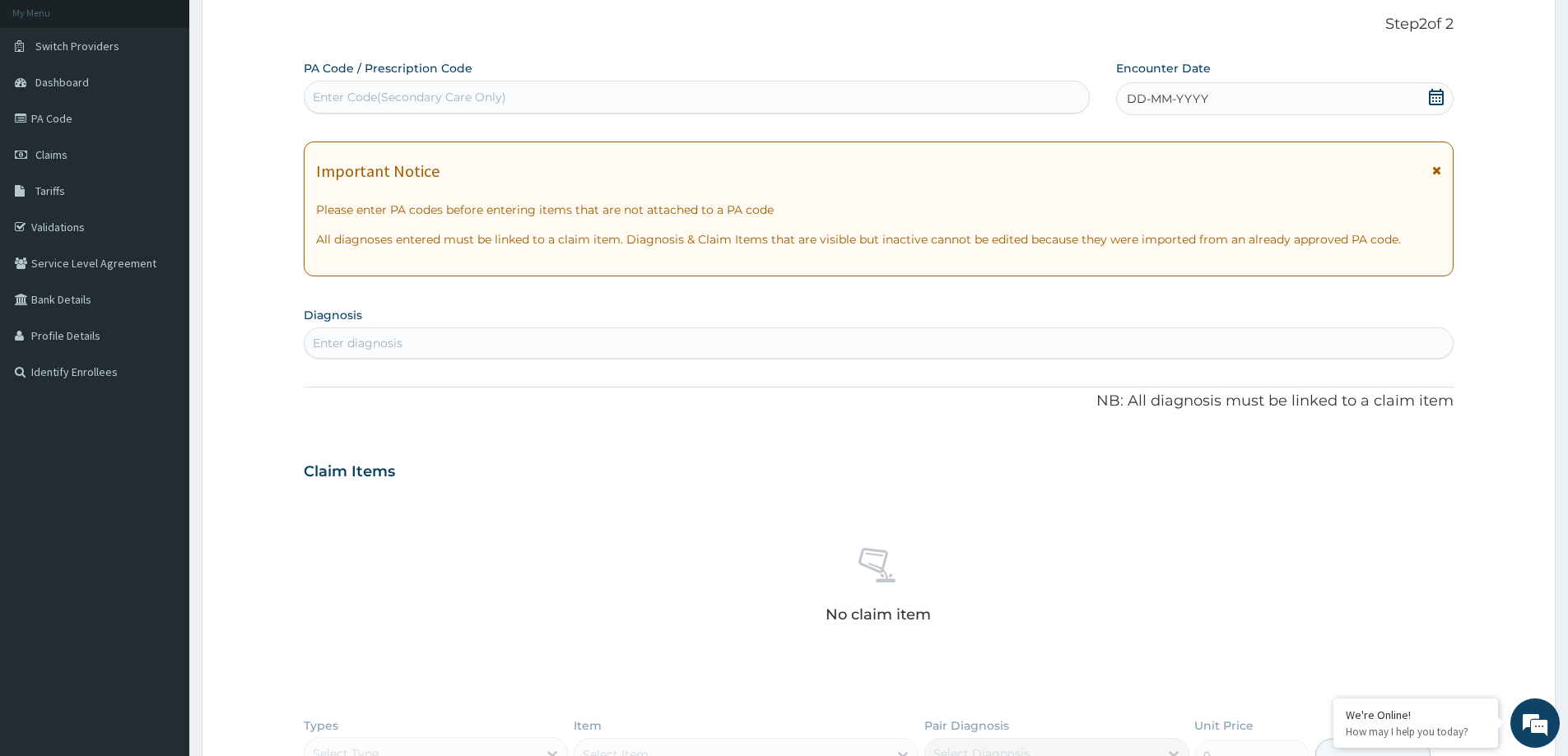
scroll to position [0, 0]
click at [375, 91] on div "Enter Code(Secondary Care Only)" at bounding box center [409, 97] width 193 height 16
paste input "PA/57E9C4"
type input "PA/57E9C4"
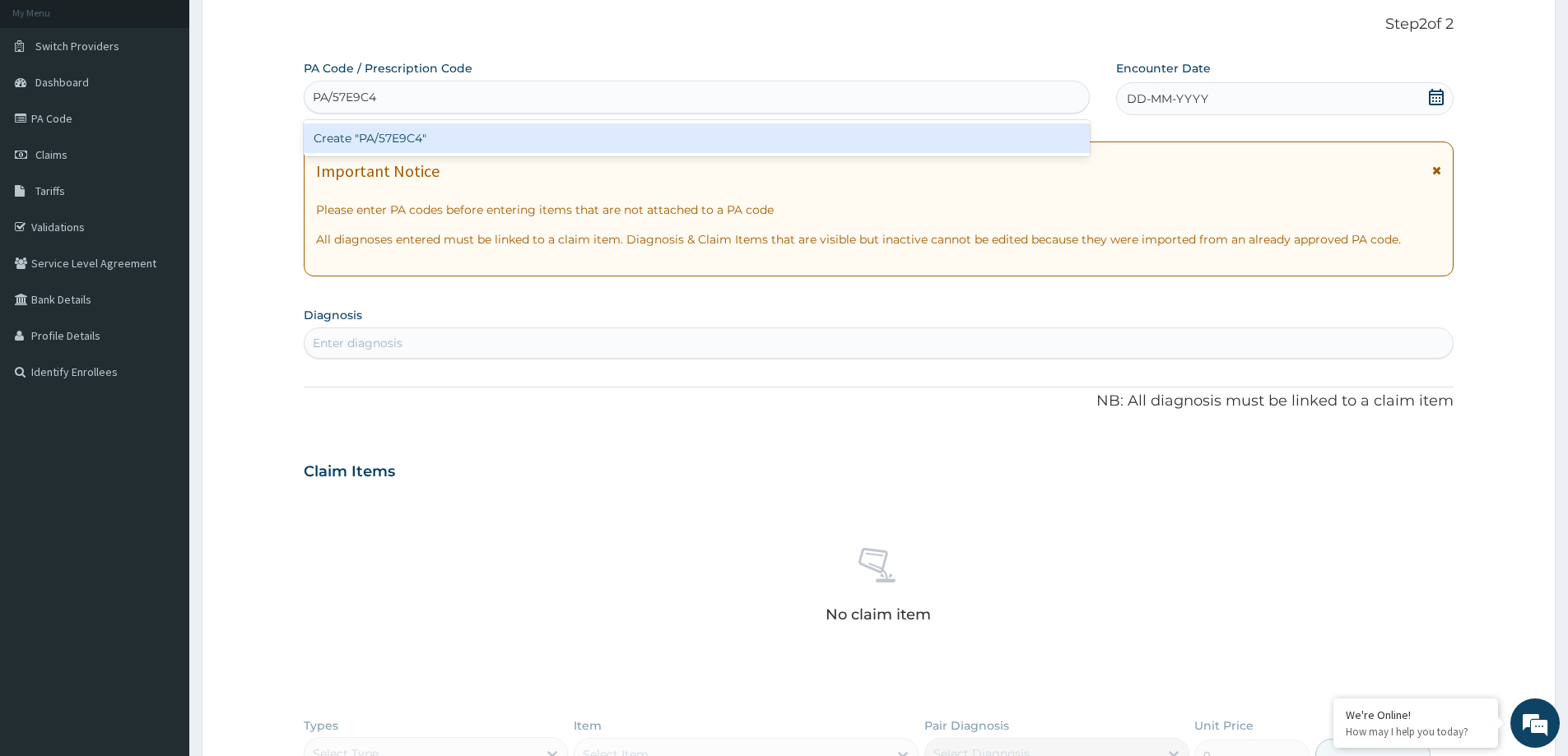
click at [338, 140] on div "Create "PA/57E9C4"" at bounding box center [696, 138] width 785 height 30
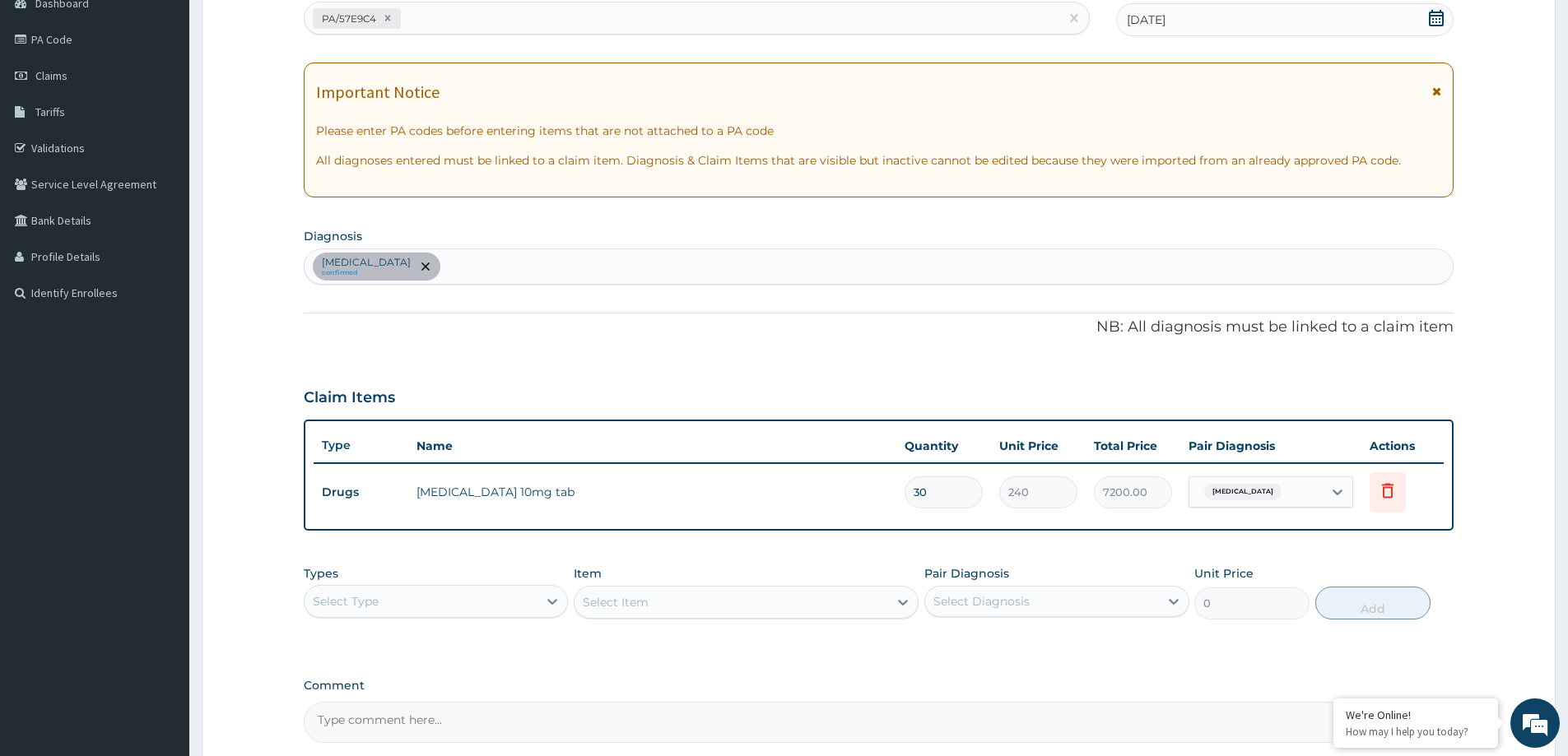
scroll to position [335, 0]
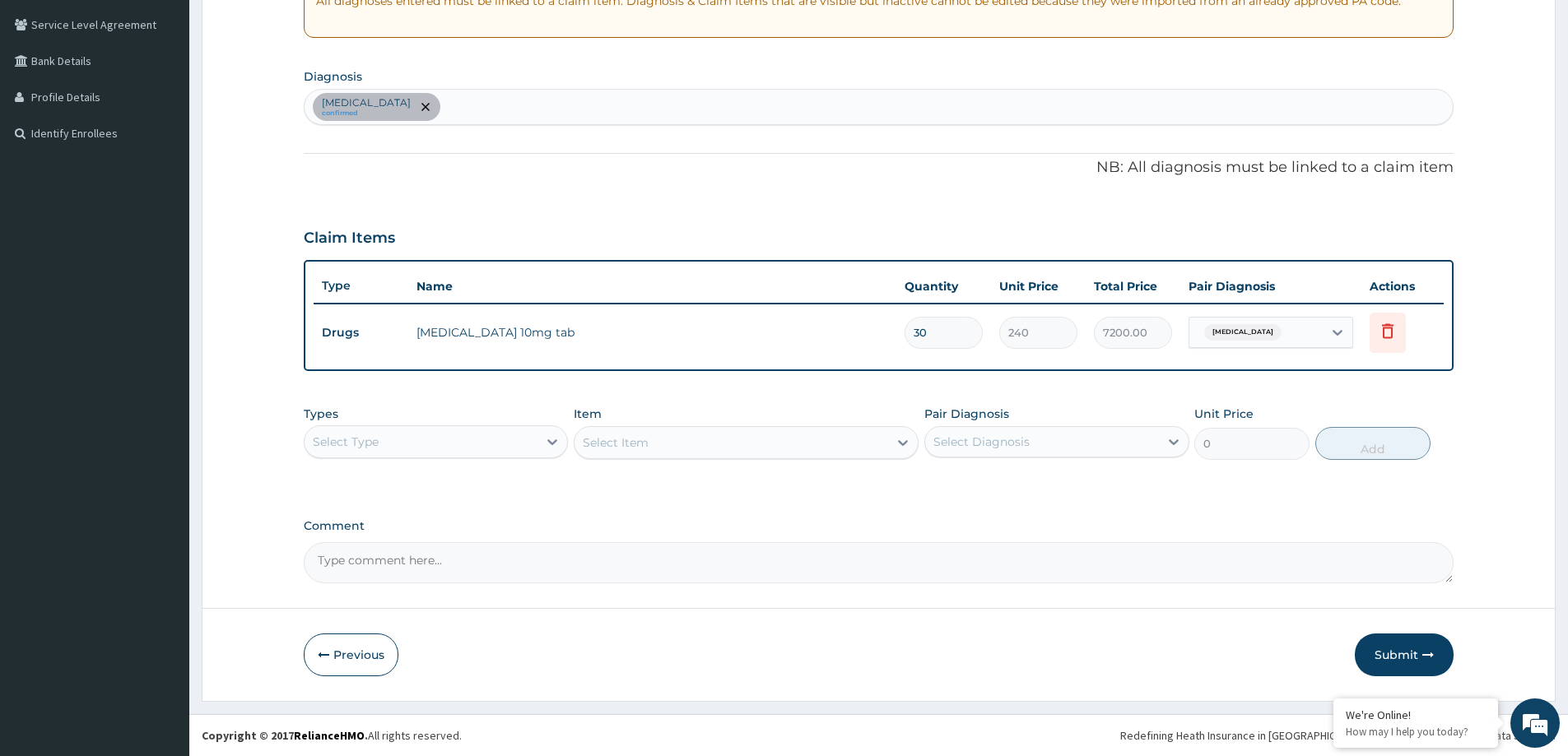
click at [529, 104] on div "Hyperlipidemia confirmed" at bounding box center [878, 107] width 1148 height 35
type input "abdominal pain"
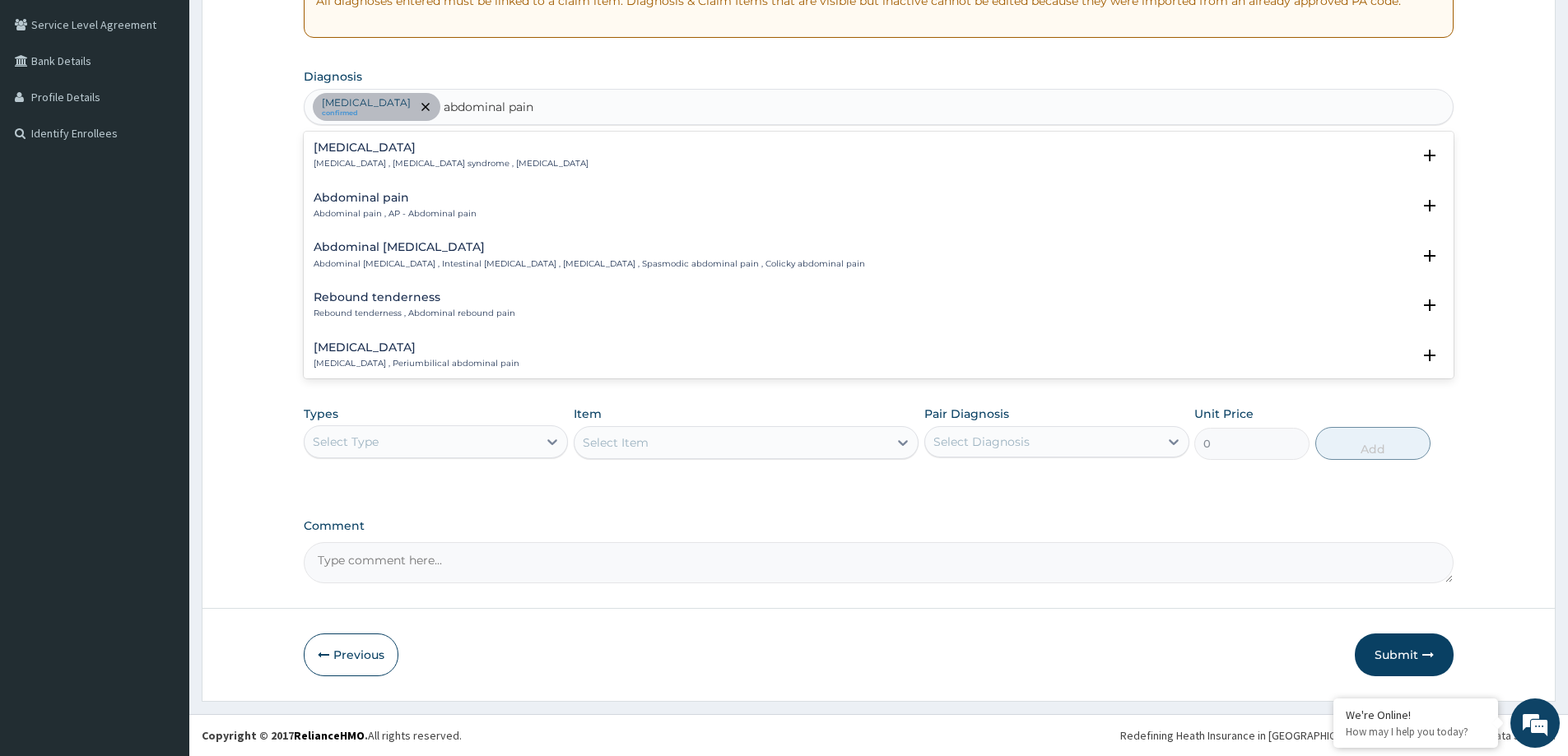
click at [395, 221] on div "Abdominal pain Abdominal pain , AP - Abdominal pain Select Status Query Query c…" at bounding box center [878, 210] width 1130 height 37
click at [360, 208] on p "Abdominal pain , AP - Abdominal pain" at bounding box center [395, 214] width 163 height 12
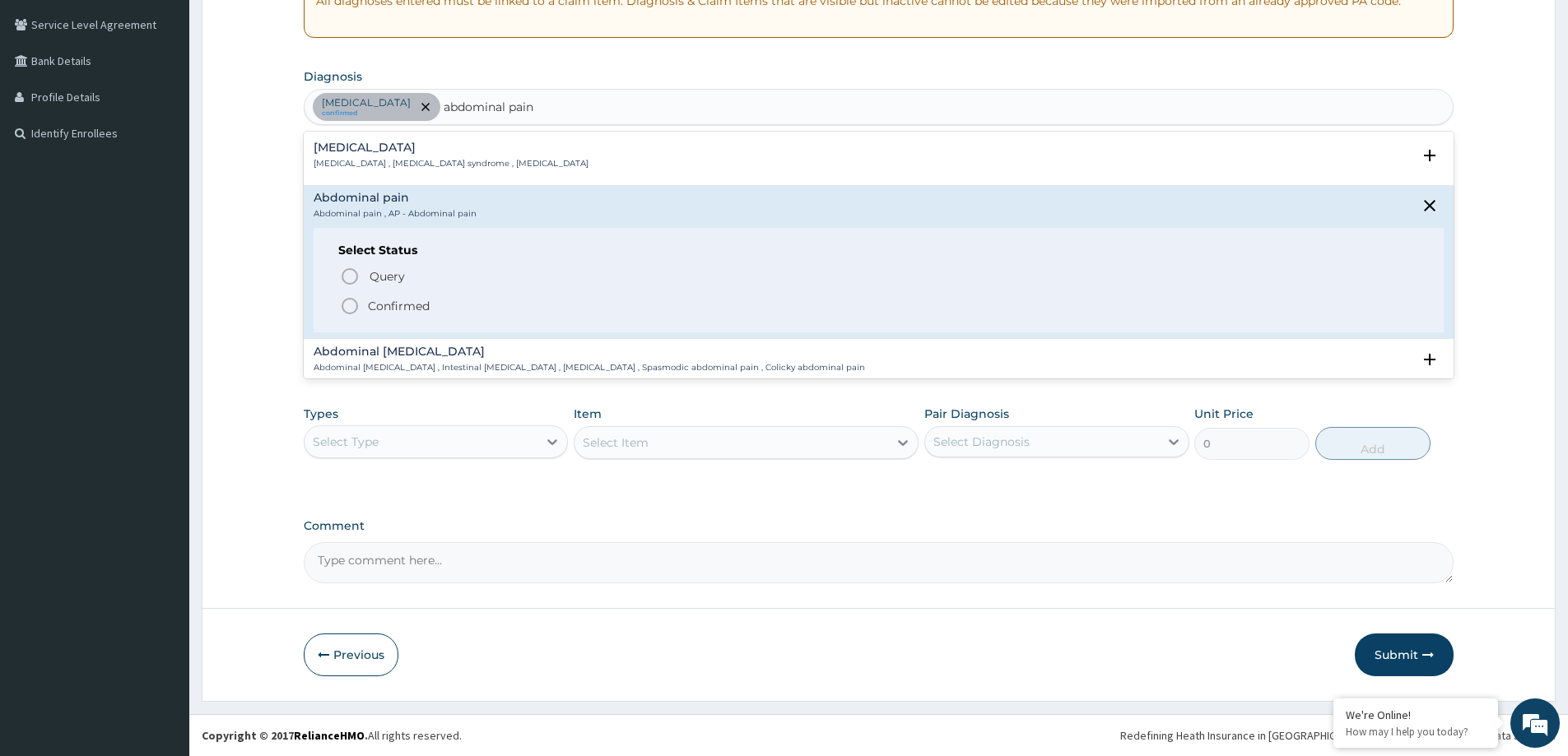
click at [401, 305] on p "Confirmed" at bounding box center [399, 305] width 62 height 16
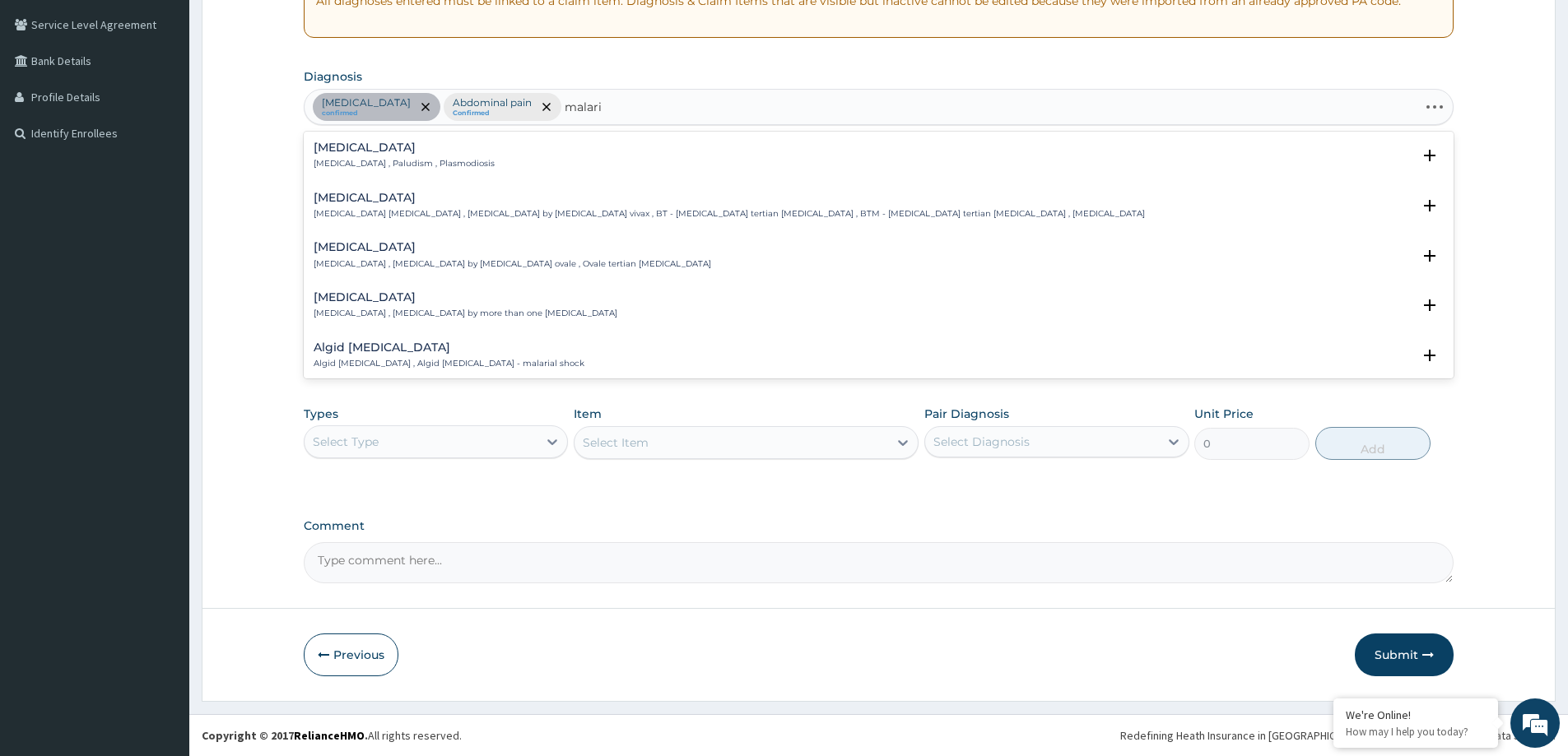
type input "malaria"
click at [390, 162] on p "Malaria , Paludism , Plasmodiosis" at bounding box center [403, 163] width 181 height 12
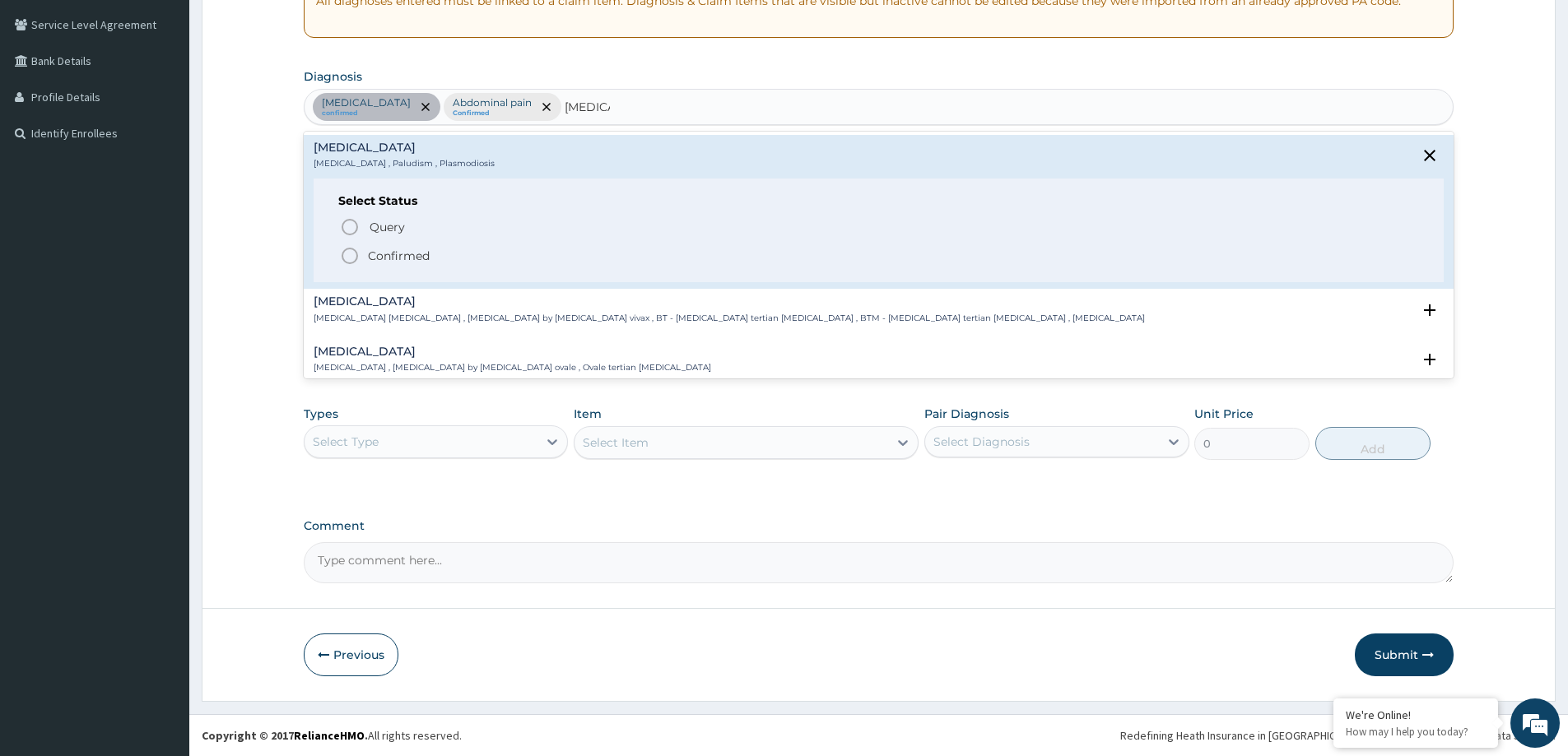
click at [398, 255] on p "Confirmed" at bounding box center [399, 255] width 62 height 16
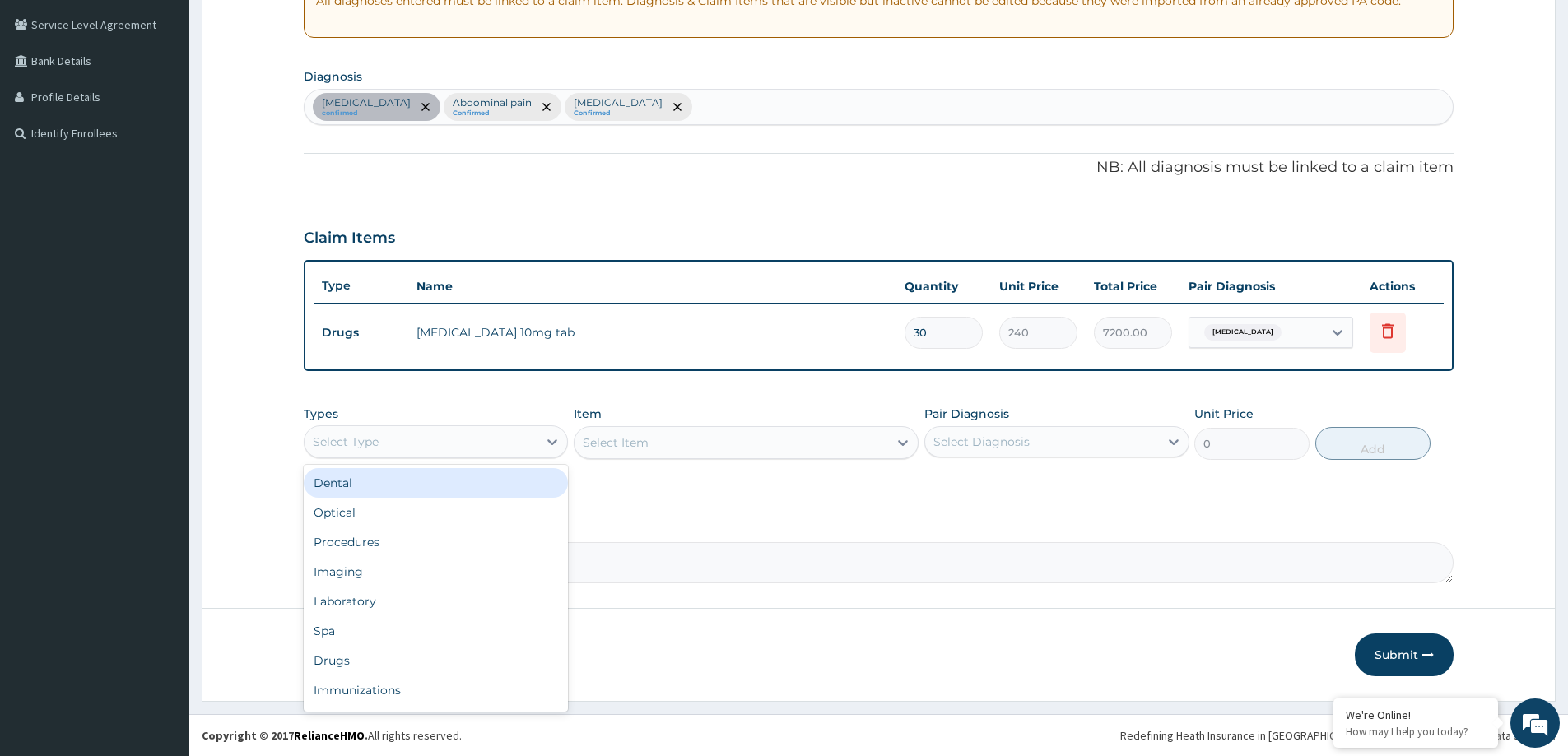
click at [392, 454] on div "Select Type" at bounding box center [435, 442] width 264 height 33
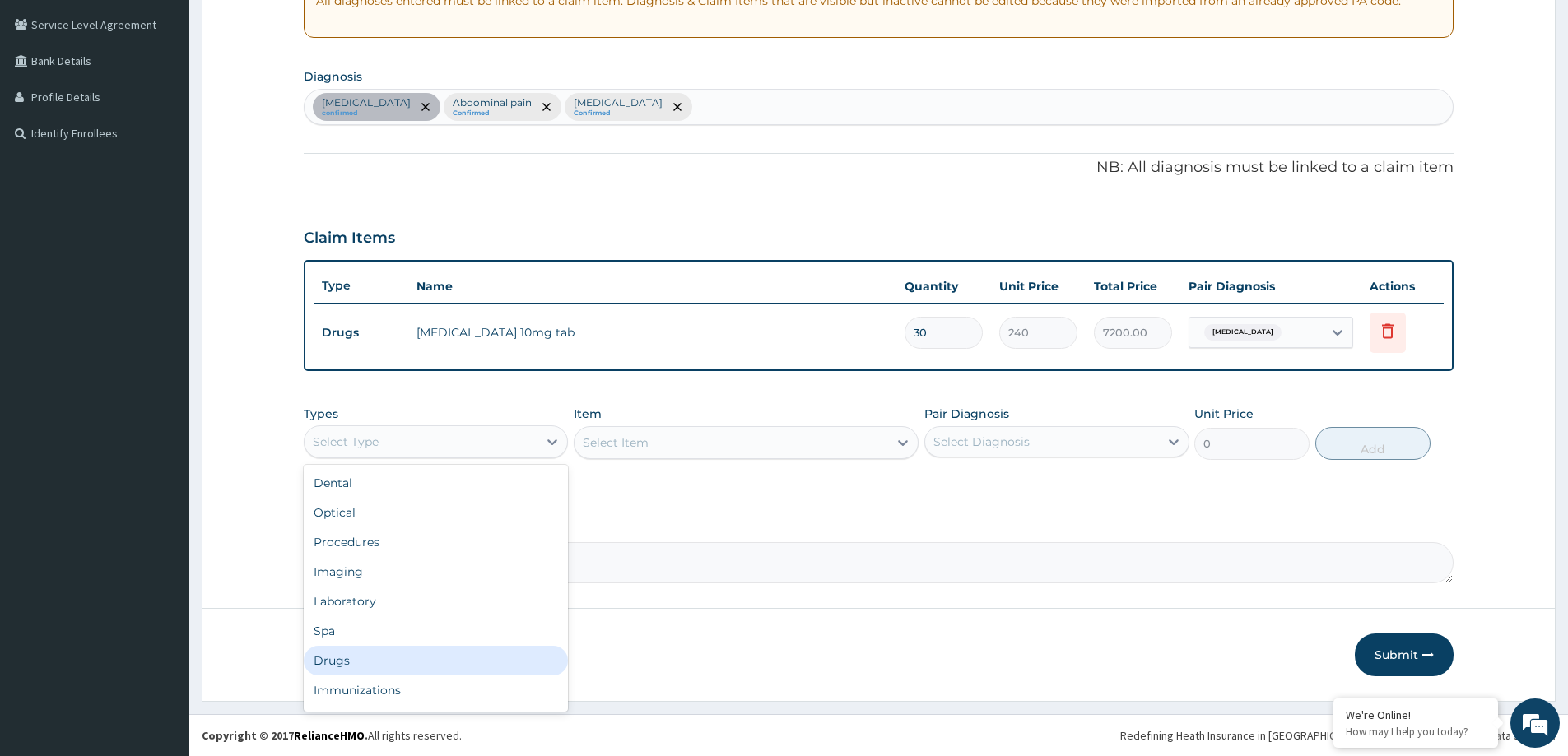
click at [404, 658] on div "Drugs" at bounding box center [435, 660] width 264 height 30
click at [852, 441] on div "Select Item" at bounding box center [746, 443] width 344 height 33
click at [440, 489] on div "Types Drugs Item Select Item Pair Diagnosis Select Diagnosis Unit Price 0 Add" at bounding box center [878, 445] width 1150 height 96
click at [839, 438] on div "Select Item" at bounding box center [731, 442] width 313 height 26
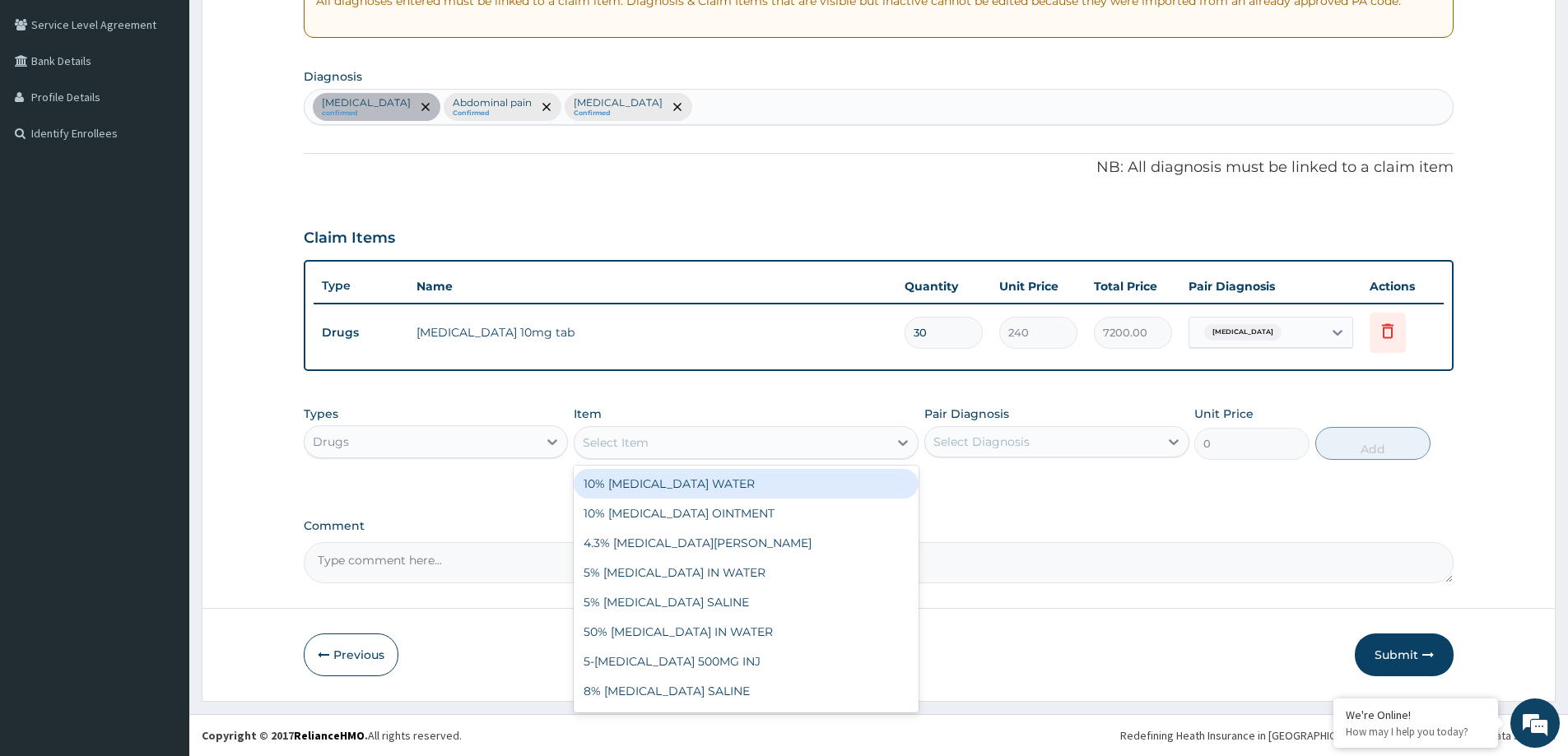
paste input "HYOCINE BUTYLBROMIDE 10MG TAB"
type input "HYOCINE BUTYLBROMIDE 10MG TAB"
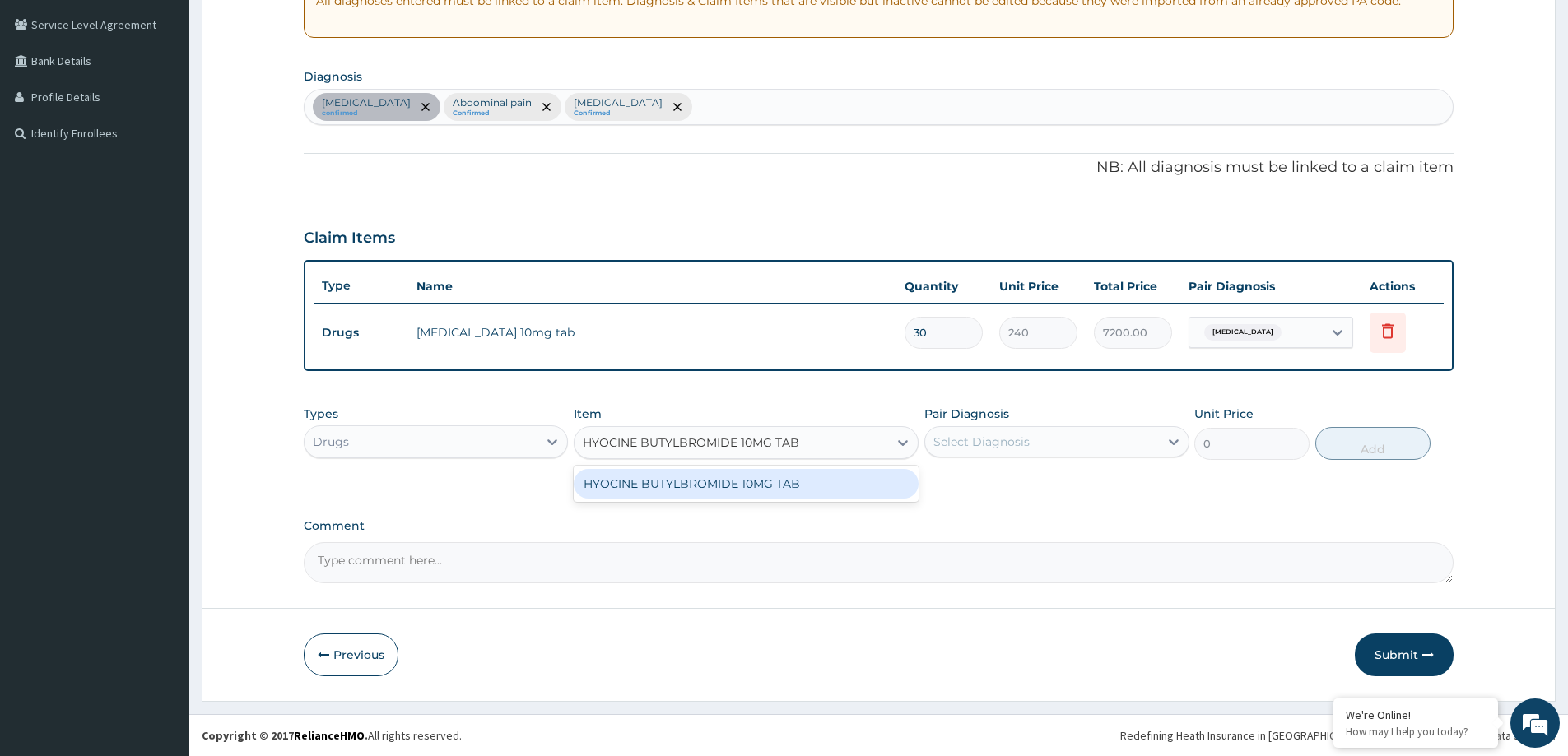
click at [740, 484] on div "HYOCINE BUTYLBROMIDE 10MG TAB" at bounding box center [746, 483] width 344 height 30
type input "160"
click at [937, 441] on div "Select Diagnosis" at bounding box center [982, 441] width 97 height 16
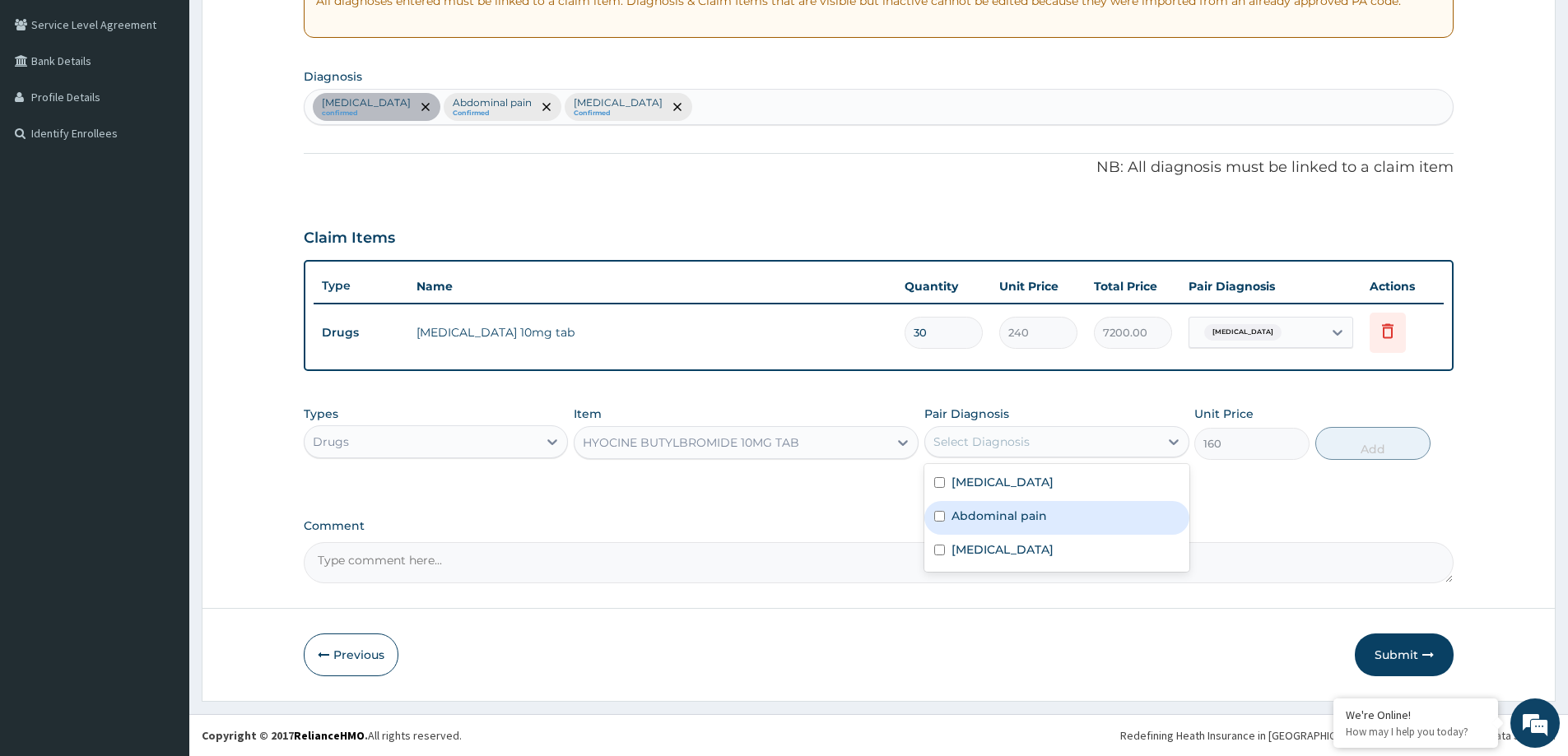
click at [998, 517] on label "Abdominal pain" at bounding box center [998, 515] width 96 height 16
checkbox input "true"
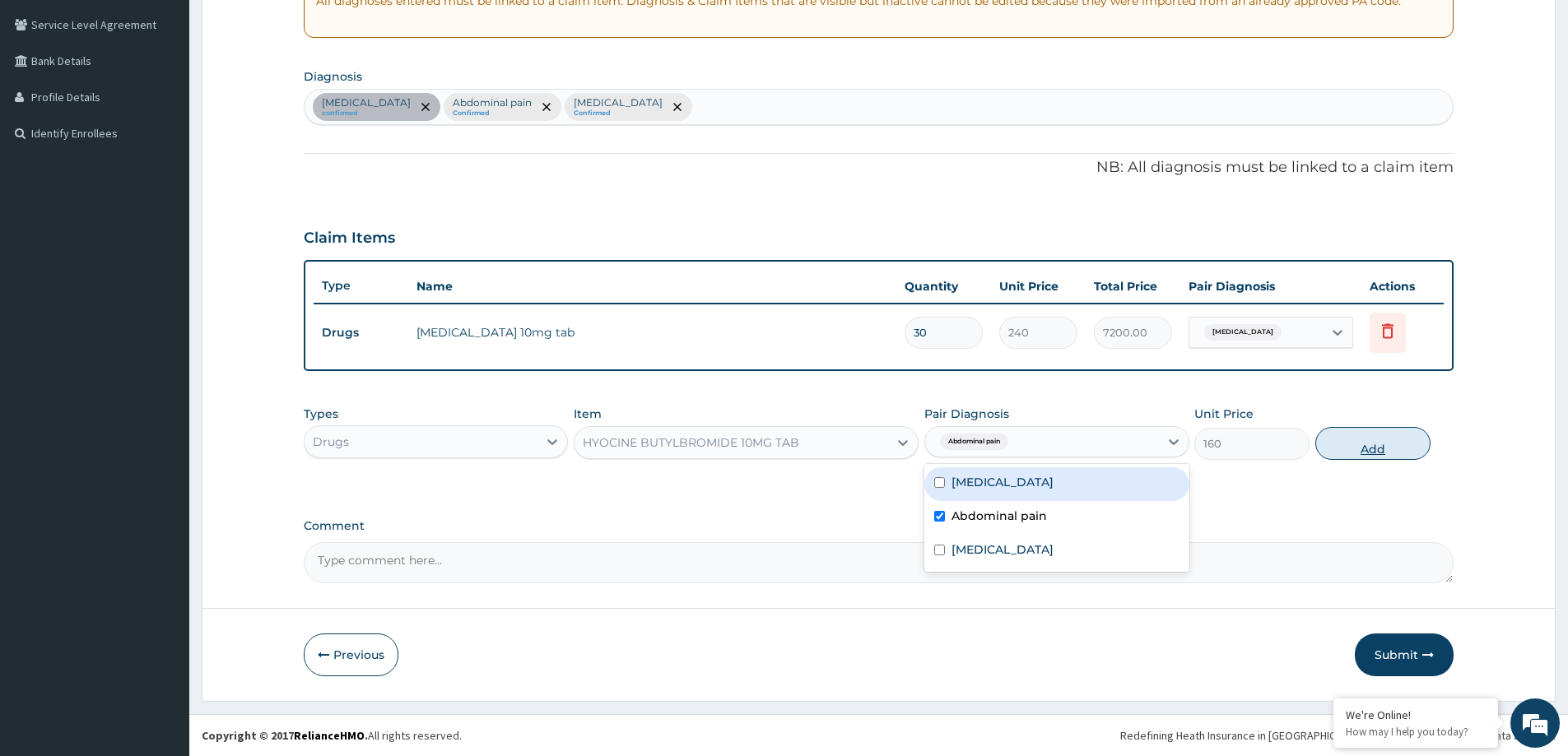
click at [1406, 451] on button "Add" at bounding box center [1373, 444] width 115 height 33
type input "0"
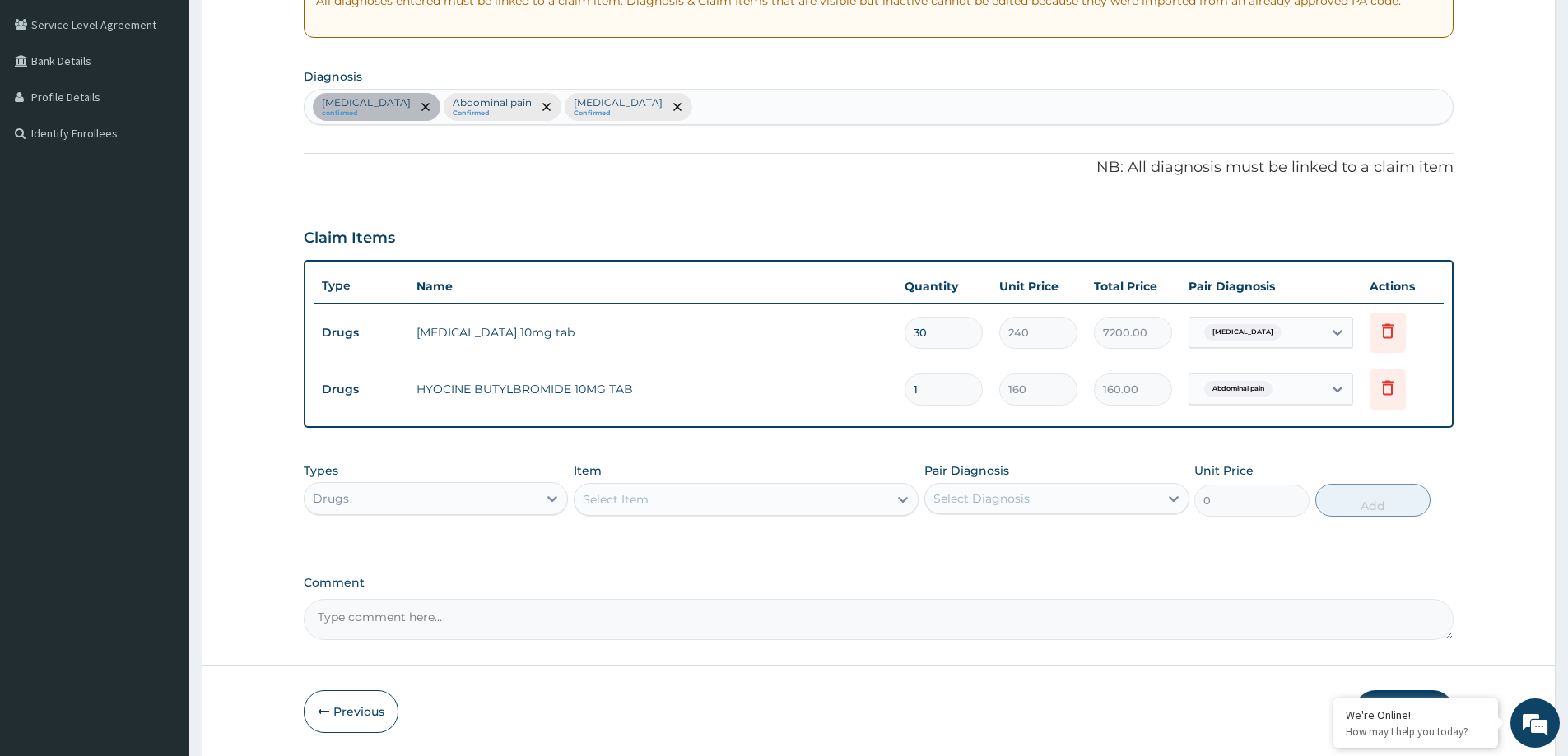
type input "18"
type input "2880.00"
type input "18"
click at [710, 497] on div "Select Item" at bounding box center [731, 499] width 313 height 26
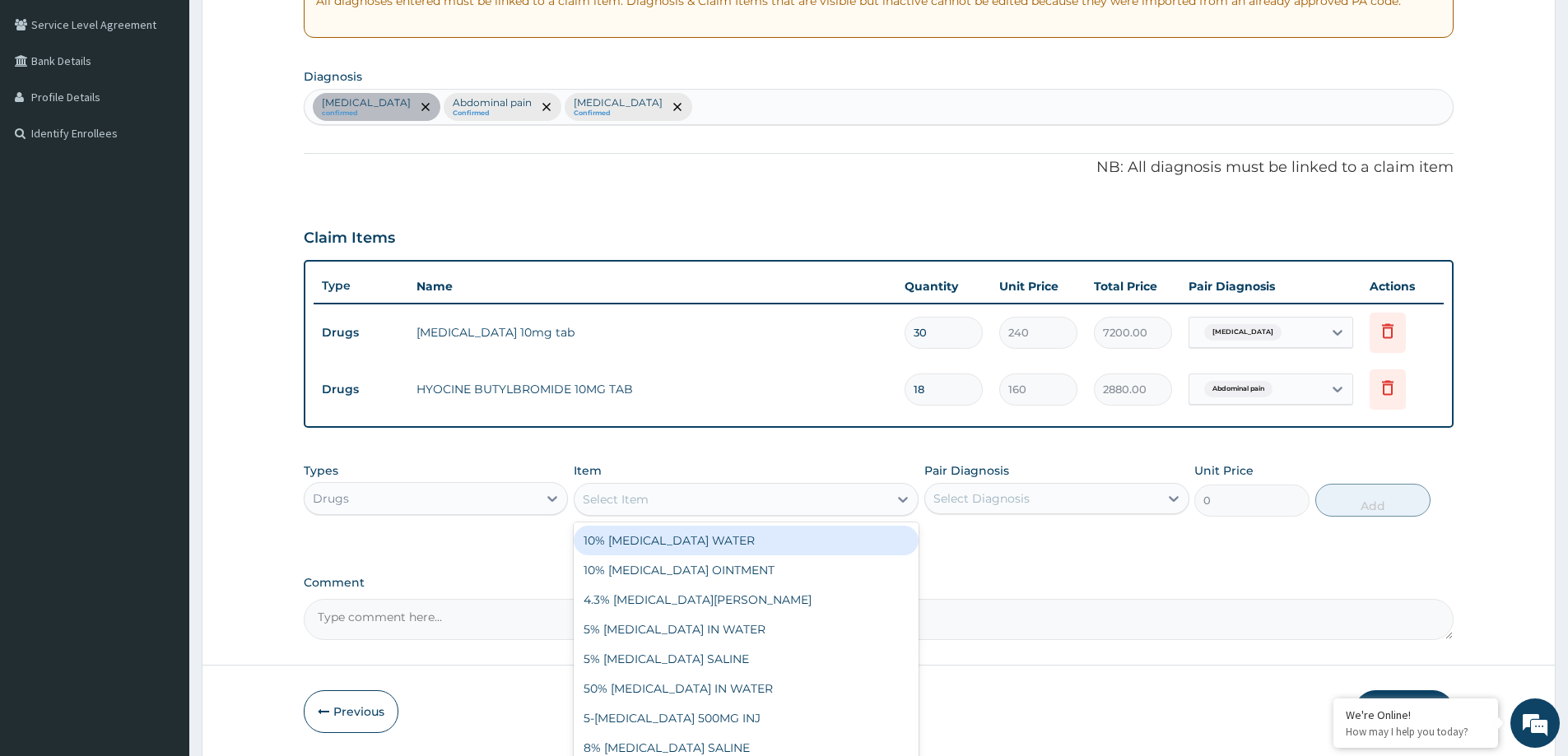
paste input "ARTEMETHER AND LUMEFANTRIN 80/480MG TAB (AMATEM)"
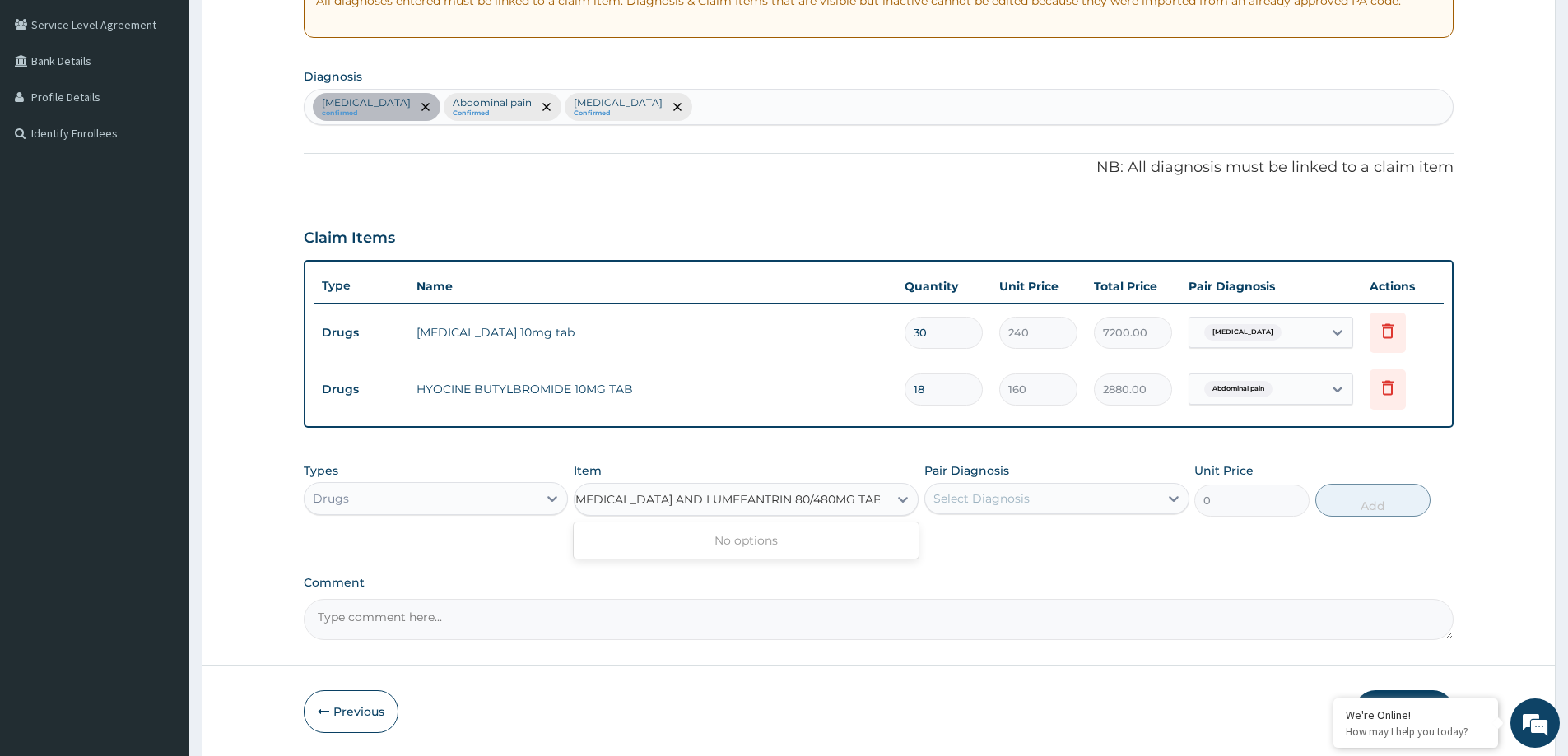
scroll to position [0, 0]
type input "ARTEMETHER AND LUMEFANTRIN 80/480MG T"
click at [794, 543] on div "ARTEMETHER AND LUMEFANTRIN 80/480MG TABS(AMATEM)" at bounding box center [746, 549] width 344 height 46
type input "550"
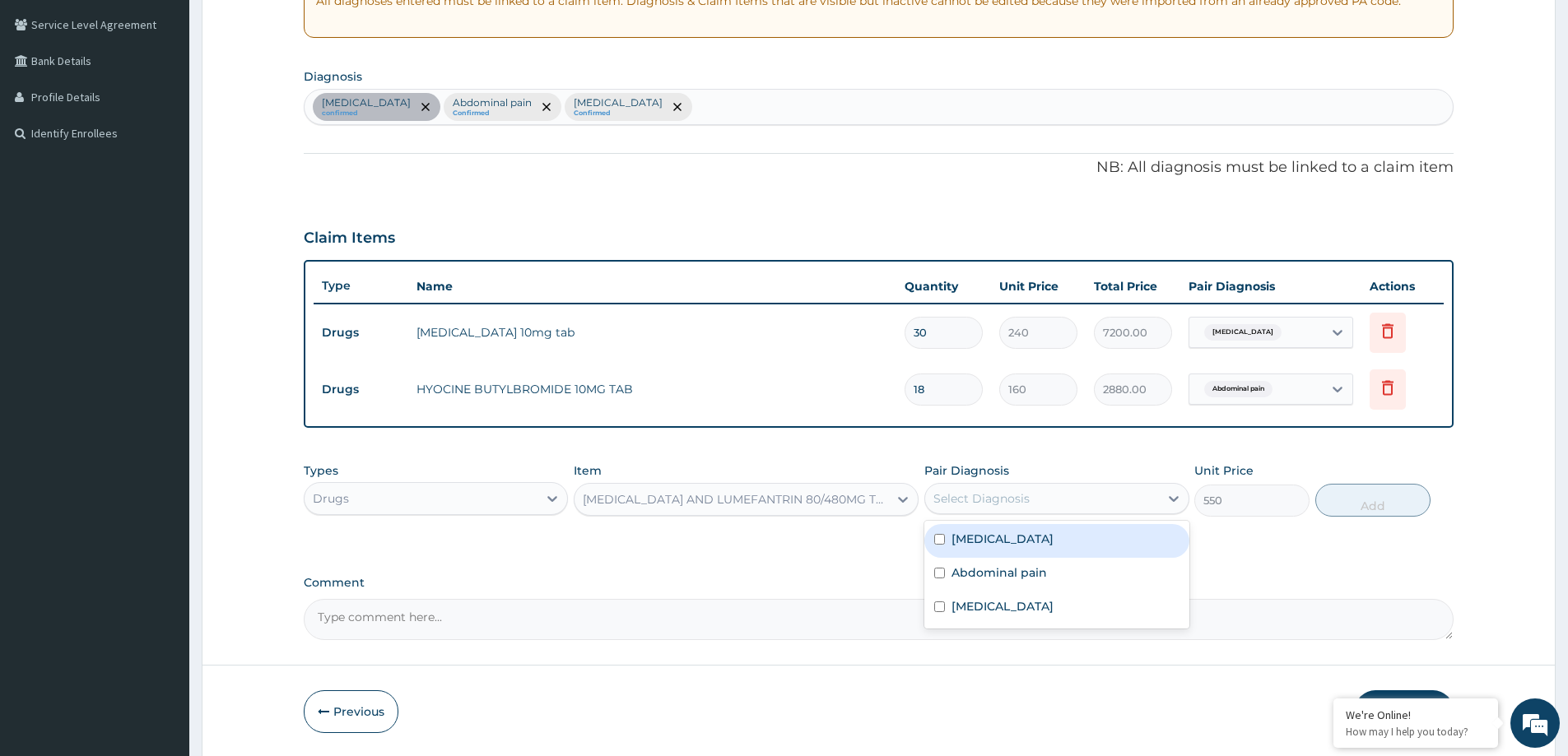
click at [975, 501] on div "Select Diagnosis" at bounding box center [982, 498] width 97 height 16
click at [991, 603] on label "Malaria" at bounding box center [1001, 606] width 102 height 16
checkbox input "true"
click at [1346, 509] on button "Add" at bounding box center [1373, 500] width 115 height 33
type input "0"
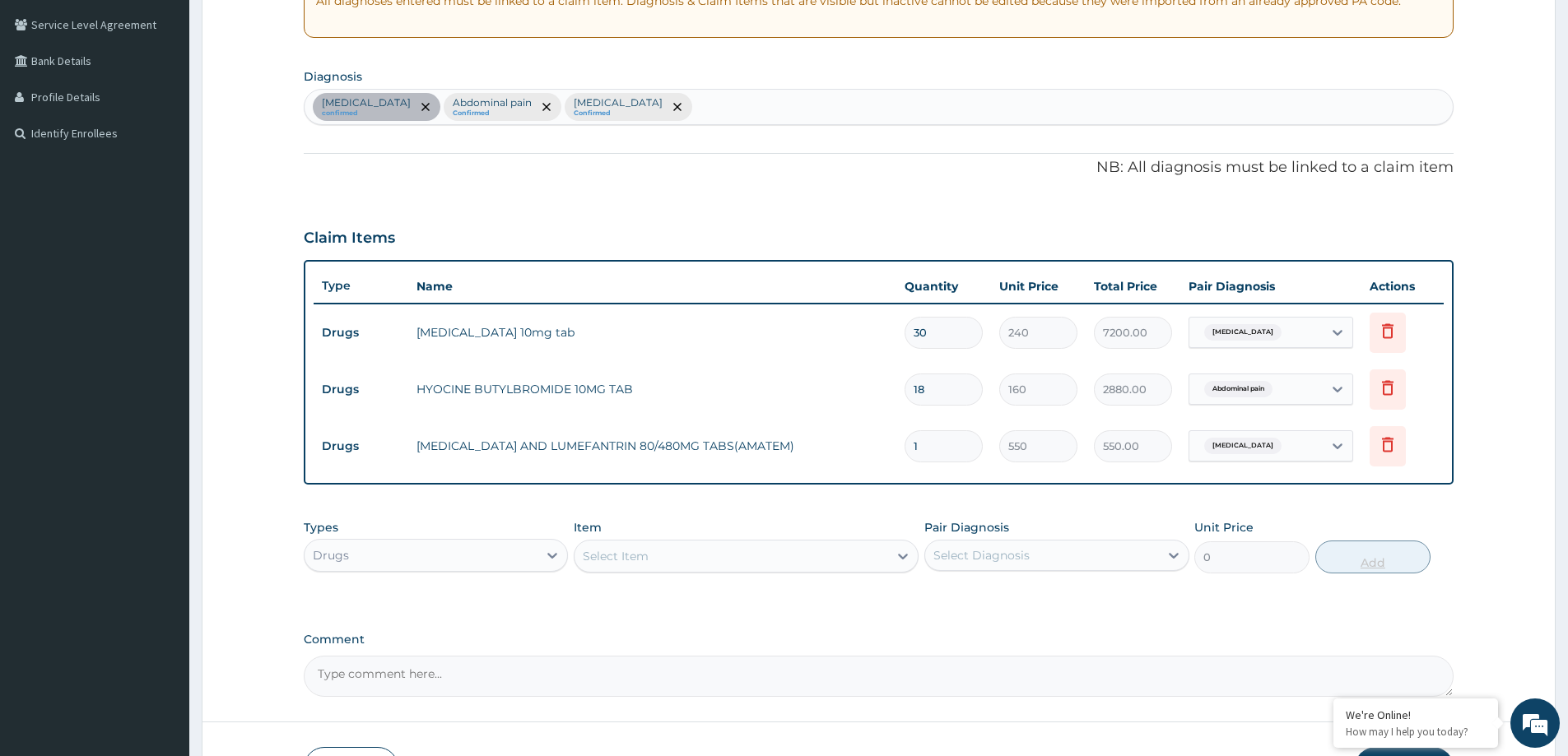
type input "0.00"
type input "6"
type input "3300.00"
type input "6"
click at [654, 544] on div "Select Item" at bounding box center [731, 556] width 313 height 26
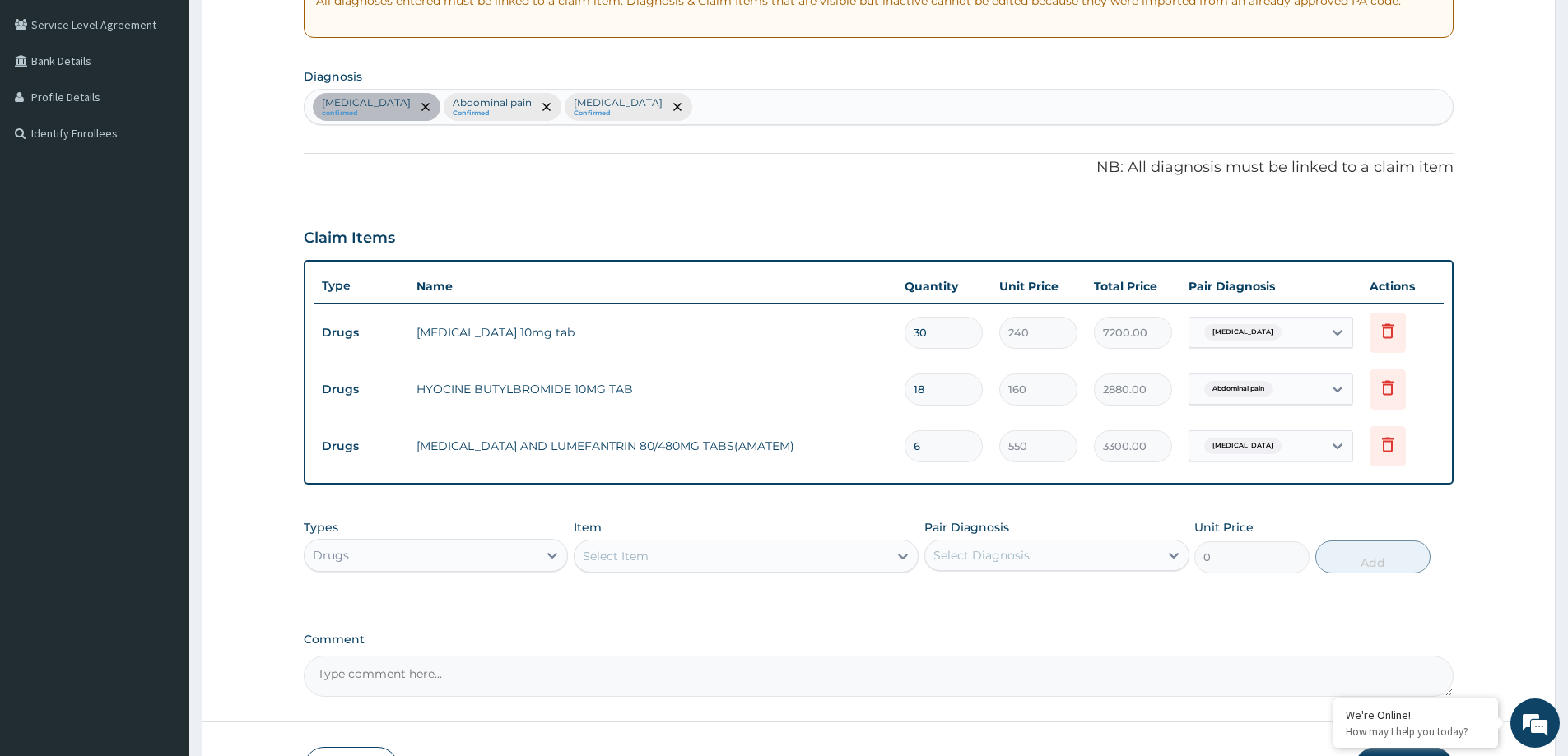
click at [654, 544] on div "Select Item" at bounding box center [731, 556] width 313 height 26
paste input "PARACETAMOL 500MG TAB"
type input "PARACETAMOL 500MG TAB"
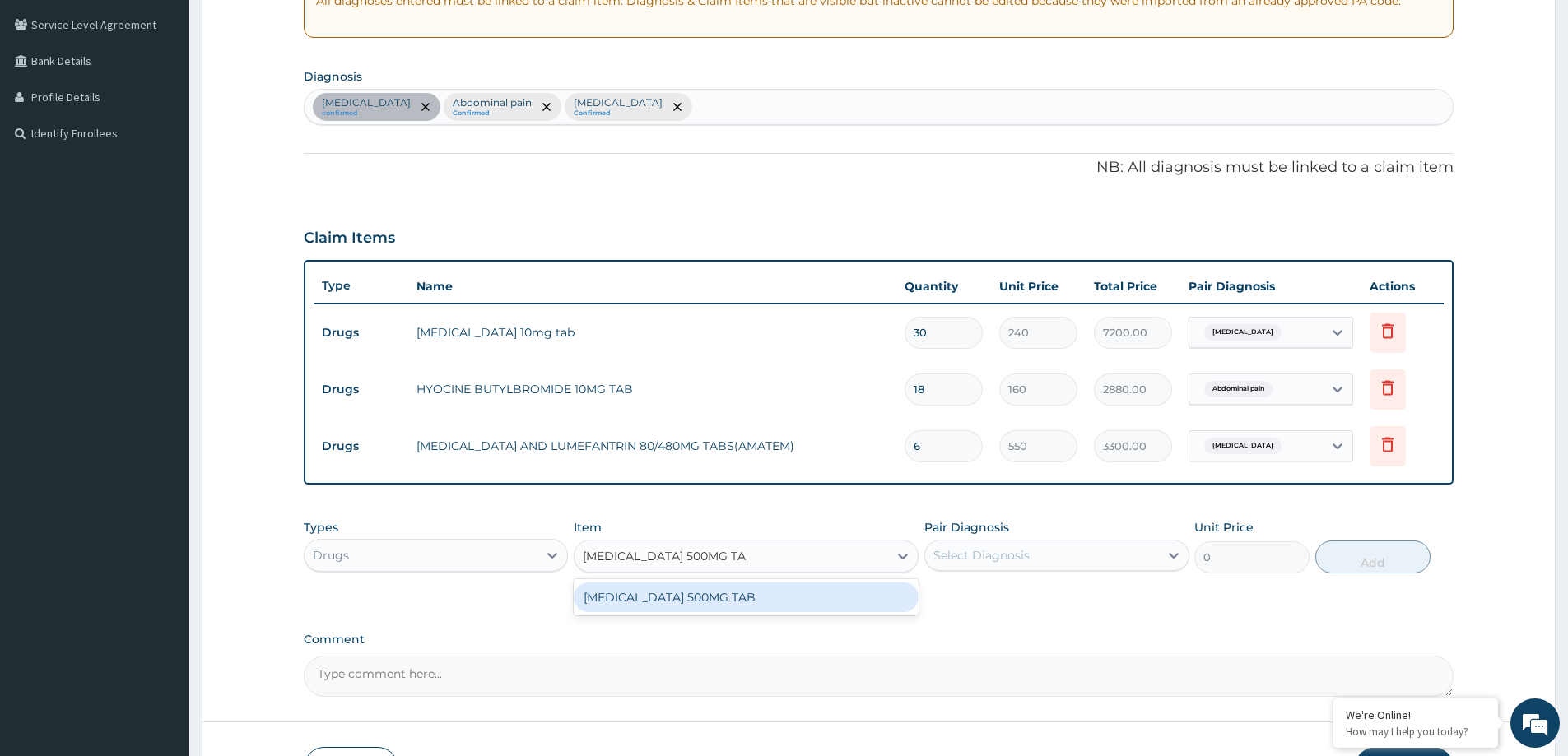
click at [636, 598] on div "PARACETAMOL 500MG TAB" at bounding box center [746, 596] width 344 height 30
type input "20"
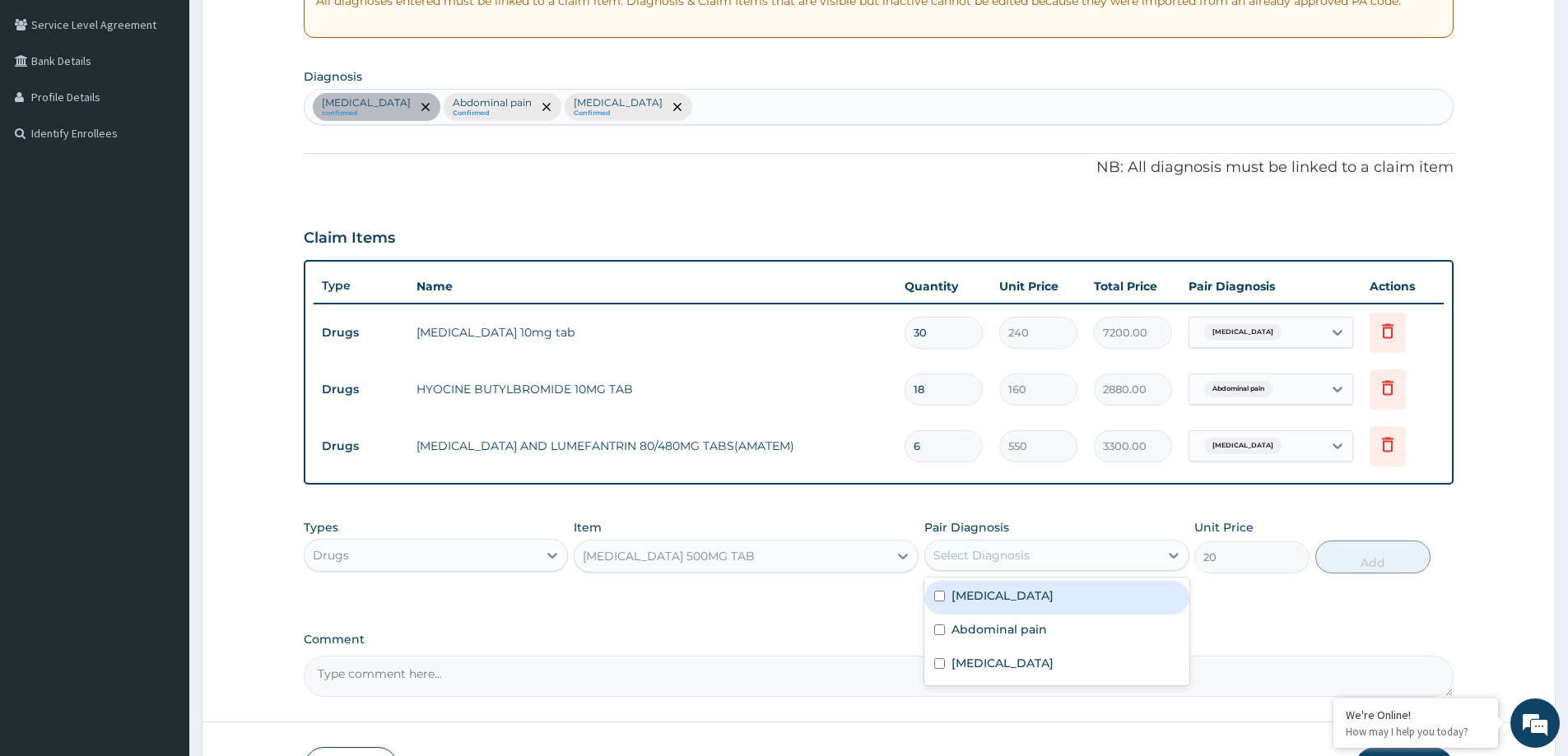
click at [1018, 555] on div "Select Diagnosis" at bounding box center [982, 555] width 97 height 16
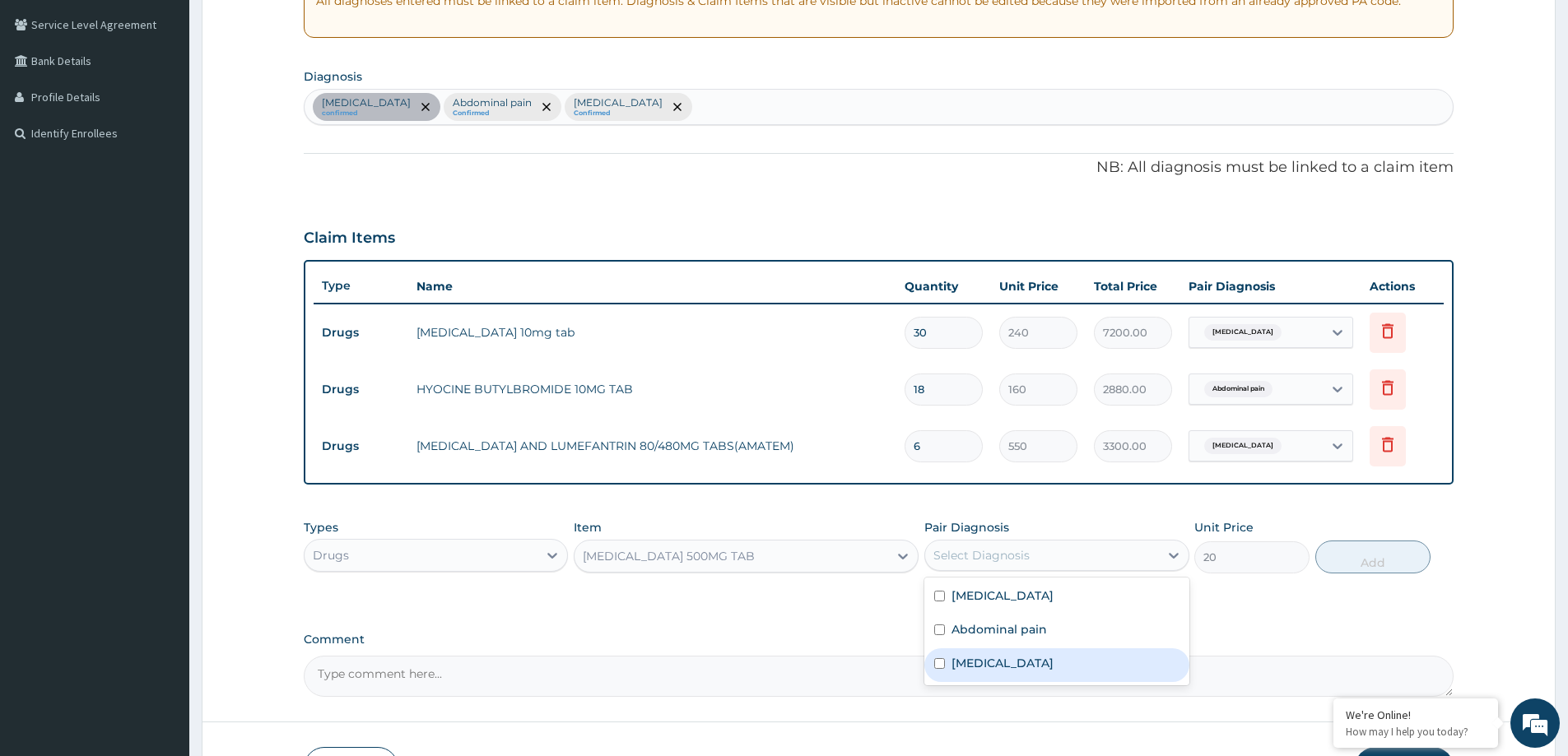
click at [1020, 660] on div "Malaria" at bounding box center [1055, 664] width 264 height 34
click at [1076, 669] on div "Malaria" at bounding box center [1055, 664] width 264 height 34
checkbox input "true"
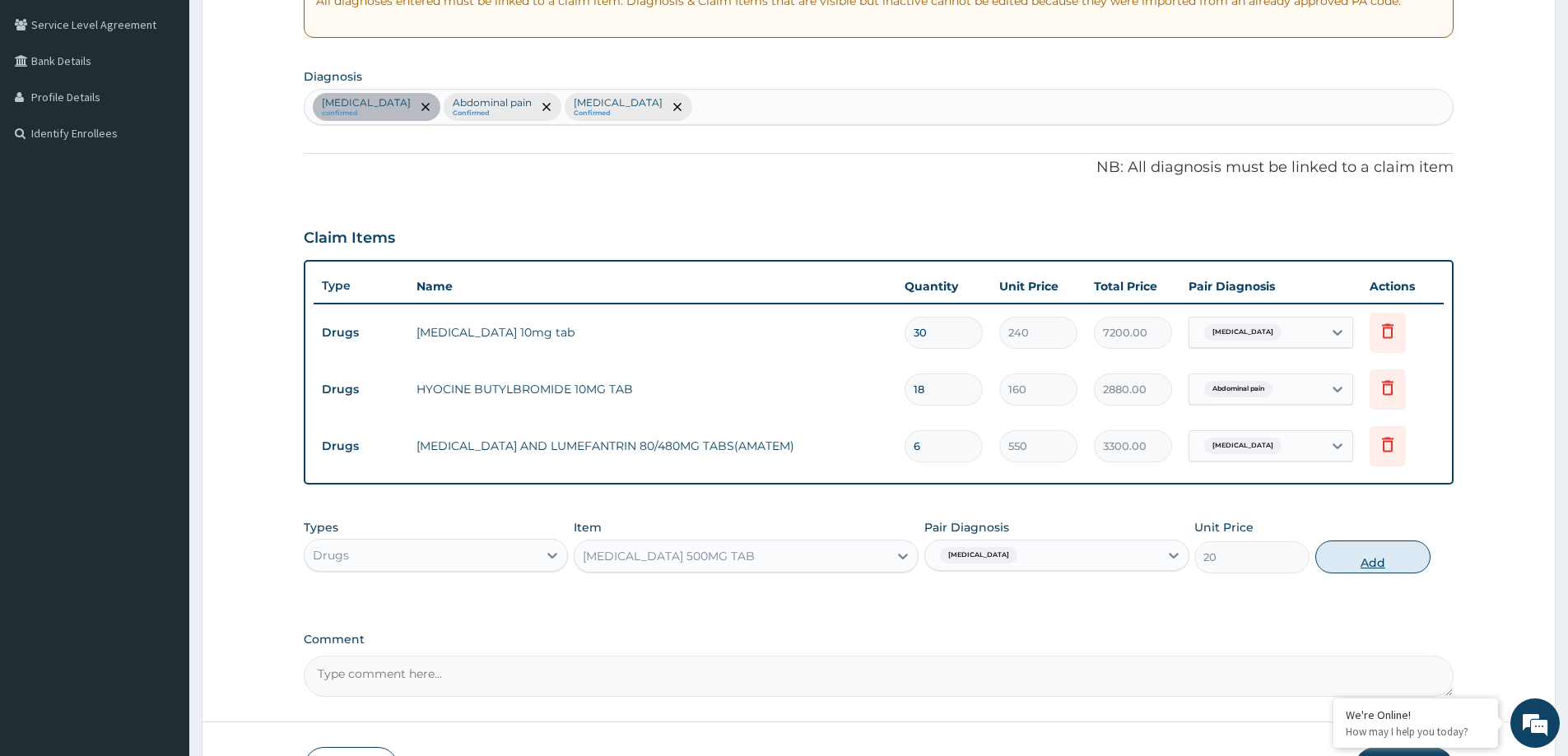
click at [1377, 553] on button "Add" at bounding box center [1373, 557] width 115 height 33
type input "0"
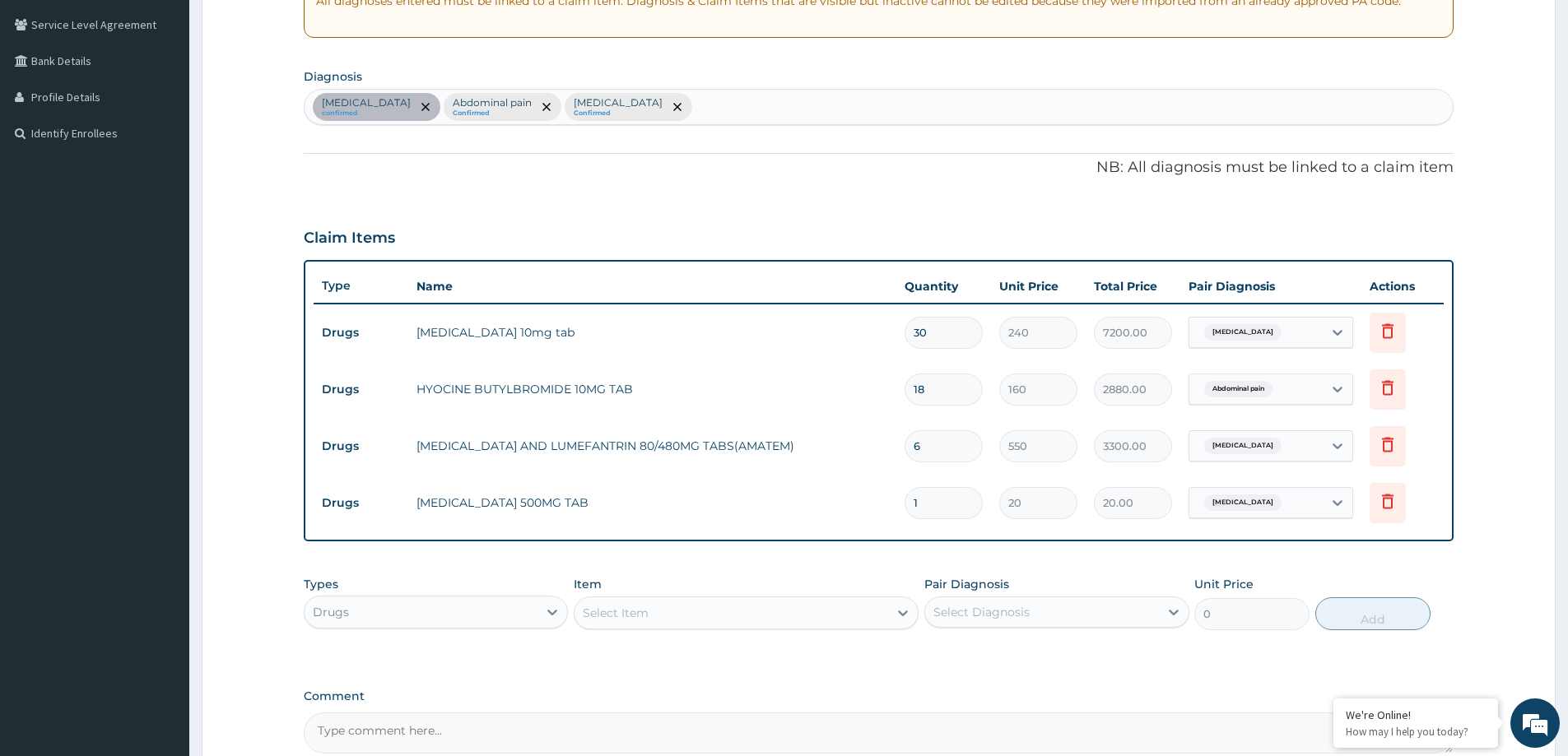
type input "18"
type input "360.00"
type input "18"
click at [920, 570] on div "Types Drugs Item Select Item Pair Diagnosis Select Diagnosis Unit Price 0 Add" at bounding box center [878, 602] width 1150 height 71
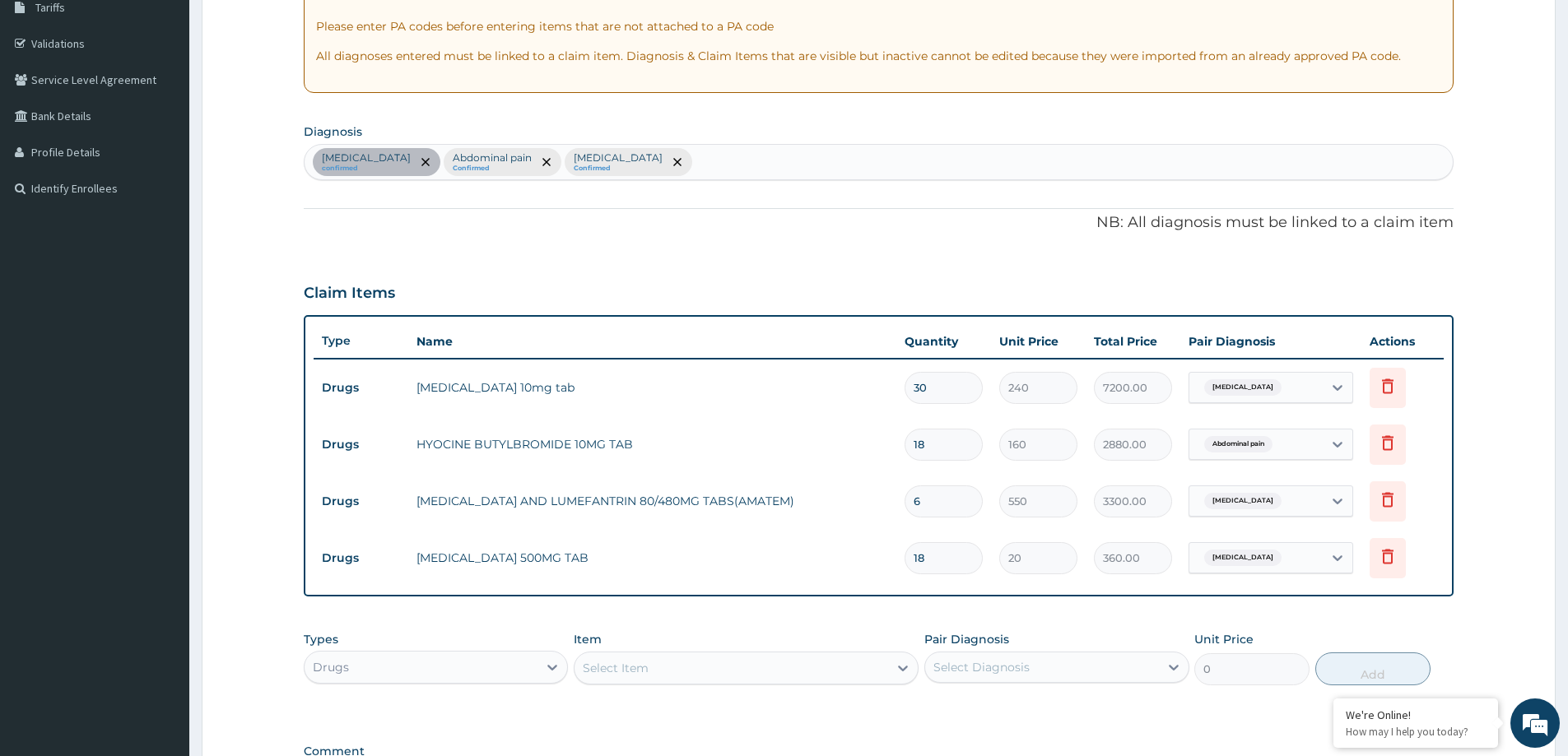
scroll to position [506, 0]
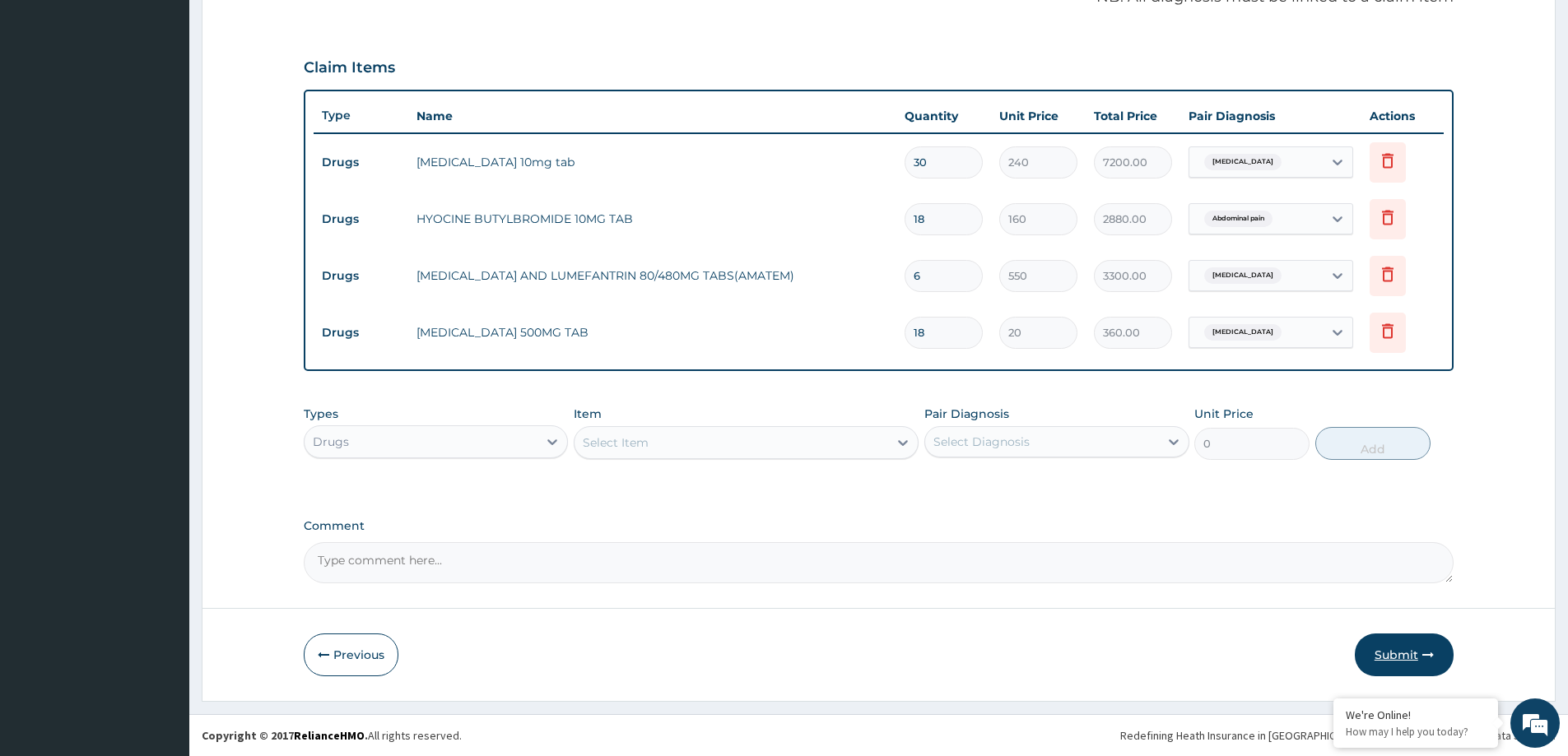
click at [1383, 654] on button "Submit" at bounding box center [1404, 654] width 99 height 43
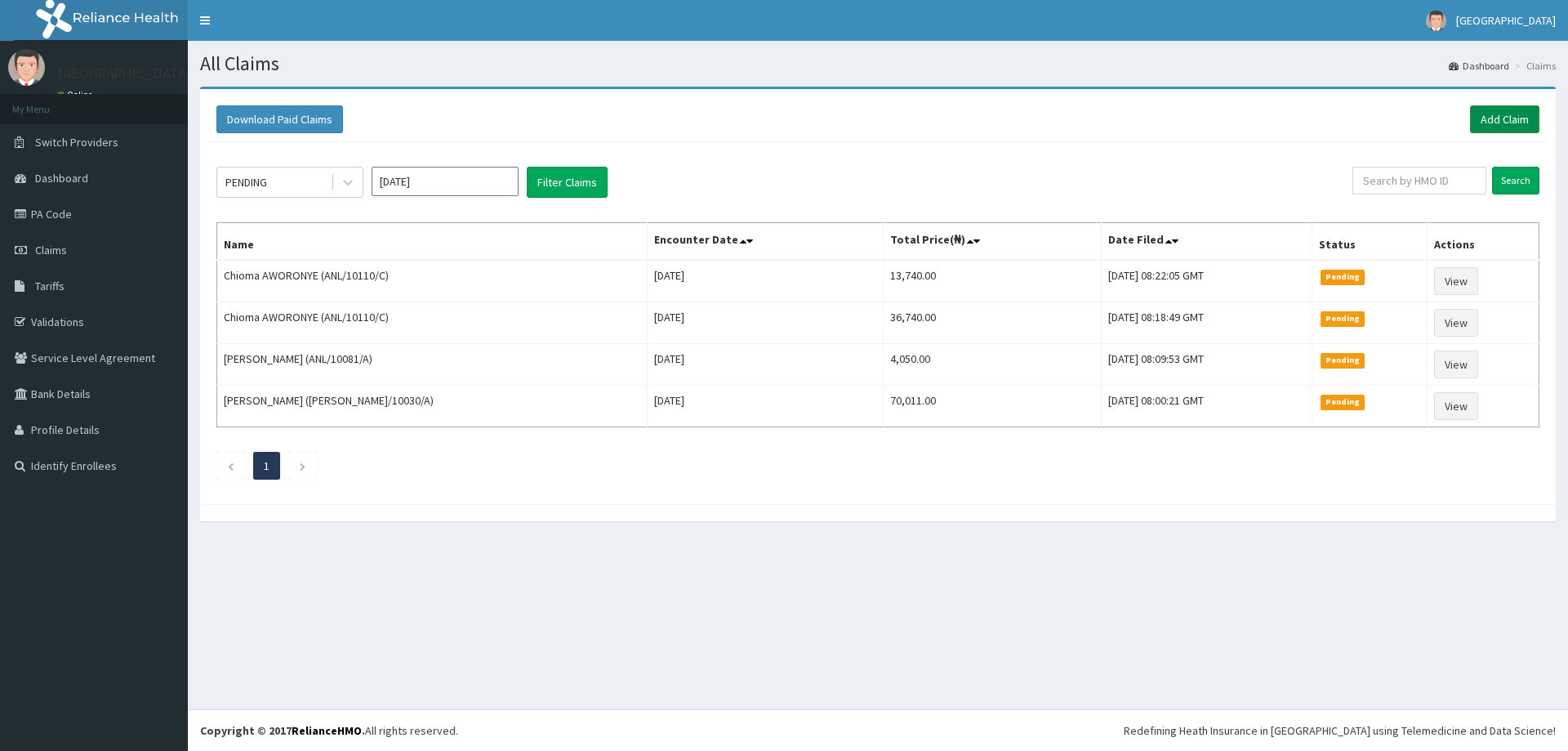
click at [1504, 109] on link "Add Claim" at bounding box center [1505, 119] width 69 height 28
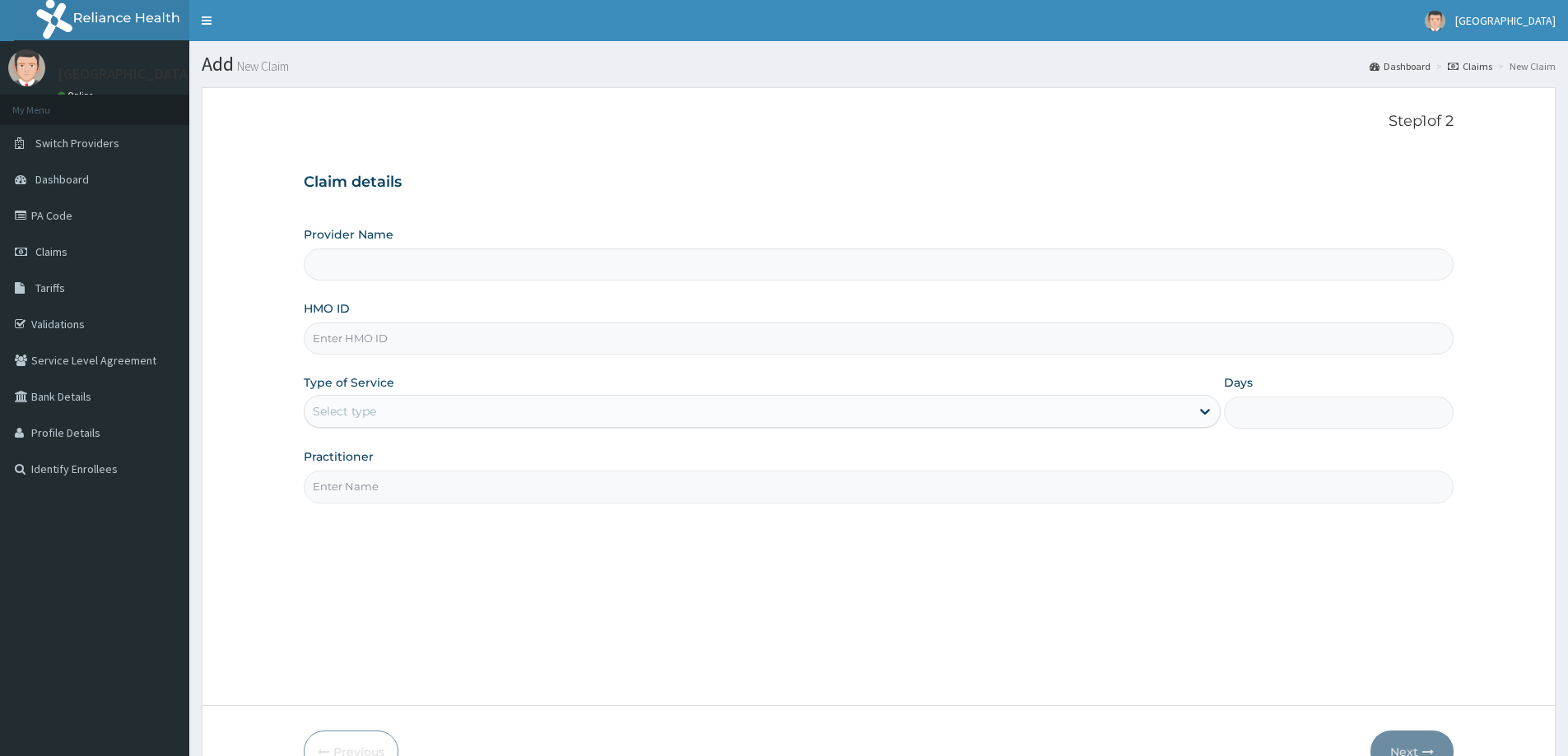
click at [392, 331] on input "HMO ID" at bounding box center [878, 337] width 1150 height 32
paste input "ANL/10065/D"
type input "ANL/10065/D"
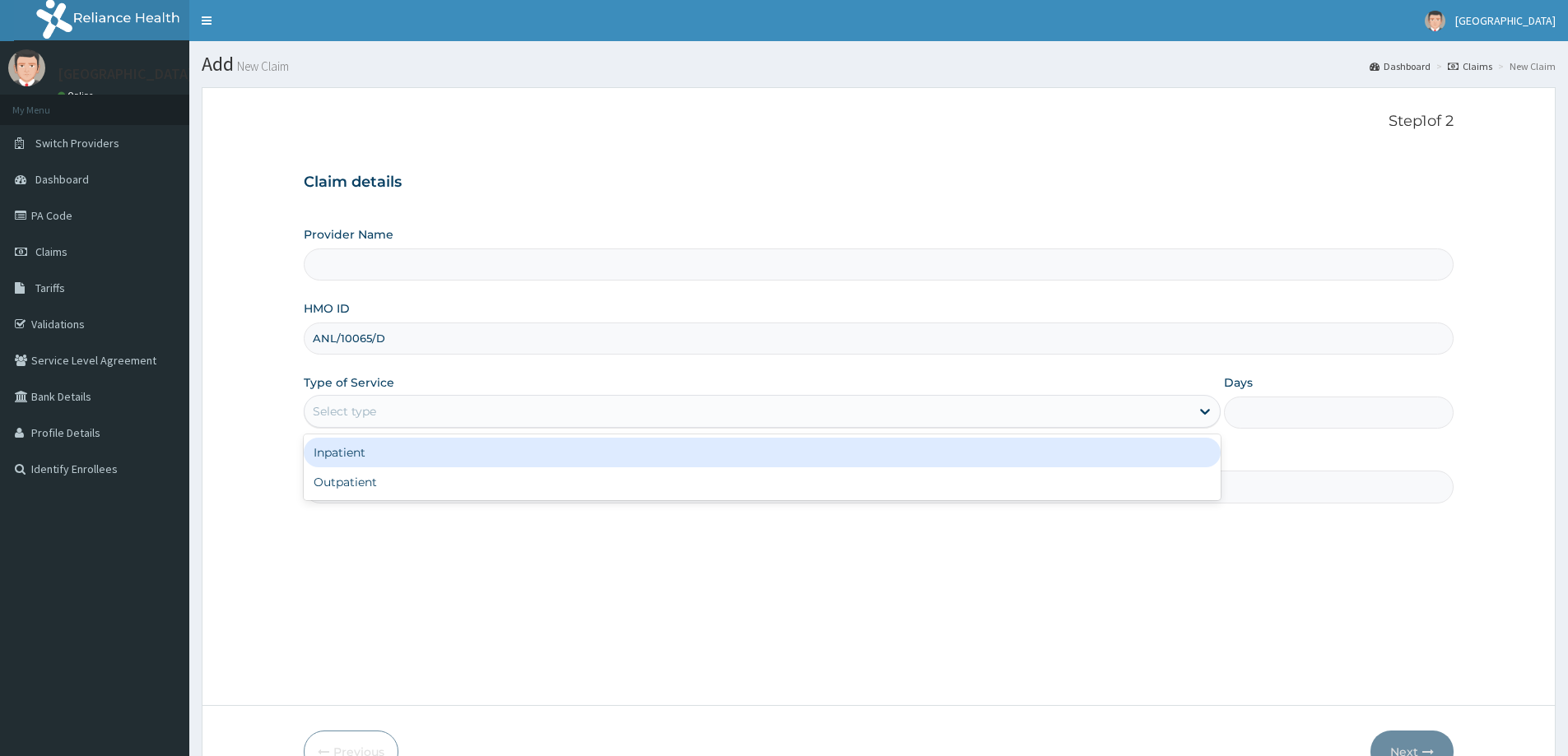
click at [361, 411] on div "Select type" at bounding box center [344, 411] width 64 height 16
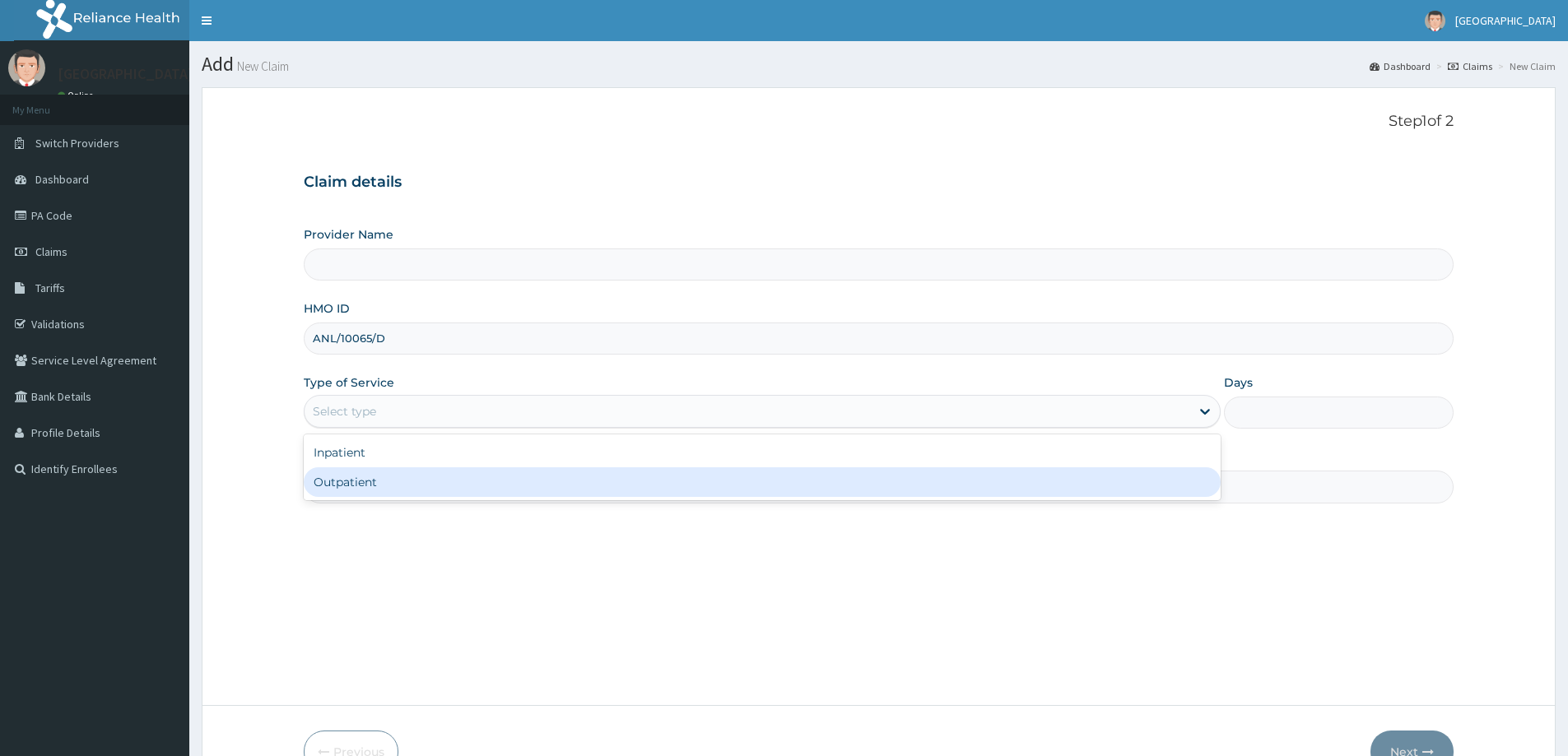
click at [331, 479] on div "Outpatient" at bounding box center [762, 481] width 917 height 30
type input "1"
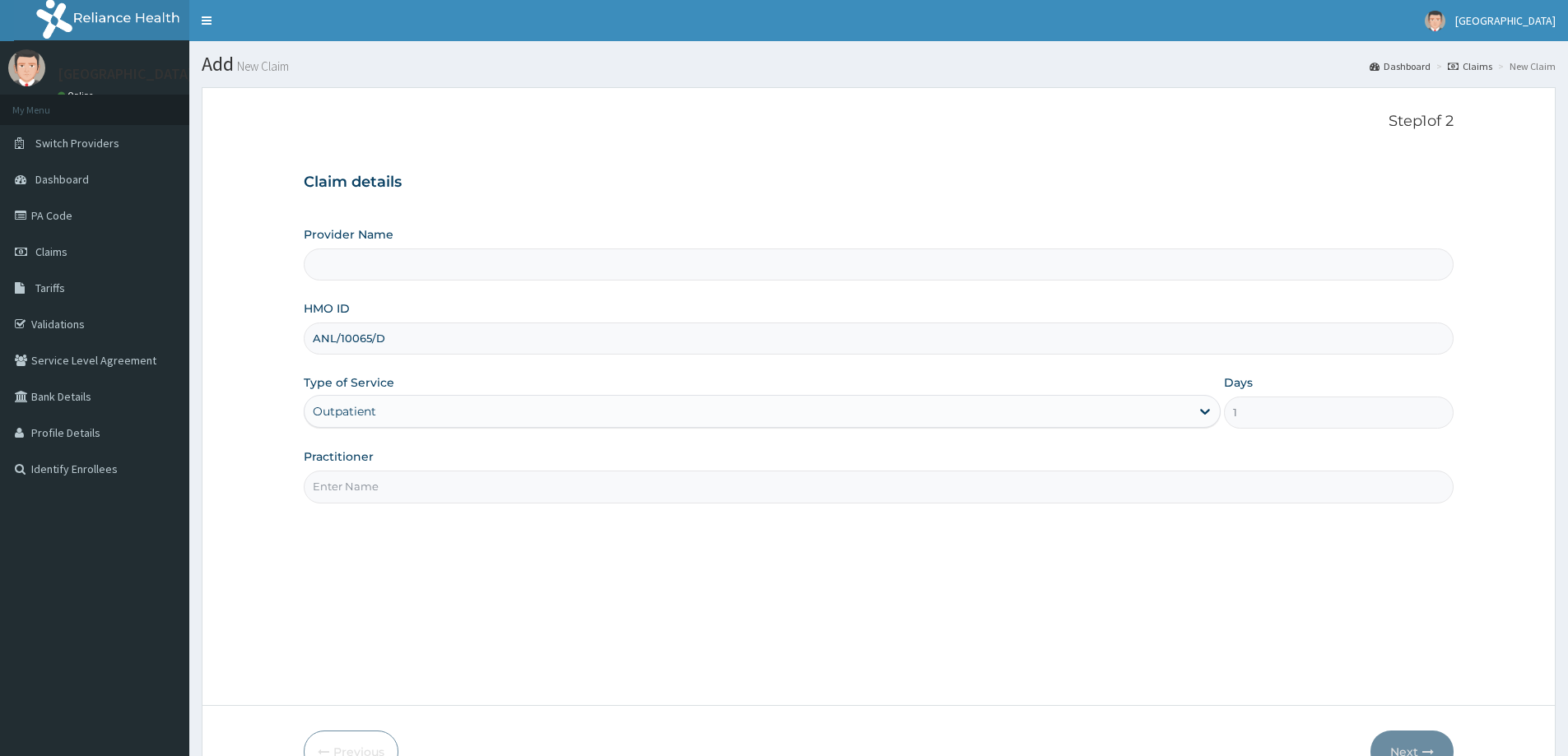
click at [411, 480] on input "Practitioner" at bounding box center [878, 486] width 1150 height 32
type input "LILY HOSPITAL-WARRI"
type input "General practitioner"
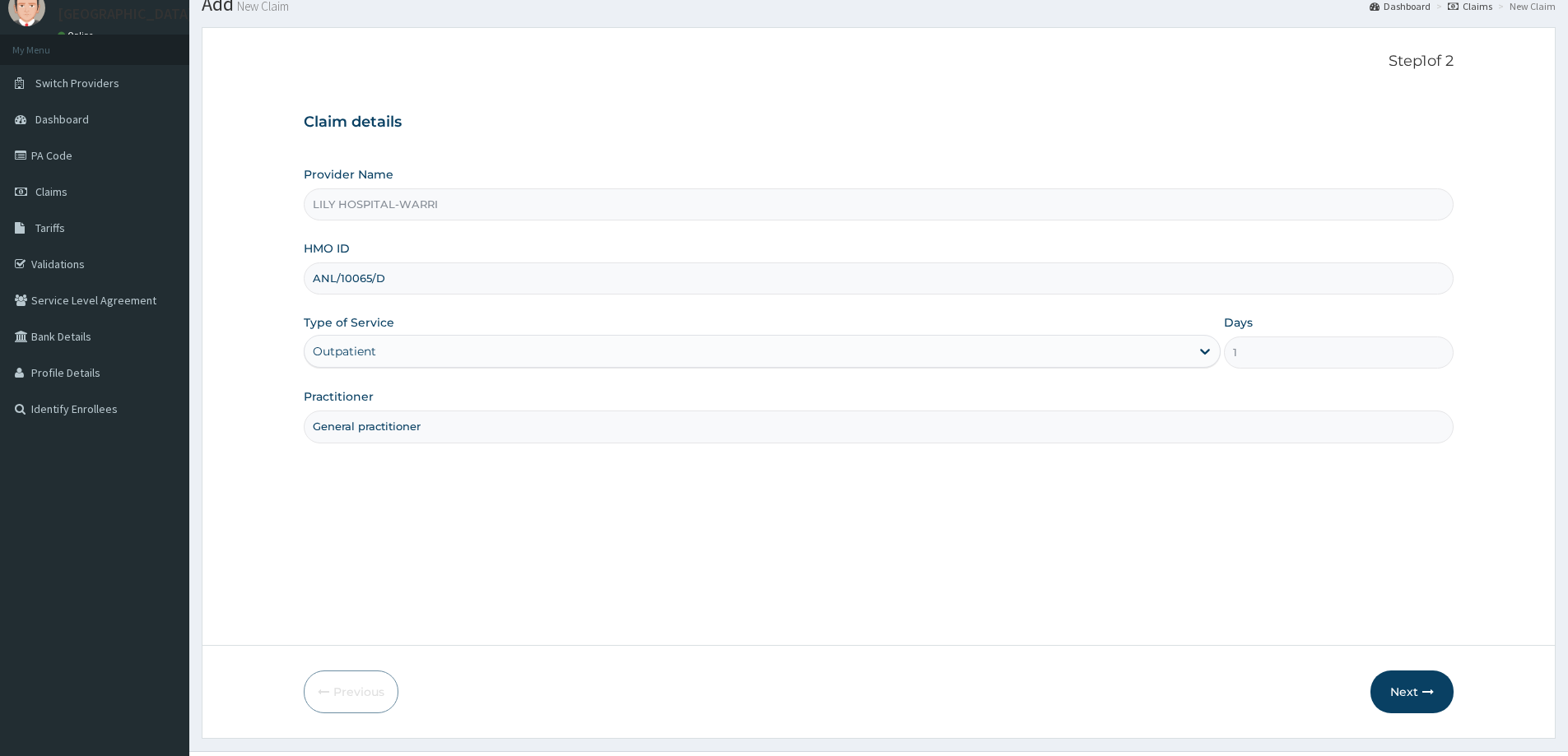
scroll to position [97, 0]
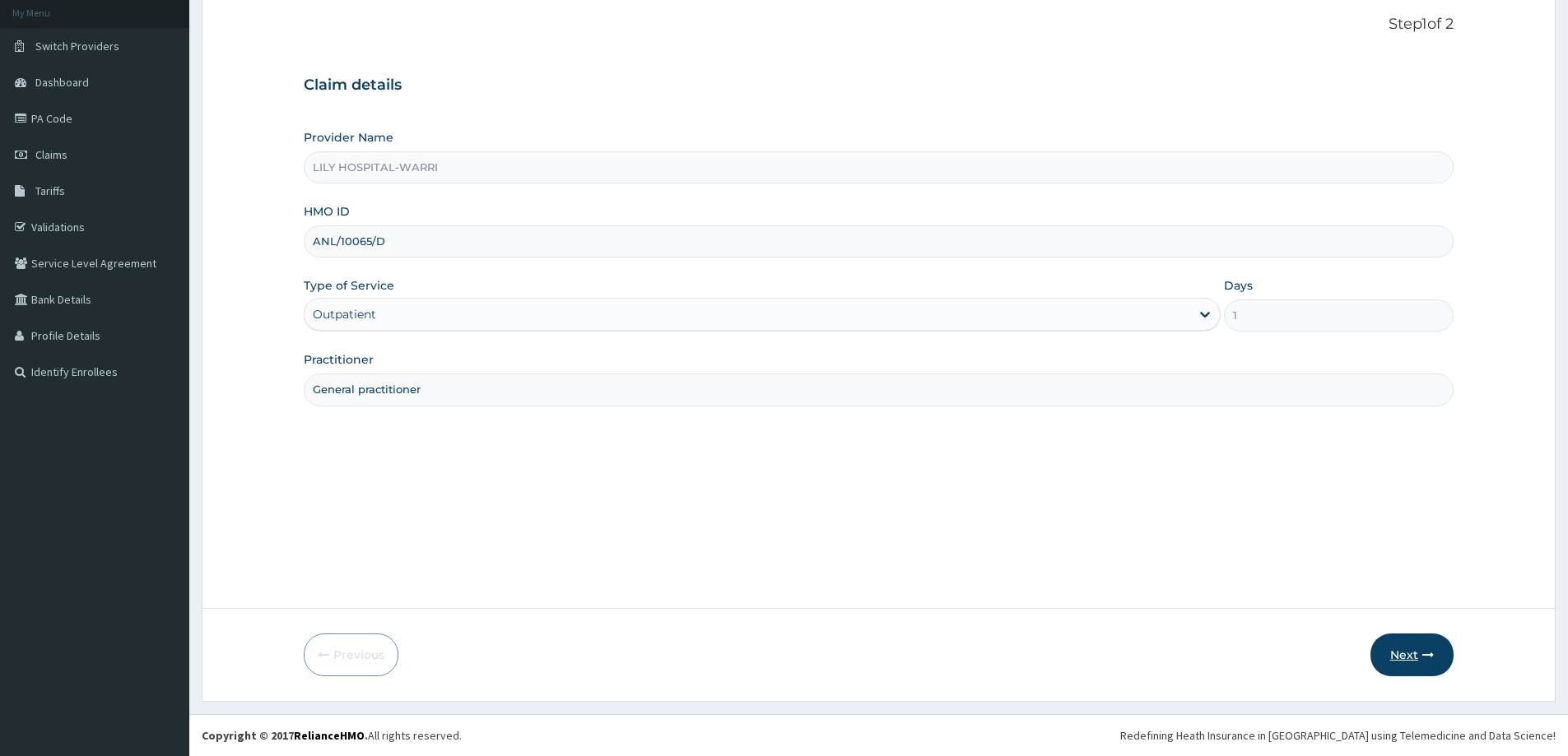
click at [1398, 646] on button "Next" at bounding box center [1412, 654] width 83 height 43
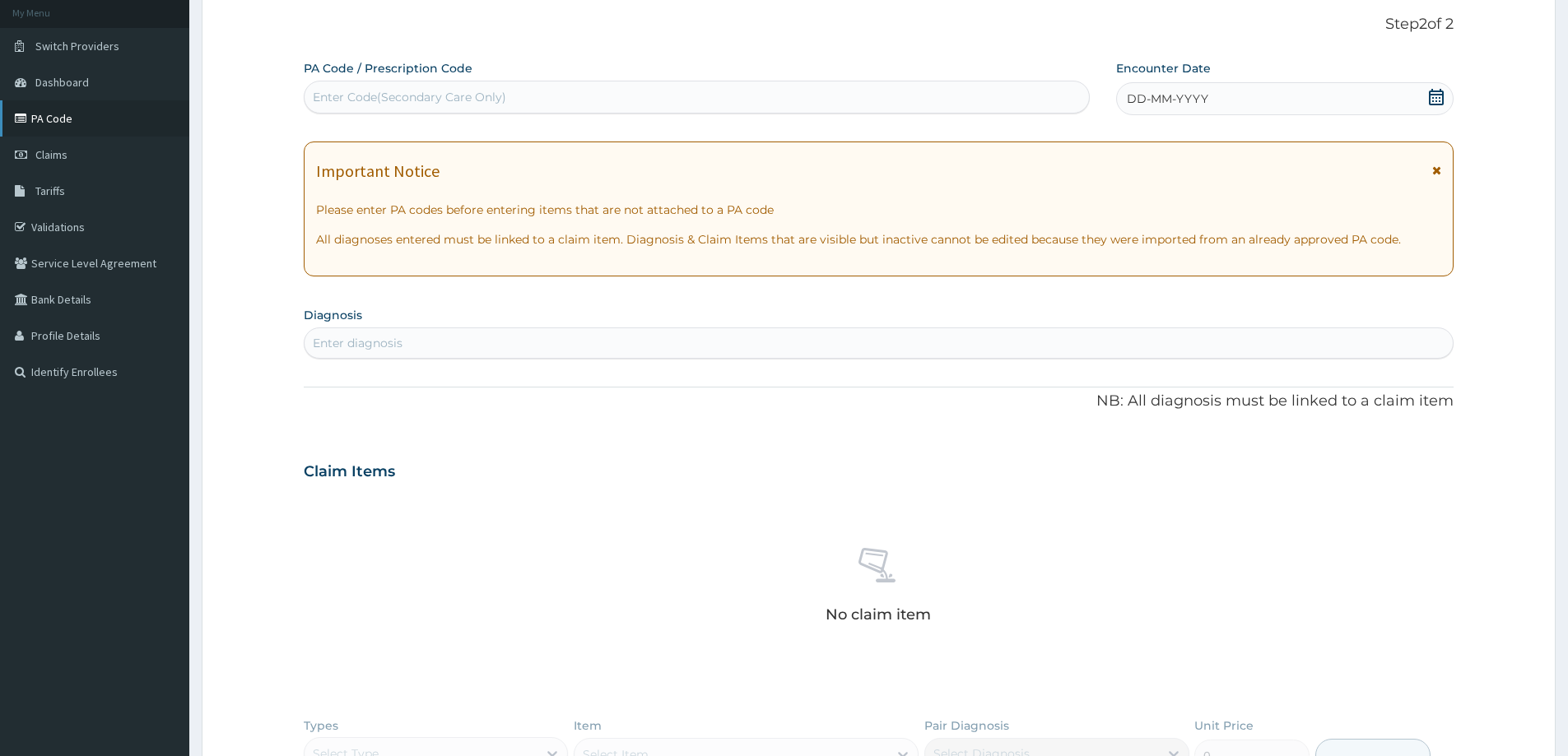
click at [74, 113] on link "PA Code" at bounding box center [95, 118] width 190 height 36
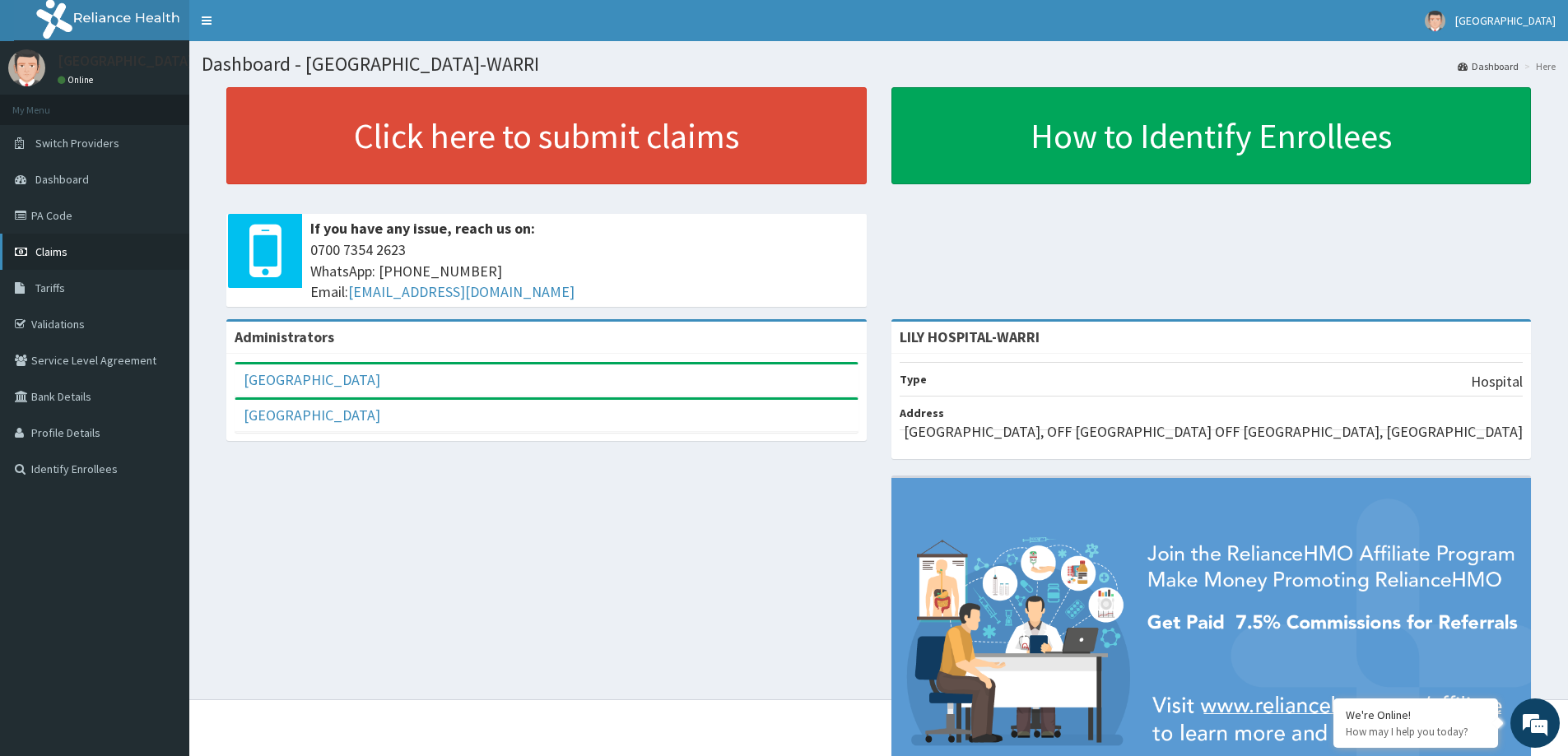
click at [70, 240] on link "Claims" at bounding box center [95, 251] width 190 height 36
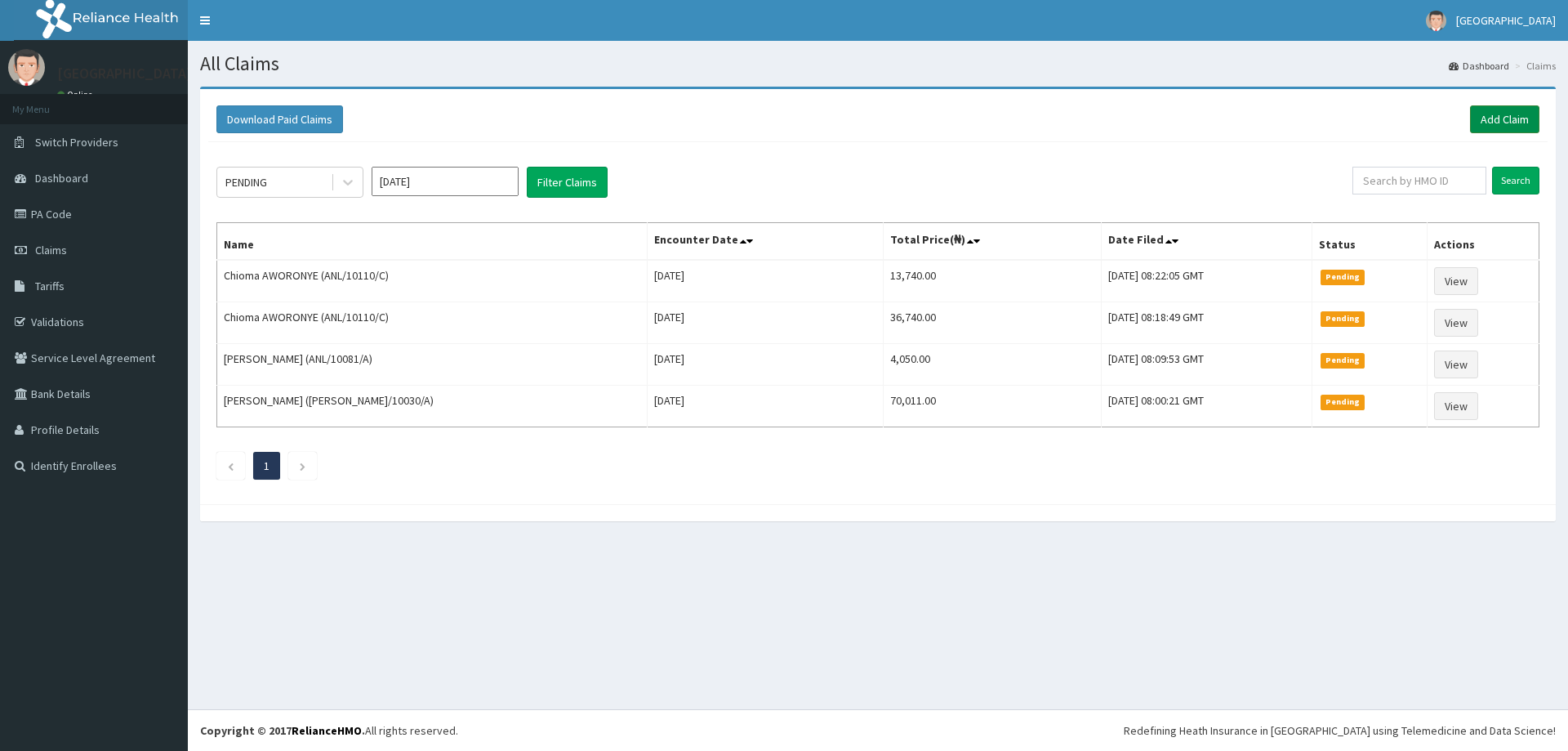
click at [1501, 113] on link "Add Claim" at bounding box center [1505, 119] width 69 height 28
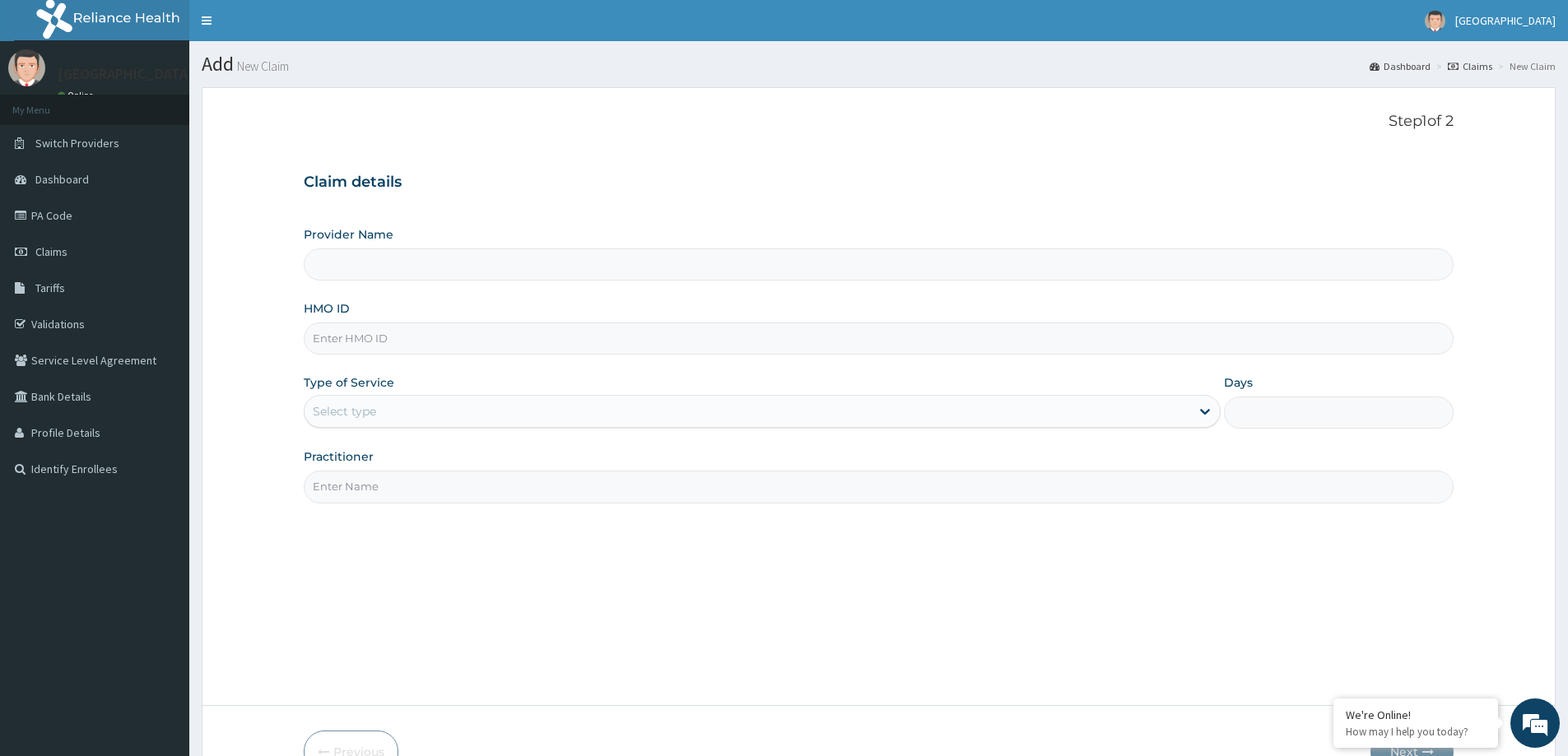
click at [348, 347] on input "HMO ID" at bounding box center [878, 337] width 1150 height 32
paste input "ANL/10065/D"
type input "ANL/10065/D"
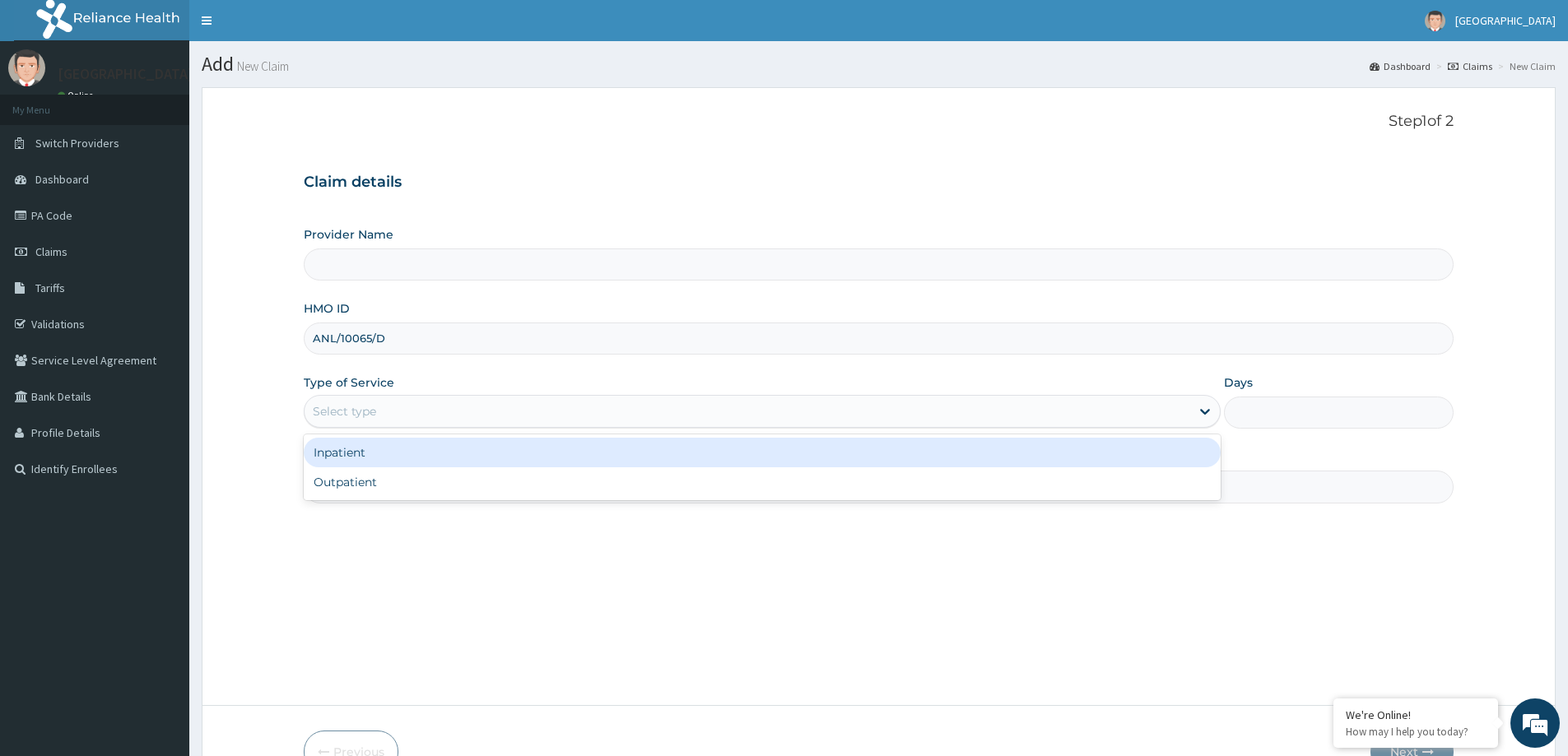
click at [356, 408] on div "Select type" at bounding box center [344, 411] width 64 height 16
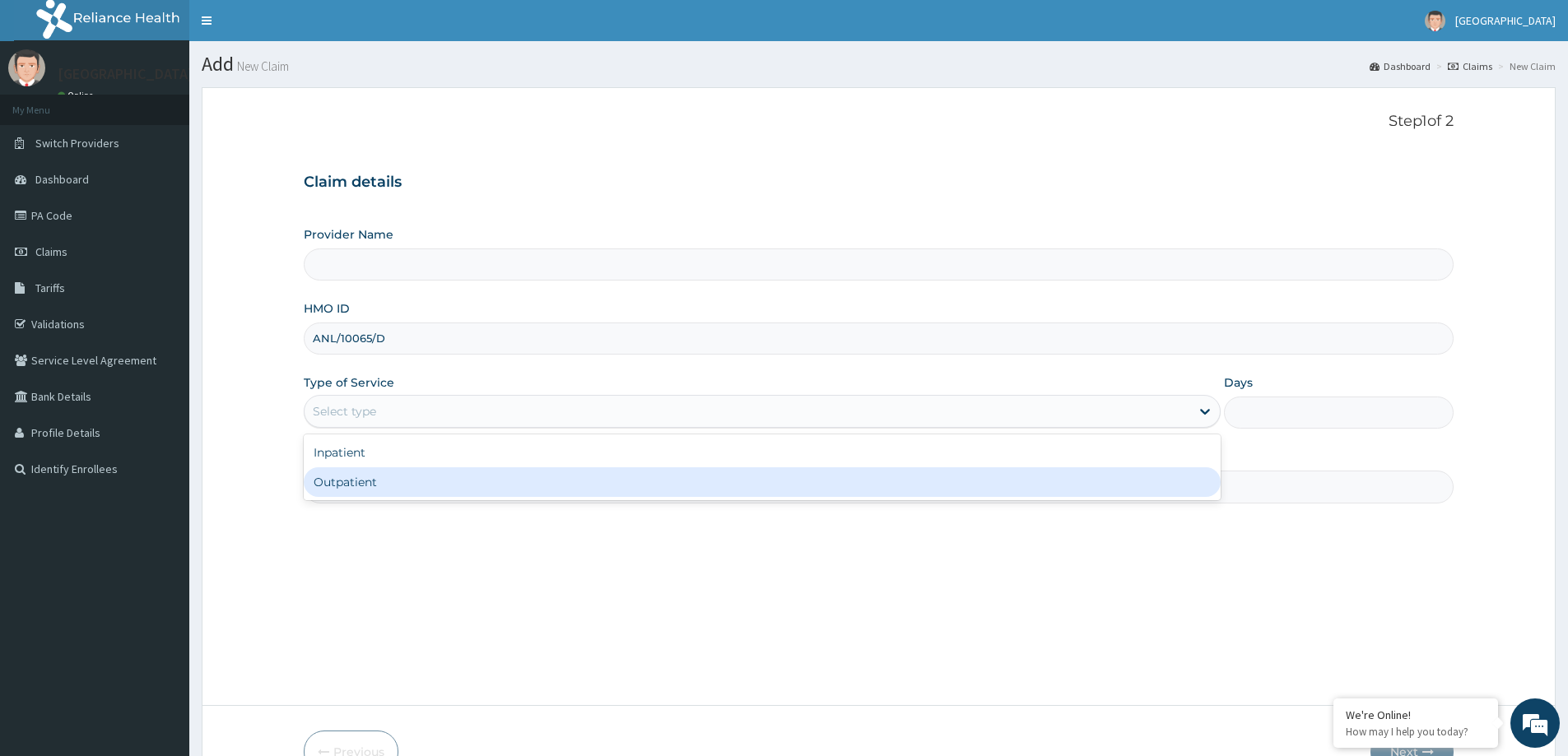
type input "LILY HOSPITAL-WARRI"
click at [340, 492] on div "Outpatient" at bounding box center [762, 481] width 917 height 30
type input "1"
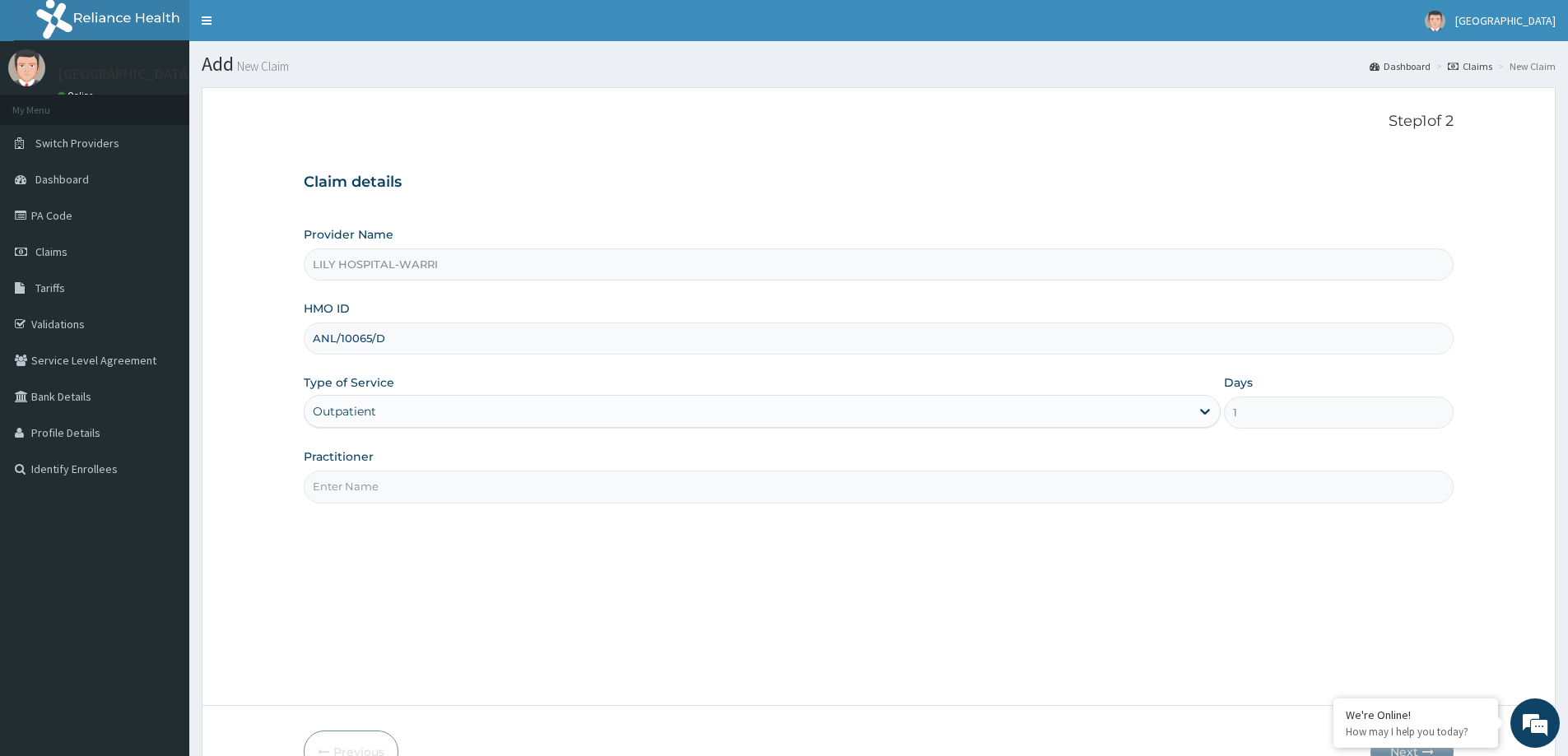
click at [360, 488] on input "Practitioner" at bounding box center [878, 486] width 1150 height 32
type input "General practitioner"
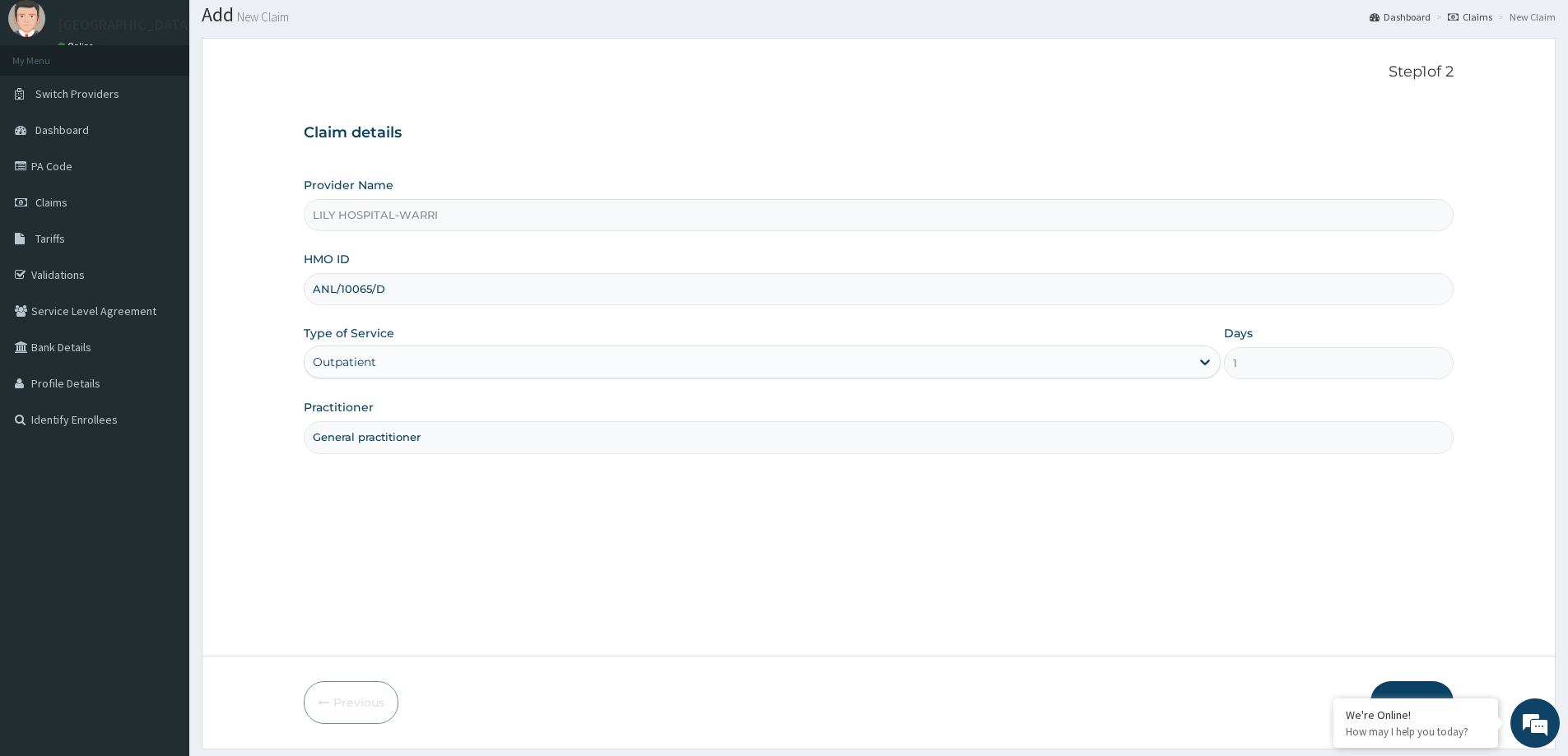
scroll to position [97, 0]
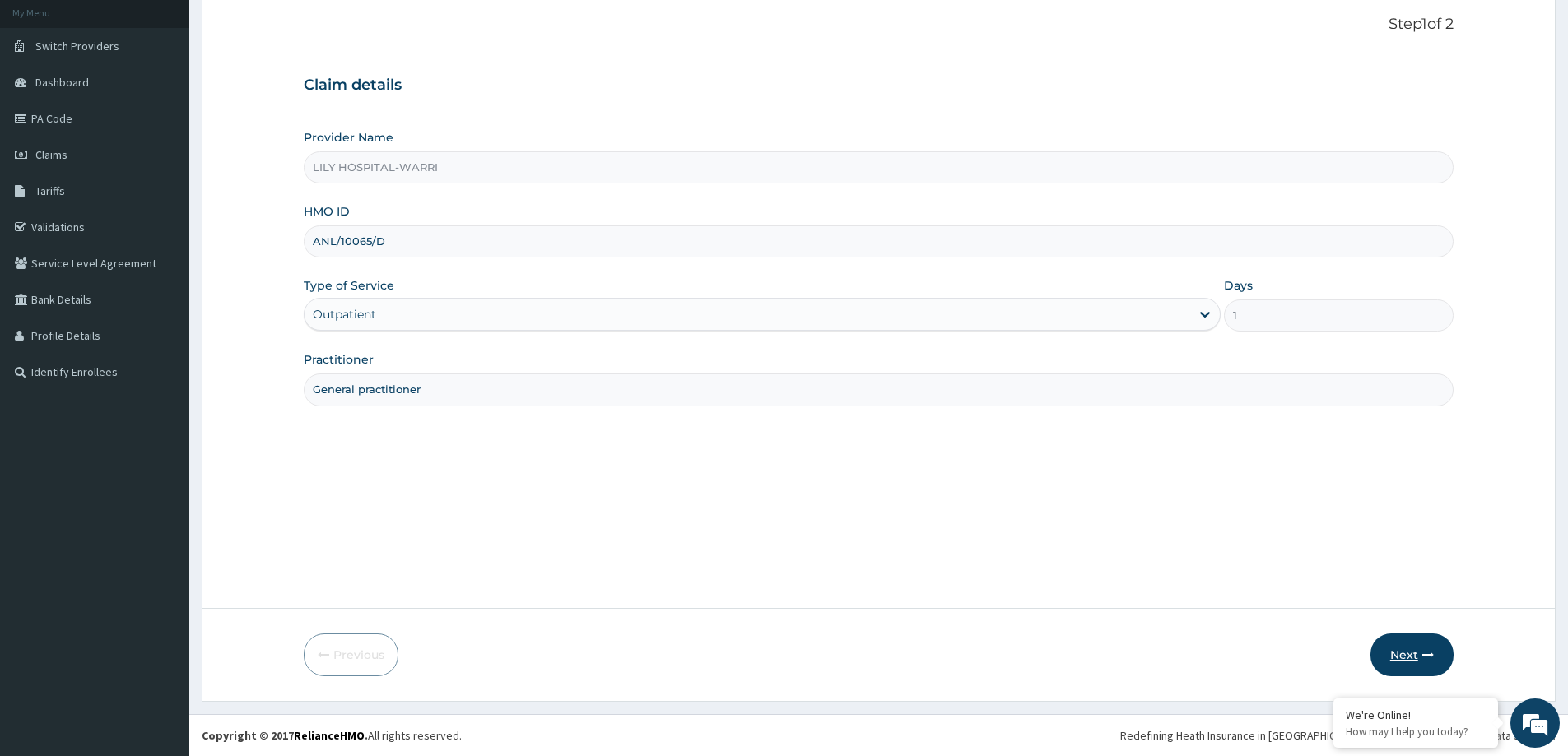
click at [1403, 655] on button "Next" at bounding box center [1412, 654] width 83 height 43
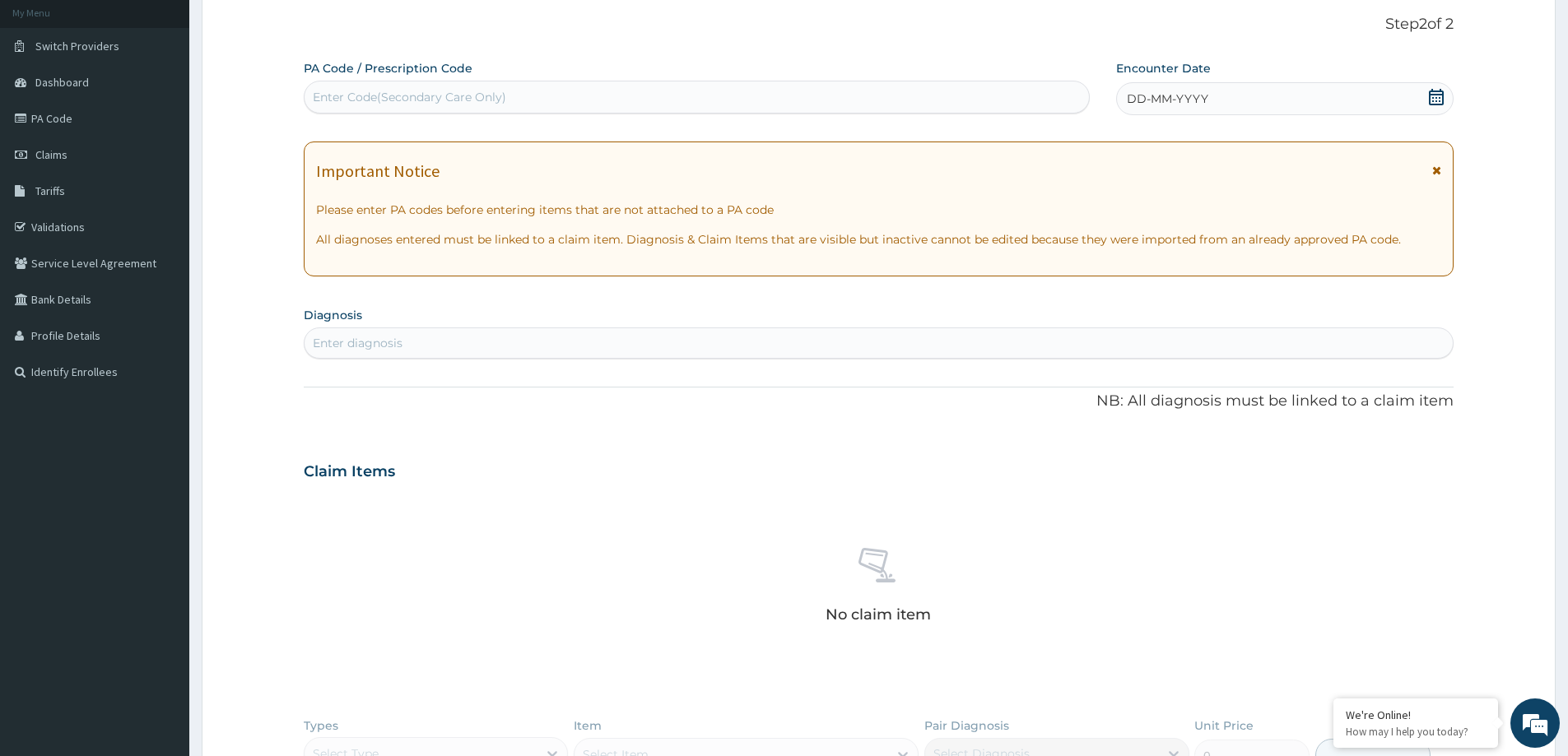
click at [354, 105] on div "Enter Code(Secondary Care Only)" at bounding box center [409, 97] width 193 height 16
paste input "PA/F619FD"
type input "PA/F619FD"
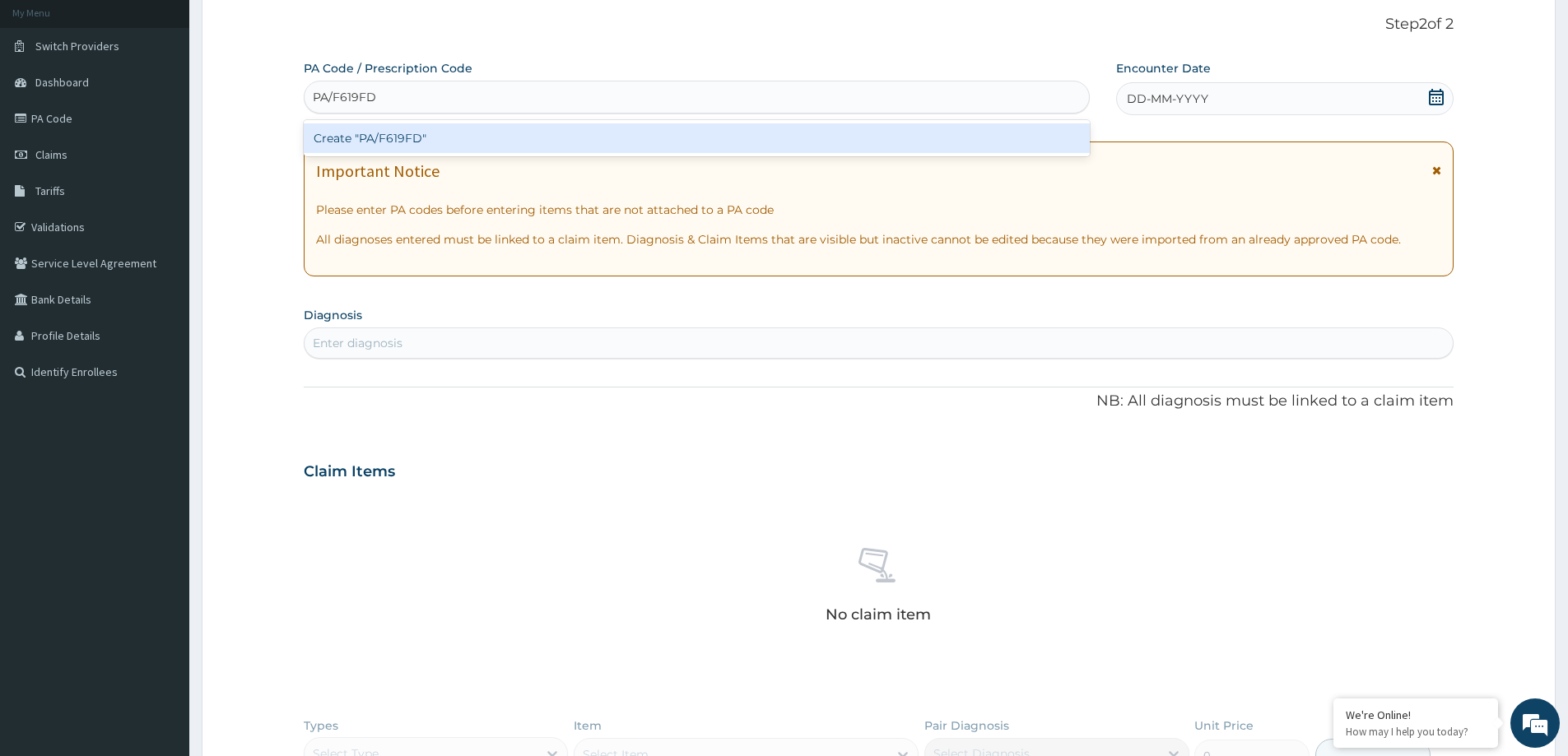
click at [372, 142] on div "Create "PA/F619FD"" at bounding box center [696, 138] width 785 height 30
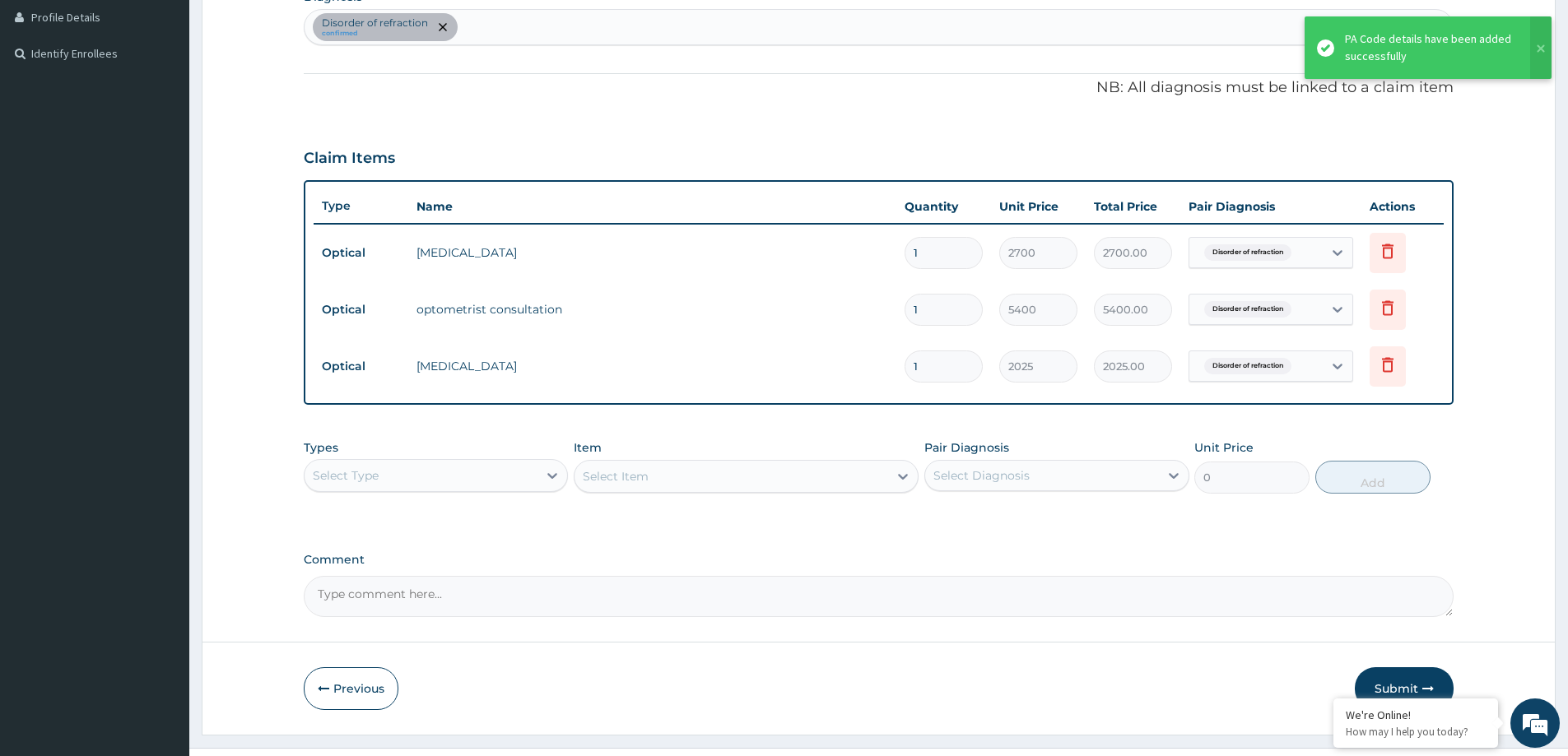
scroll to position [426, 0]
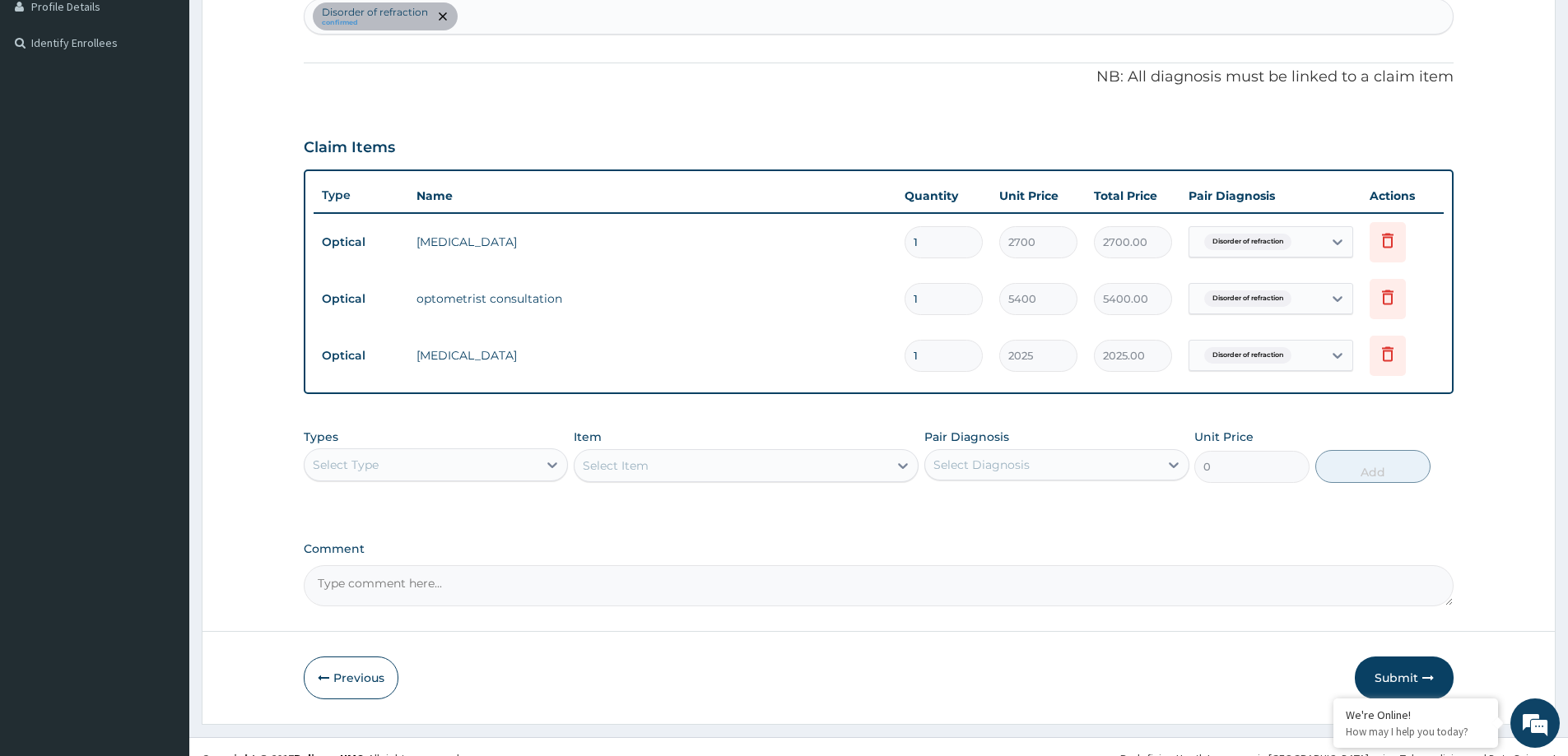
click at [414, 460] on div "Select Type" at bounding box center [421, 464] width 233 height 26
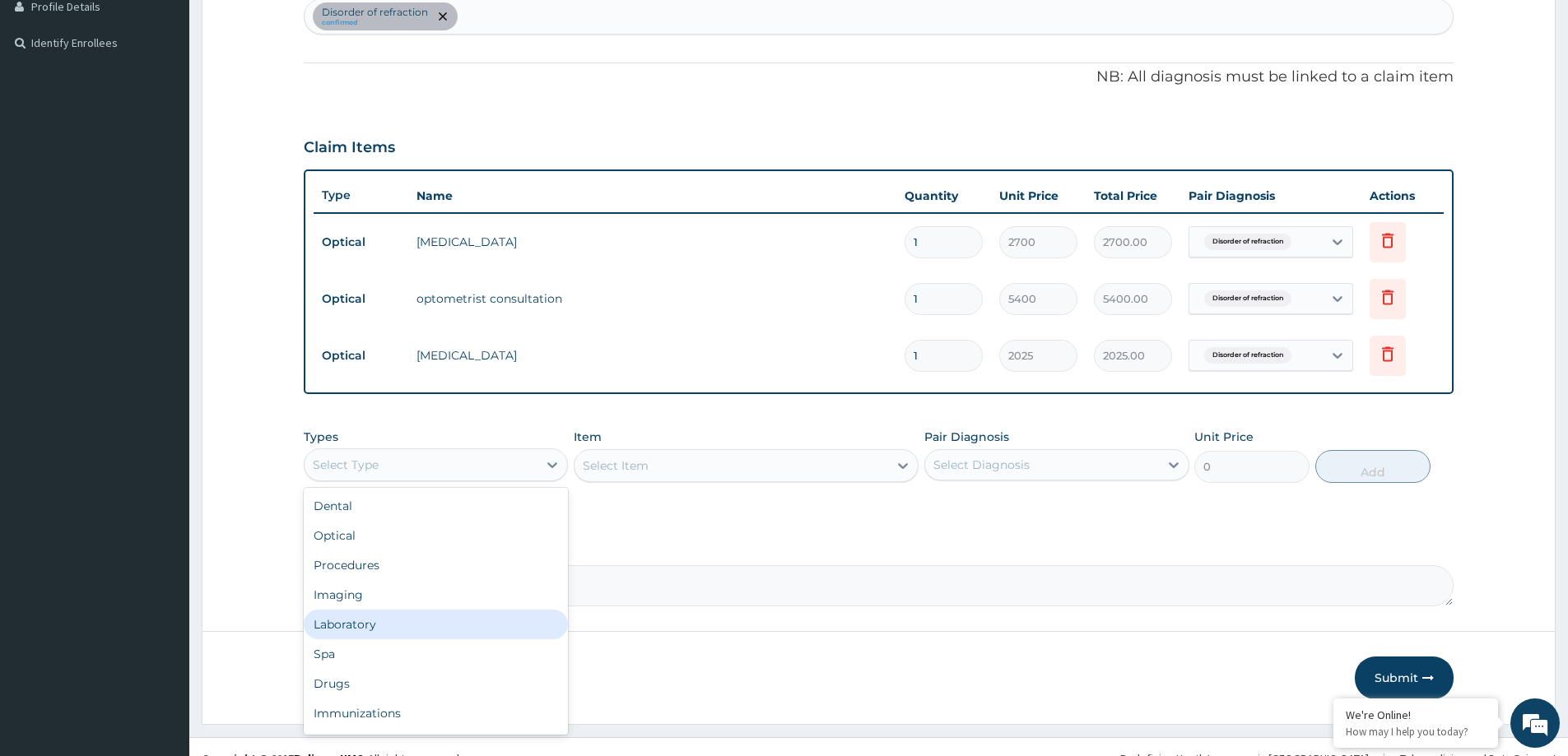
click at [399, 625] on div "Laboratory" at bounding box center [435, 624] width 264 height 30
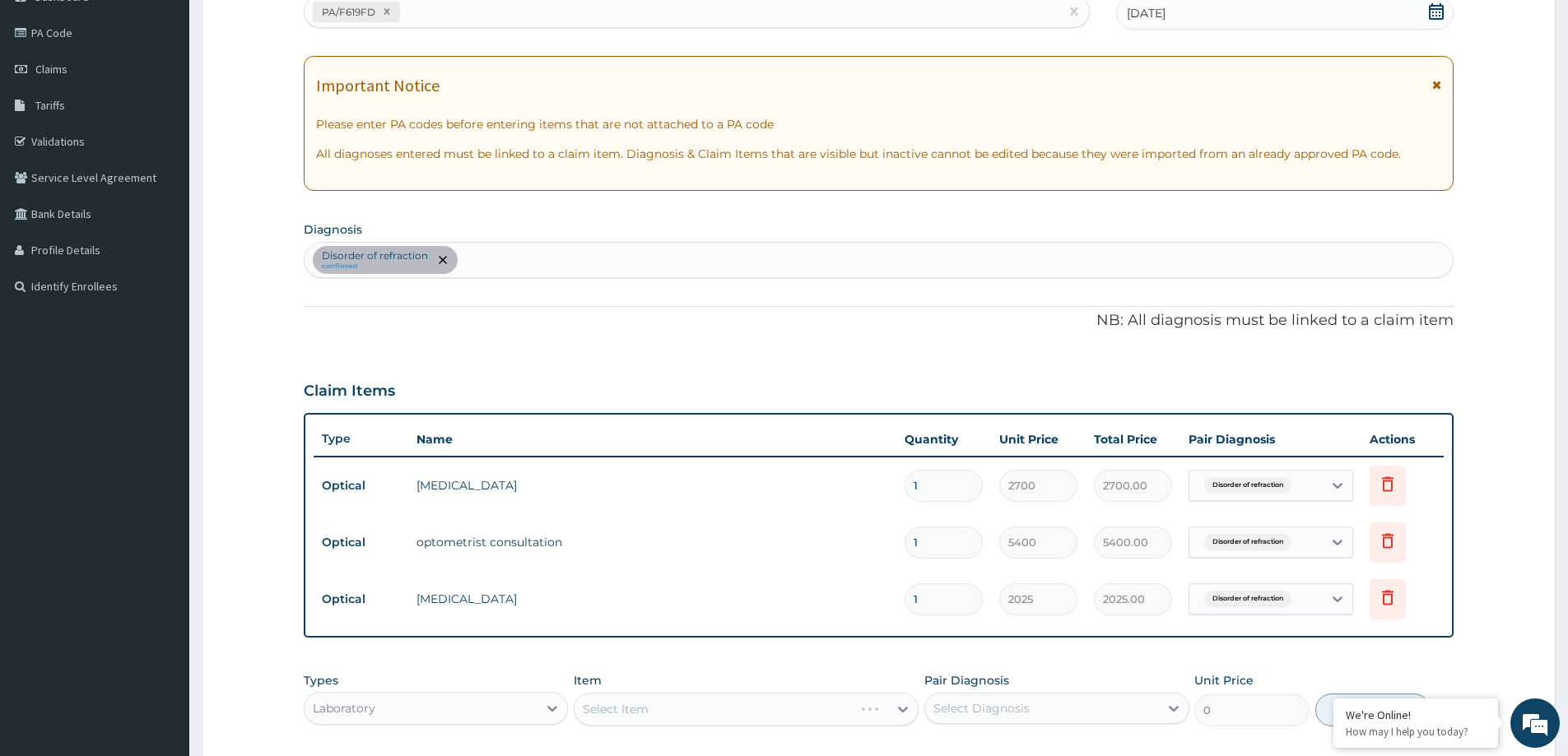
scroll to position [179, 0]
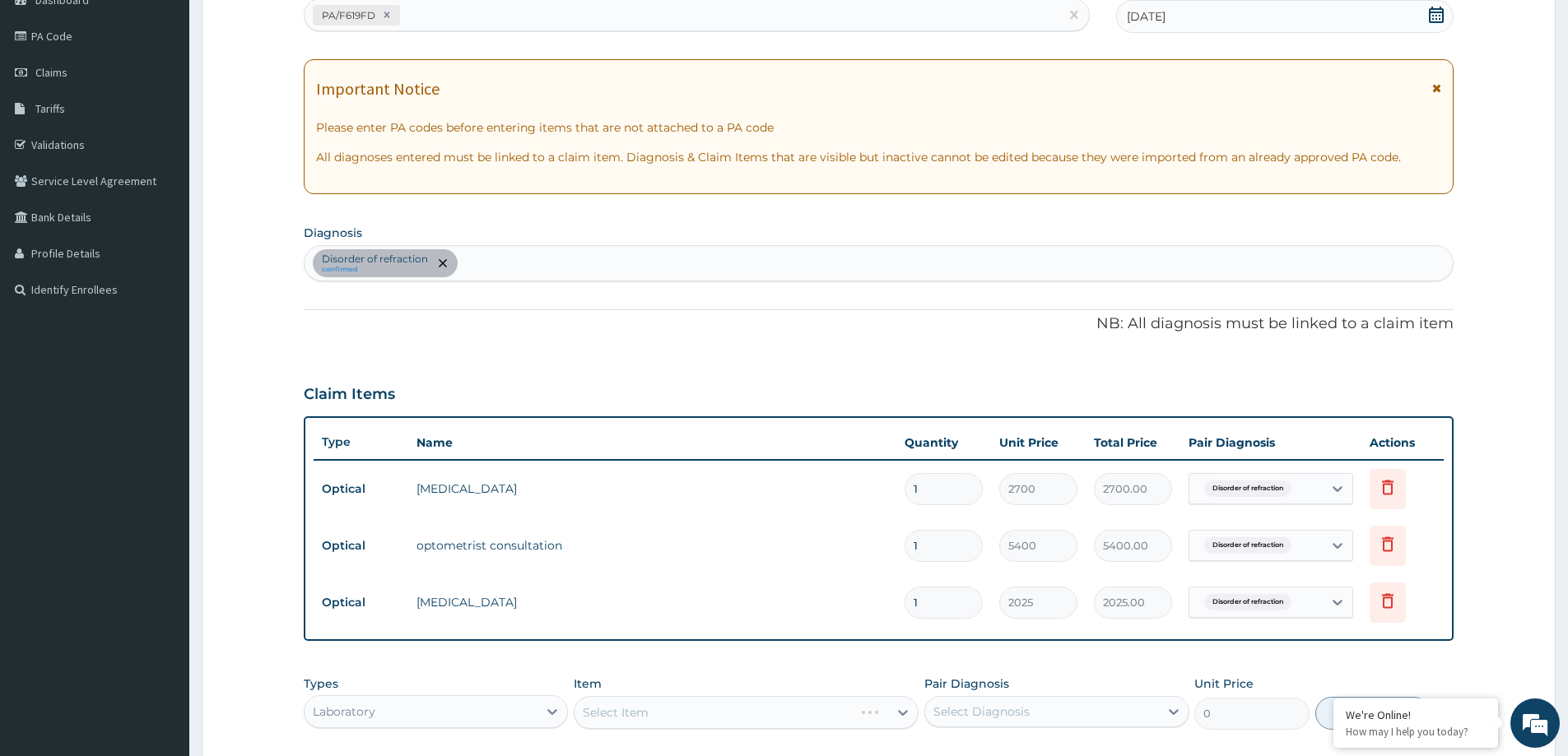
click at [464, 260] on div "Disorder of refraction confirmed" at bounding box center [878, 263] width 1148 height 35
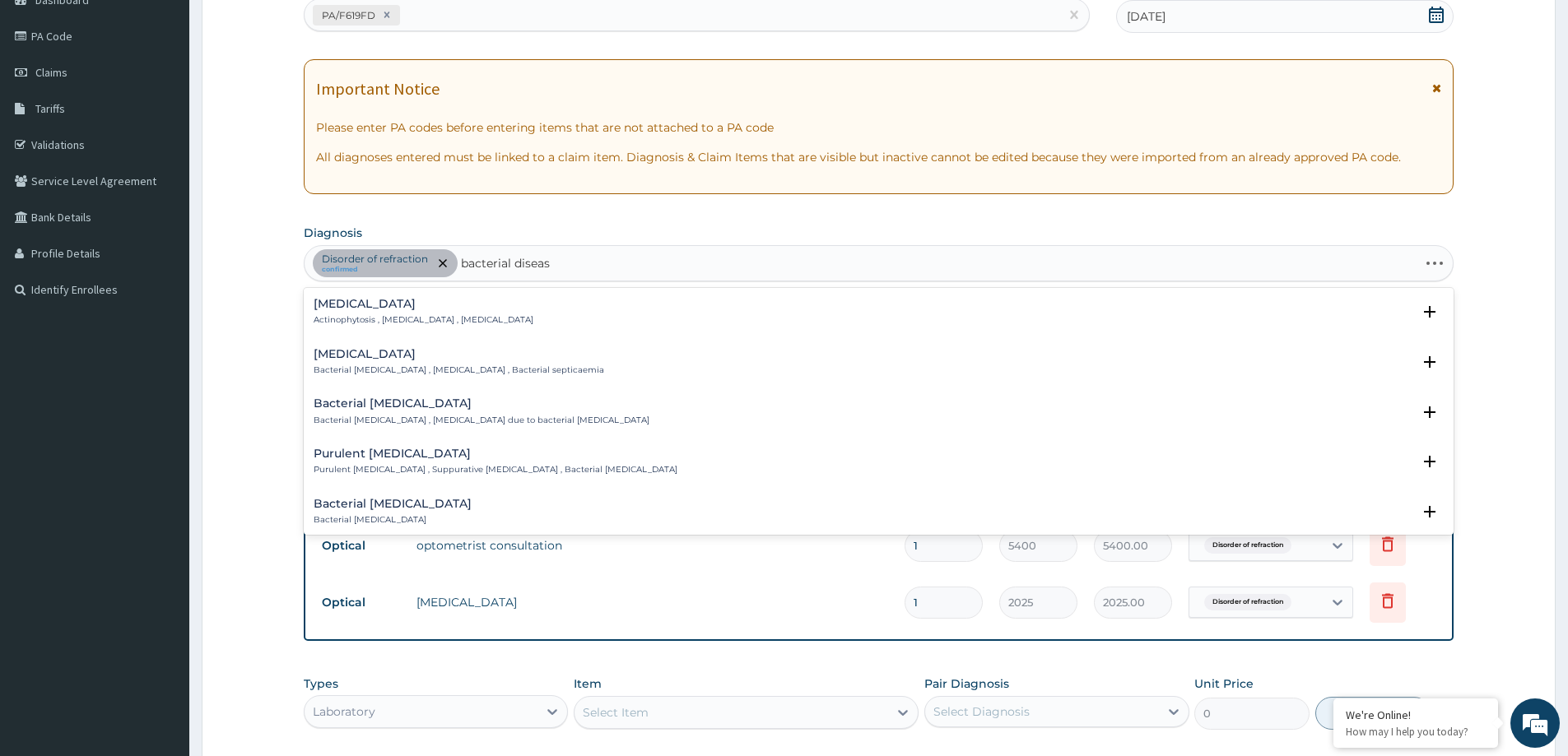
type input "[MEDICAL_DATA]"
click at [477, 313] on div "[MEDICAL_DATA] [MEDICAL_DATA] , Disease caused by bacteria , Bacterial infectio…" at bounding box center [491, 312] width 356 height 29
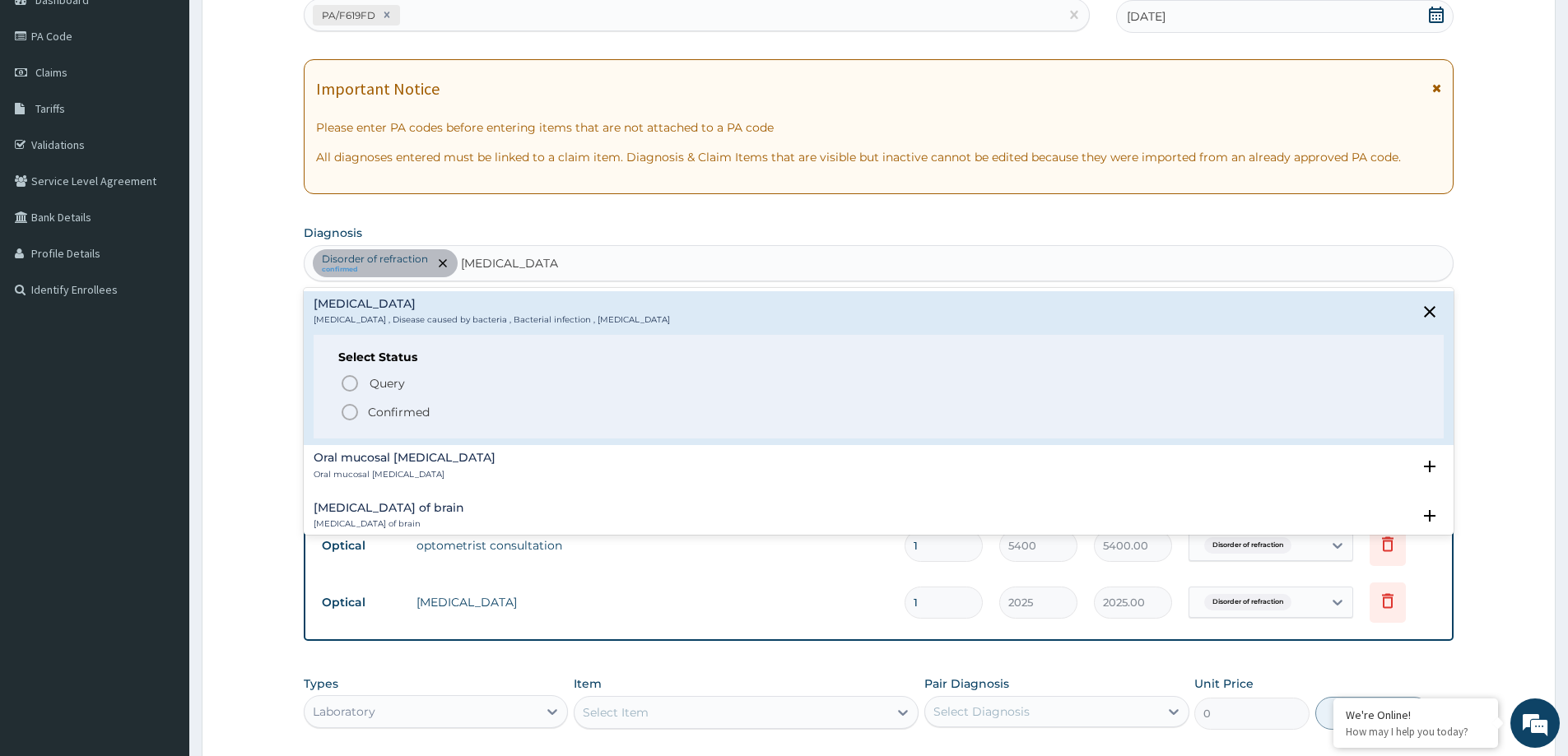
click at [412, 416] on p "Confirmed" at bounding box center [399, 412] width 62 height 16
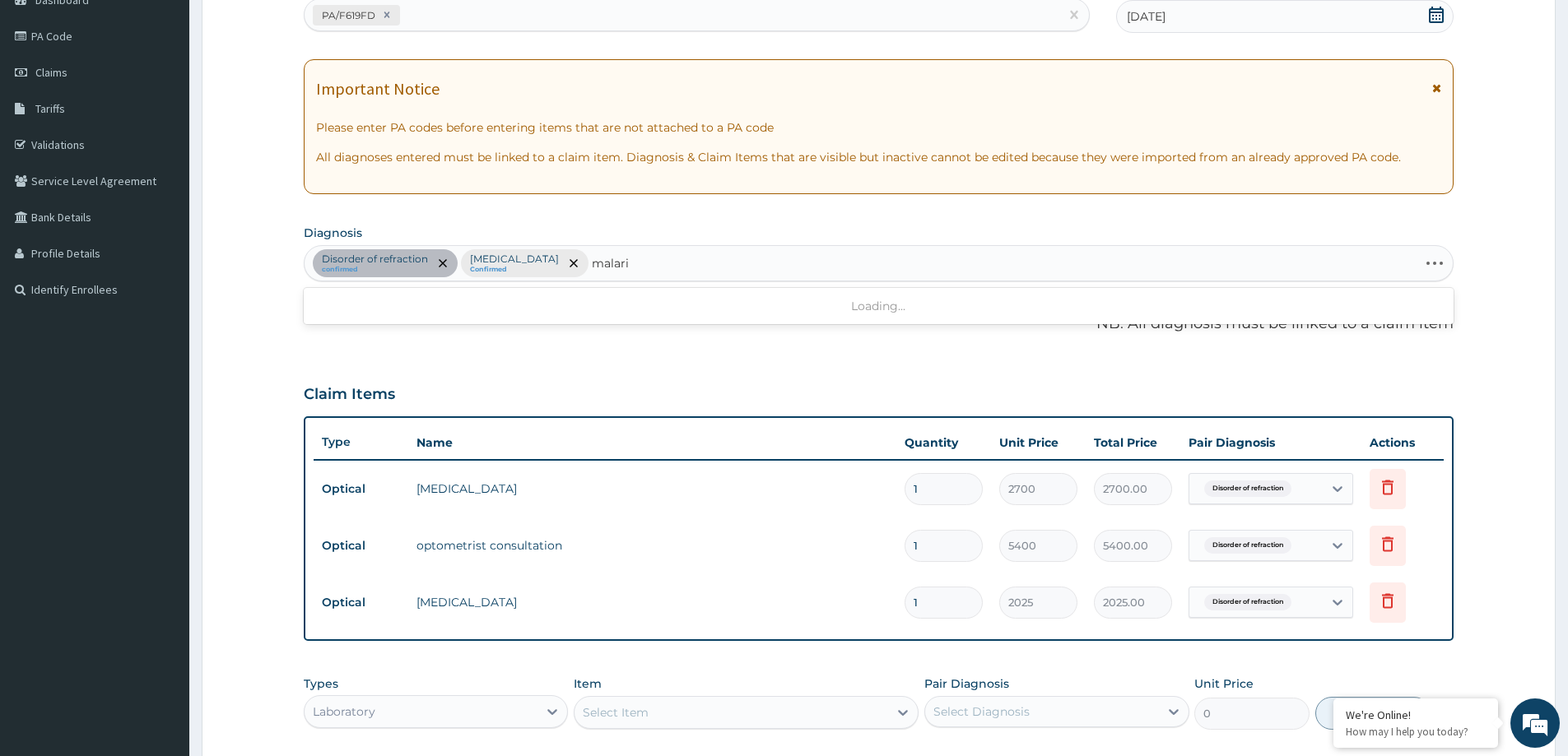
type input "[MEDICAL_DATA]"
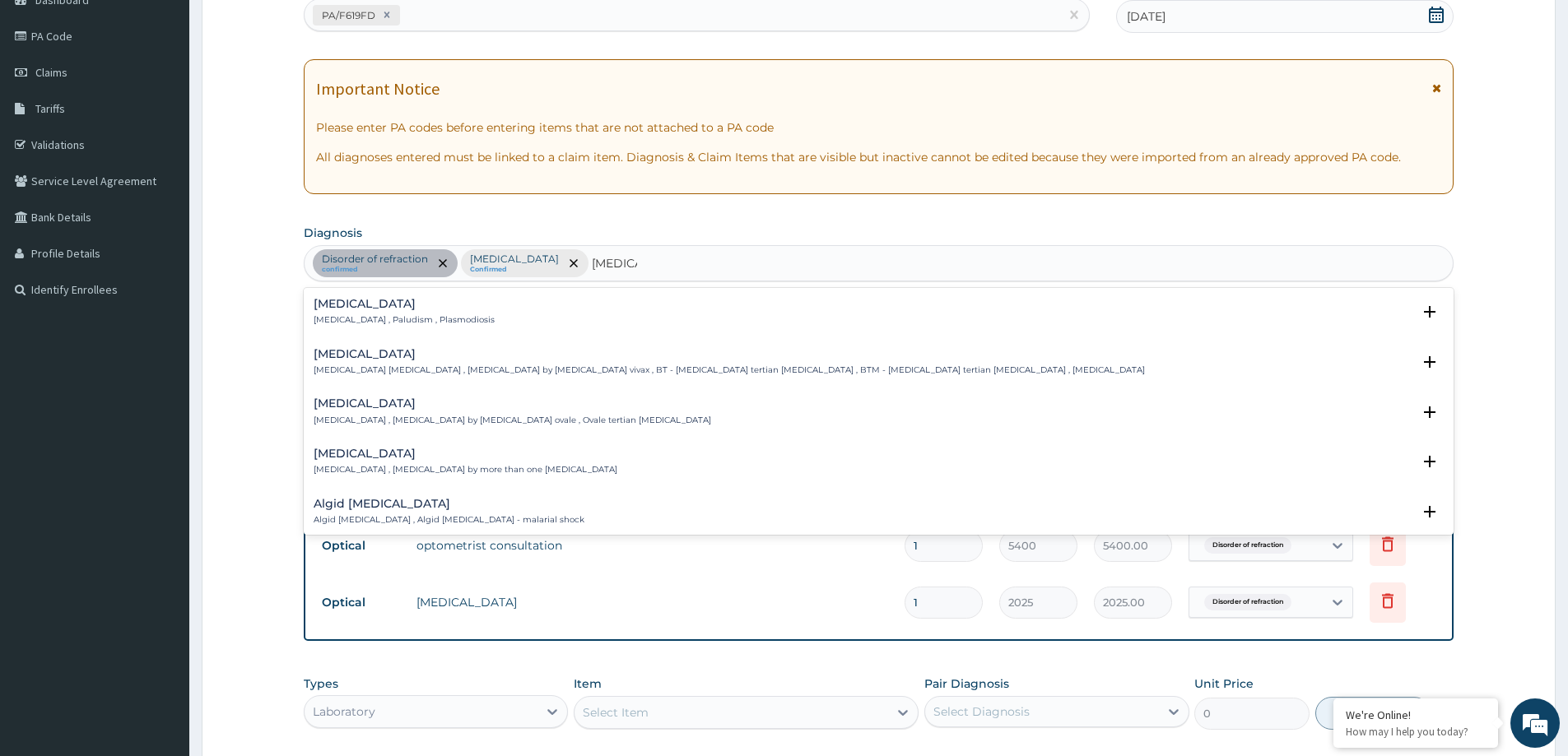
click at [403, 305] on h4 "[MEDICAL_DATA]" at bounding box center [403, 304] width 181 height 13
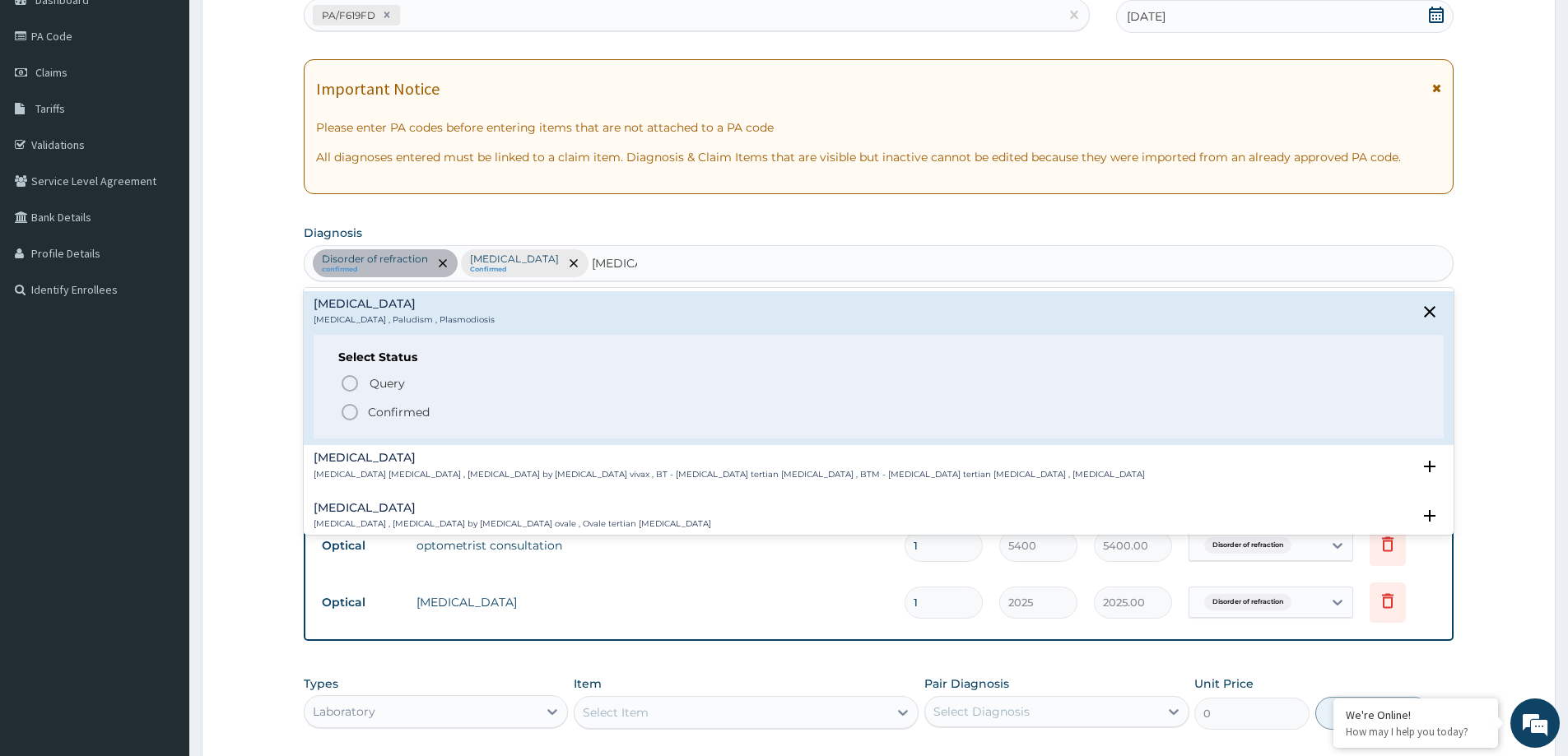
click at [400, 416] on p "Confirmed" at bounding box center [399, 412] width 62 height 16
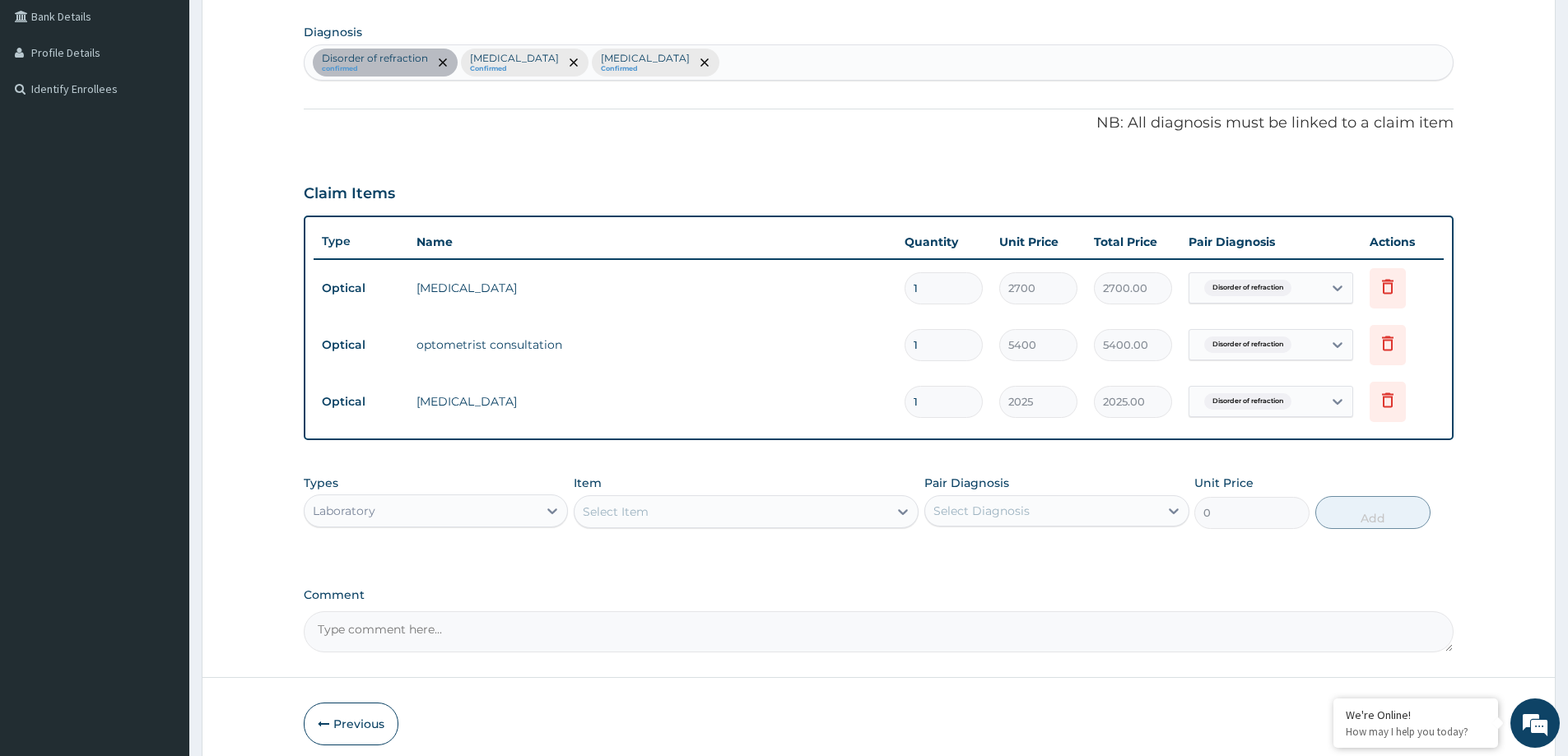
scroll to position [450, 0]
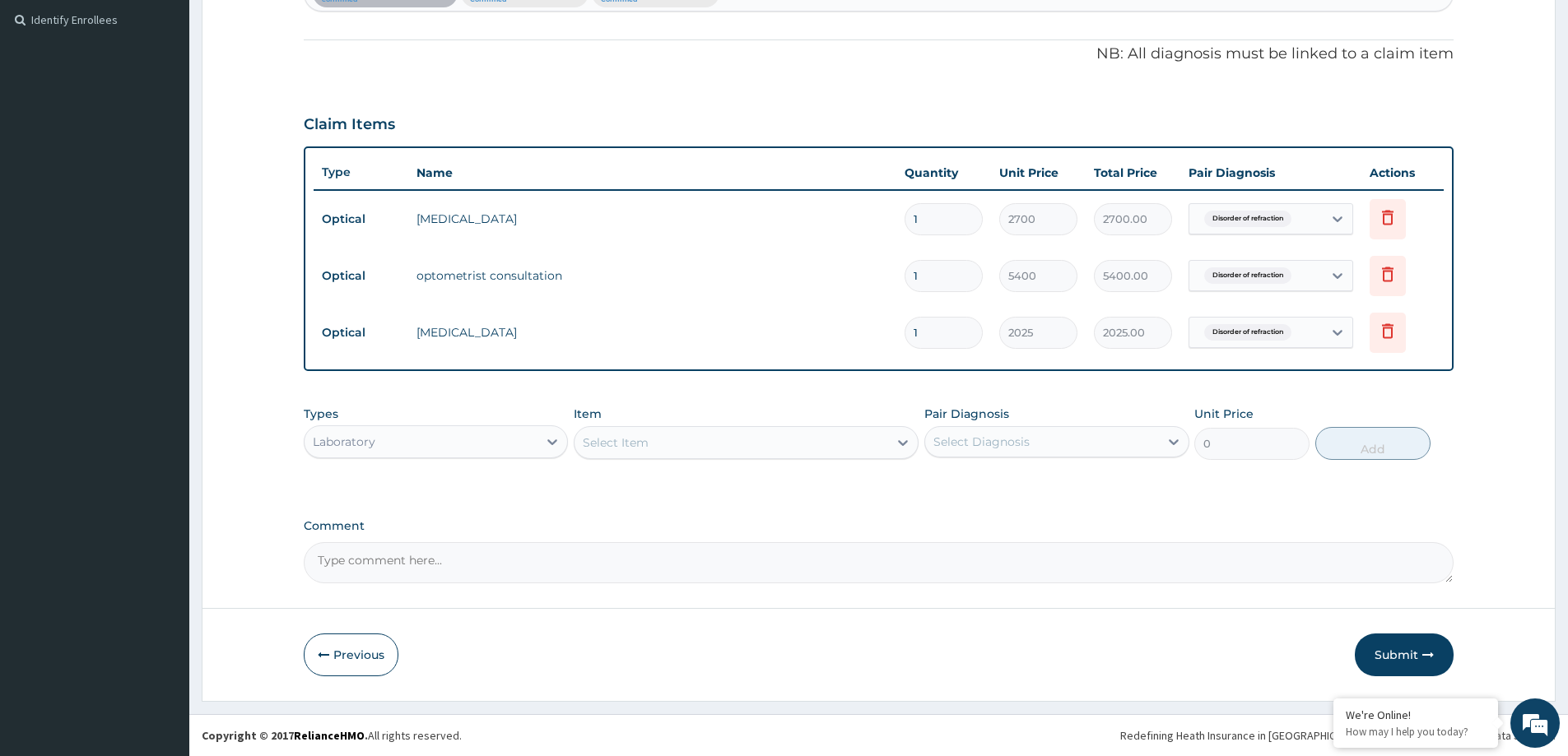
click at [626, 472] on div "Types Laboratory Item Select Item Pair Diagnosis Select Diagnosis Unit Price 0 …" at bounding box center [878, 445] width 1150 height 96
click at [637, 438] on div "Select Item" at bounding box center [615, 442] width 66 height 16
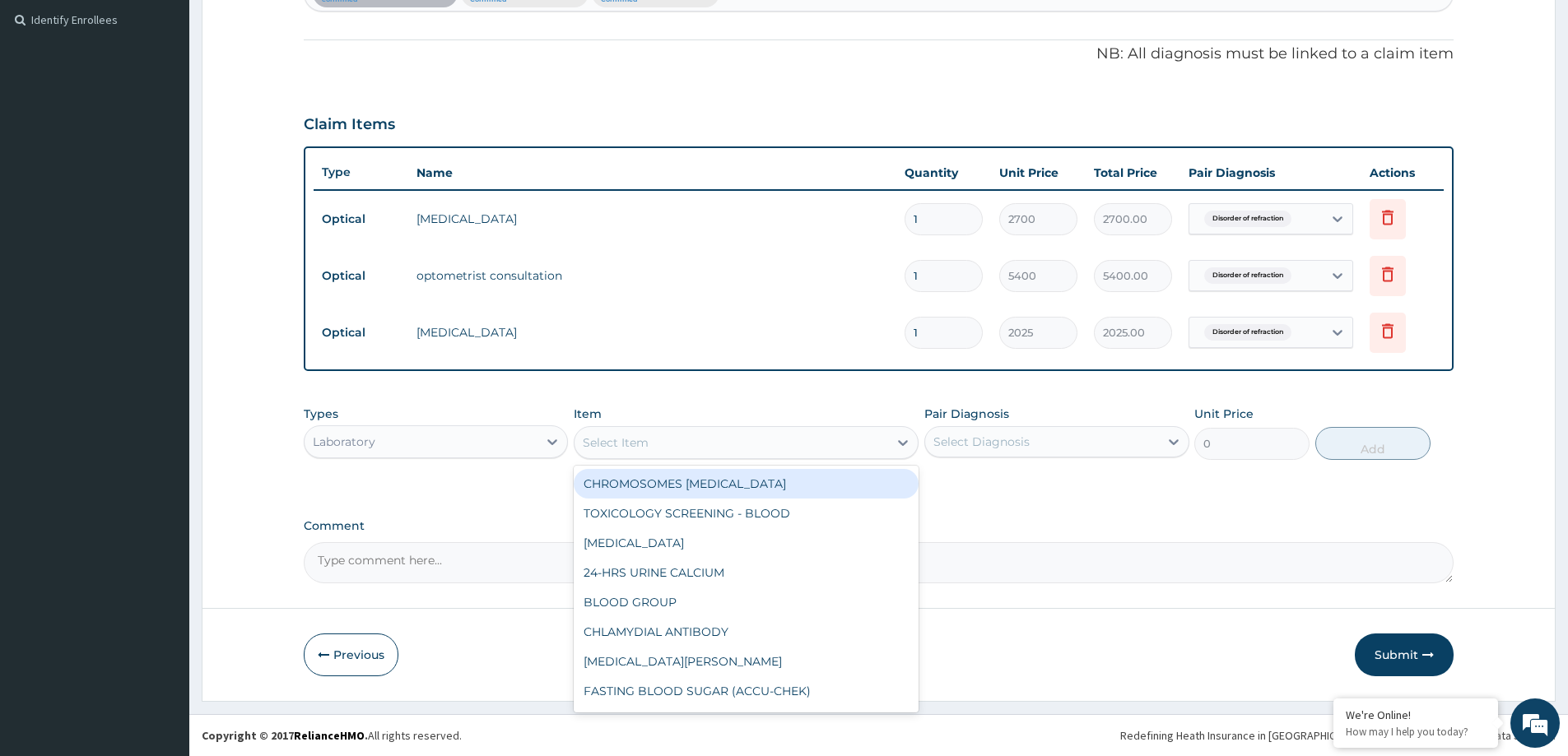
paste input "[MEDICAL_DATA]"
type input "[MEDICAL_DATA]"
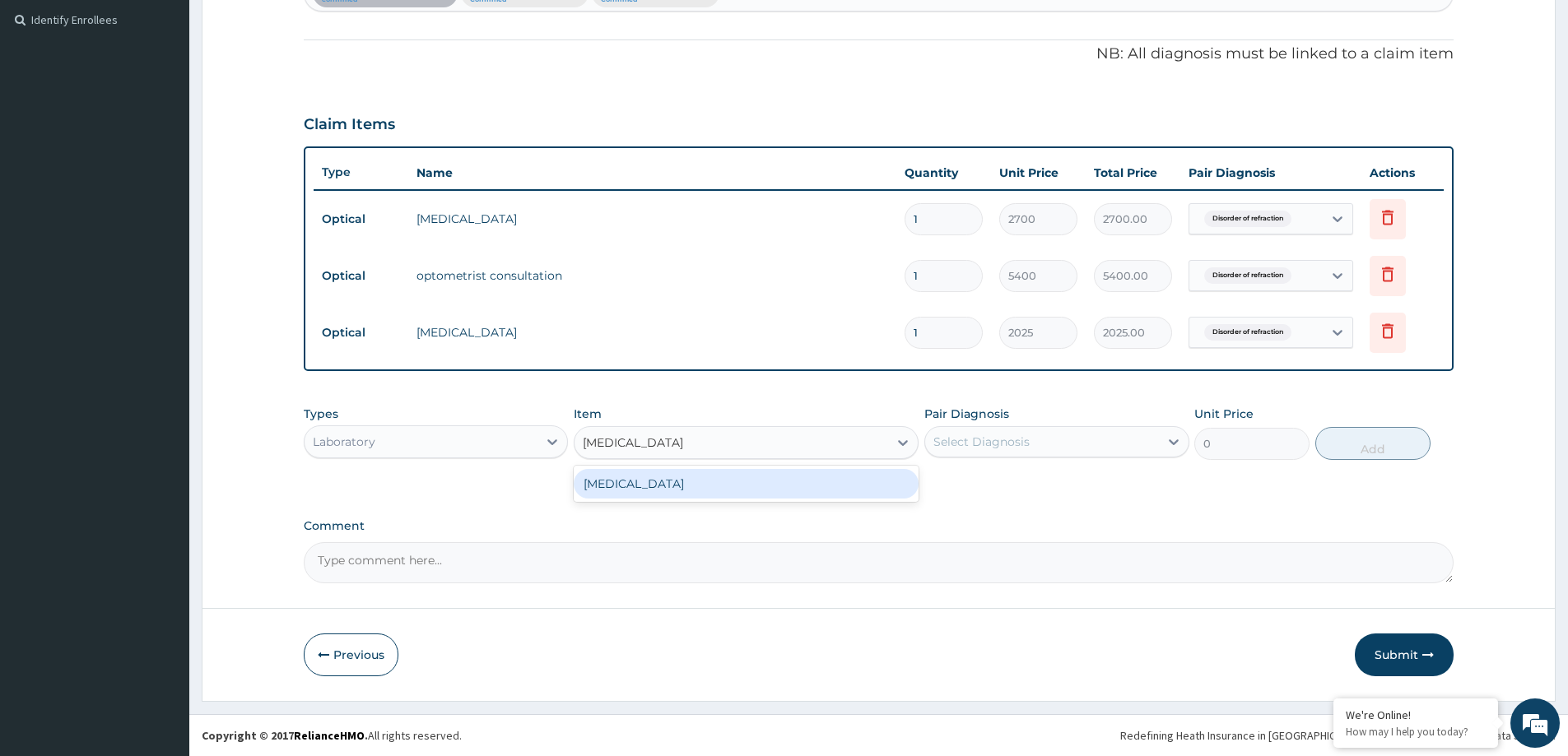
click at [655, 493] on div "[MEDICAL_DATA]" at bounding box center [746, 483] width 344 height 30
type input "3375"
click at [1023, 439] on div "Select Diagnosis" at bounding box center [982, 441] width 97 height 16
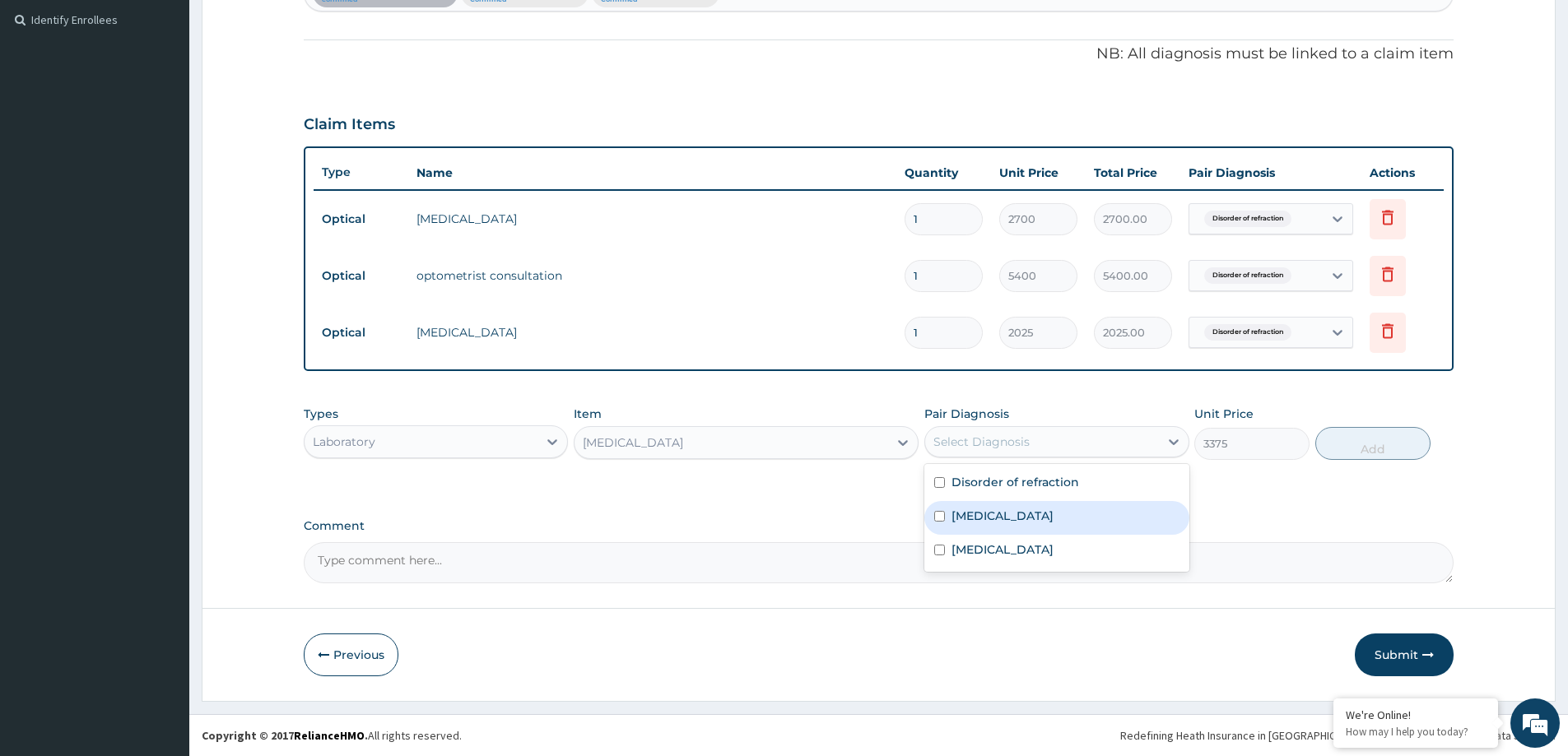
click at [1029, 525] on div "Bacterial infectious disease" at bounding box center [1055, 517] width 264 height 34
checkbox input "true"
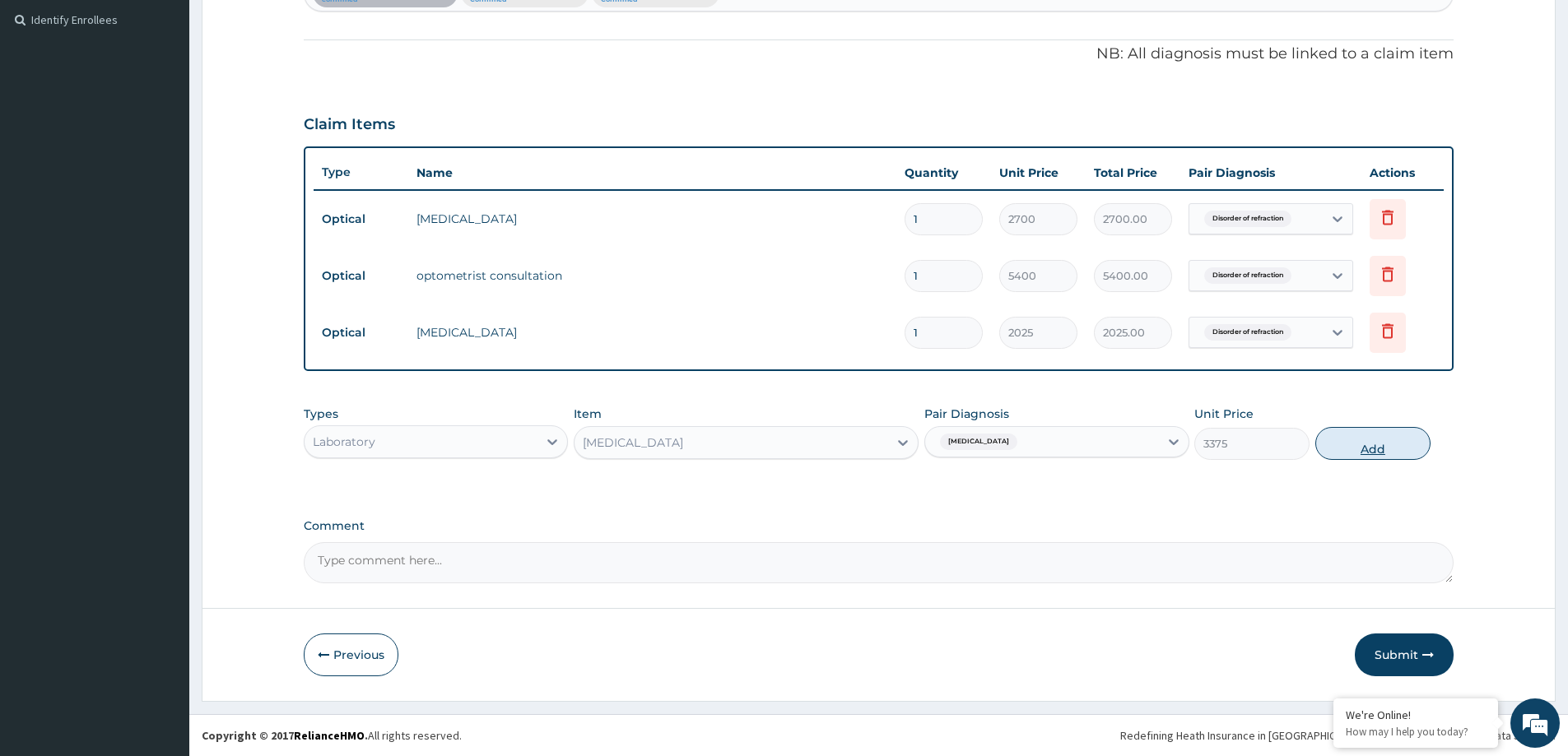
click at [1376, 444] on button "Add" at bounding box center [1373, 444] width 115 height 33
type input "0"
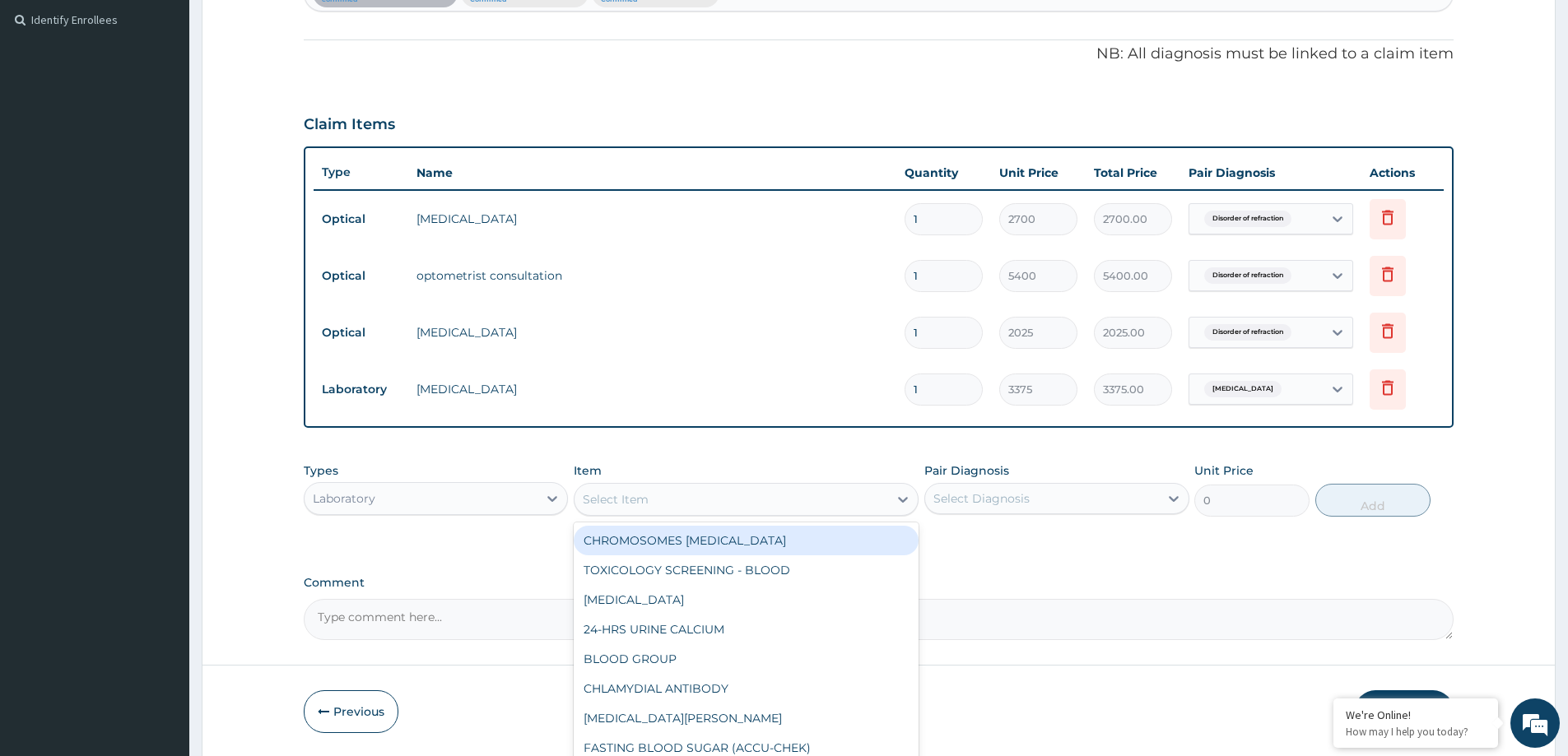
click at [718, 504] on div "Select Item" at bounding box center [731, 499] width 313 height 26
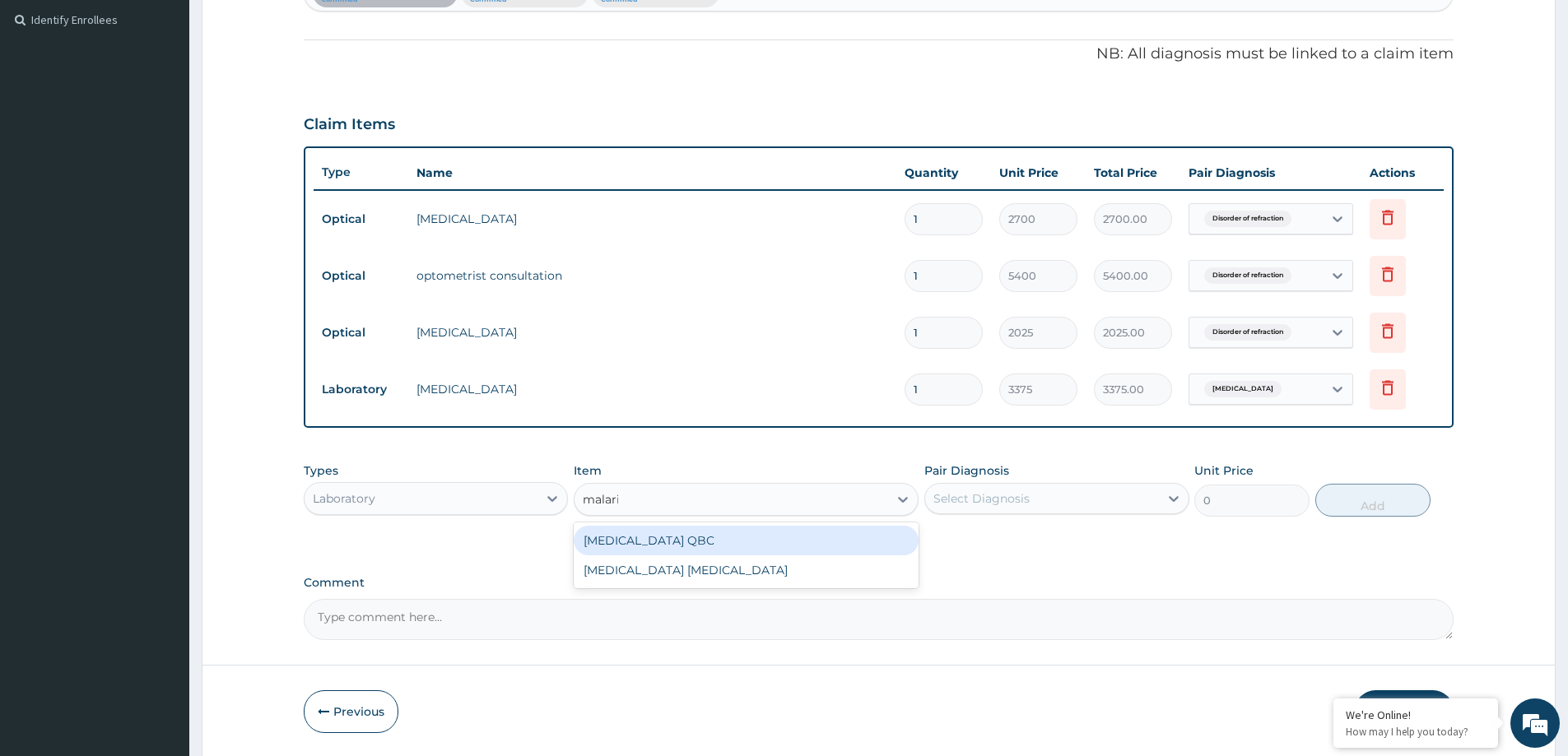
type input "malaria"
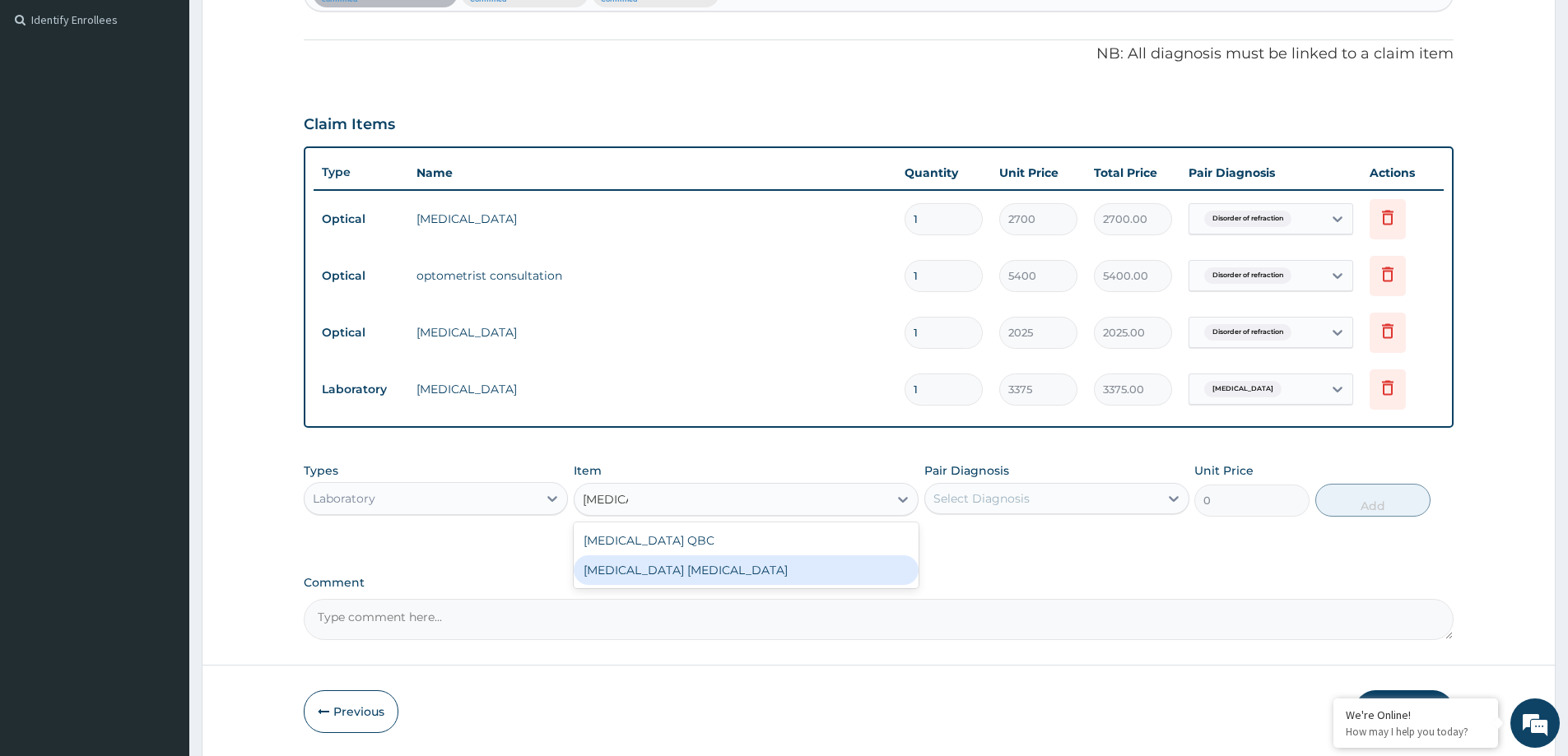
click at [699, 572] on div "[MEDICAL_DATA] [MEDICAL_DATA]" at bounding box center [746, 569] width 344 height 30
type input "2025"
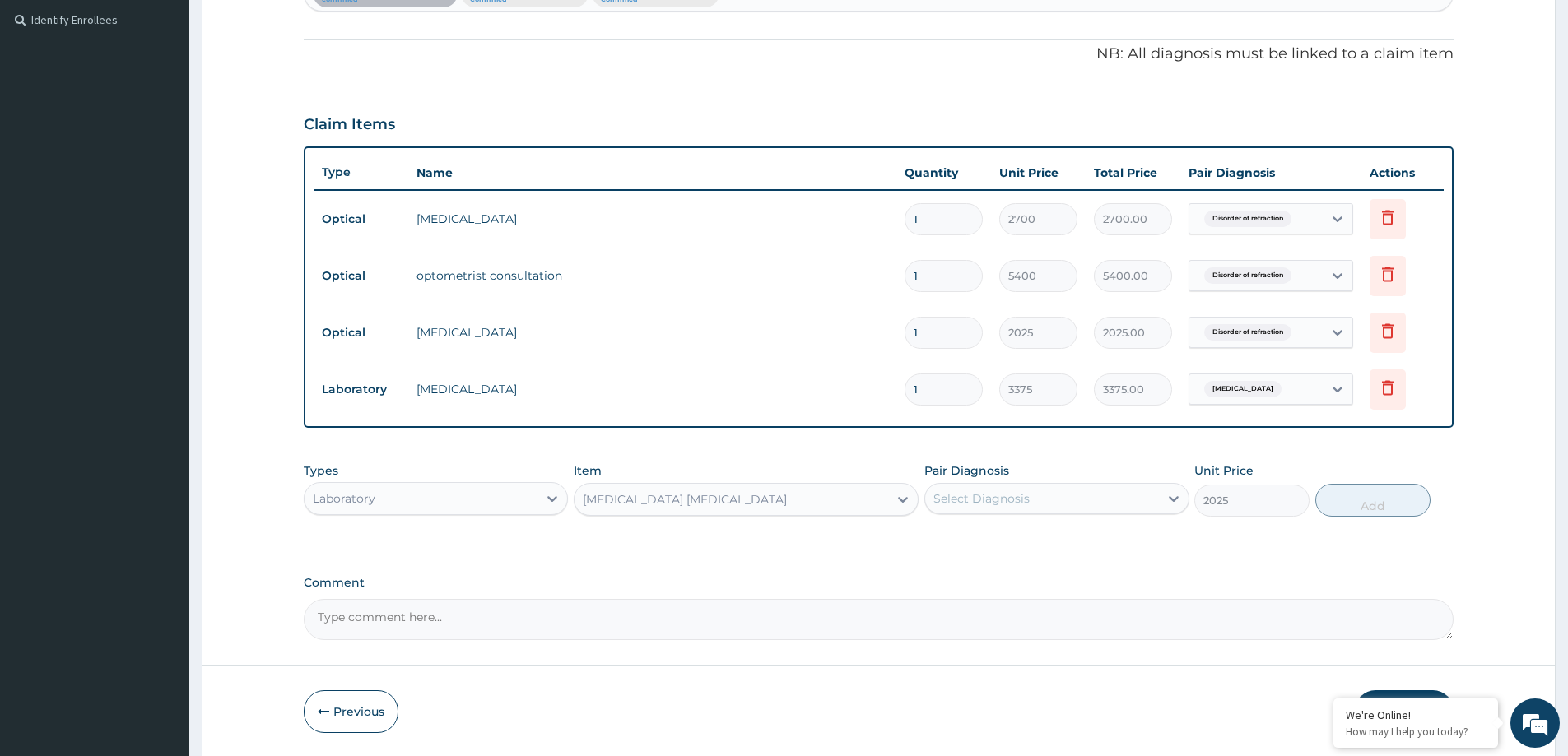
click at [1030, 495] on div "Select Diagnosis" at bounding box center [1041, 498] width 233 height 26
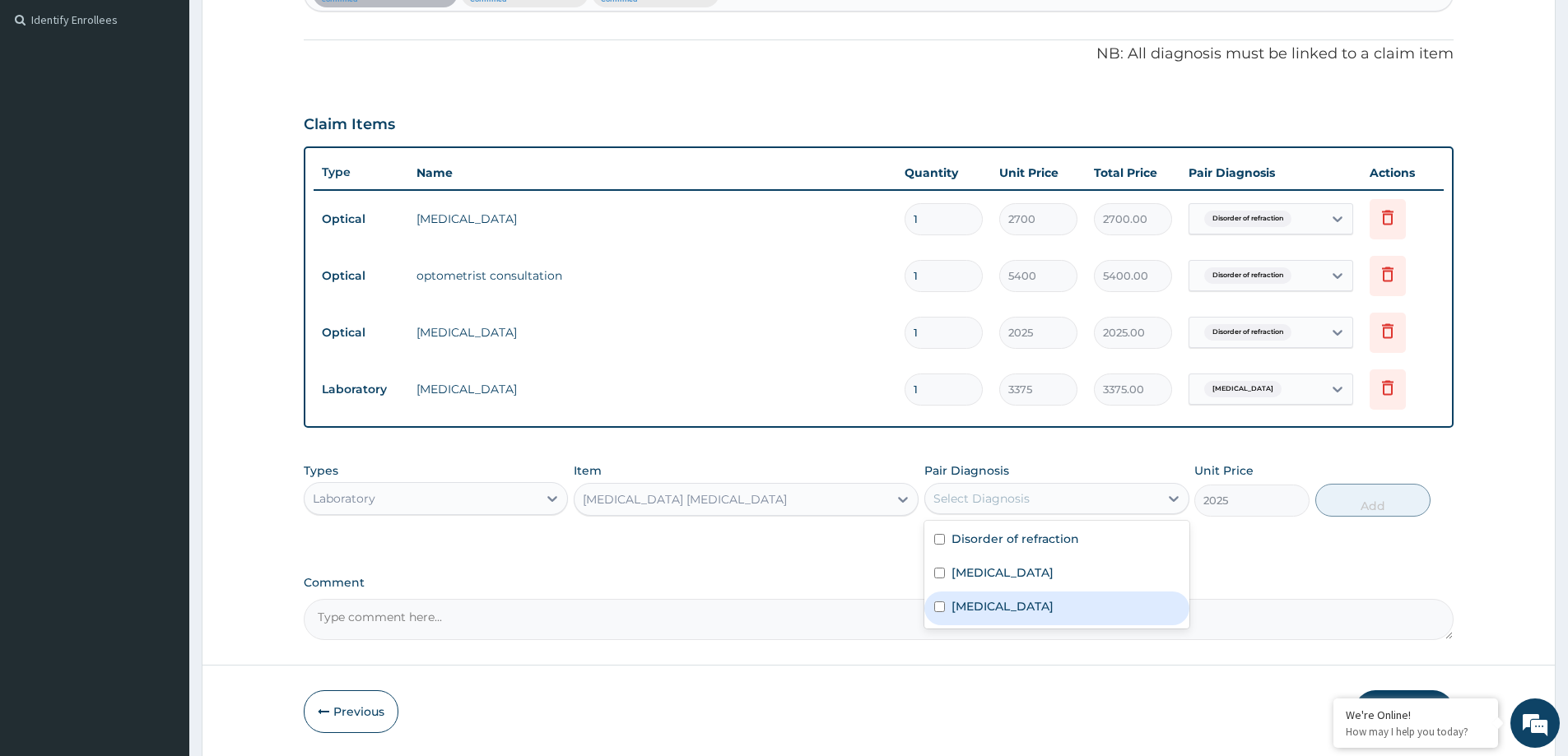
click at [1003, 625] on div "[MEDICAL_DATA]" at bounding box center [1055, 608] width 264 height 34
click at [1055, 605] on div "[MEDICAL_DATA]" at bounding box center [1055, 608] width 264 height 34
checkbox input "true"
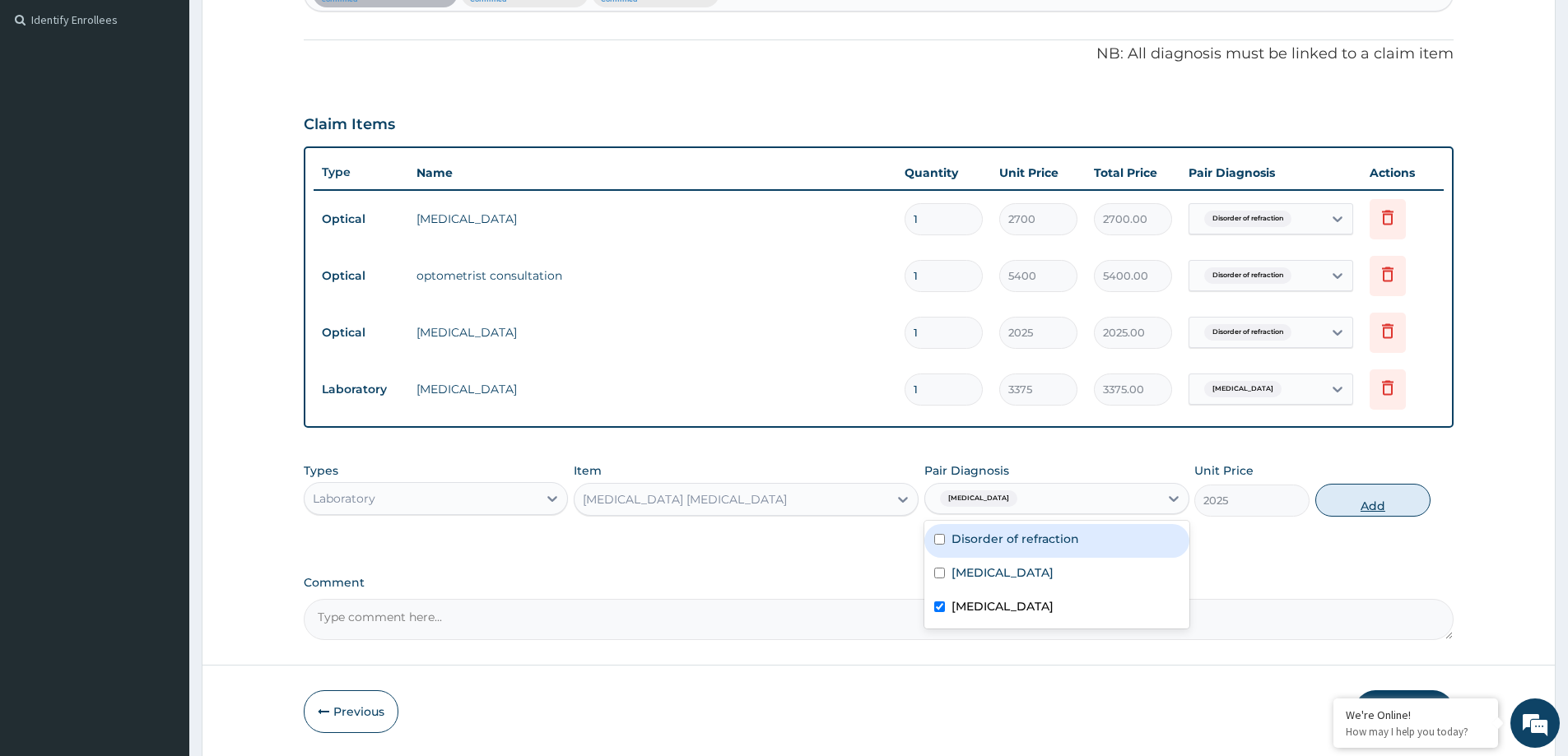
click at [1359, 497] on button "Add" at bounding box center [1373, 500] width 115 height 33
type input "0"
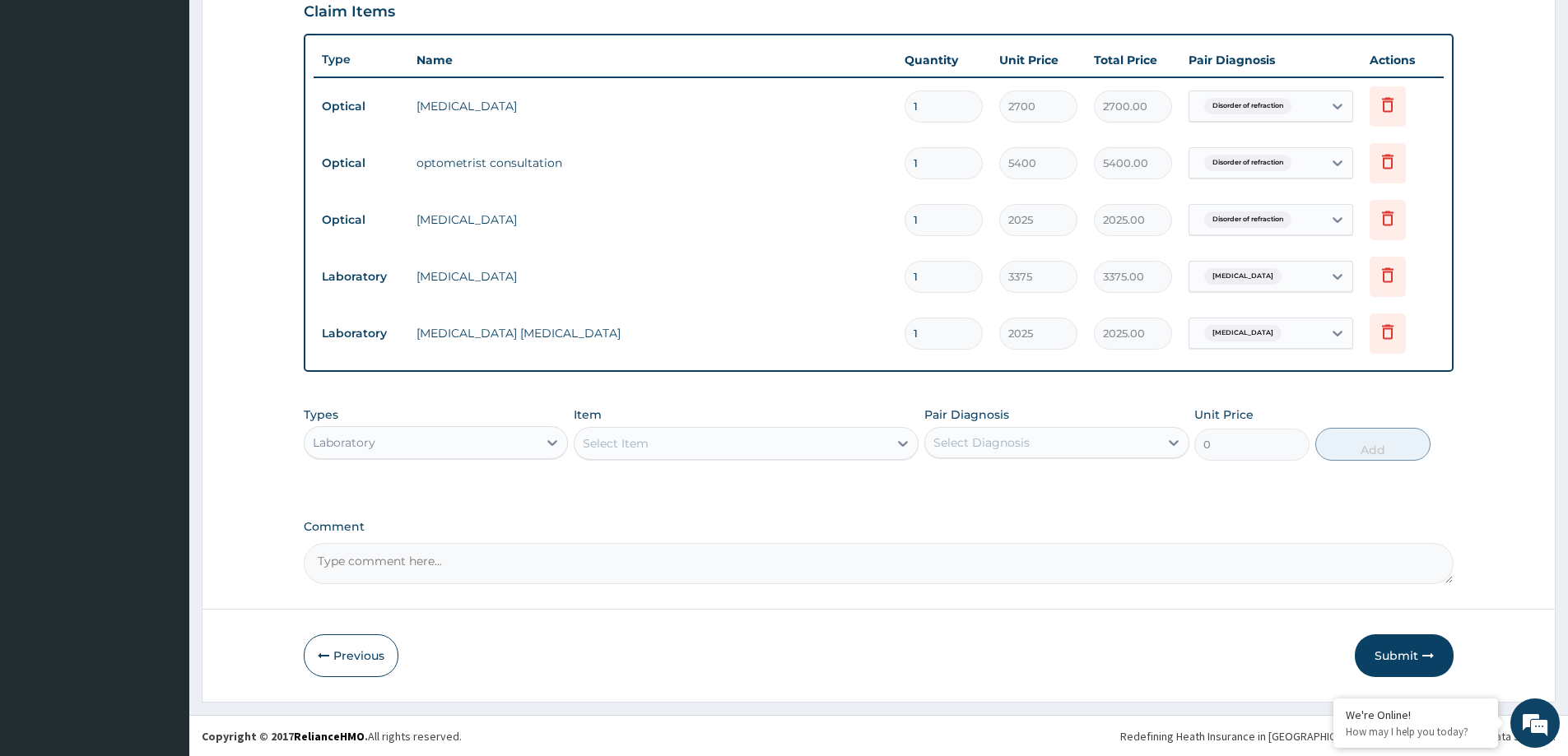
scroll to position [563, 0]
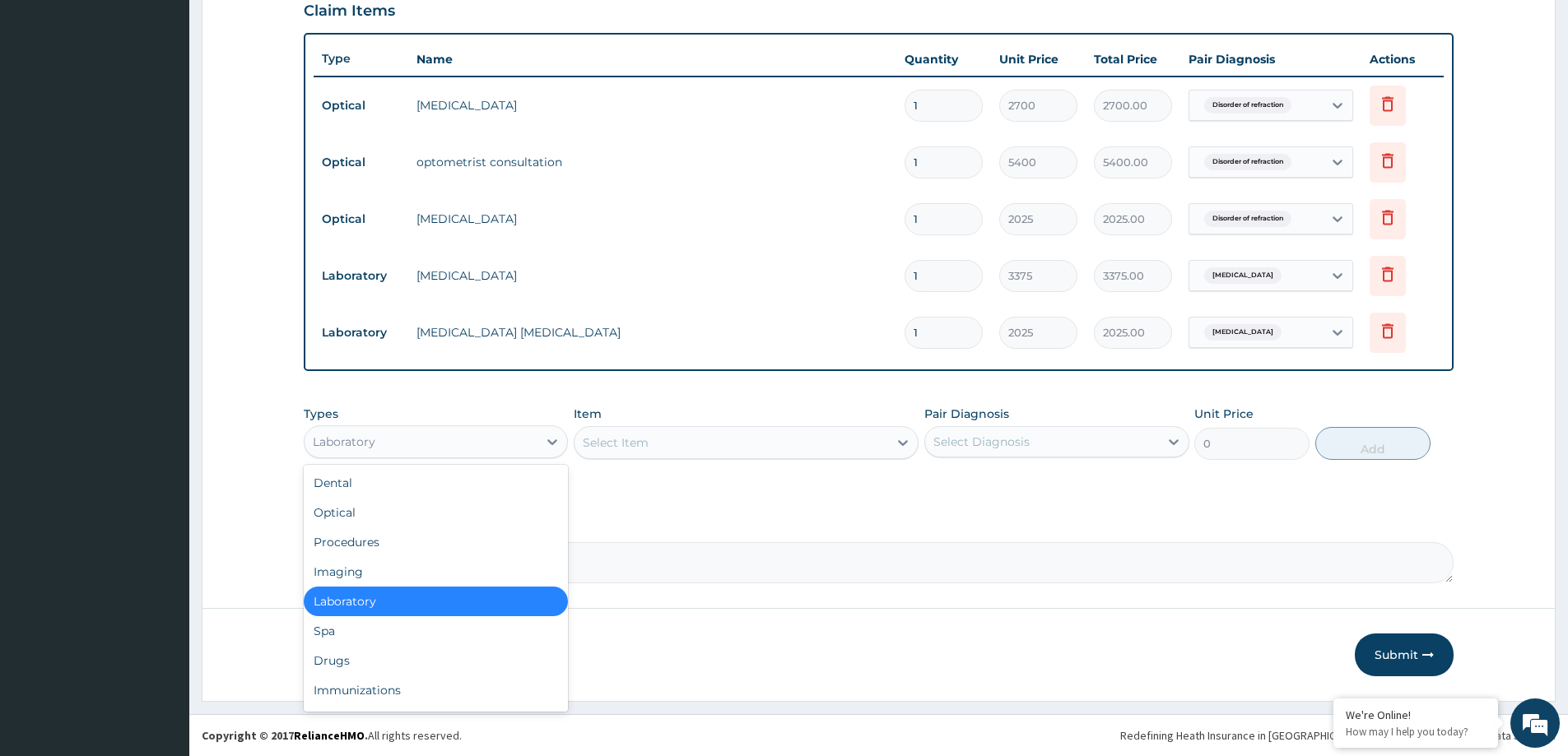
click at [418, 447] on div "Laboratory" at bounding box center [421, 441] width 233 height 26
click at [370, 671] on div "Drugs" at bounding box center [435, 660] width 264 height 30
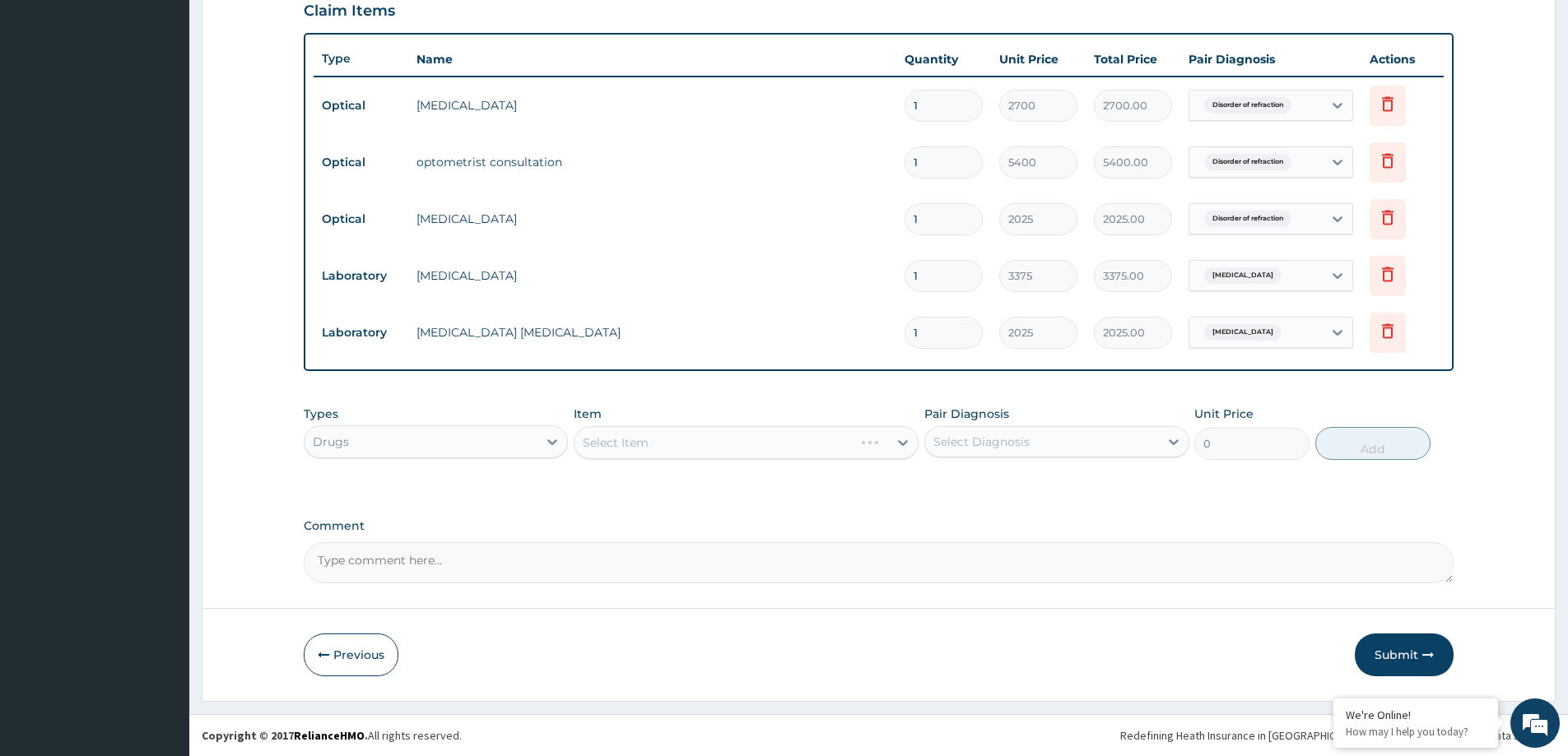
click at [399, 499] on div "PA Code / Prescription Code PA/F619FD Encounter Date 11-09-2025 Important Notic…" at bounding box center [878, 89] width 1150 height 989
click at [637, 452] on div "Select Item" at bounding box center [731, 442] width 313 height 26
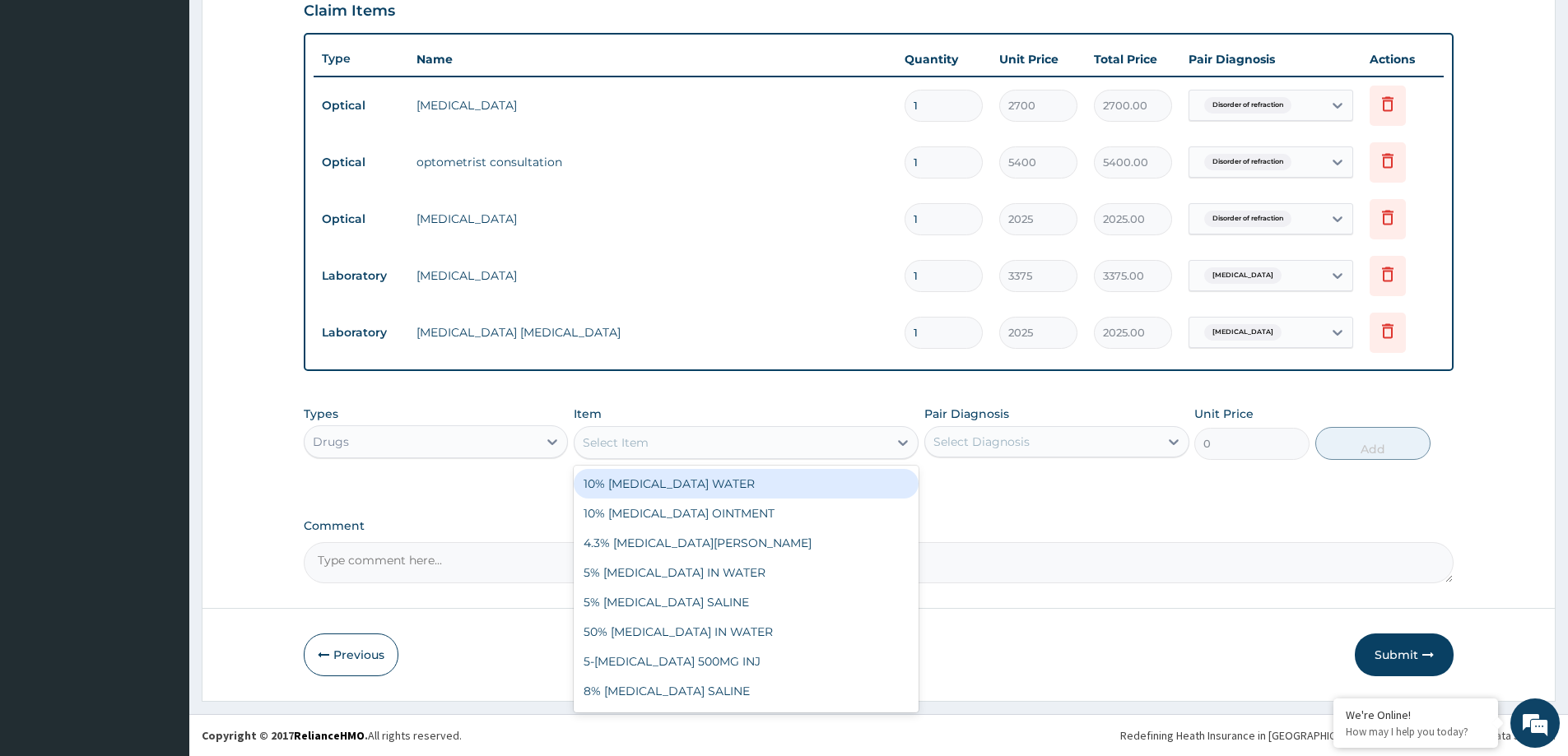
paste input "[MEDICAL_DATA] AND [MEDICAL_DATA] 80/480MG TAB (GENERIC)"
type input "[MEDICAL_DATA] AND [MEDICAL_DATA] 80/480MG TAB (GENERIC)"
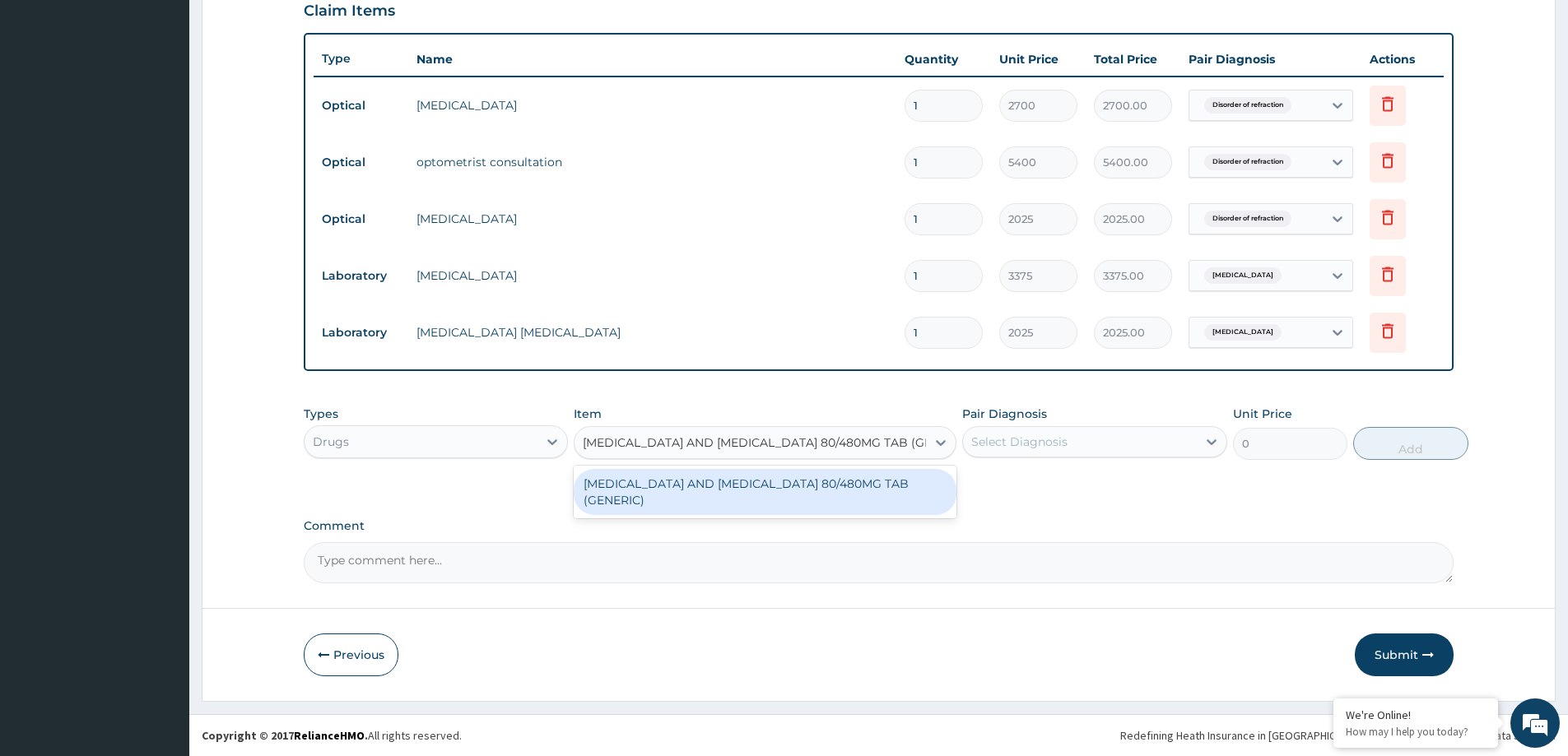
scroll to position [0, 21]
click at [644, 488] on div "[MEDICAL_DATA] AND [MEDICAL_DATA] 80/480MG TAB (GENERIC)" at bounding box center [765, 492] width 383 height 46
type input "210"
click at [644, 488] on div "Types Drugs Item option MALARIA PARASITE, selected. option ARTEMETHER AND LUMEF…" at bounding box center [878, 445] width 1150 height 96
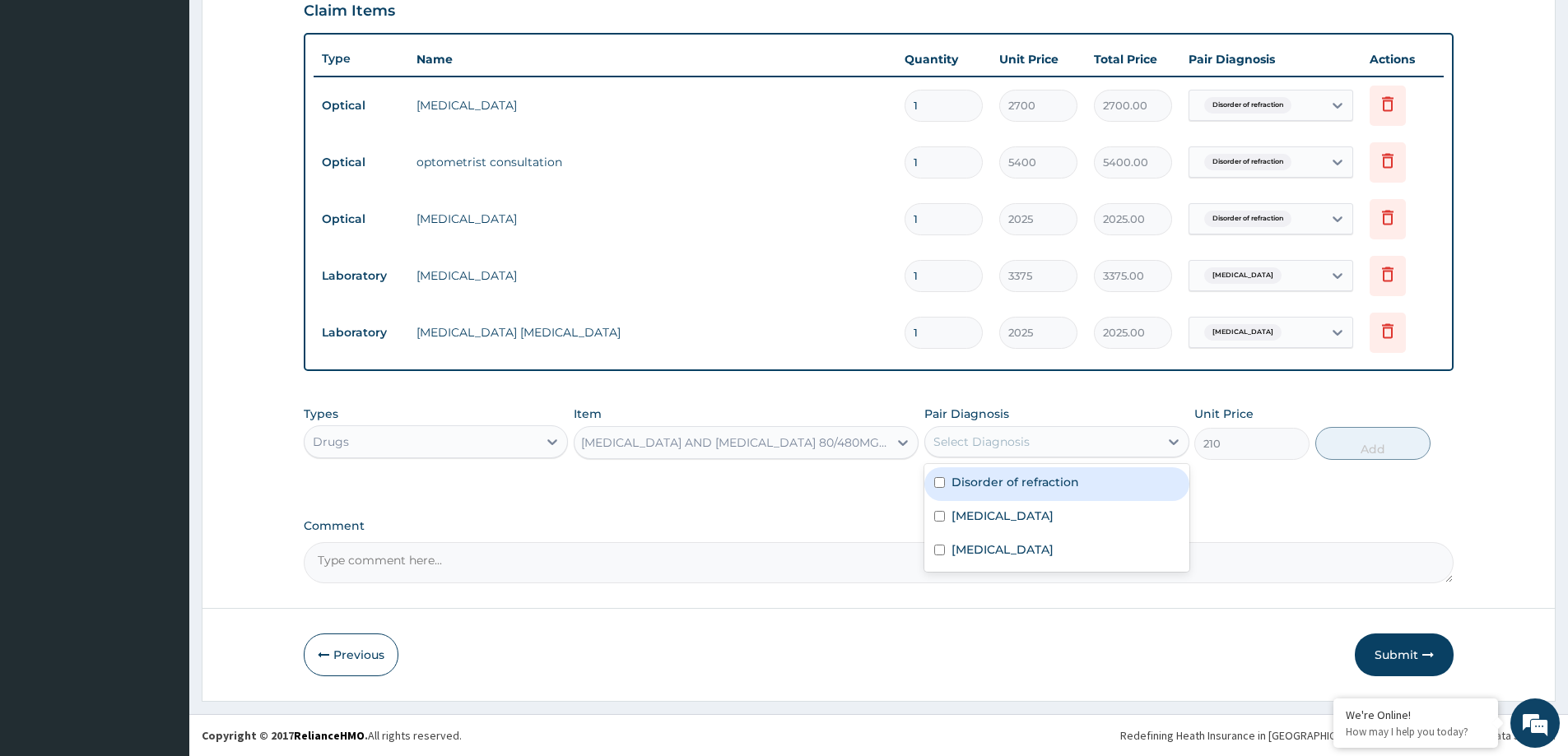
click at [990, 445] on div "Select Diagnosis" at bounding box center [982, 441] width 97 height 16
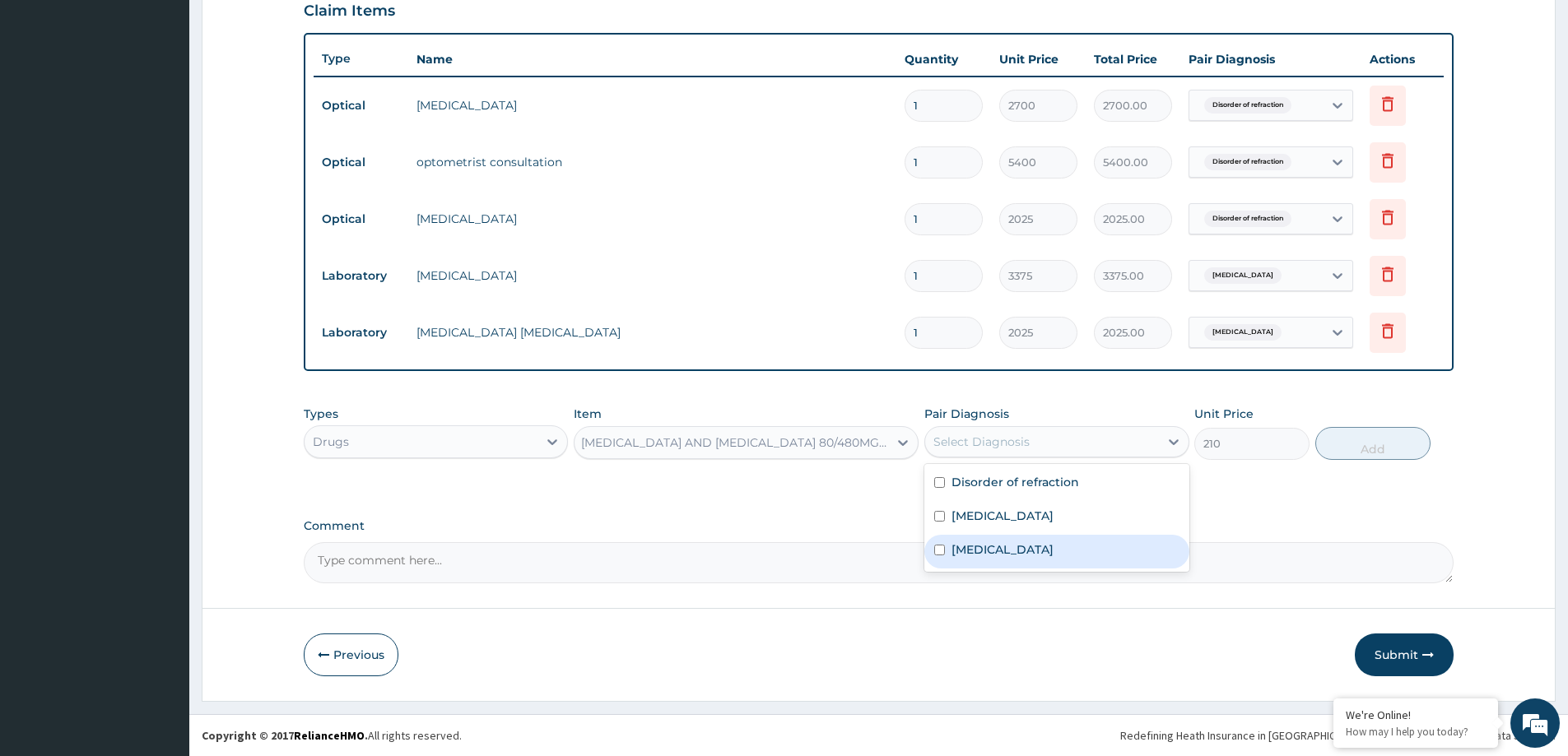
click at [1008, 546] on div "[MEDICAL_DATA]" at bounding box center [1055, 551] width 264 height 34
checkbox input "true"
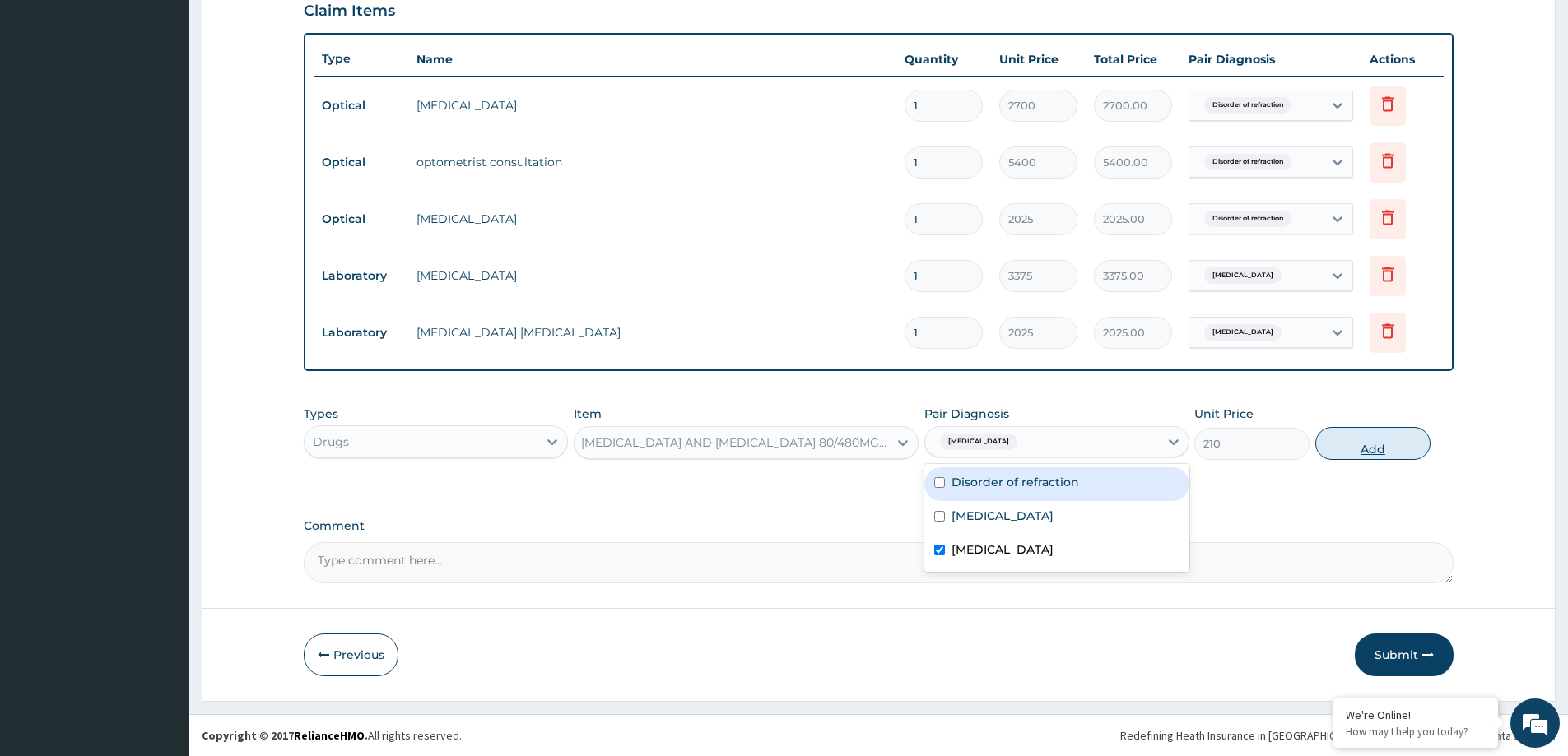
click at [1354, 444] on button "Add" at bounding box center [1373, 444] width 115 height 33
type input "0"
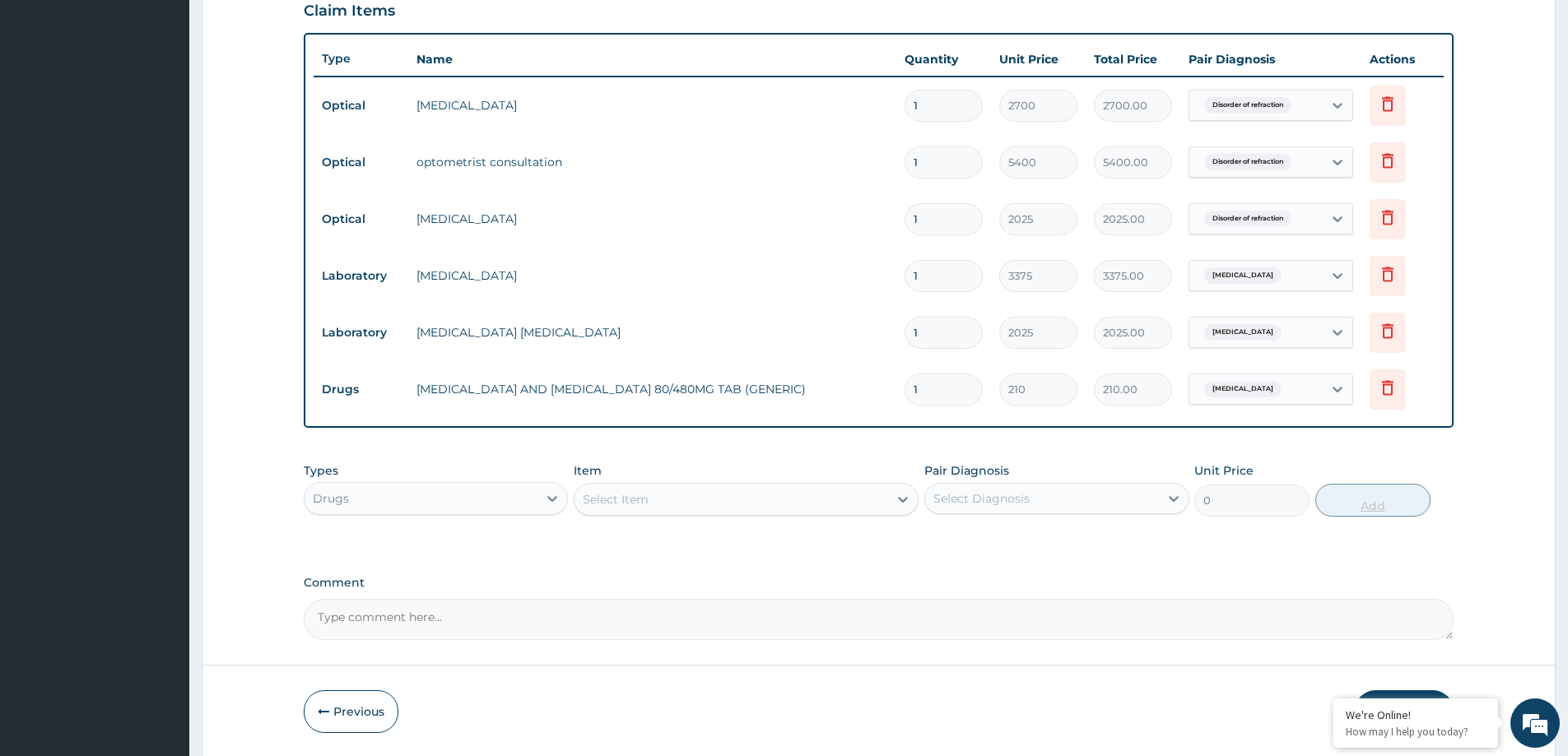
scroll to position [0, 0]
type input "0.00"
type input "6"
type input "1260.00"
type input "6"
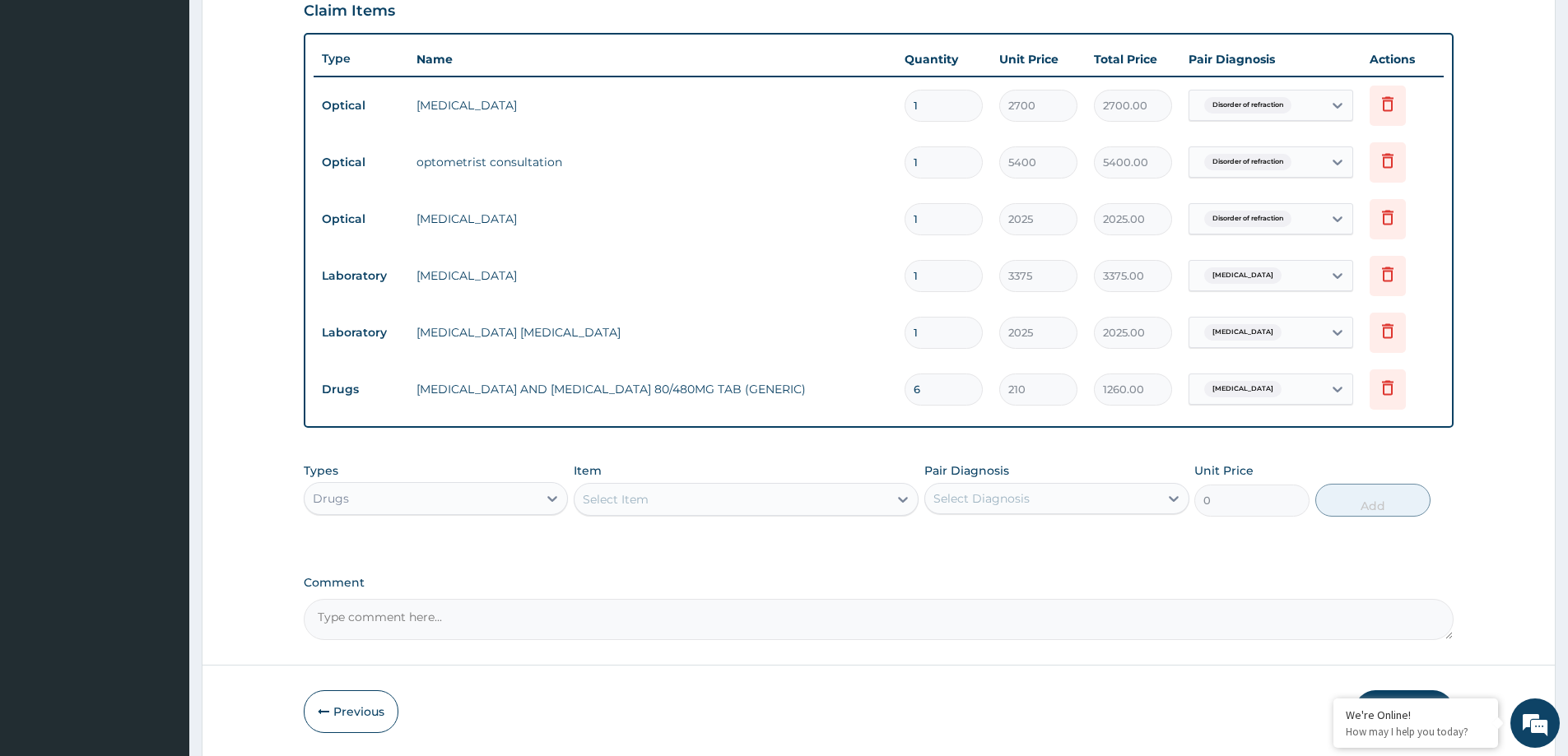
click at [714, 486] on div "Select Item" at bounding box center [731, 499] width 313 height 26
paste input "[MEDICAL_DATA] 500MG TAB"
type input "[MEDICAL_DATA] 500MG TAB"
click at [718, 554] on div "[MEDICAL_DATA] 500MG TAB" at bounding box center [746, 540] width 344 height 30
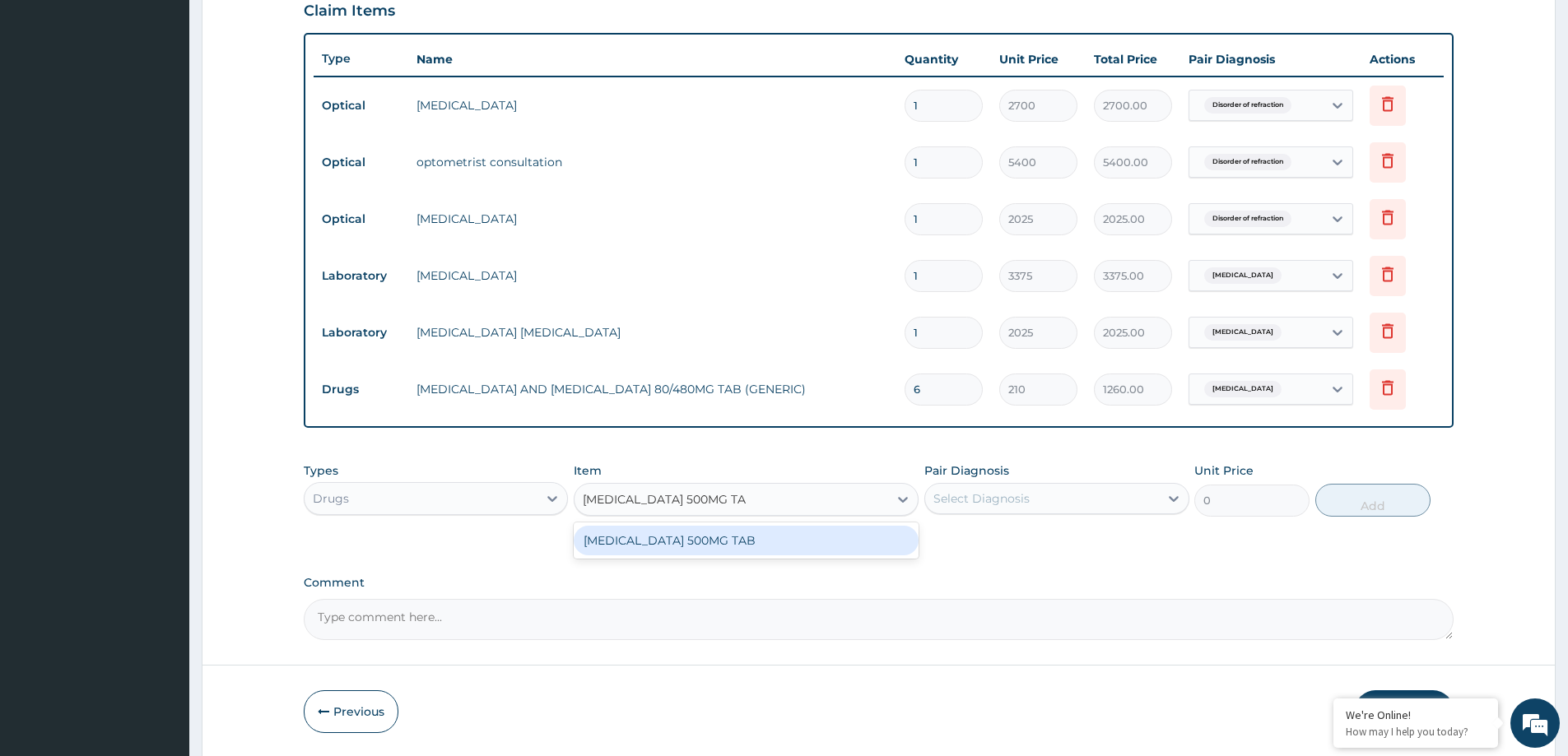
type input "20"
click at [1001, 505] on div "Select Diagnosis" at bounding box center [982, 498] width 97 height 16
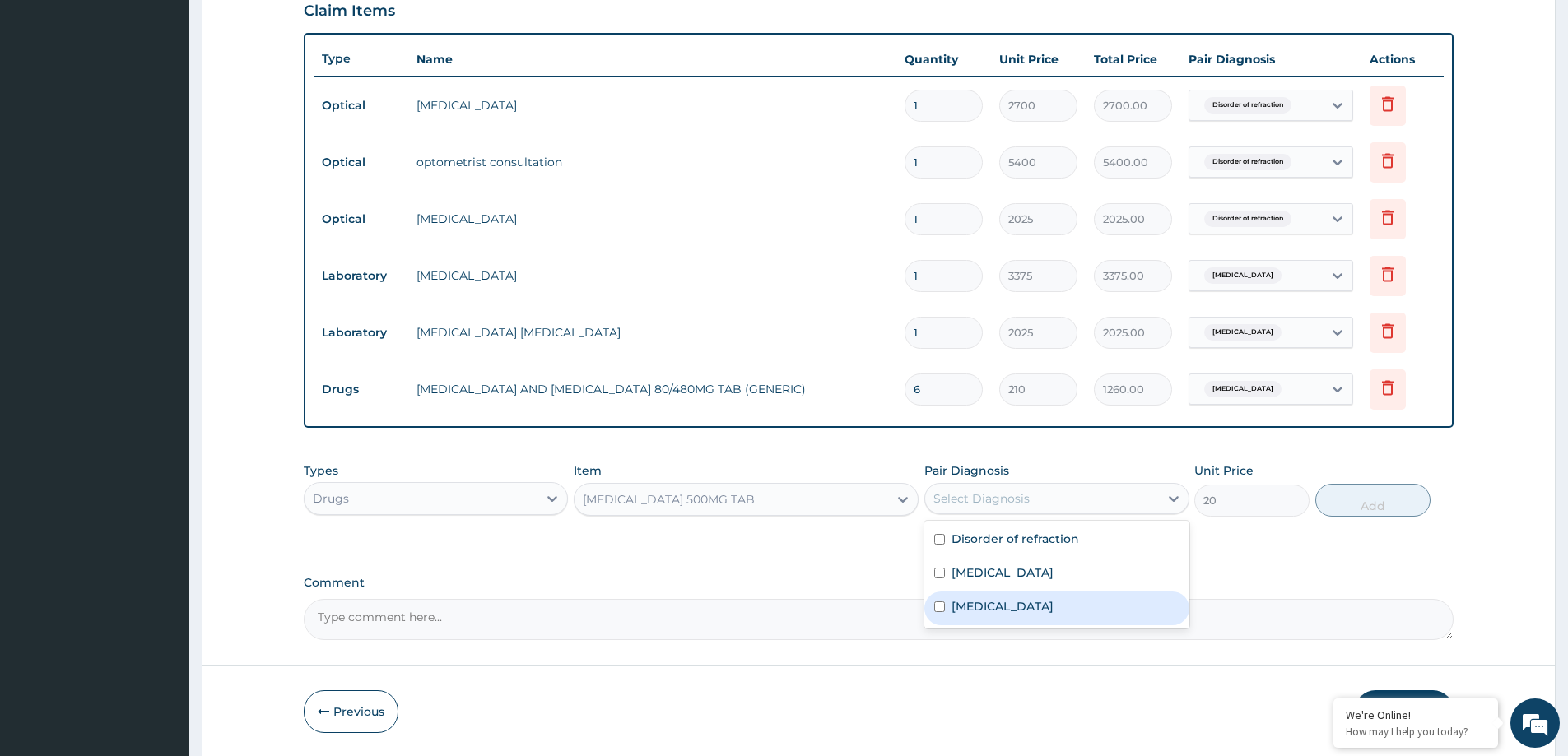
click at [1002, 606] on div "[MEDICAL_DATA]" at bounding box center [1055, 608] width 264 height 34
checkbox input "true"
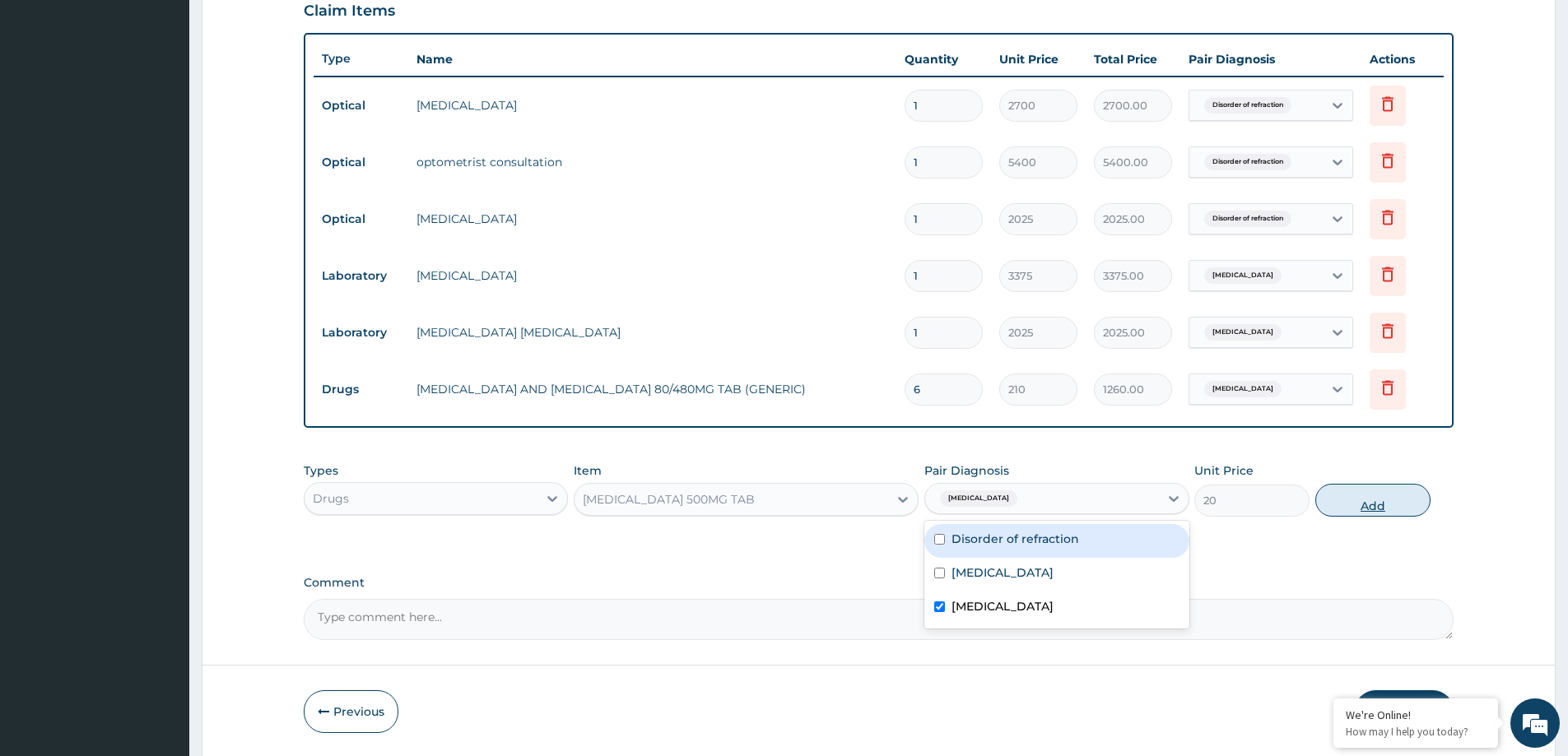
click at [1351, 499] on button "Add" at bounding box center [1373, 500] width 115 height 33
type input "0"
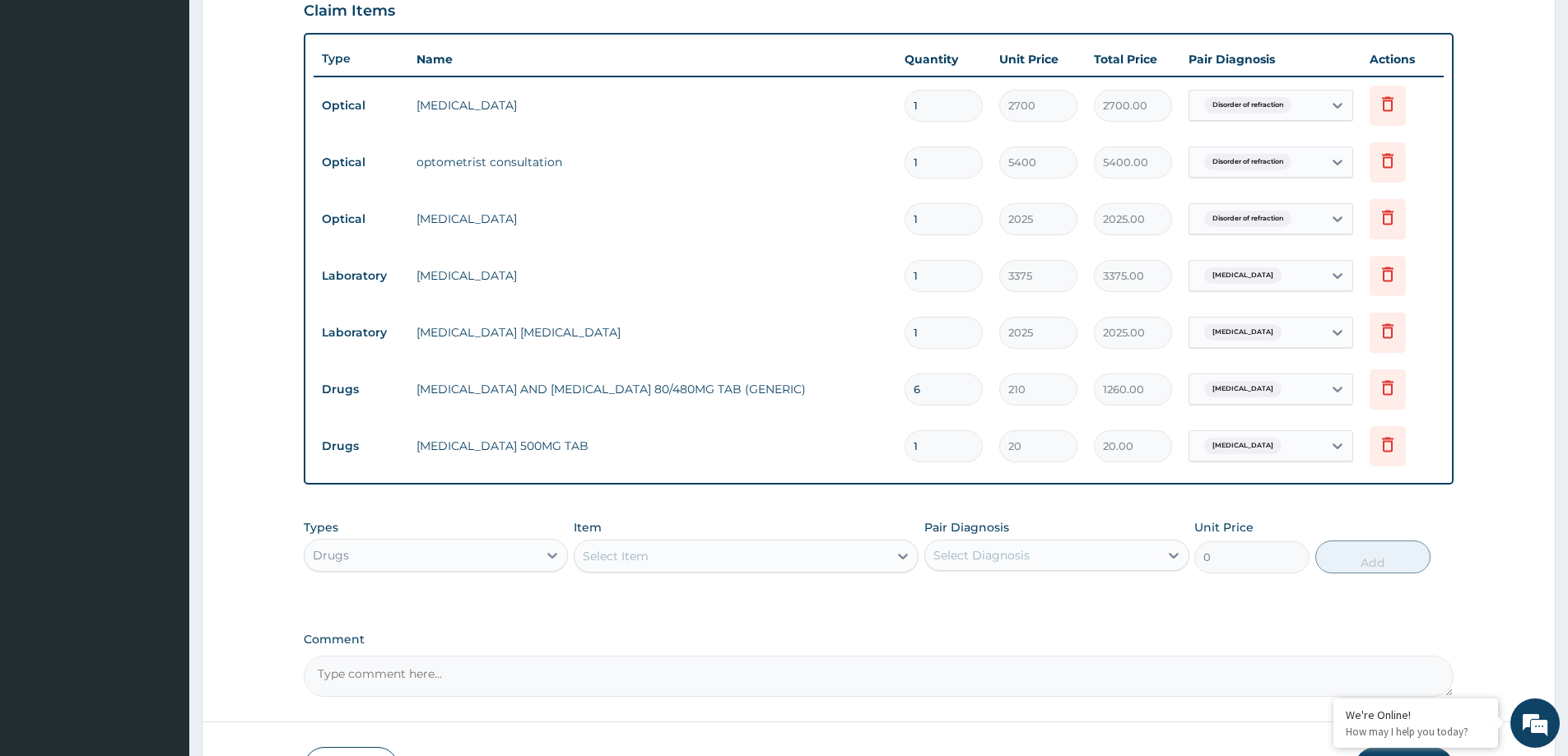
type input "0.00"
type input "2"
type input "40.00"
type input "24"
type input "480.00"
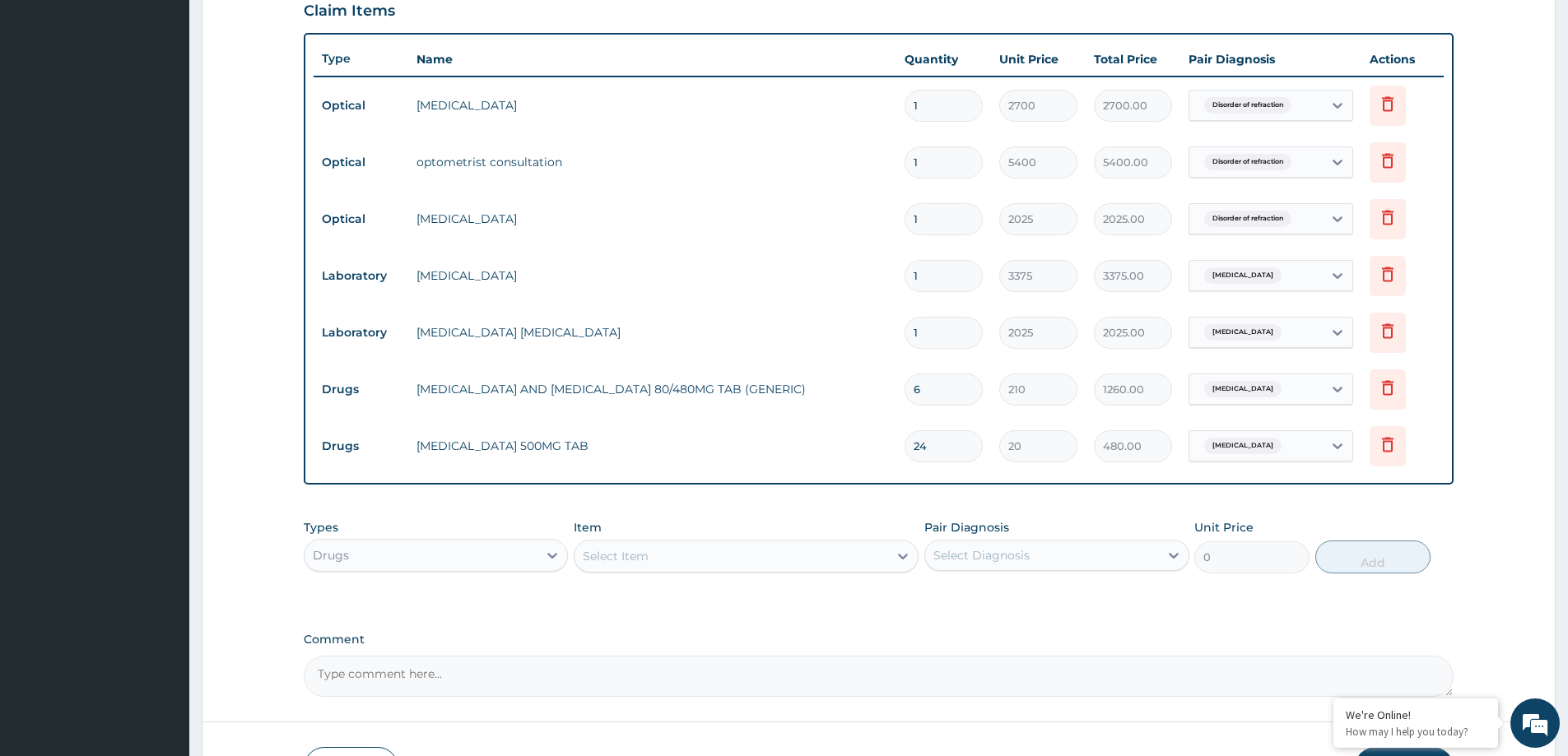
type input "24"
click at [866, 615] on div "PA Code / Prescription Code PA/F619FD Encounter Date 11-09-2025 Important Notic…" at bounding box center [878, 146] width 1150 height 1102
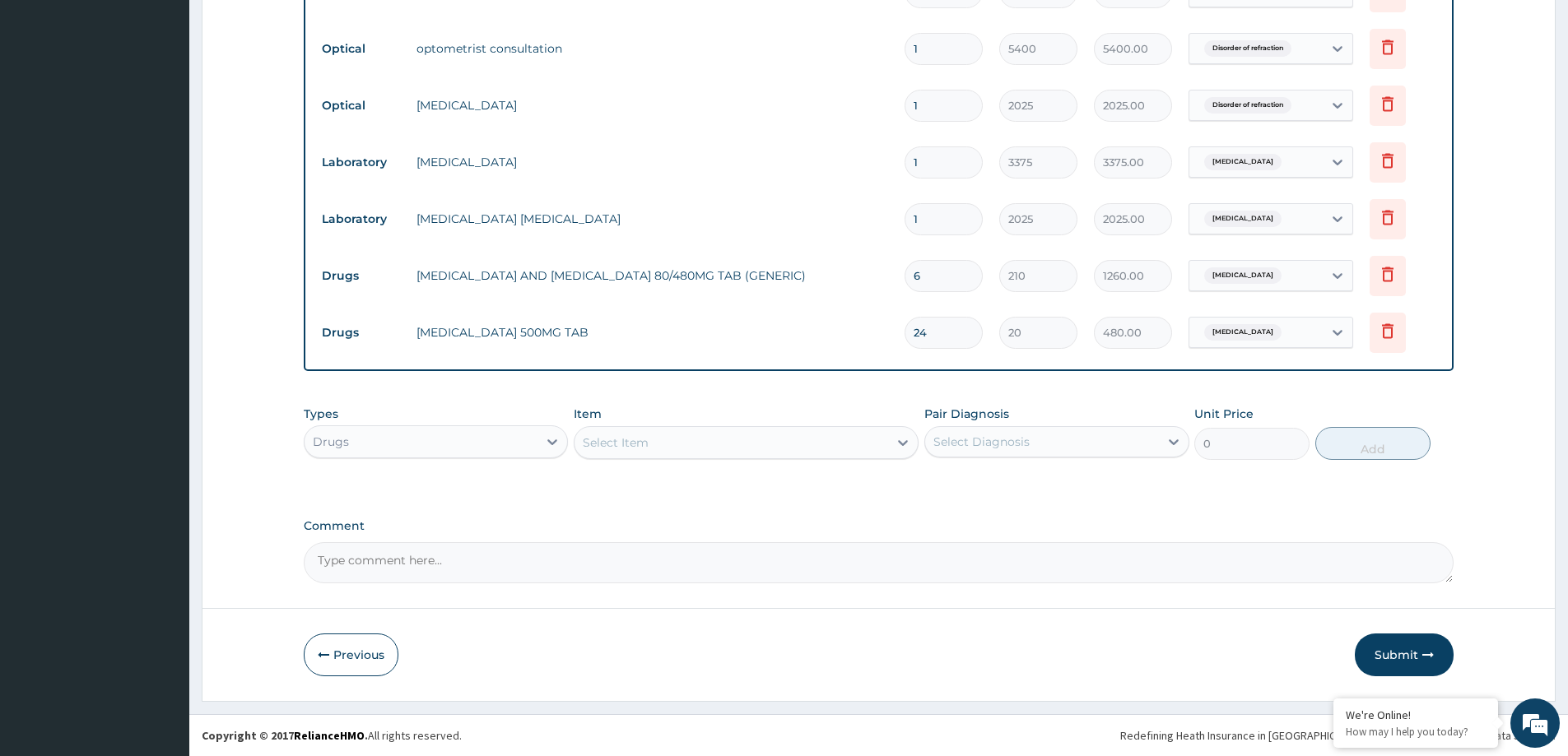
click at [1386, 649] on button "Submit" at bounding box center [1404, 654] width 99 height 43
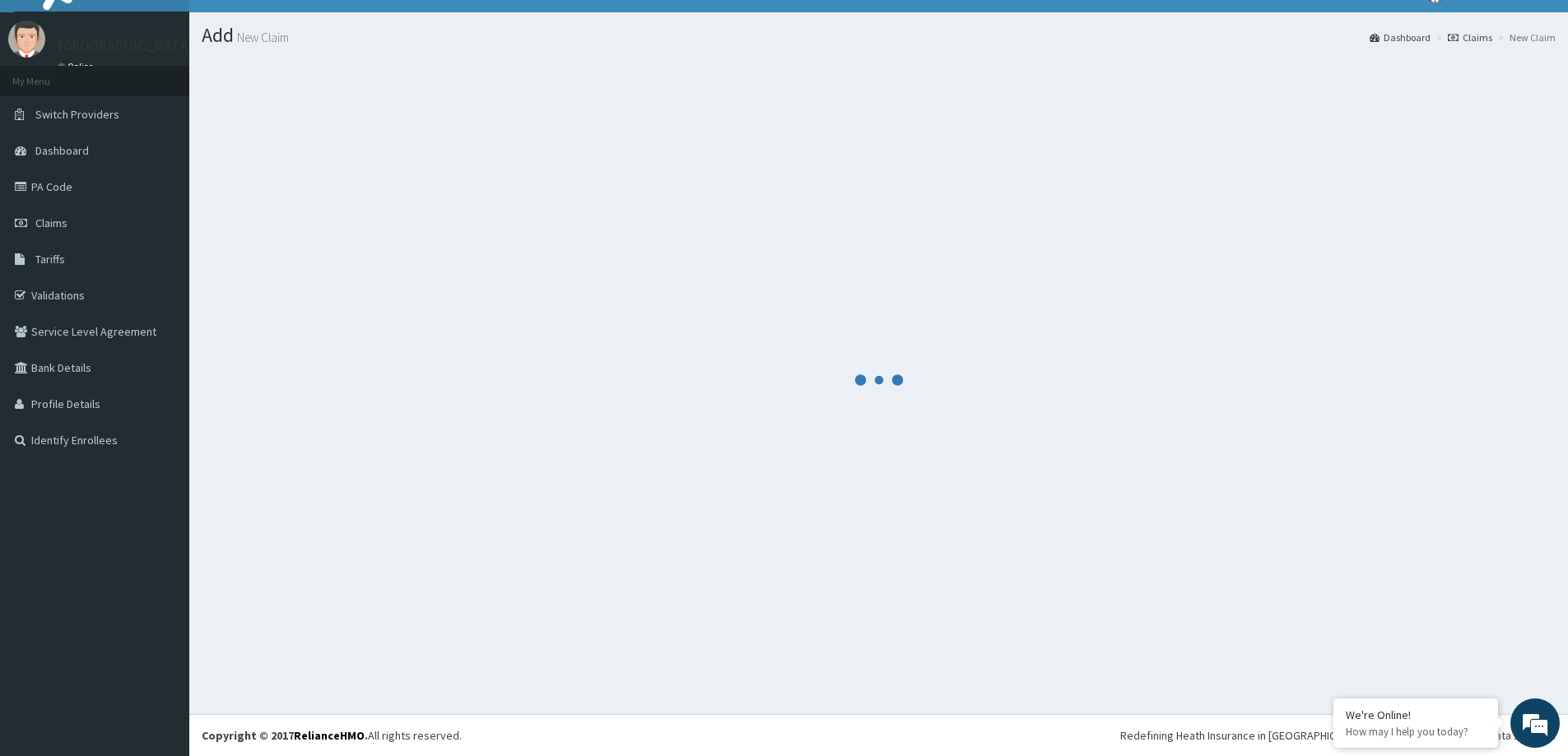
scroll to position [29, 0]
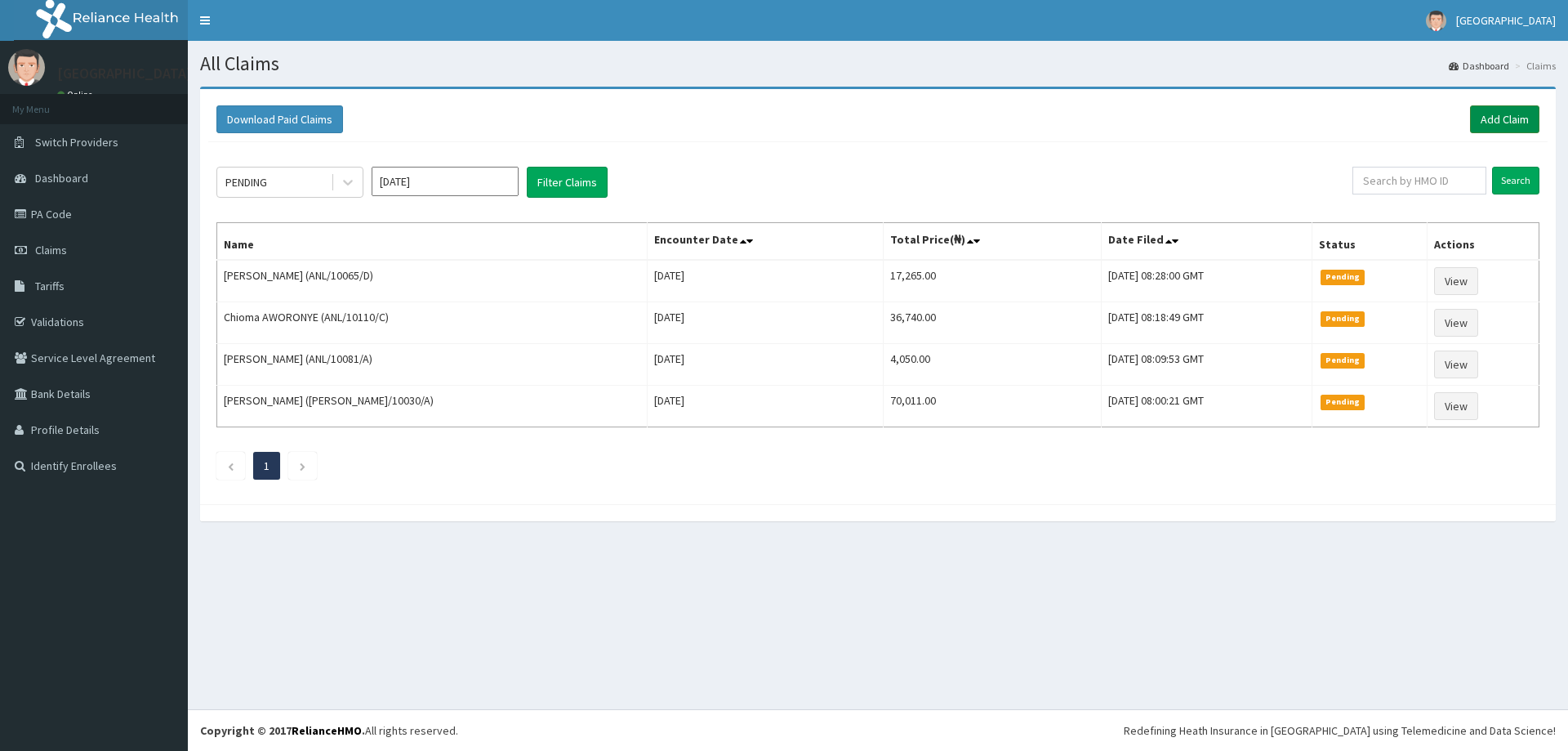
click at [1504, 116] on link "Add Claim" at bounding box center [1505, 119] width 69 height 28
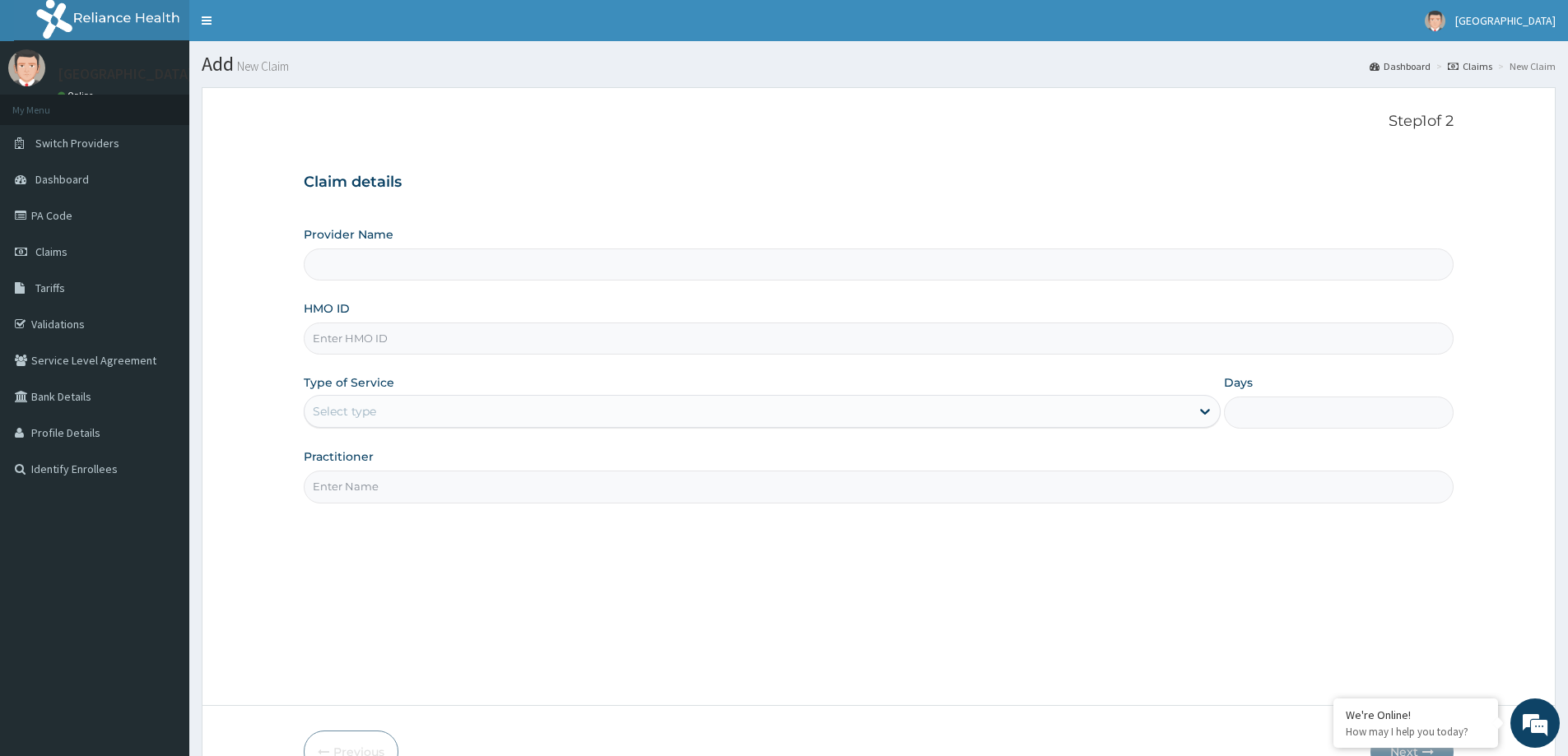
type input "LILY HOSPITAL-WARRI"
click at [342, 350] on input "HMO ID" at bounding box center [878, 337] width 1150 height 32
paste input "PES/10141/B"
type input "PES/10141/B"
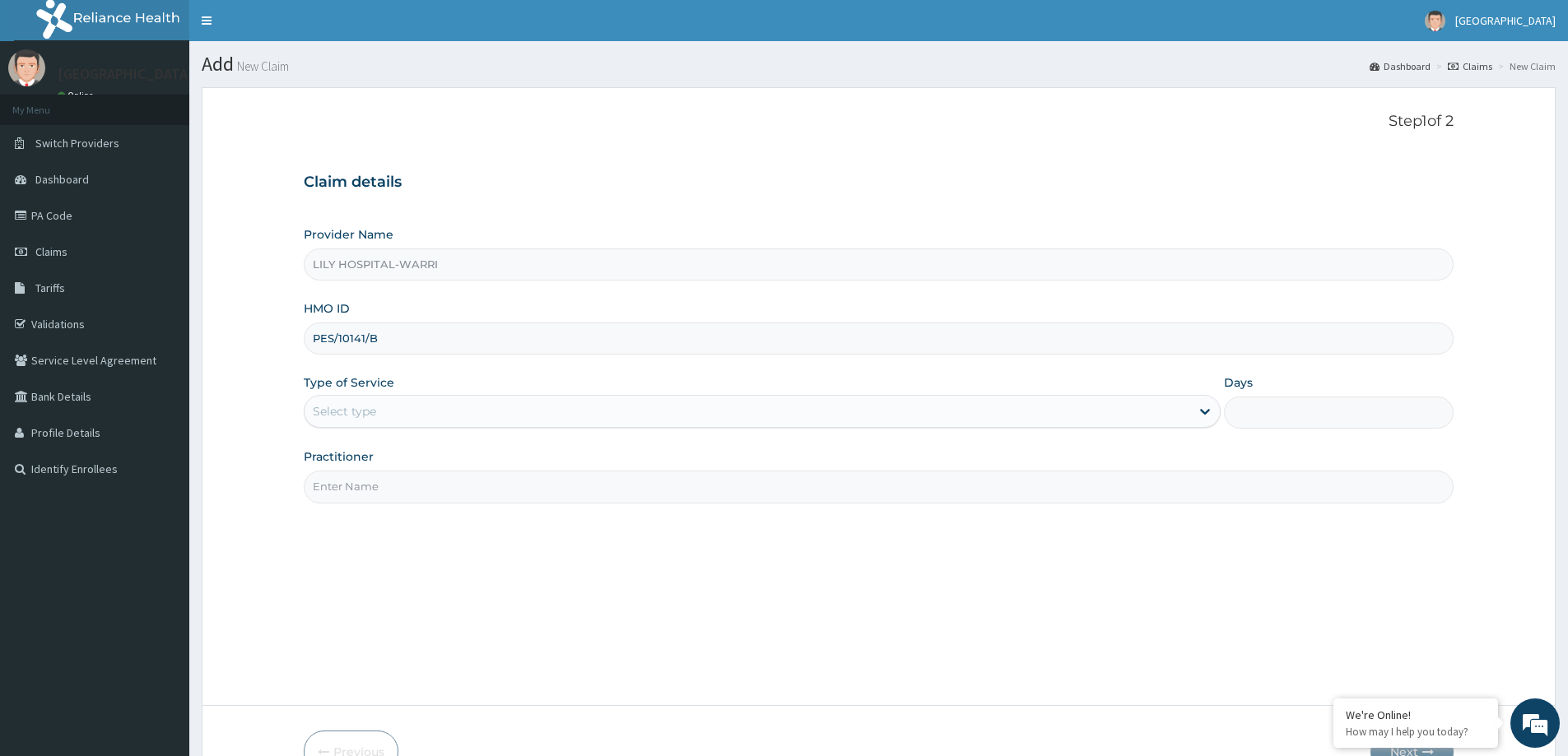
click at [361, 412] on div "Select type" at bounding box center [344, 411] width 64 height 16
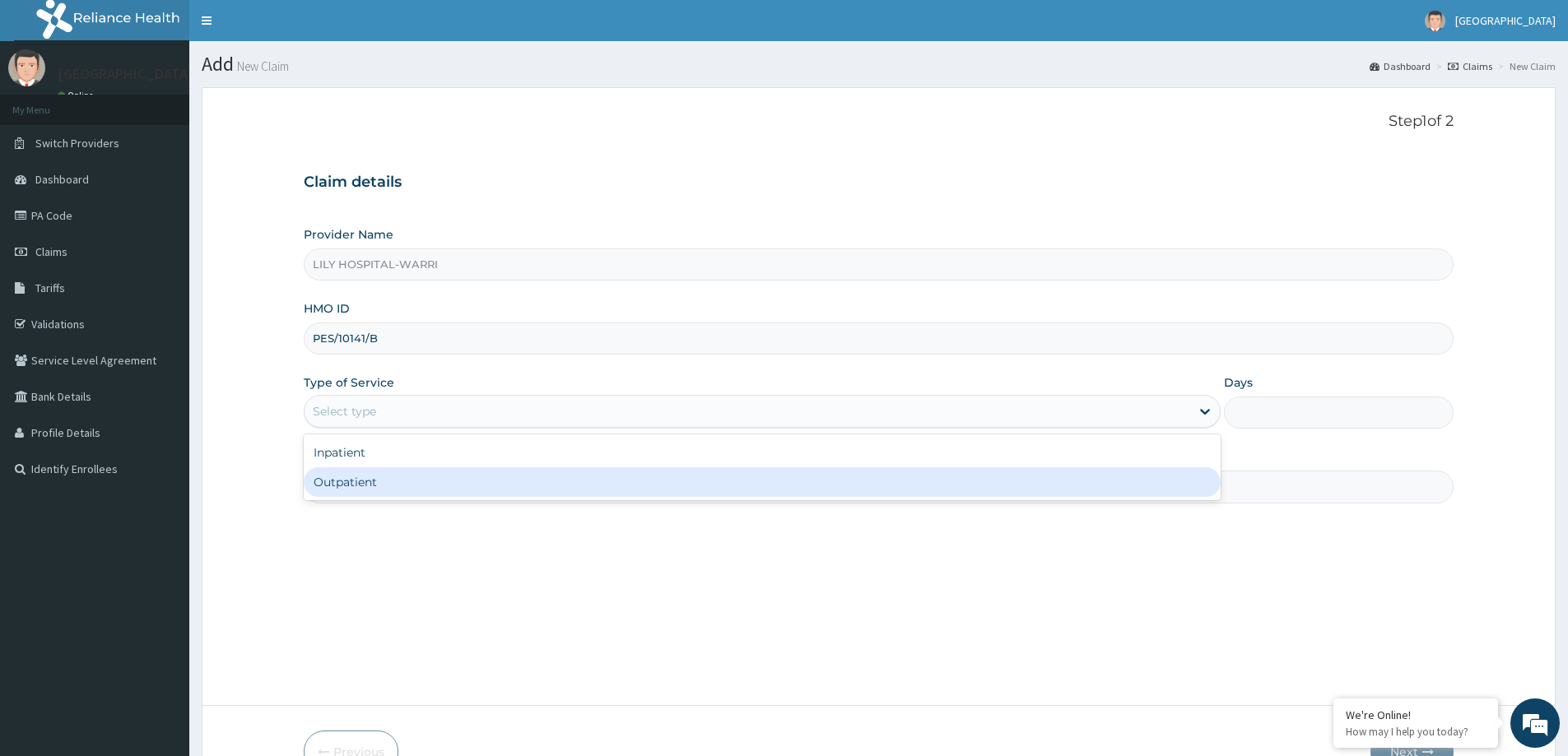
click at [350, 476] on div "Outpatient" at bounding box center [762, 481] width 917 height 30
type input "1"
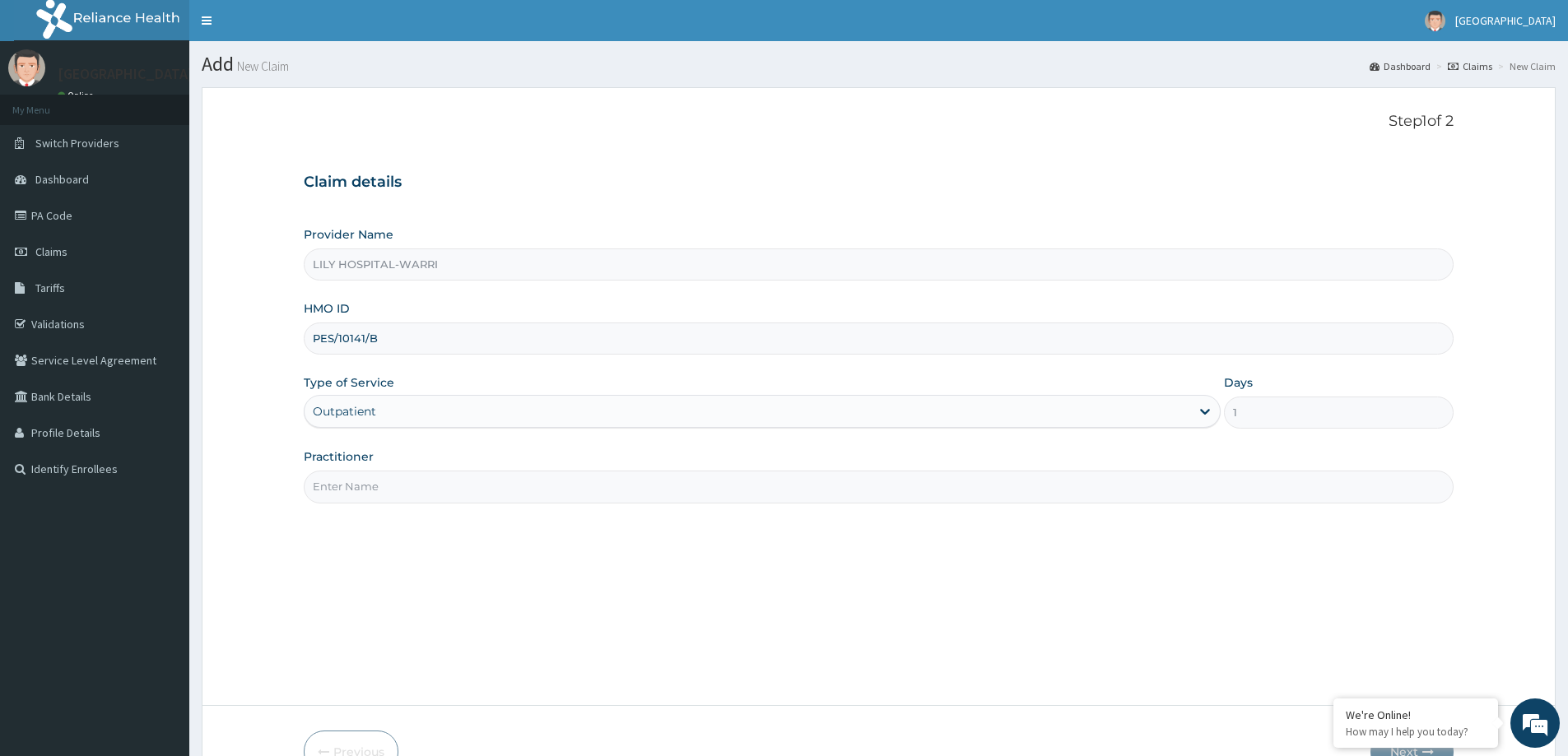
click at [330, 488] on input "Practitioner" at bounding box center [878, 486] width 1150 height 32
type input "General practitioner"
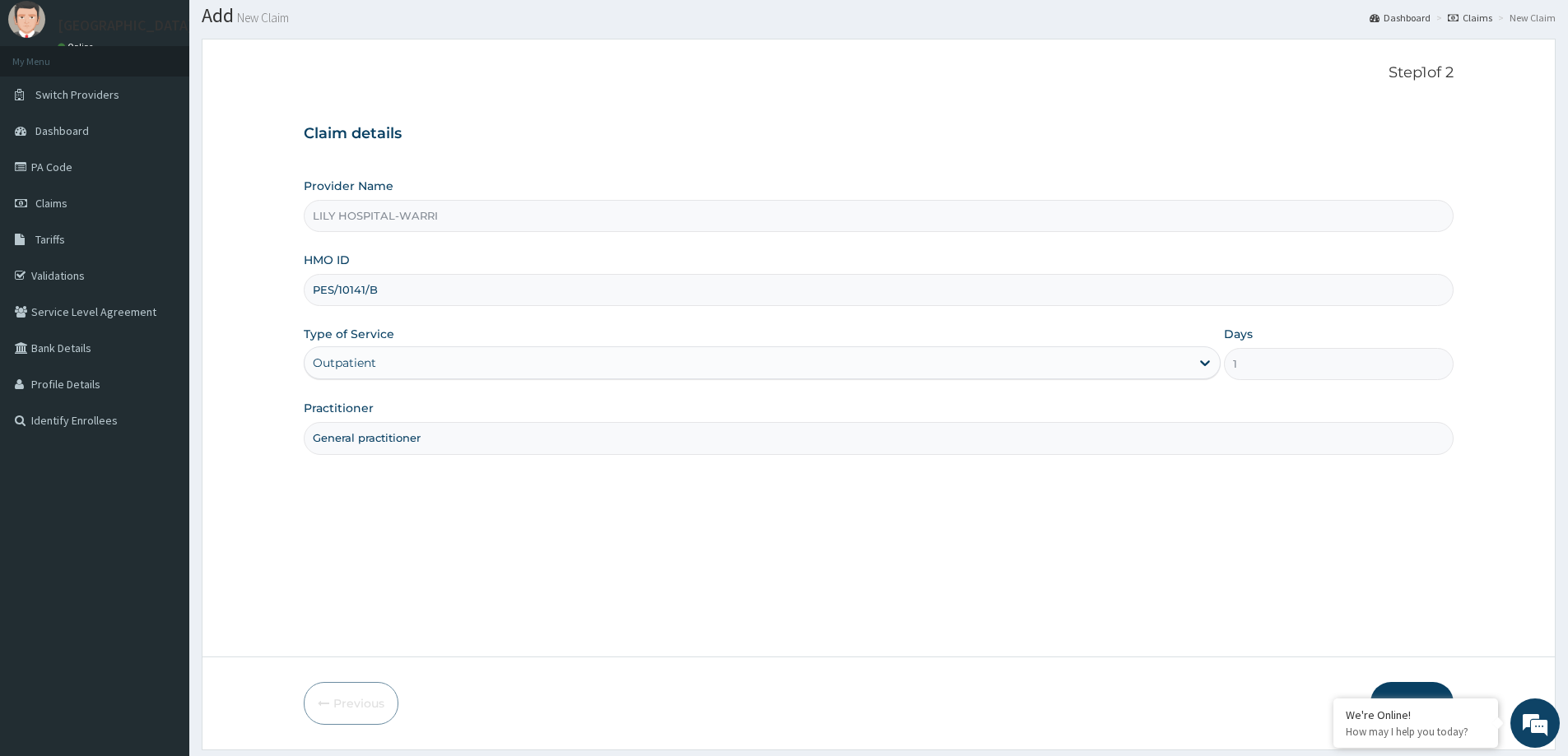
scroll to position [97, 0]
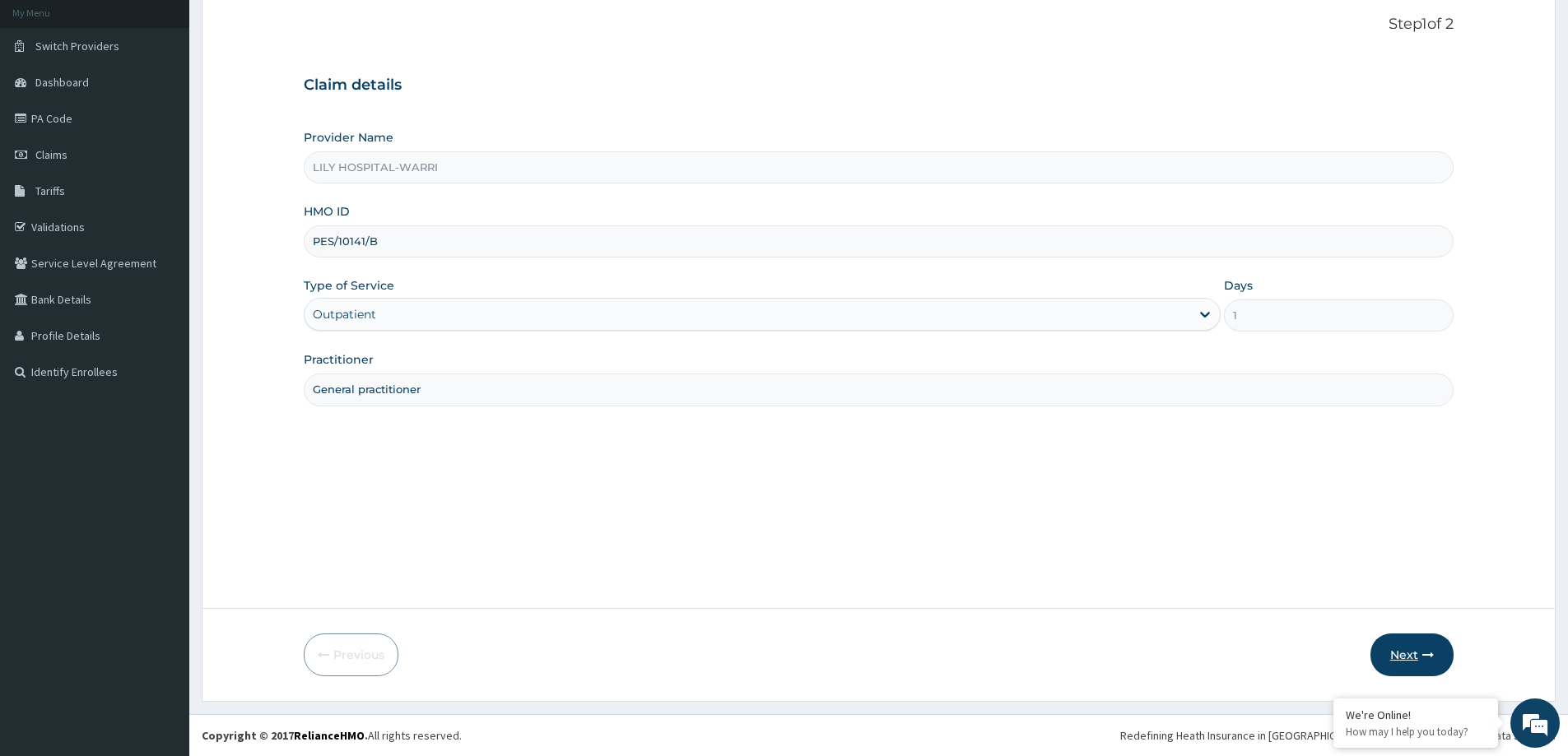
click at [1395, 652] on button "Next" at bounding box center [1412, 654] width 83 height 43
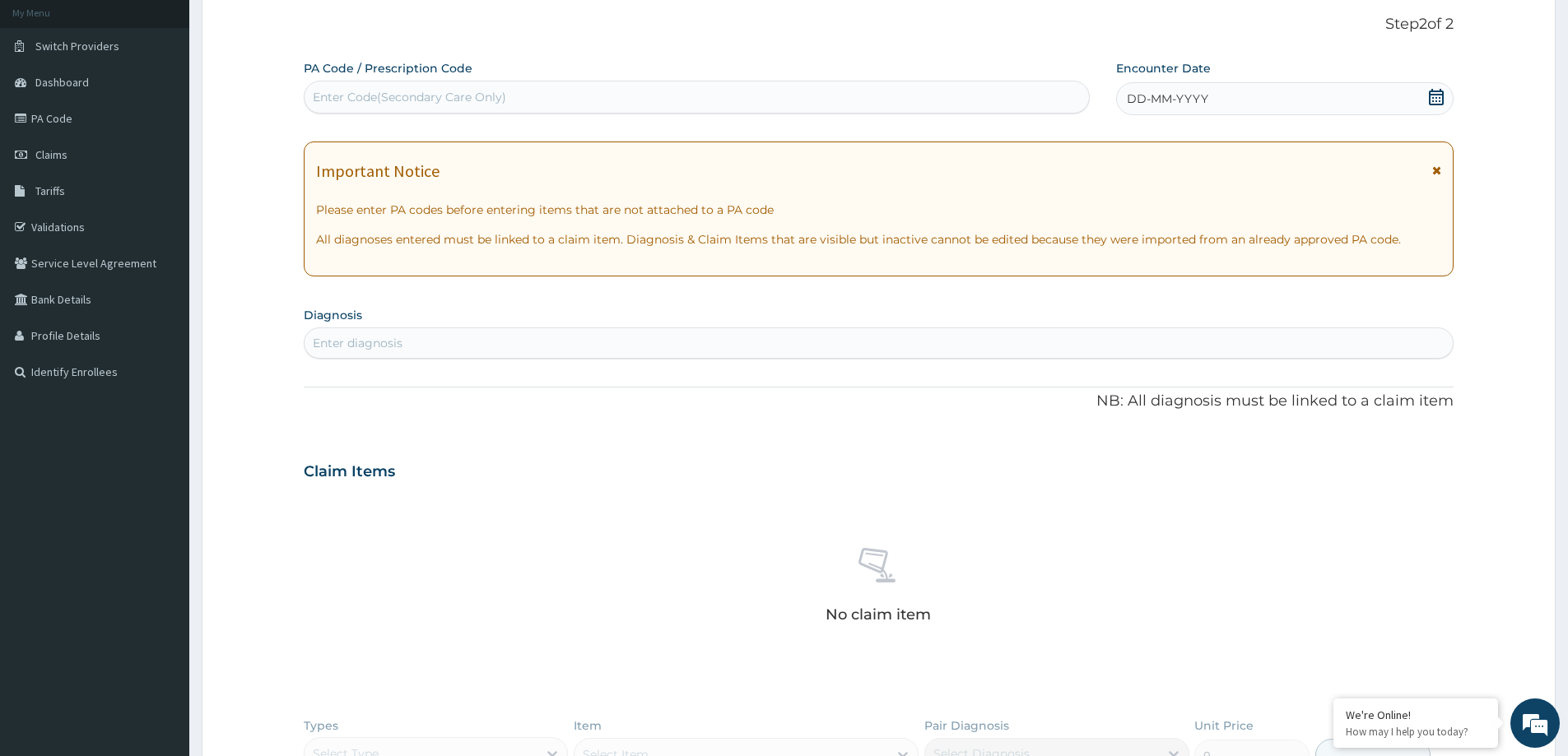
click at [351, 350] on div "Enter diagnosis" at bounding box center [357, 342] width 90 height 16
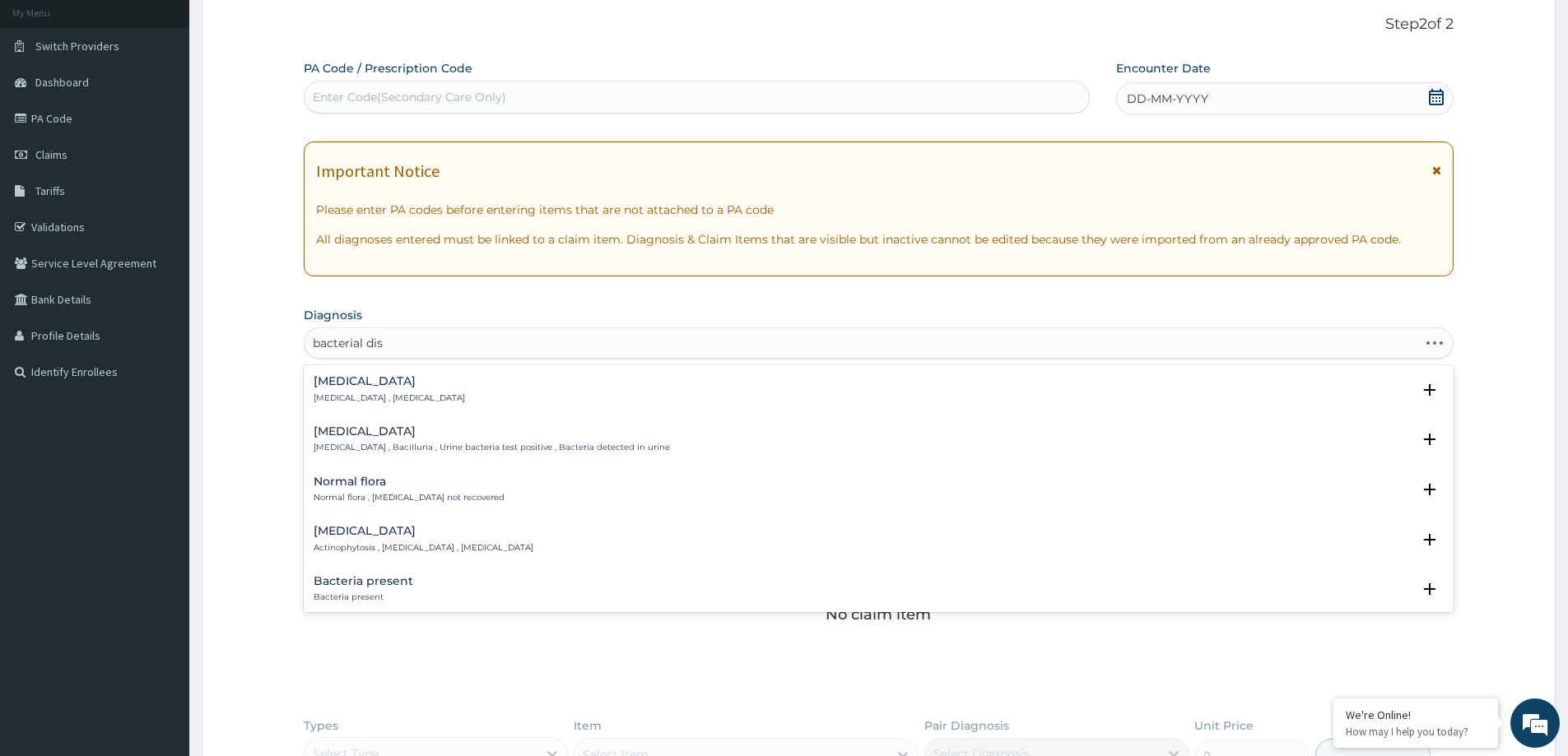
type input "bacterial dise"
click at [404, 399] on p "[MEDICAL_DATA] , Disease caused by bacteria , Bacterial infection , [MEDICAL_DA…" at bounding box center [491, 398] width 356 height 12
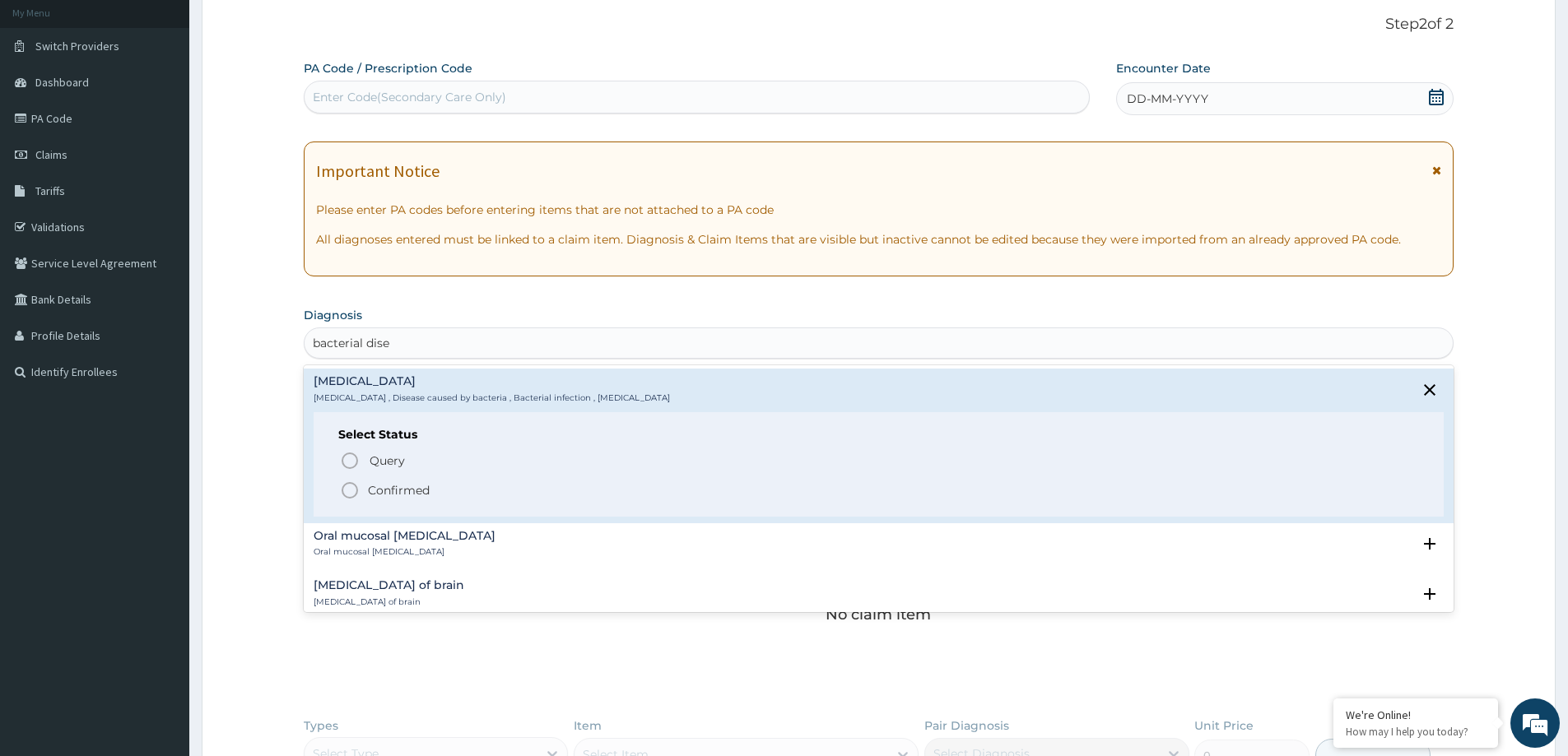
click at [399, 488] on p "Confirmed" at bounding box center [399, 490] width 62 height 16
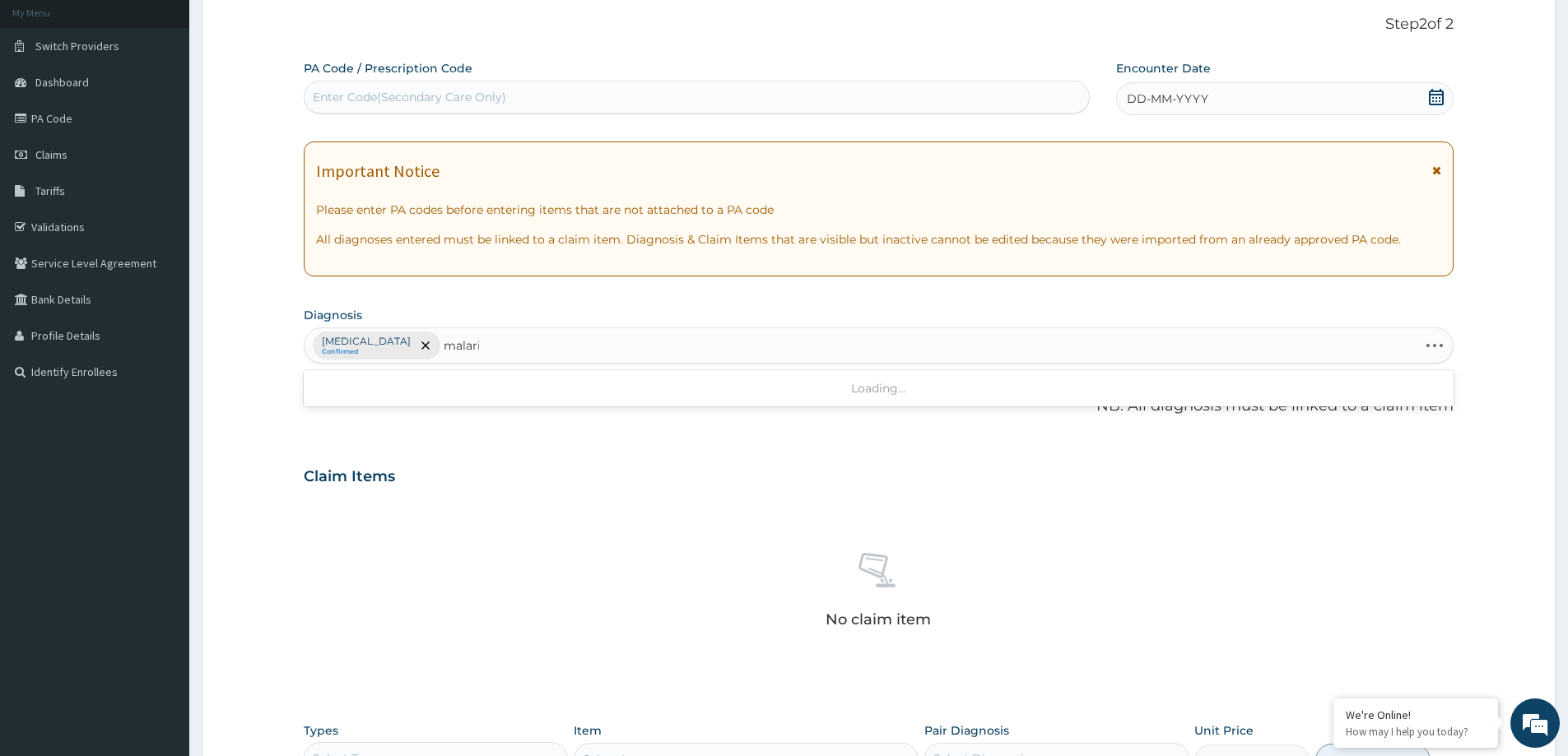
type input "[MEDICAL_DATA]"
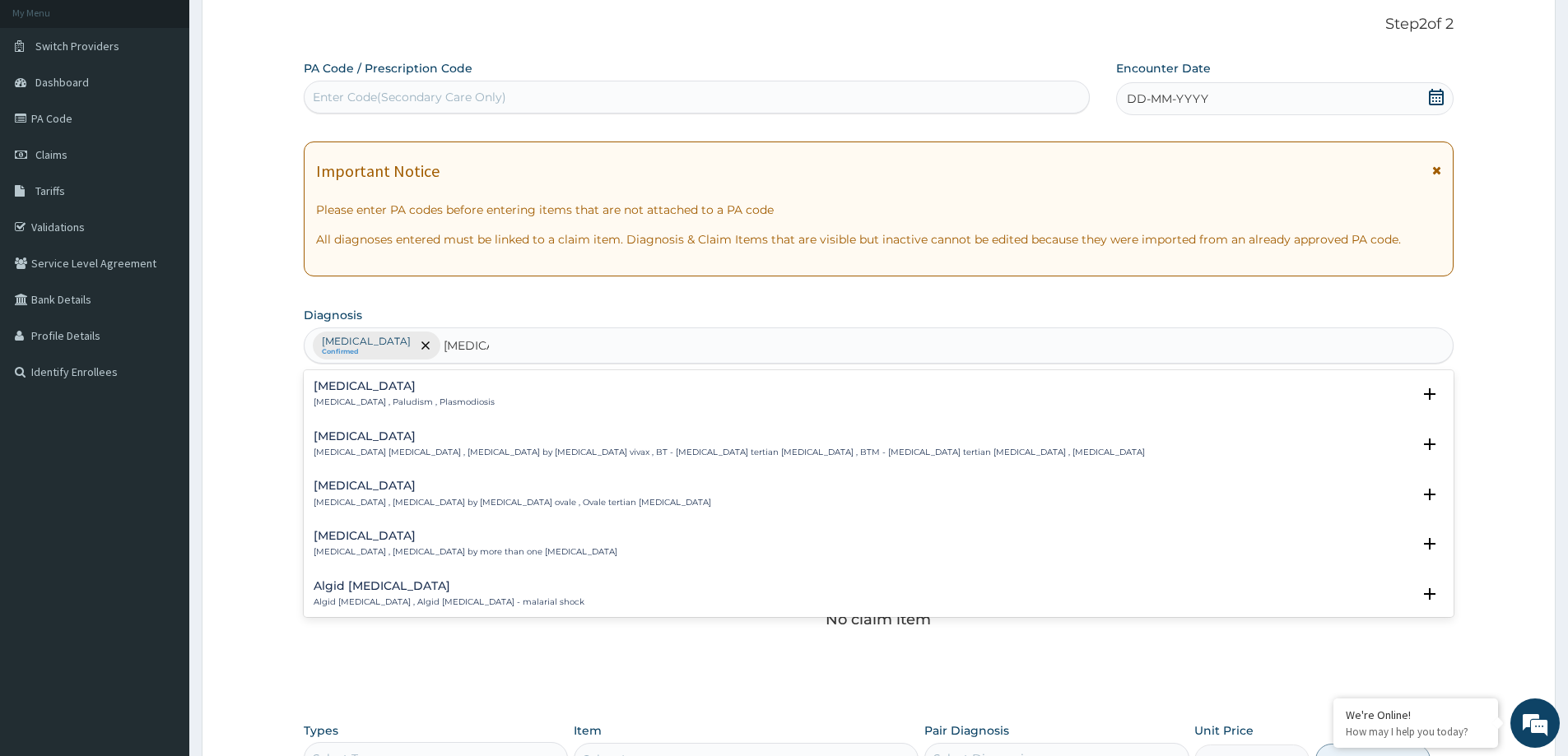
click at [355, 403] on p "[MEDICAL_DATA] , Paludism , Plasmodiosis" at bounding box center [403, 402] width 181 height 12
click at [351, 391] on h4 "[MEDICAL_DATA]" at bounding box center [403, 386] width 181 height 13
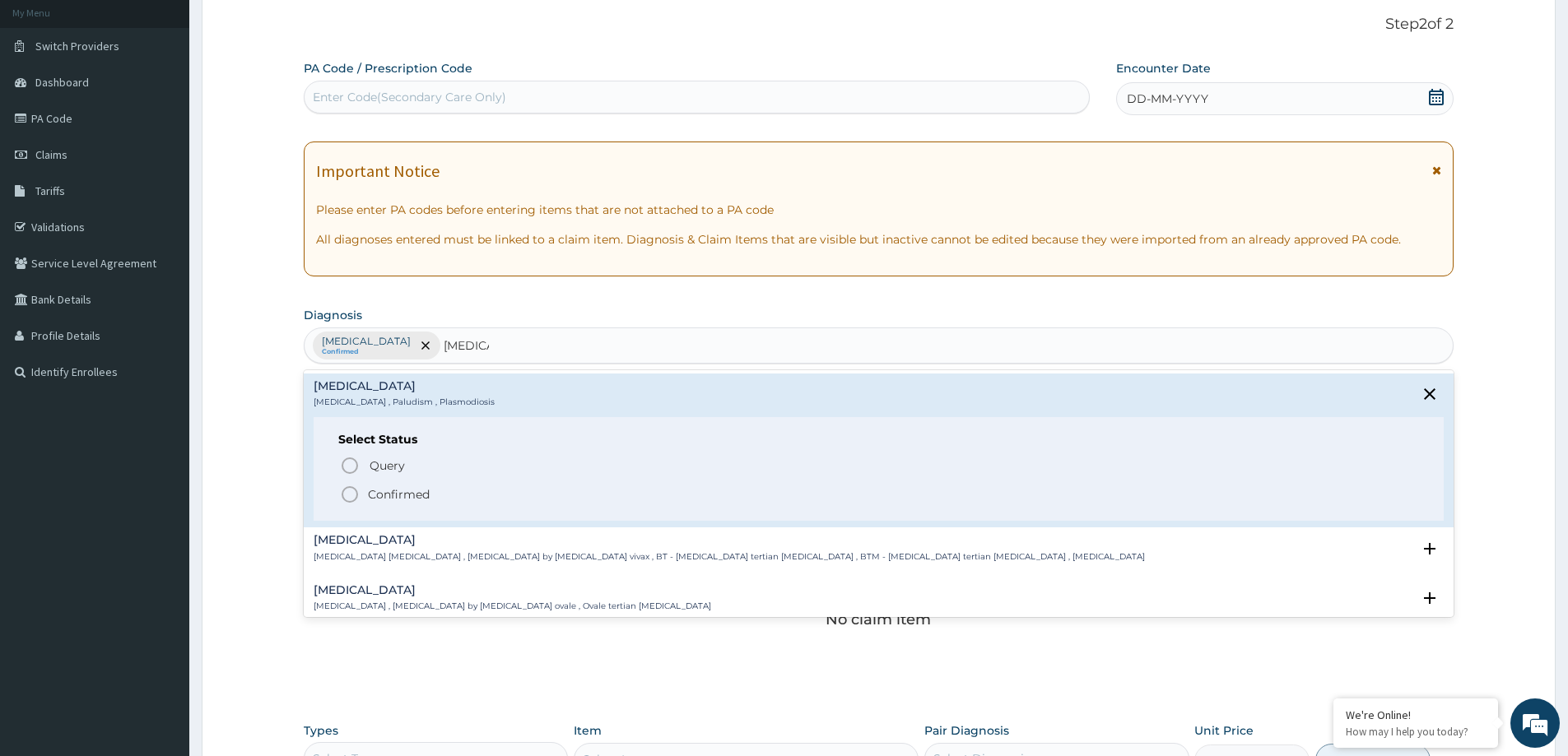
click at [371, 493] on p "Confirmed" at bounding box center [399, 494] width 62 height 16
click at [371, 493] on div "Claim Items" at bounding box center [878, 473] width 1150 height 43
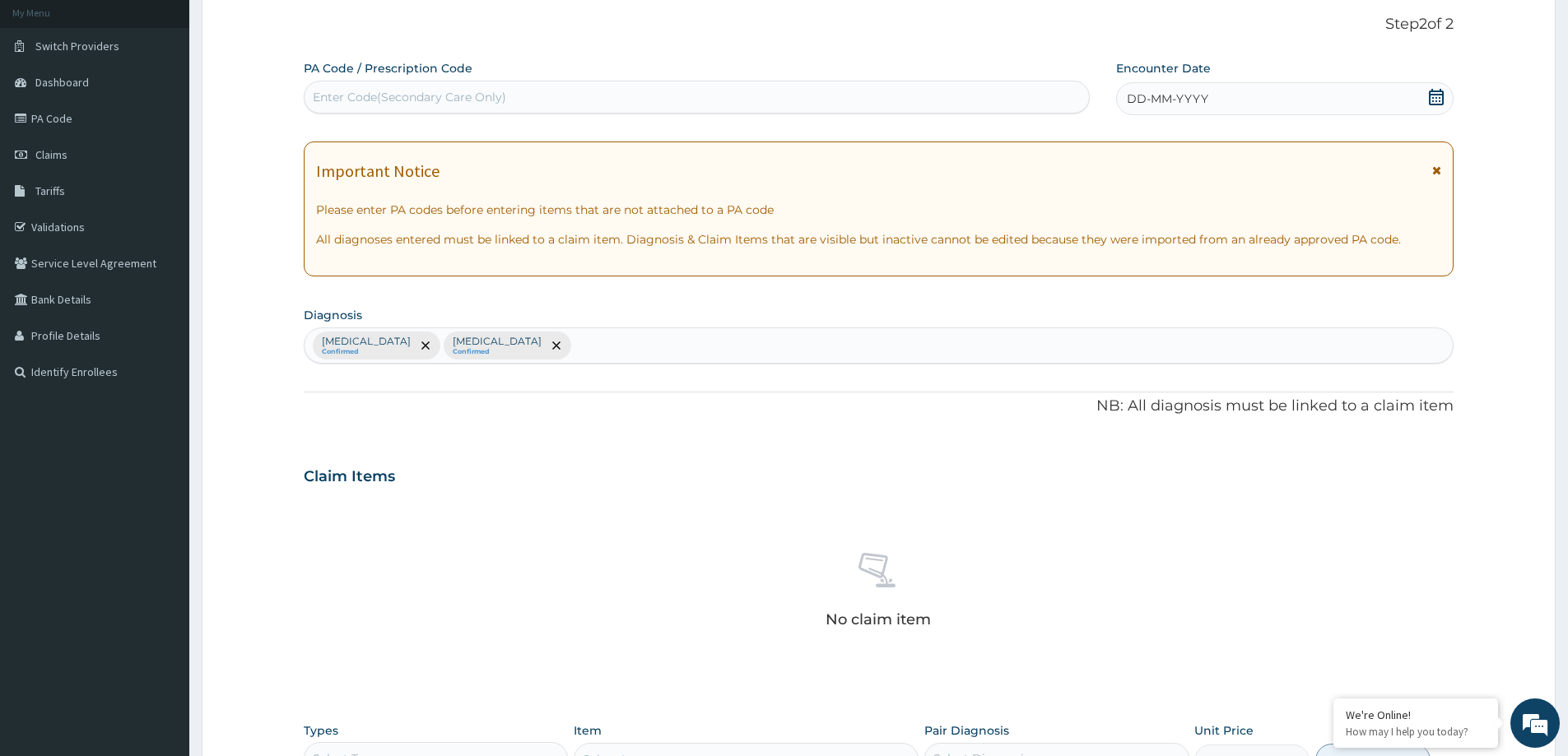
click at [593, 346] on div "[MEDICAL_DATA] Confirmed [MEDICAL_DATA] Confirmed" at bounding box center [878, 345] width 1148 height 35
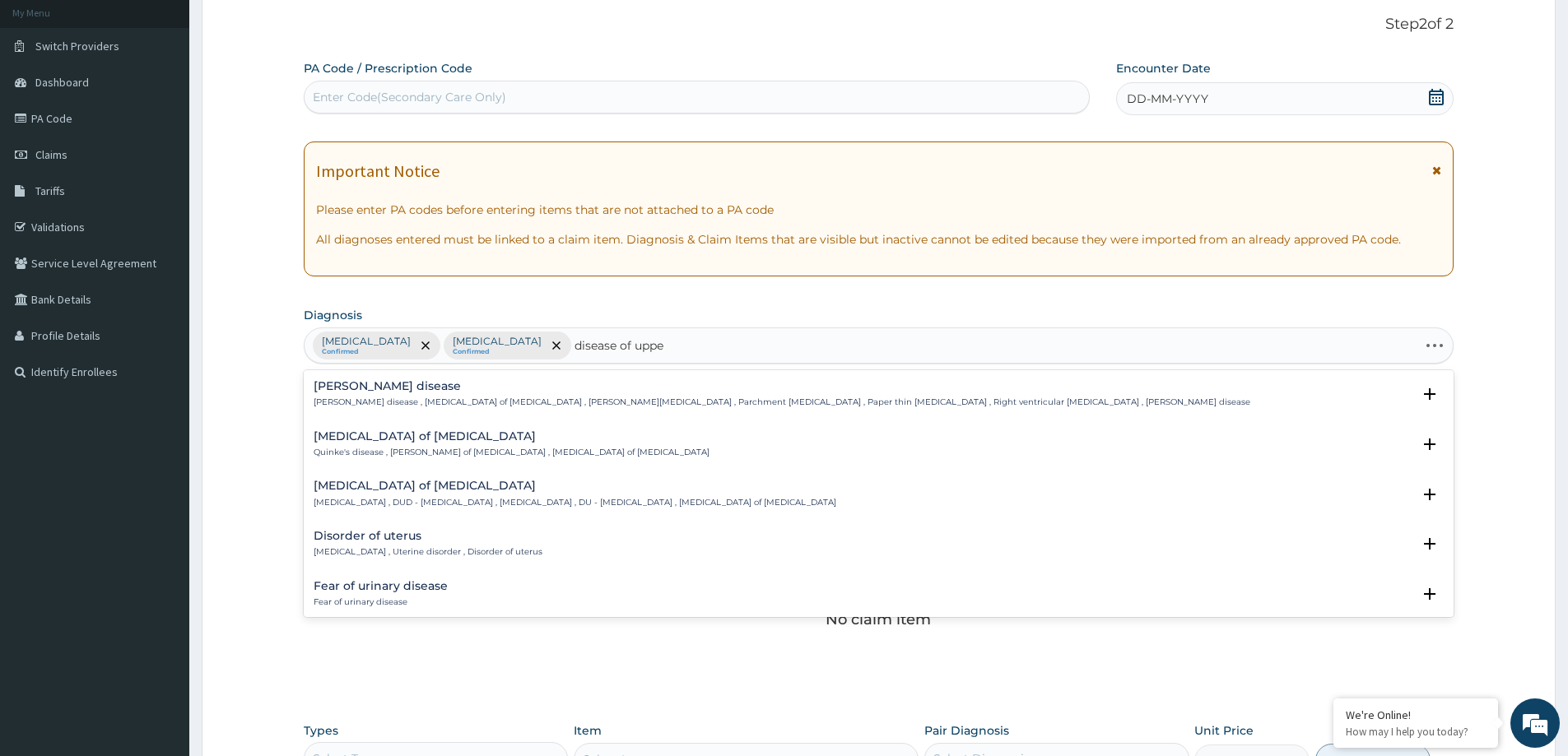
type input "disease of upper"
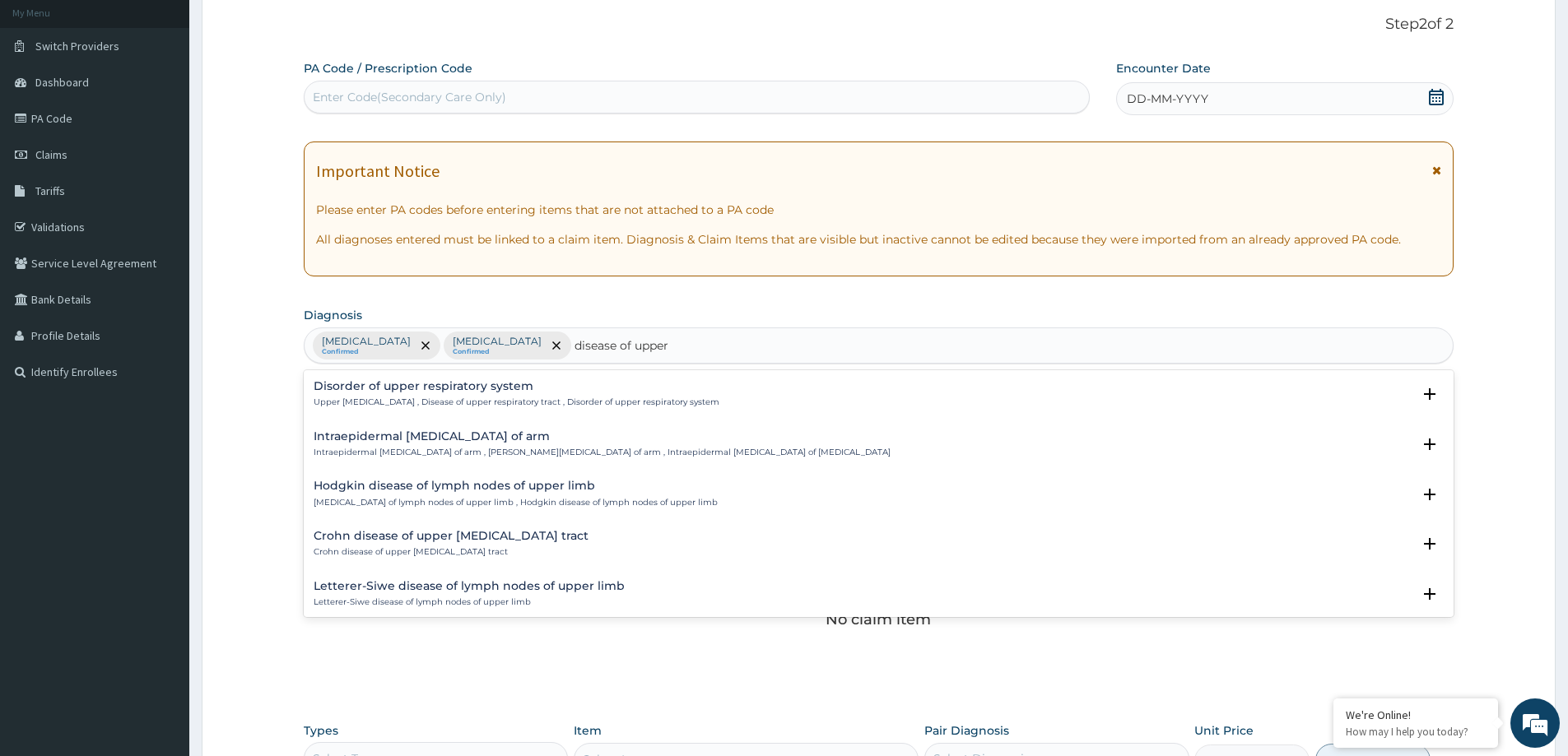
click at [349, 389] on h4 "Disorder of upper respiratory system" at bounding box center [516, 386] width 405 height 13
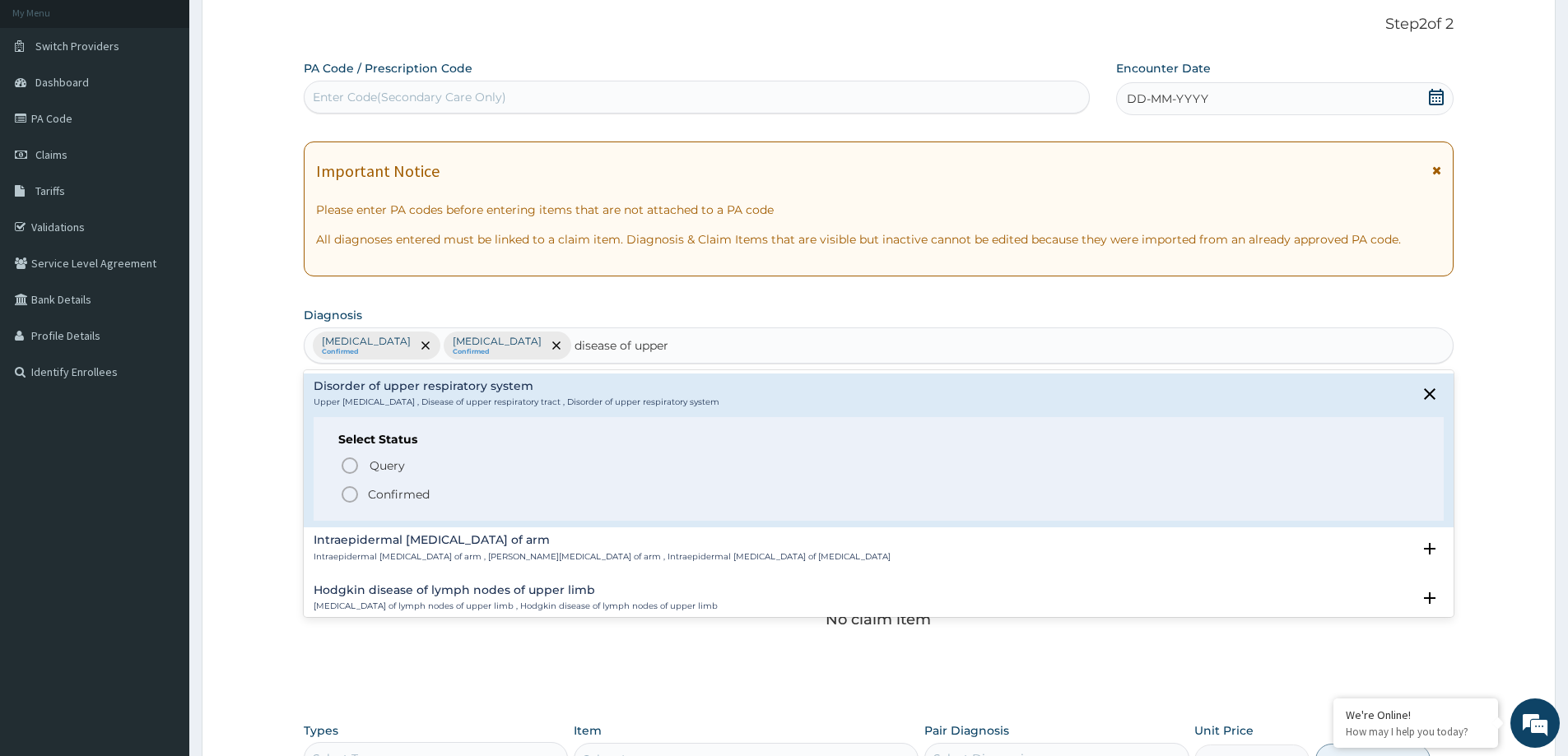
click at [377, 497] on p "Confirmed" at bounding box center [399, 494] width 62 height 16
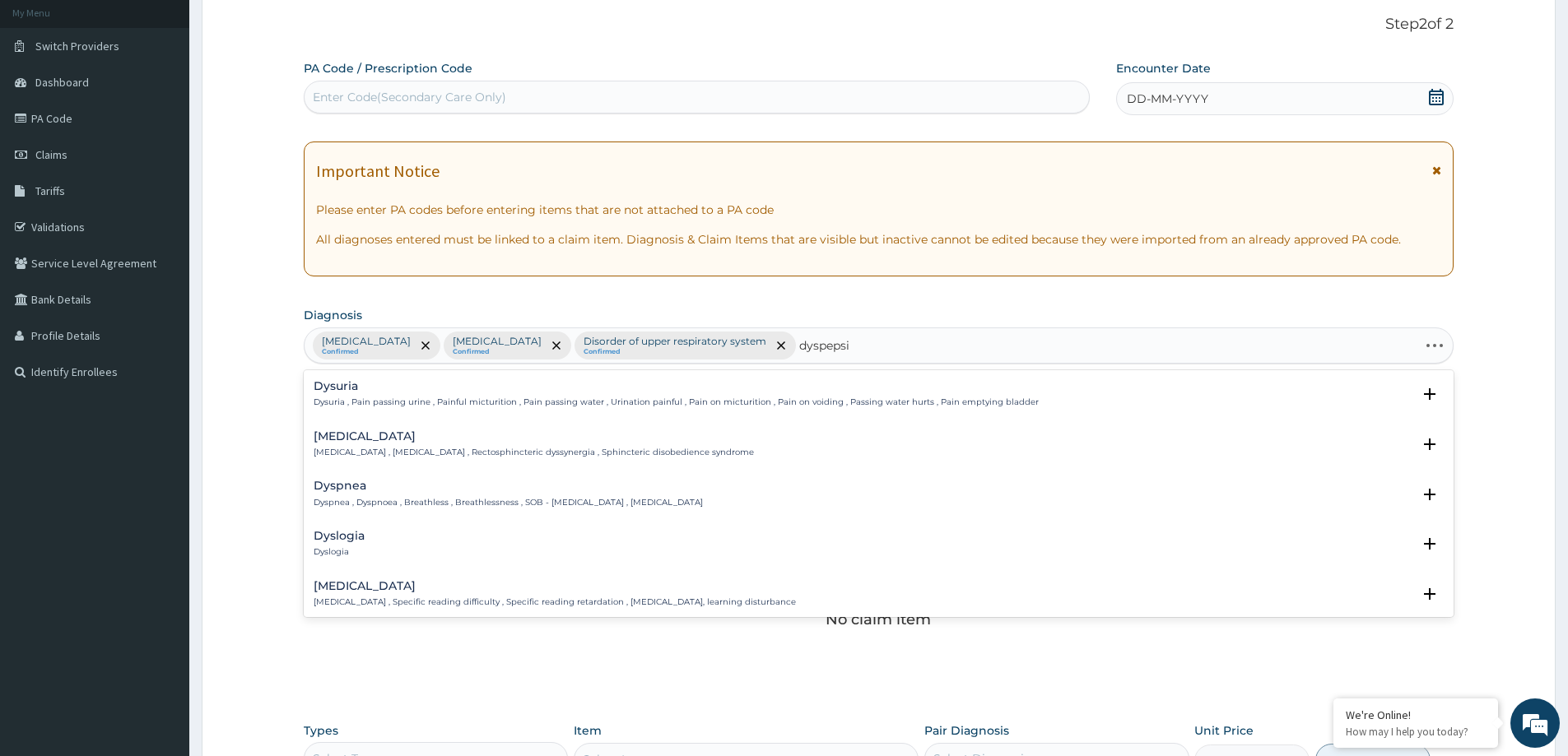
type input "[MEDICAL_DATA]"
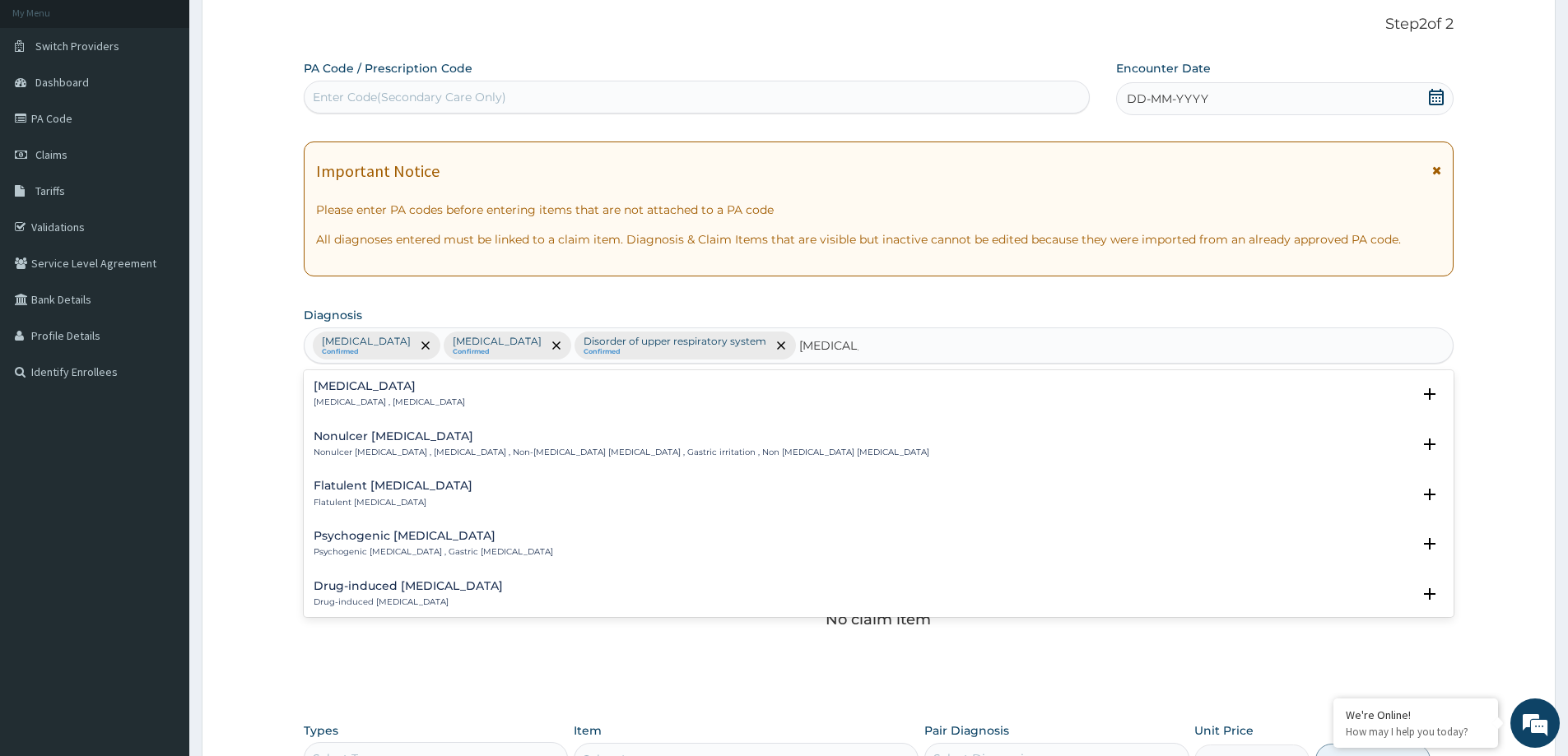
click at [367, 404] on p "[MEDICAL_DATA] , [MEDICAL_DATA]" at bounding box center [389, 402] width 152 height 12
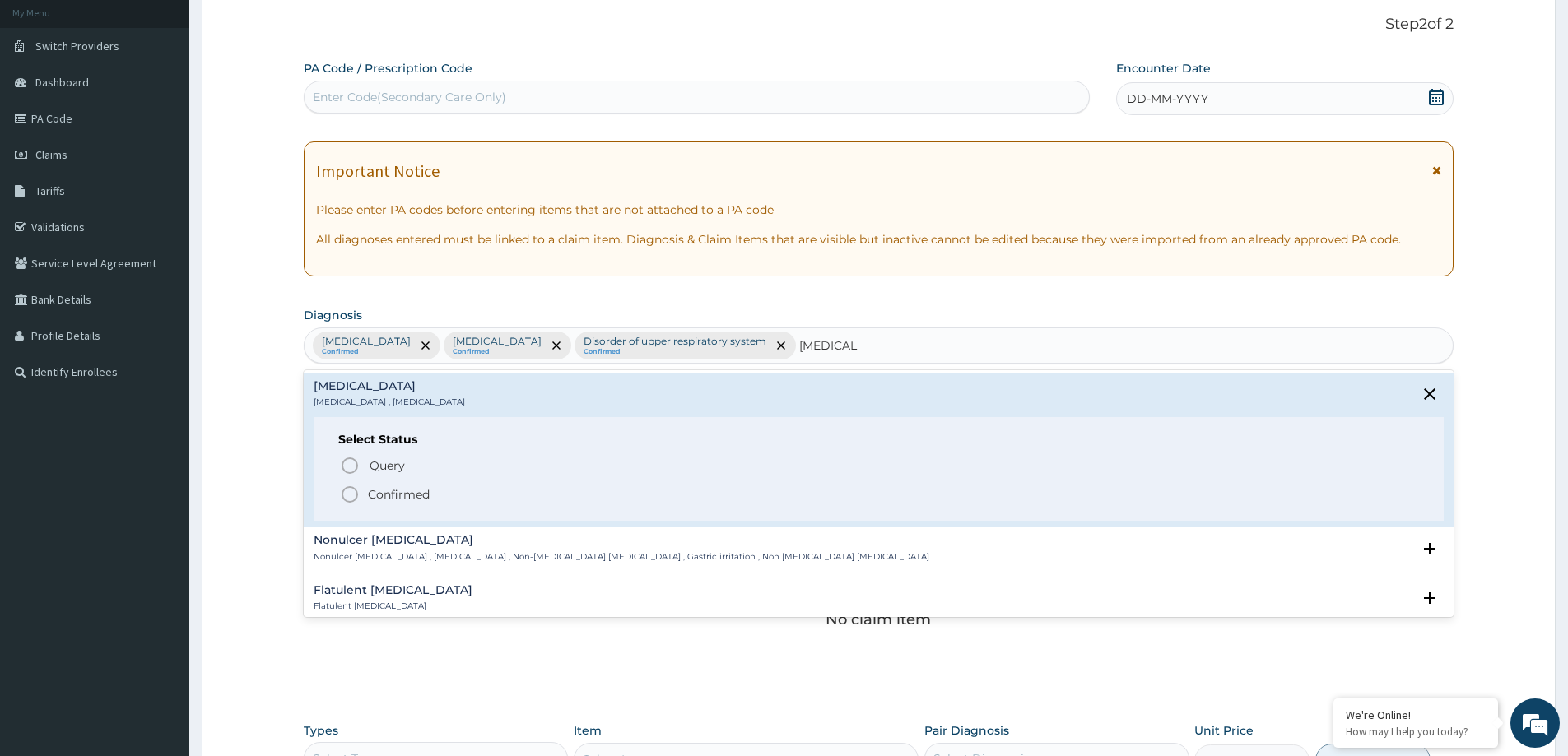
click at [397, 500] on p "Confirmed" at bounding box center [399, 494] width 62 height 16
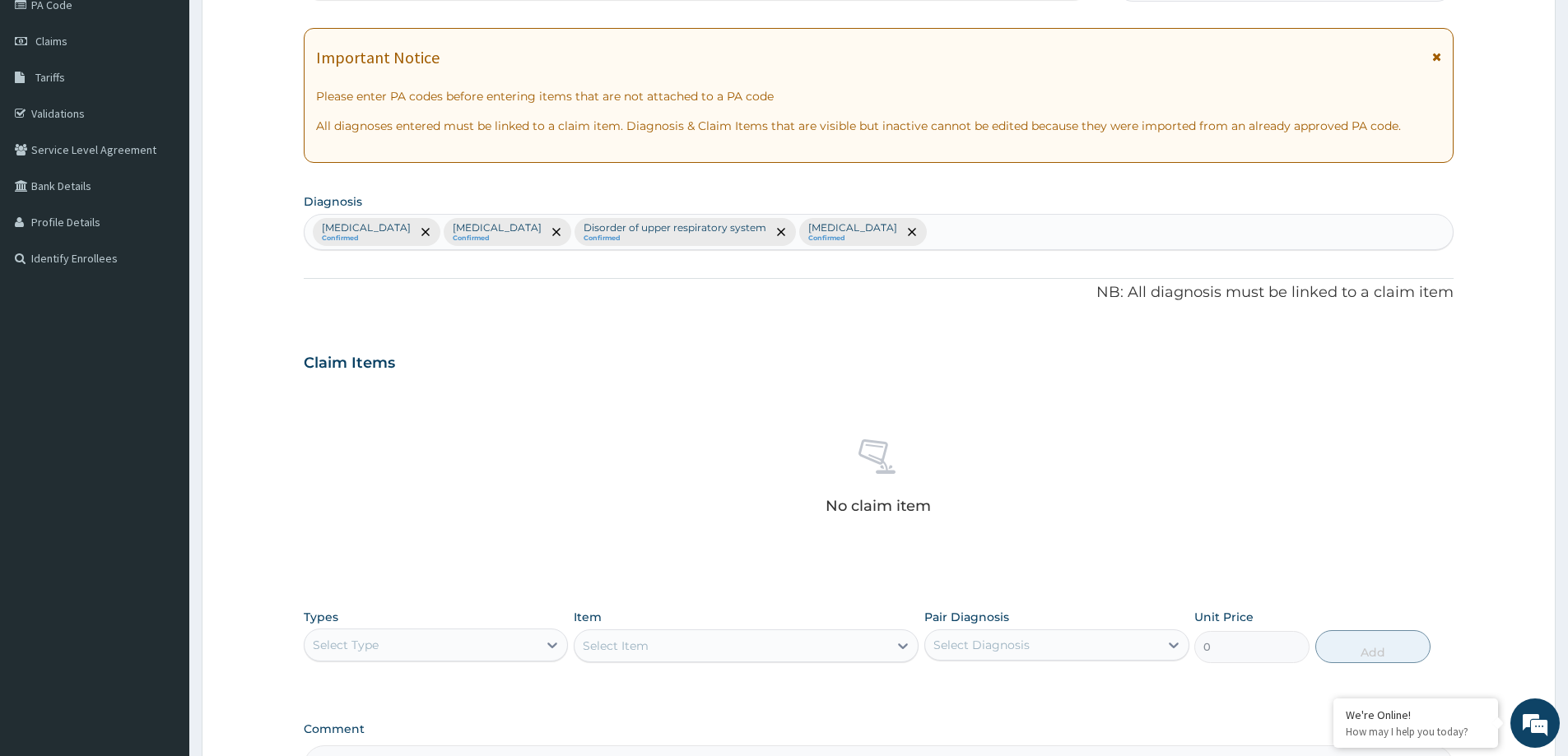
scroll to position [414, 0]
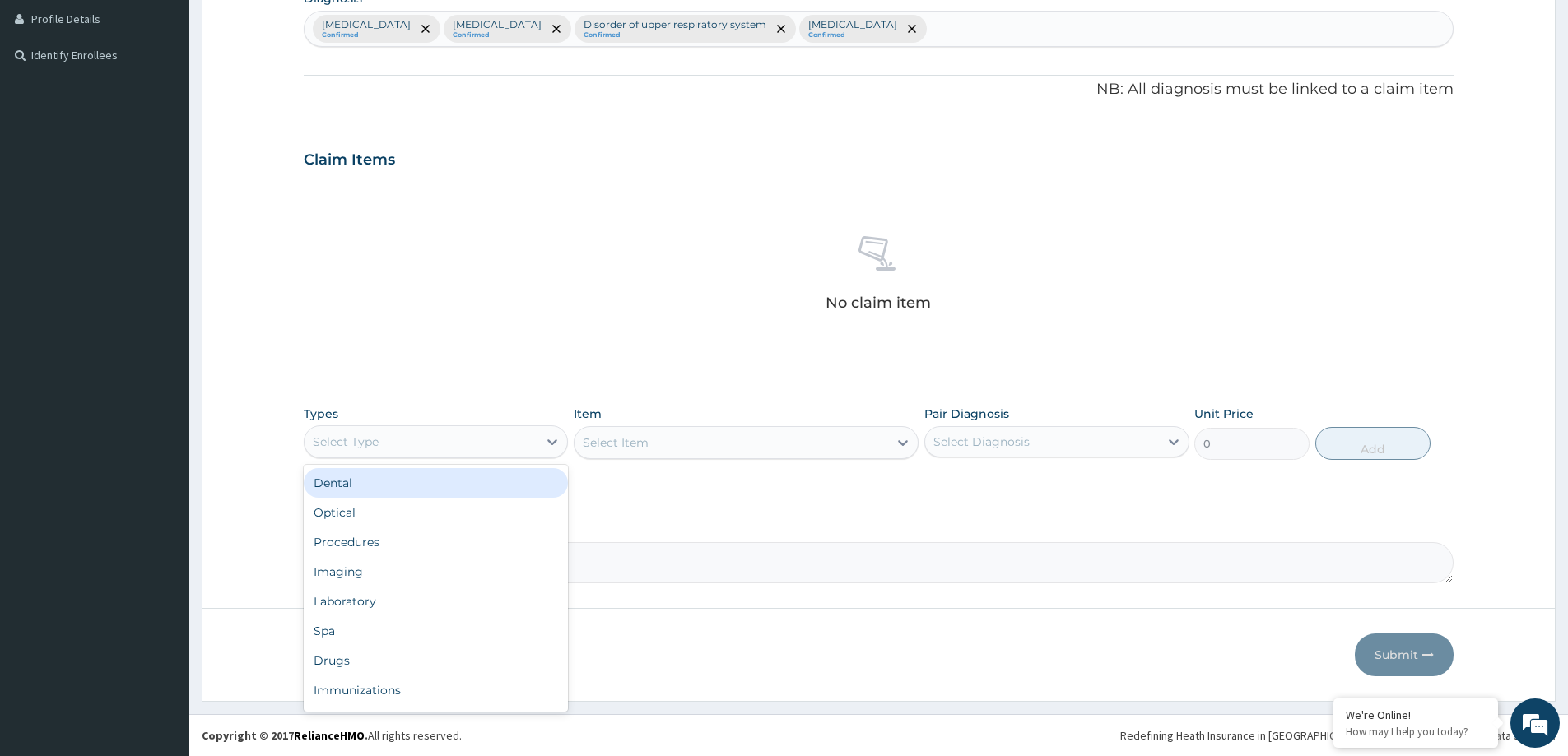
click at [416, 448] on div "Select Type" at bounding box center [421, 441] width 233 height 26
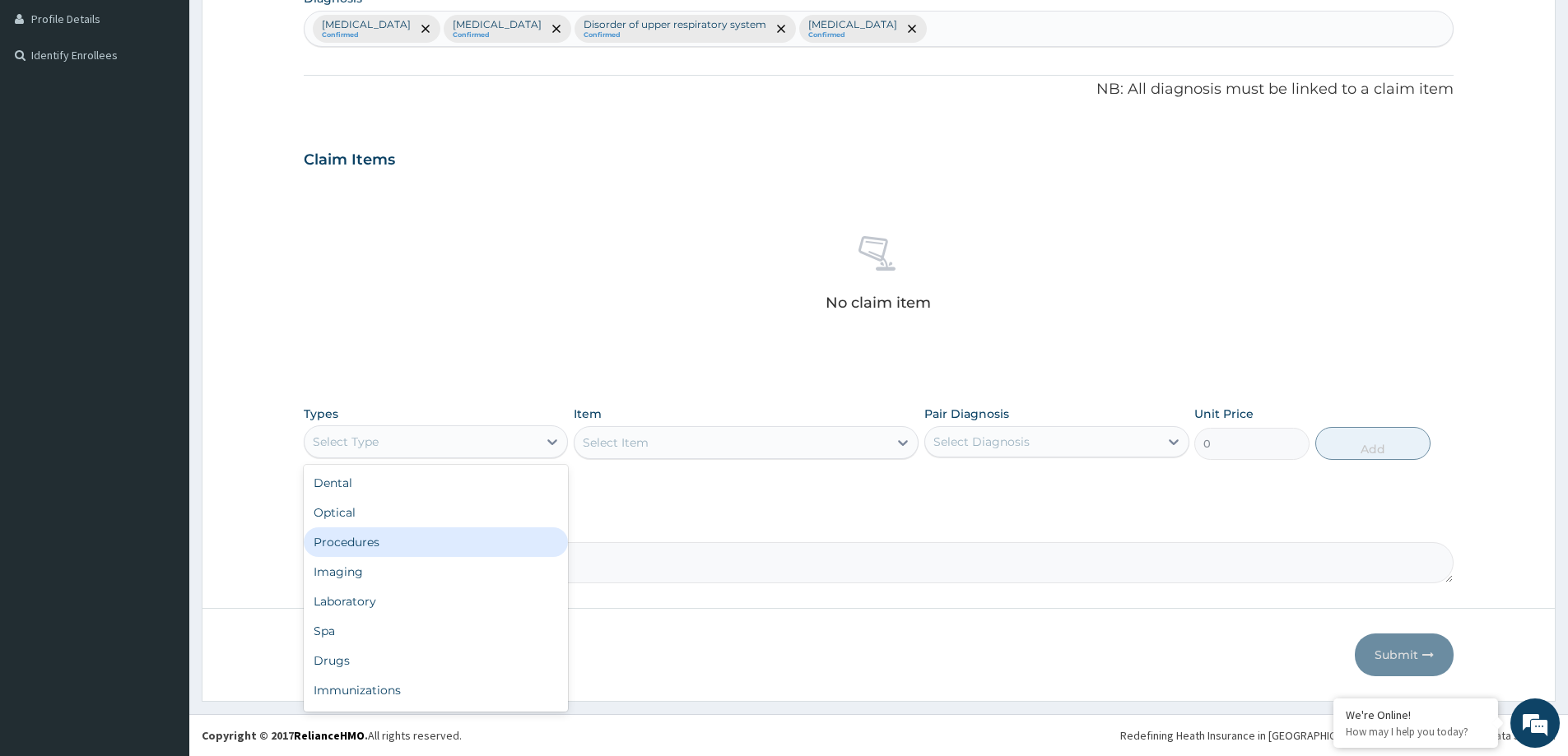
click at [351, 537] on div "Procedures" at bounding box center [435, 541] width 264 height 30
click at [819, 438] on div "Select Item" at bounding box center [746, 443] width 344 height 33
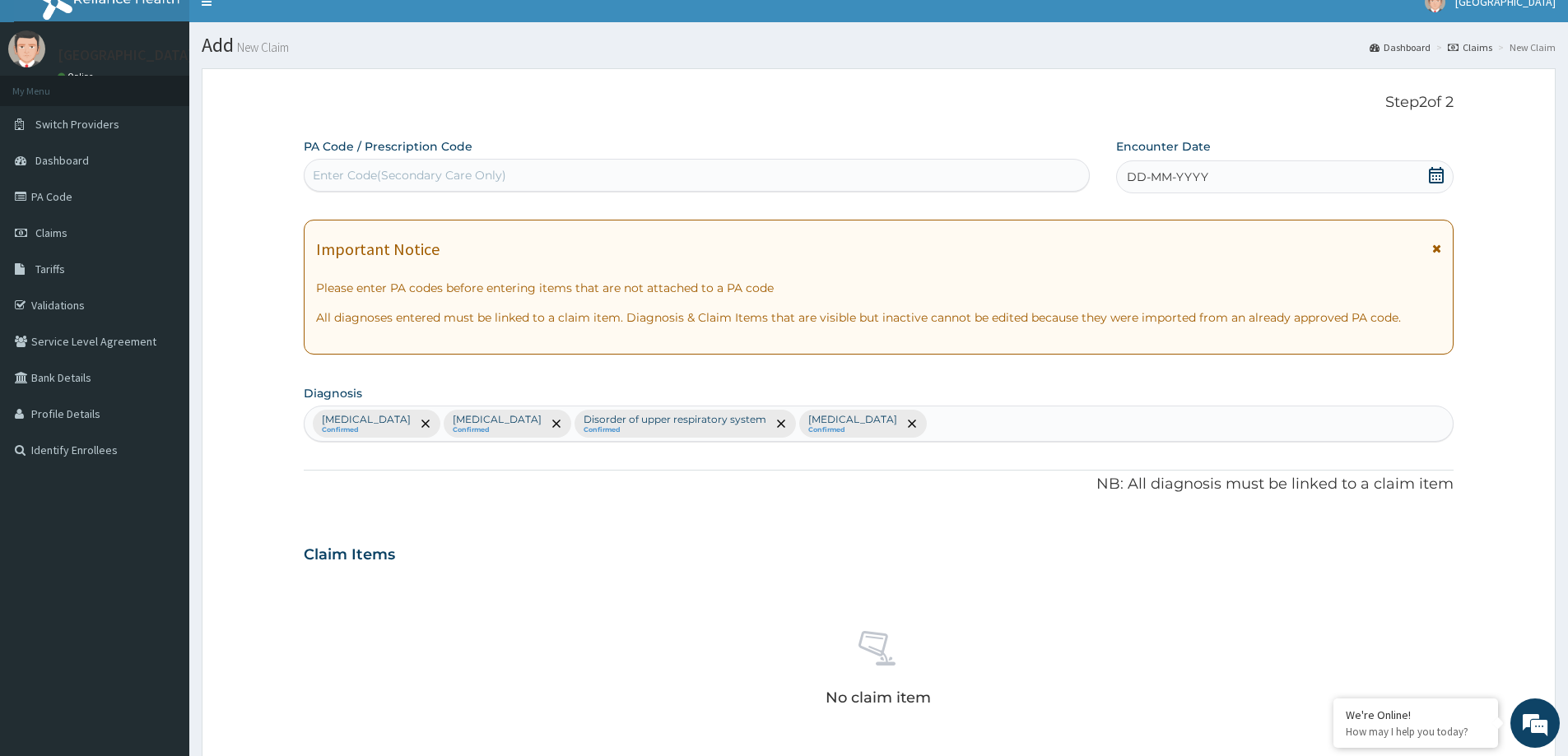
scroll to position [0, 0]
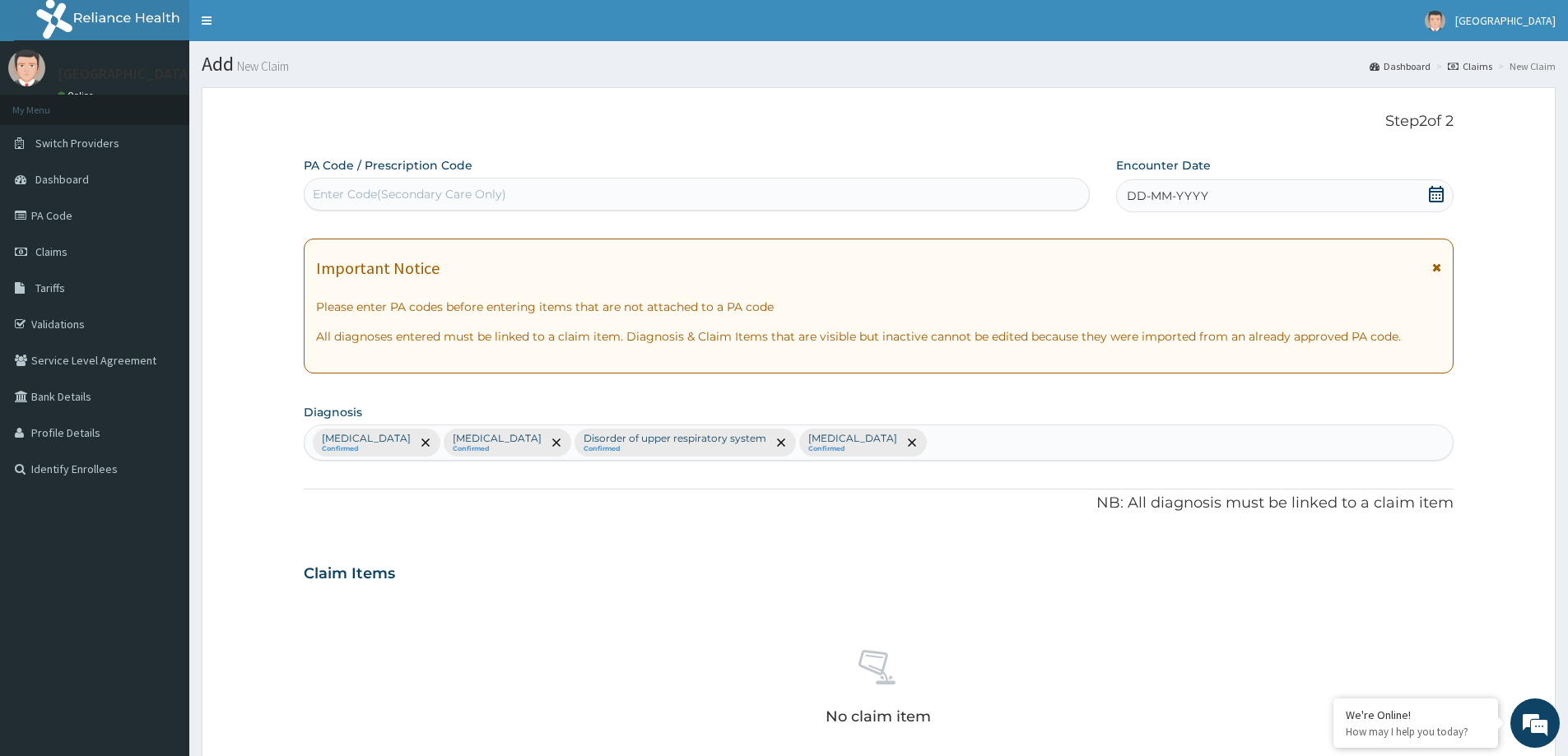
click at [1167, 207] on div "DD-MM-YYYY" at bounding box center [1285, 195] width 337 height 33
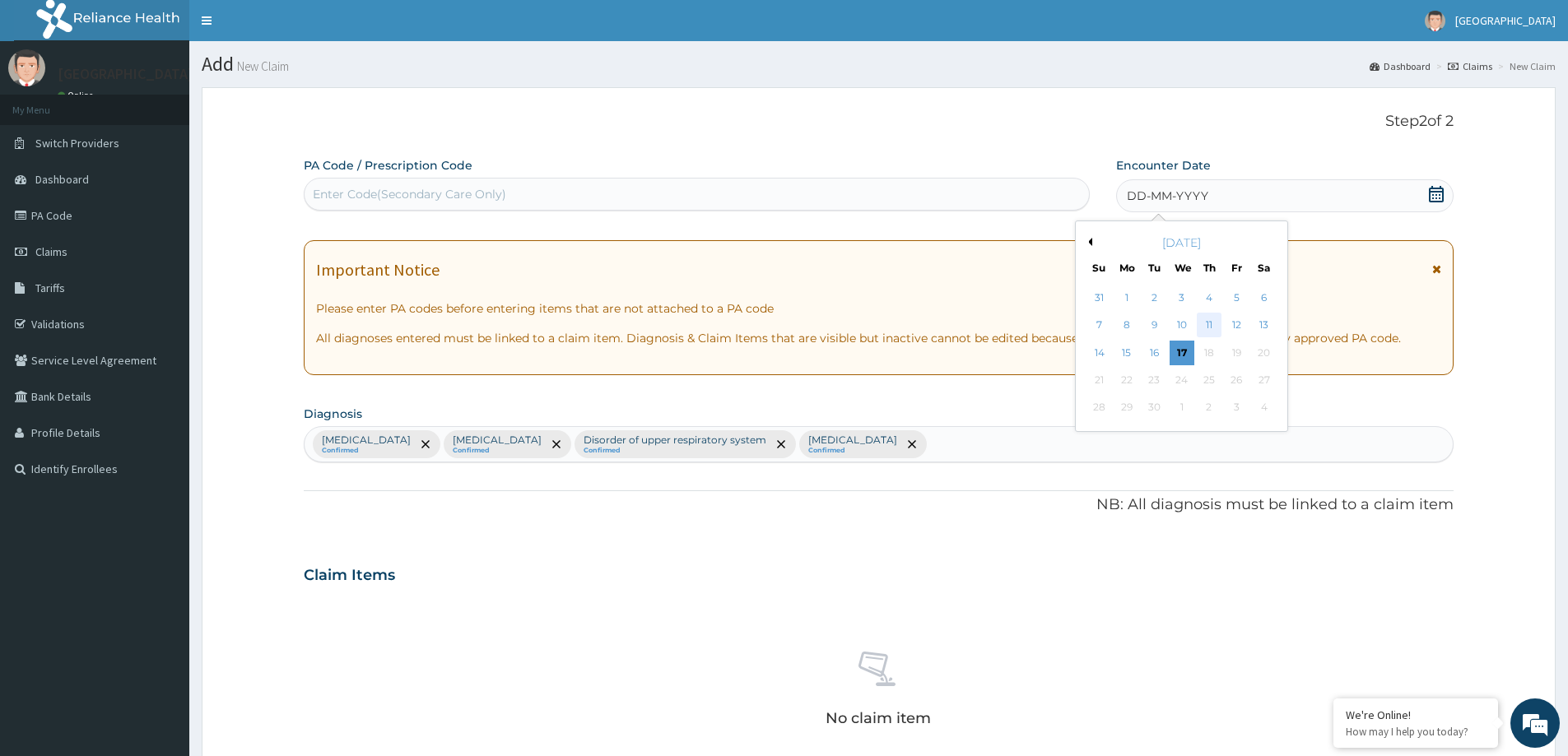
click at [1201, 328] on div "11" at bounding box center [1209, 326] width 25 height 25
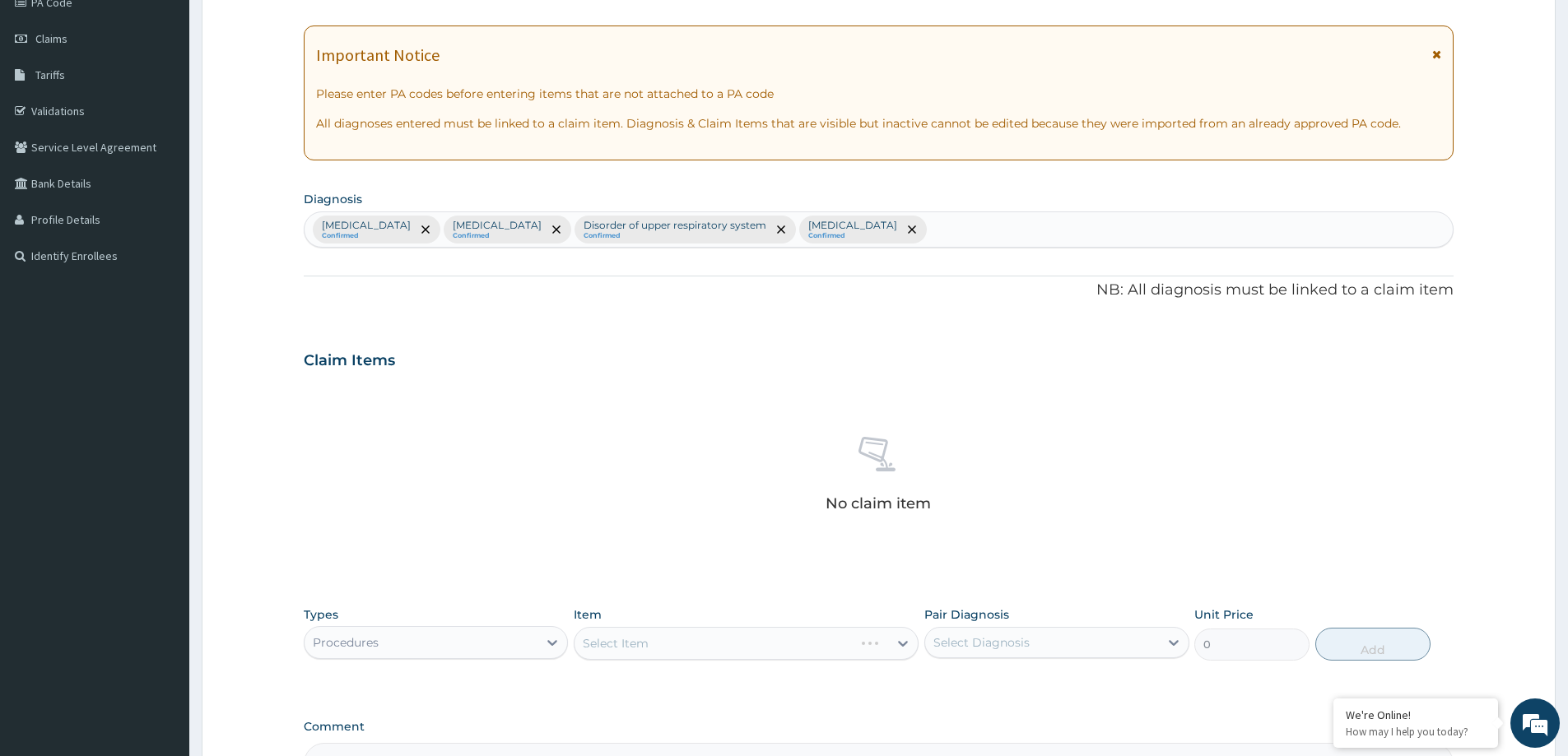
scroll to position [414, 0]
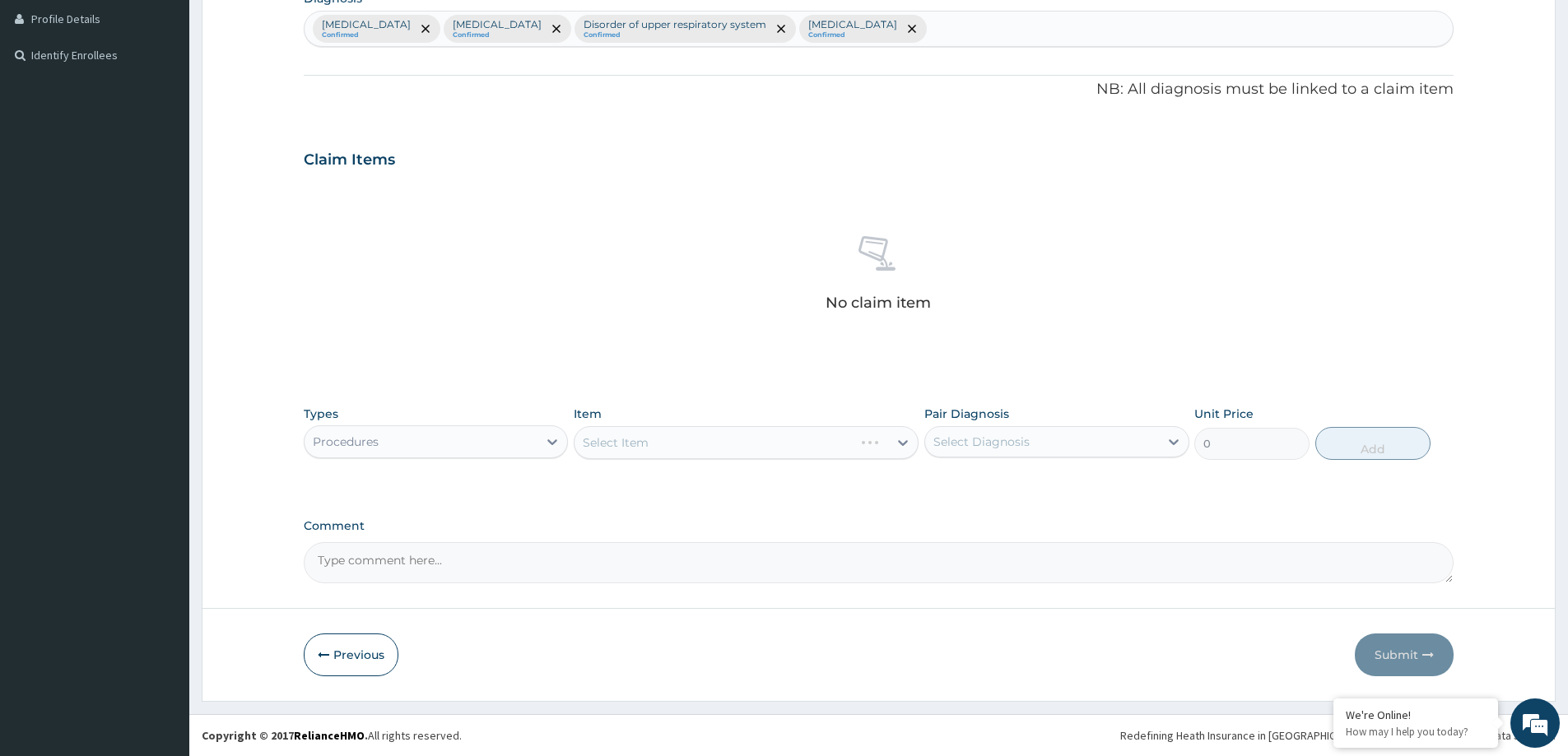
click at [869, 440] on div "Select Item" at bounding box center [746, 443] width 344 height 33
click at [857, 440] on div "Select Item" at bounding box center [731, 442] width 313 height 26
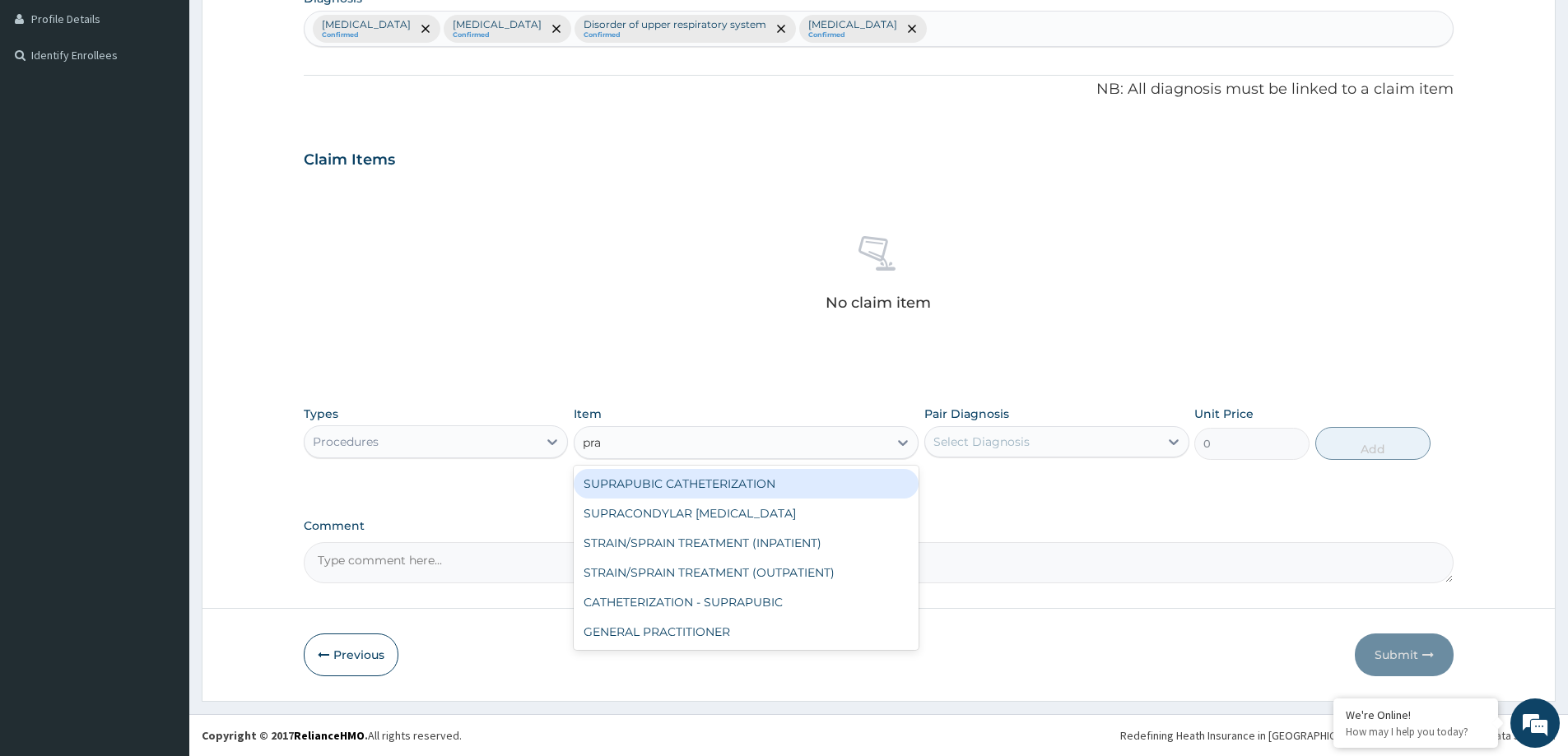
type input "prac"
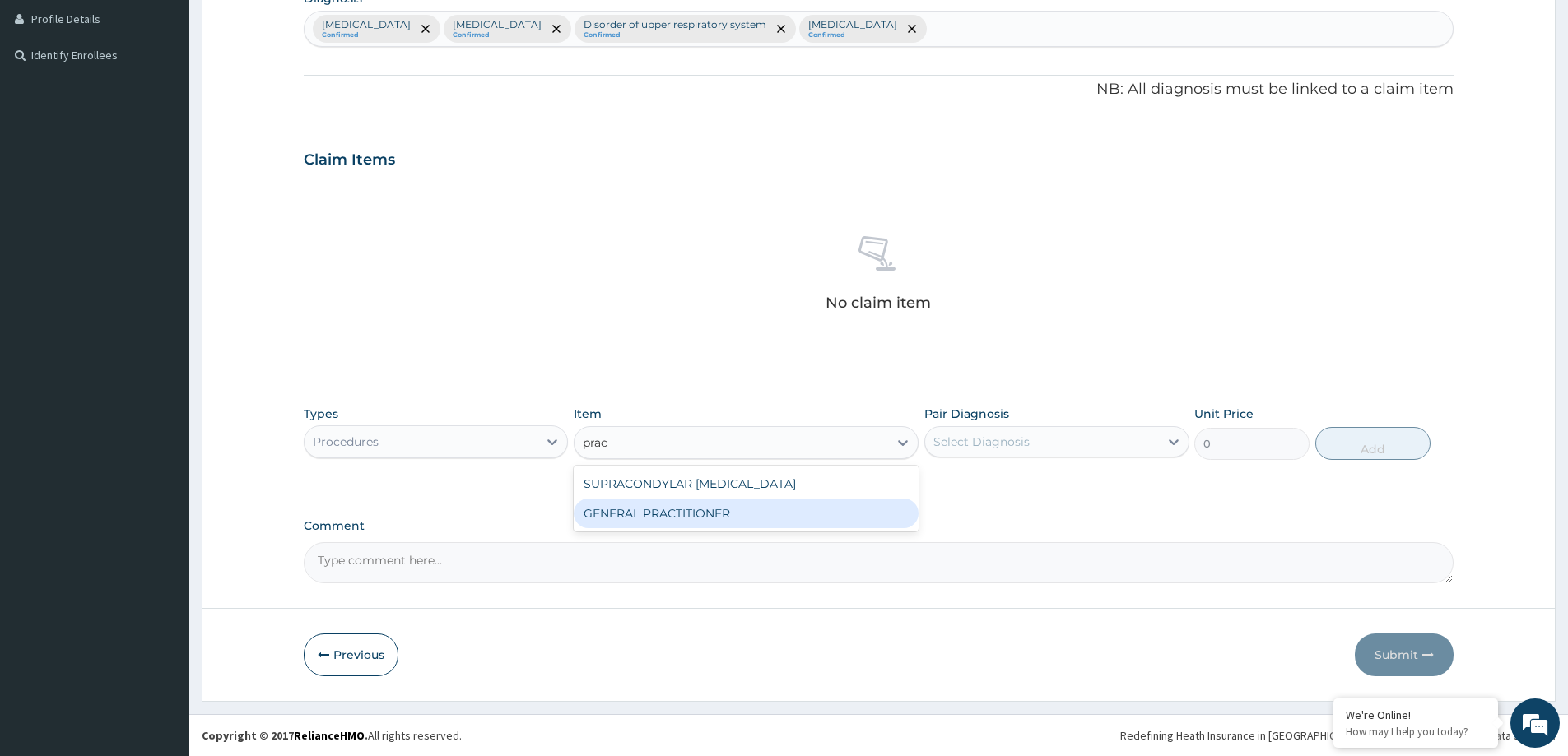
click at [791, 526] on div "GENERAL PRACTITIONER" at bounding box center [746, 513] width 344 height 30
type input "3125"
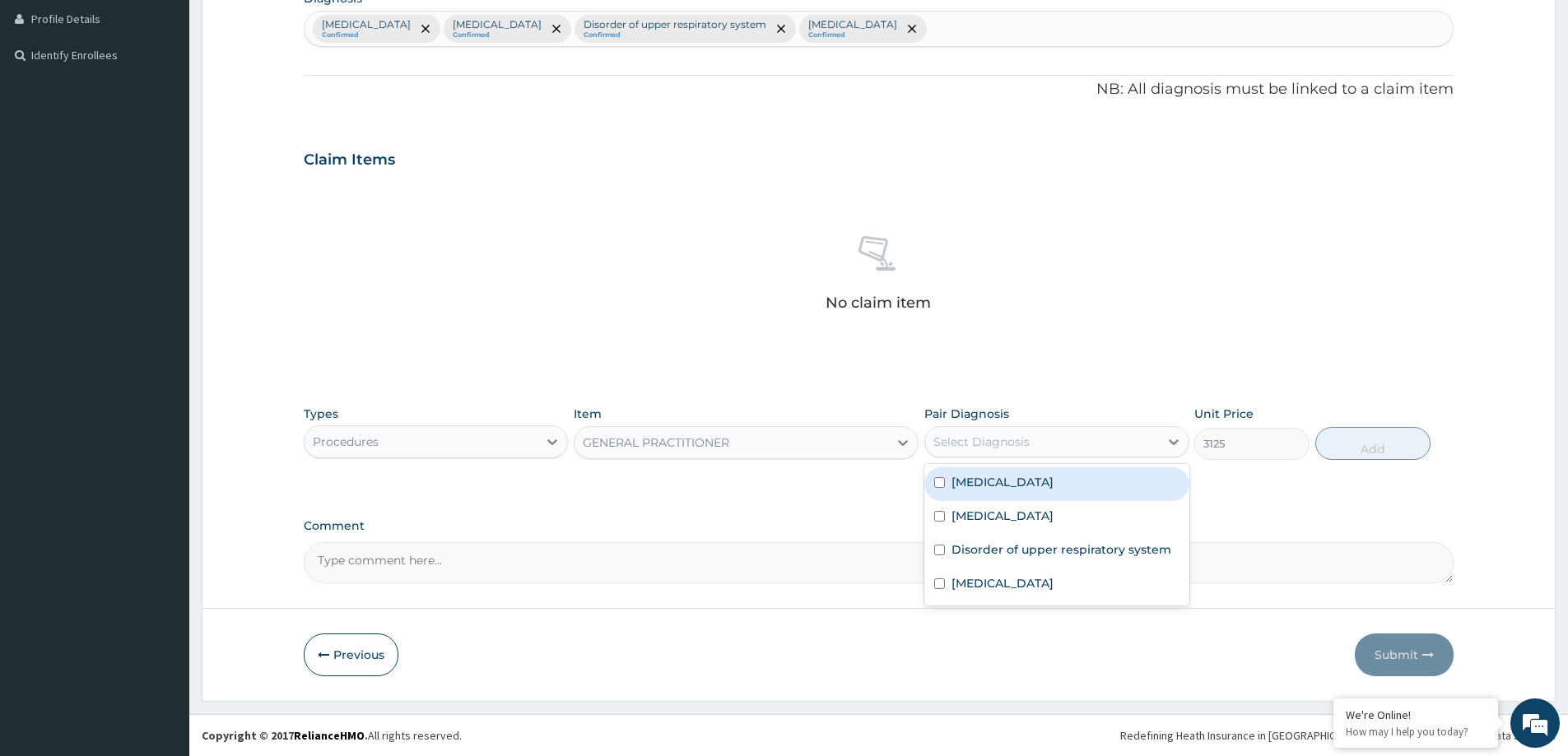
click at [982, 434] on div "Select Diagnosis" at bounding box center [982, 441] width 97 height 16
click at [1024, 493] on div "[MEDICAL_DATA]" at bounding box center [1055, 483] width 264 height 34
checkbox input "true"
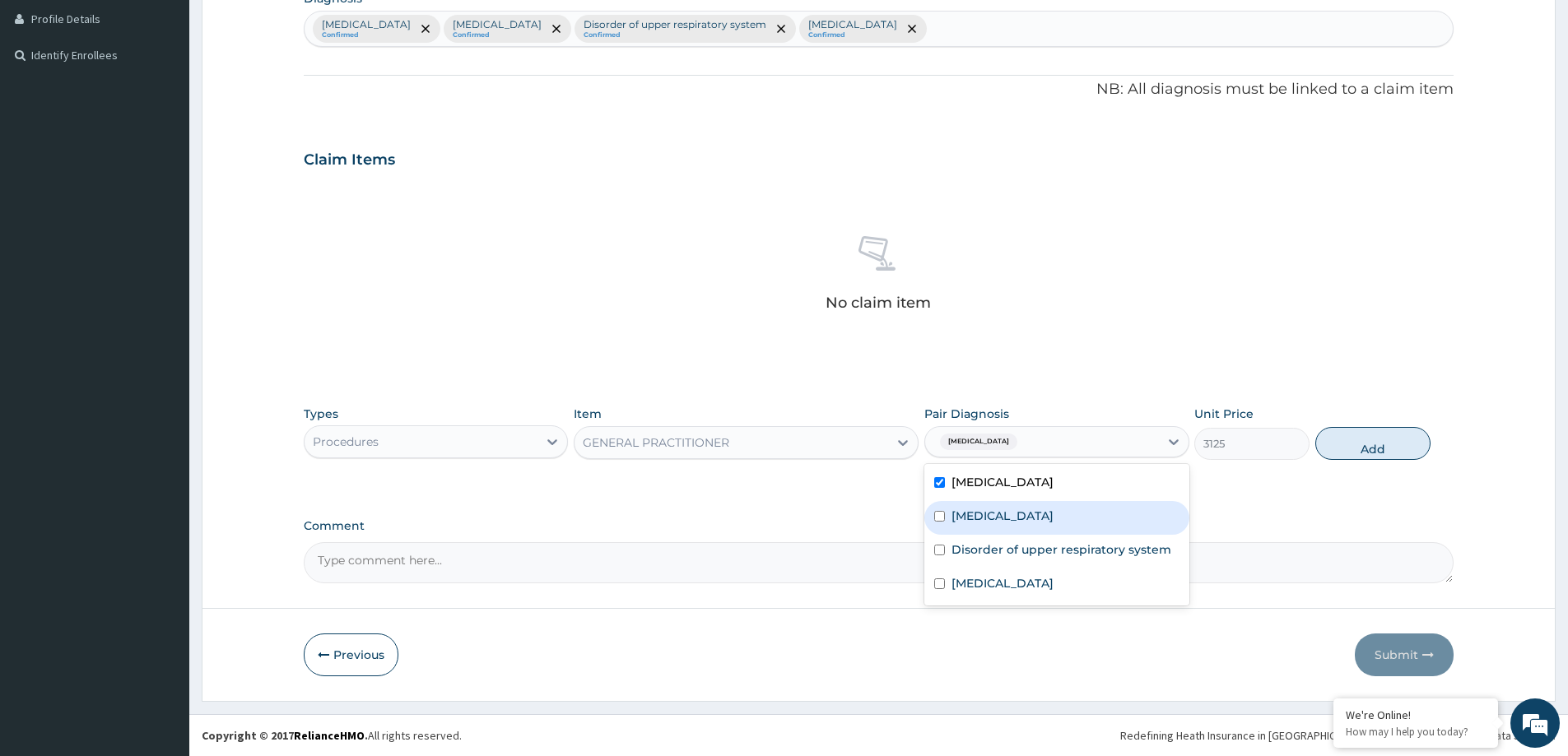
drag, startPoint x: 1010, startPoint y: 523, endPoint x: 1001, endPoint y: 543, distance: 21.9
click at [1009, 525] on div "[MEDICAL_DATA]" at bounding box center [1055, 517] width 264 height 34
checkbox input "true"
drag, startPoint x: 997, startPoint y: 554, endPoint x: 993, endPoint y: 573, distance: 19.4
click at [997, 556] on label "Disorder of upper respiratory system" at bounding box center [1060, 549] width 220 height 16
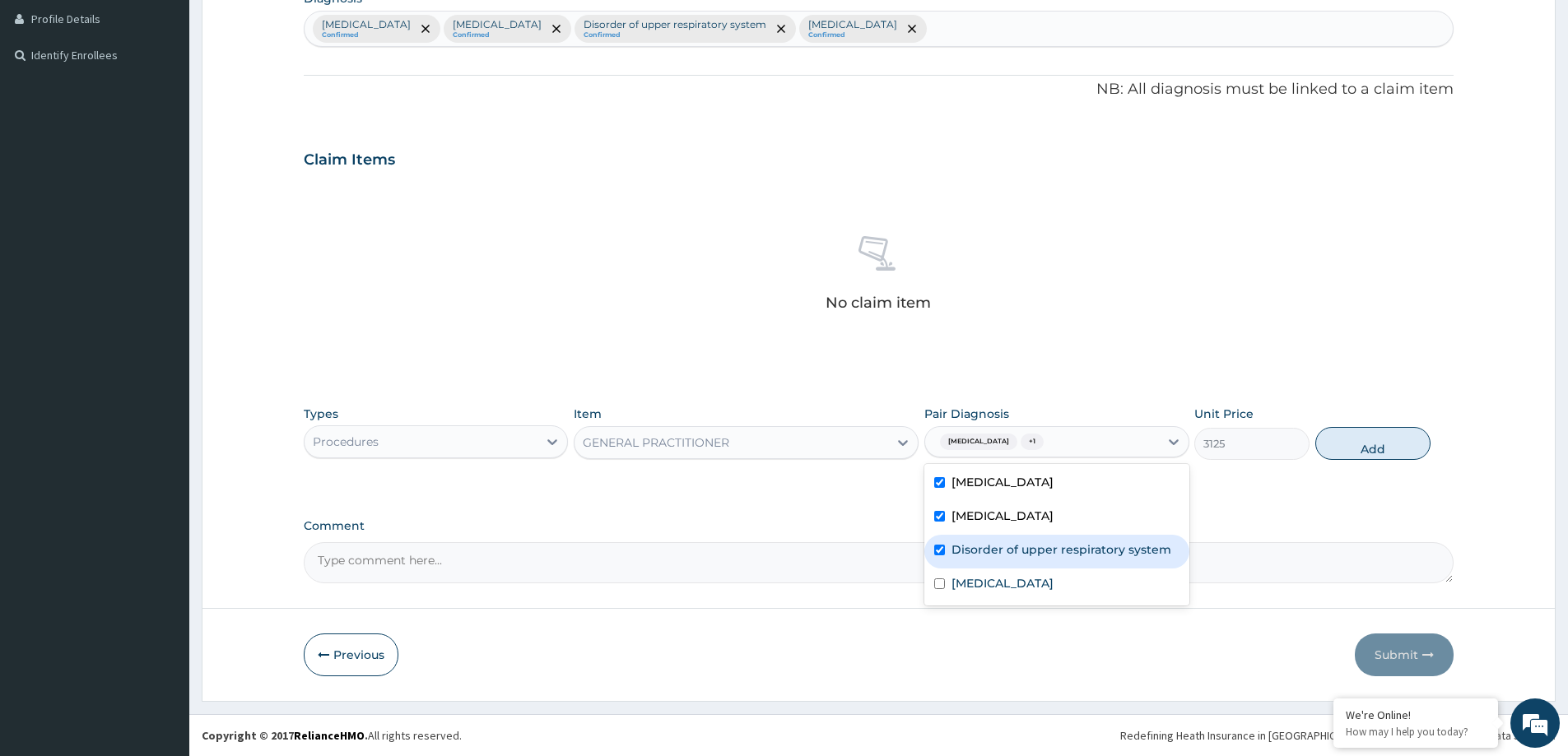
checkbox input "true"
click at [993, 578] on label "[MEDICAL_DATA]" at bounding box center [1001, 583] width 102 height 16
checkbox input "true"
click at [1351, 450] on button "Add" at bounding box center [1373, 444] width 115 height 33
type input "0"
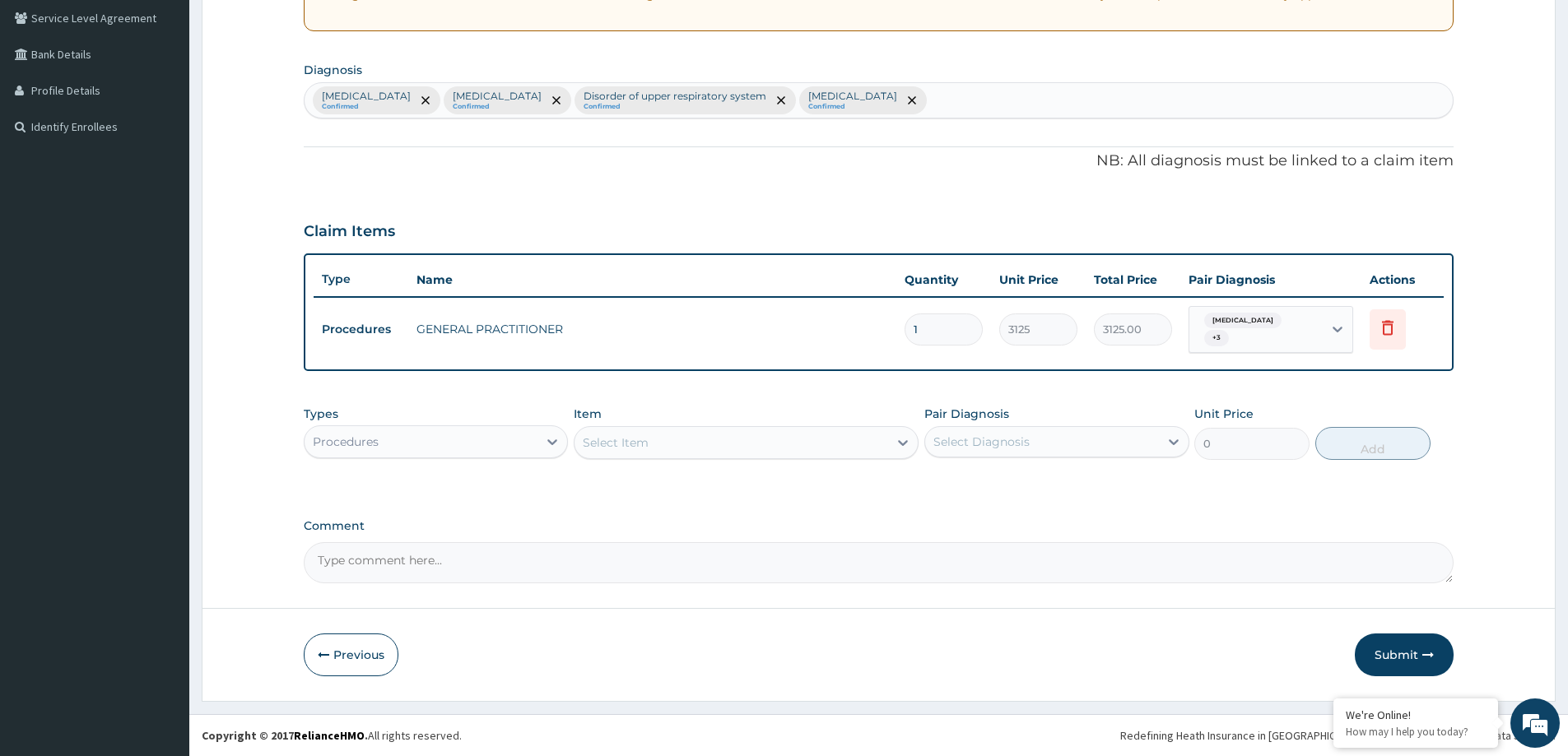
scroll to position [342, 0]
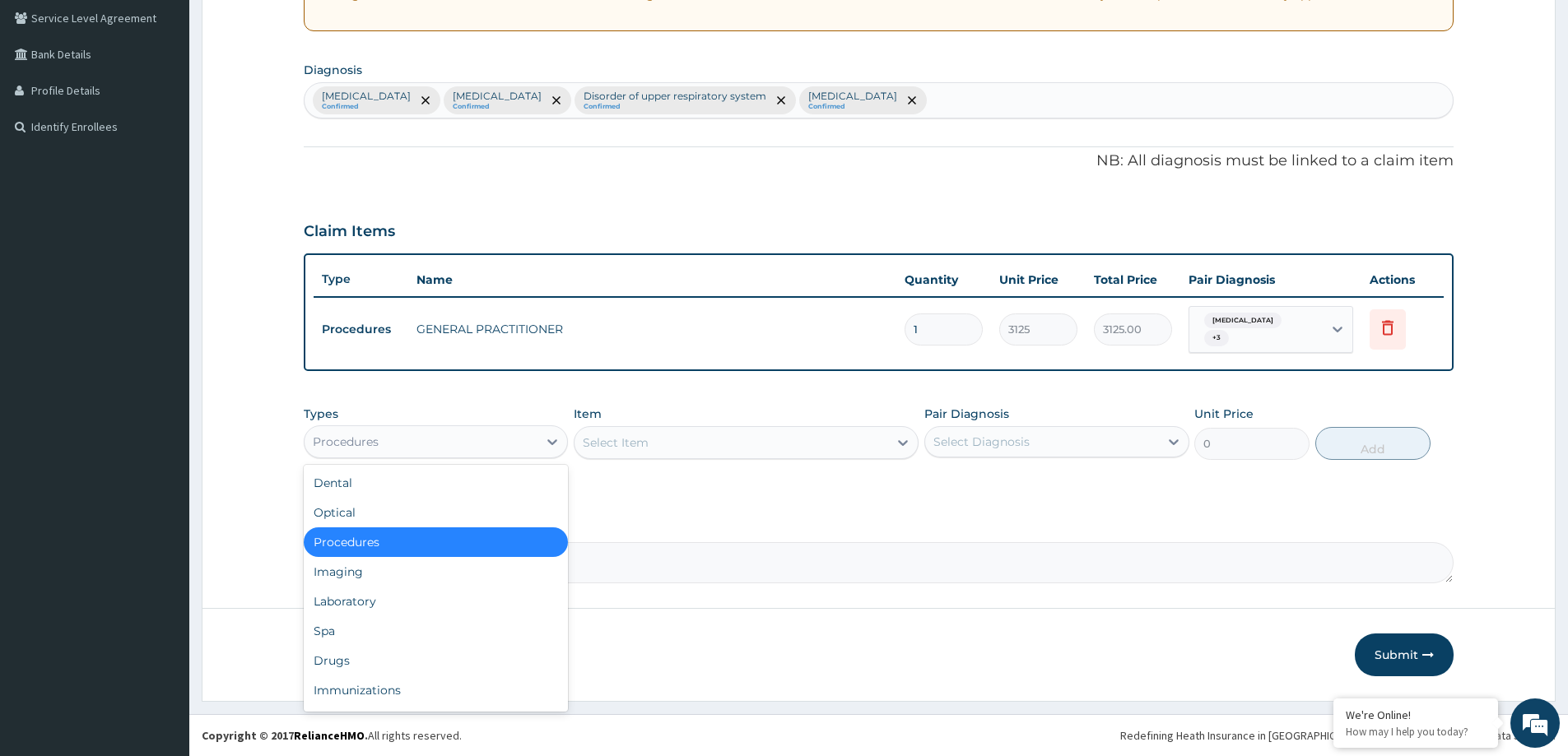
click at [482, 439] on div "Procedures" at bounding box center [421, 441] width 233 height 26
click at [428, 603] on div "Laboratory" at bounding box center [435, 601] width 264 height 30
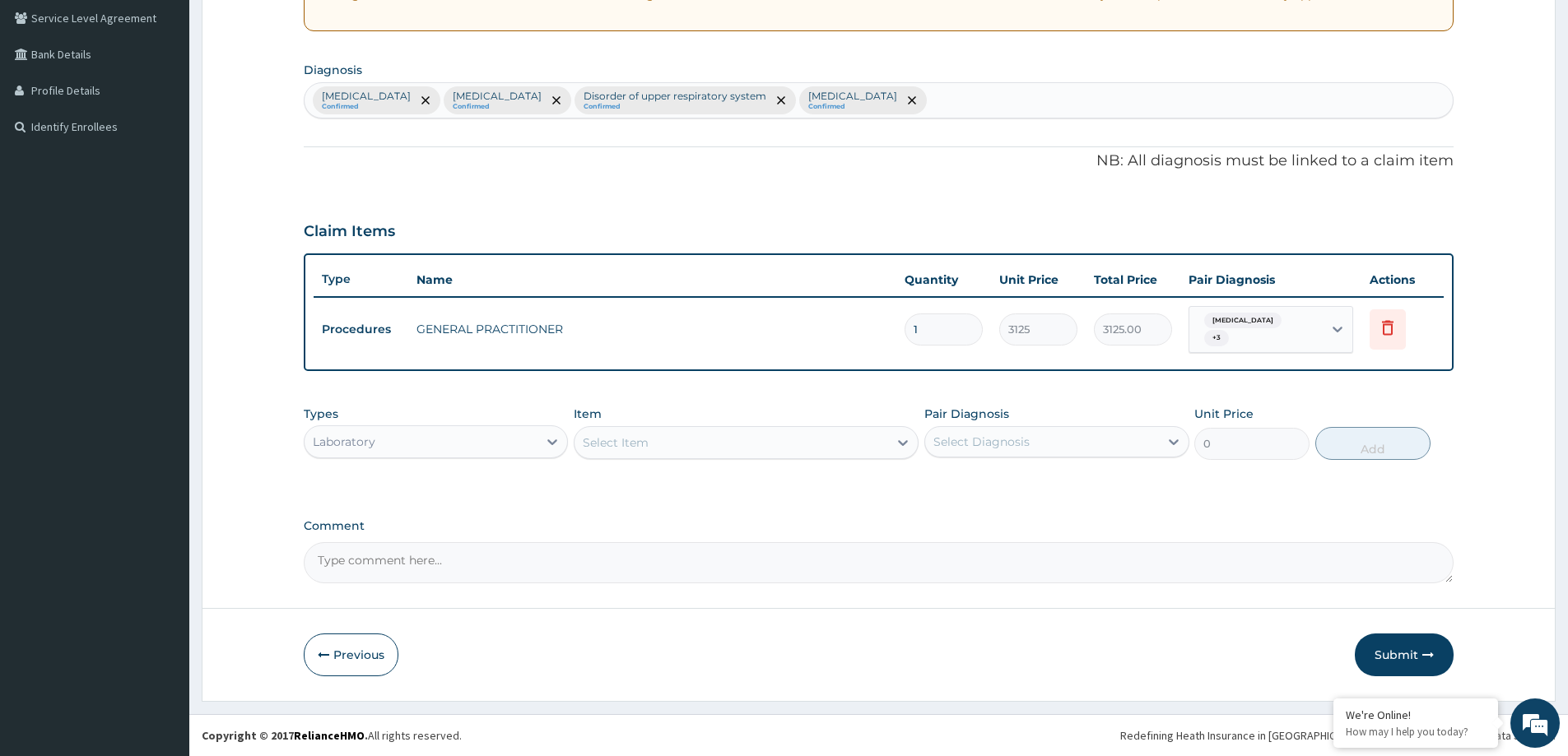
click at [509, 496] on div "PA Code / Prescription Code Enter Code(Secondary Care Only) Encounter Date [DAT…" at bounding box center [878, 199] width 1150 height 769
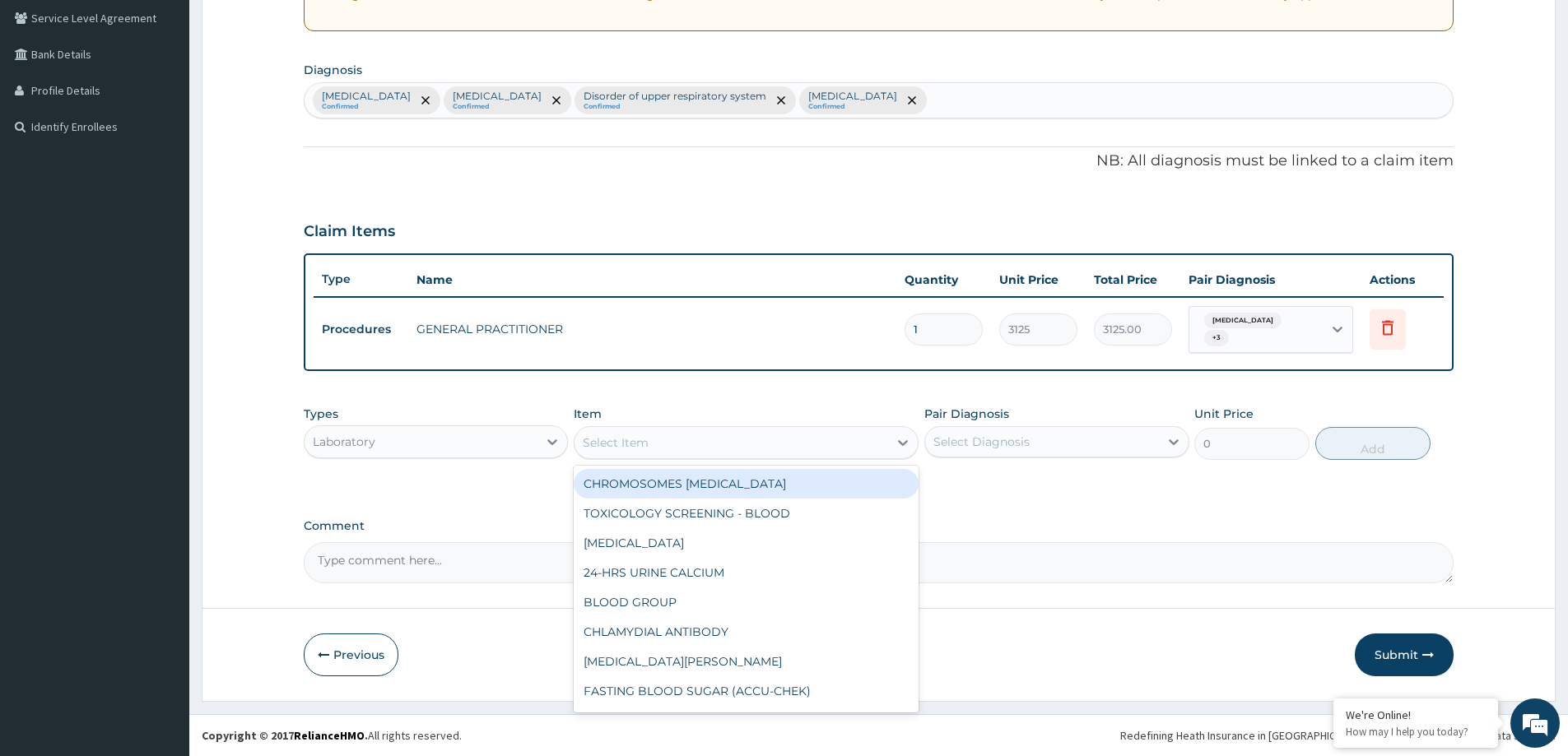
click at [730, 451] on div "Select Item" at bounding box center [731, 442] width 313 height 26
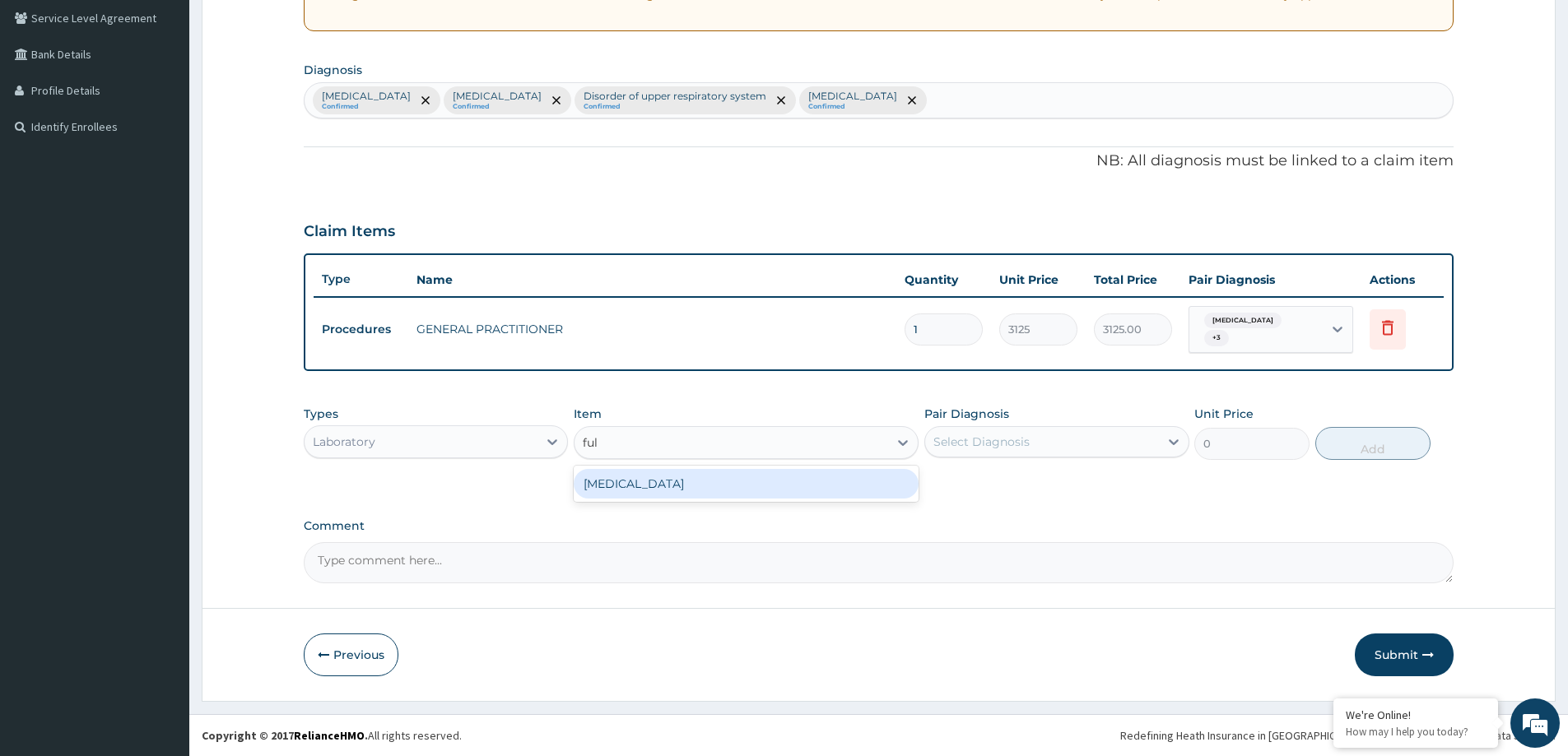
type input "full"
click at [762, 478] on div "[MEDICAL_DATA]" at bounding box center [746, 483] width 344 height 30
type input "3375"
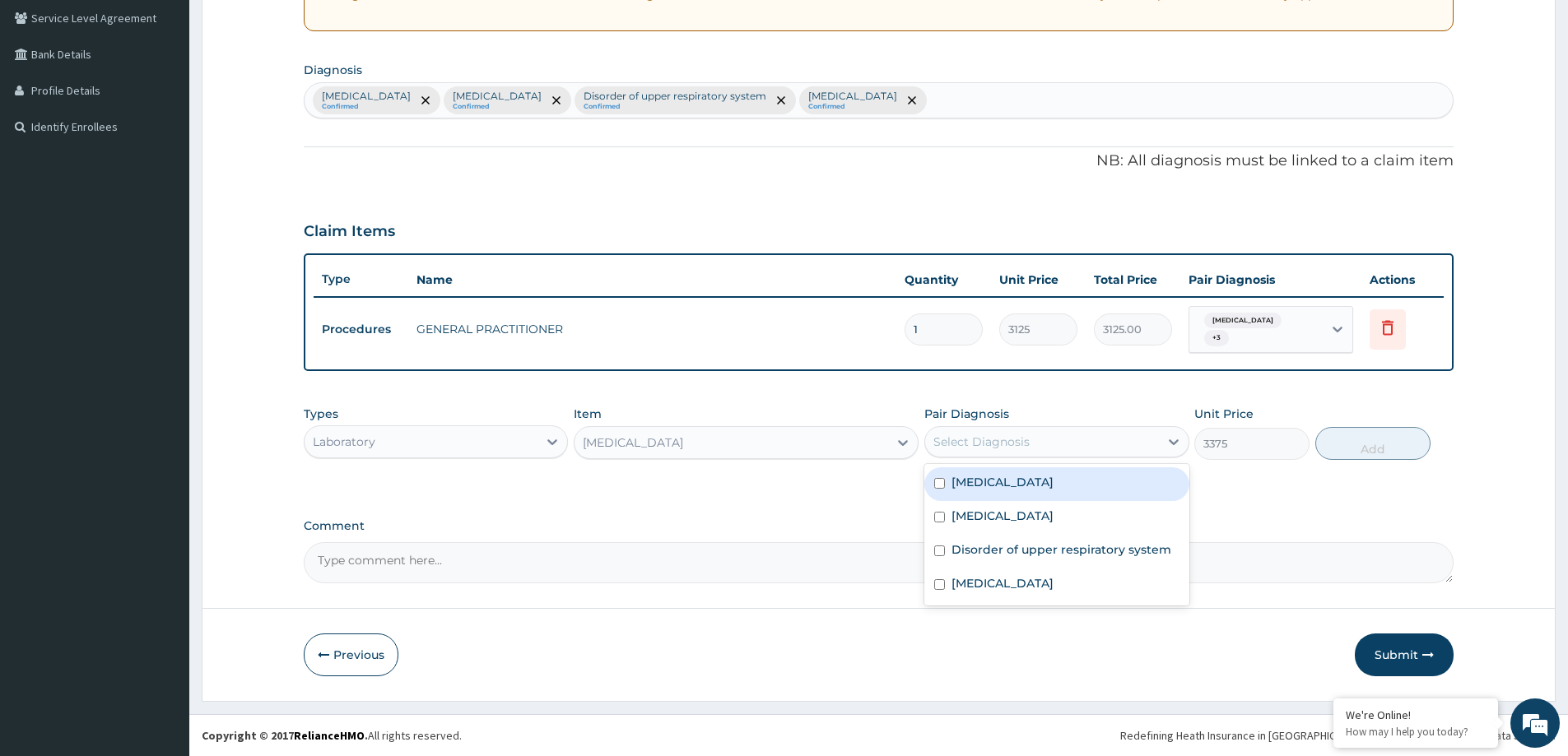
click at [989, 449] on div "Select Diagnosis" at bounding box center [982, 441] width 97 height 16
click at [1007, 490] on label "[MEDICAL_DATA]" at bounding box center [1001, 481] width 102 height 16
checkbox input "true"
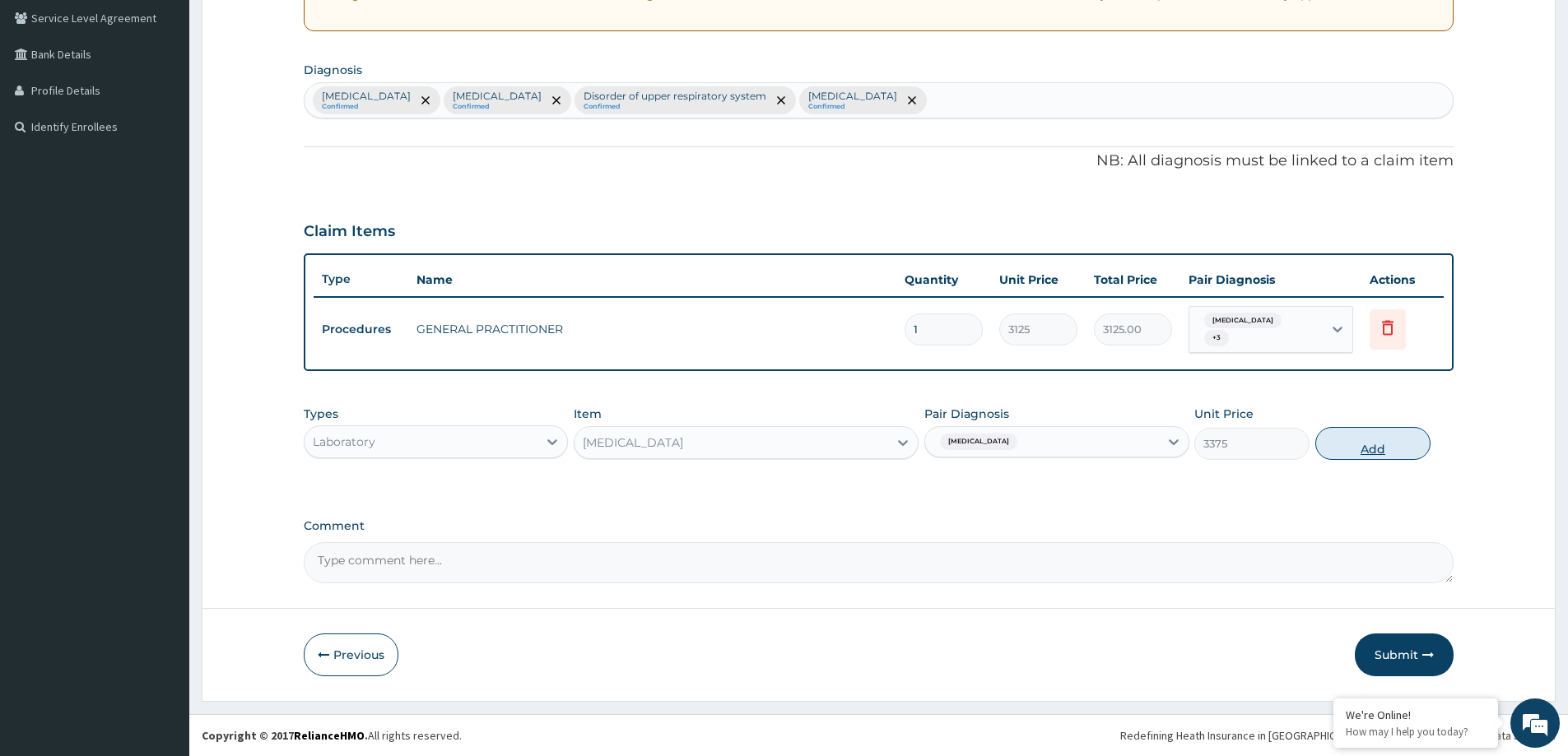
click at [1381, 441] on button "Add" at bounding box center [1373, 444] width 115 height 33
type input "0"
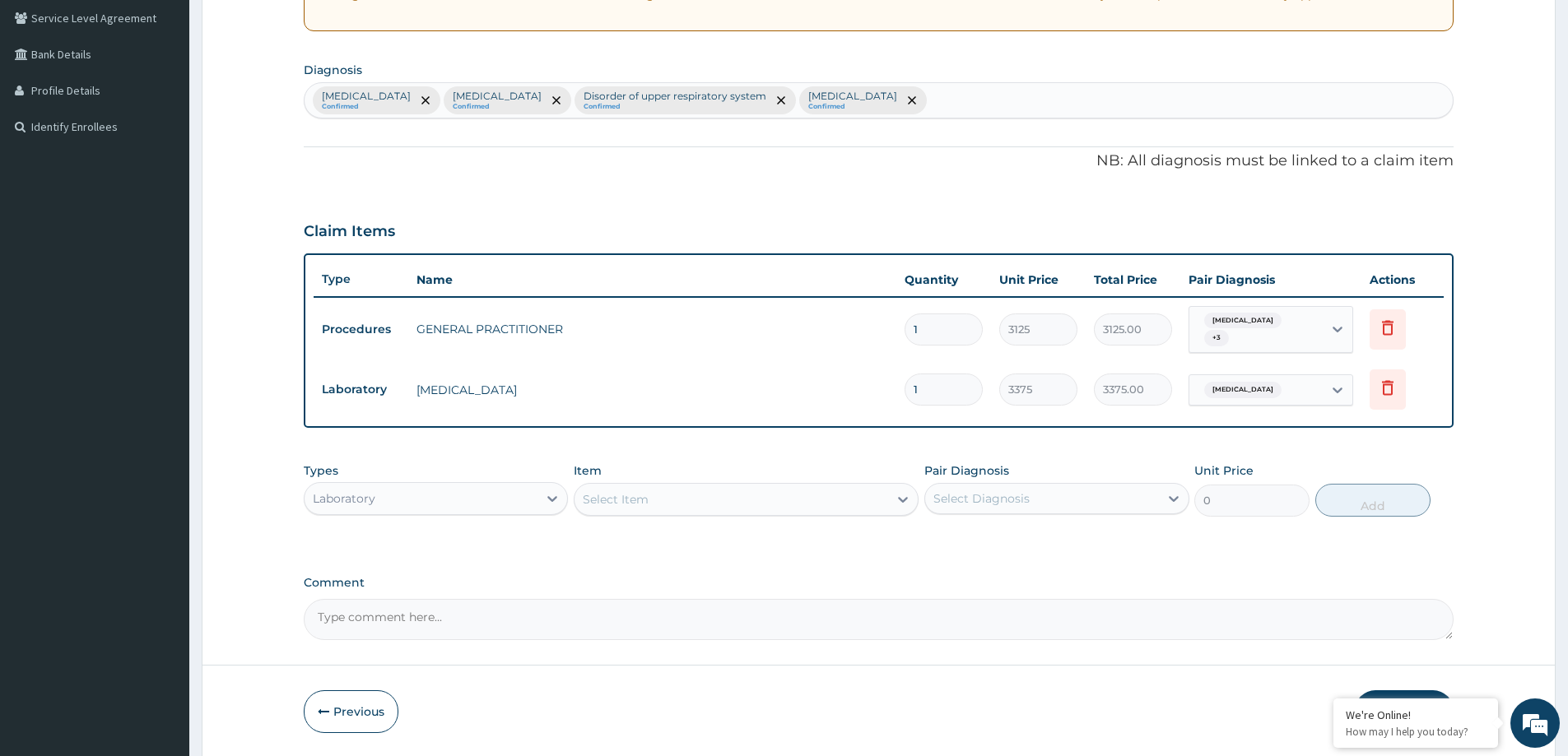
click at [736, 507] on div "Select Item" at bounding box center [731, 499] width 313 height 26
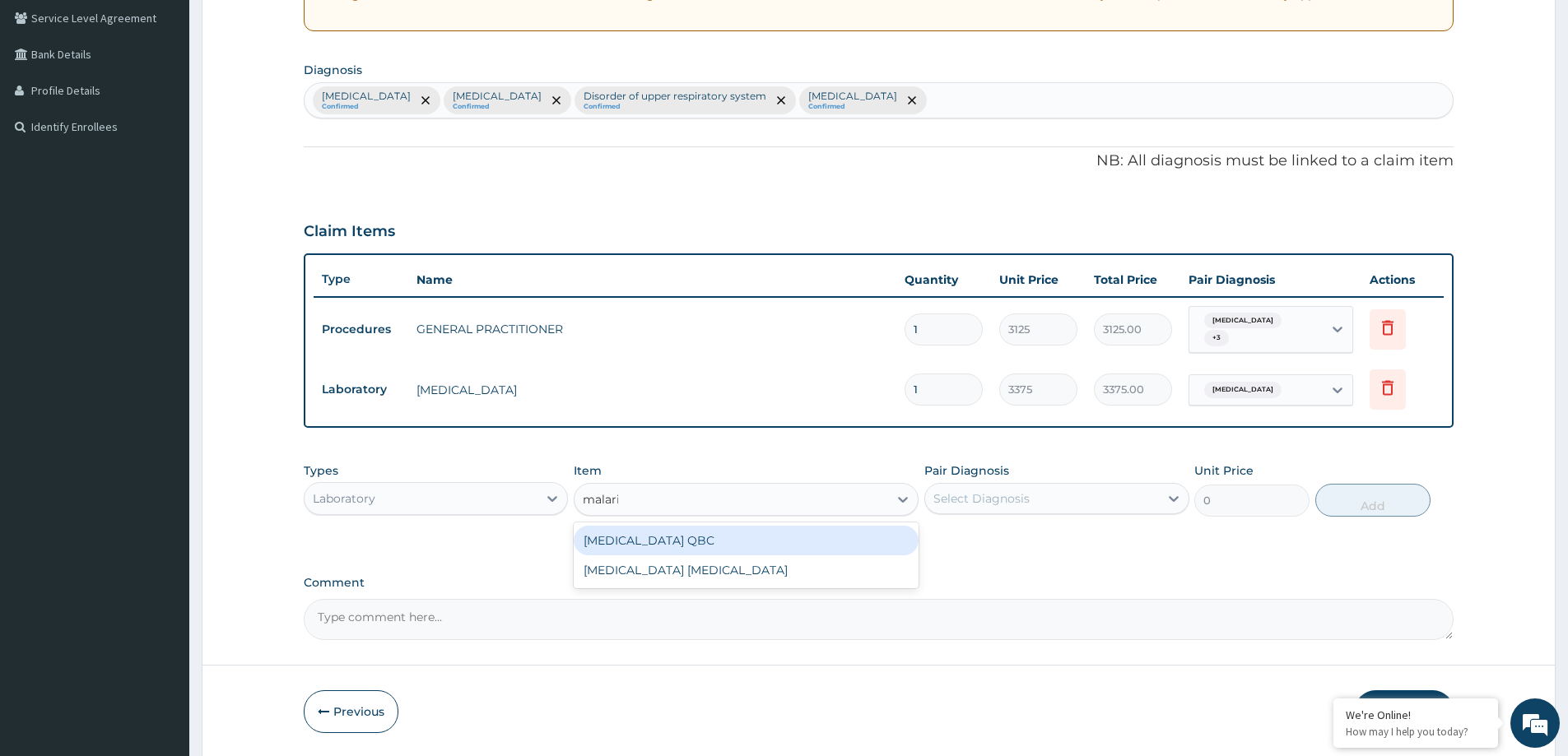
type input "[MEDICAL_DATA]"
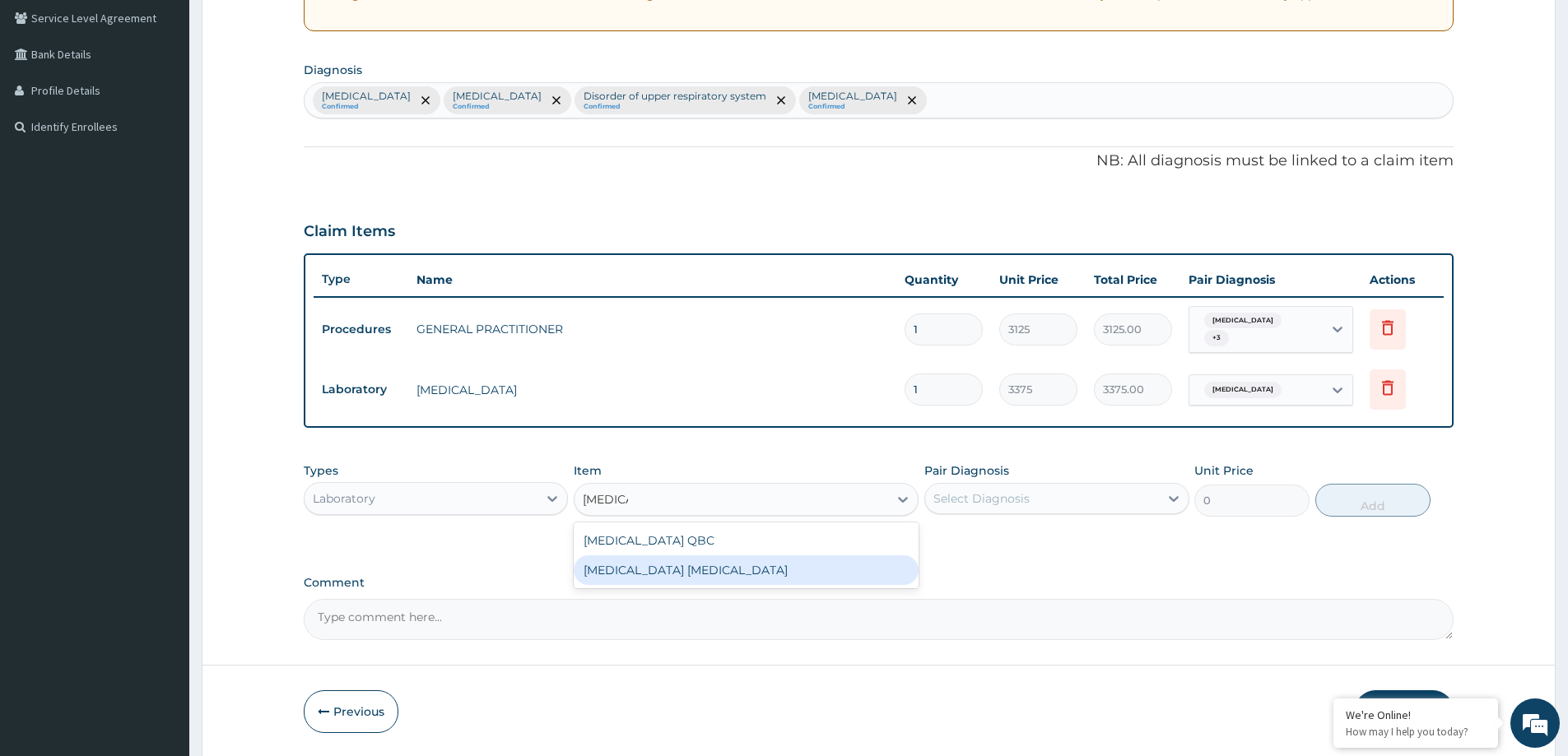
drag, startPoint x: 697, startPoint y: 563, endPoint x: 718, endPoint y: 553, distance: 23.3
click at [696, 563] on div "[MEDICAL_DATA] [MEDICAL_DATA]" at bounding box center [746, 569] width 344 height 30
type input "2025"
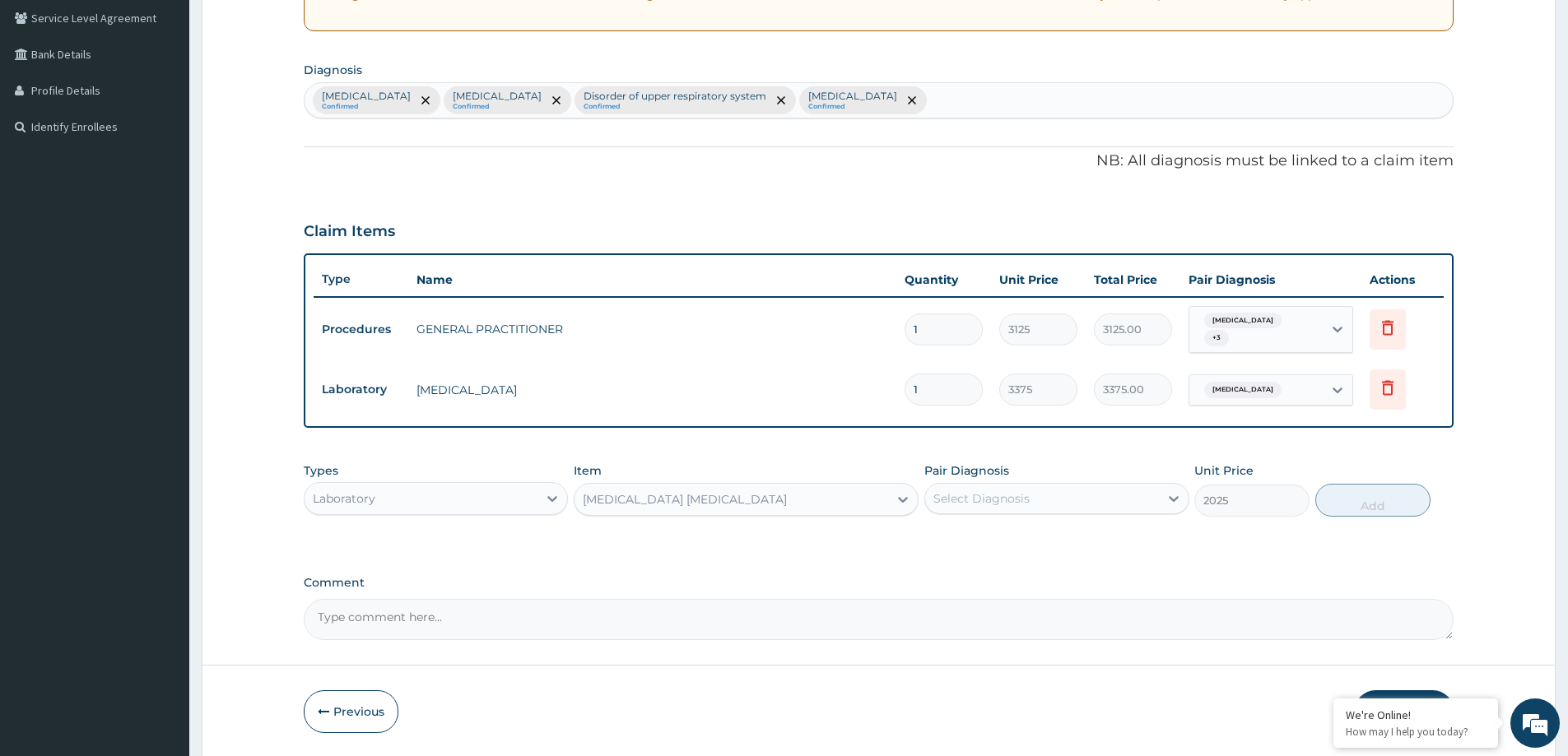
click at [951, 496] on div "Select Diagnosis" at bounding box center [982, 498] width 97 height 16
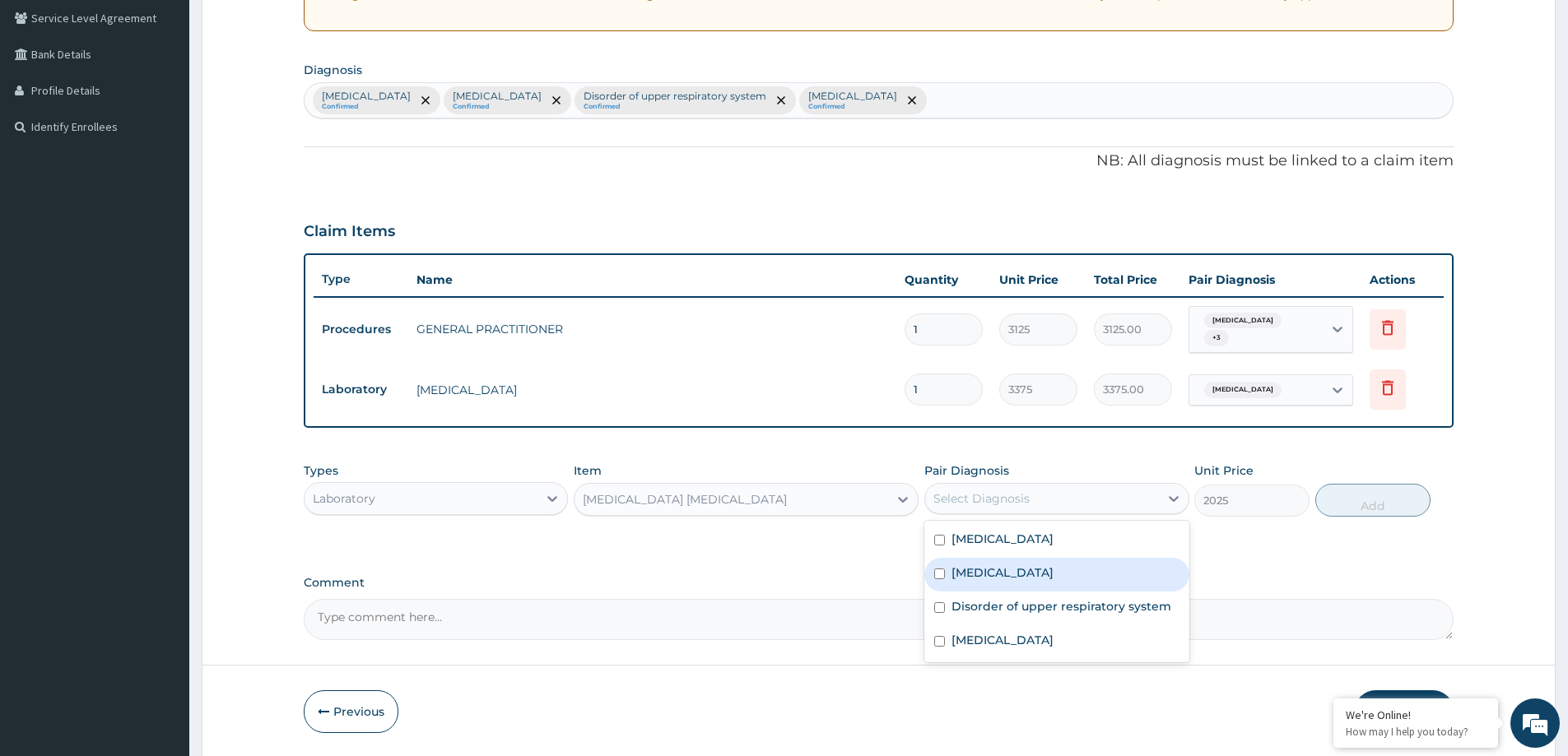
click at [1025, 583] on div "[MEDICAL_DATA]" at bounding box center [1055, 574] width 264 height 34
checkbox input "true"
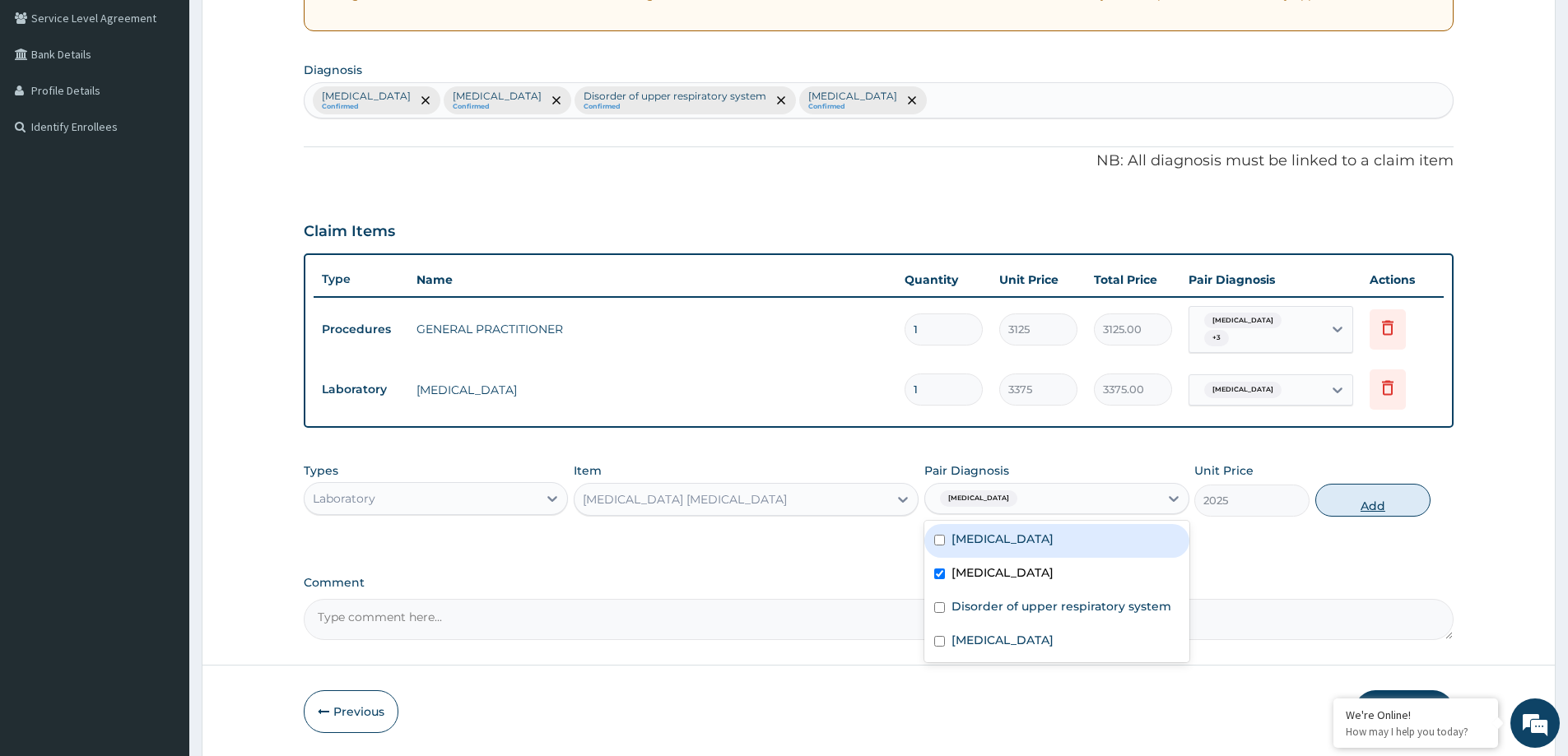
click at [1396, 506] on button "Add" at bounding box center [1373, 500] width 115 height 33
type input "0"
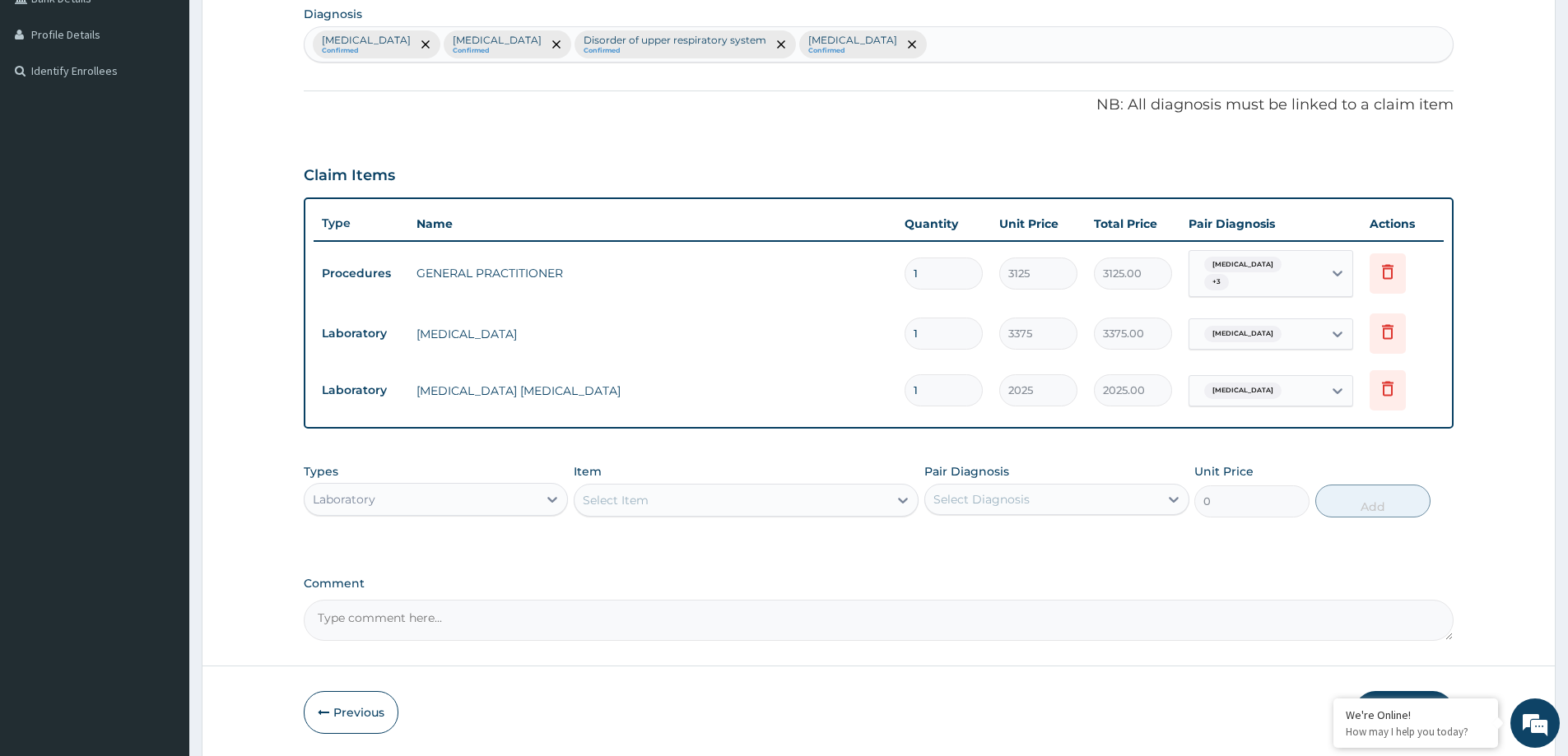
scroll to position [455, 0]
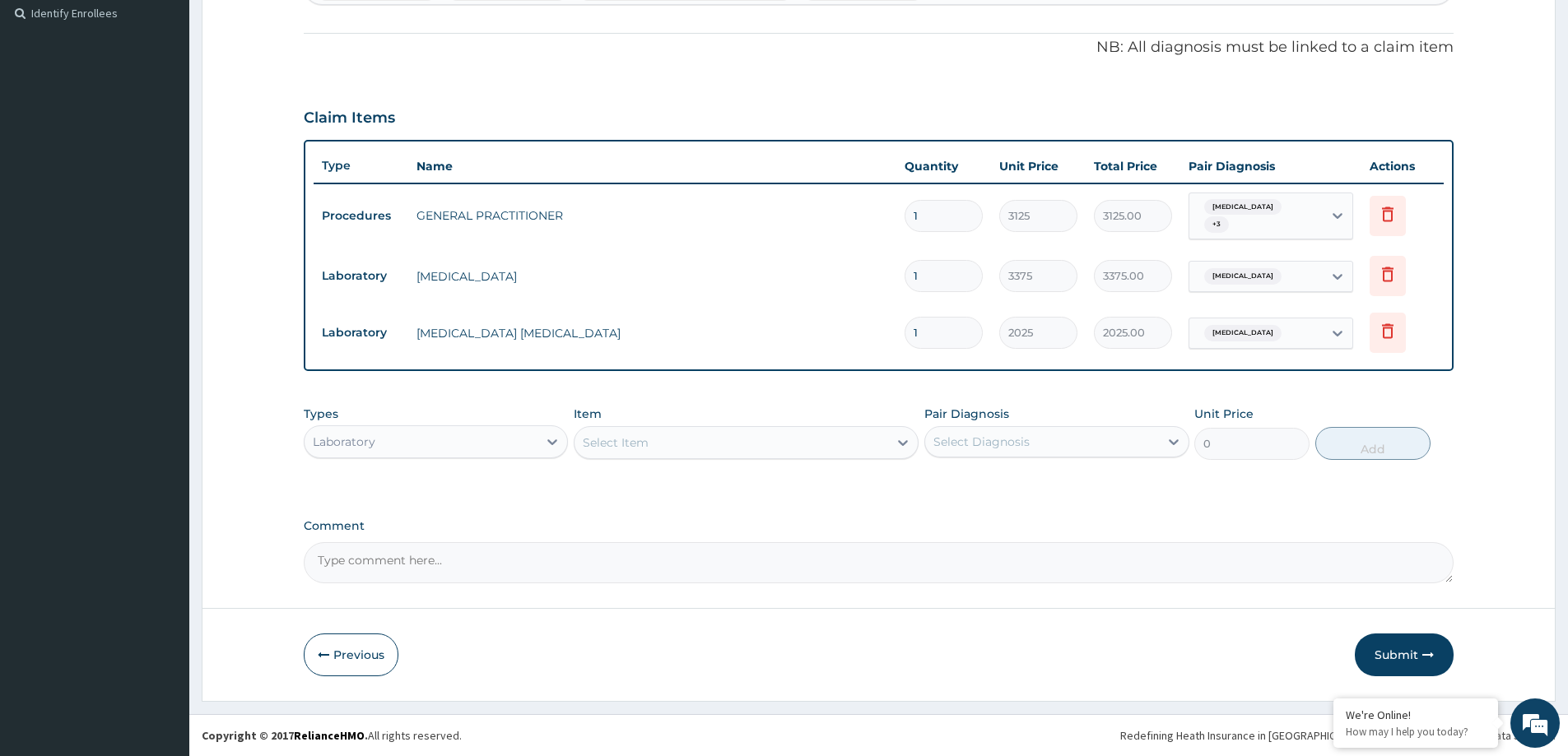
click at [372, 448] on div "Laboratory" at bounding box center [343, 441] width 63 height 16
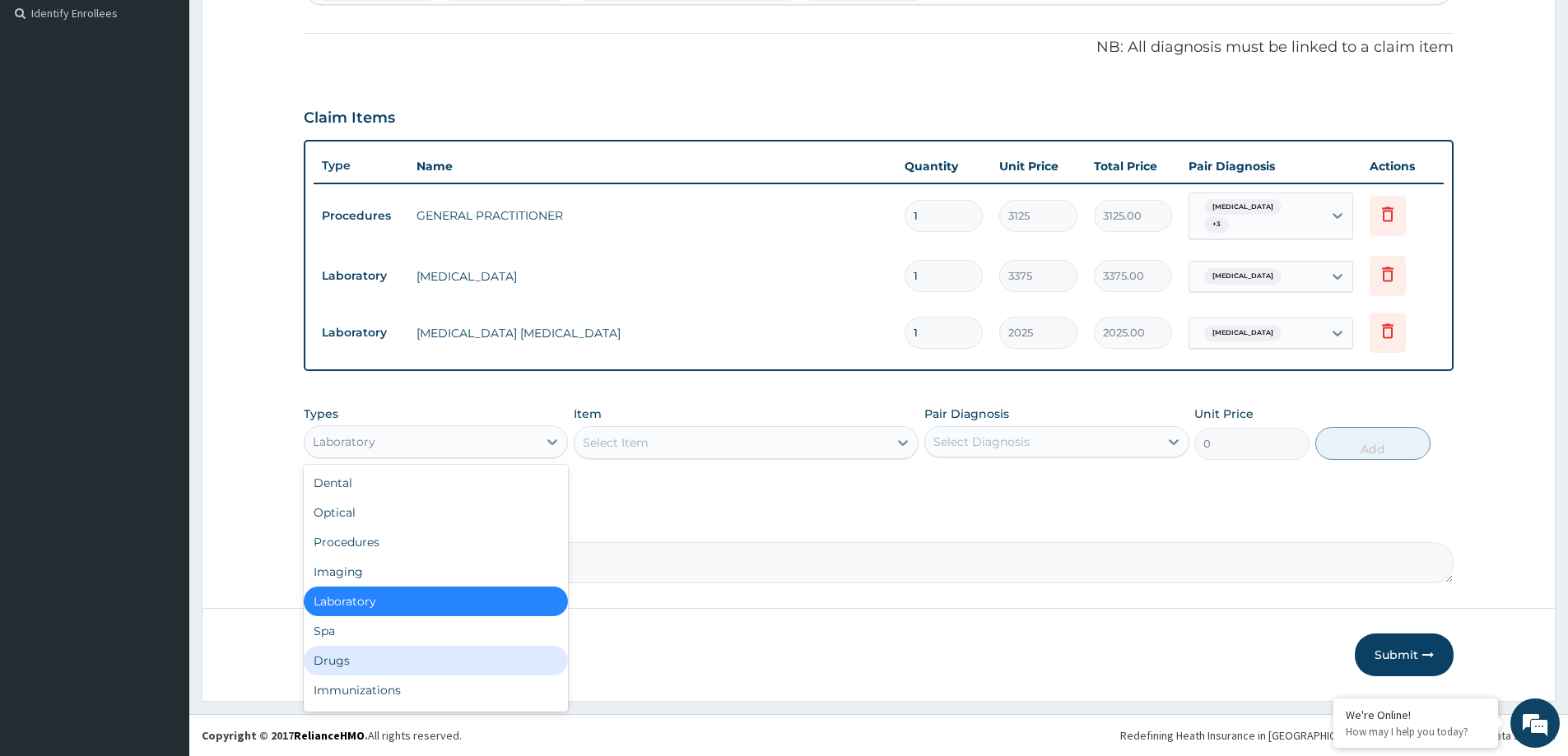
click at [355, 656] on div "Drugs" at bounding box center [435, 660] width 264 height 30
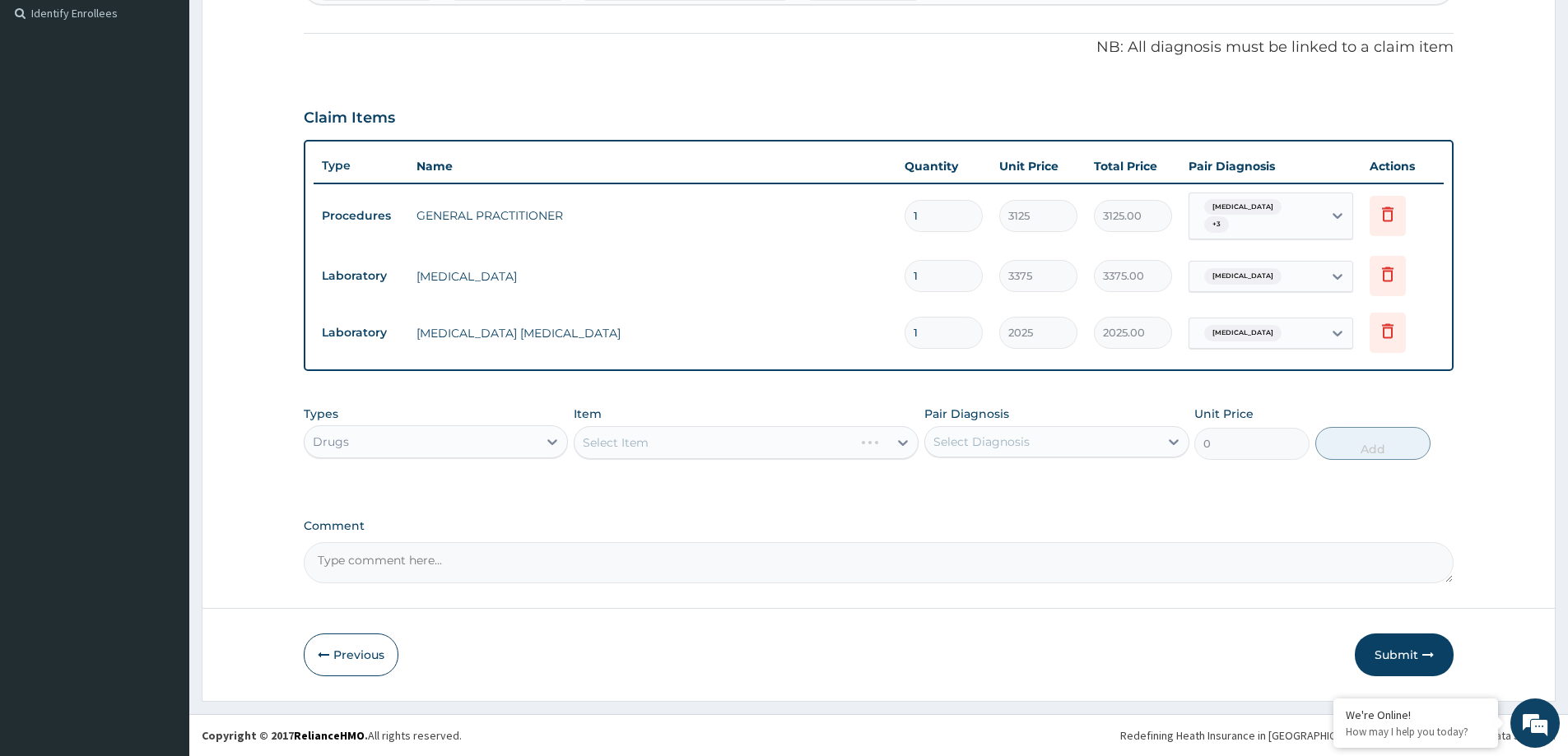
click at [858, 451] on div "Select Item" at bounding box center [746, 443] width 344 height 33
click at [657, 444] on div "Select Item" at bounding box center [731, 442] width 313 height 26
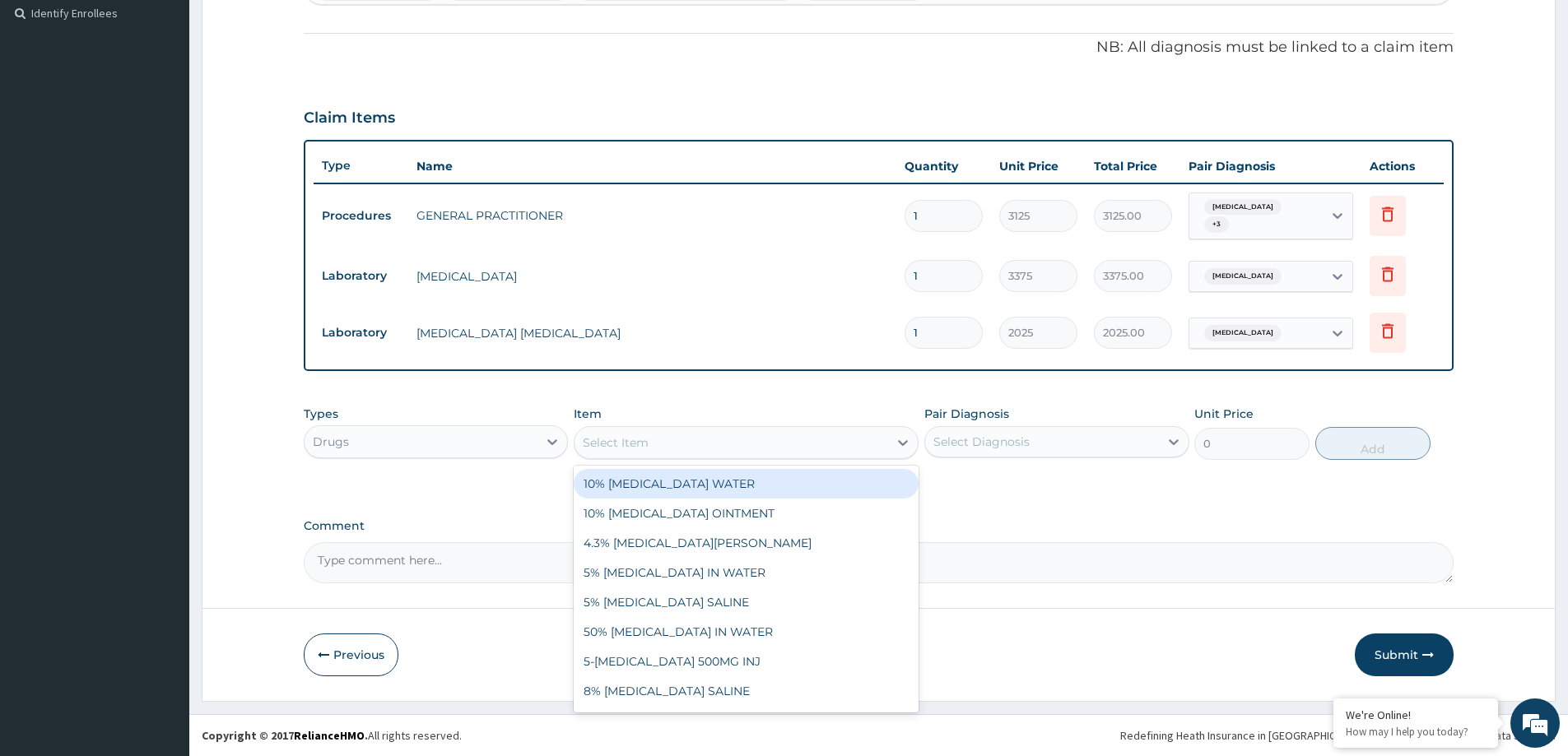
paste input "DIHYDROARTEMISININ/PIPERAQUINE TAB"
type input "DIHYDROARTEMISININ/PIPERAQUINE TAB"
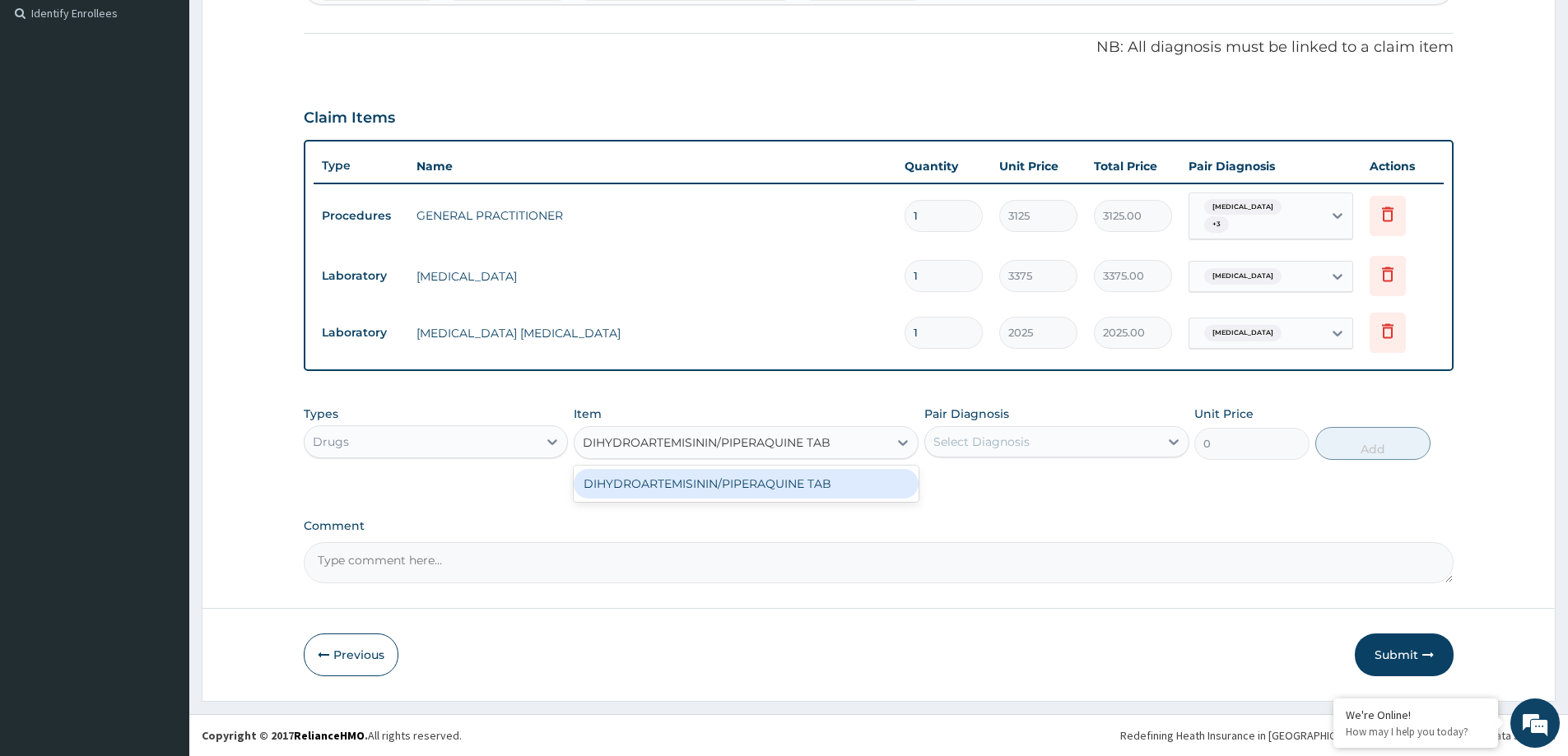
click at [647, 489] on div "DIHYDROARTEMISININ/PIPERAQUINE TAB" at bounding box center [746, 483] width 344 height 30
type input "320"
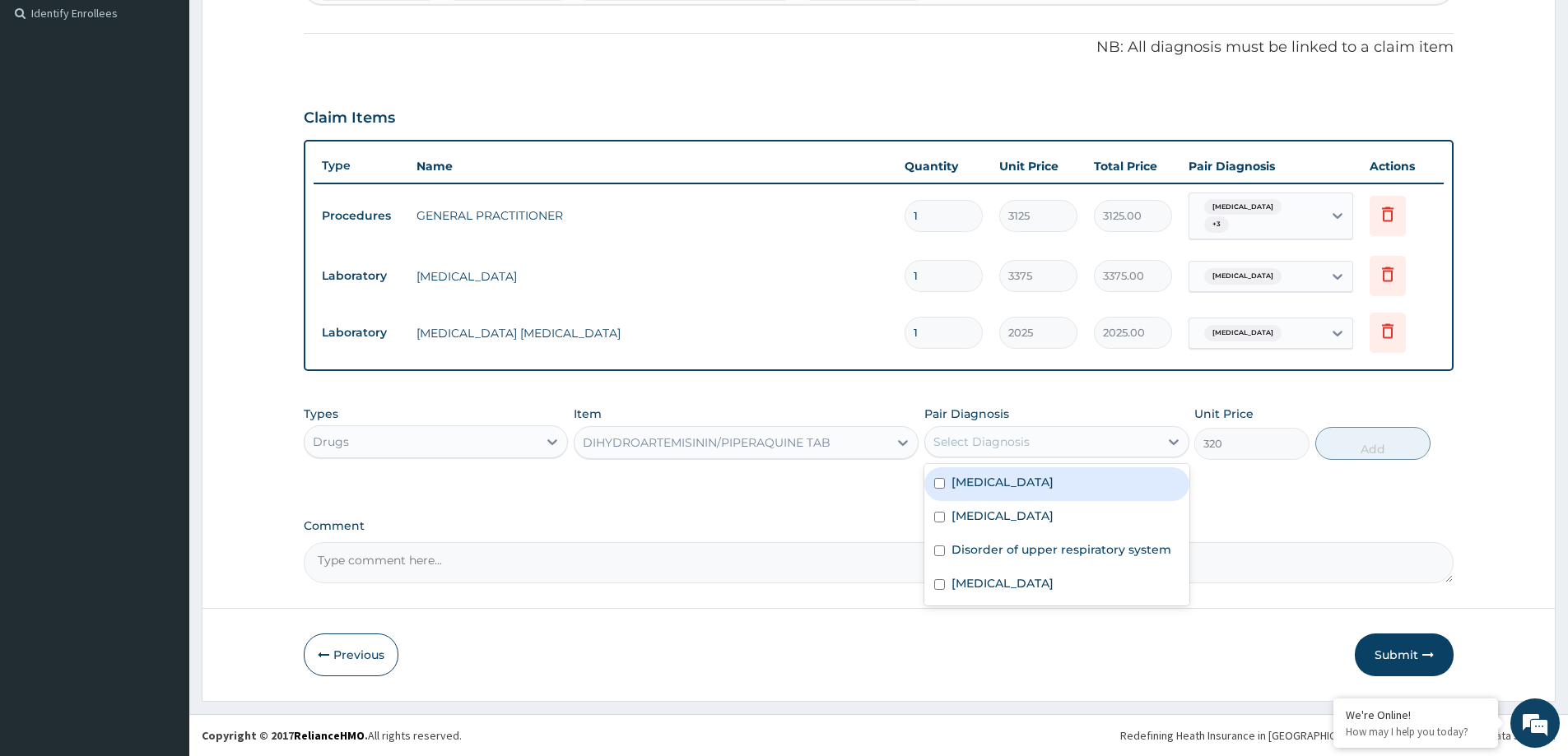
click at [1001, 443] on div "Select Diagnosis" at bounding box center [982, 441] width 97 height 16
click at [976, 524] on label "Malaria" at bounding box center [1001, 515] width 102 height 16
click at [1022, 519] on div "Malaria" at bounding box center [1055, 517] width 264 height 34
checkbox input "true"
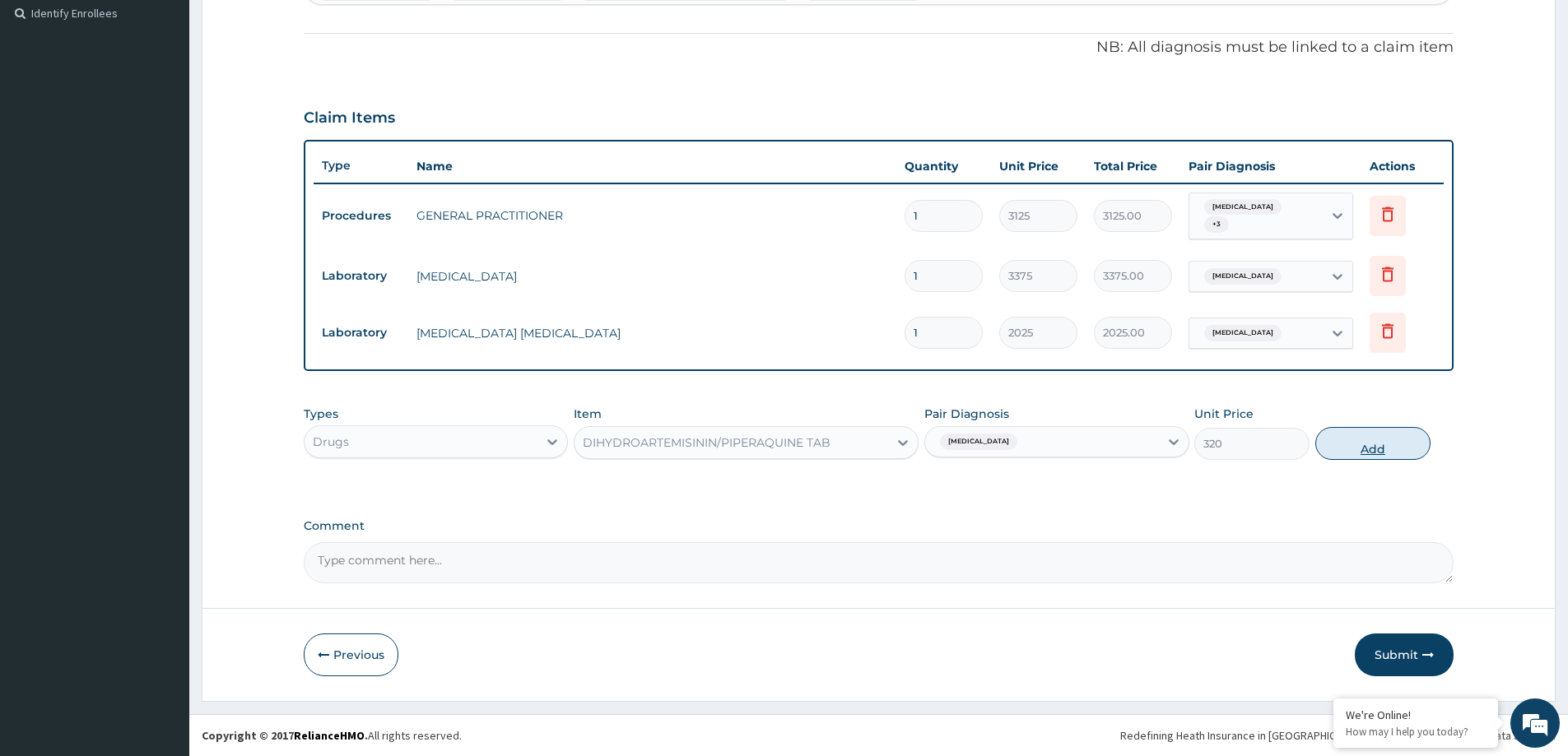
click at [1351, 447] on button "Add" at bounding box center [1373, 444] width 115 height 33
type input "0"
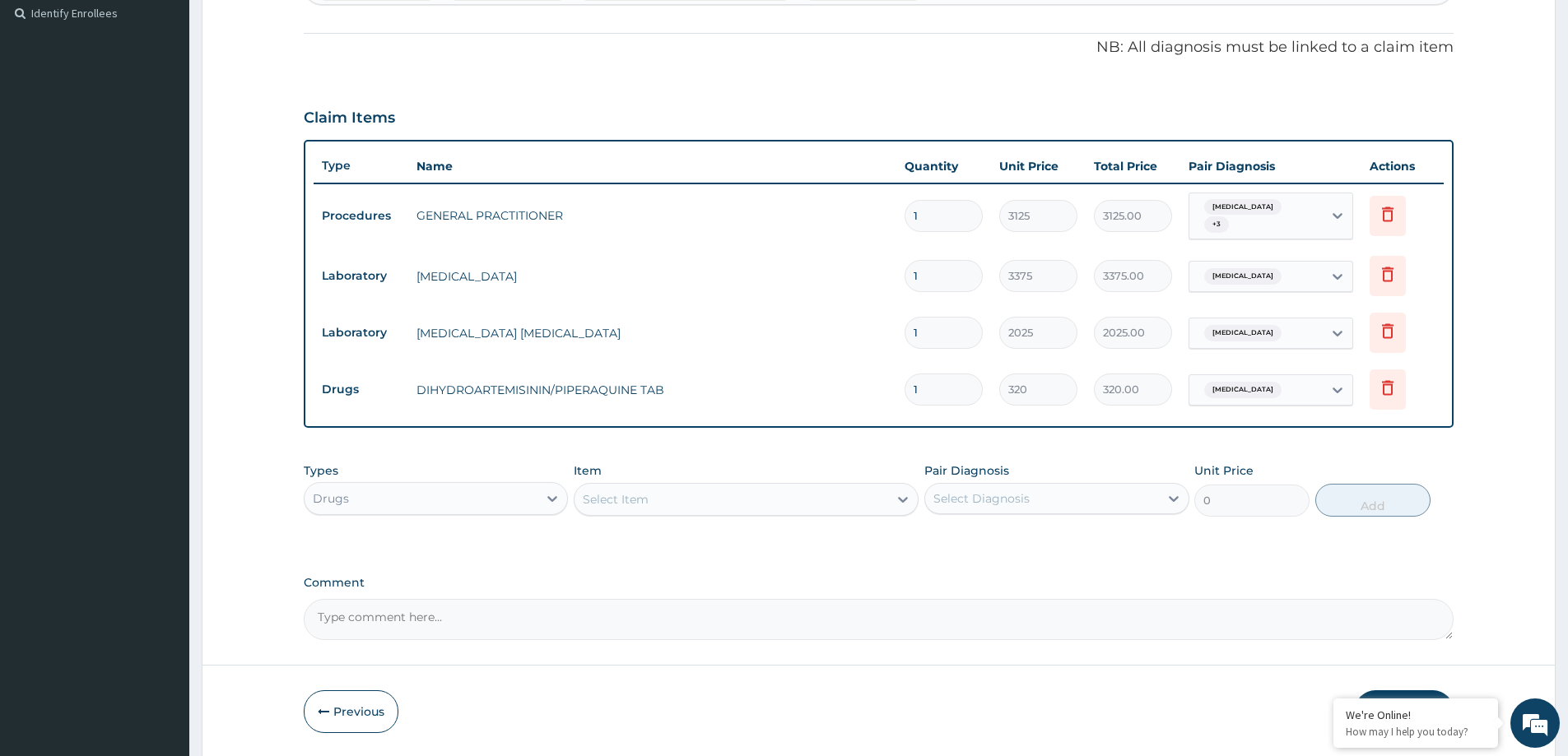
type input "15"
type input "4800.00"
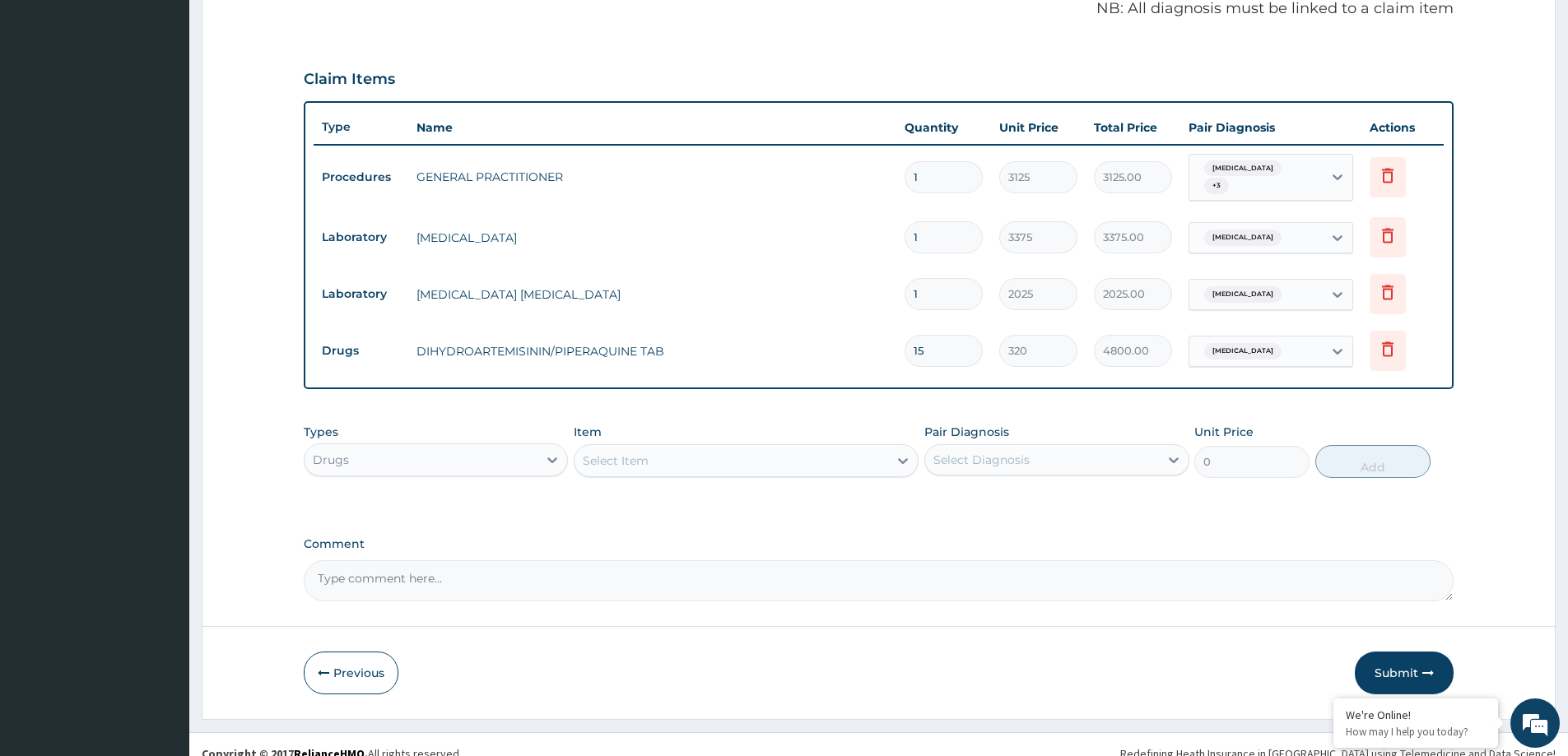
scroll to position [512, 0]
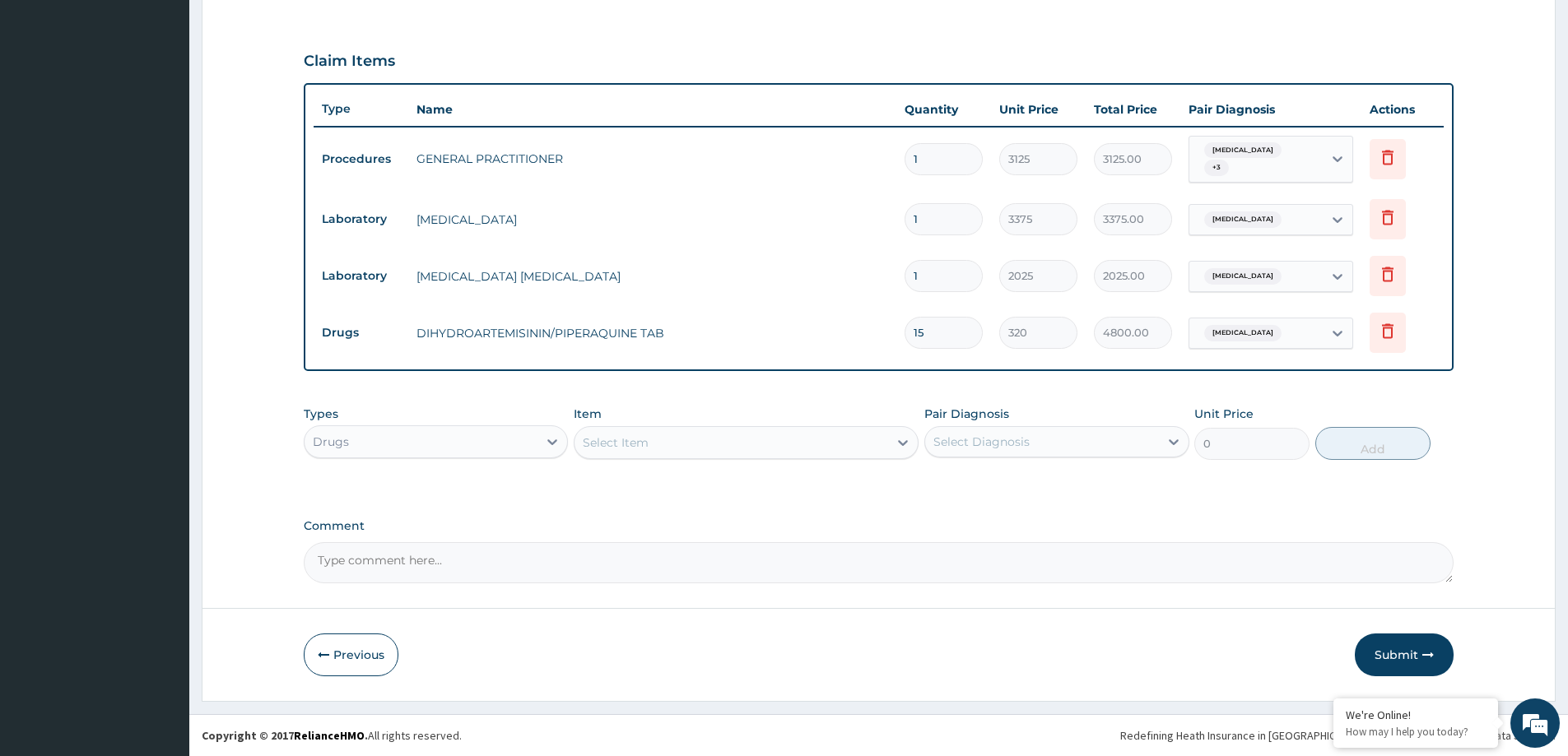
type input "15"
click at [618, 441] on div "Select Item" at bounding box center [615, 442] width 66 height 16
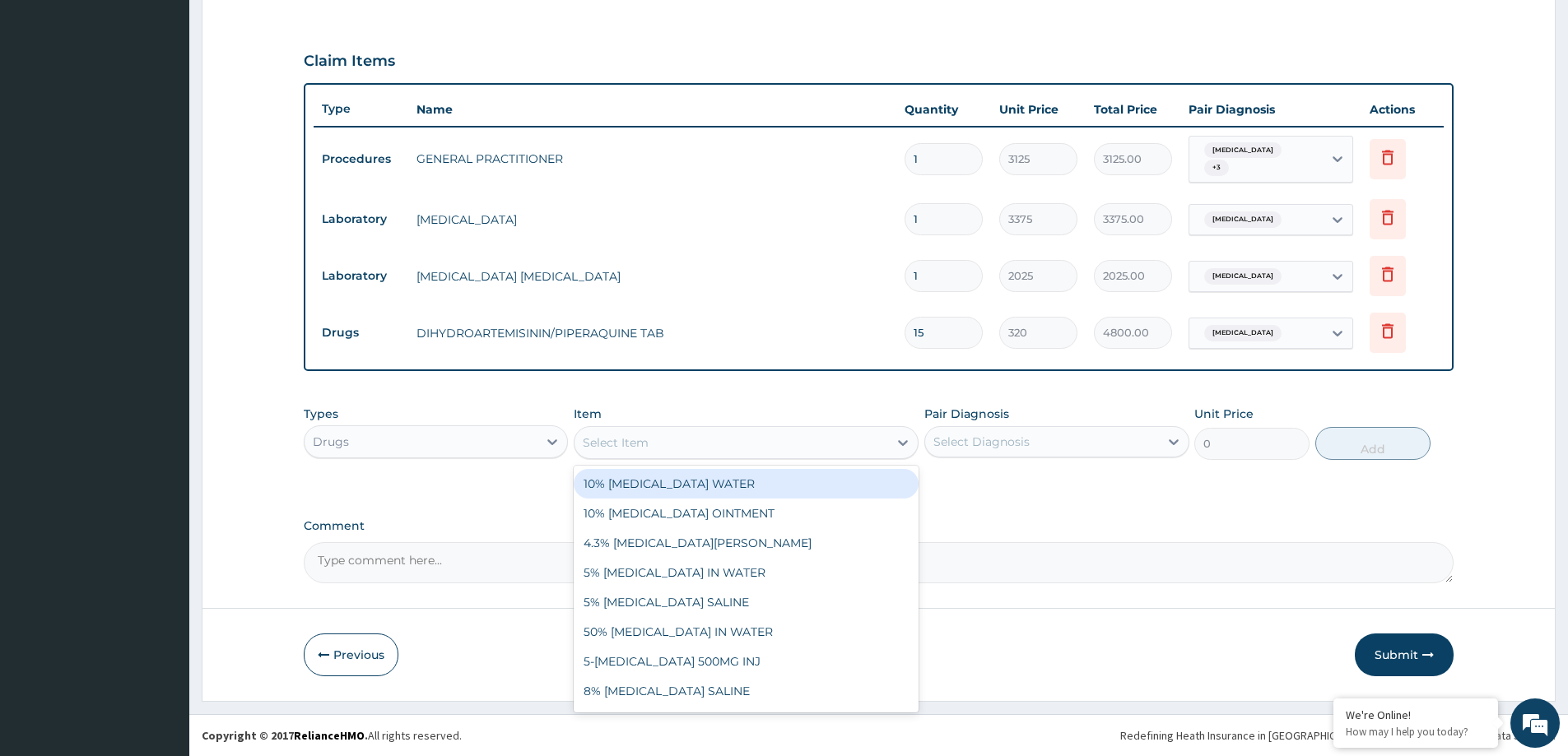
paste input "LORATADINE 10MG TAB"
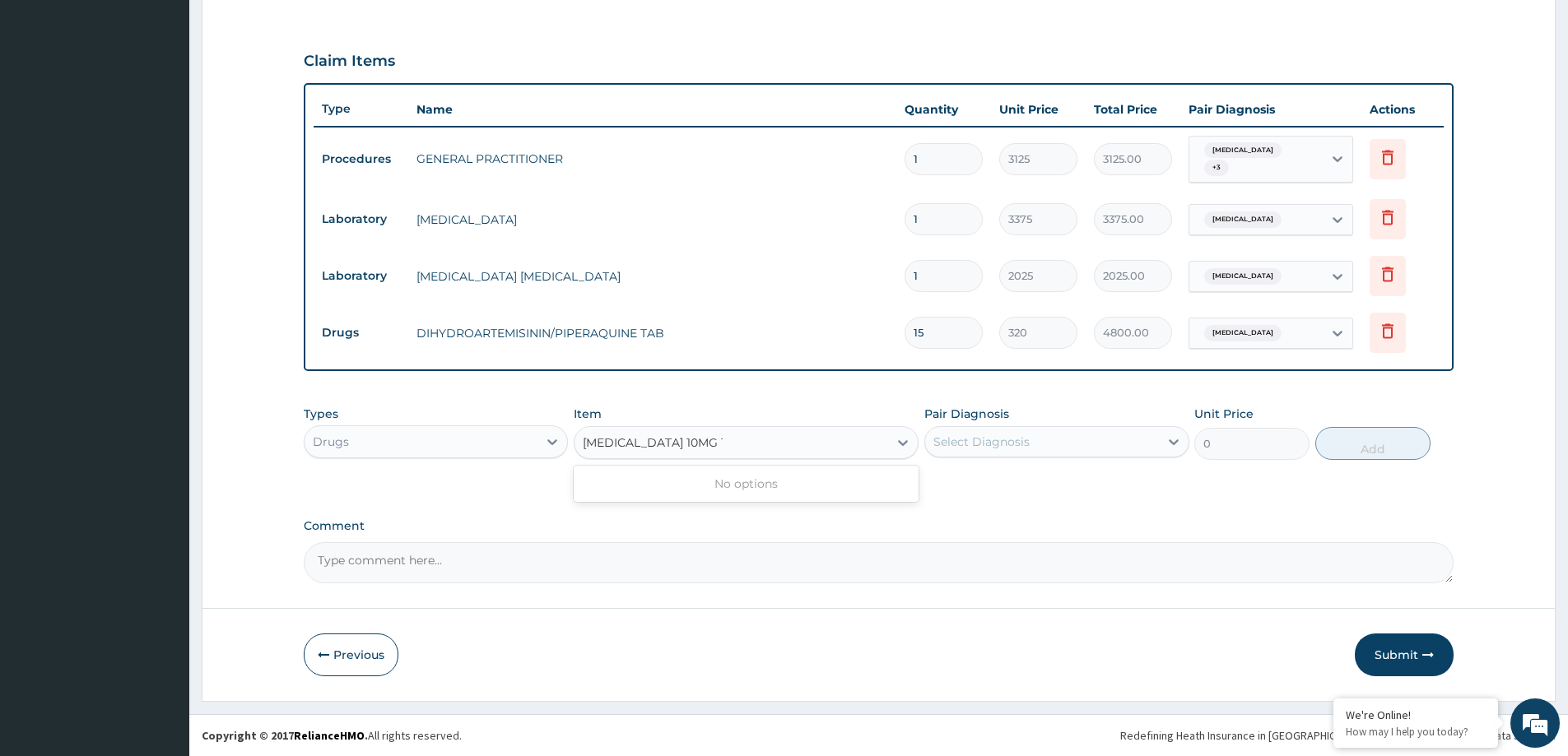
click at [627, 442] on input "LORATADINE 10MG TAB" at bounding box center [652, 442] width 140 height 16
drag, startPoint x: 627, startPoint y: 442, endPoint x: 632, endPoint y: 556, distance: 114.1
click at [628, 443] on input "LORATADINE 10MG TAB" at bounding box center [652, 442] width 140 height 16
click at [629, 445] on input "LORATADINE 10MG TAB" at bounding box center [652, 442] width 140 height 16
type input "LORATiDINE 10MG TAB"
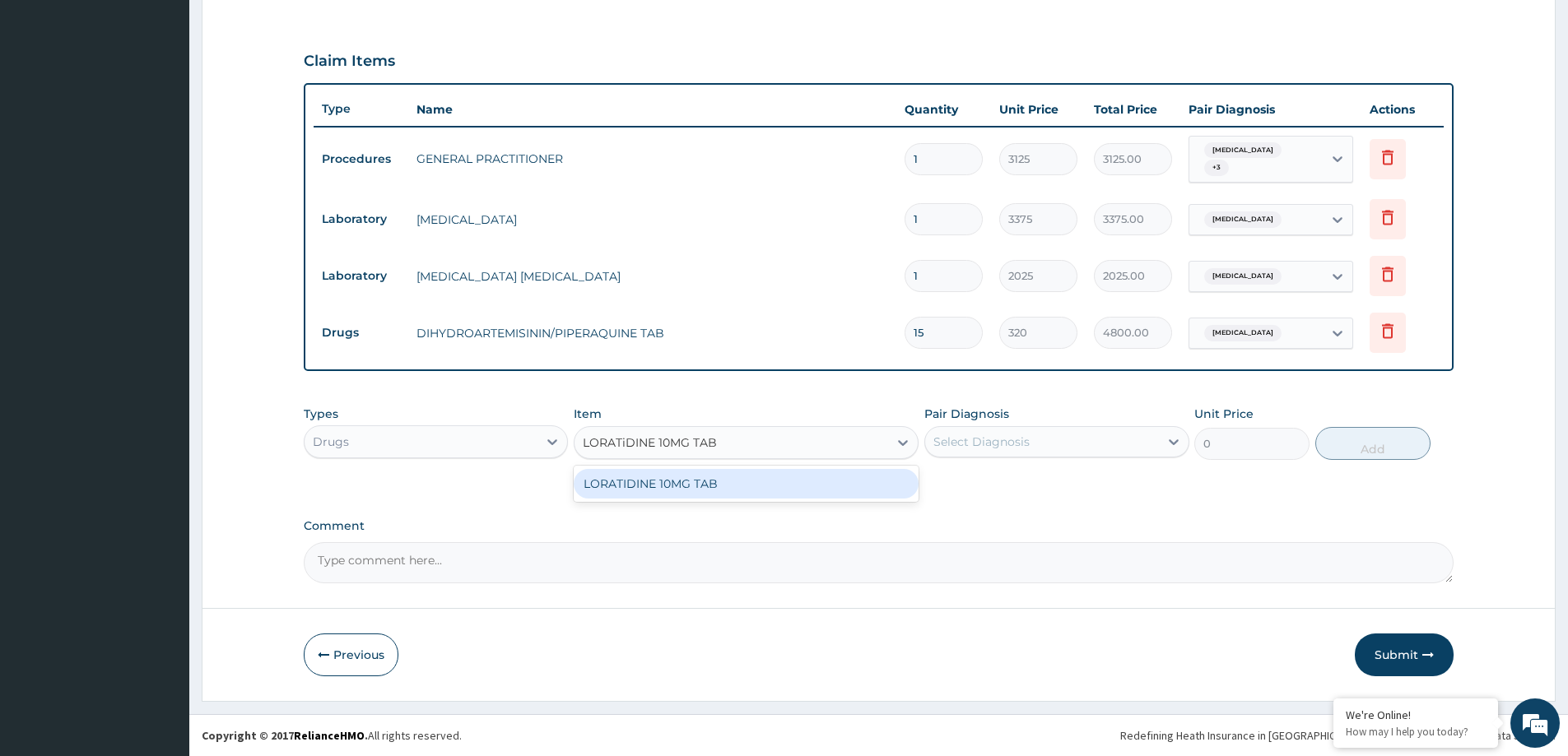
click at [704, 488] on div "LORATIDINE 10MG TAB" at bounding box center [746, 483] width 344 height 30
type input "30"
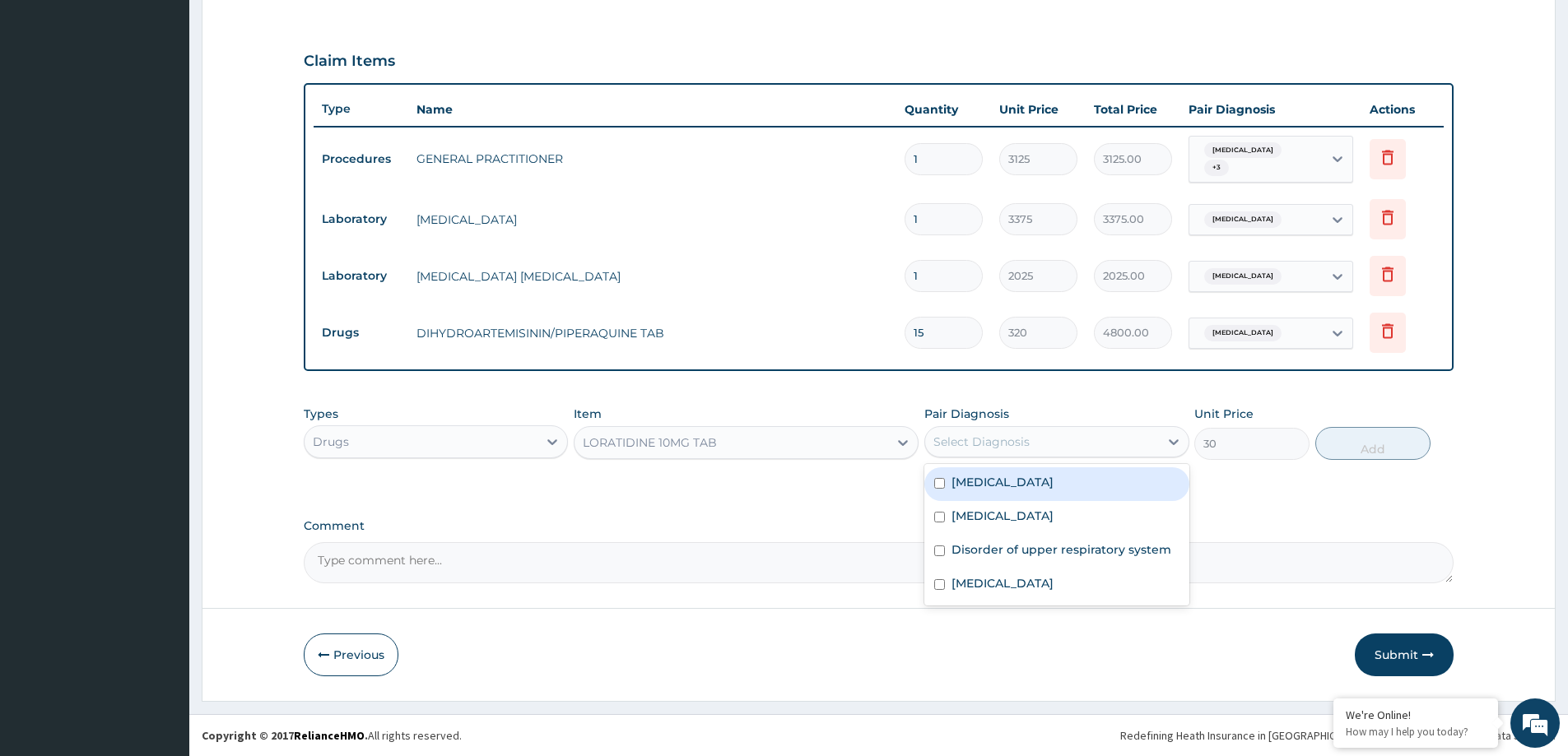
click at [1028, 440] on div "Select Diagnosis" at bounding box center [1041, 441] width 233 height 26
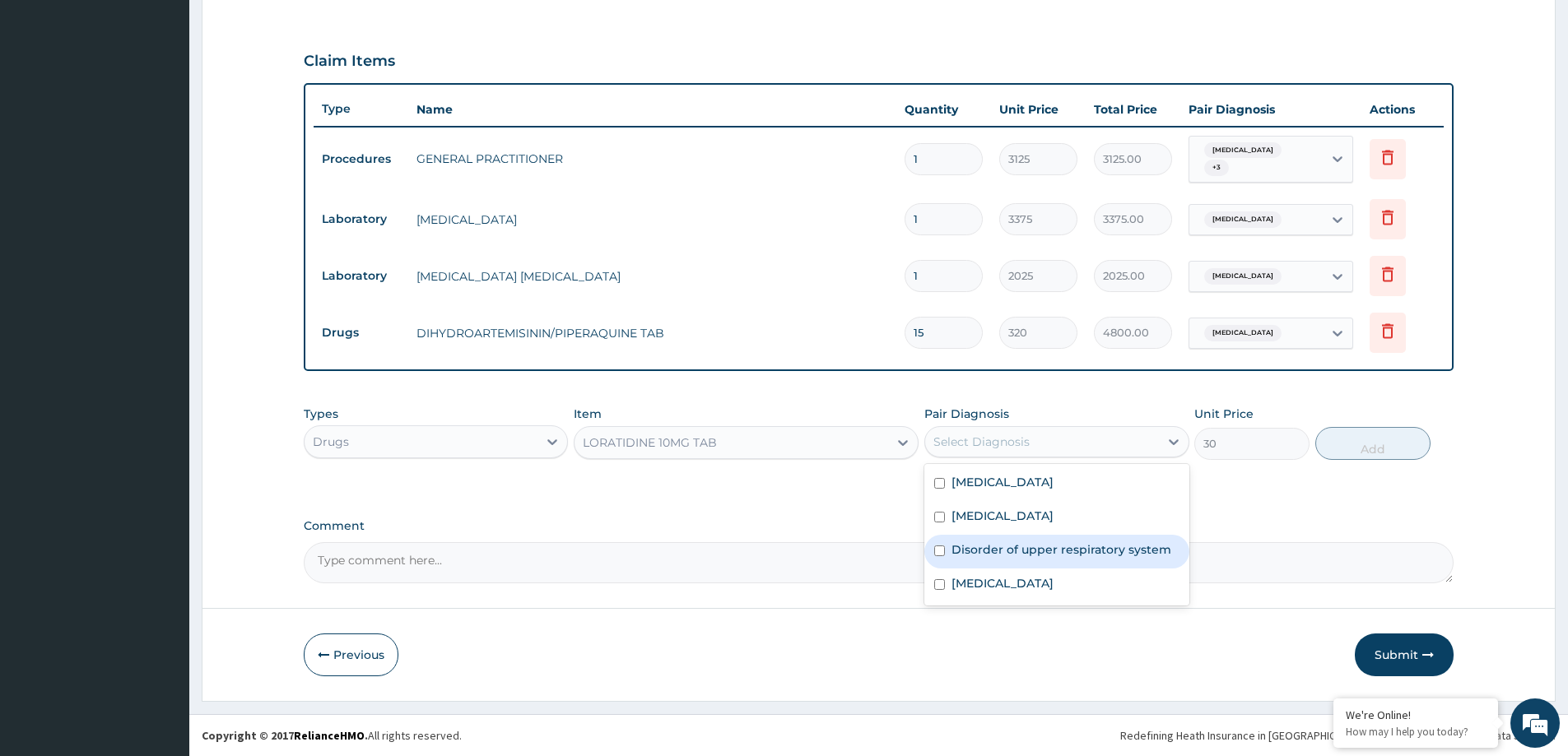
click at [1019, 560] on div "Disorder of upper respiratory system" at bounding box center [1055, 551] width 264 height 34
checkbox input "true"
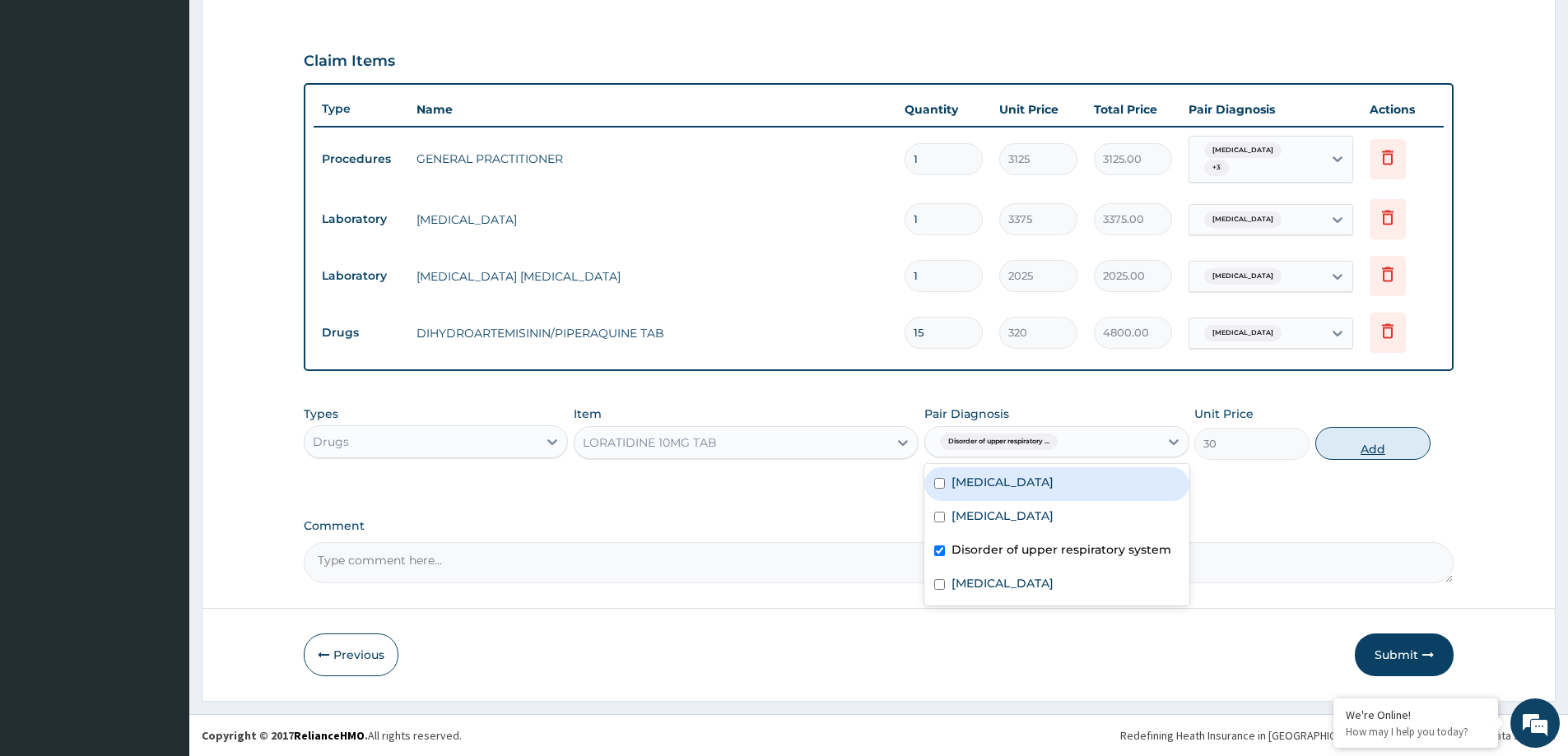
click at [1365, 445] on button "Add" at bounding box center [1373, 444] width 115 height 33
type input "0"
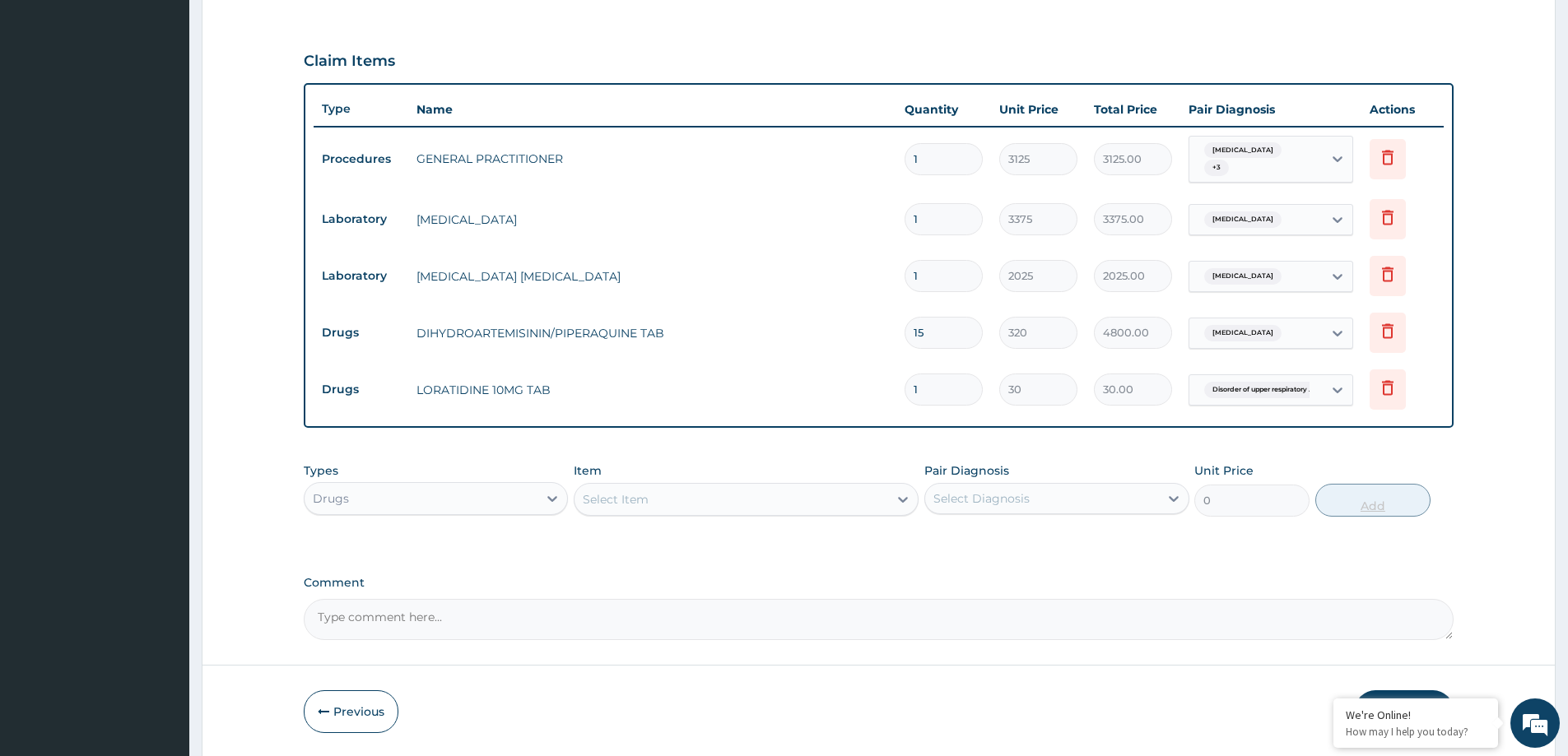
type input "0.00"
type input "5"
type input "150.00"
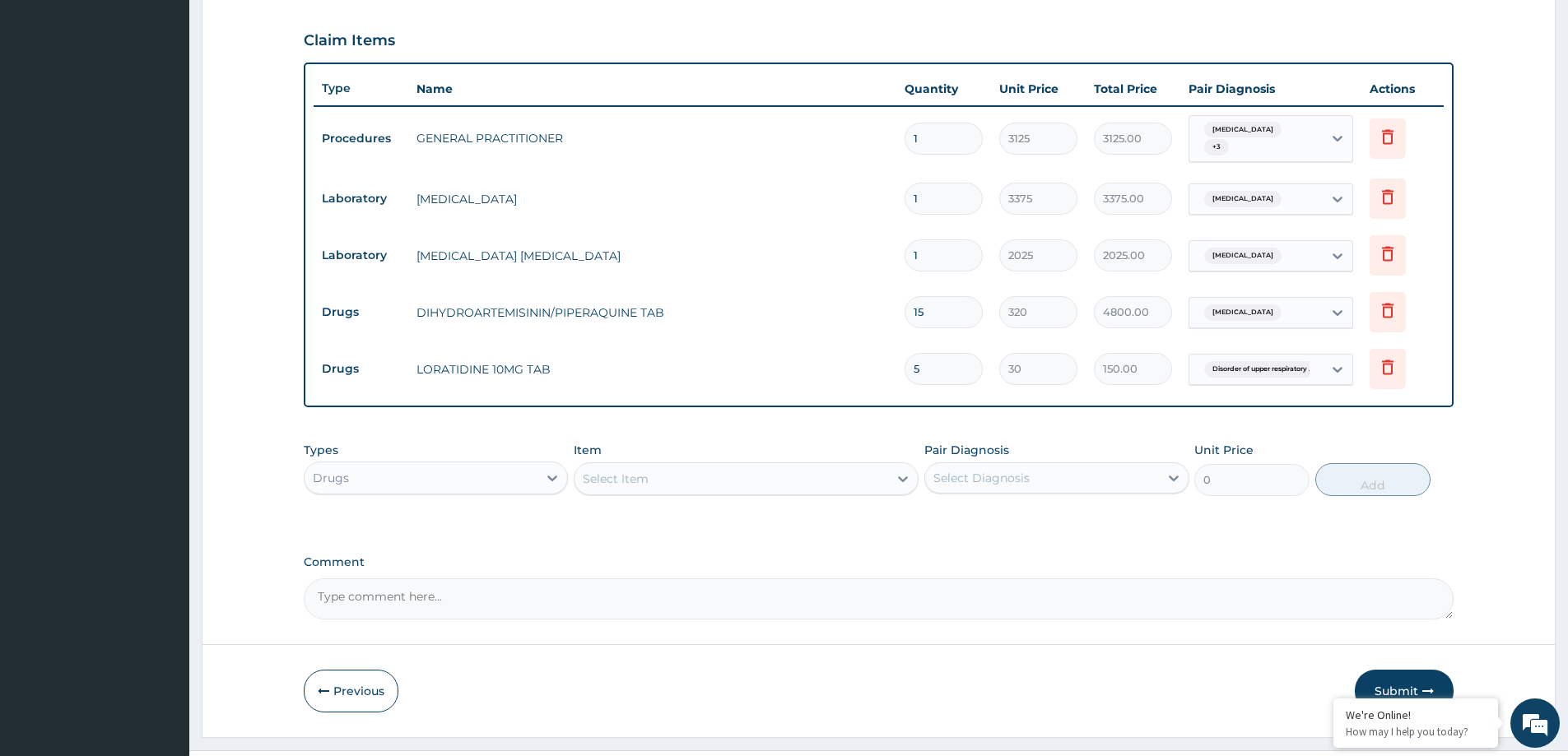
scroll to position [569, 0]
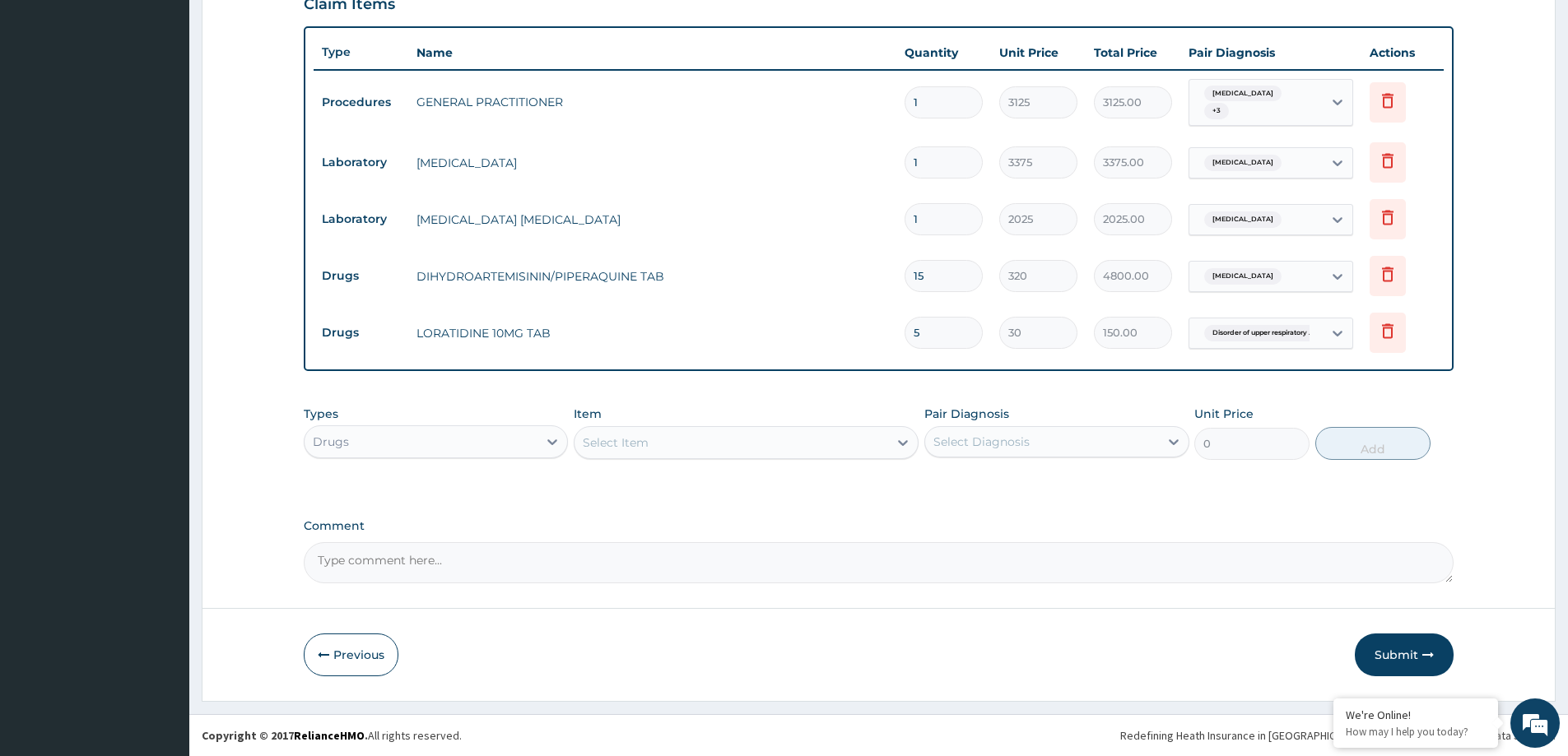
type input "5"
click at [636, 449] on div "Select Item" at bounding box center [615, 442] width 66 height 16
paste input "COUGH SYR (ADULT)"
type input "COUGH SYR (ADULT)"
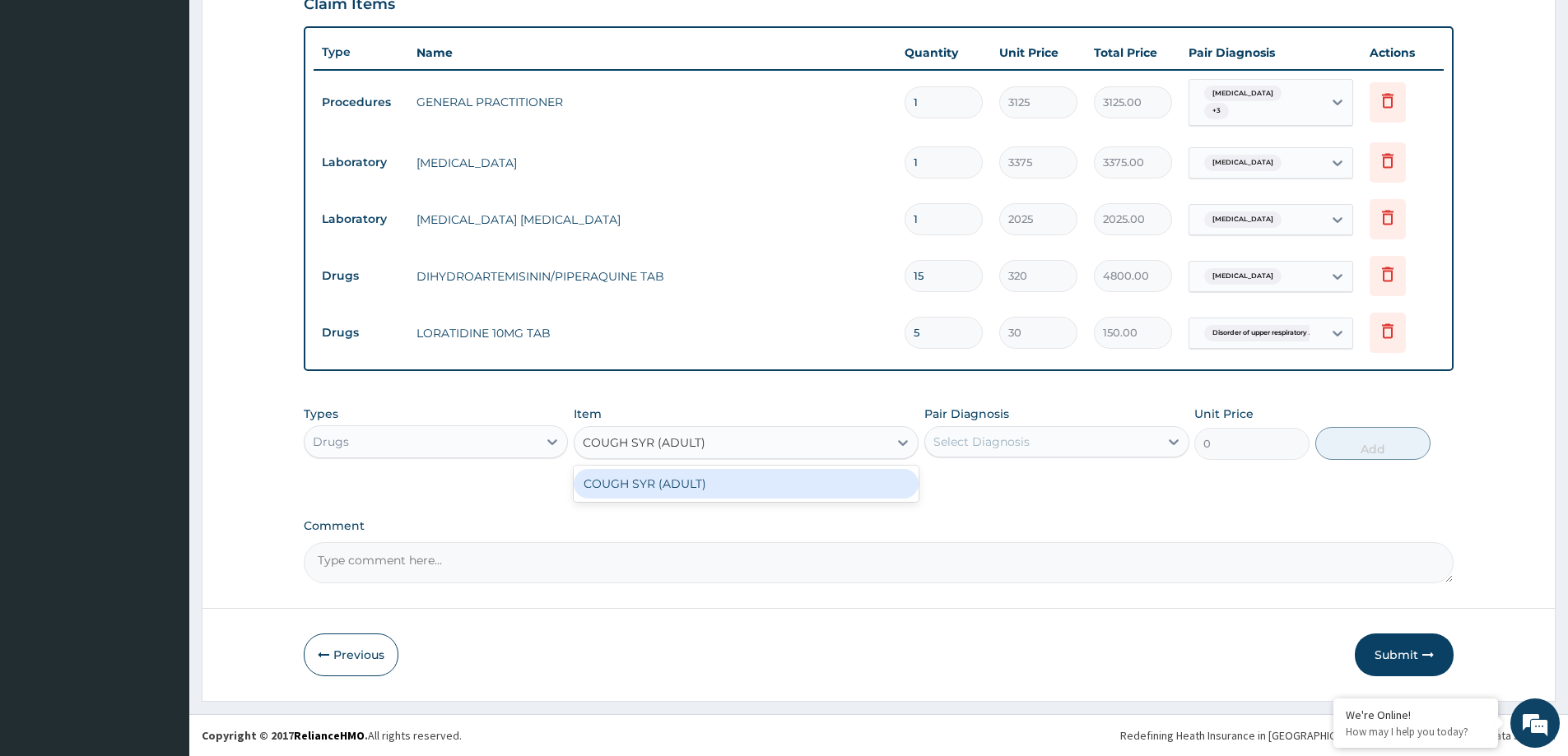
click at [665, 474] on div "COUGH SYR (ADULT)" at bounding box center [746, 483] width 344 height 30
type input "700"
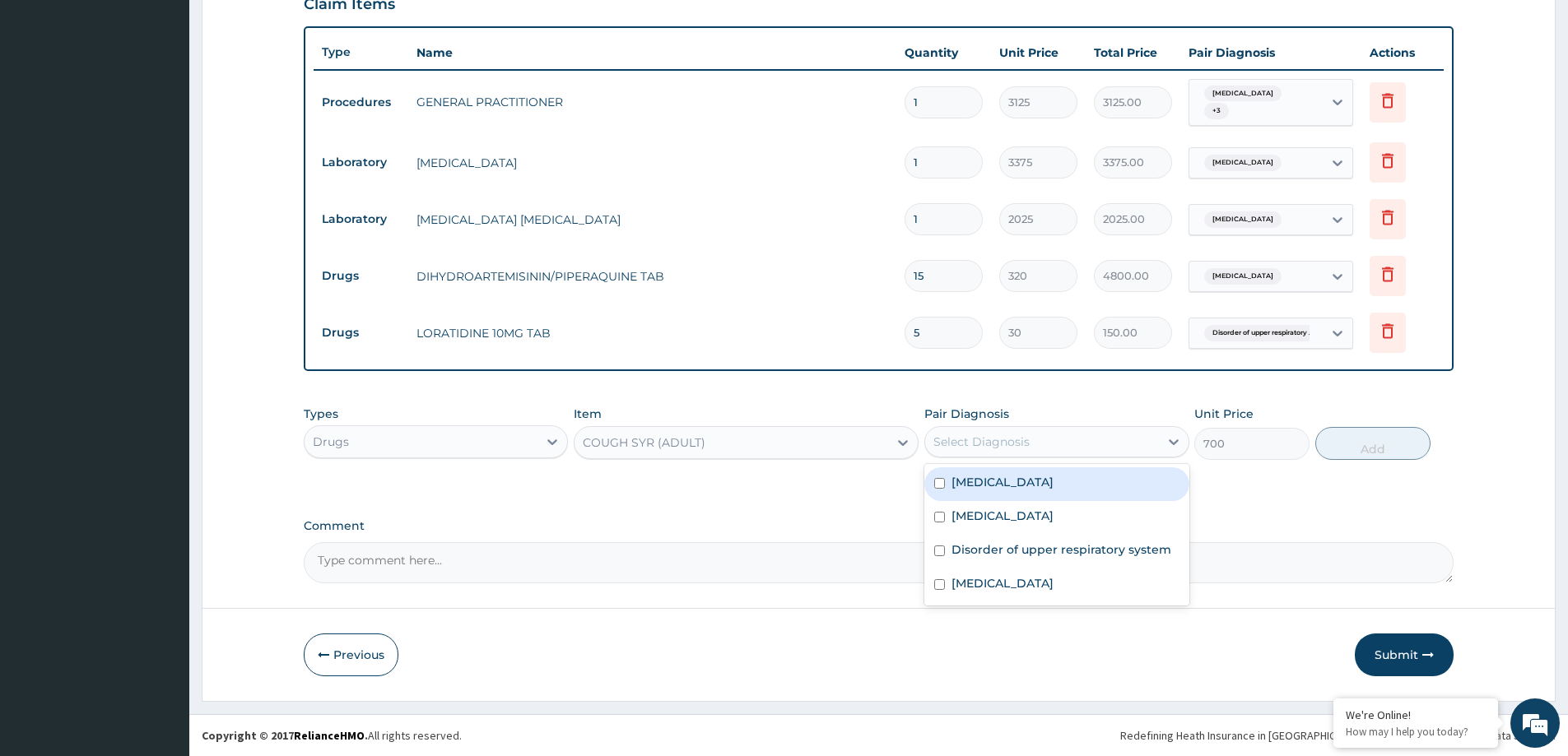
click at [1067, 444] on div "Select Diagnosis" at bounding box center [1041, 441] width 233 height 26
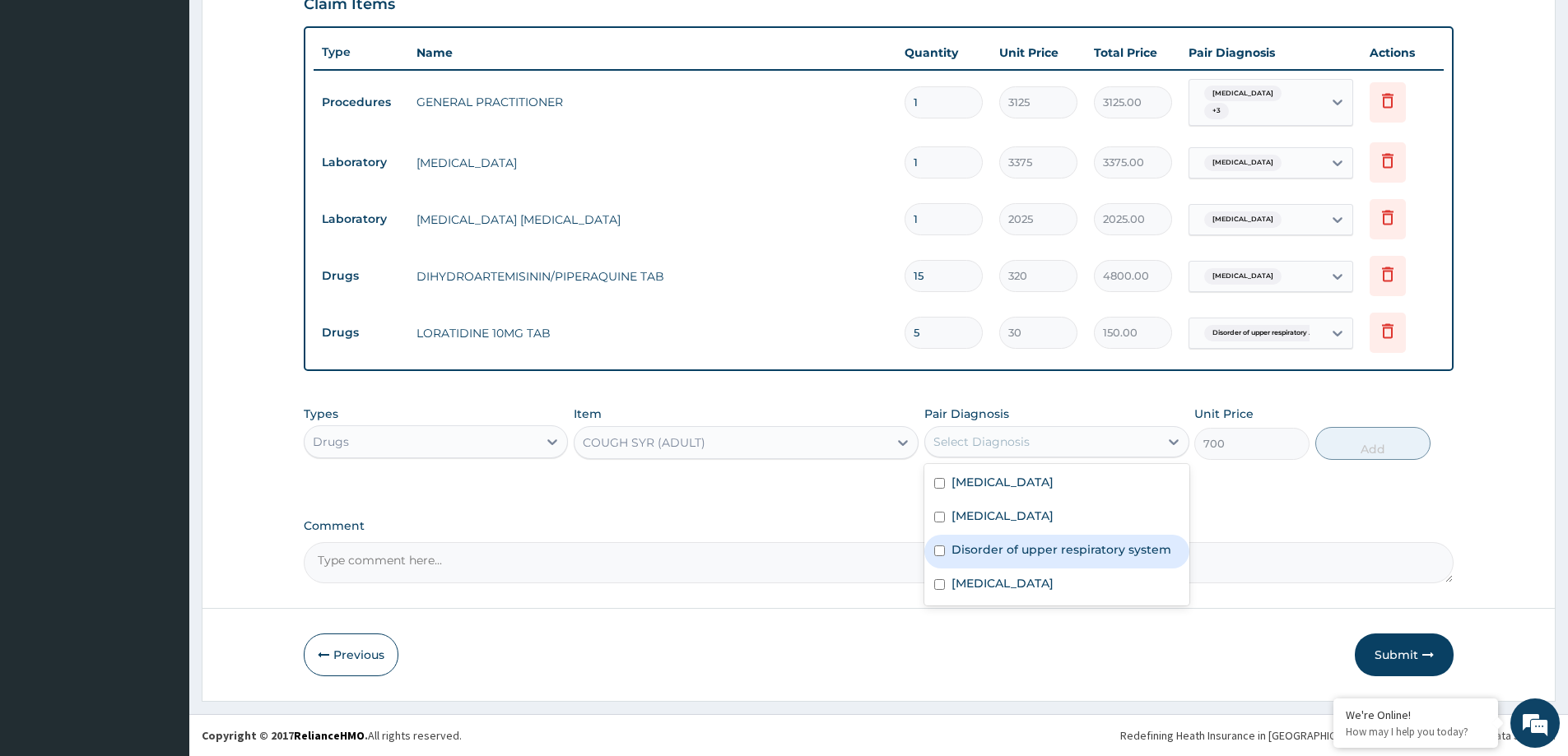
click at [1046, 560] on div "Disorder of upper respiratory system" at bounding box center [1055, 551] width 264 height 34
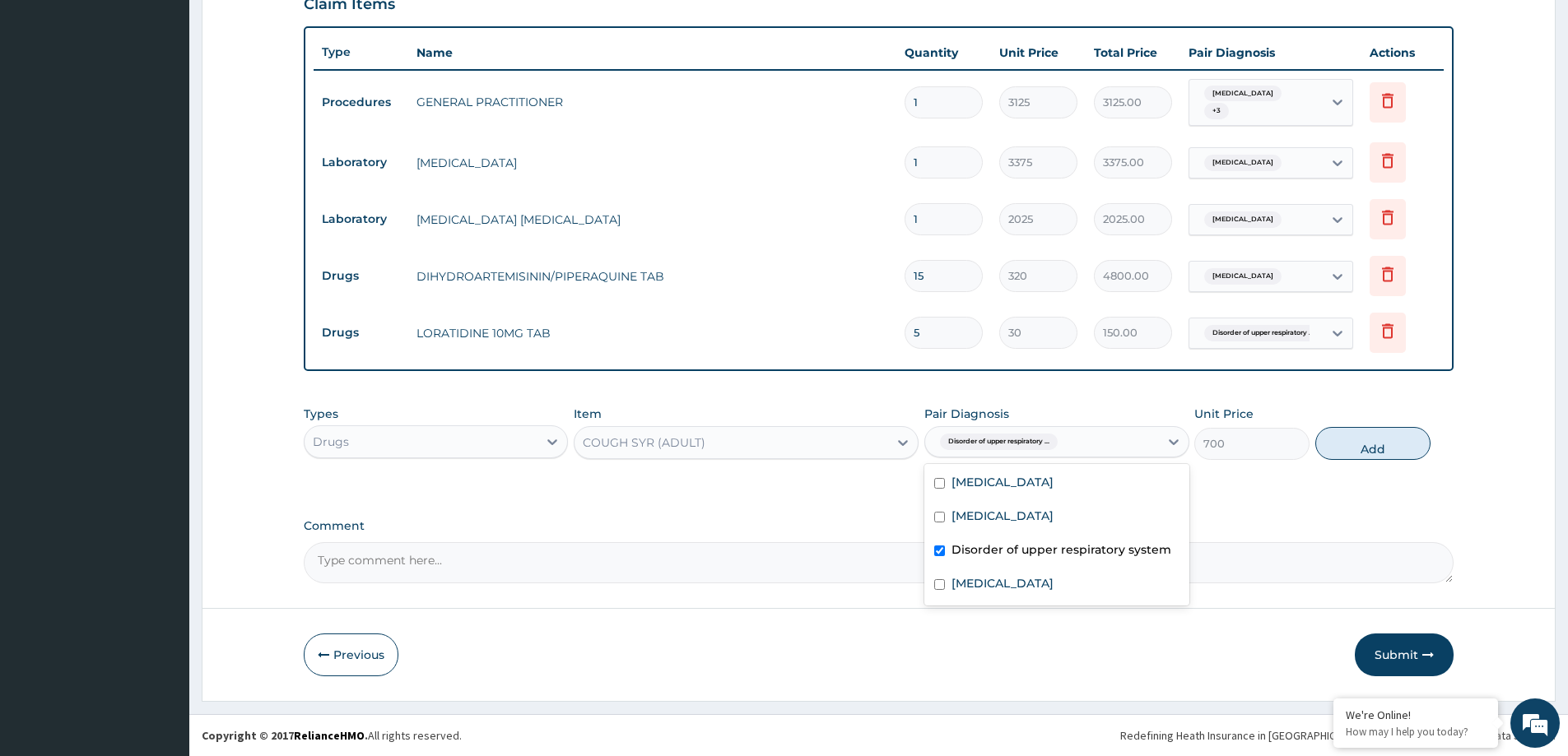
checkbox input "true"
click at [1356, 449] on button "Add" at bounding box center [1373, 444] width 115 height 33
type input "0"
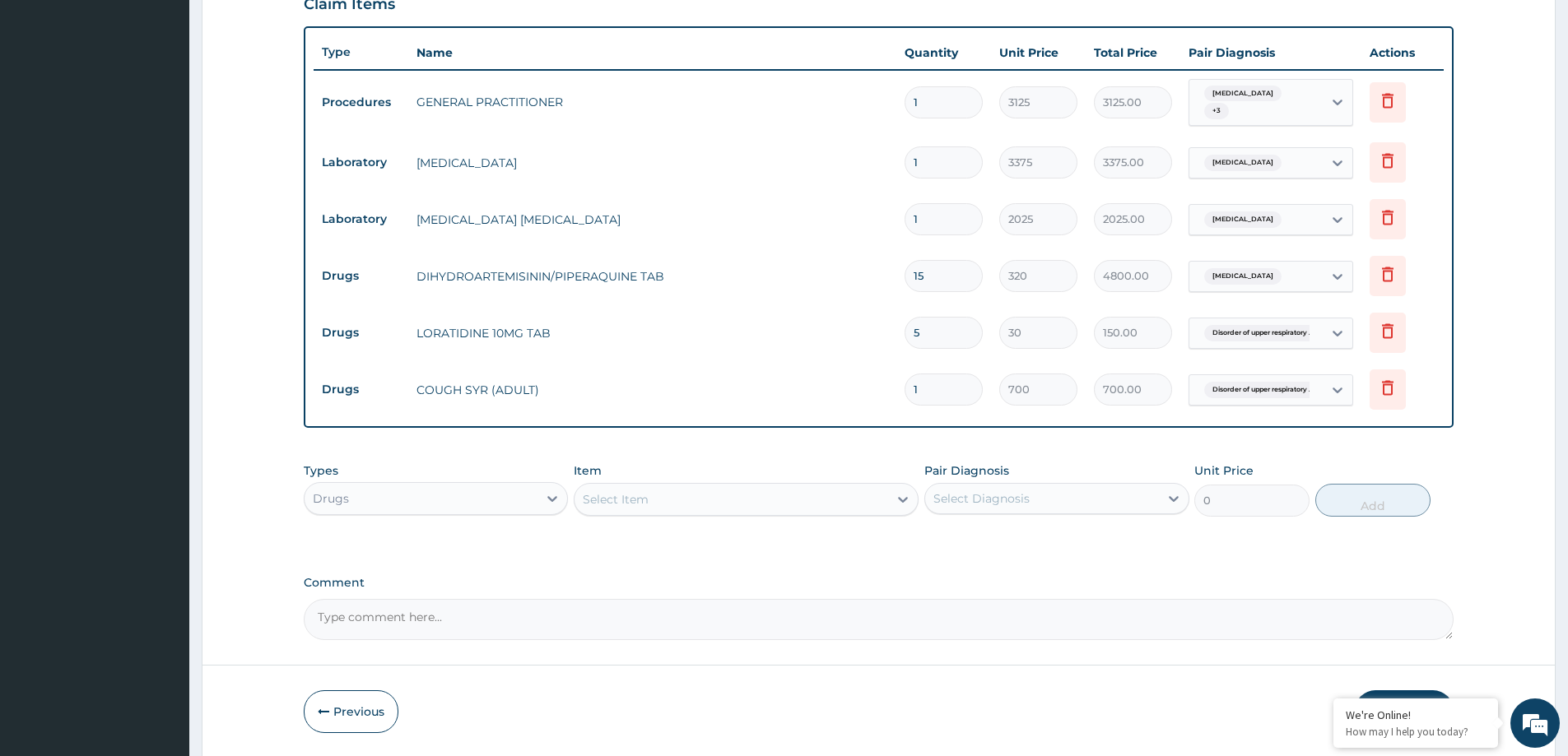
scroll to position [625, 0]
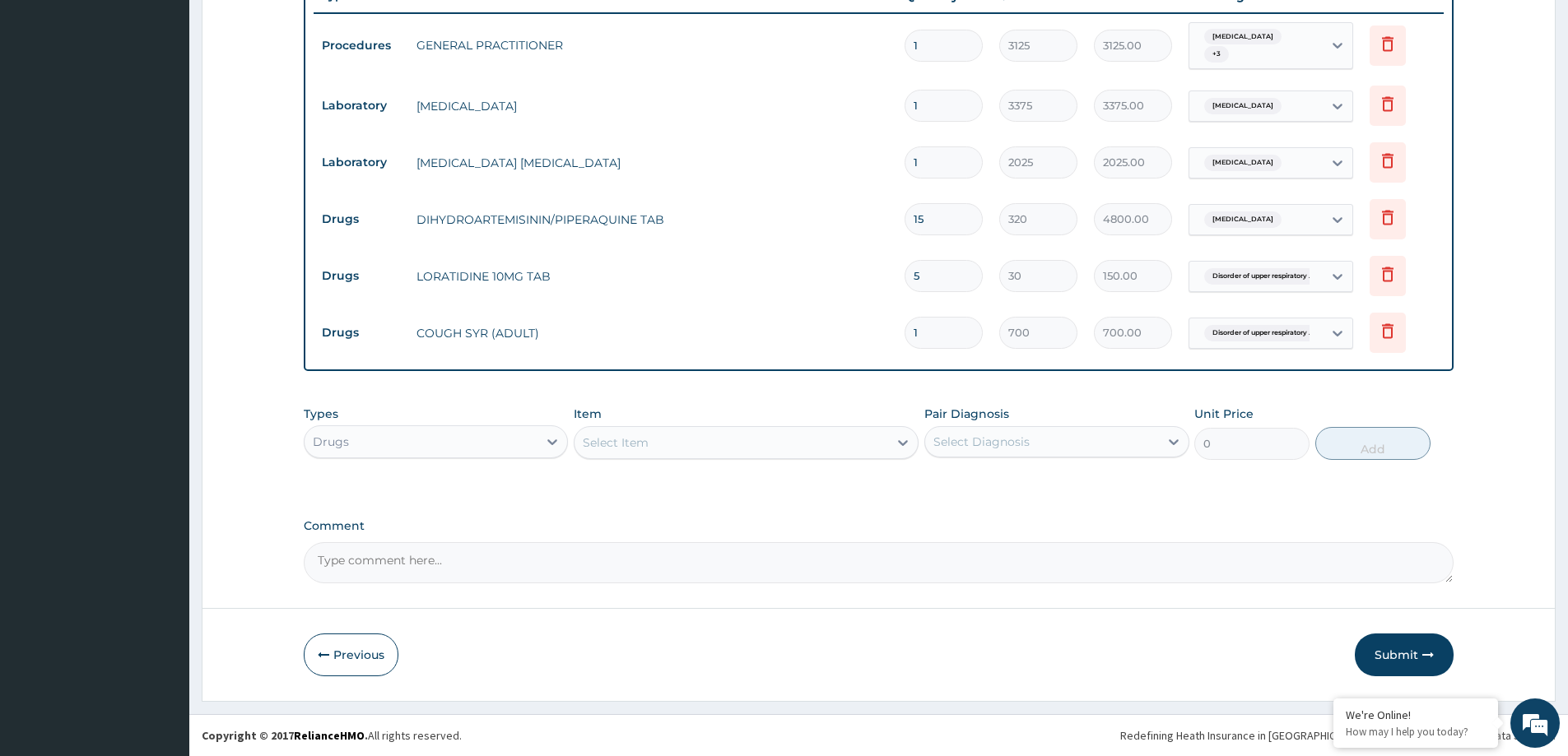
click at [660, 449] on div "Select Item" at bounding box center [731, 442] width 313 height 26
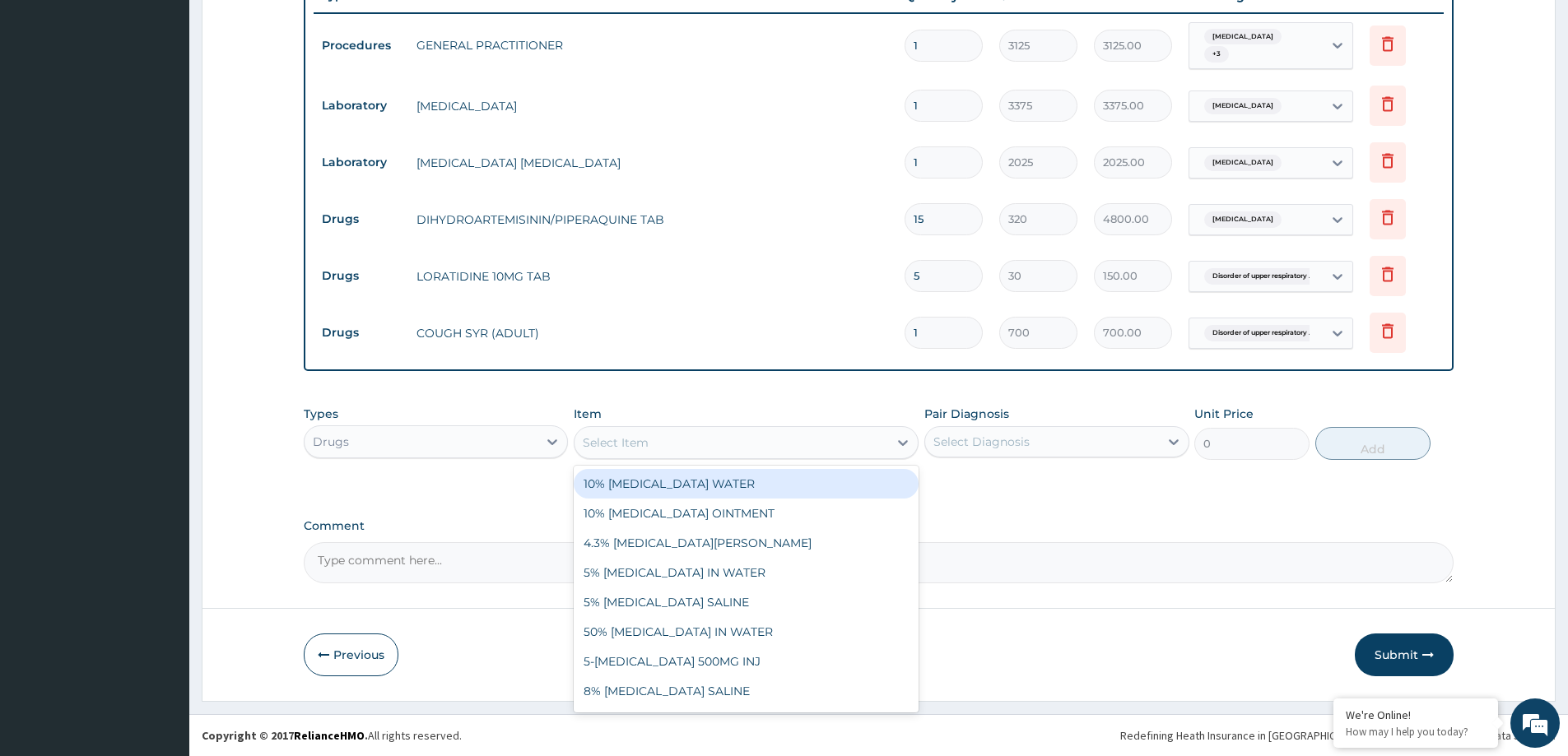
paste input "GASCOL SUSPENSION"
type input "GASCOL SUSPENSION"
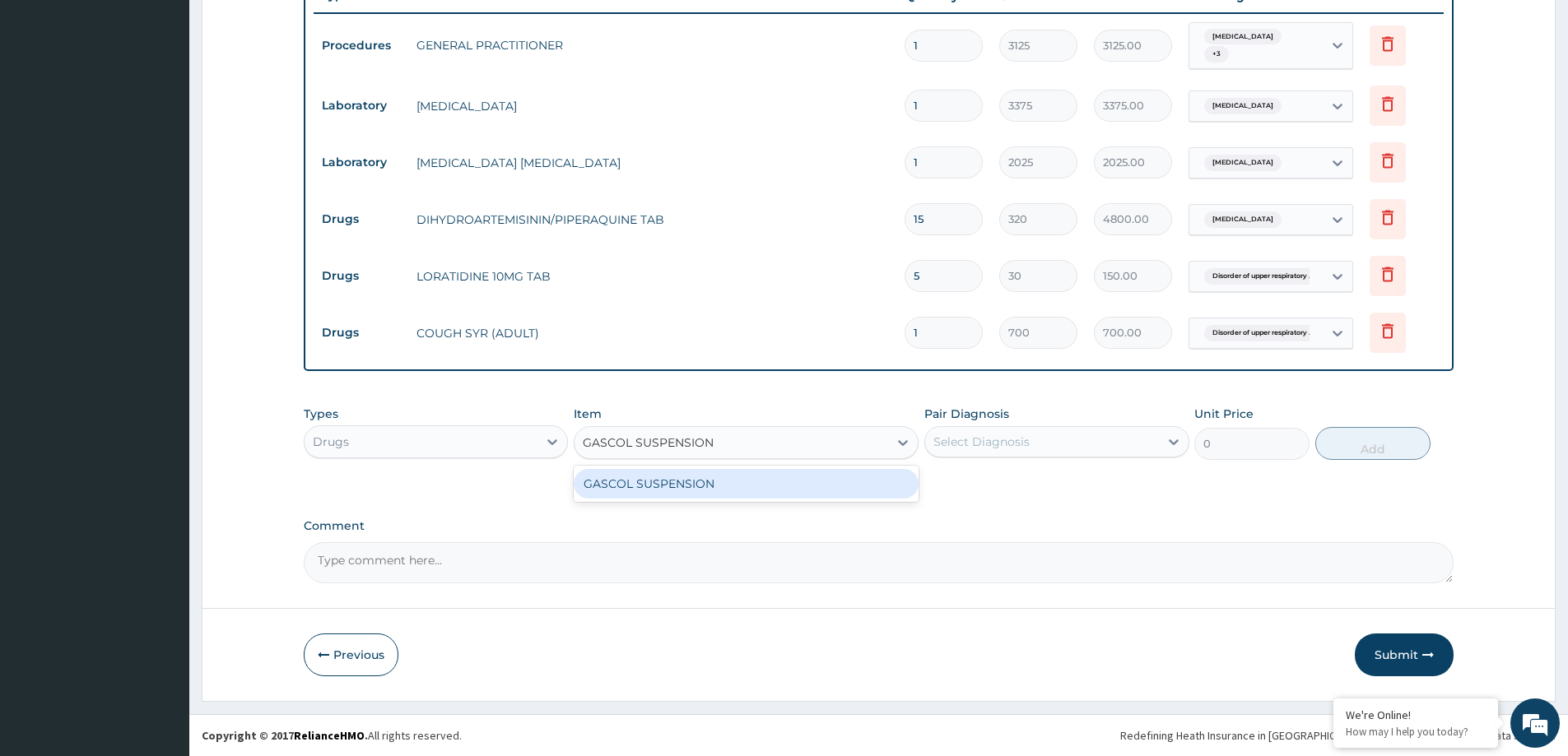
click at [668, 480] on div "GASCOL SUSPENSION" at bounding box center [746, 483] width 344 height 30
type input "1370"
click at [974, 434] on div "Select Diagnosis" at bounding box center [982, 441] width 97 height 16
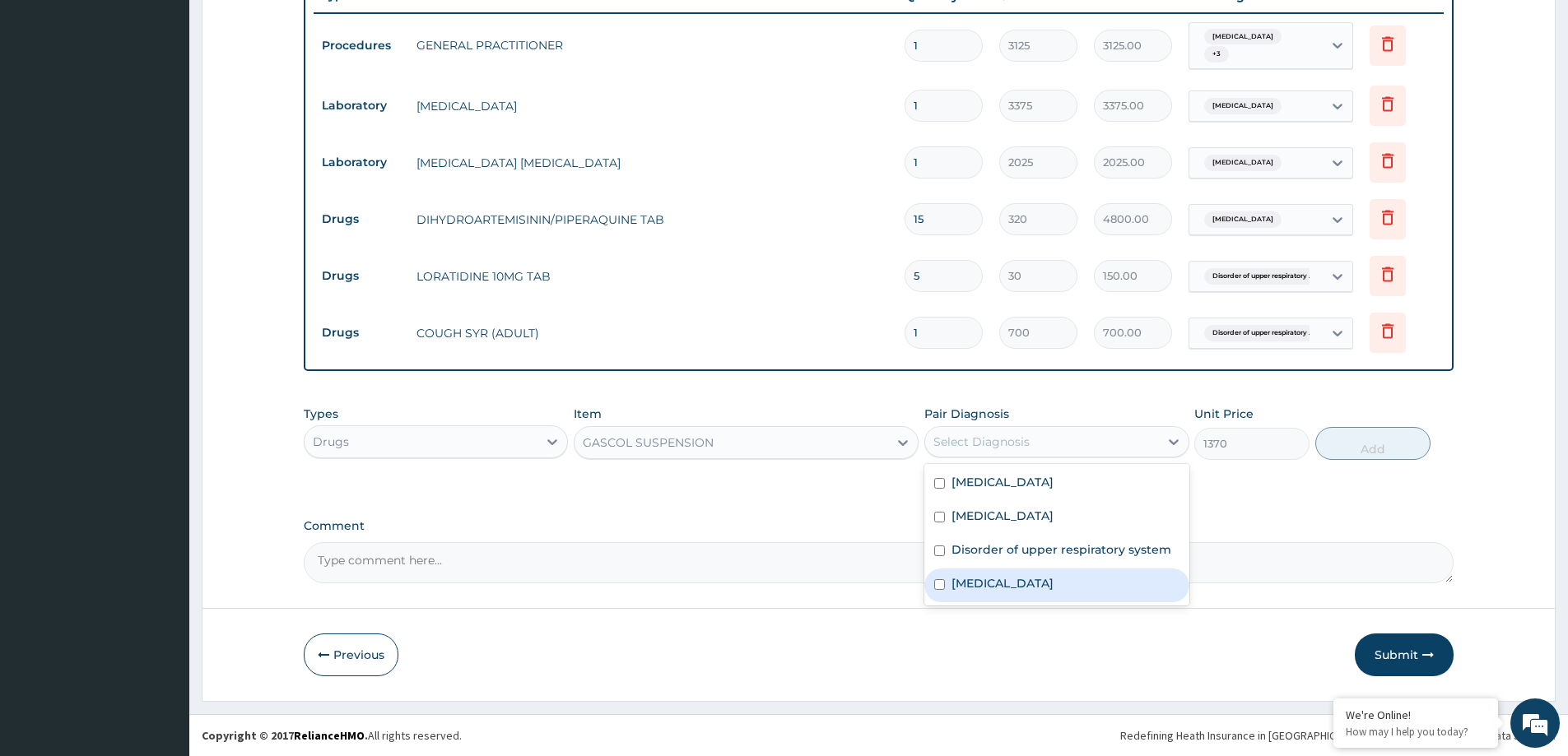
click at [985, 591] on label "Indigestion" at bounding box center [1001, 583] width 102 height 16
checkbox input "true"
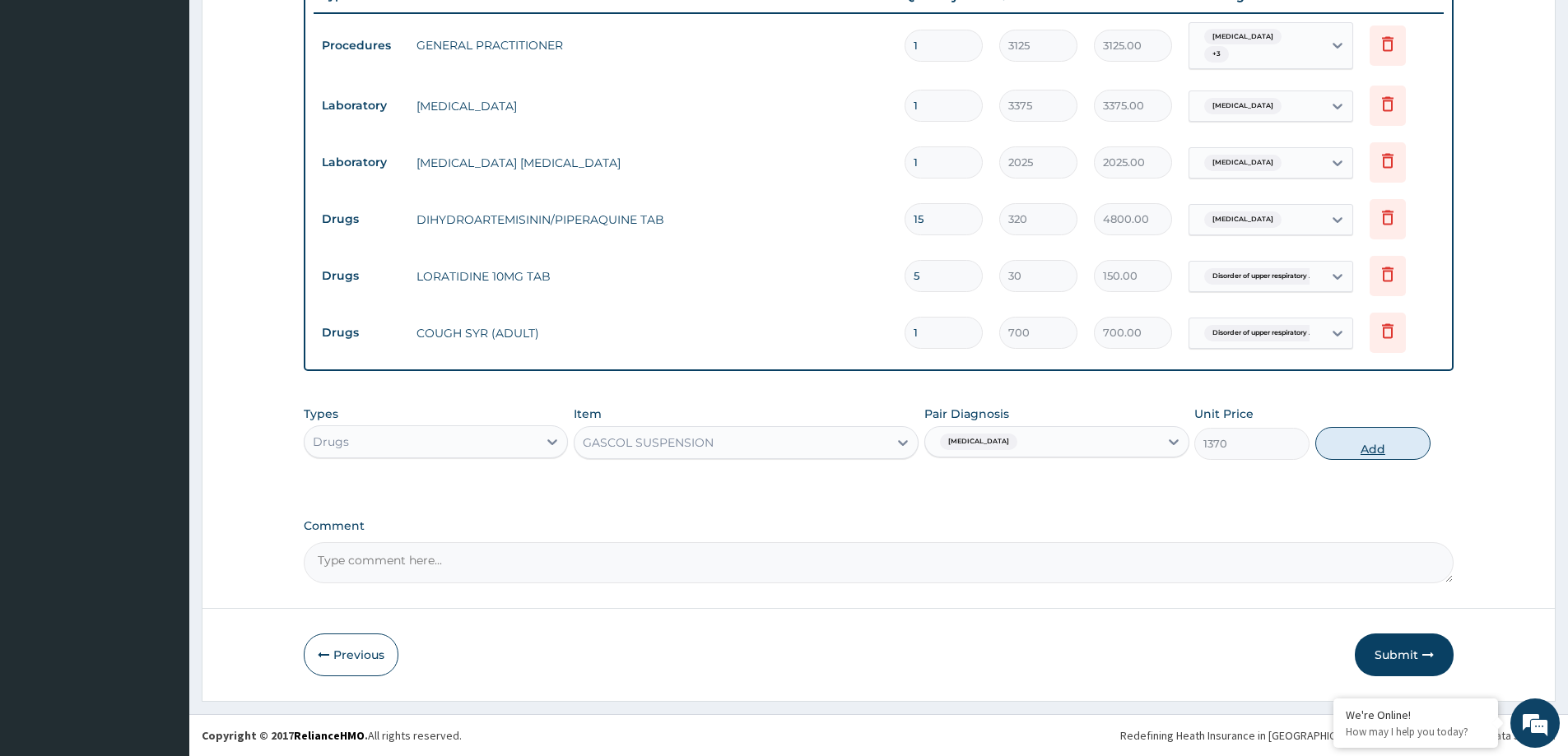
click at [1364, 438] on button "Add" at bounding box center [1373, 444] width 115 height 33
type input "0"
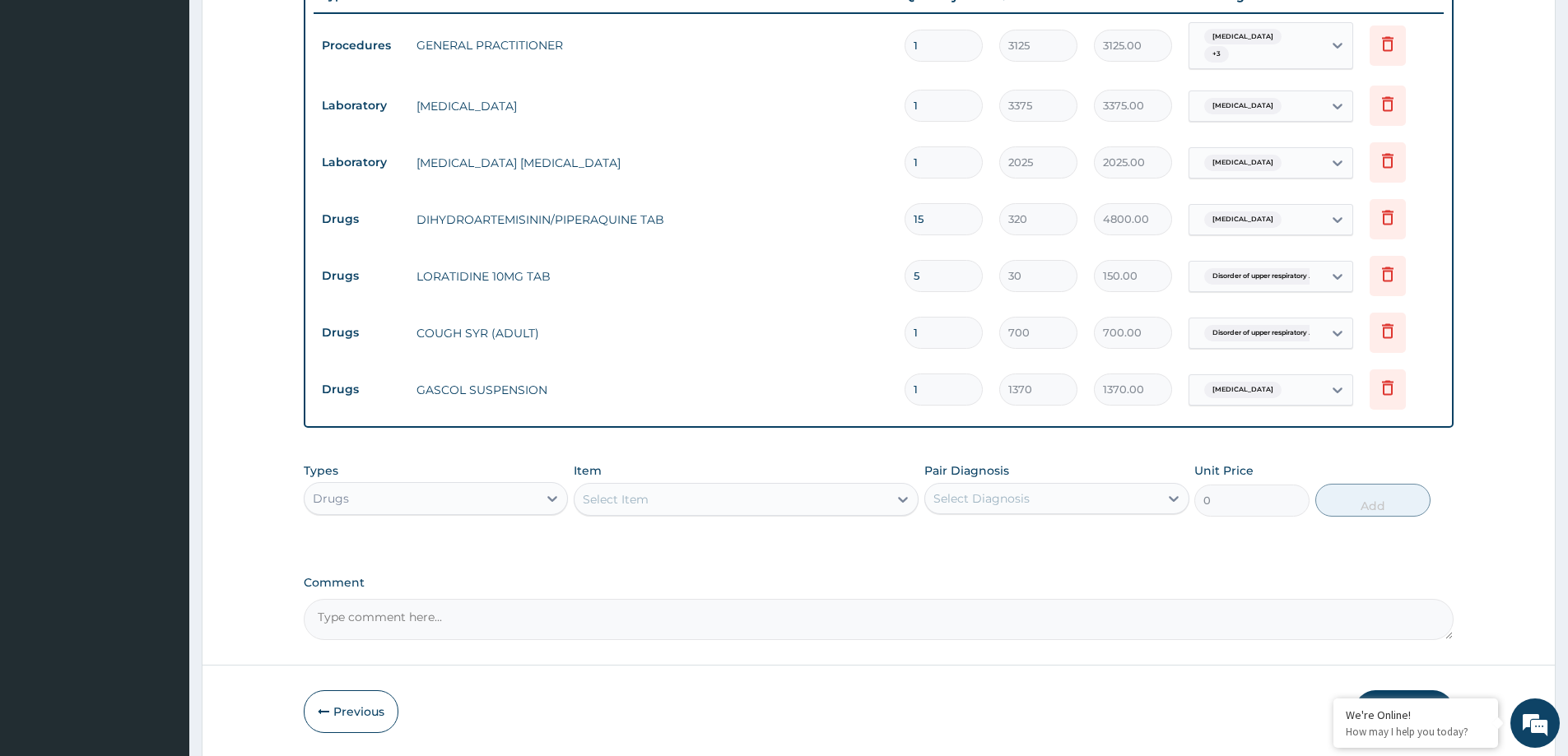
click at [684, 496] on div "Select Item" at bounding box center [731, 499] width 313 height 26
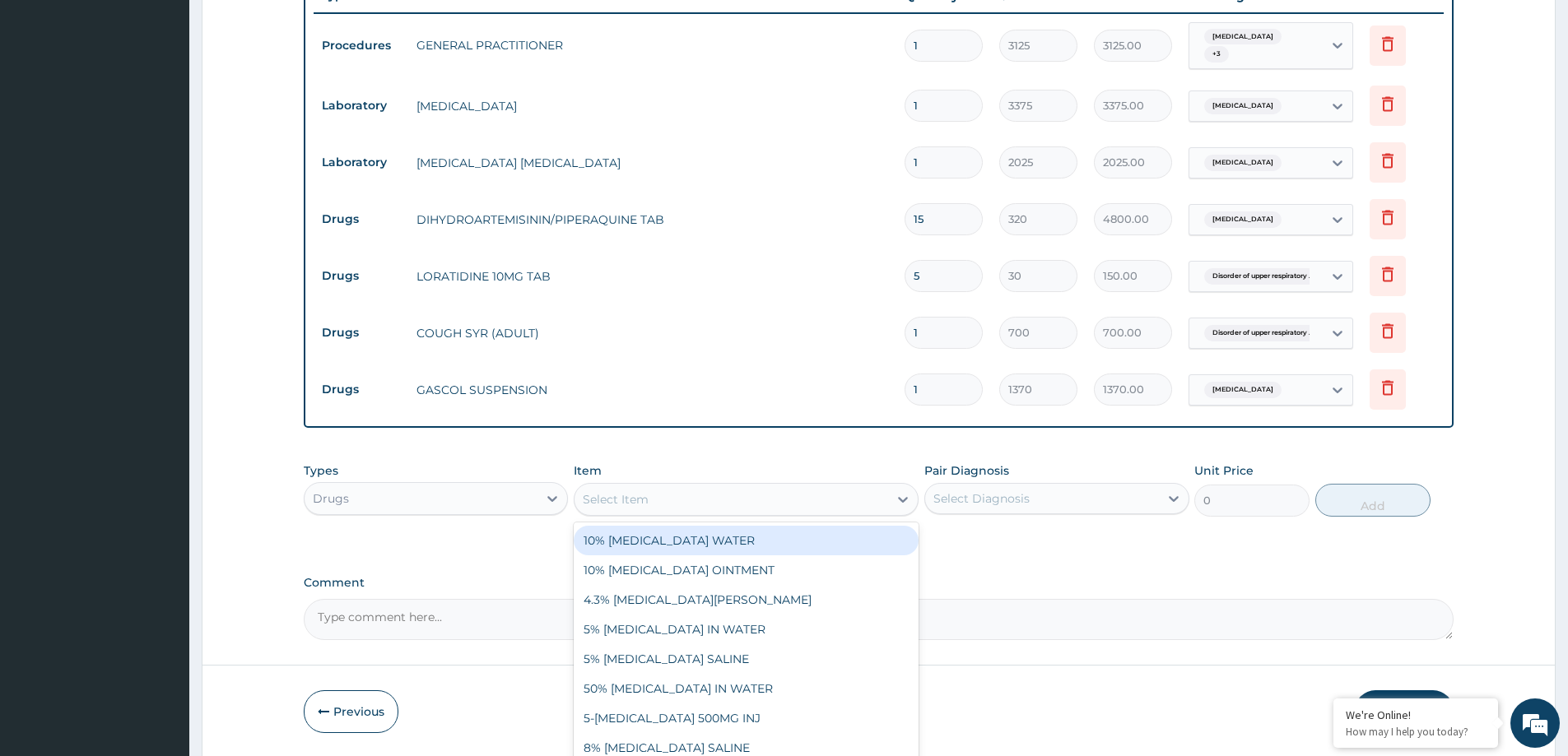
paste input "CELECOXIB 200MG CAP"
type input "CELECOXIB 200MG CAP"
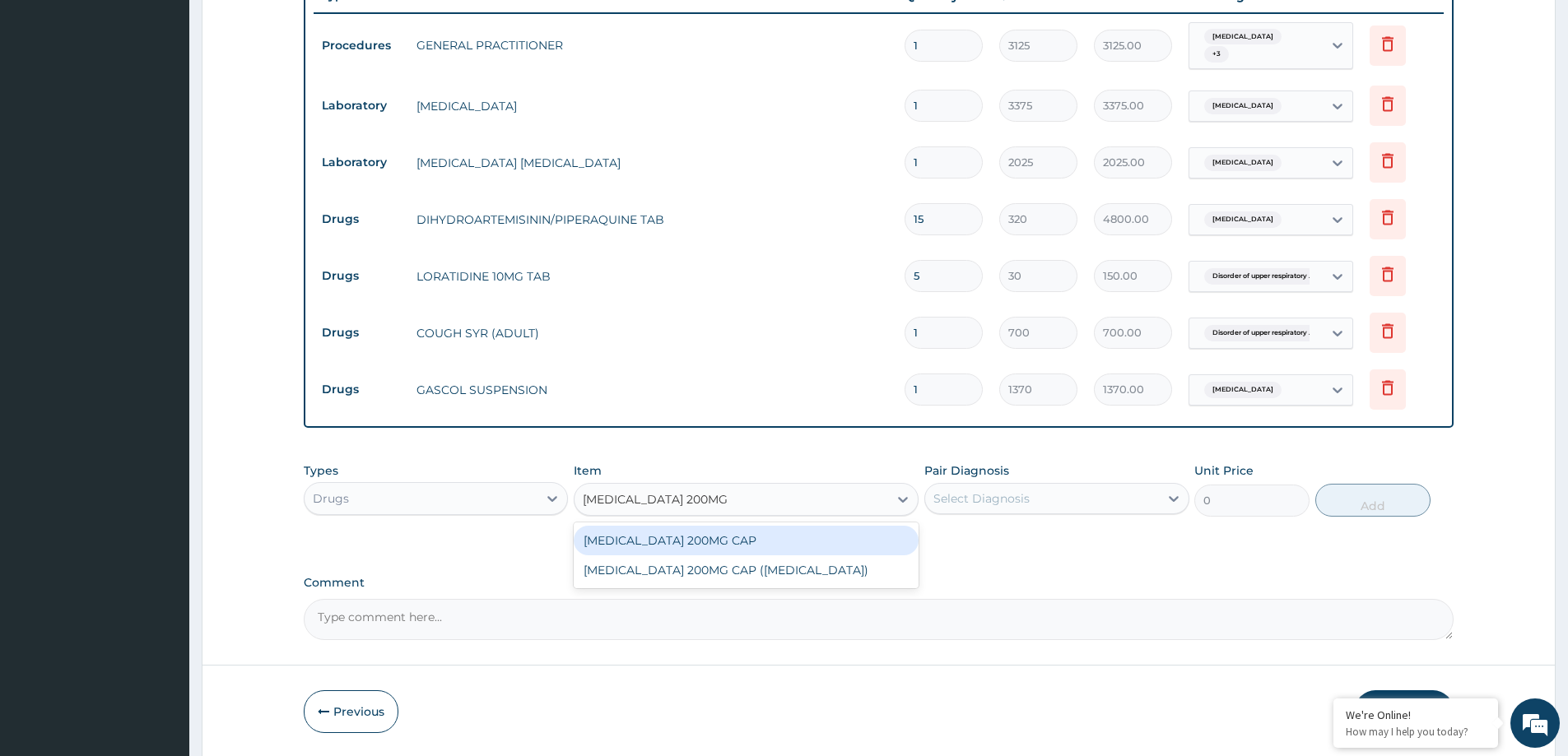
click at [754, 548] on div "CELECOXIB 200MG CAP" at bounding box center [746, 540] width 344 height 30
type input "190"
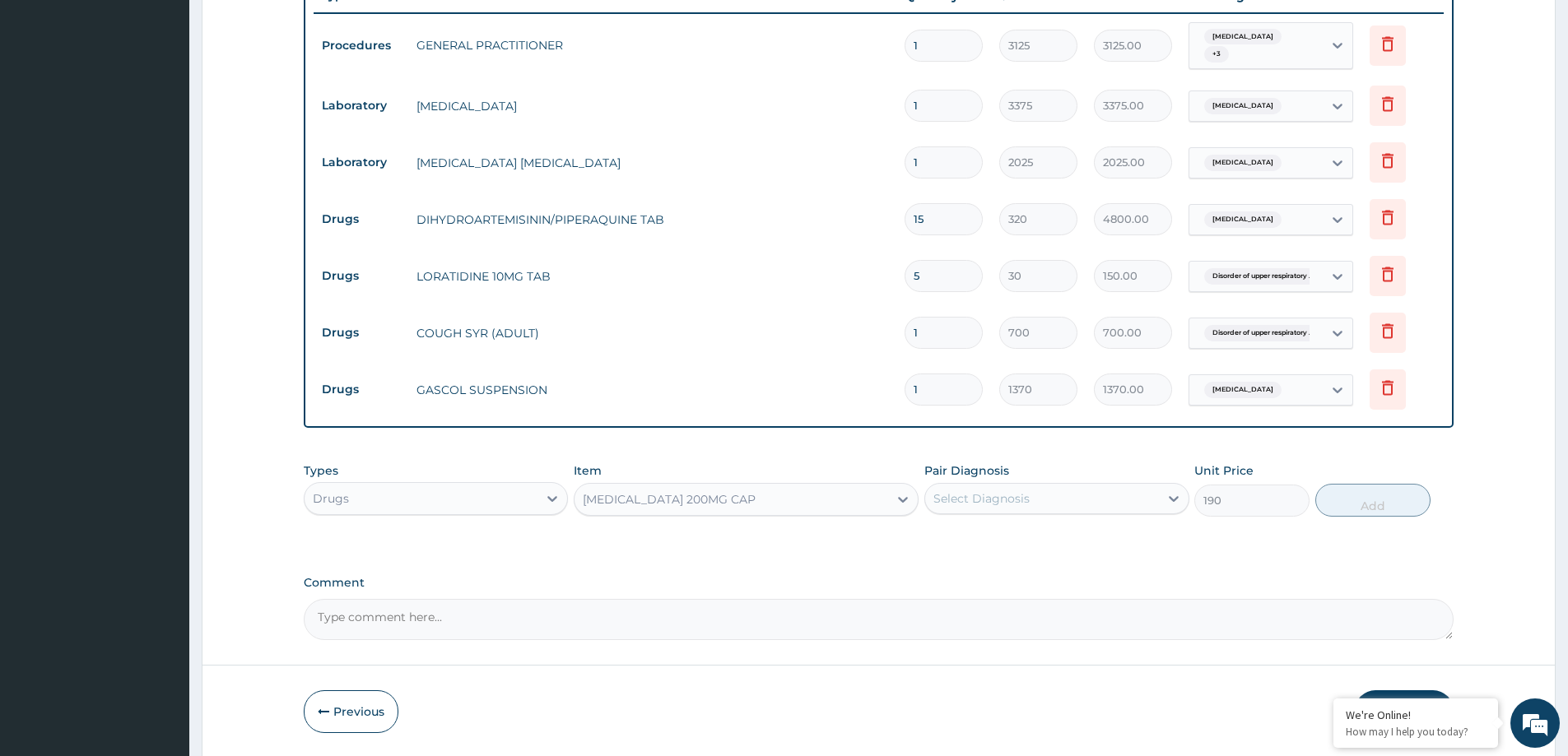
click at [1003, 494] on div "Select Diagnosis" at bounding box center [982, 498] width 97 height 16
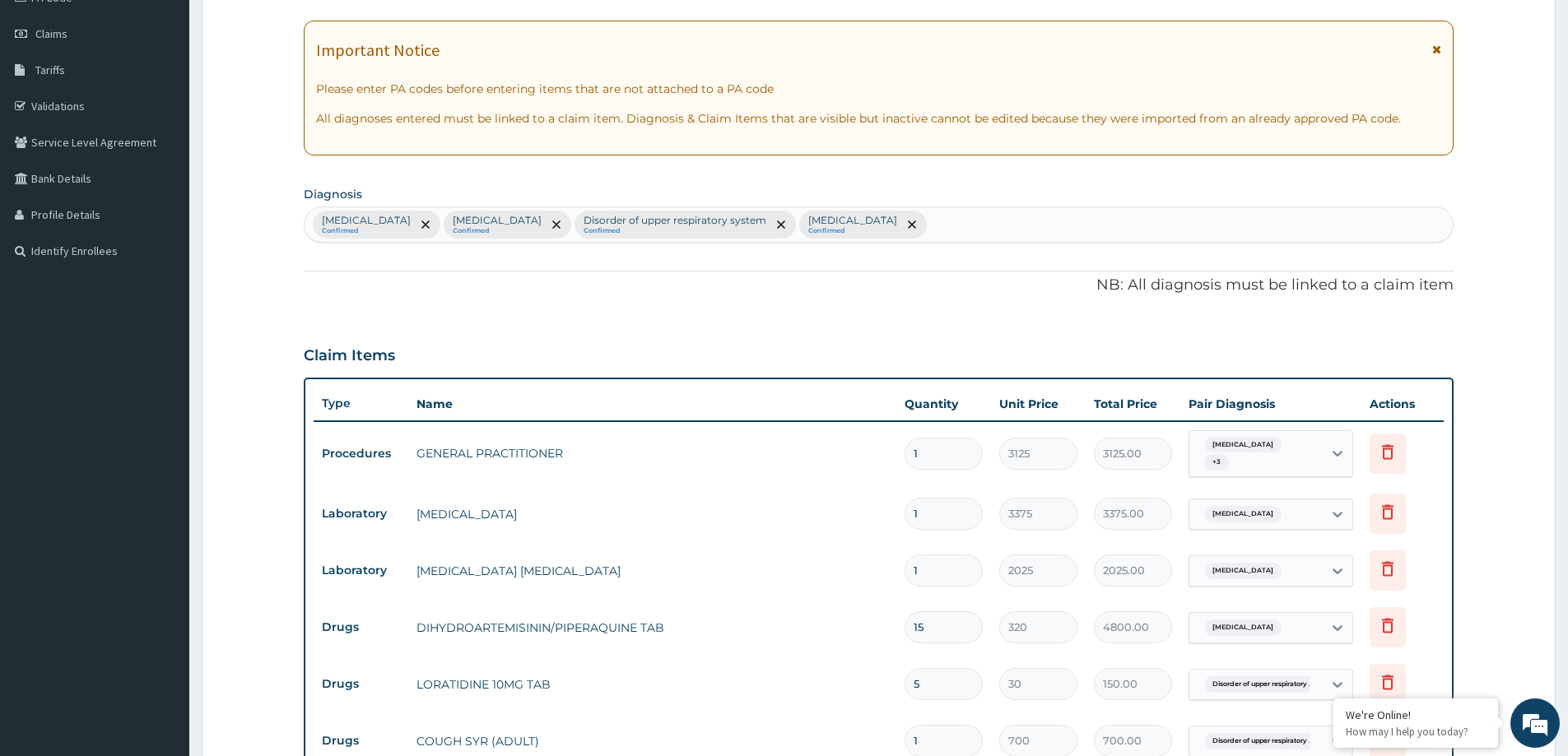
scroll to position [215, 0]
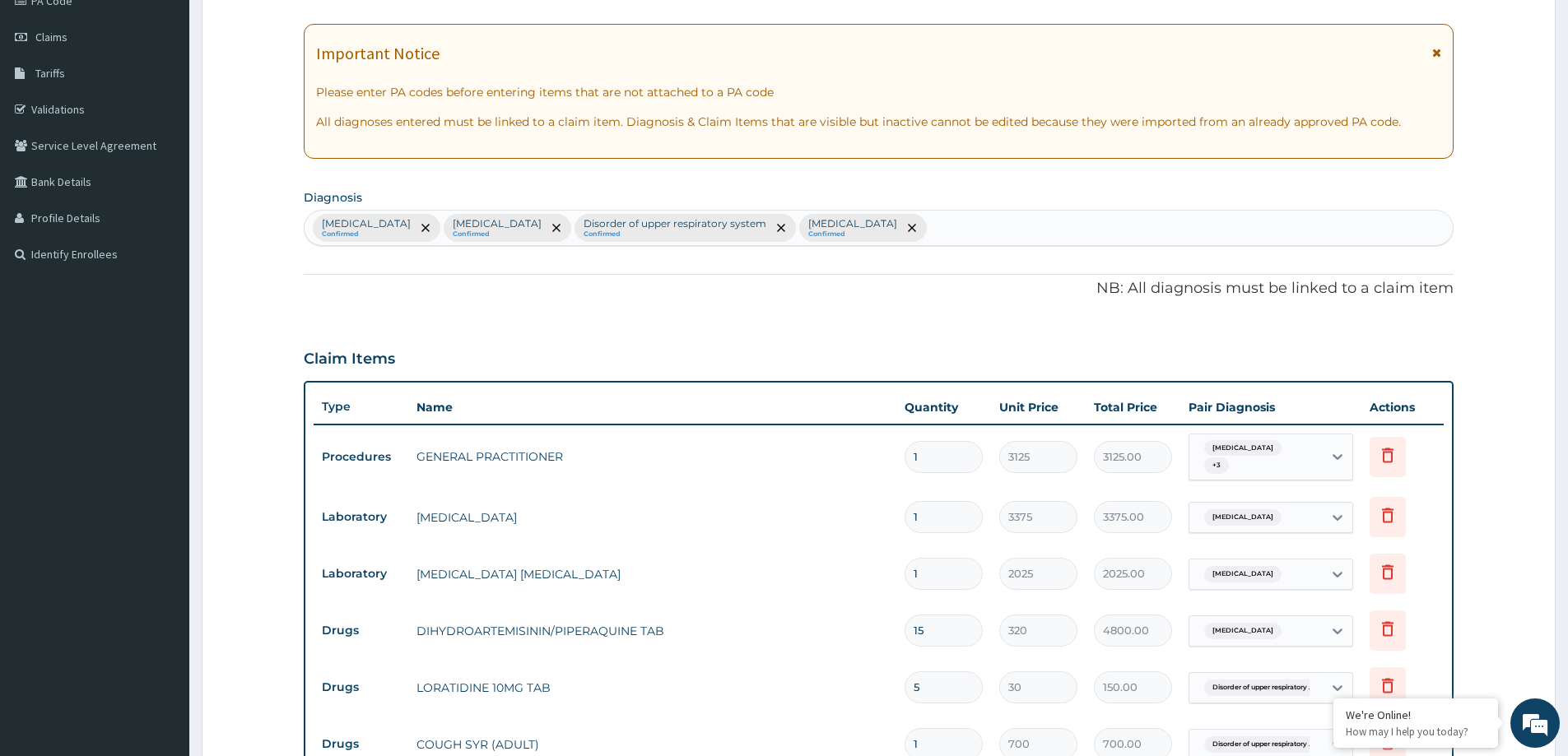
click at [927, 225] on div "Bacterial infectious disease Confirmed Malaria Confirmed Disorder of upper resp…" at bounding box center [878, 228] width 1148 height 35
type input "pain"
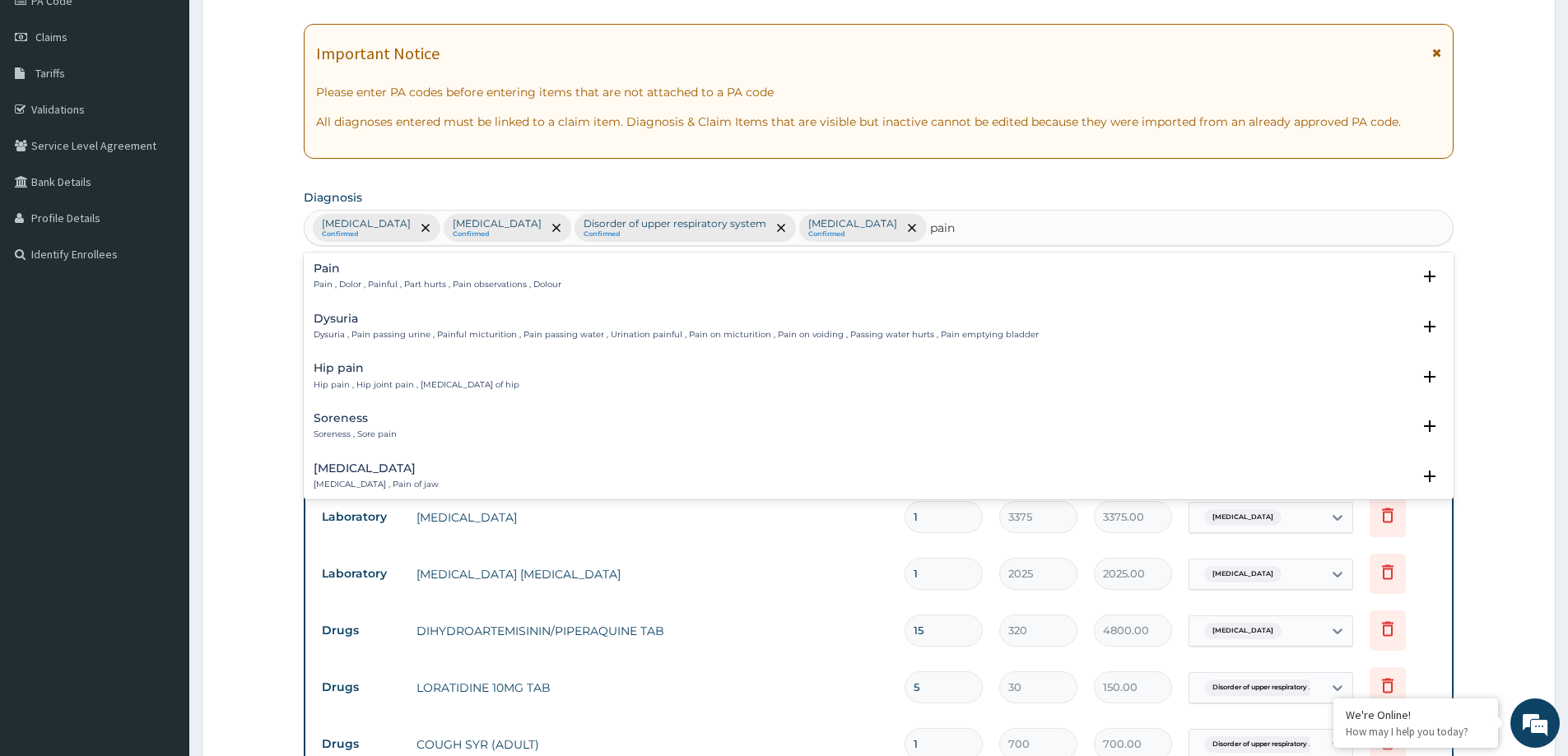
click at [469, 276] on div "Pain Pain , Dolor , Painful , Part hurts , Pain observations , Dolour" at bounding box center [437, 276] width 248 height 29
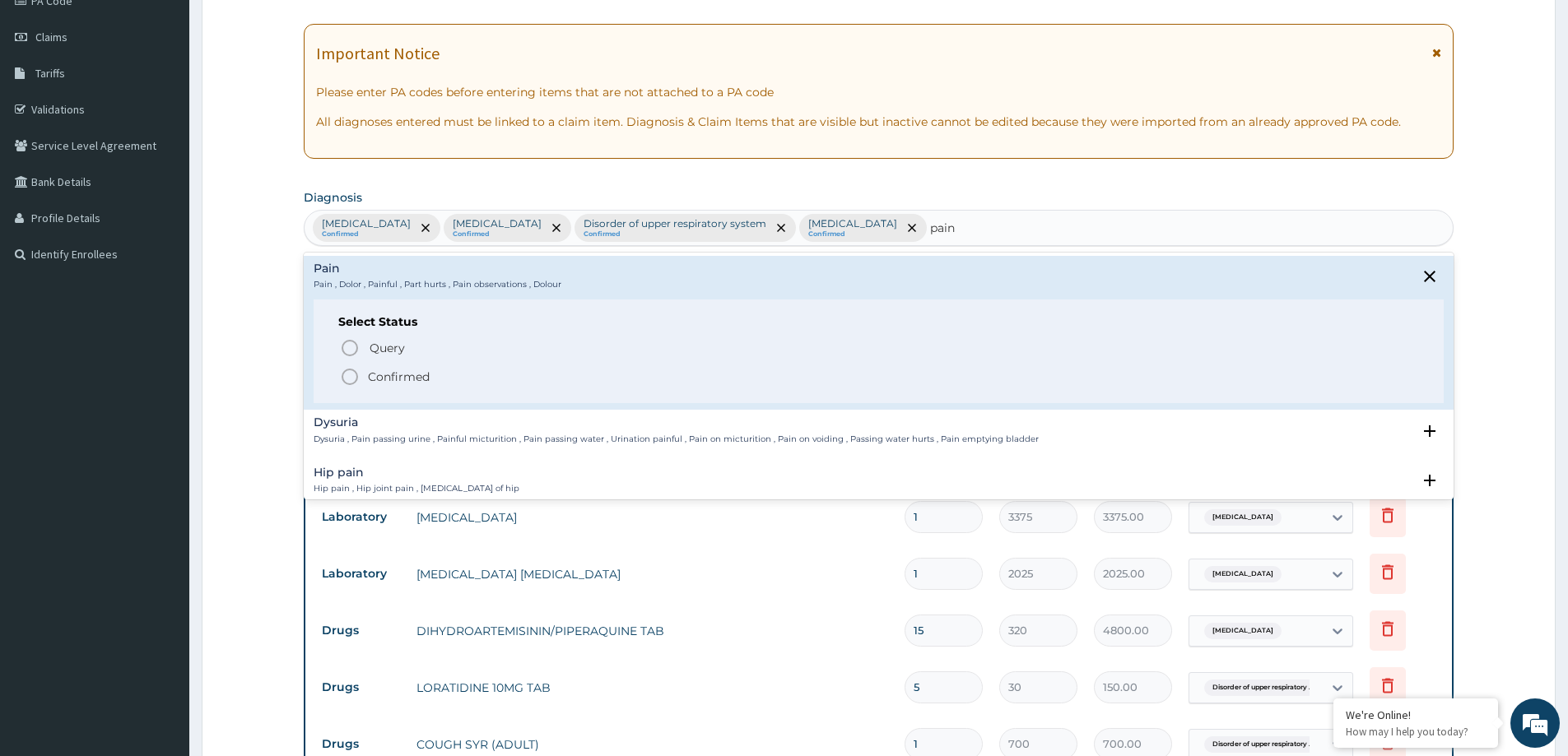
click at [392, 378] on p "Confirmed" at bounding box center [399, 376] width 62 height 16
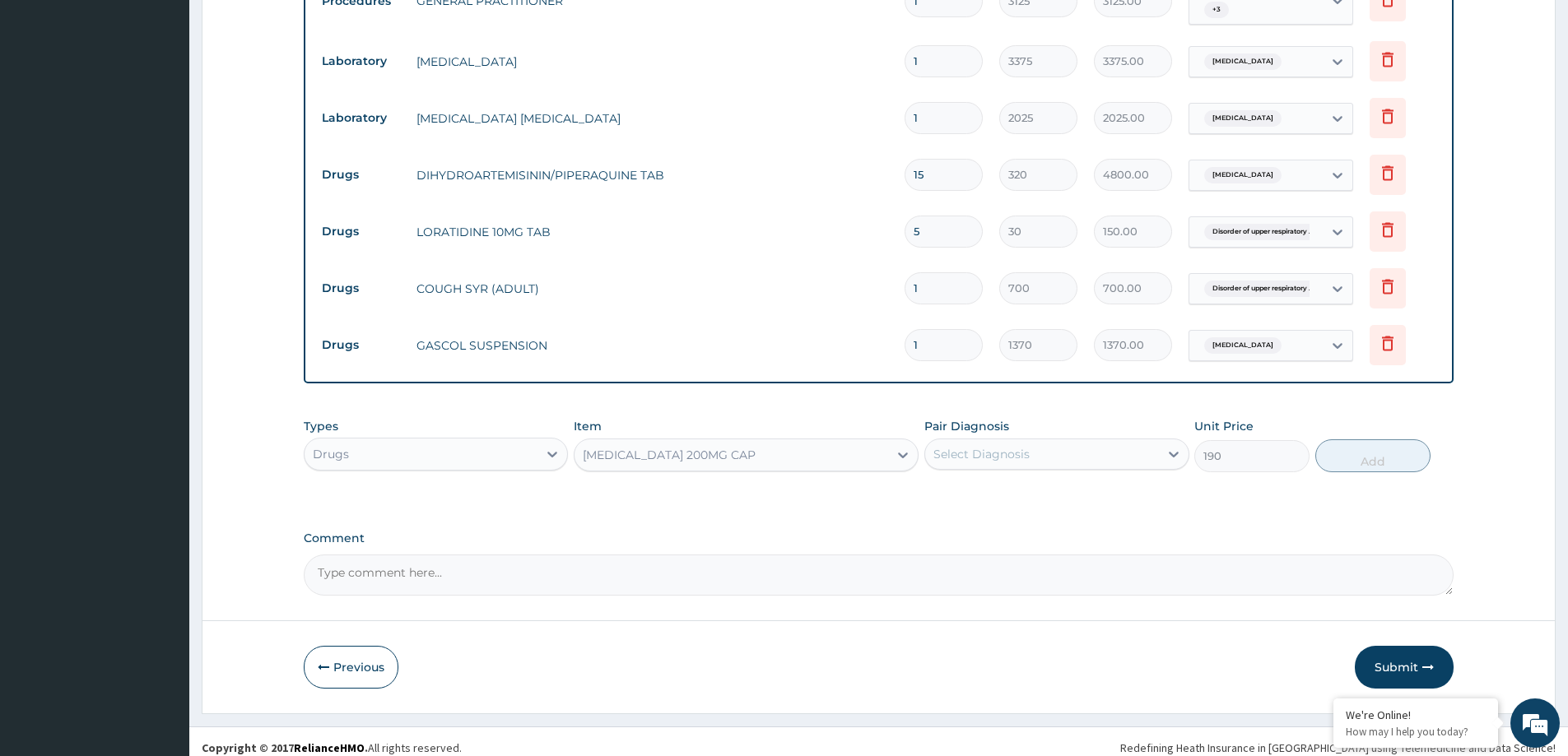
scroll to position [683, 0]
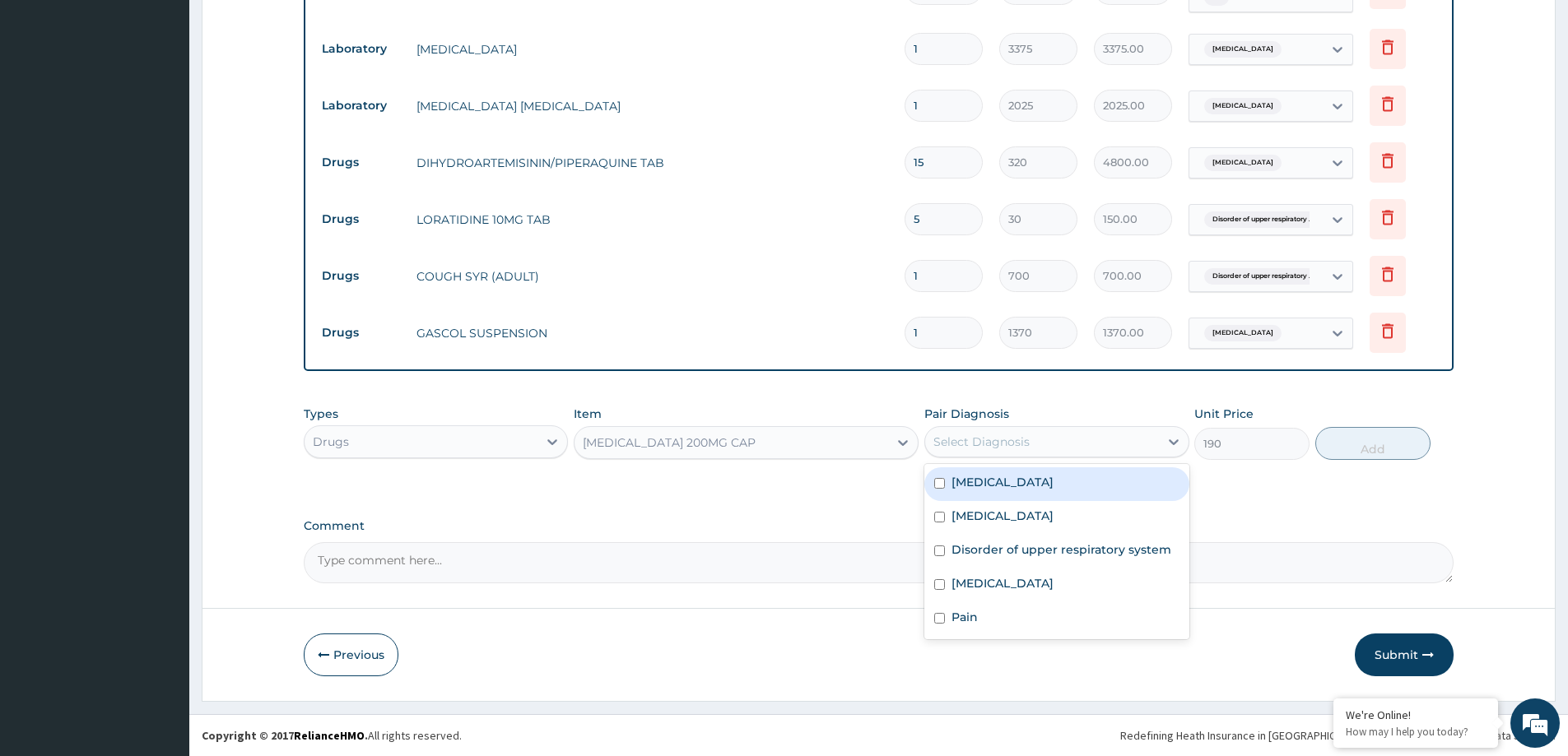
click at [962, 451] on div "Select Diagnosis" at bounding box center [1041, 441] width 233 height 26
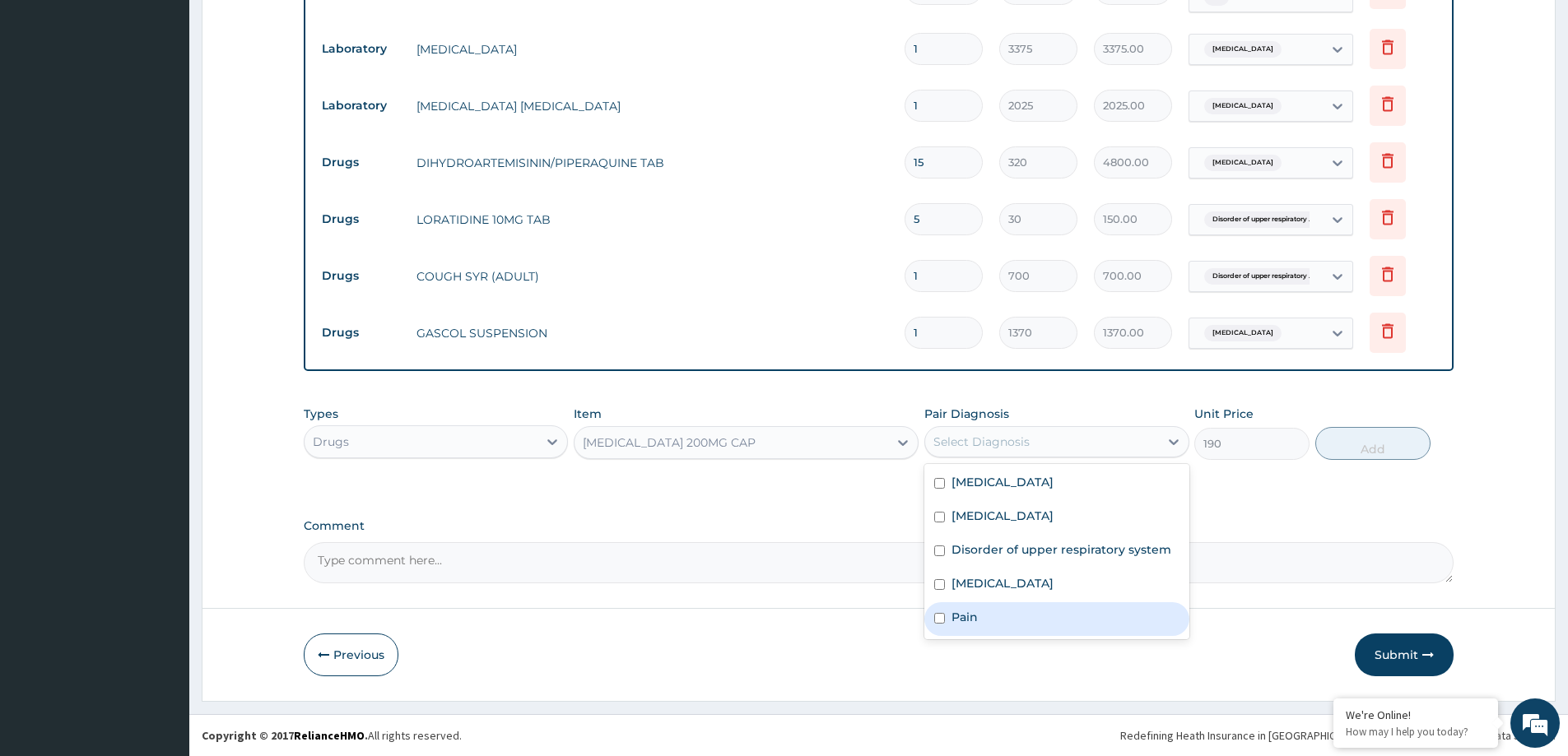
click at [1013, 609] on div "Pain" at bounding box center [1055, 619] width 264 height 34
checkbox input "true"
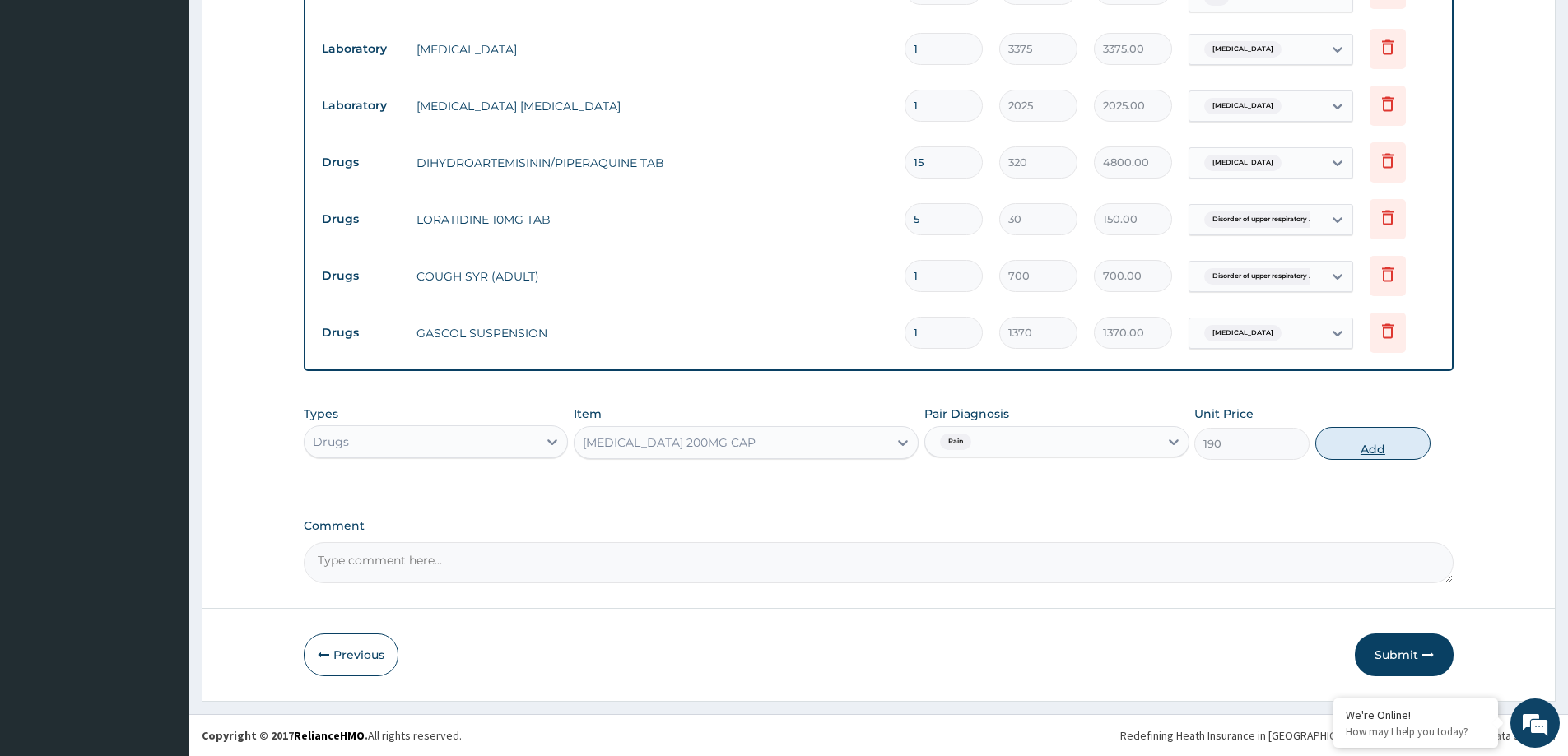
click at [1359, 444] on button "Add" at bounding box center [1373, 444] width 115 height 33
type input "0"
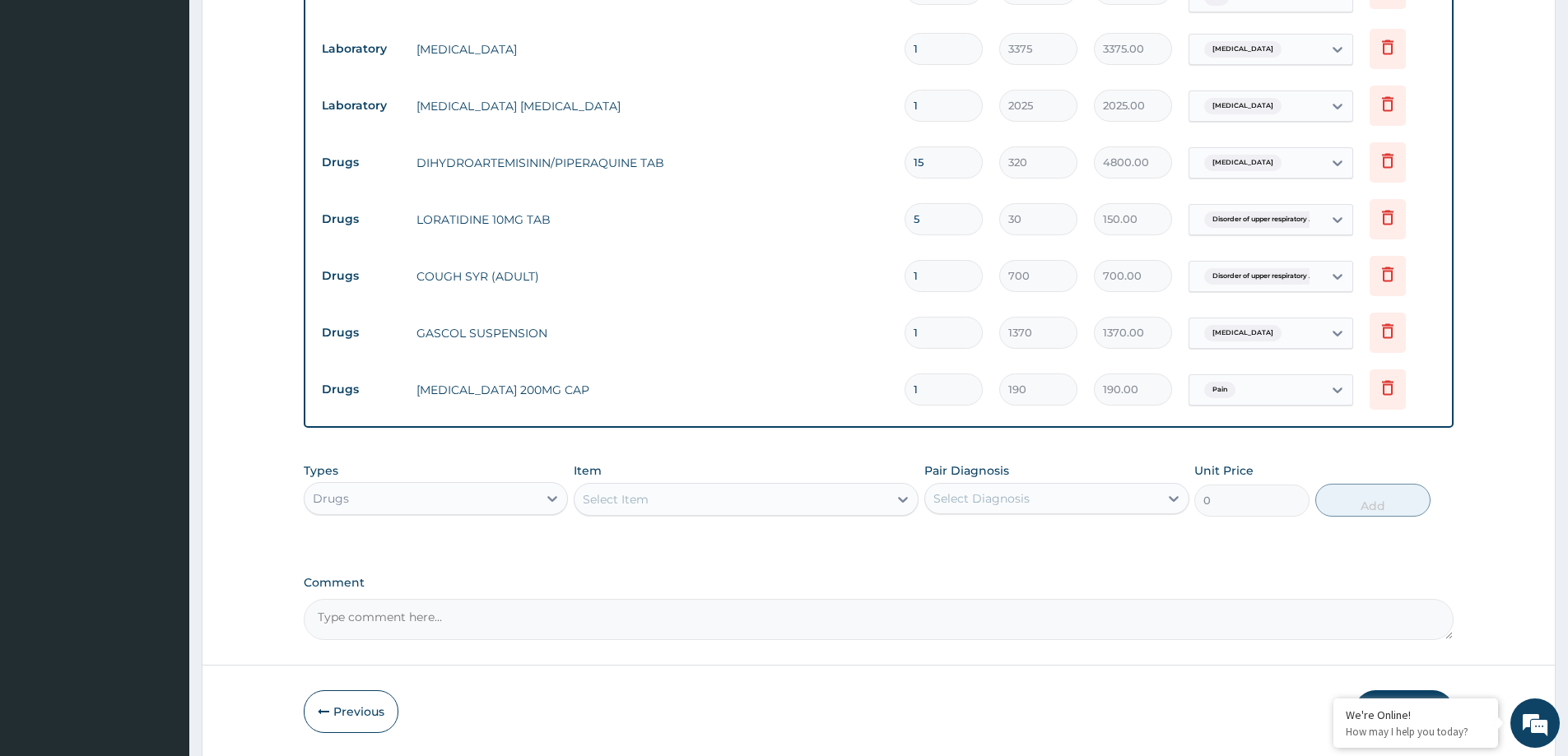
type input "10"
type input "1900.00"
type input "10"
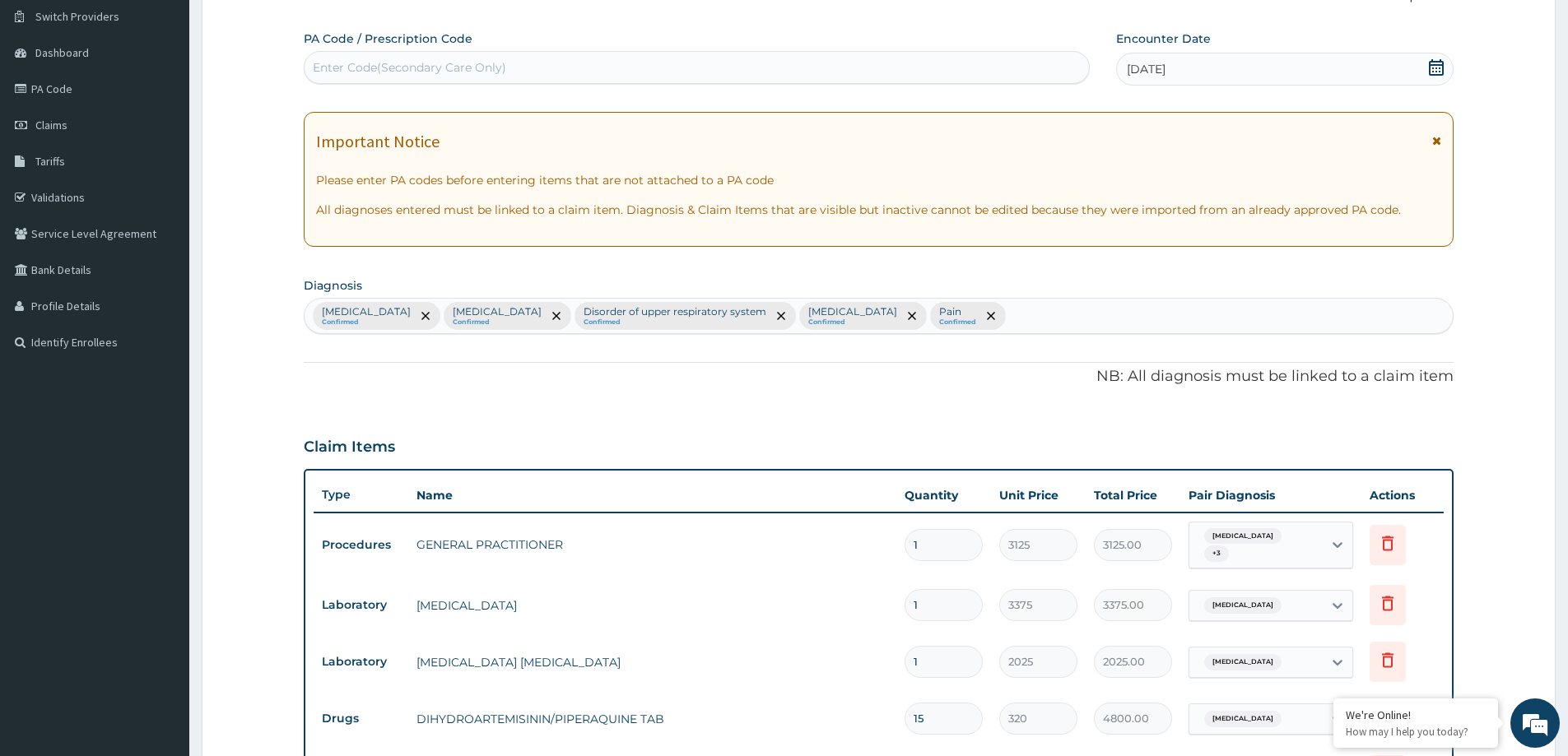
scroll to position [0, 0]
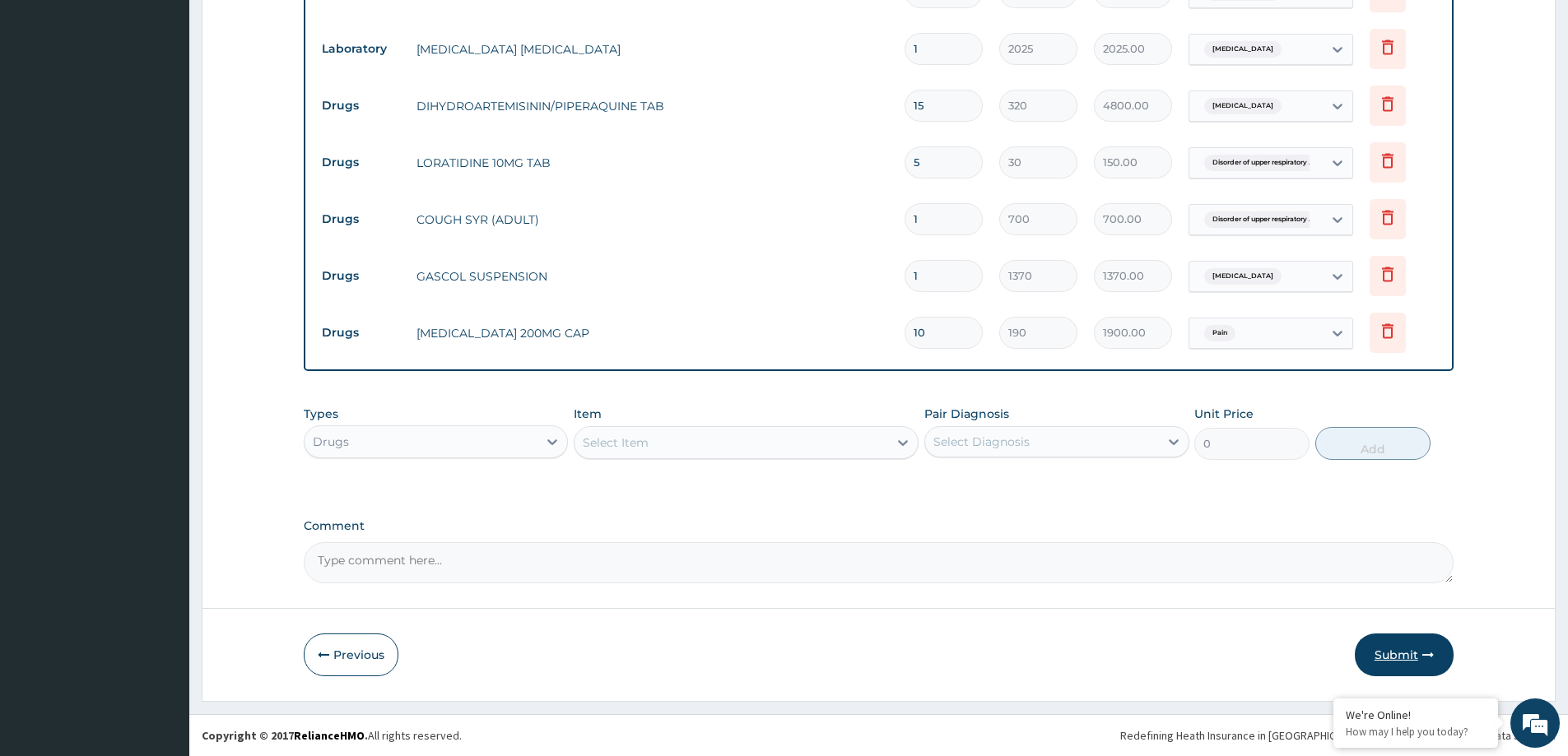
click at [1396, 658] on button "Submit" at bounding box center [1404, 654] width 99 height 43
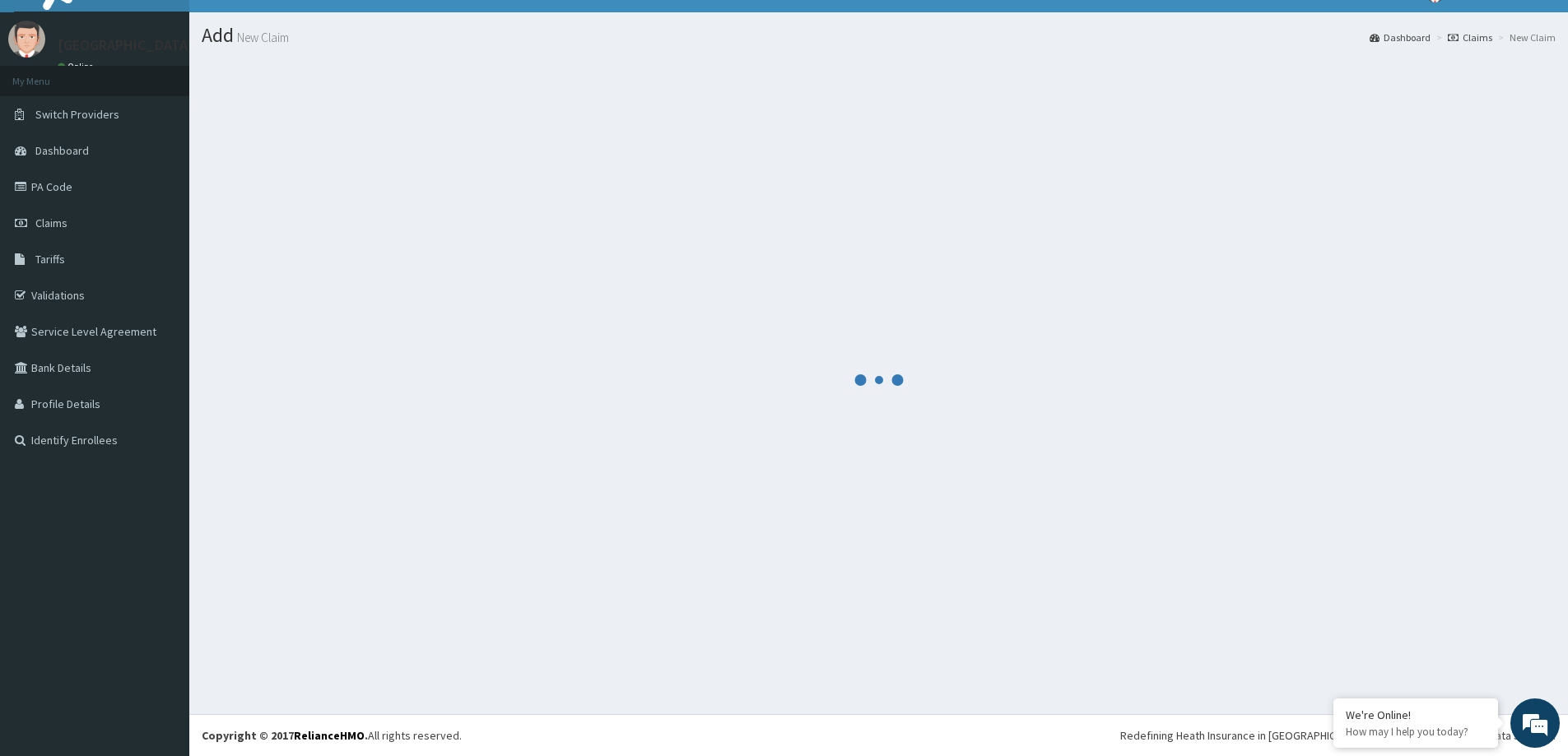
scroll to position [29, 0]
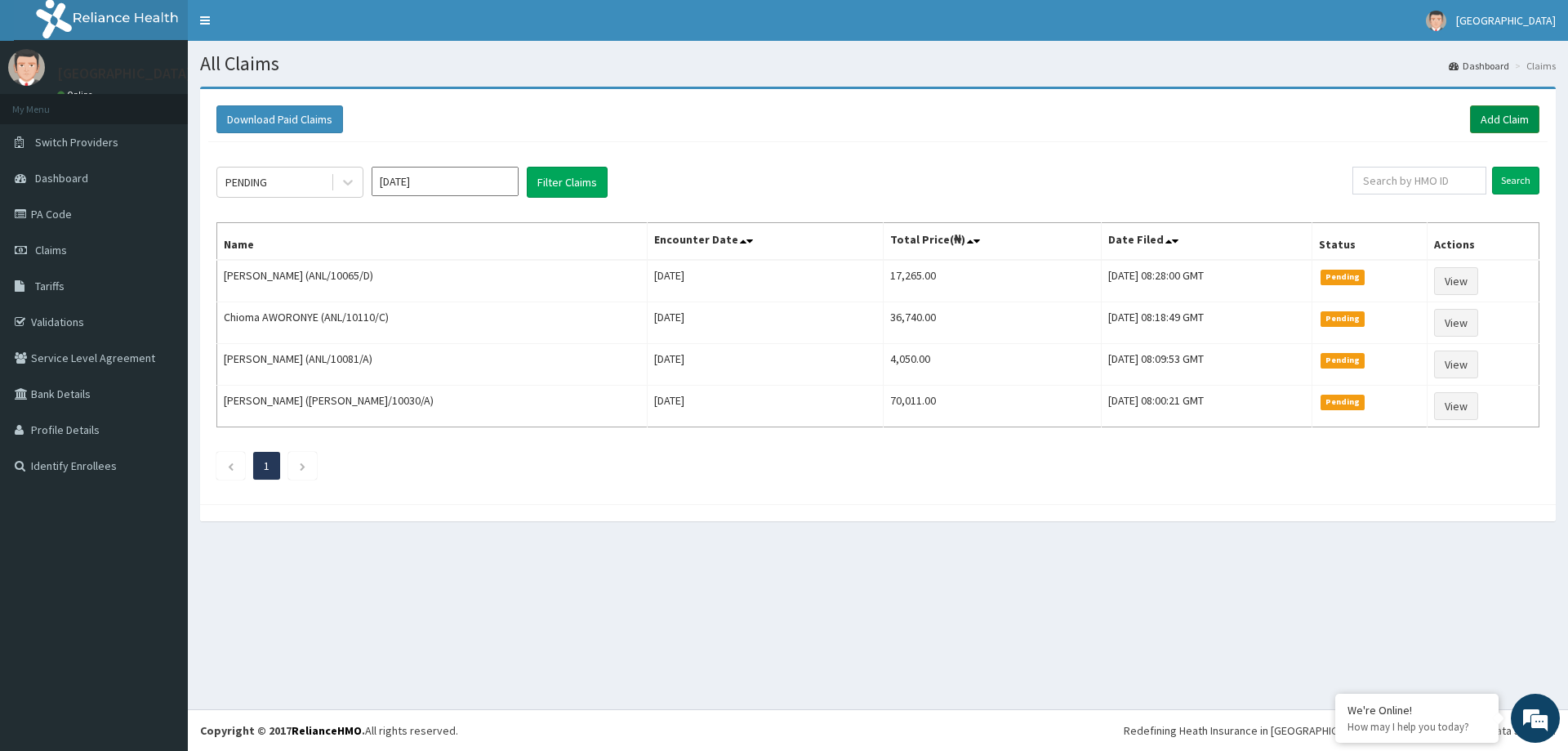
click at [1506, 127] on link "Add Claim" at bounding box center [1505, 119] width 69 height 28
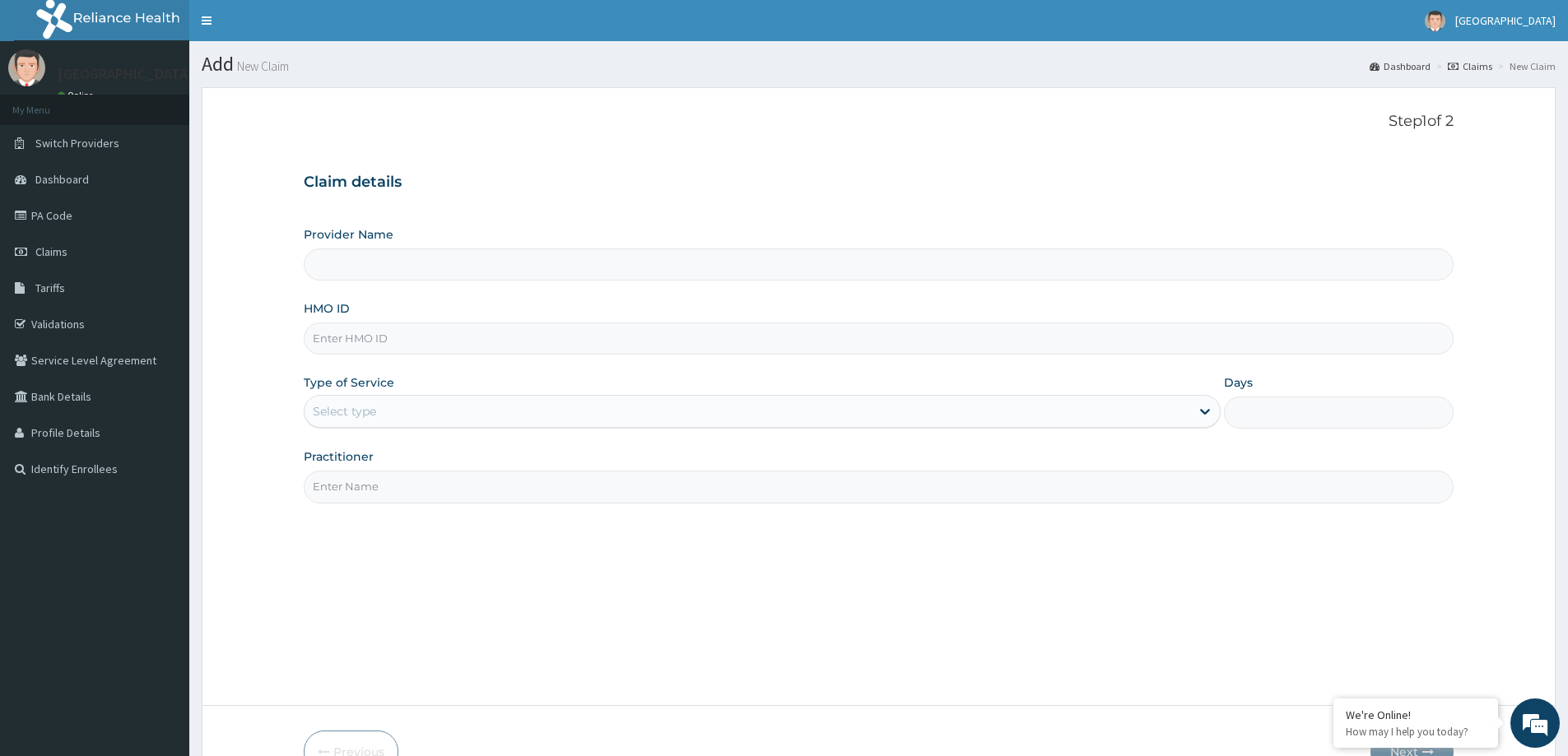
type input "LILY HOSPITAL-WARRI"
click at [341, 344] on input "HMO ID" at bounding box center [878, 337] width 1150 height 32
paste input "PES/10141/A"
type input "PES/10141/A"
click at [340, 412] on div "Select type" at bounding box center [344, 411] width 64 height 16
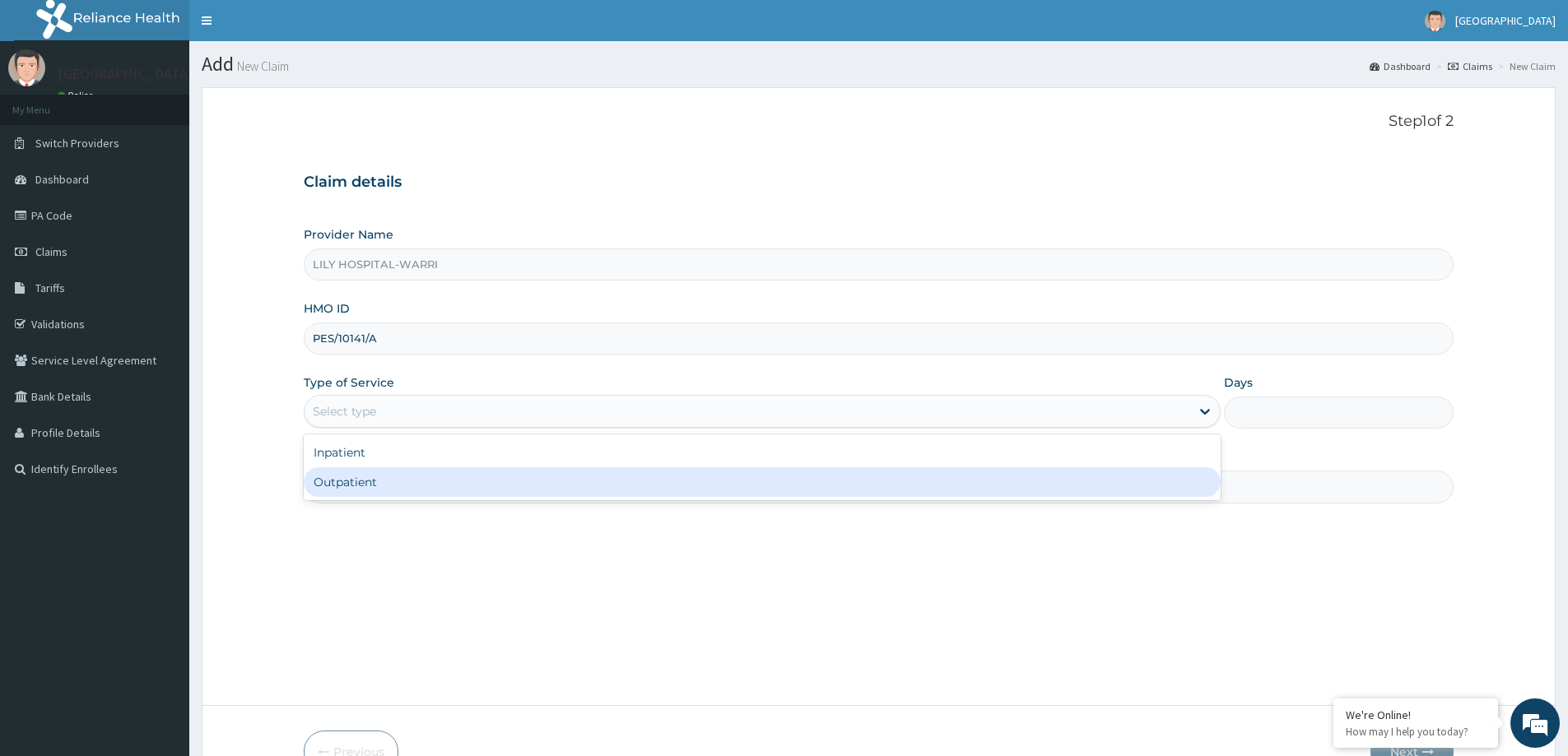
click at [330, 487] on div "Outpatient" at bounding box center [762, 481] width 917 height 30
type input "1"
click at [330, 487] on input "Practitioner" at bounding box center [878, 486] width 1150 height 32
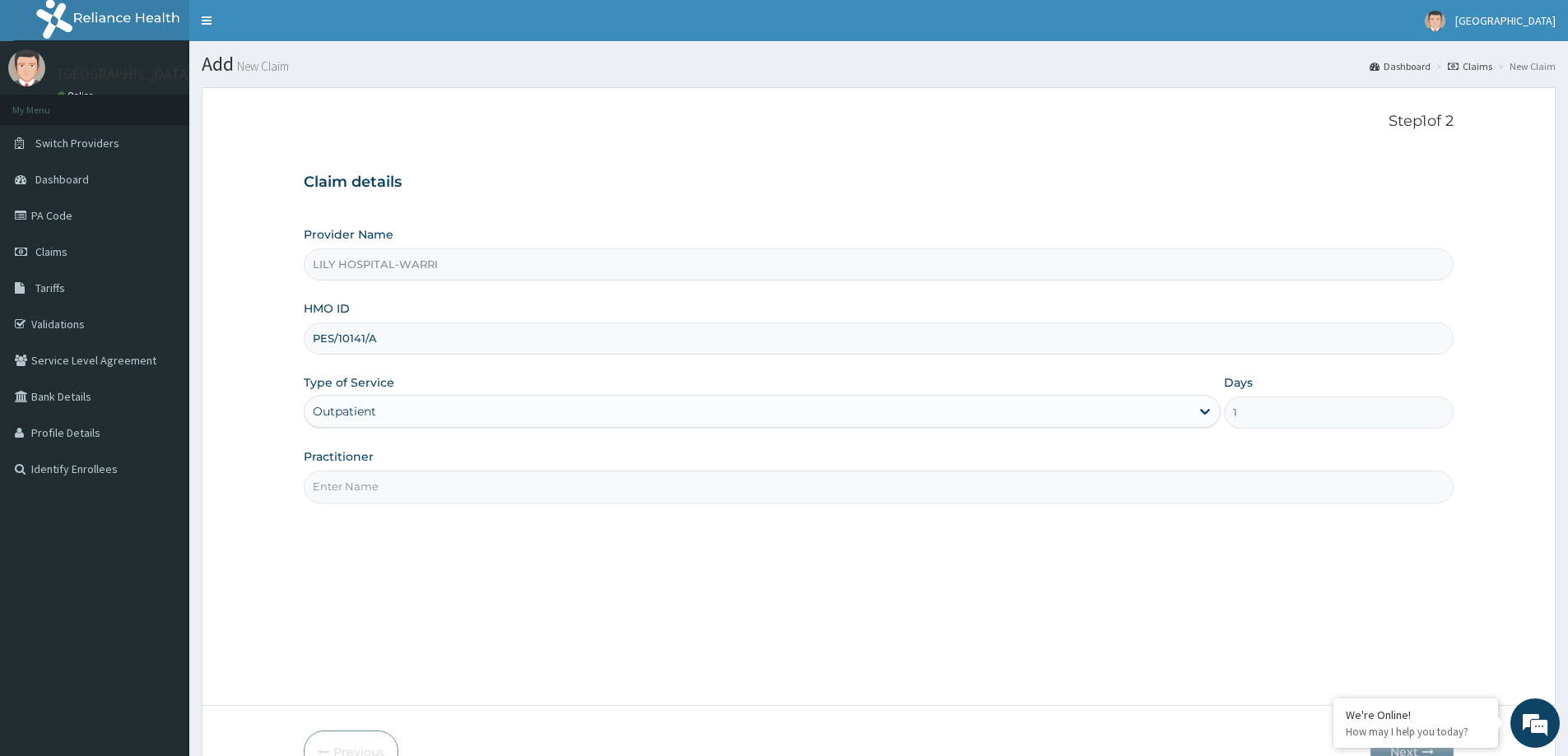
click at [367, 481] on input "Practitioner" at bounding box center [878, 486] width 1150 height 32
type input "General practitioner"
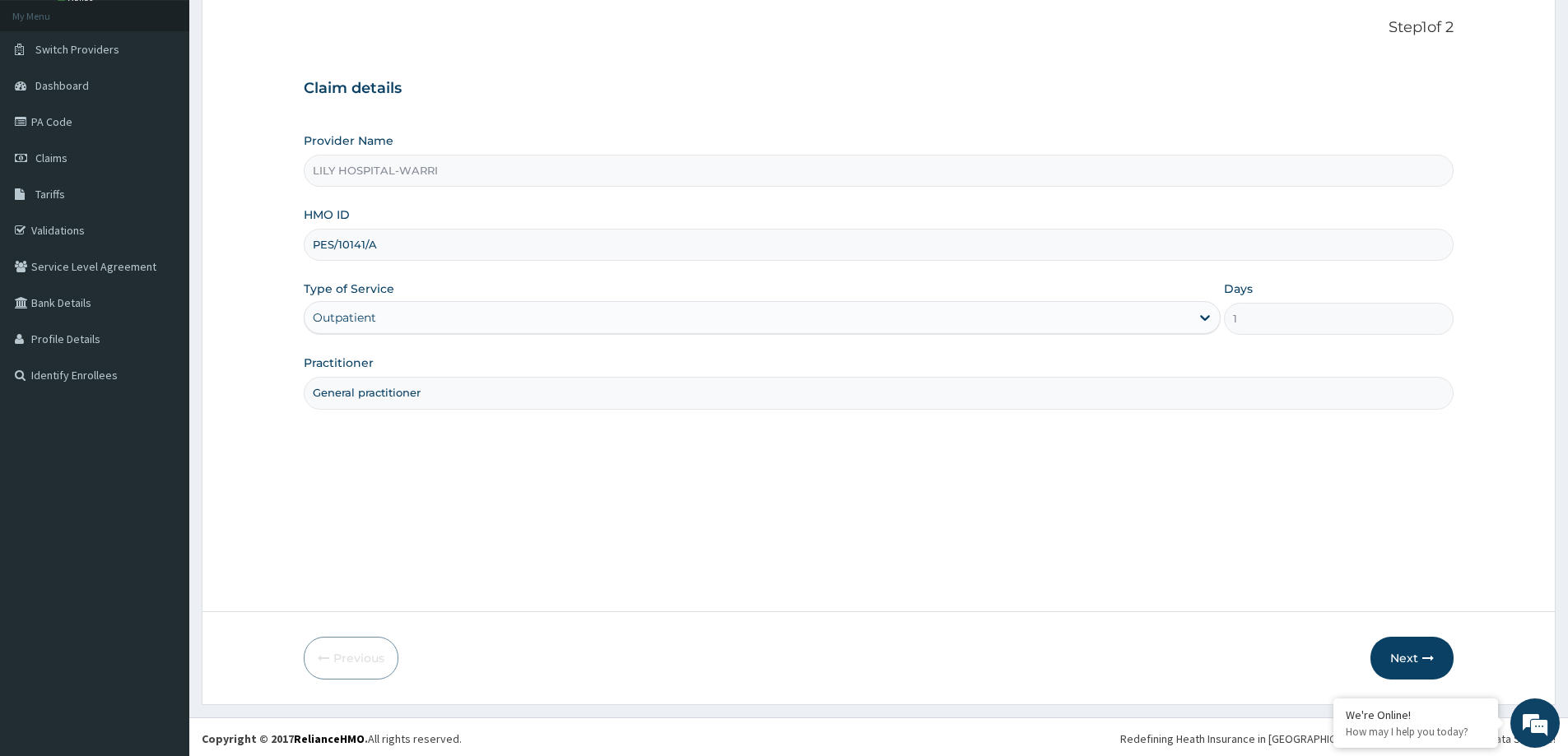
scroll to position [97, 0]
click at [1393, 644] on button "Next" at bounding box center [1412, 654] width 83 height 43
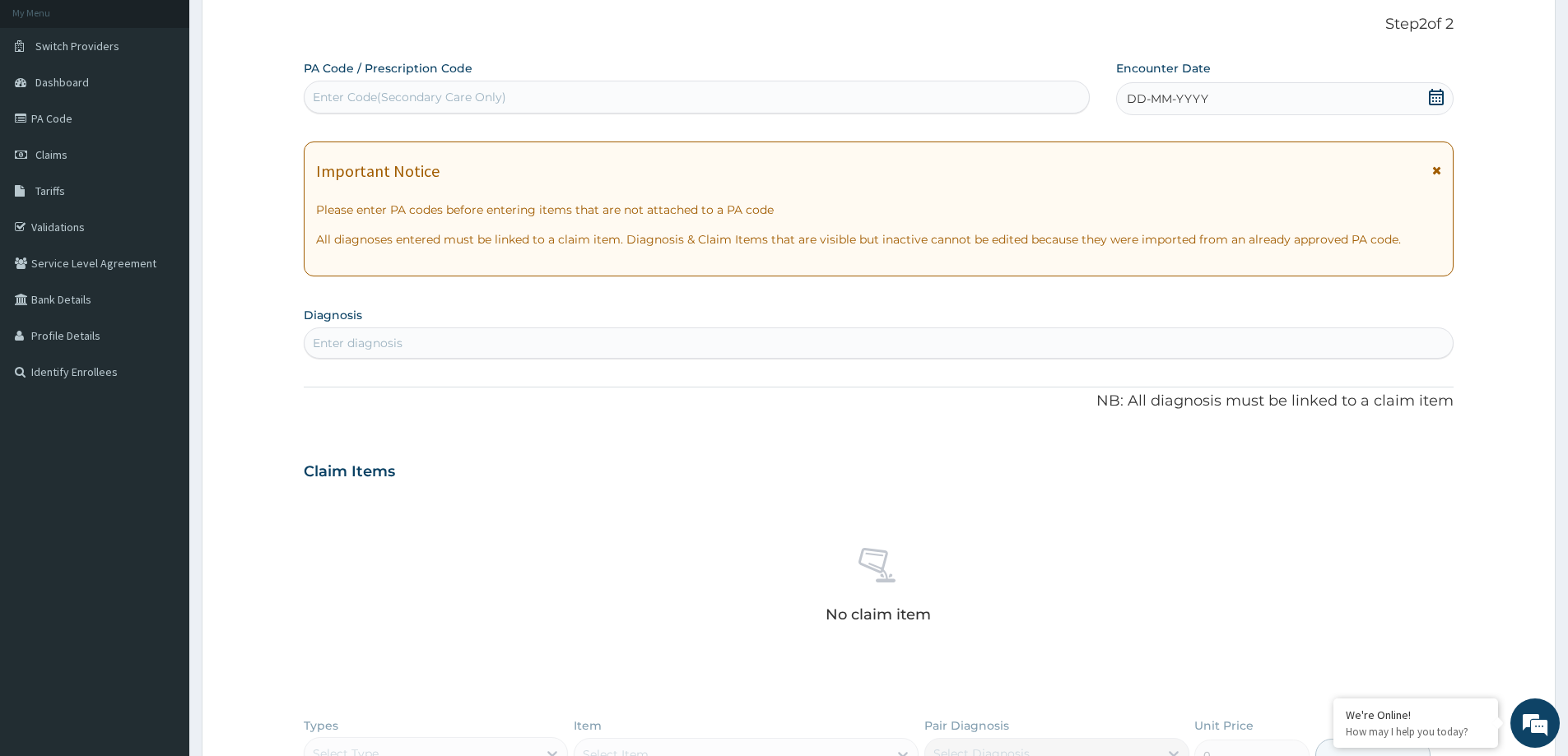
click at [431, 99] on div "Enter Code(Secondary Care Only)" at bounding box center [409, 97] width 193 height 16
paste input "PA/DCBF86"
type input "PA/DCBF86"
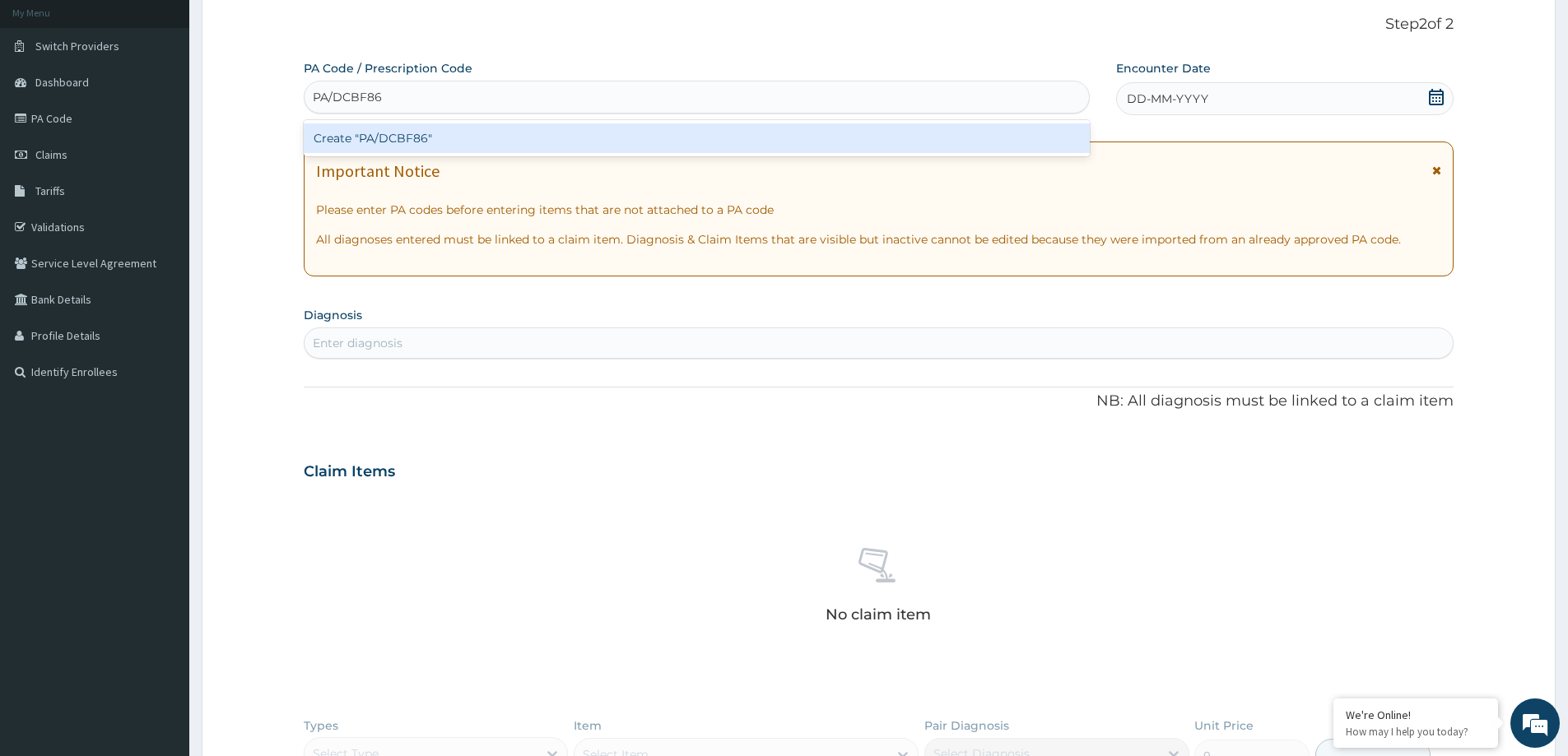
click at [399, 138] on div "Create "PA/DCBF86"" at bounding box center [696, 138] width 785 height 30
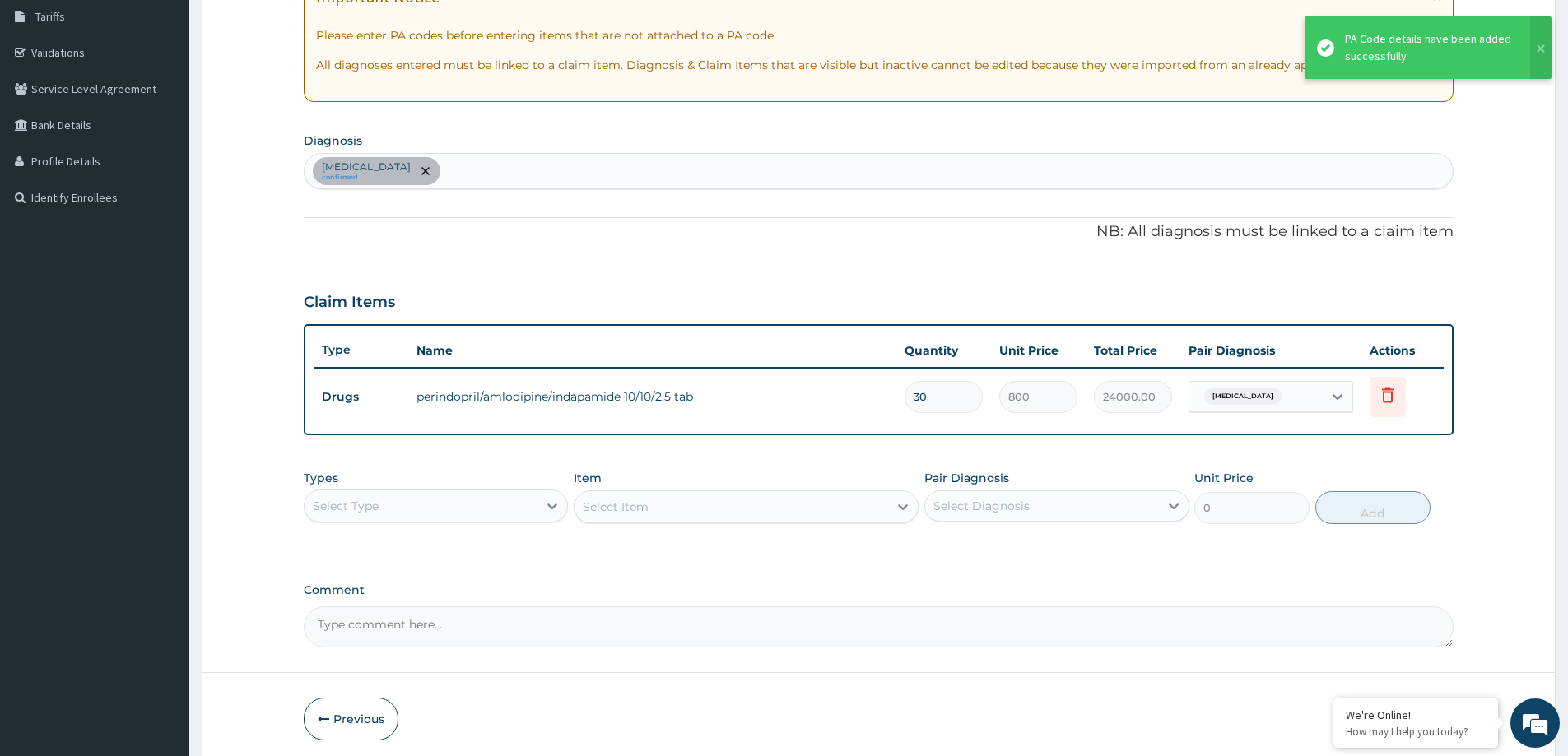
scroll to position [335, 0]
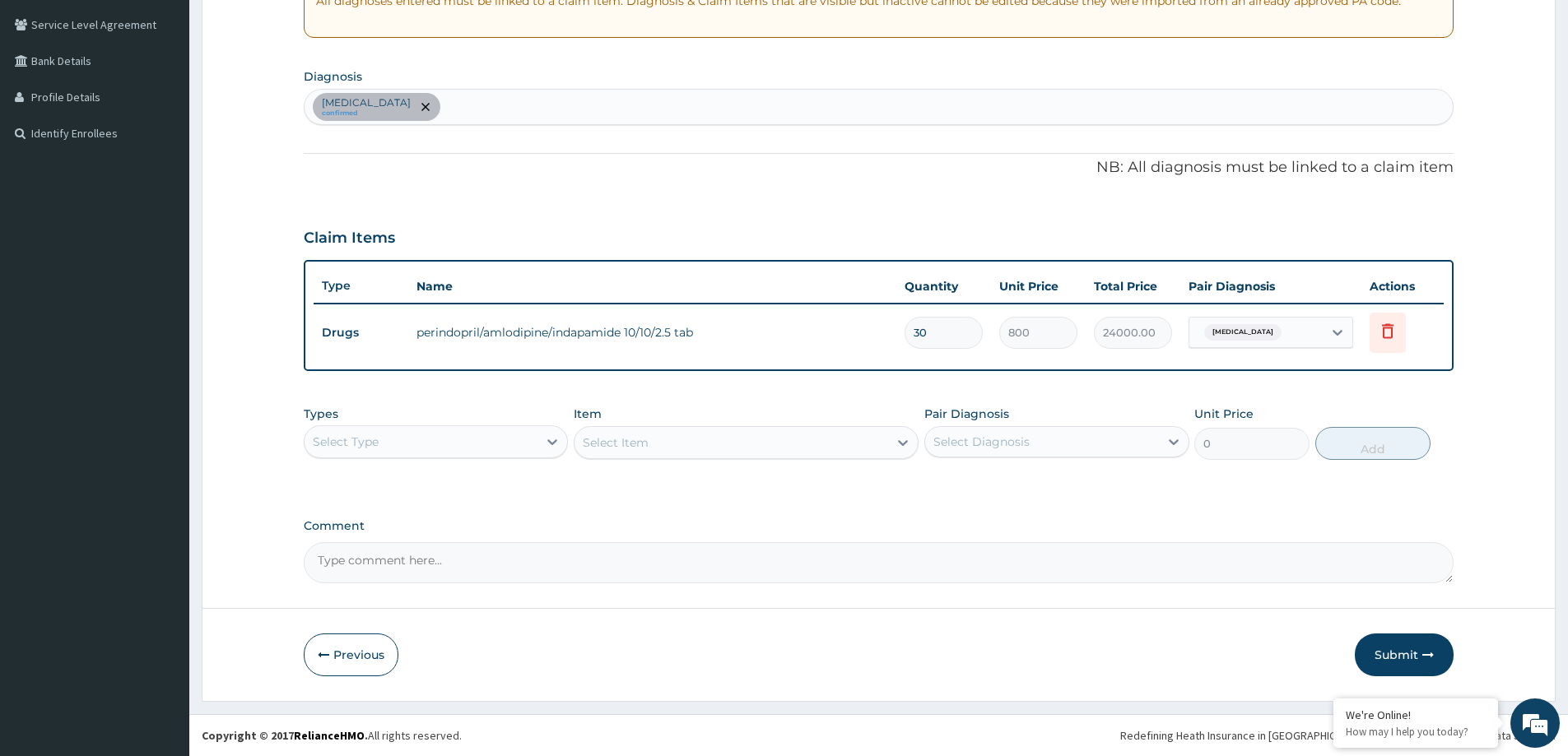
click at [505, 440] on div "Select Type" at bounding box center [421, 441] width 233 height 26
click at [467, 545] on div "Procedures" at bounding box center [435, 541] width 264 height 30
click at [808, 434] on div "Select Item" at bounding box center [731, 442] width 313 height 26
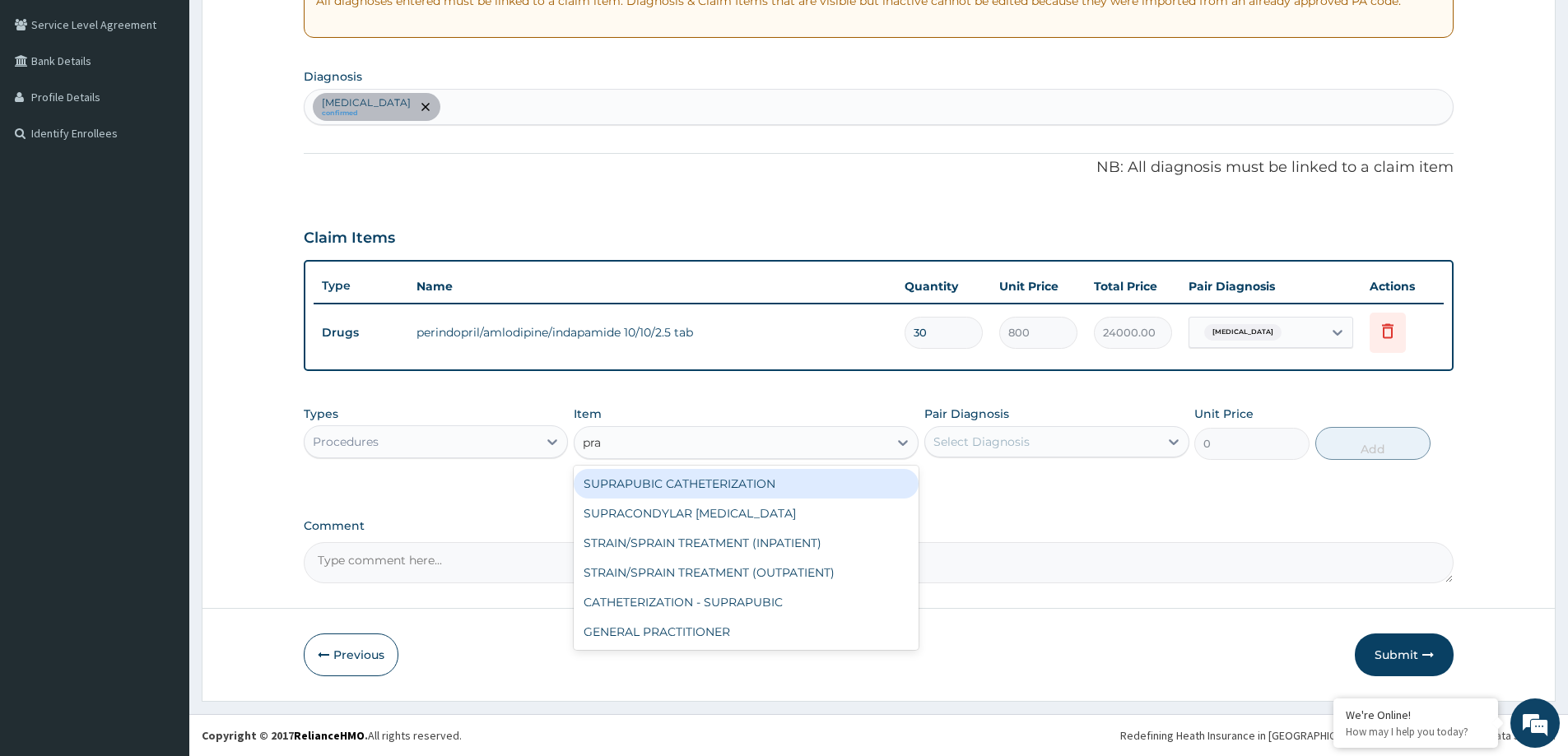
type input "prac"
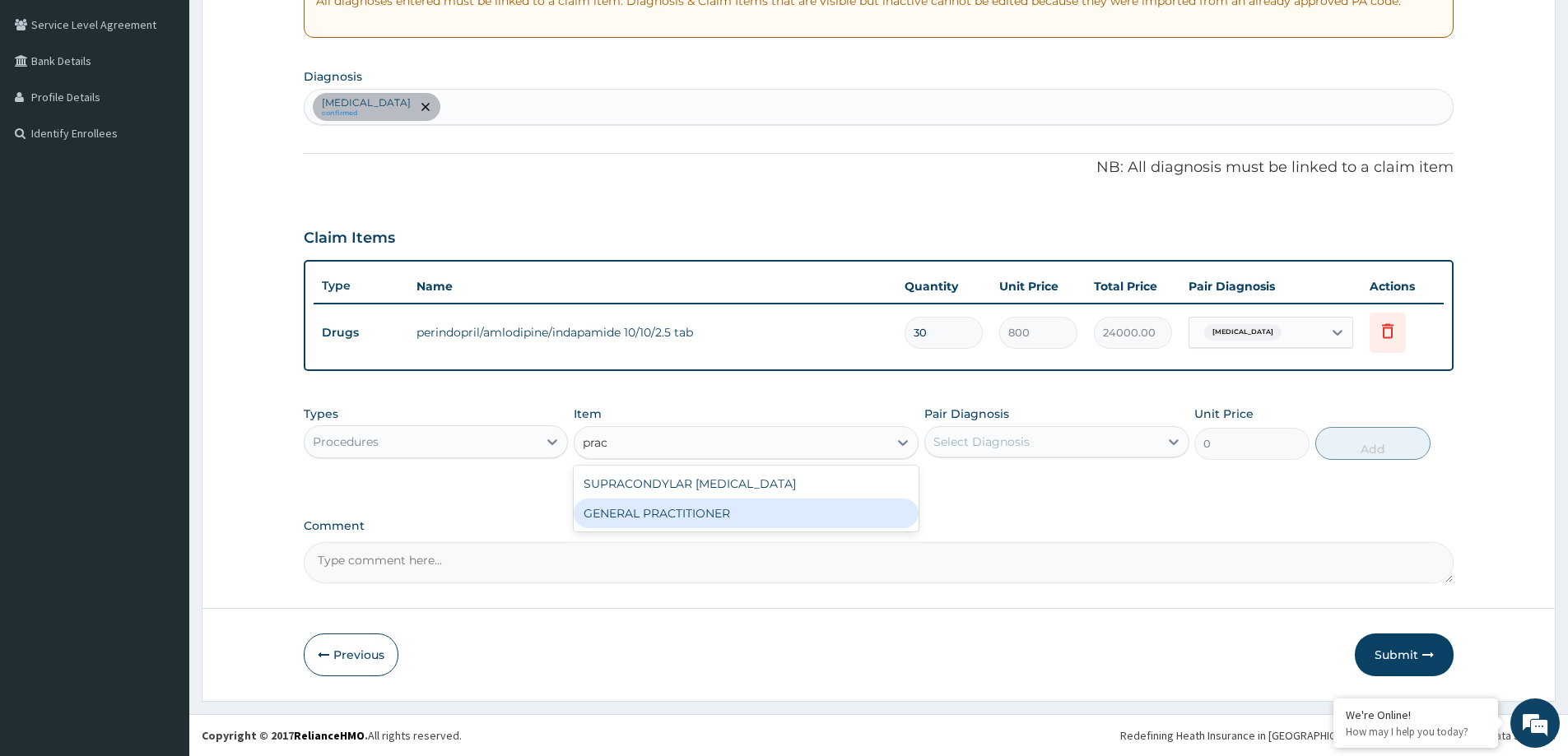
click at [812, 511] on div "GENERAL PRACTITIONER" at bounding box center [746, 513] width 344 height 30
type input "3125"
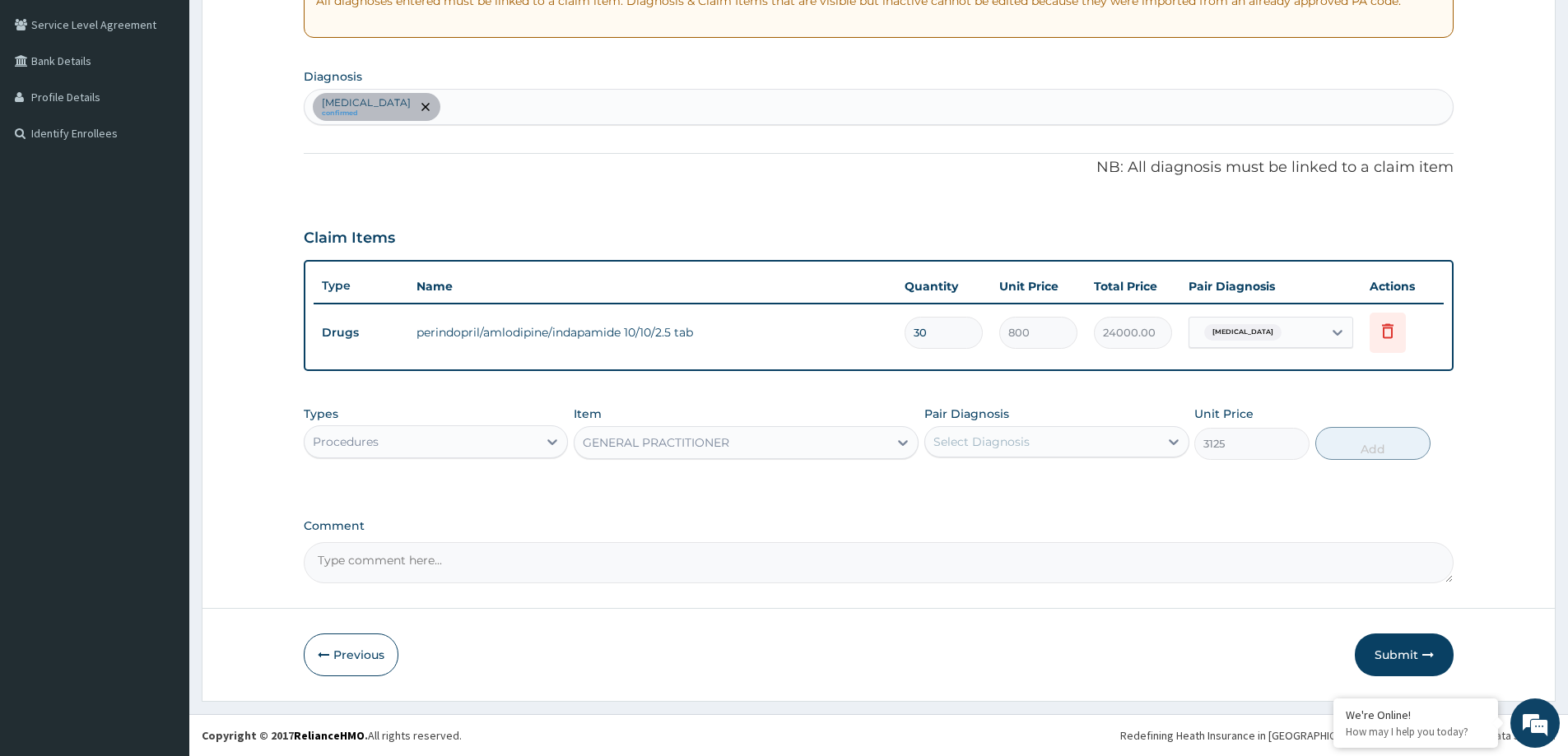
click at [1074, 428] on div "Select Diagnosis" at bounding box center [1041, 441] width 233 height 26
click at [1036, 491] on div "Essential tremor" at bounding box center [1055, 483] width 264 height 34
checkbox input "true"
click at [1342, 444] on button "Add" at bounding box center [1373, 444] width 115 height 33
type input "0"
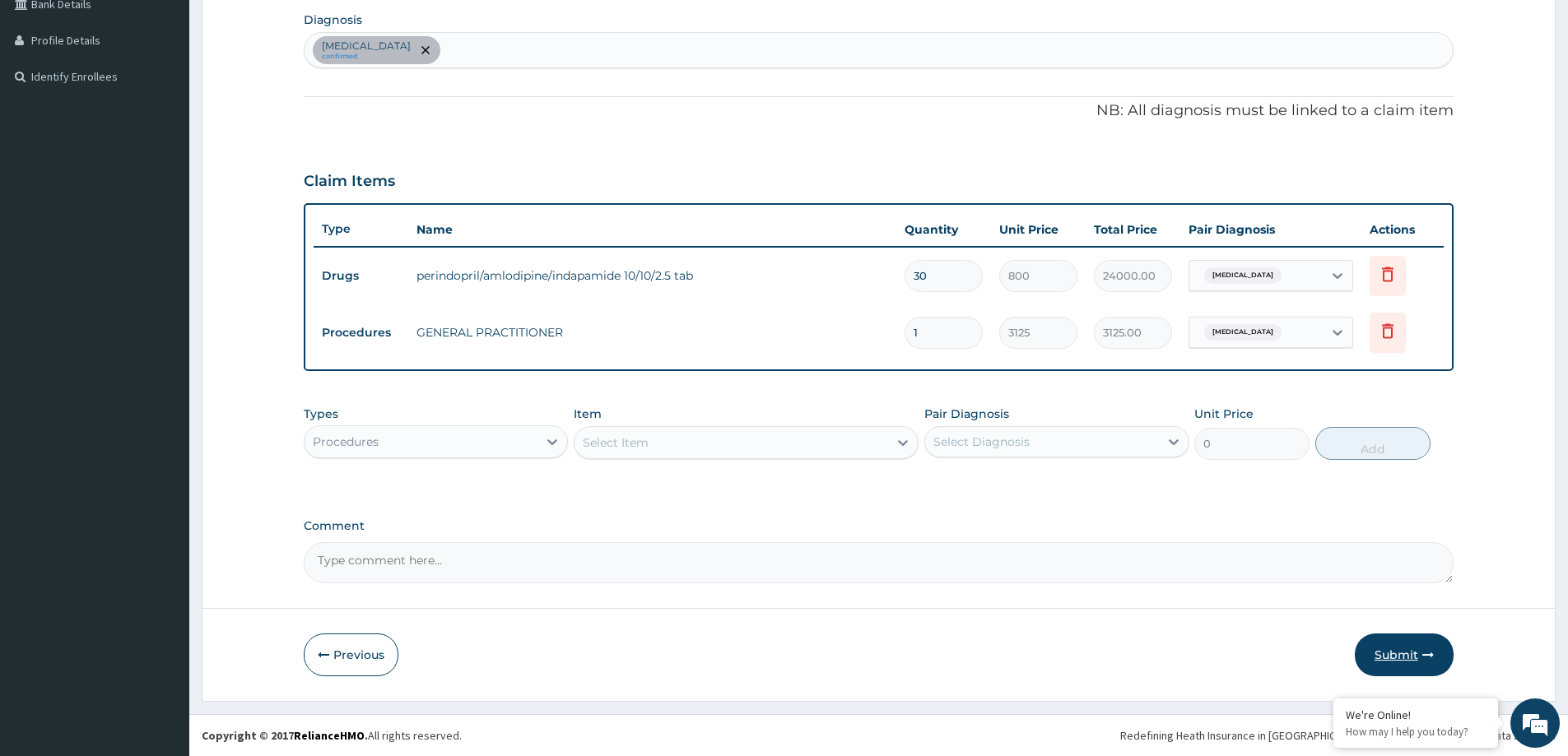
click at [1397, 655] on button "Submit" at bounding box center [1404, 654] width 99 height 43
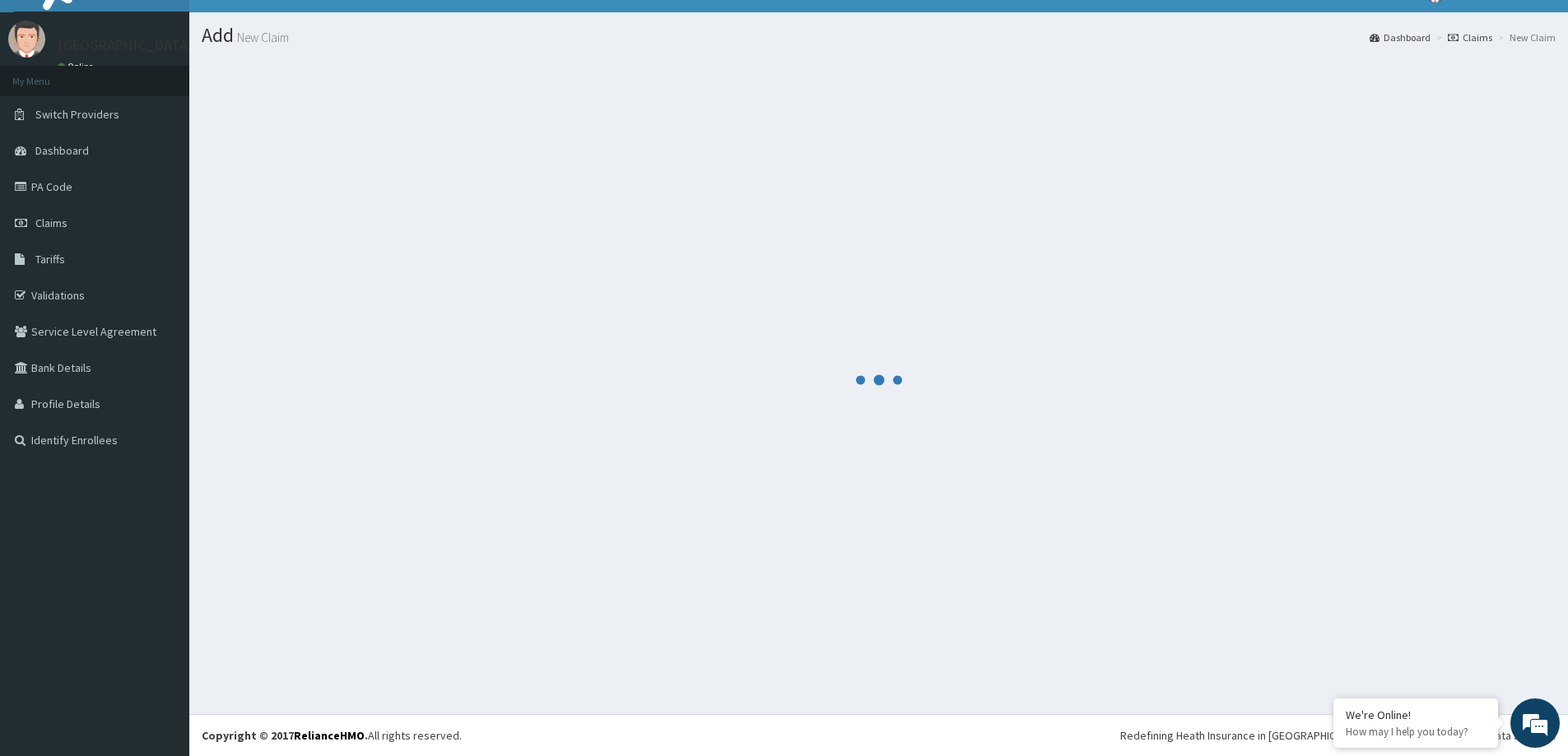
click at [1397, 655] on div at bounding box center [878, 379] width 1354 height 642
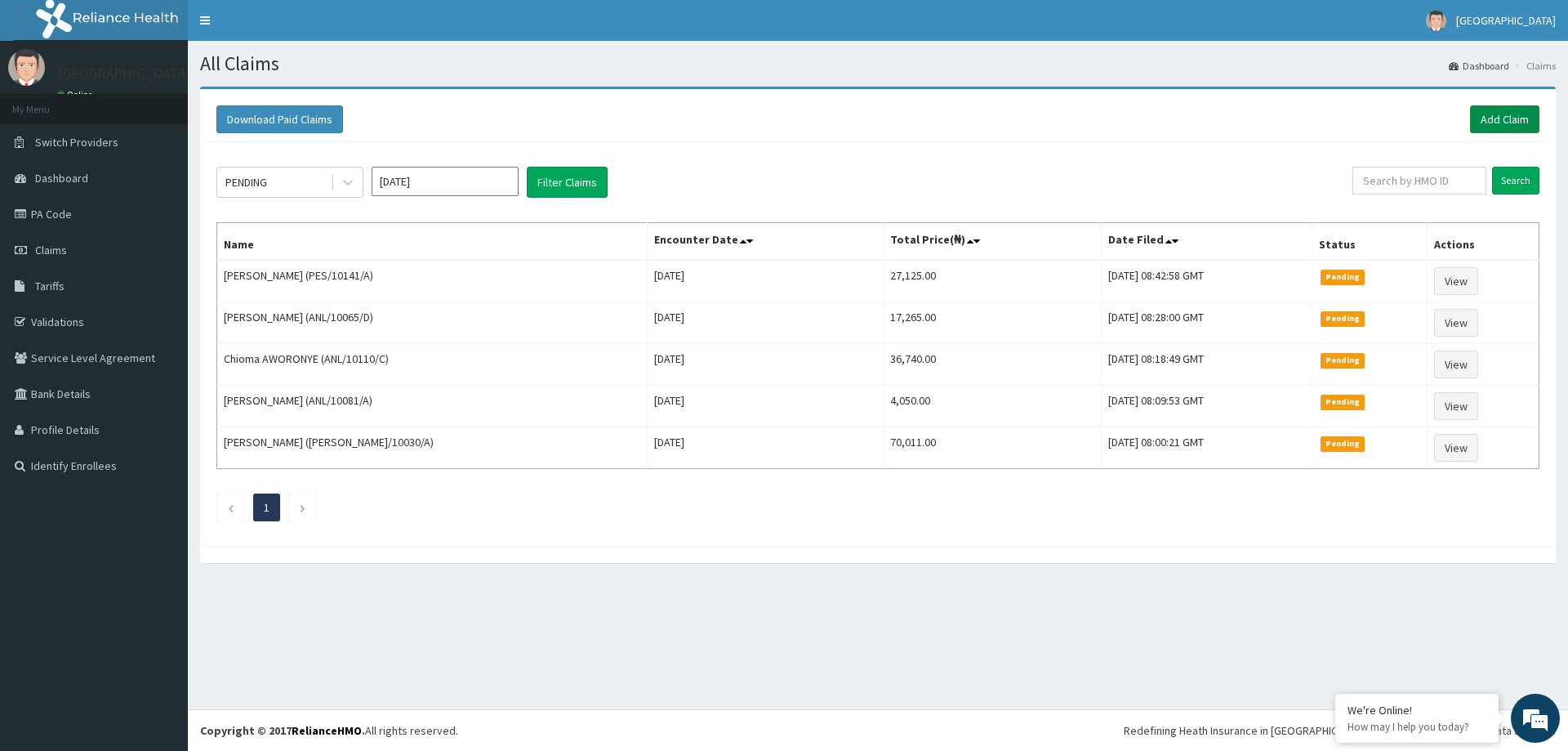
click at [1487, 118] on link "Add Claim" at bounding box center [1505, 119] width 69 height 28
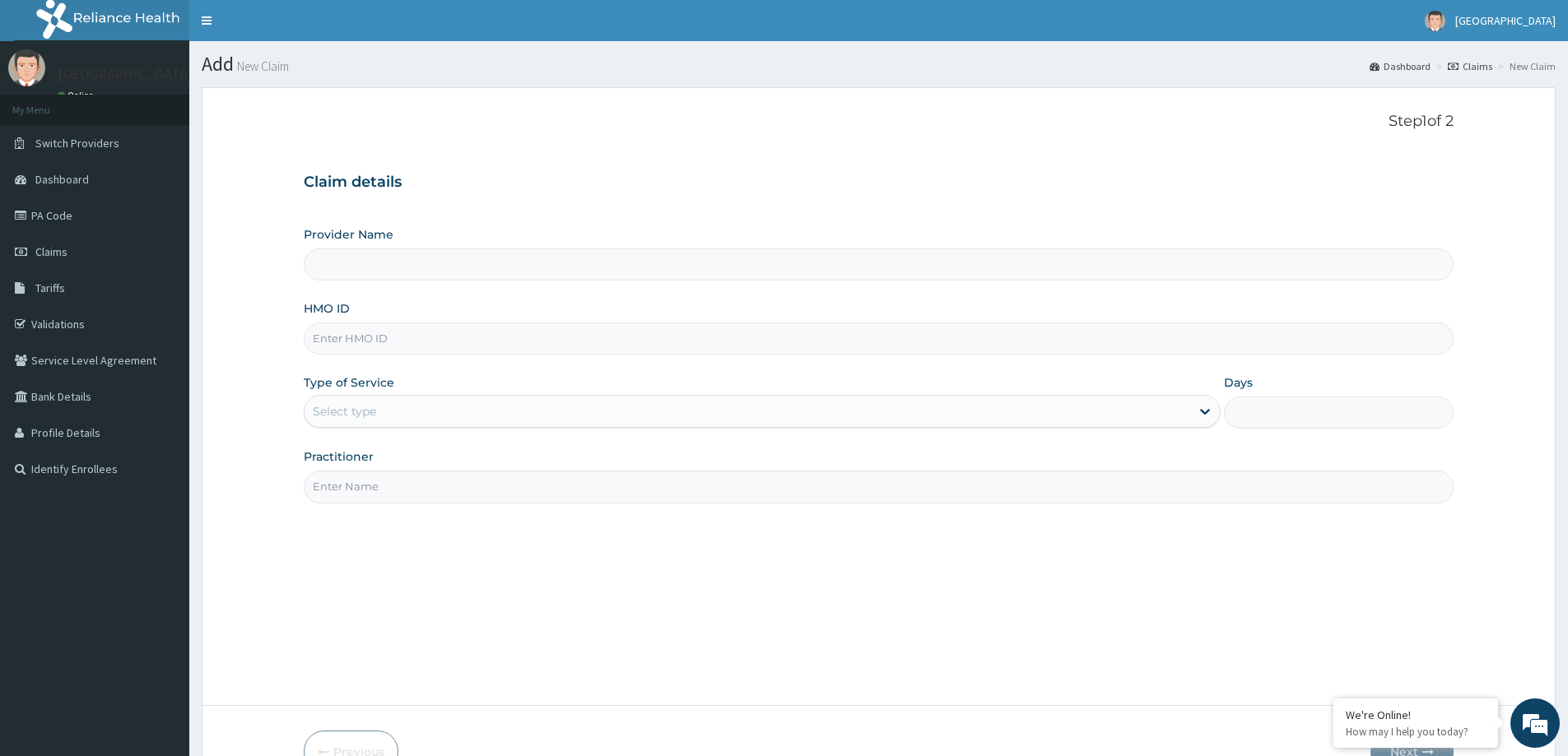
type input "LILY HOSPITAL-WARRI"
click at [67, 251] on span "Claims" at bounding box center [51, 251] width 32 height 15
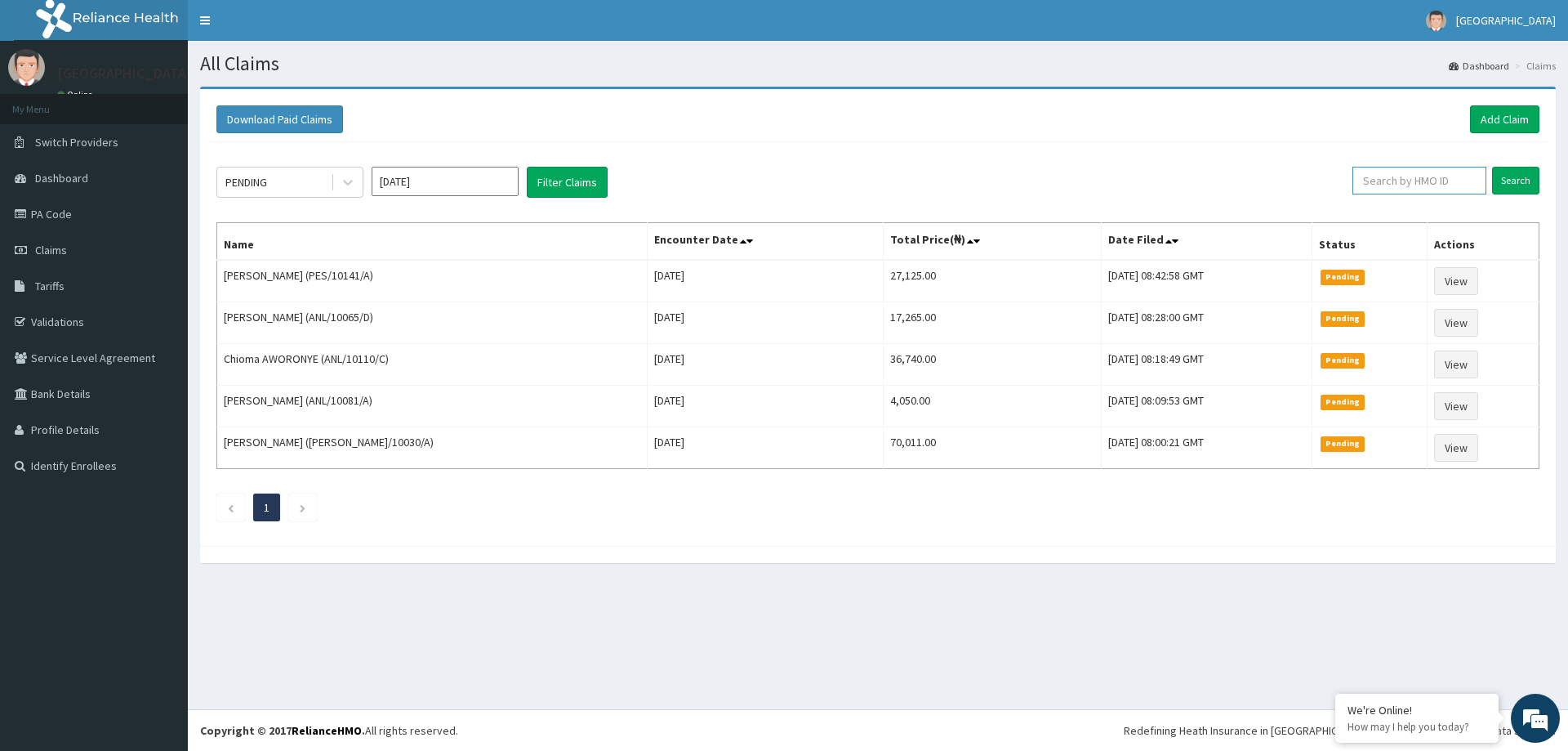
click at [1427, 182] on input "text" at bounding box center [1420, 181] width 134 height 28
paste input "[PERSON_NAME]/10019/A"
type input "[PERSON_NAME]/10019/A"
click at [1512, 185] on input "Search" at bounding box center [1515, 181] width 47 height 28
